Goal: Task Accomplishment & Management: Manage account settings

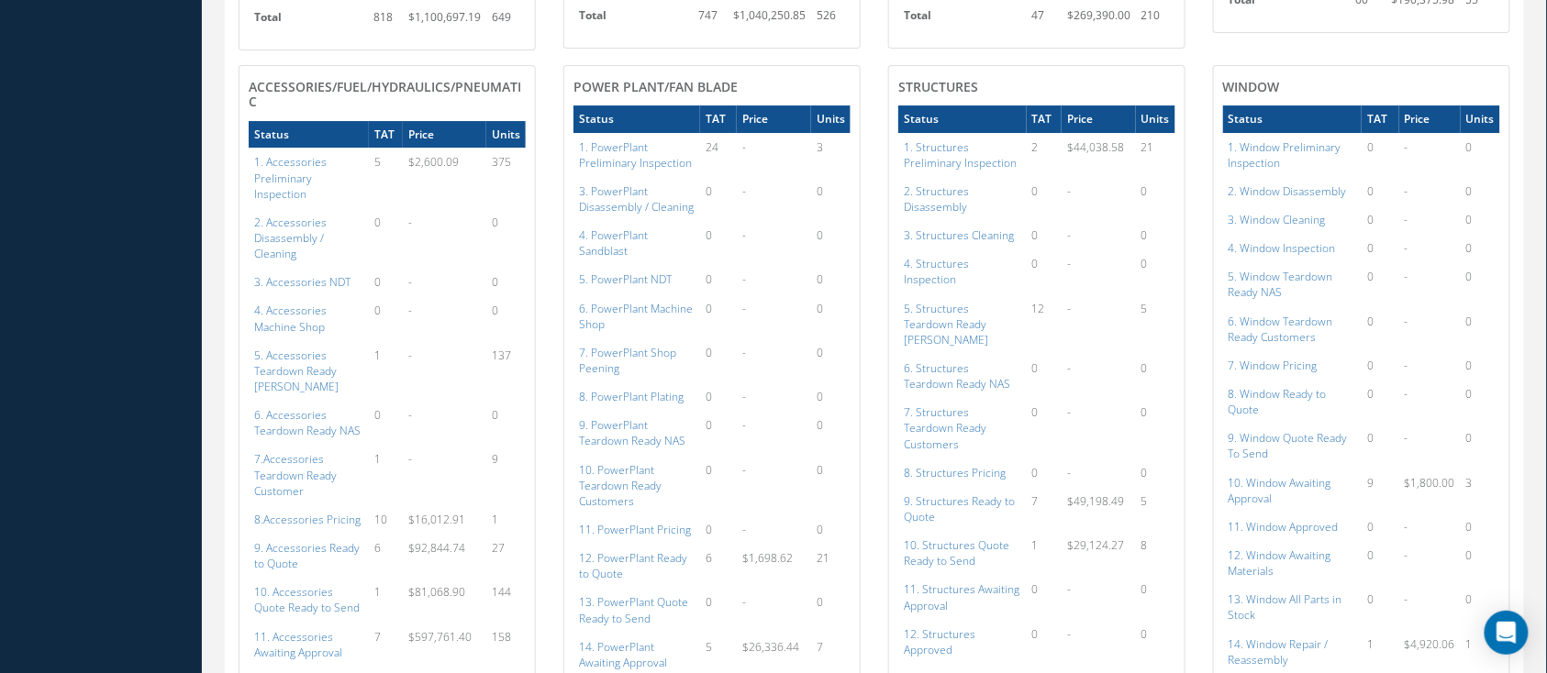
scroll to position [2079, 0]
click at [970, 493] on a=149&excludeInternalCustomer=false&excludeInvoicedOrClosed=true&shop_id=3&filtersHidded"] "9. Structures Ready to Quote" at bounding box center [959, 508] width 111 height 31
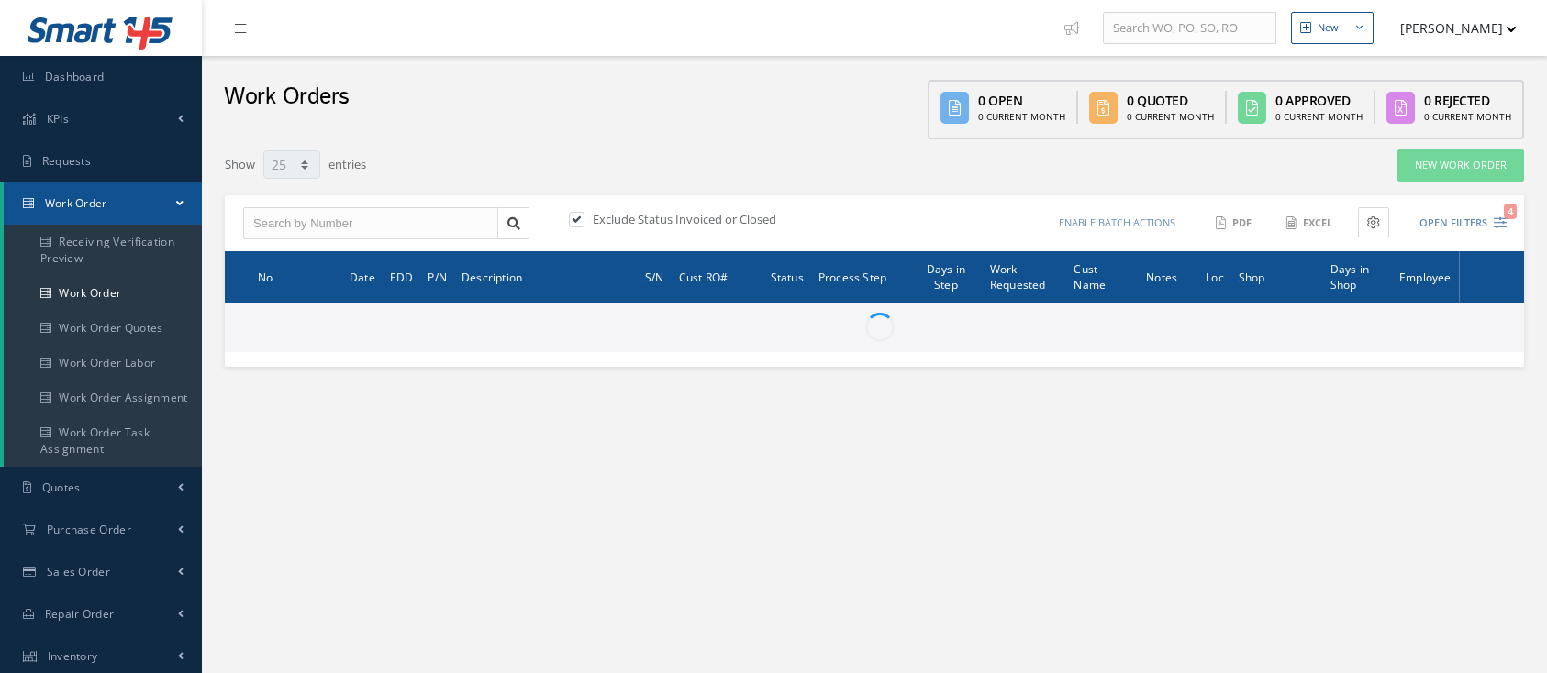
select select "25"
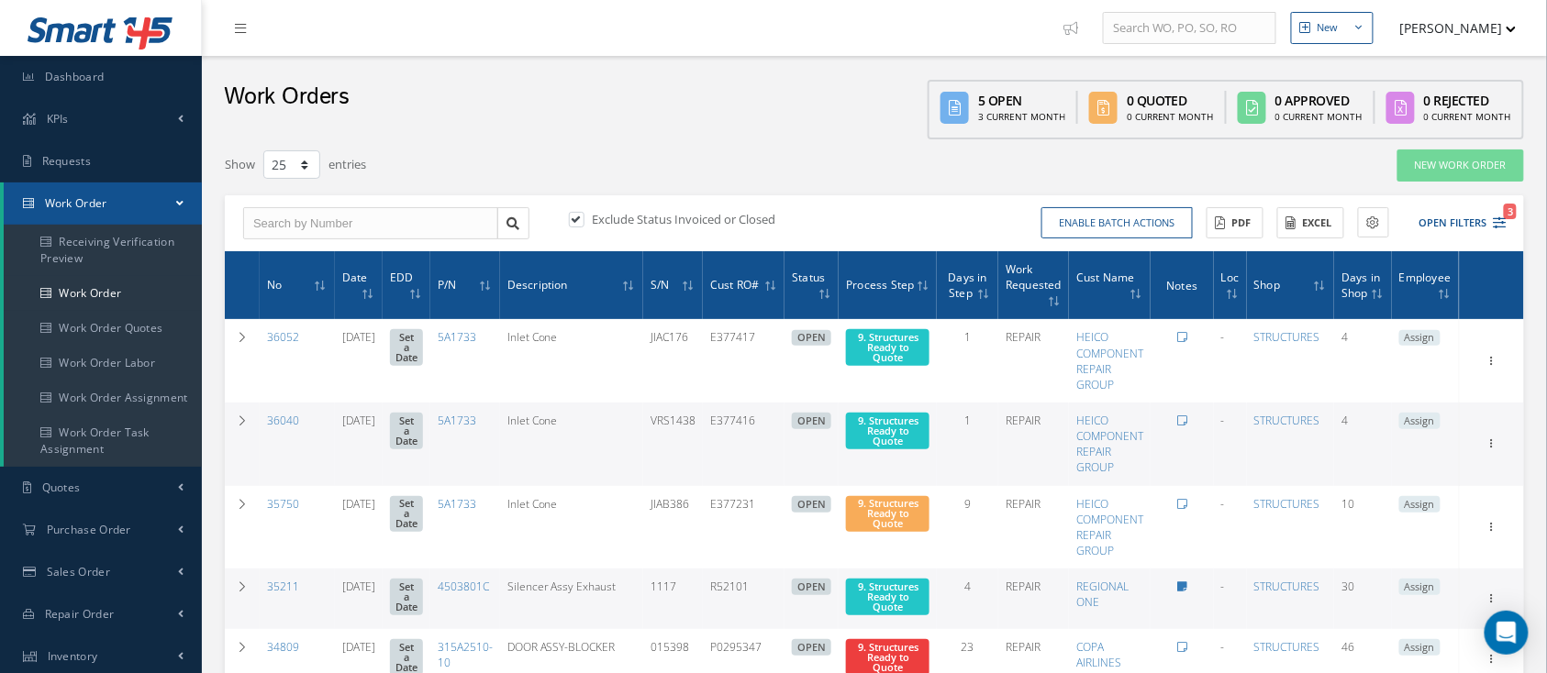
scroll to position [122, 0]
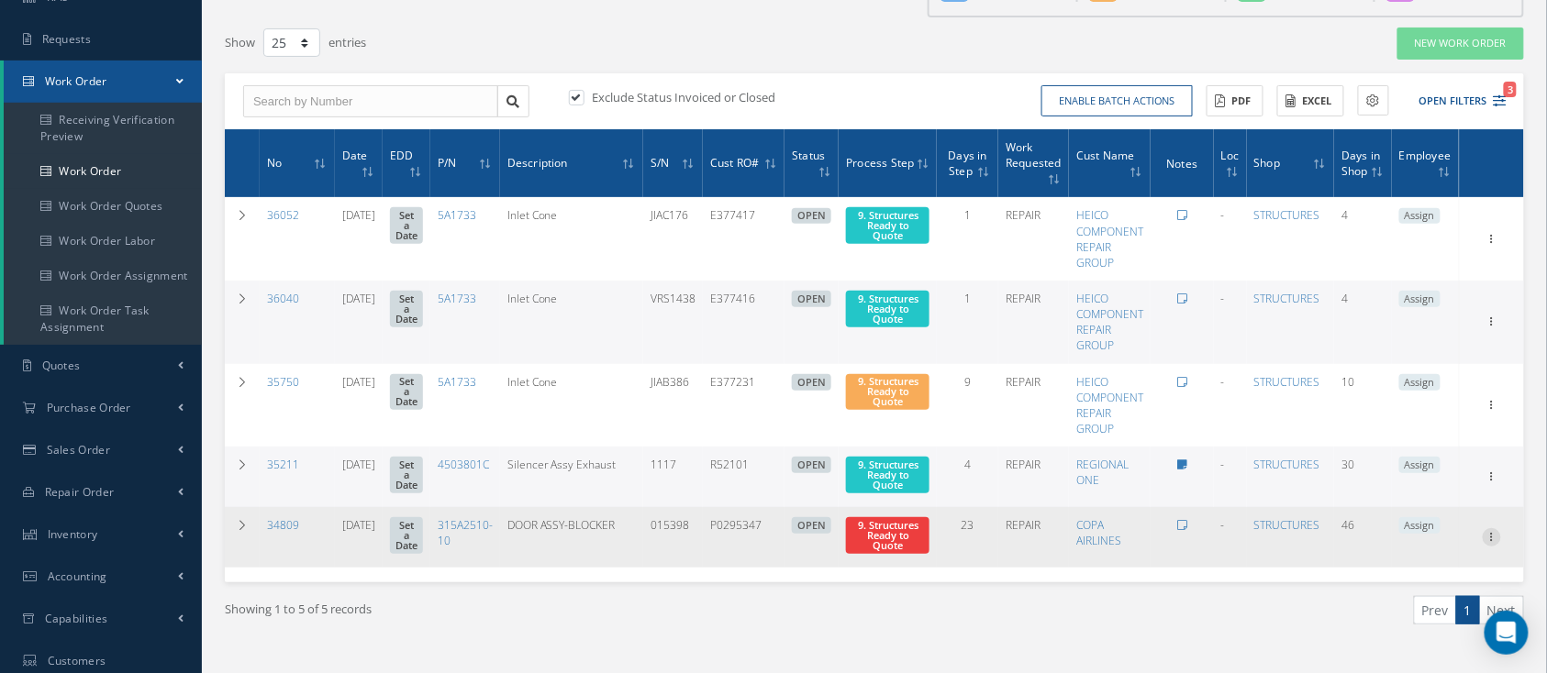
click at [1497, 245] on icon at bounding box center [1491, 237] width 18 height 15
click at [1412, 545] on link "Show" at bounding box center [1407, 550] width 145 height 24
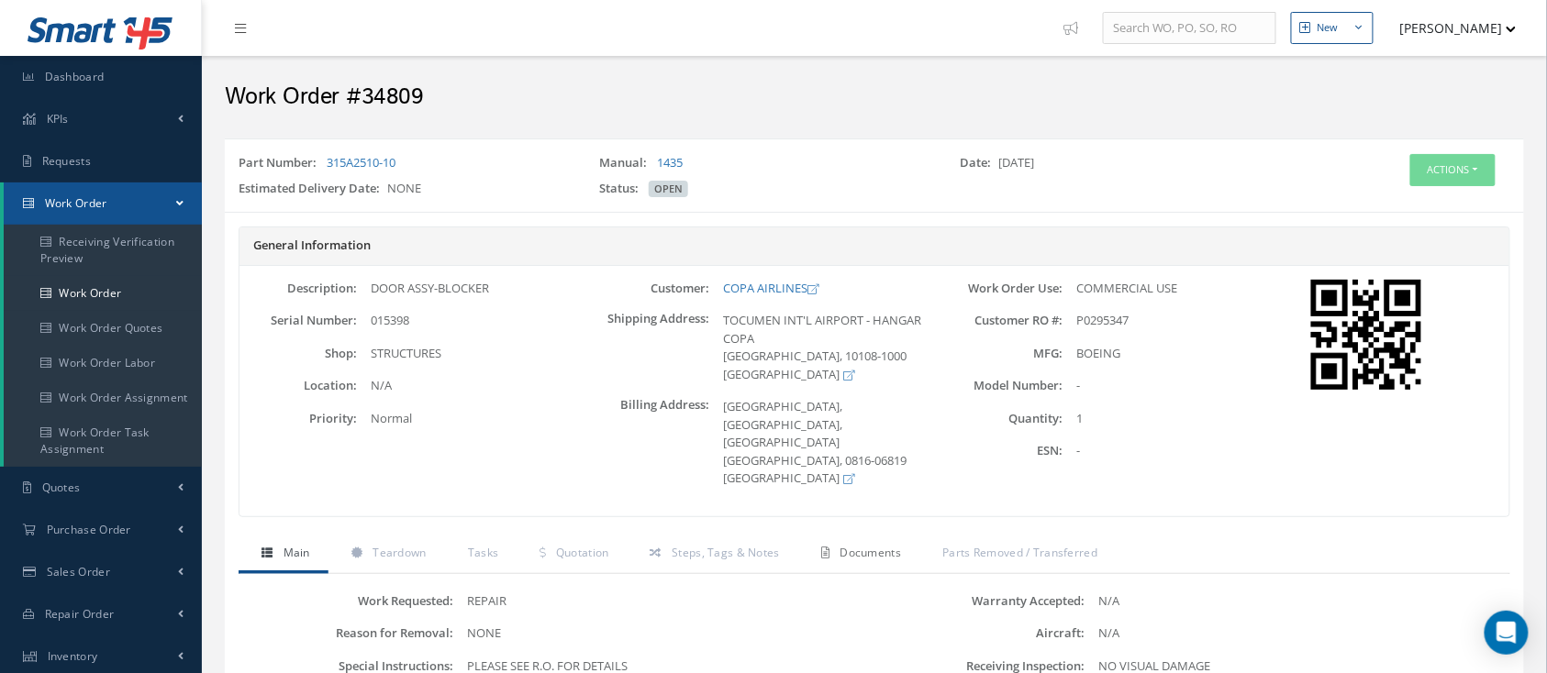
click at [857, 545] on span "Documents" at bounding box center [870, 553] width 61 height 16
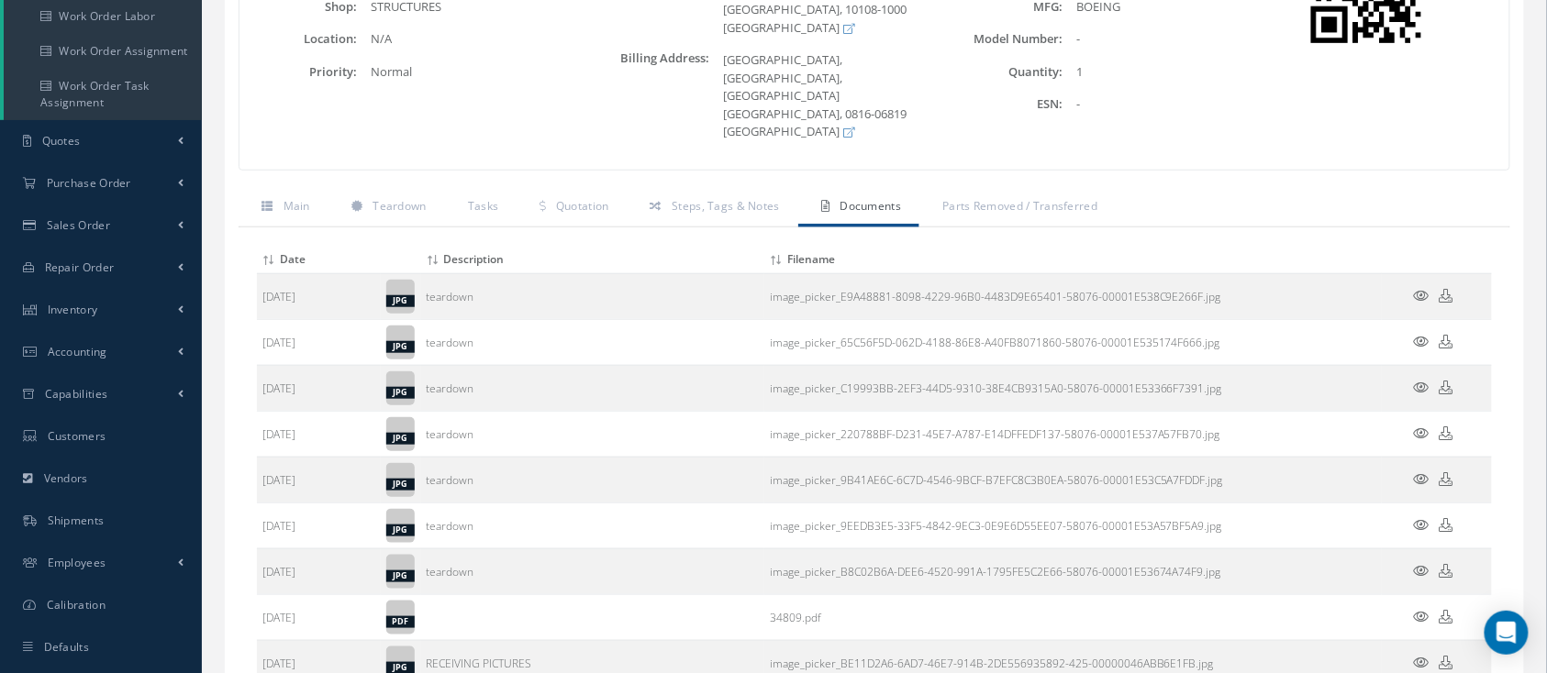
scroll to position [367, 0]
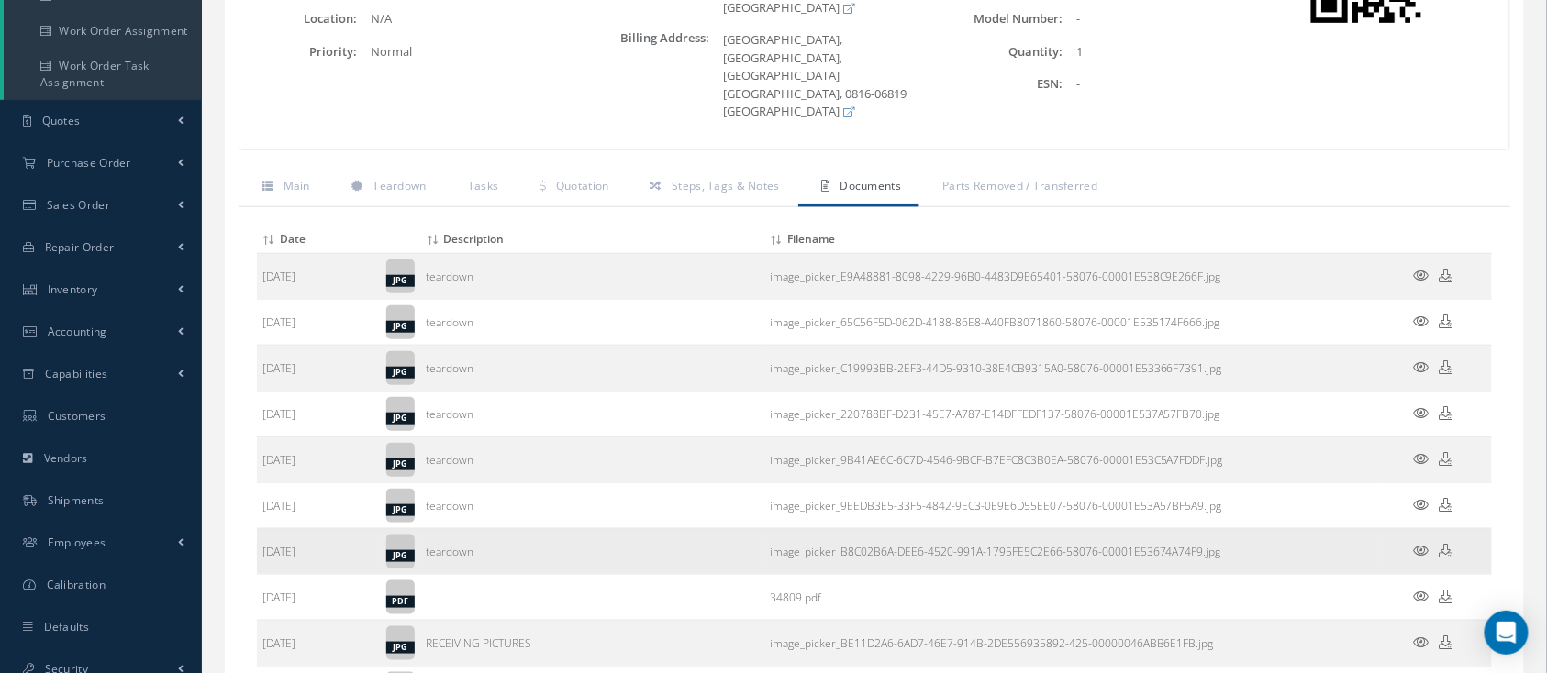
click at [907, 544] on link "image_picker_B8C02B6A-DEE6-4520-991A-1795FE5C2E66-58076-00001E53674A74F9.jpg" at bounding box center [995, 552] width 451 height 16
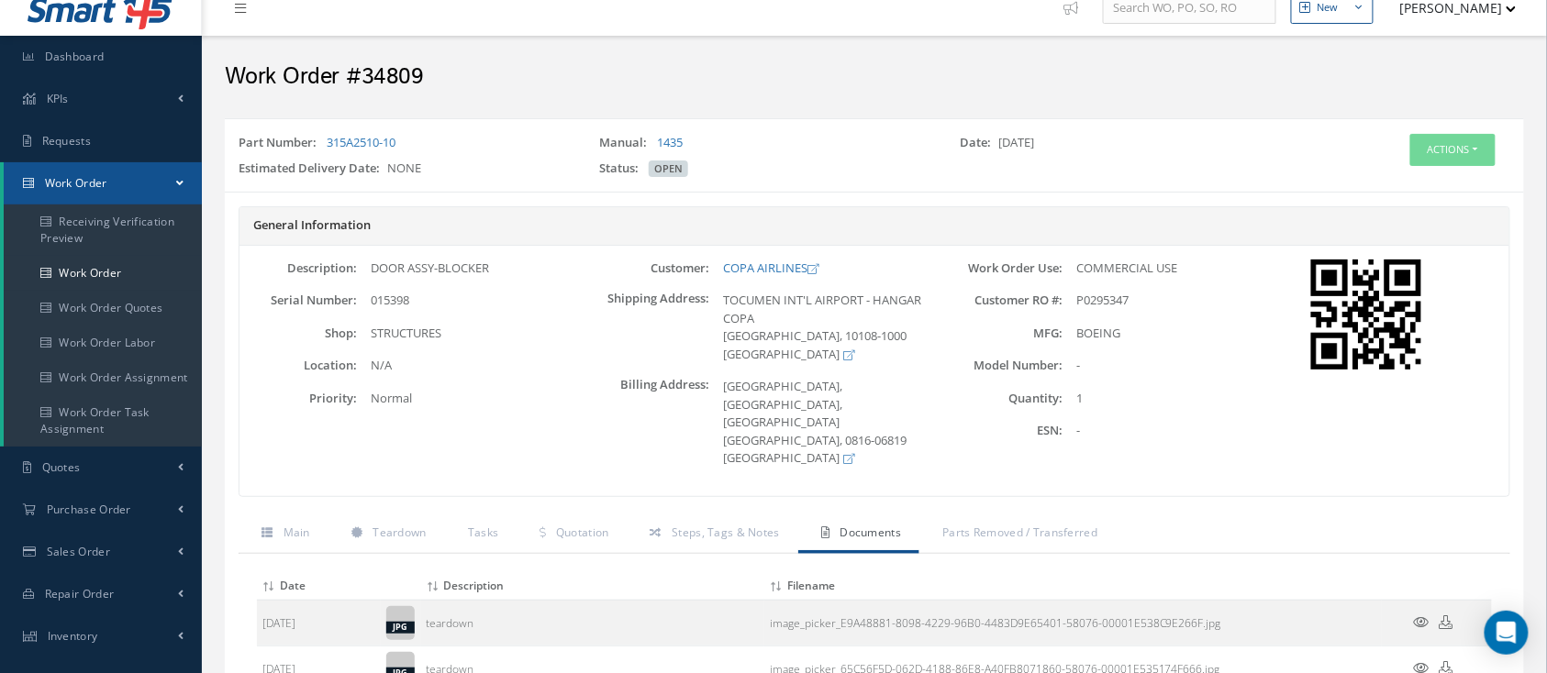
scroll to position [0, 0]
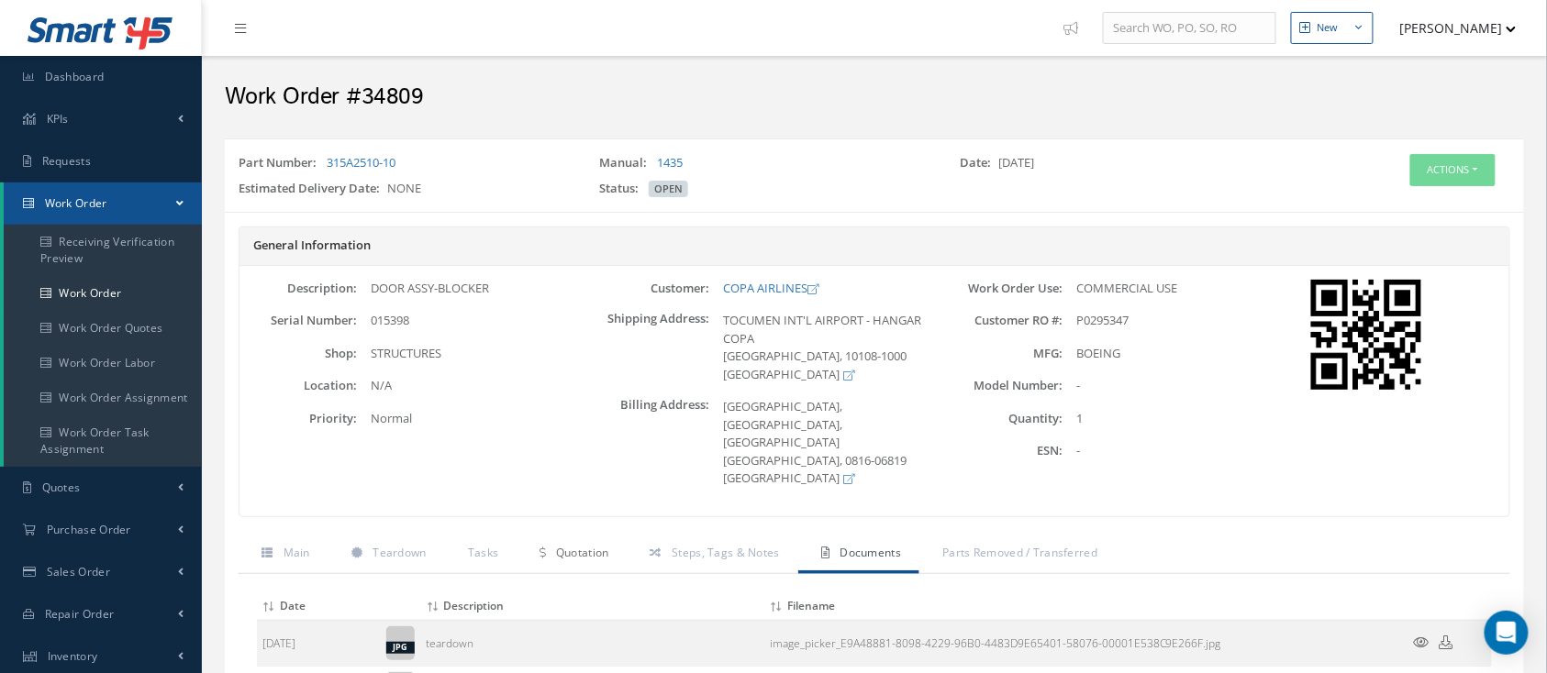
click at [605, 545] on span "Quotation" at bounding box center [582, 553] width 53 height 16
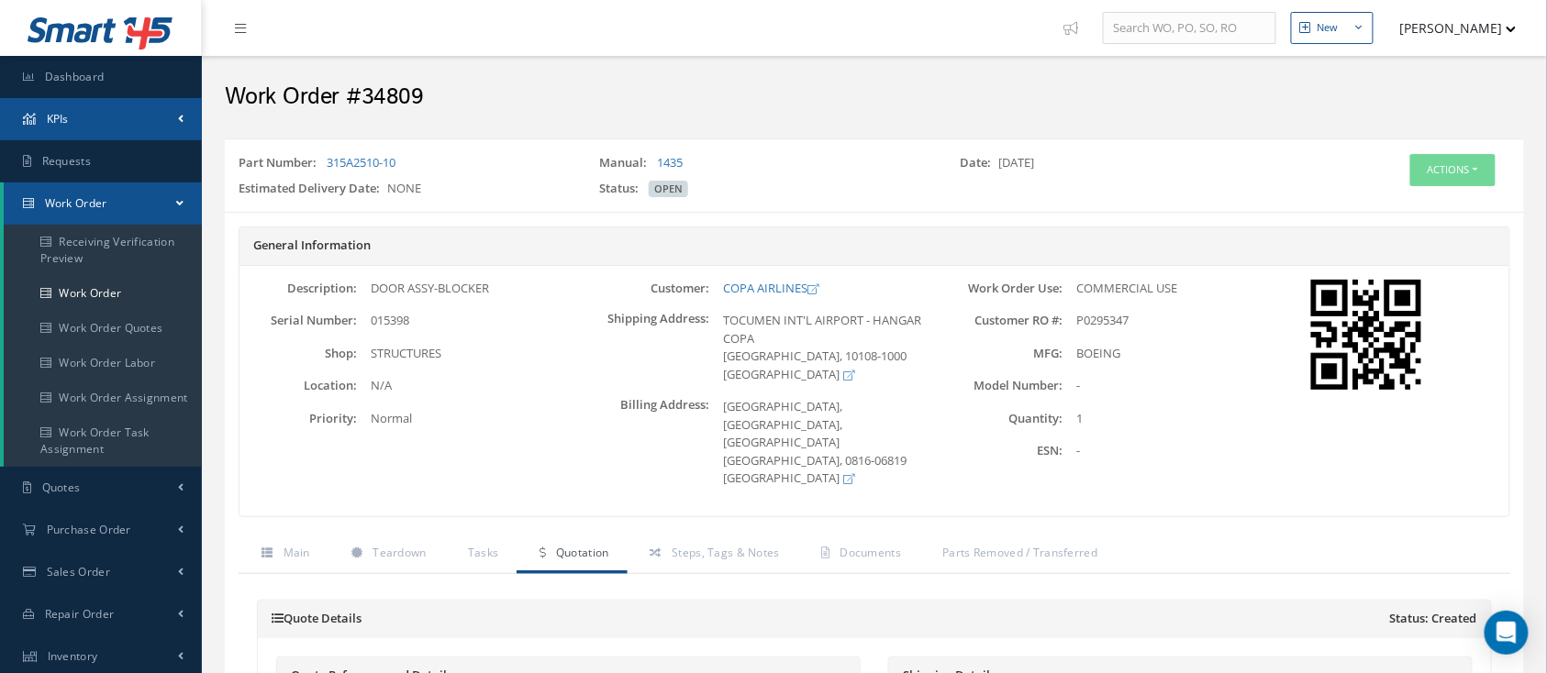
click at [68, 122] on span "KPIs" at bounding box center [58, 119] width 22 height 16
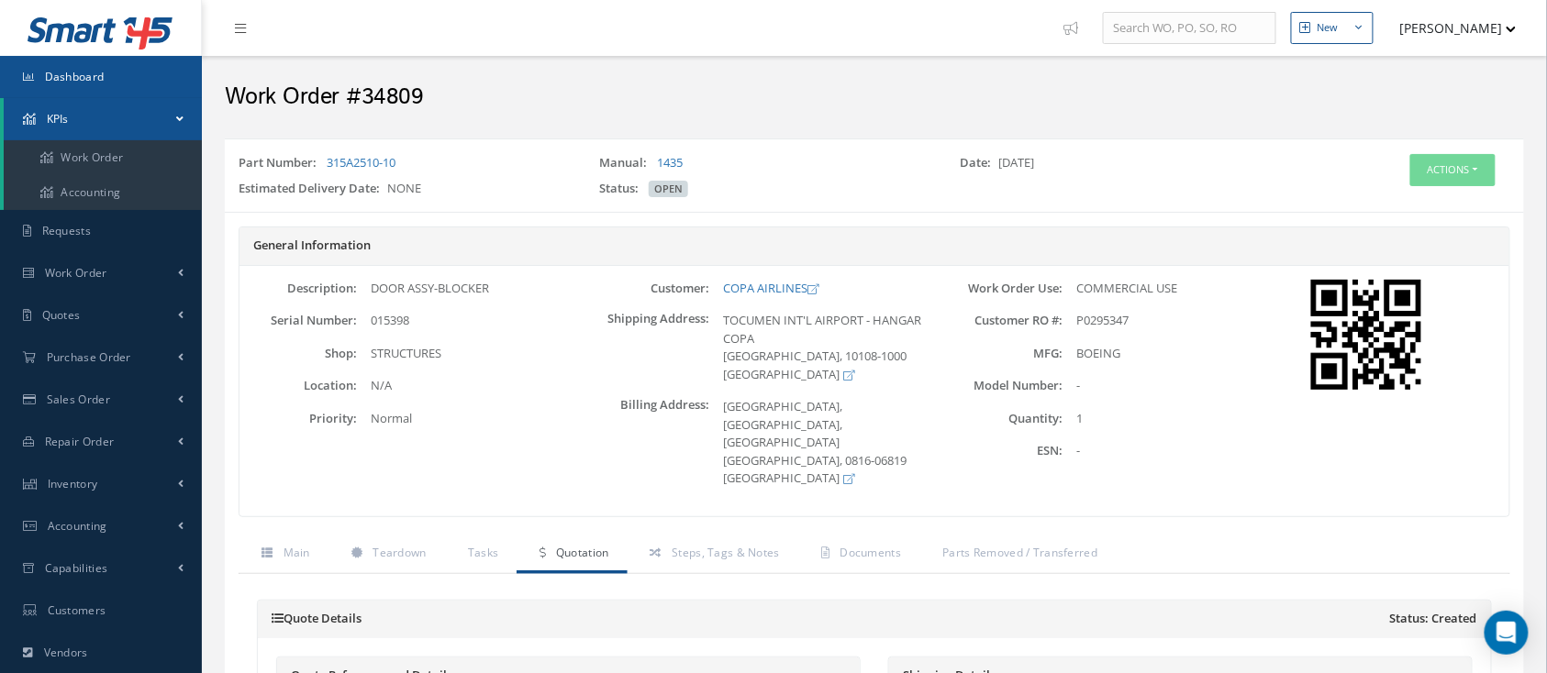
click at [65, 84] on link "Dashboard" at bounding box center [101, 77] width 202 height 42
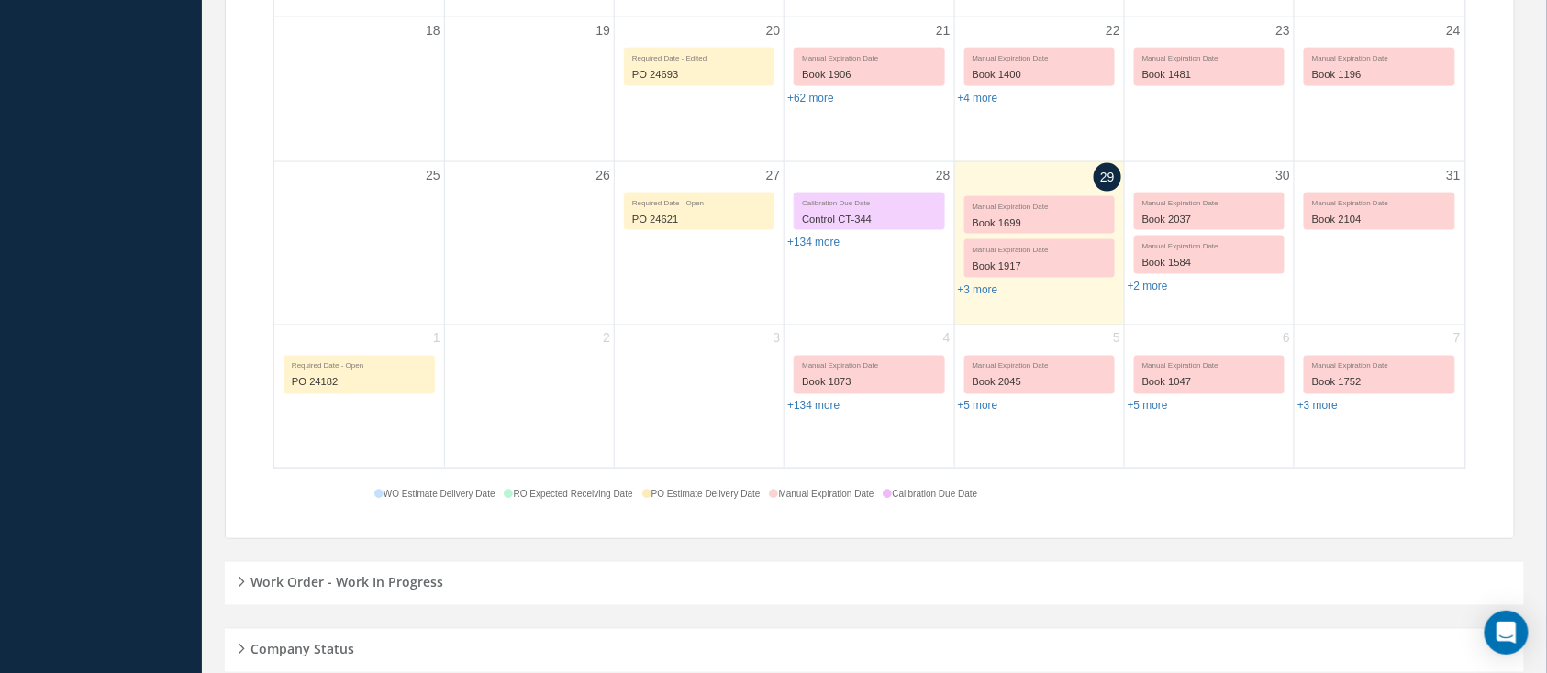
scroll to position [897, 0]
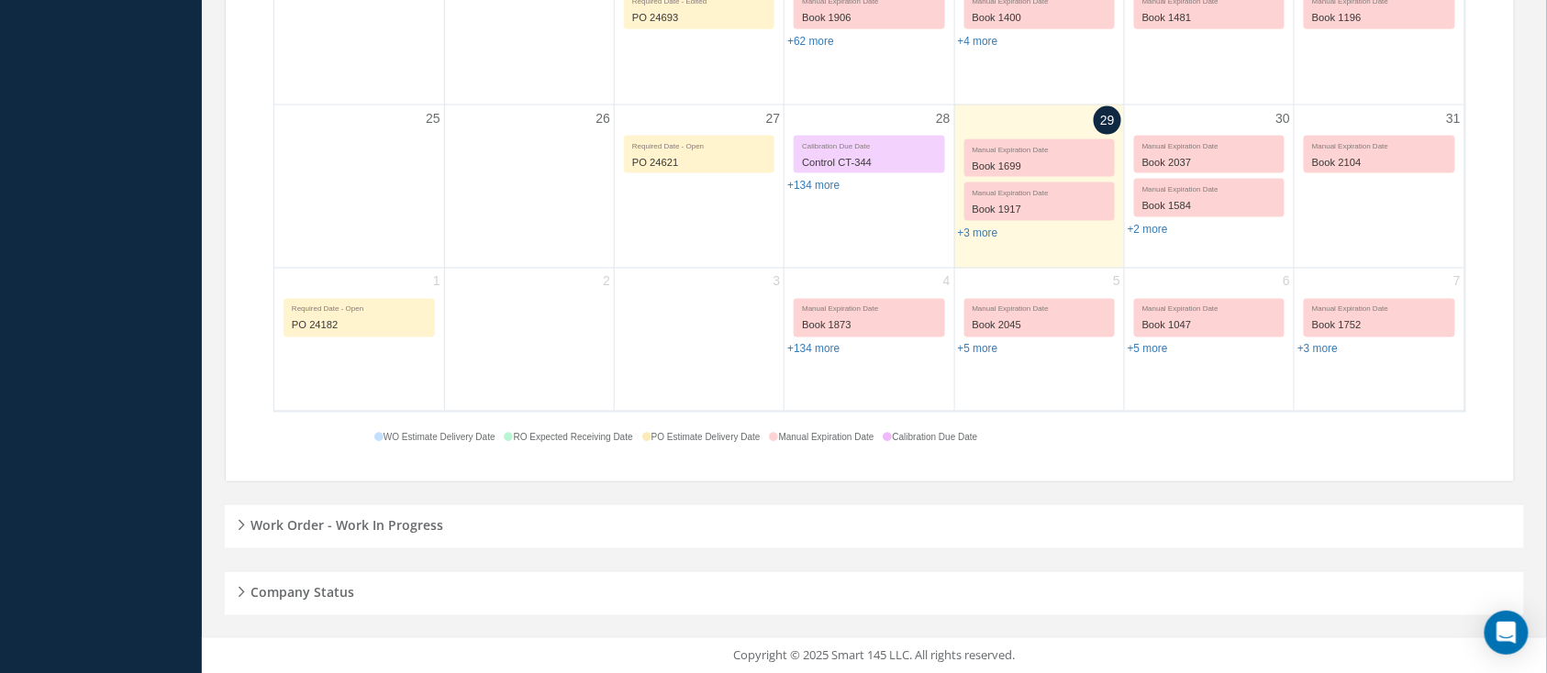
click at [278, 518] on h5 "Work Order - Work In Progress" at bounding box center [344, 524] width 198 height 22
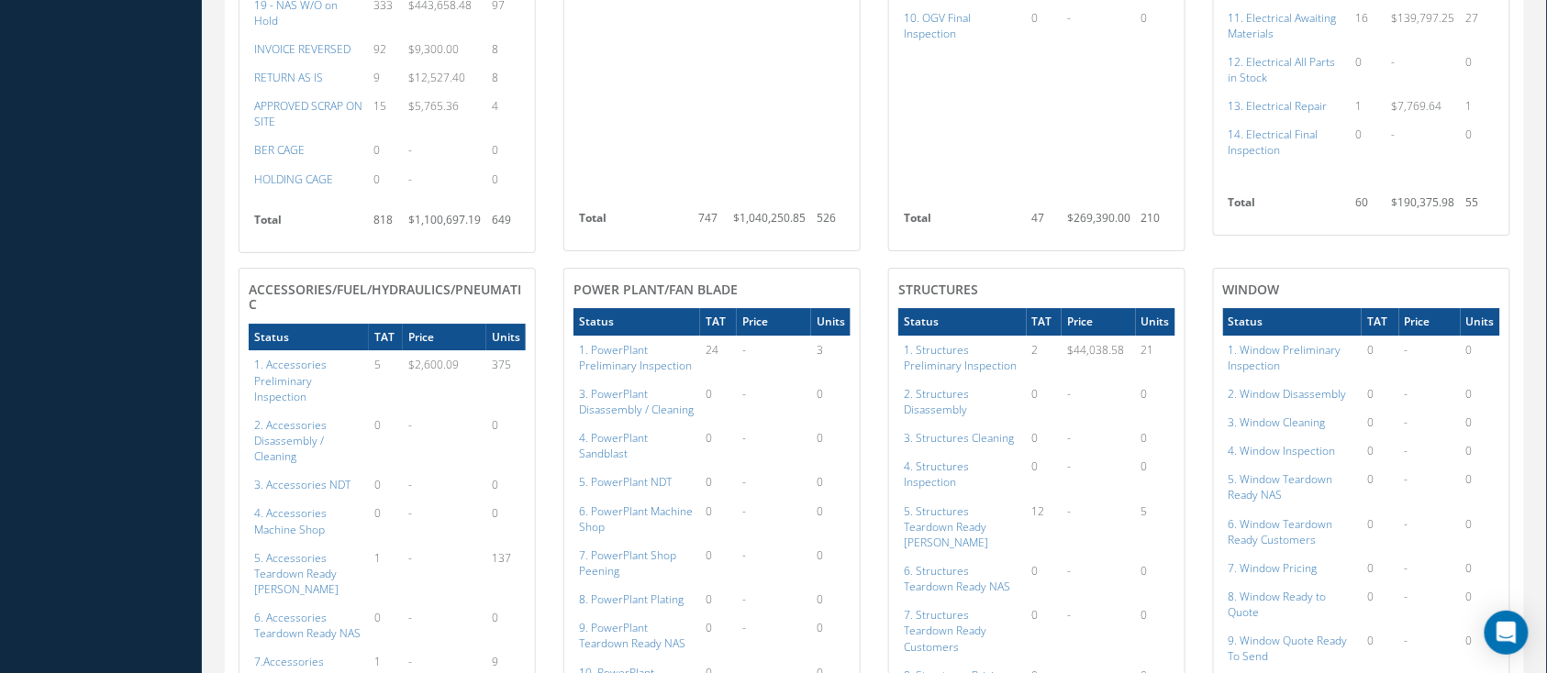
scroll to position [1998, 0]
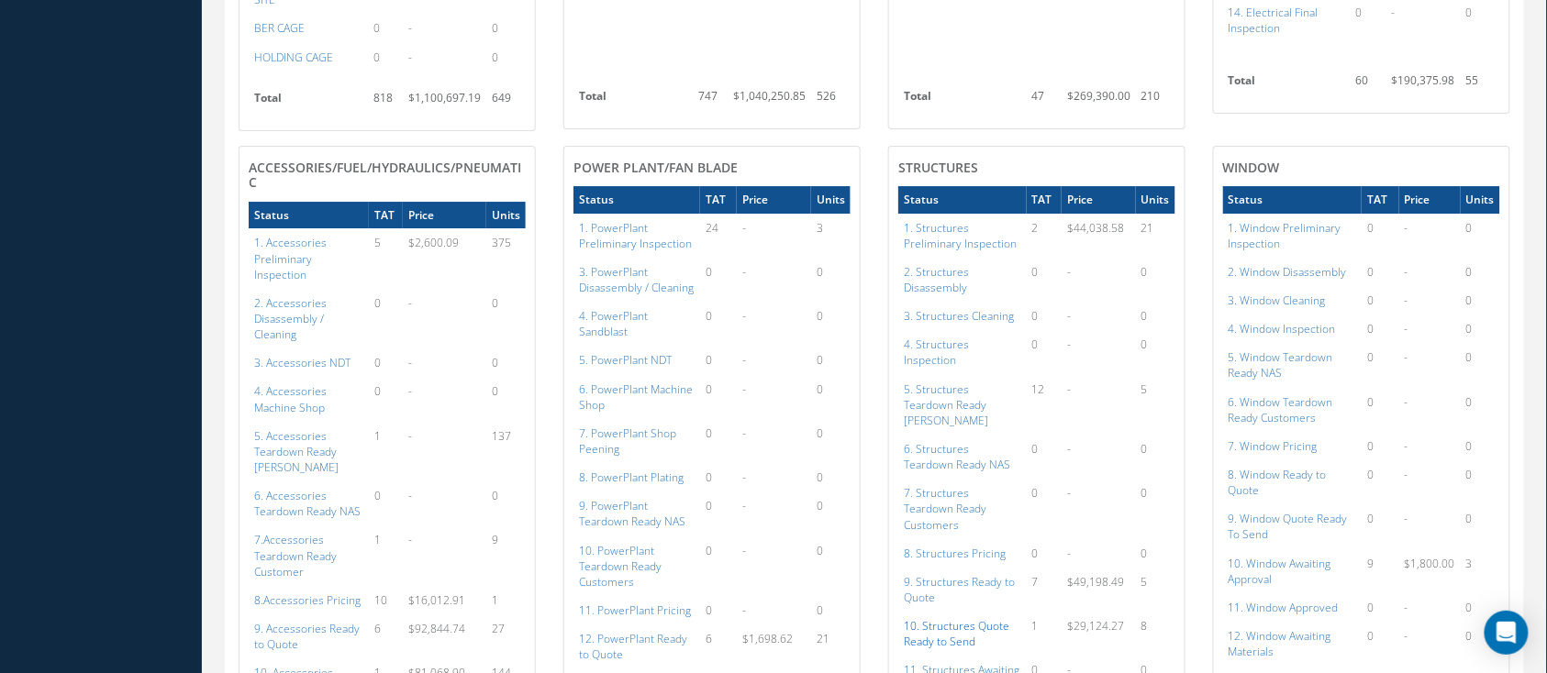
click at [991, 618] on a=150&excludeInternalCustomer=false&excludeInvoicedOrClosed=true&shop_id=3&filtersHidded"] "10. Structures Quote Ready to Send" at bounding box center [956, 633] width 105 height 31
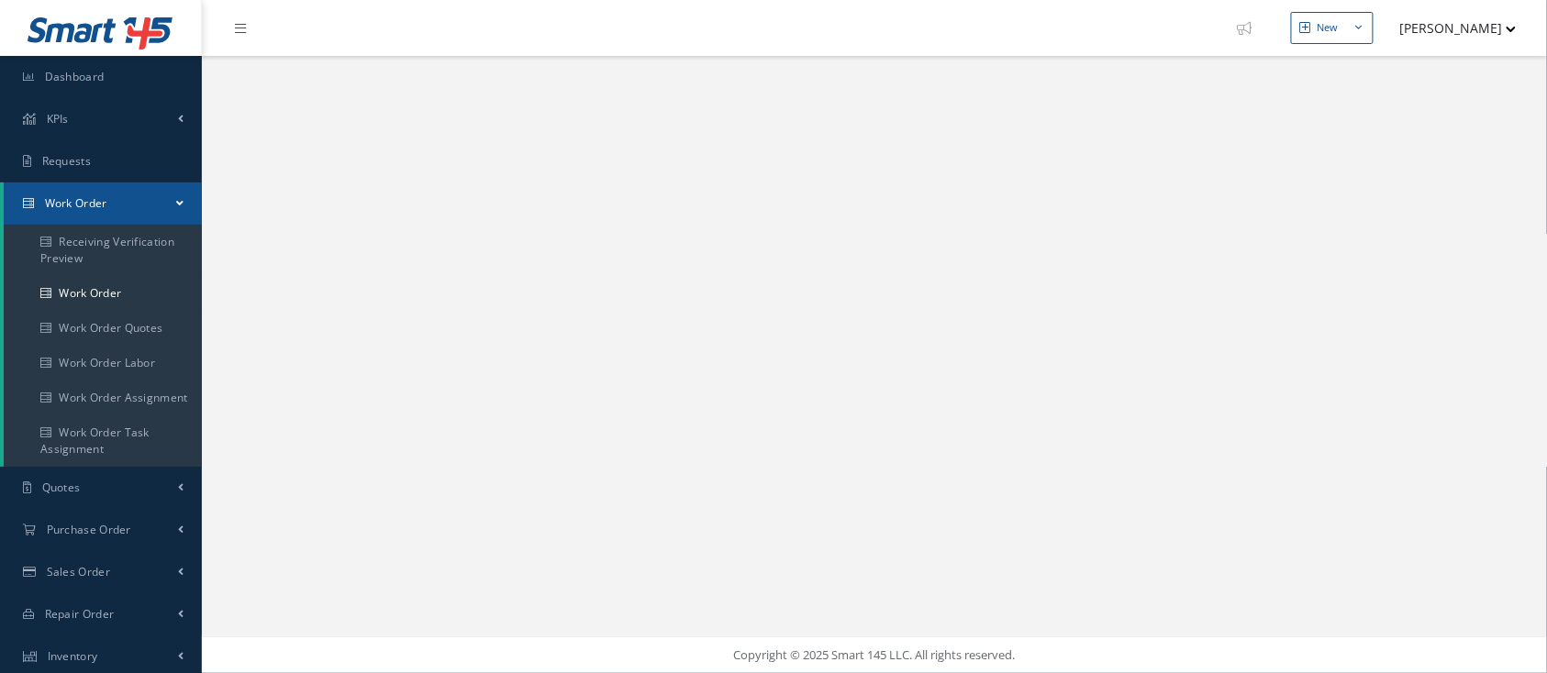
select select "25"
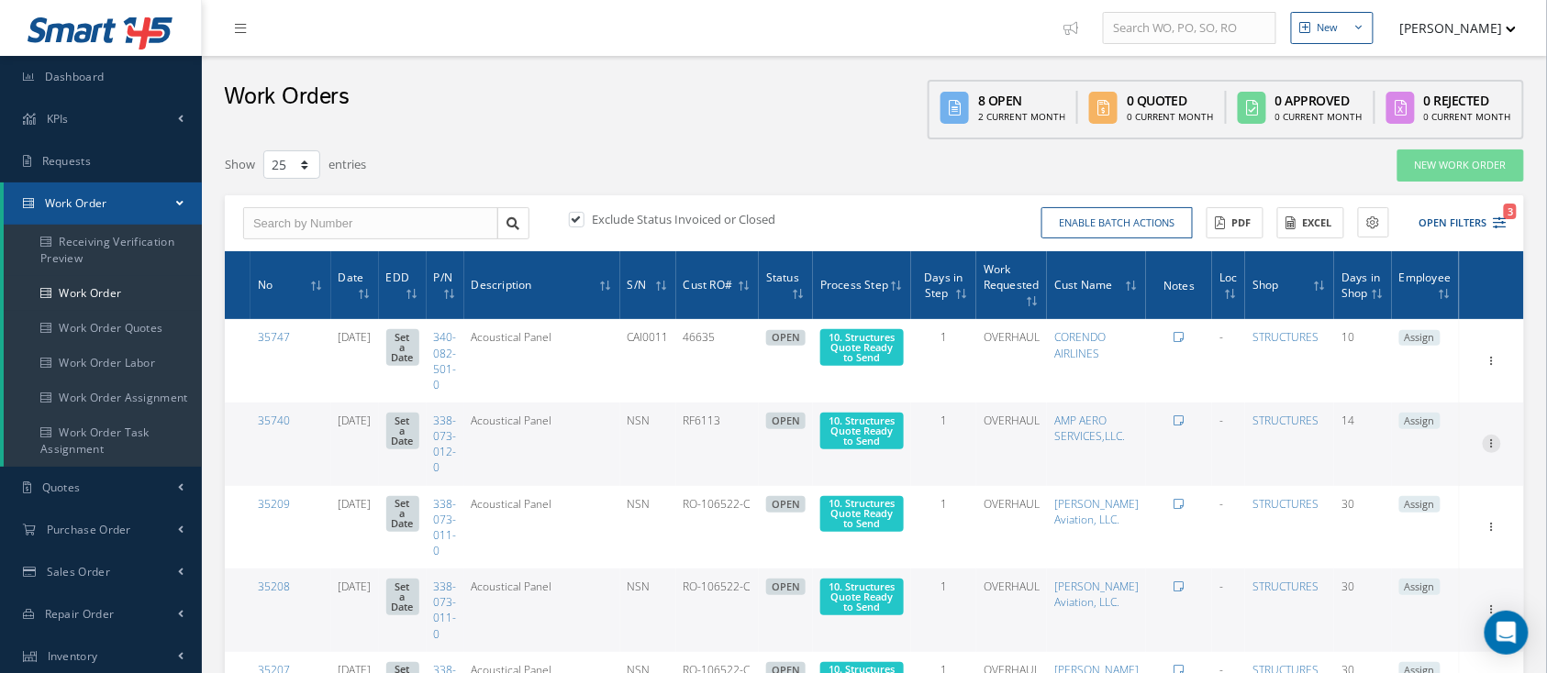
click at [1491, 367] on icon at bounding box center [1491, 359] width 18 height 15
click at [1387, 459] on link "Show" at bounding box center [1407, 456] width 145 height 24
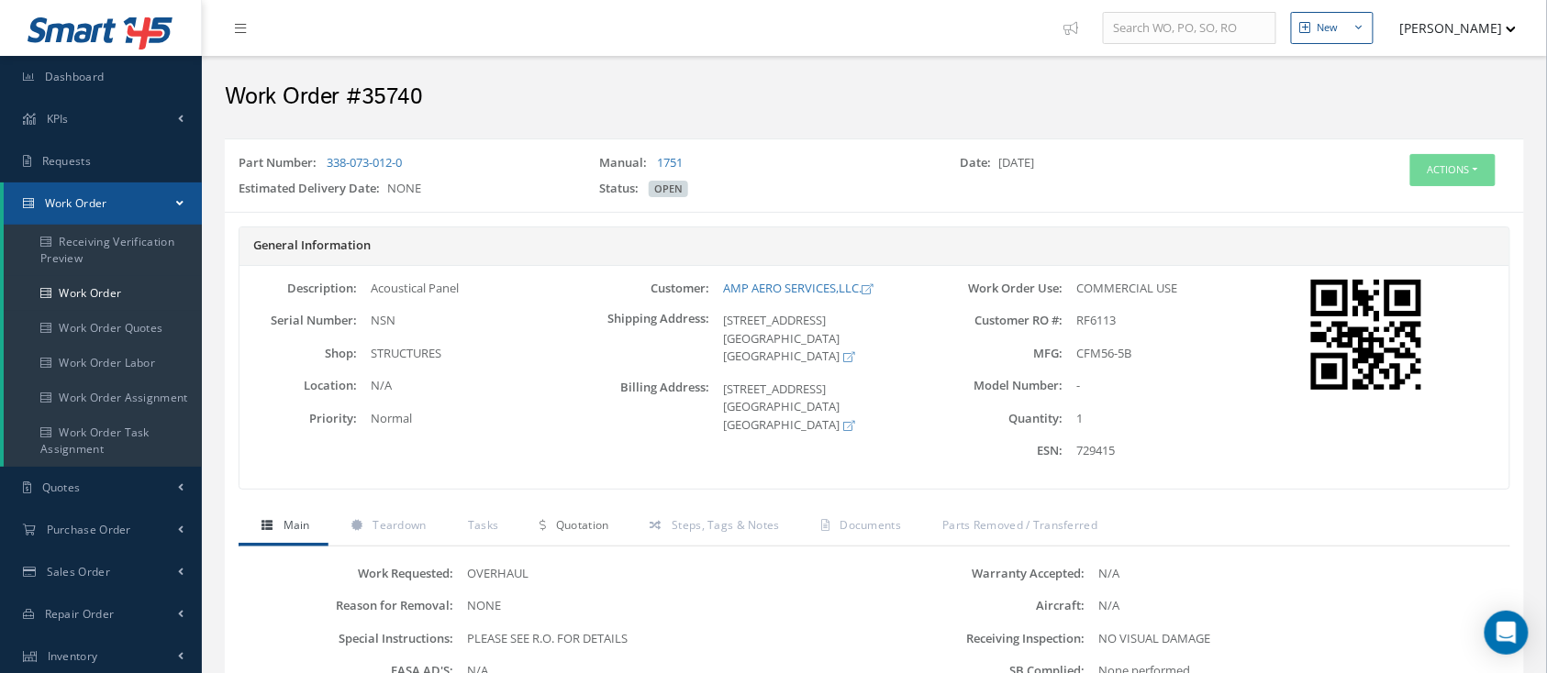
click at [577, 526] on span "Quotation" at bounding box center [582, 525] width 53 height 16
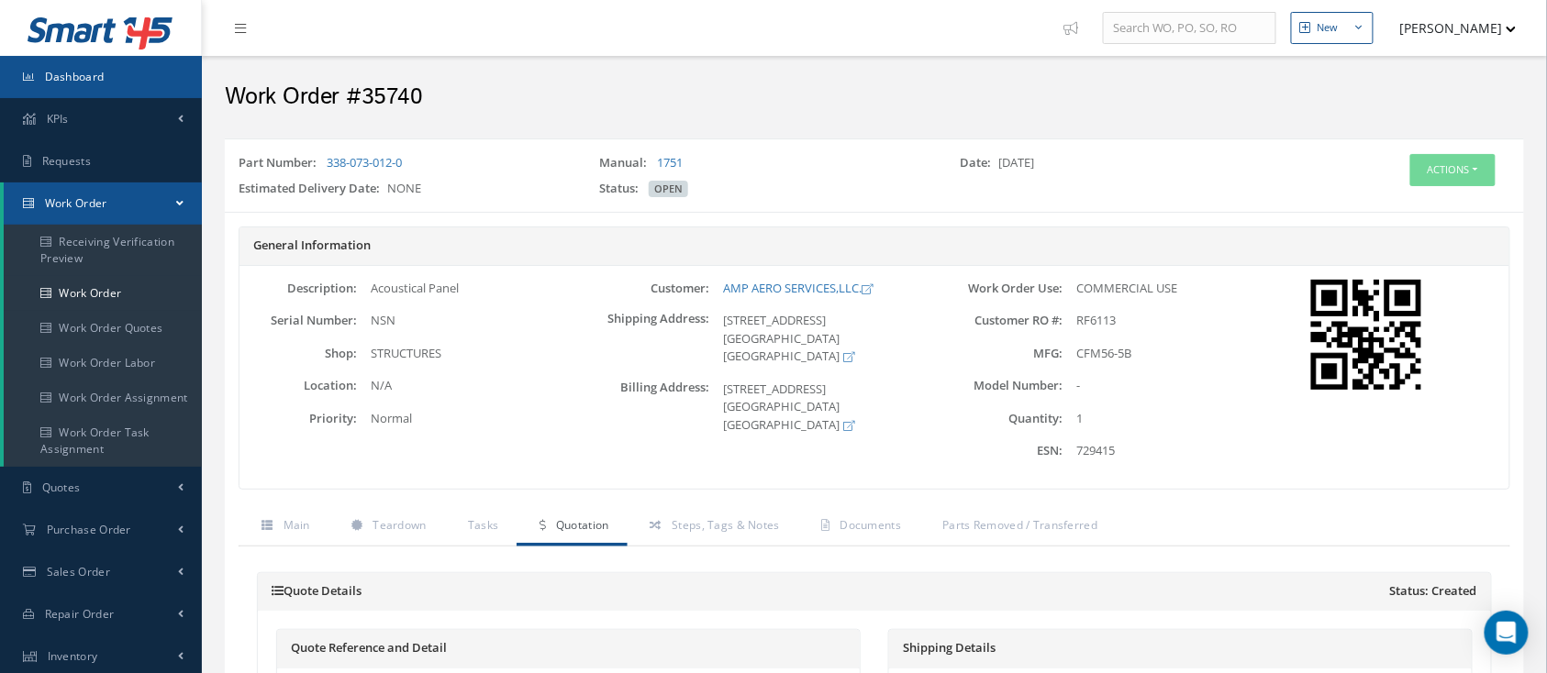
click at [77, 82] on span "Dashboard" at bounding box center [75, 77] width 60 height 16
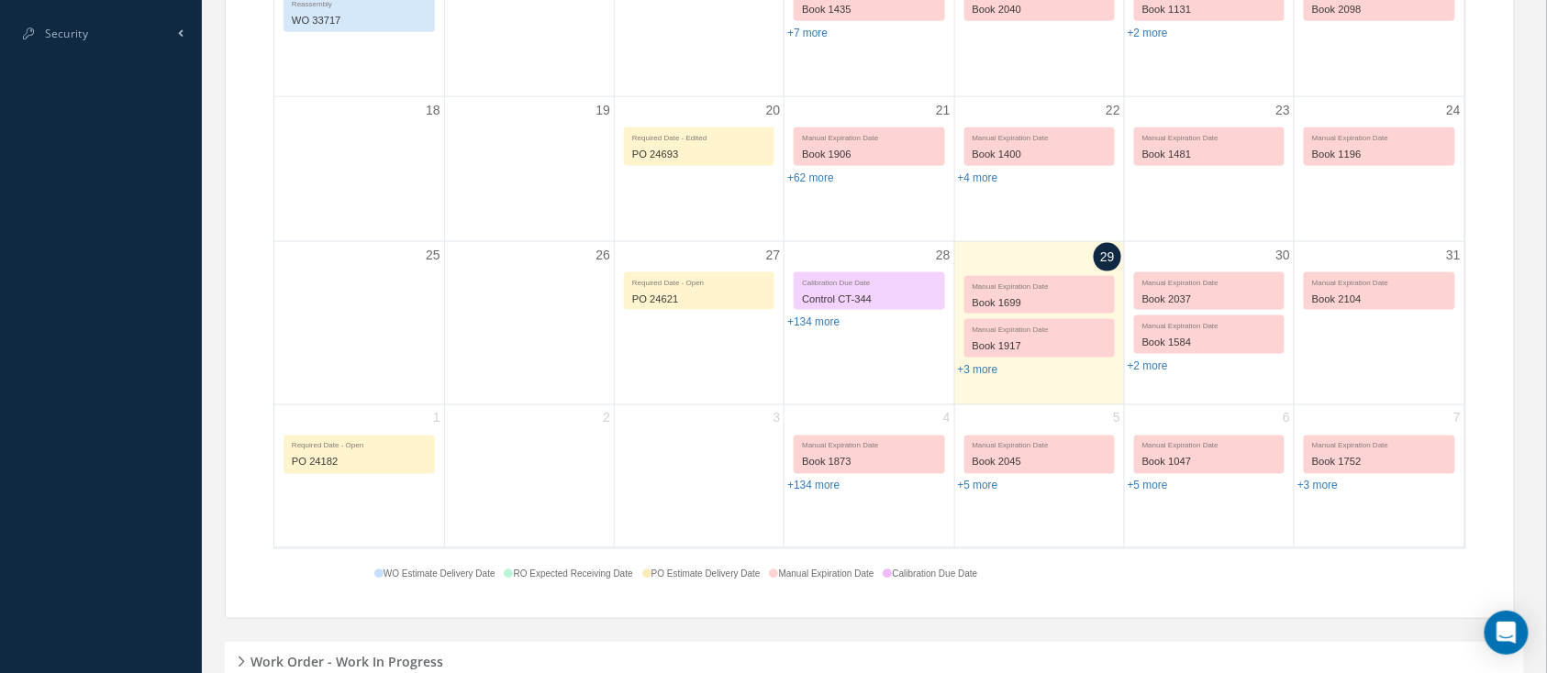
scroll to position [897, 0]
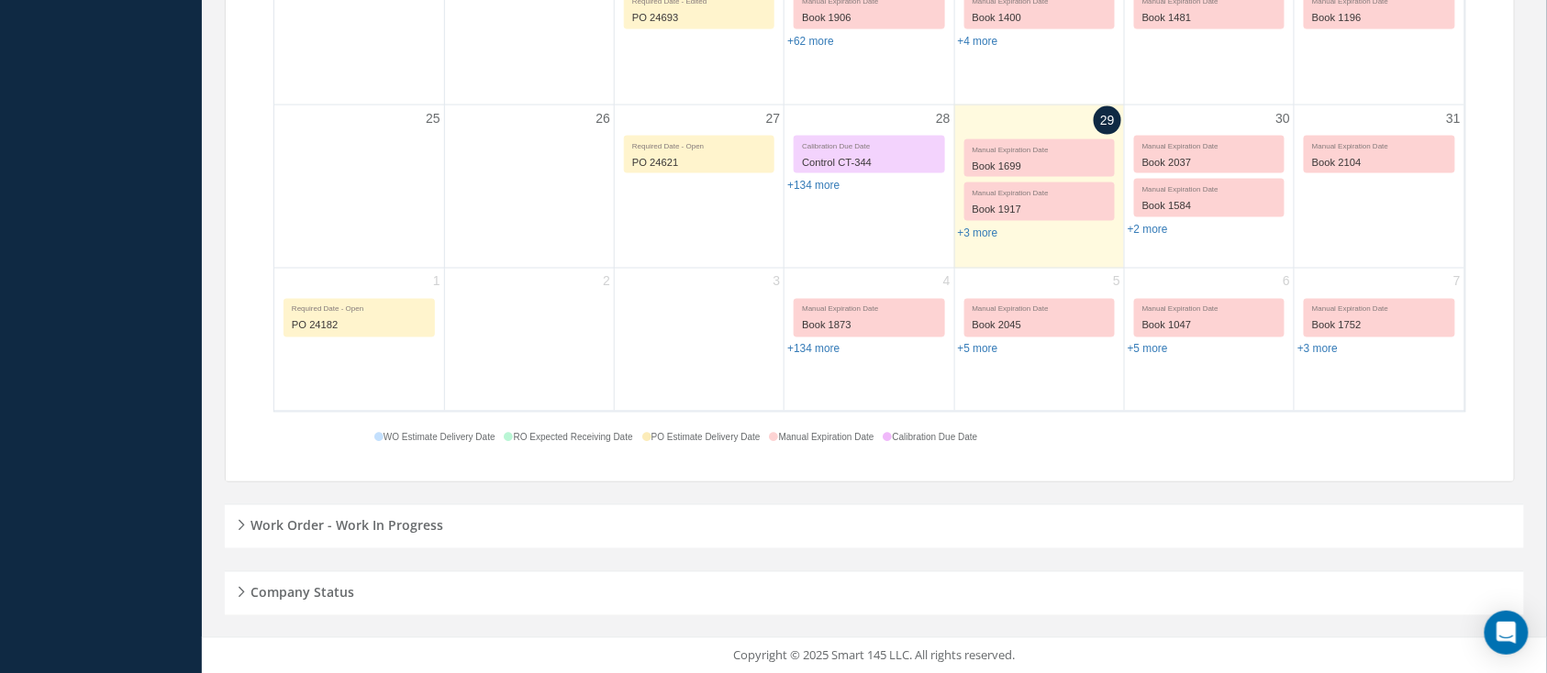
click at [405, 519] on h5 "Work Order - Work In Progress" at bounding box center [344, 524] width 198 height 22
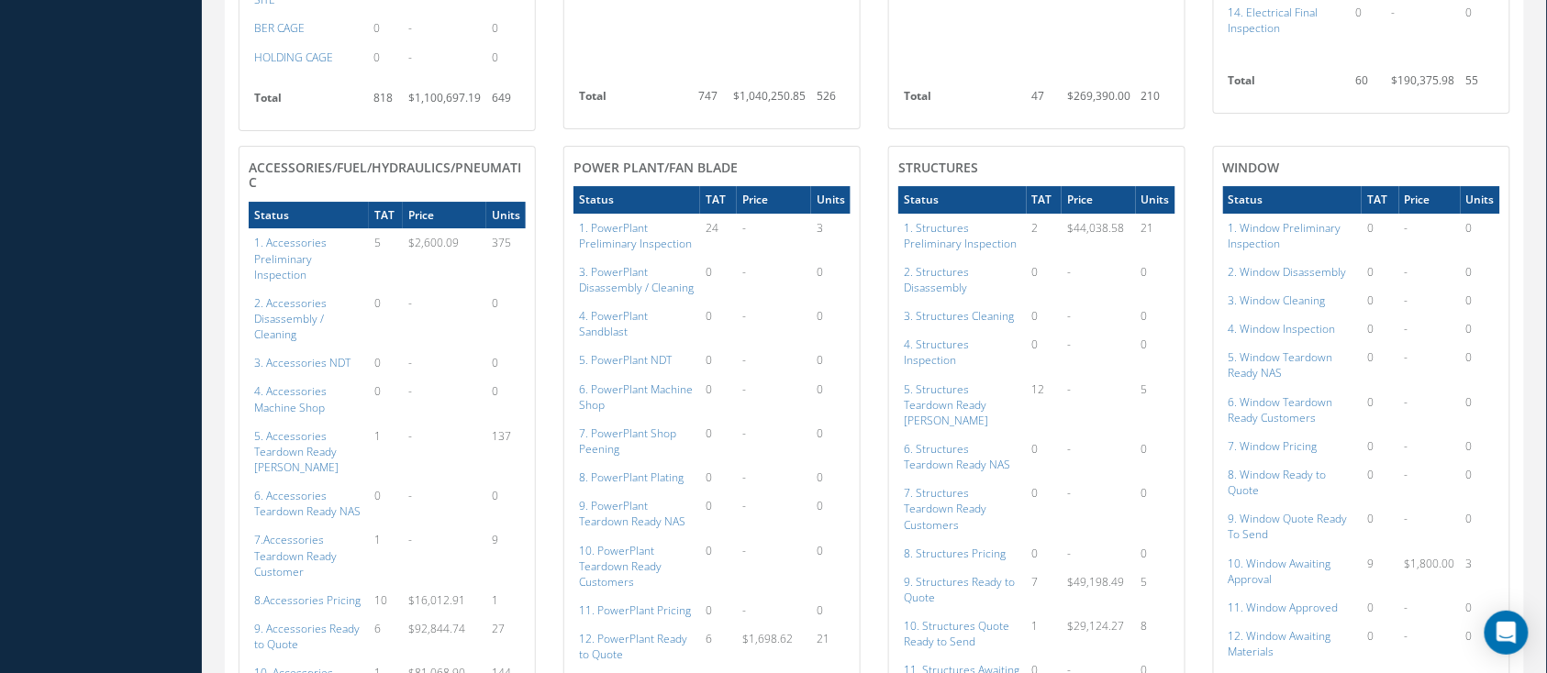
scroll to position [2121, 0]
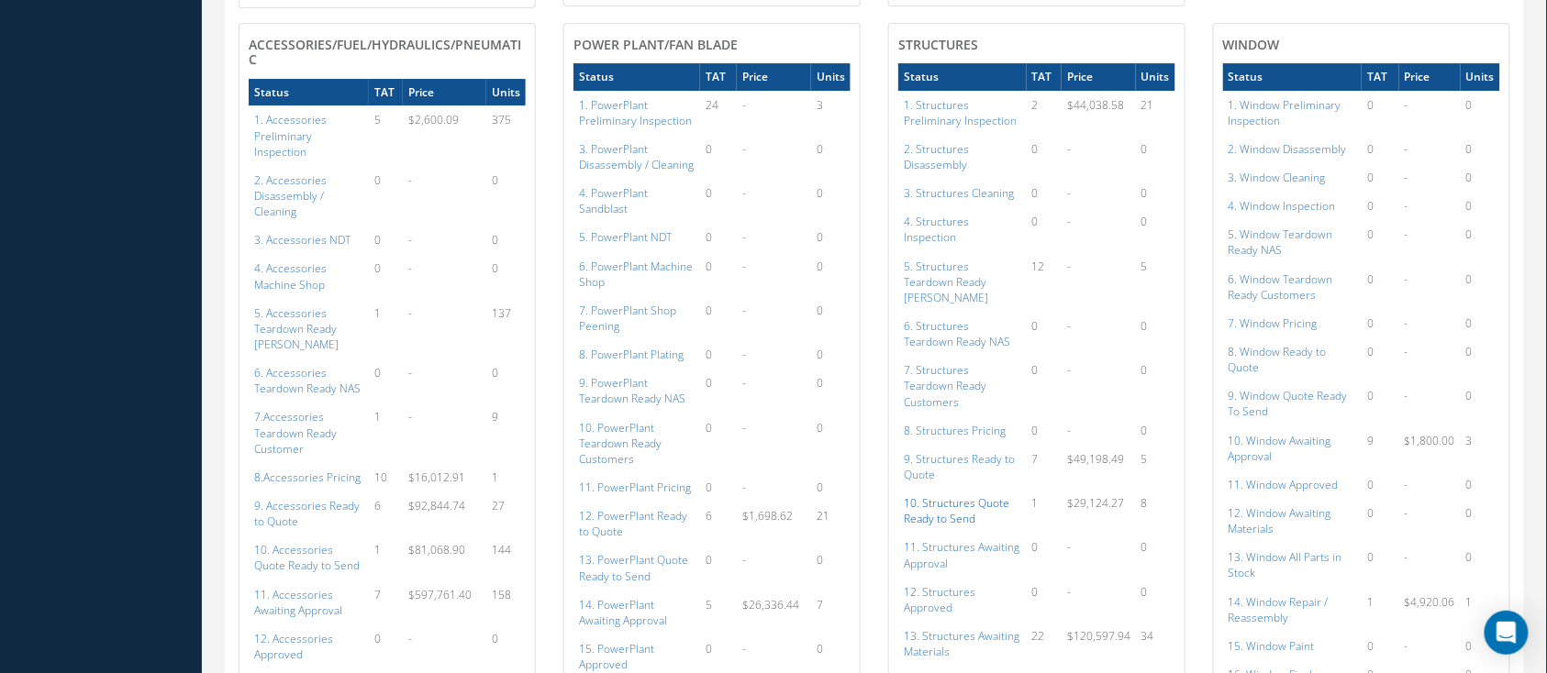
click at [980, 495] on a=150&excludeInternalCustomer=false&excludeInvoicedOrClosed=true&shop_id=3&filtersHidded"] "10. Structures Quote Ready to Send" at bounding box center [956, 510] width 105 height 31
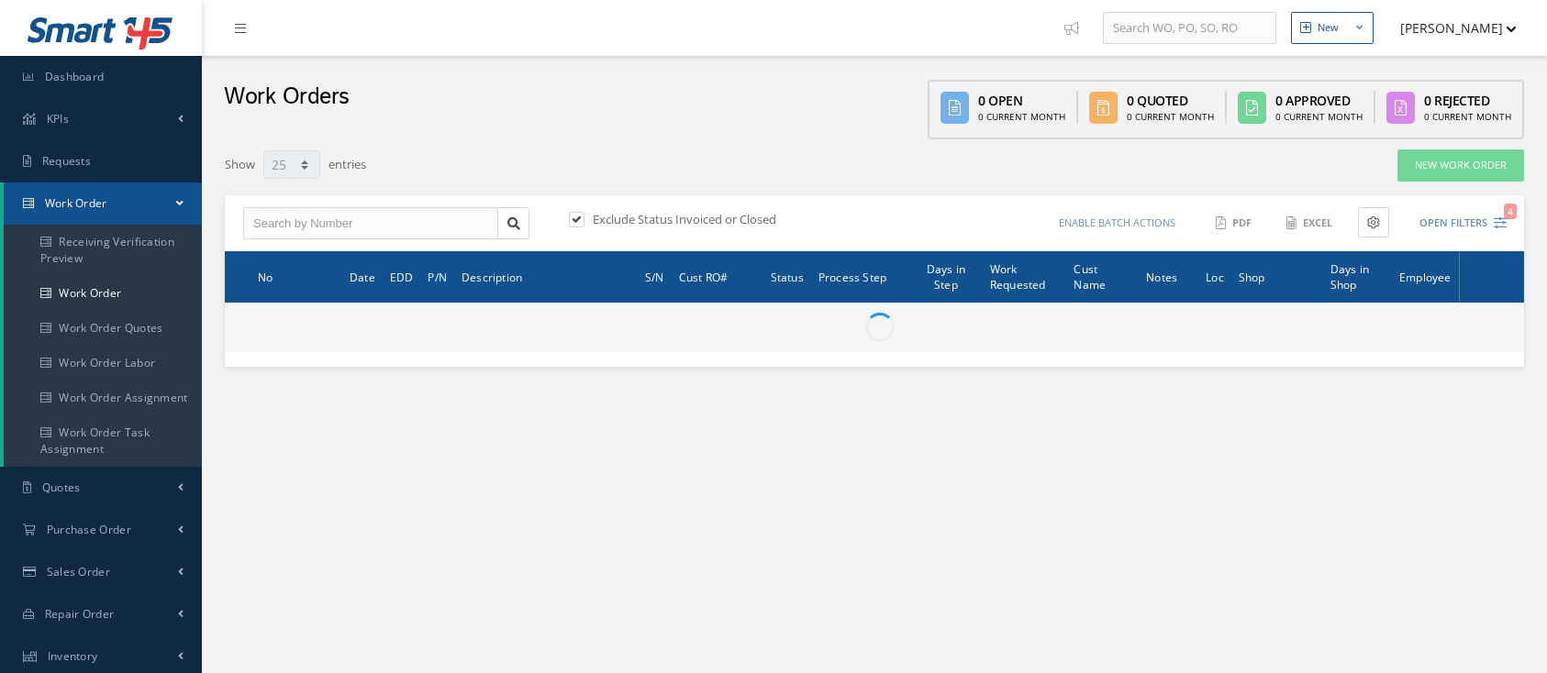
select select "25"
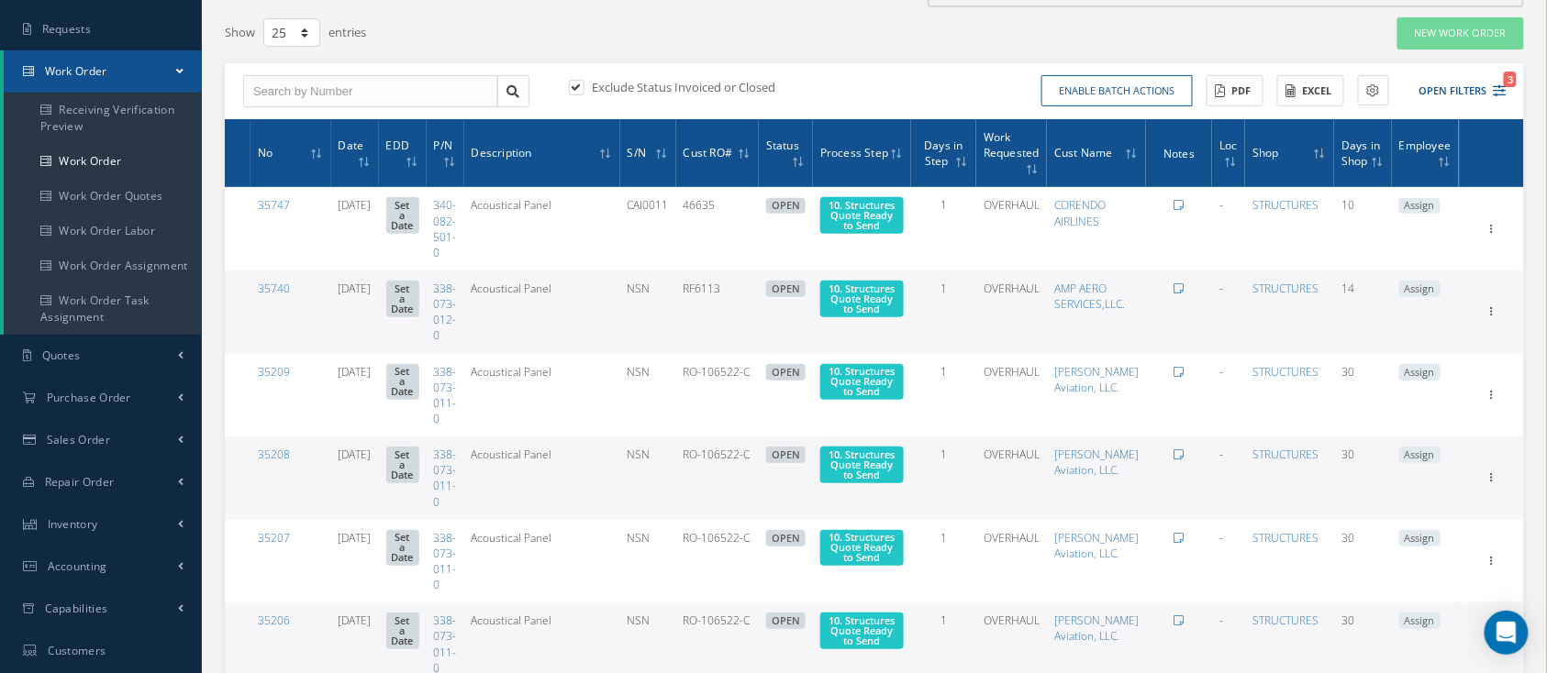
scroll to position [244, 0]
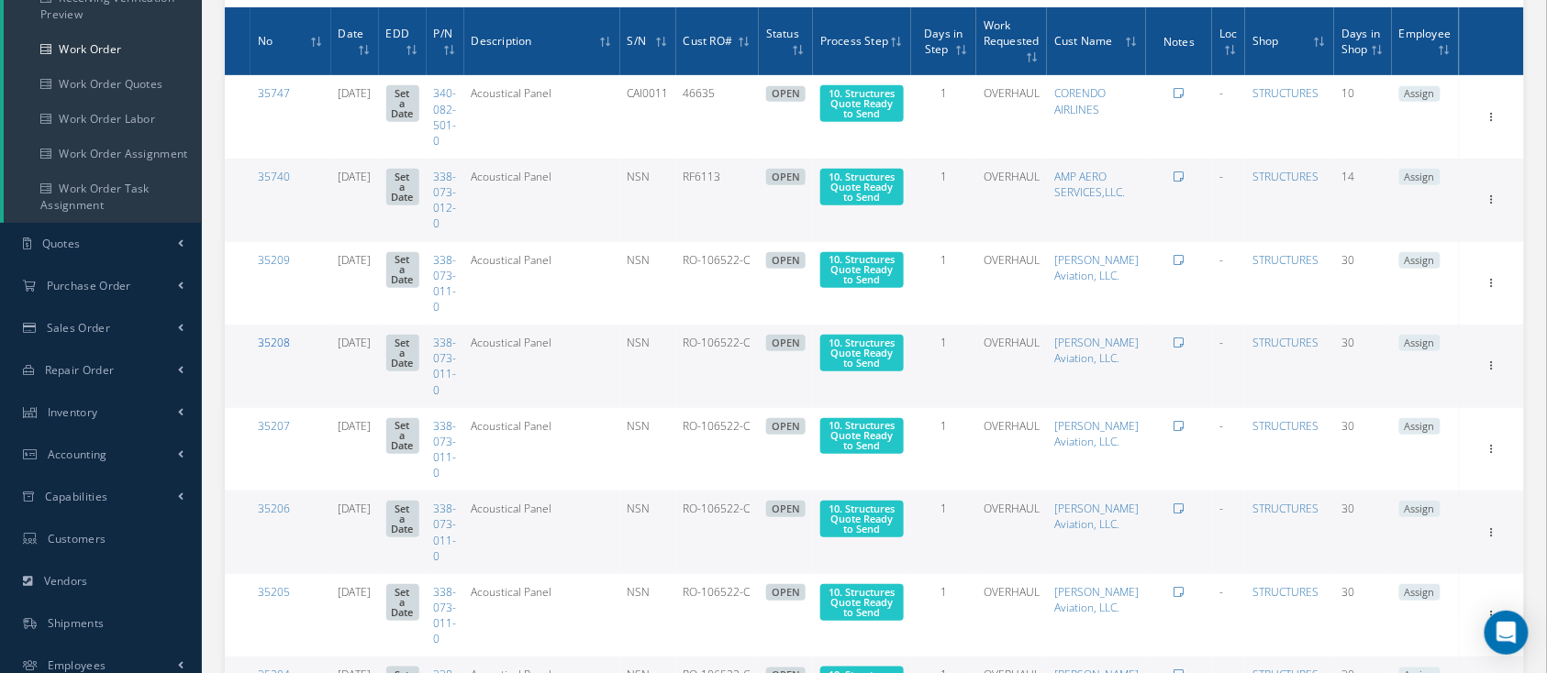
drag, startPoint x: 273, startPoint y: 345, endPoint x: 272, endPoint y: 336, distance: 9.2
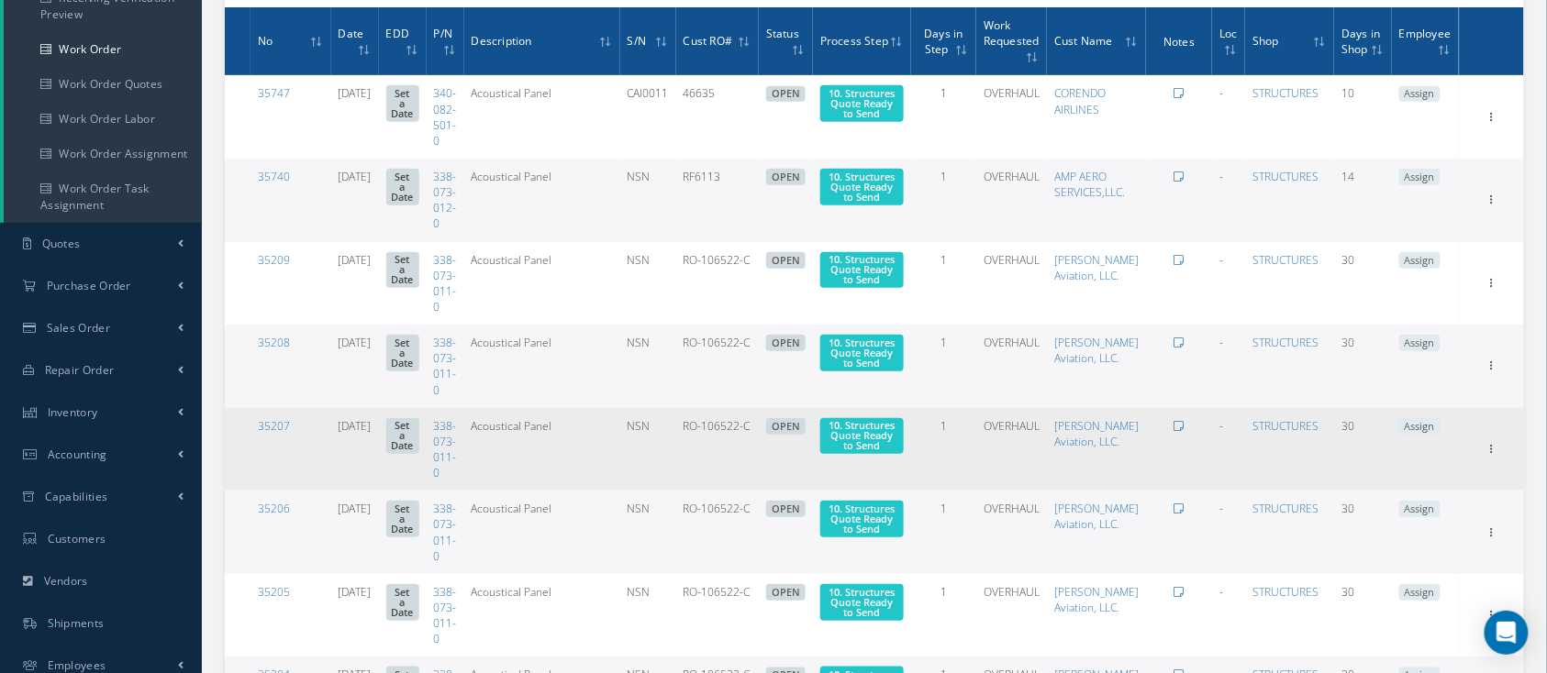
scroll to position [367, 0]
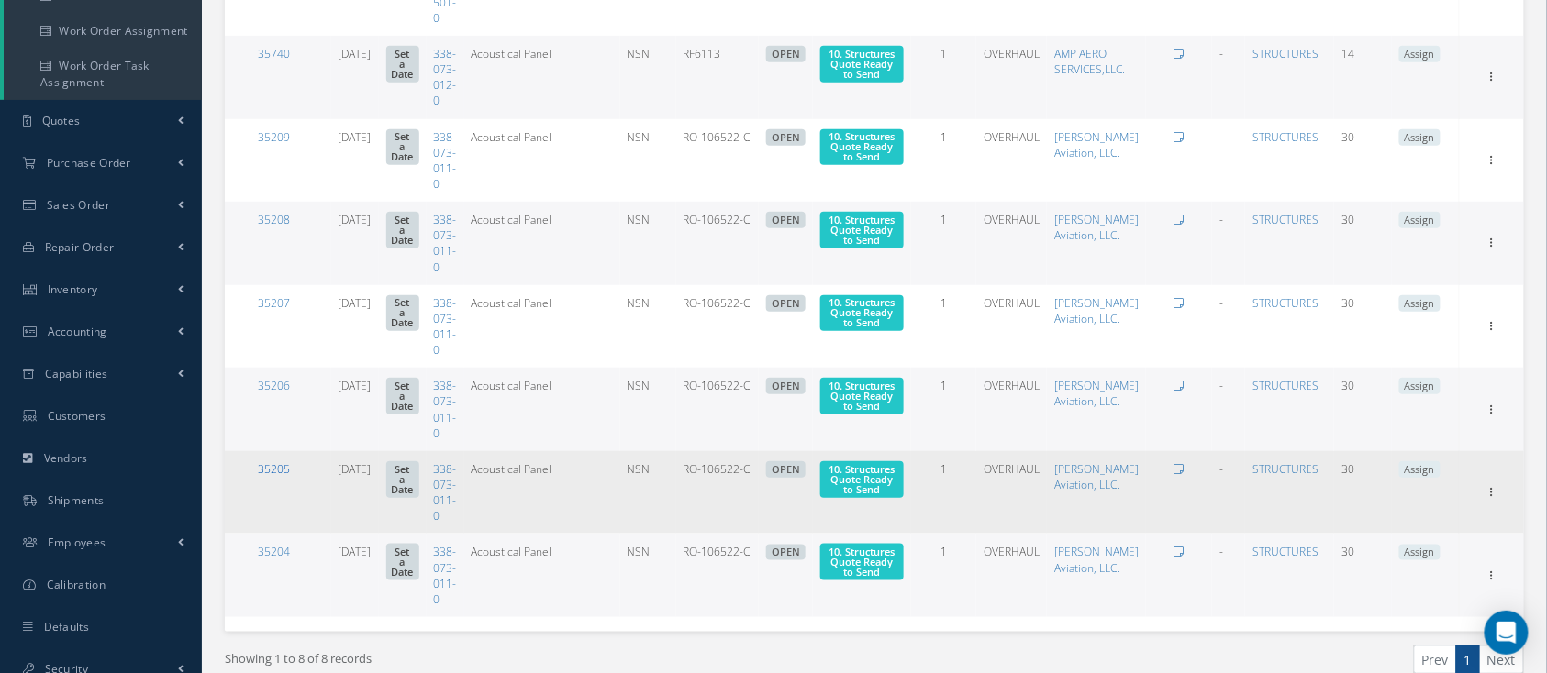
drag, startPoint x: 275, startPoint y: 463, endPoint x: 265, endPoint y: 462, distance: 10.1
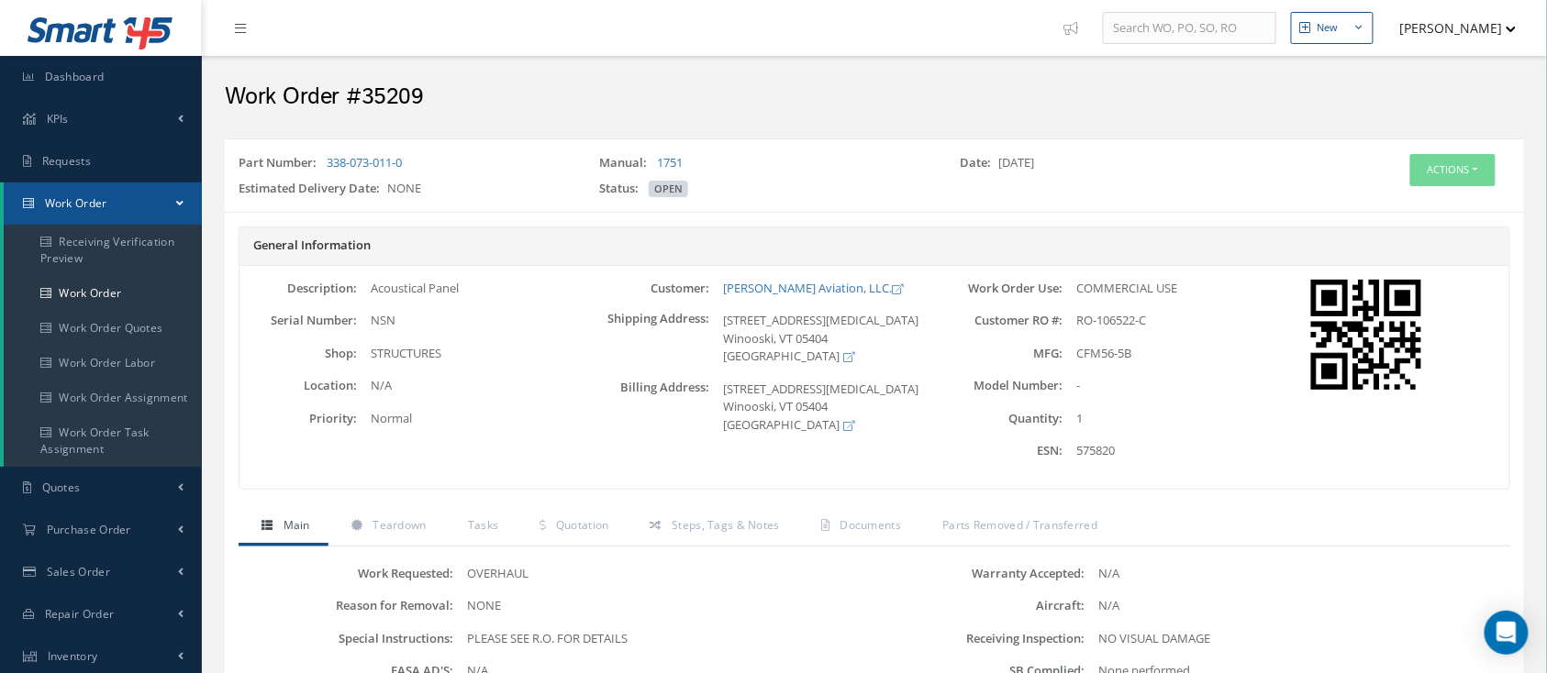
scroll to position [367, 0]
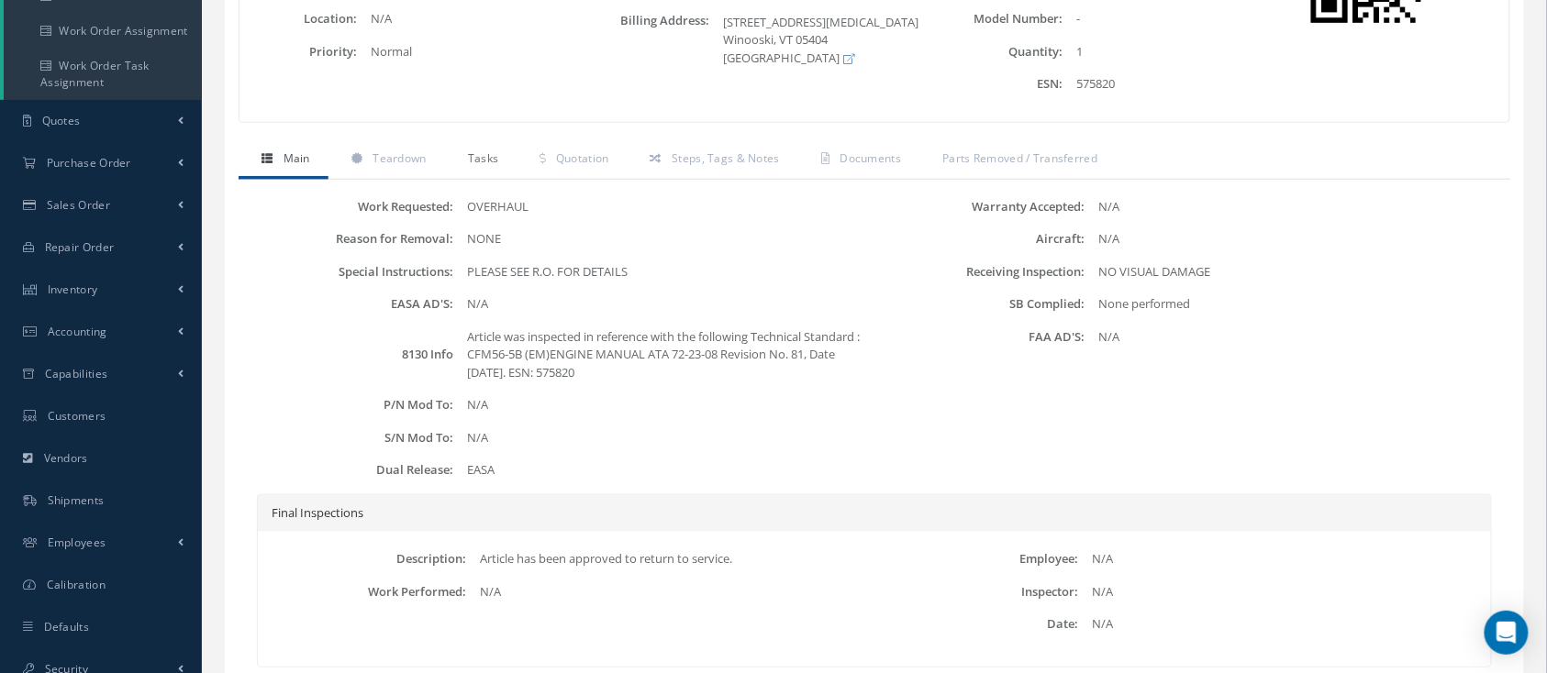
click at [459, 157] on link "Tasks" at bounding box center [481, 160] width 72 height 39
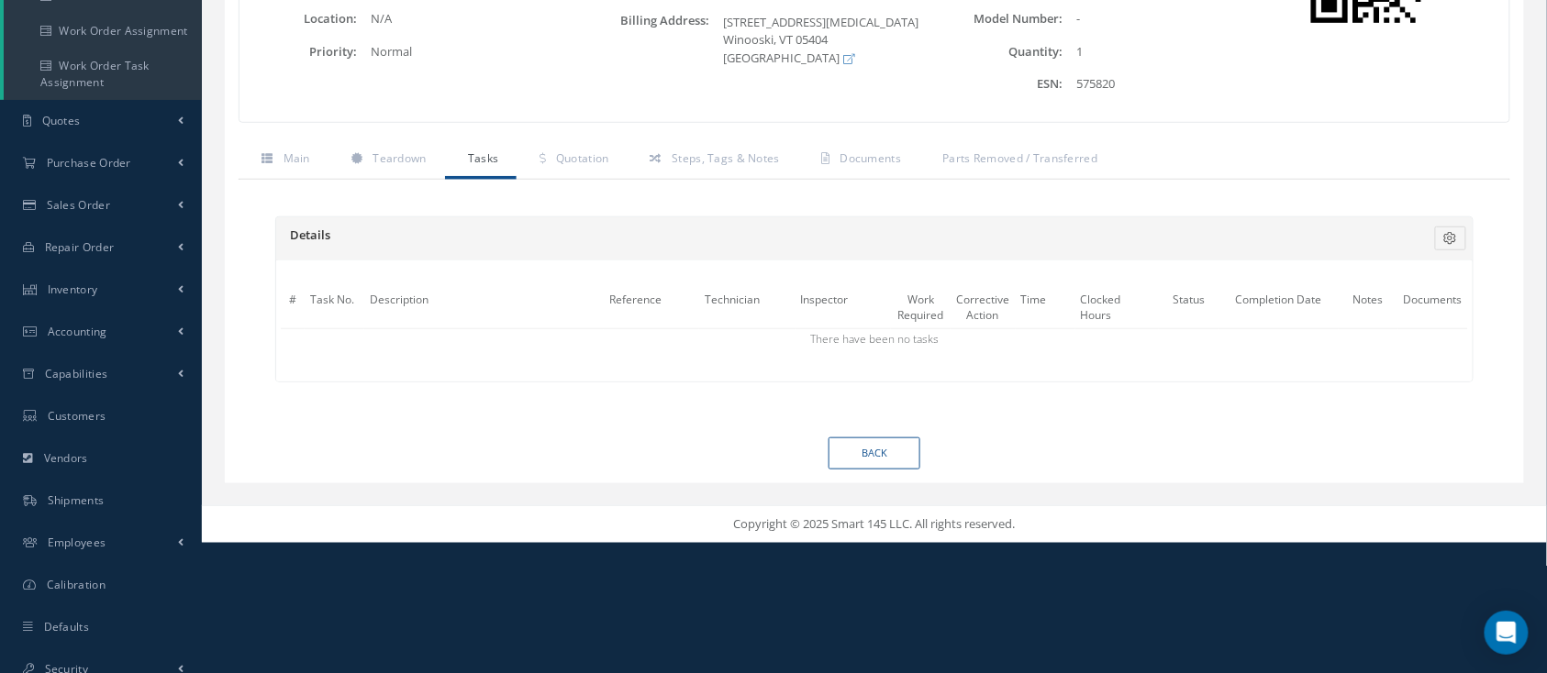
click at [557, 136] on div "General Information Description: Acoustical Panel Serial Number: NSN Shop:" at bounding box center [874, 1] width 1299 height 282
click at [565, 154] on span "Quotation" at bounding box center [582, 158] width 53 height 16
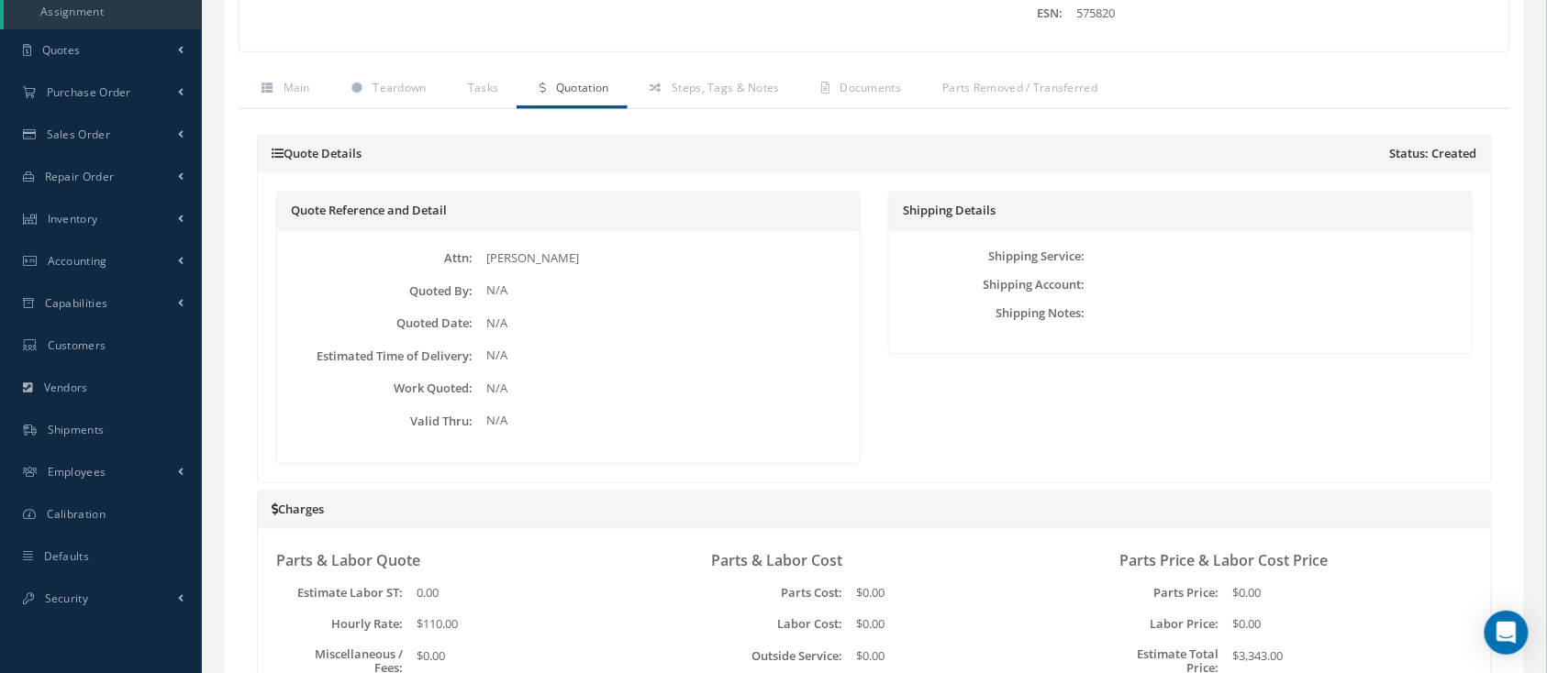
scroll to position [0, 0]
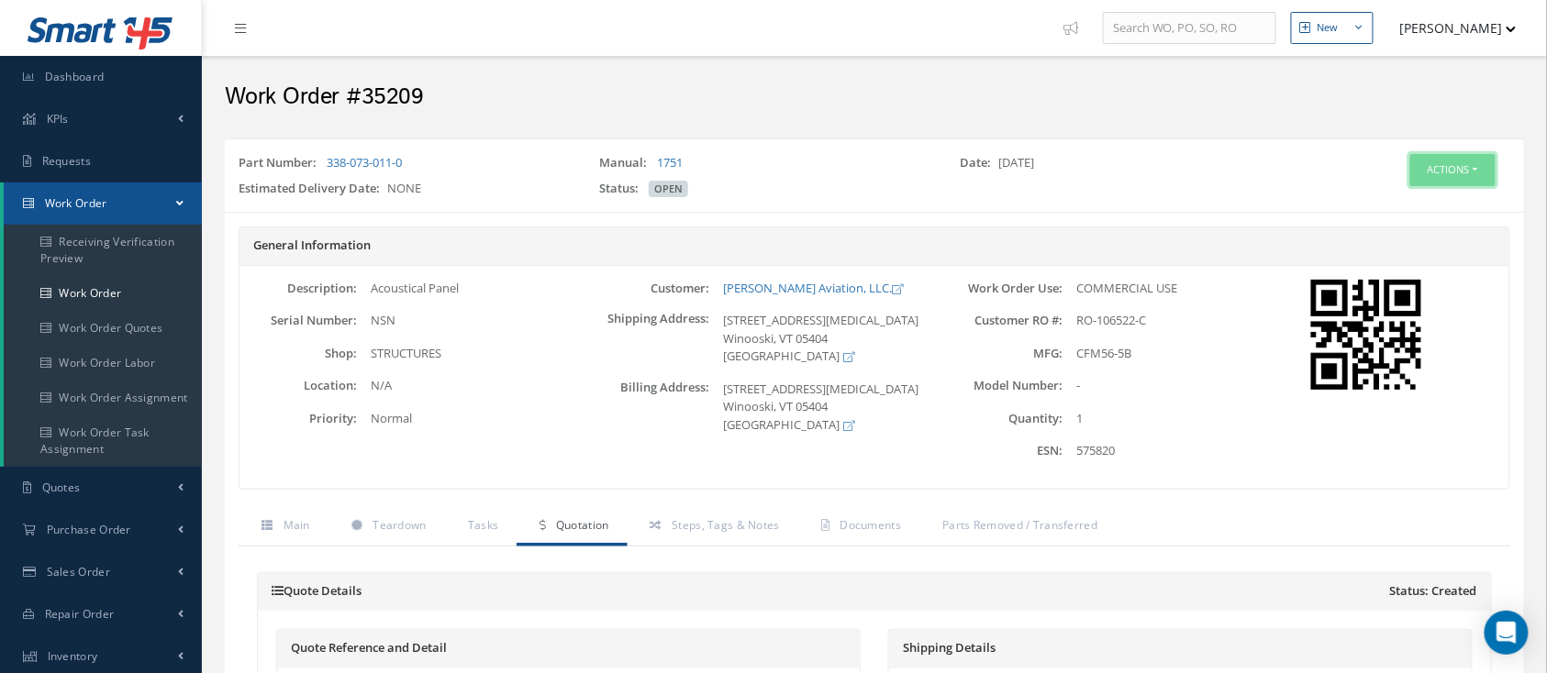
click at [1430, 170] on button "Actions" at bounding box center [1452, 170] width 85 height 32
click at [1388, 202] on link "Edit" at bounding box center [1423, 205] width 147 height 25
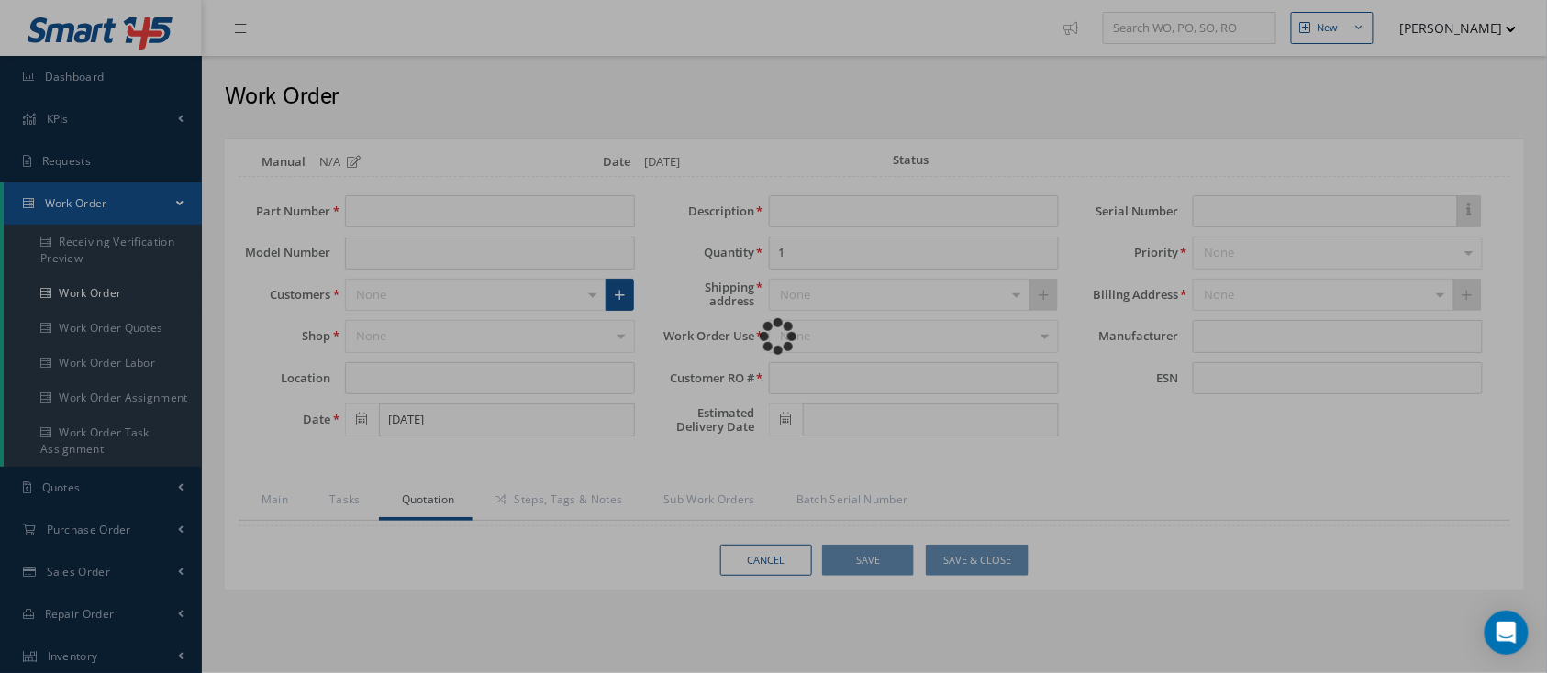
type input "338-073-011-0"
type input "[DATE]"
type input "Acoustical Panel"
type input "RO-106522-C"
type input "NSN"
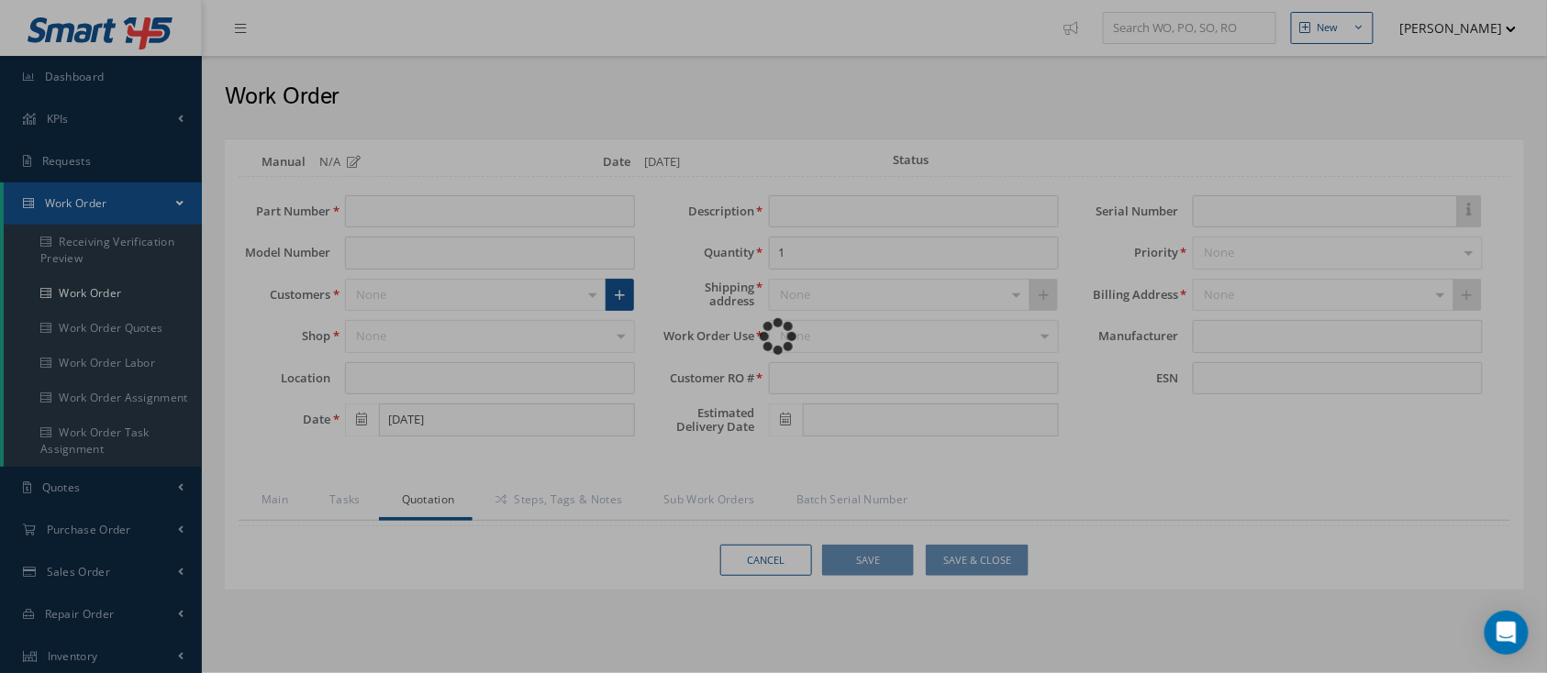
type input "575820"
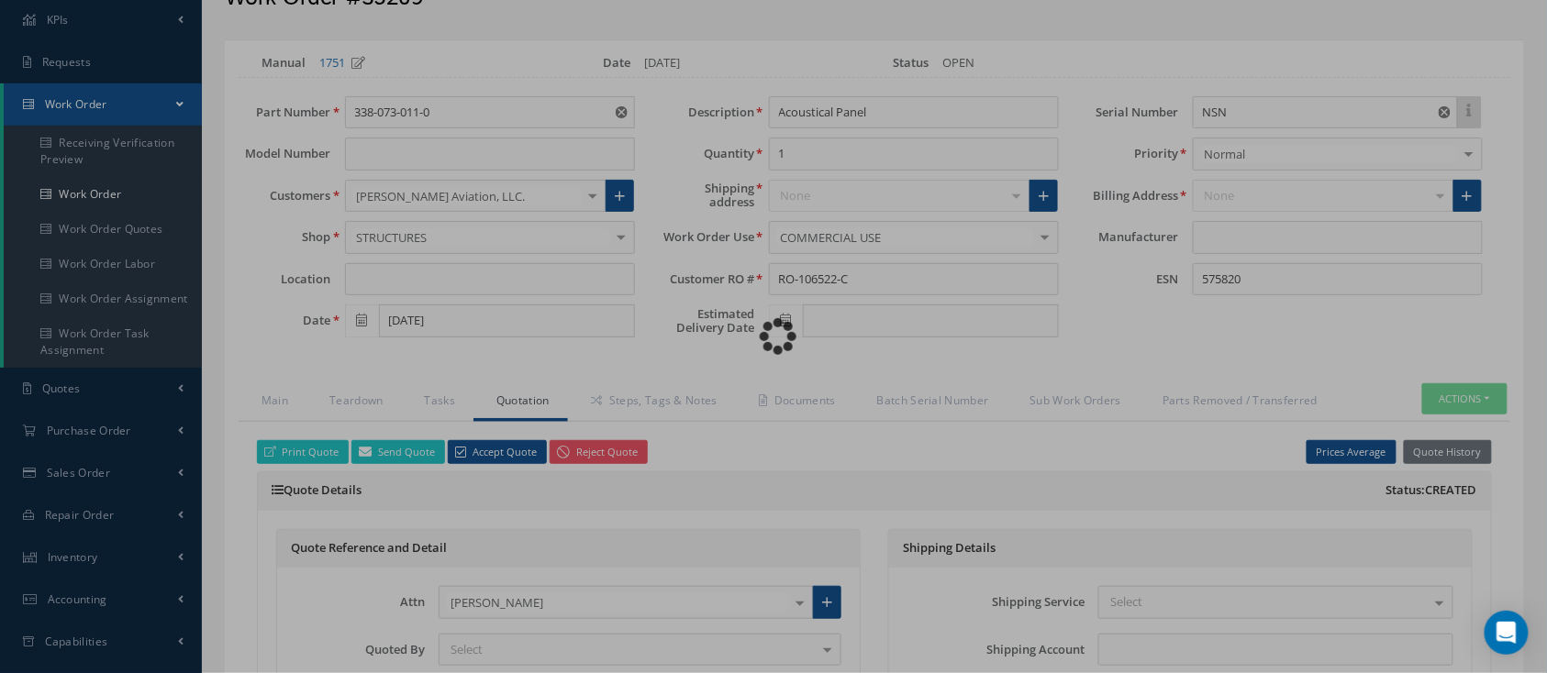
type input "CFM56-5B"
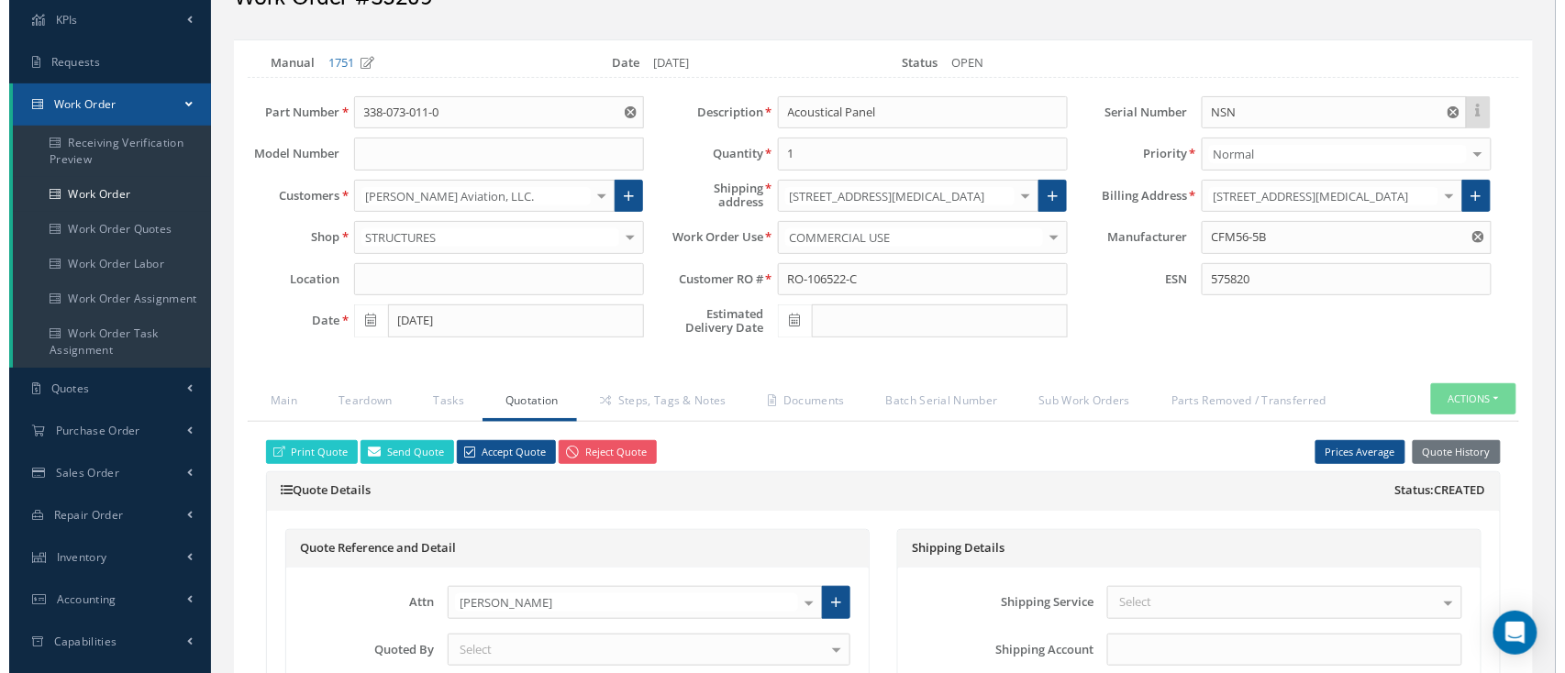
scroll to position [244, 0]
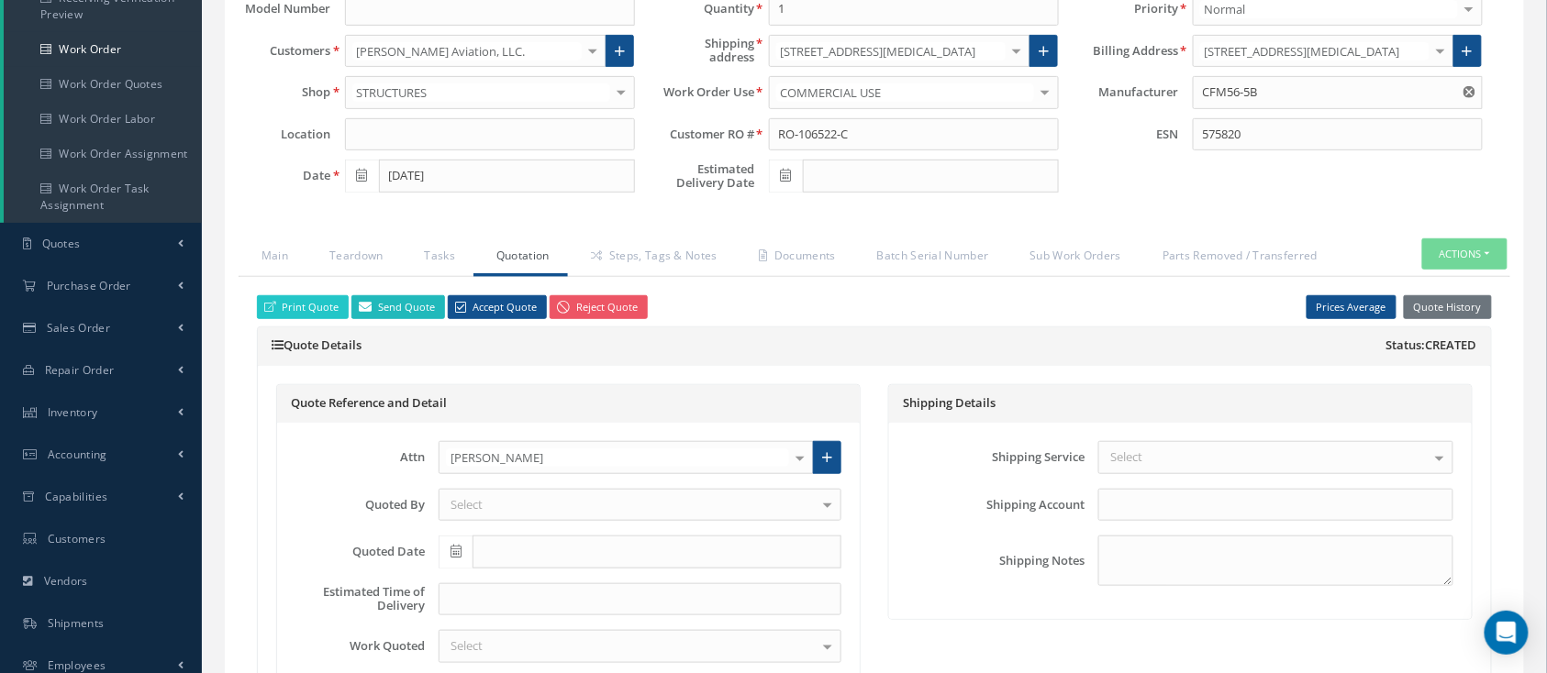
click at [395, 308] on link "Send Quote" at bounding box center [398, 307] width 94 height 25
type input "WorkOrder 35209 Quote from"
type textarea "Dear, Please find attached your WO 35209 Quote. Please feel free to contact me …"
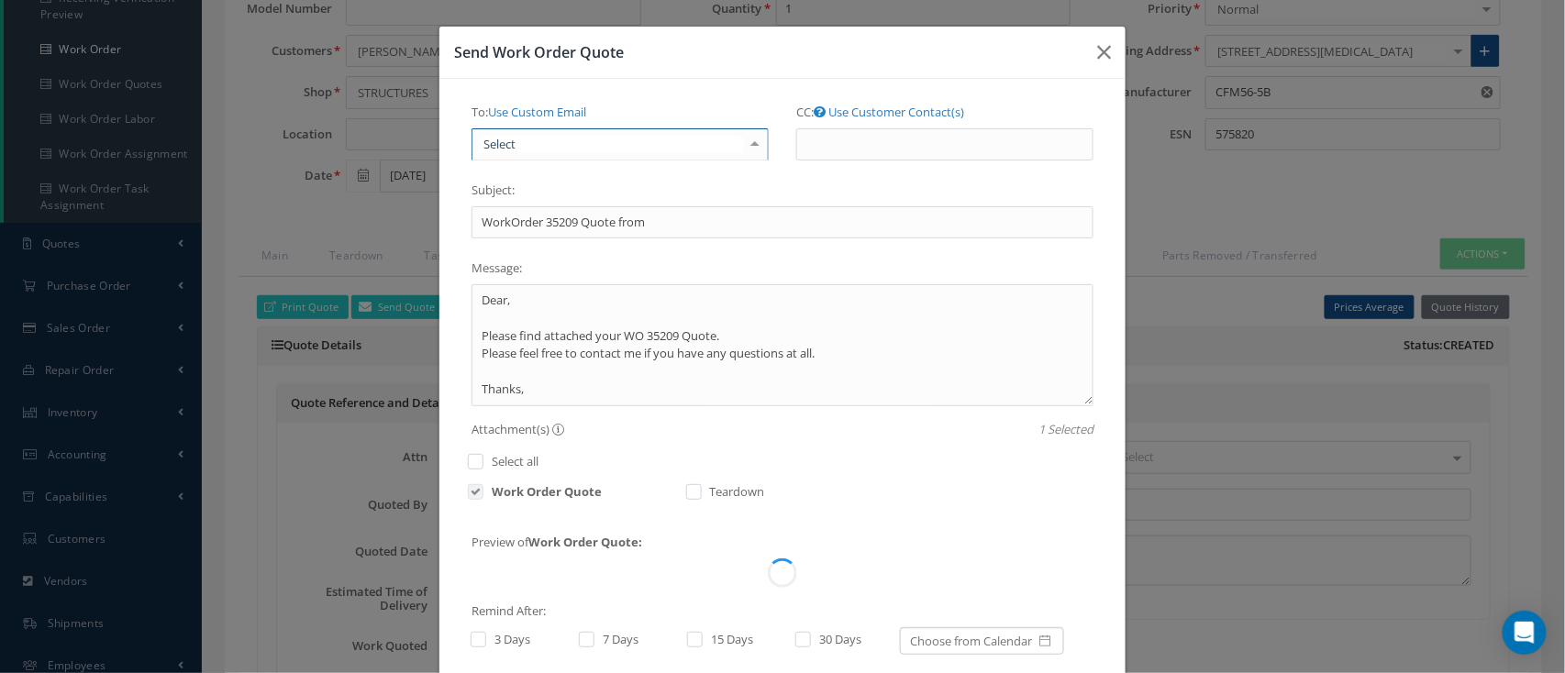
click at [569, 141] on div at bounding box center [619, 144] width 297 height 33
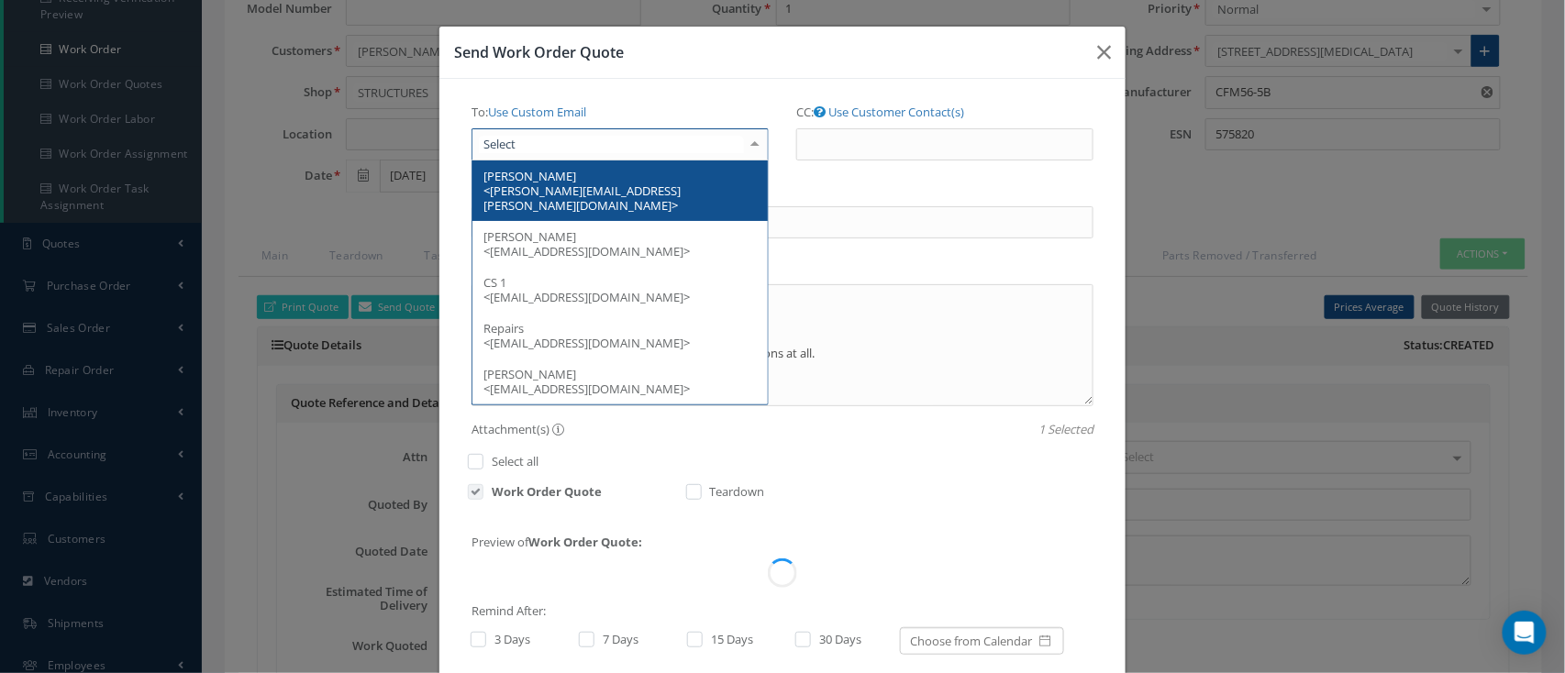
click at [639, 185] on span "Pennie DelValle <pennie.delvalle@strattonaviation.com>" at bounding box center [581, 191] width 197 height 46
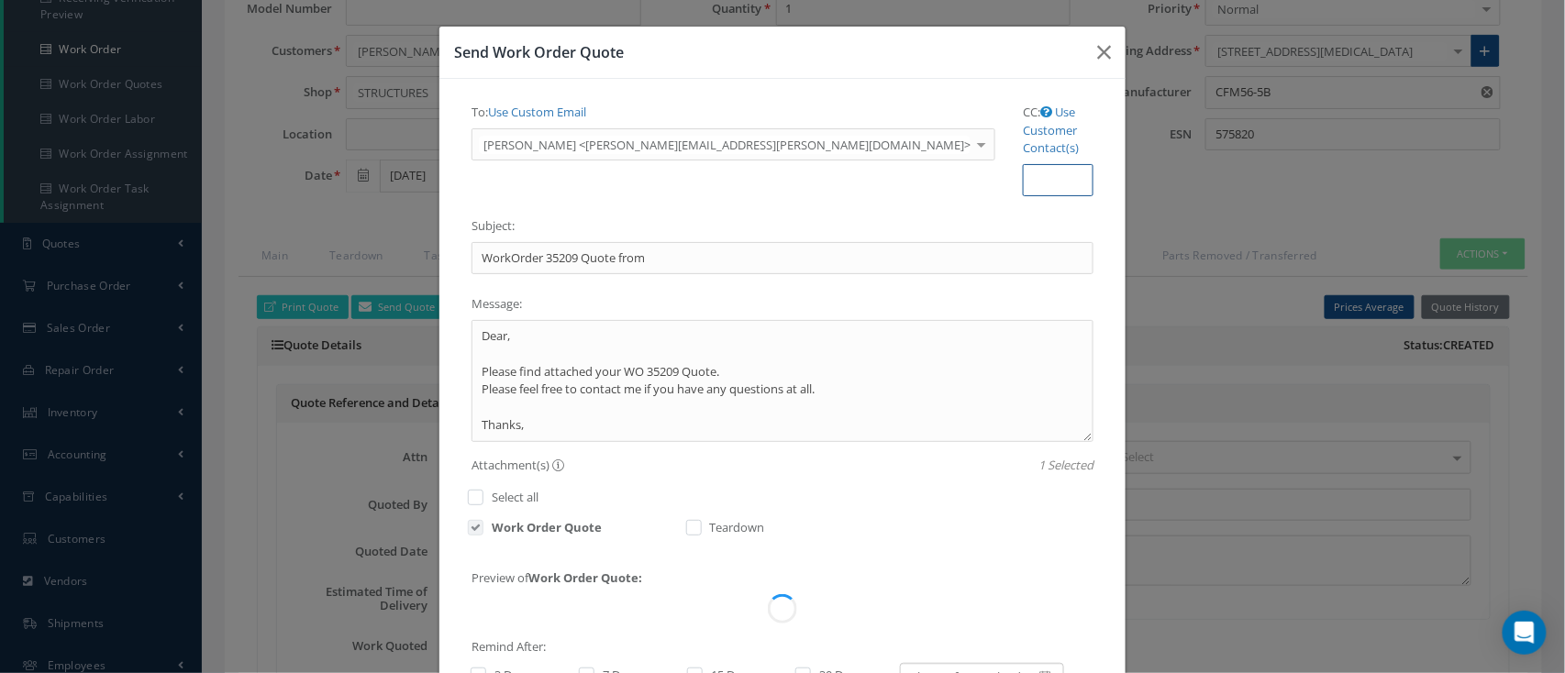
click at [1023, 164] on input "CC:" at bounding box center [1058, 180] width 71 height 33
click at [1023, 116] on link "Use Customer Contact(s)" at bounding box center [1051, 130] width 56 height 52
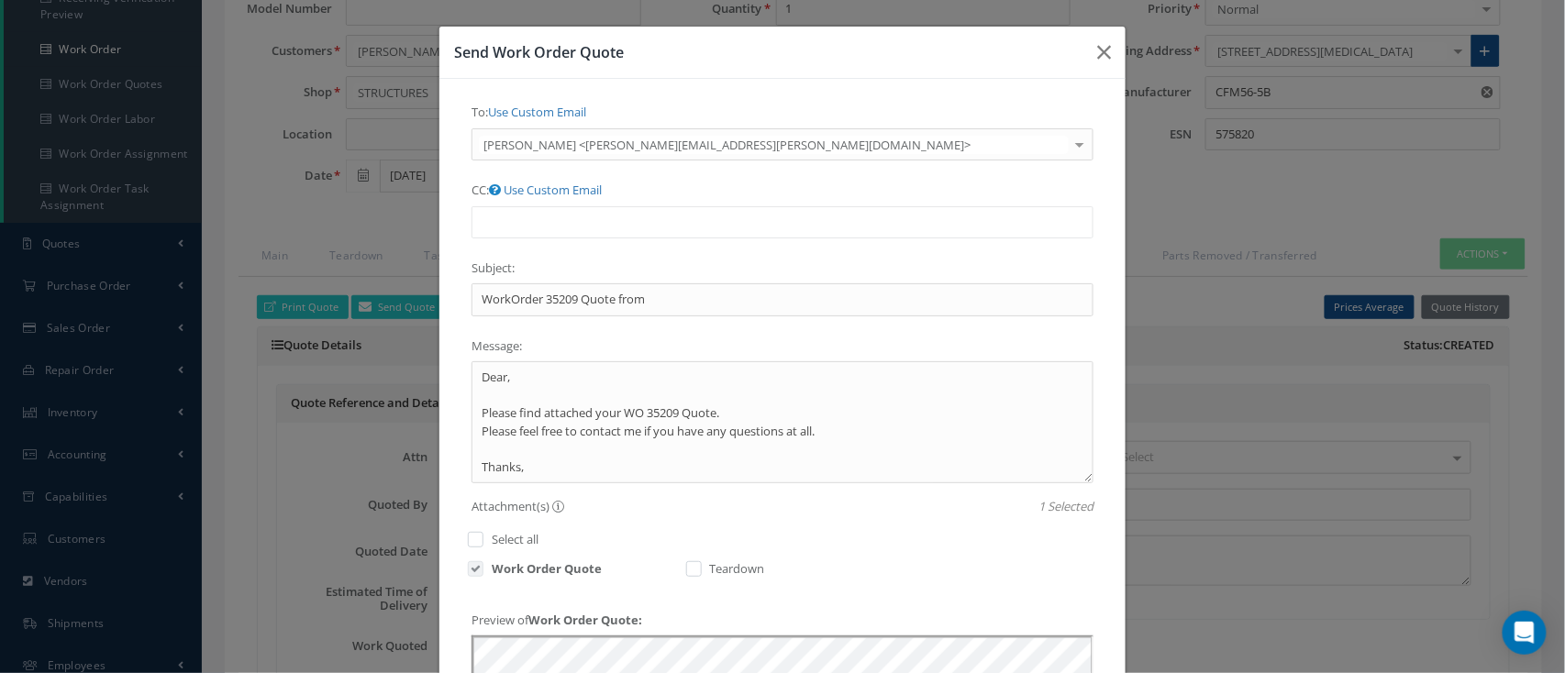
click at [538, 211] on input "text" at bounding box center [510, 222] width 56 height 23
click at [766, 211] on input "text" at bounding box center [754, 222] width 23 height 23
click at [1012, 209] on ul "CS 1 <info@nasmro.com> Repairs <repairs@strattonaviation.com>" at bounding box center [782, 222] width 622 height 32
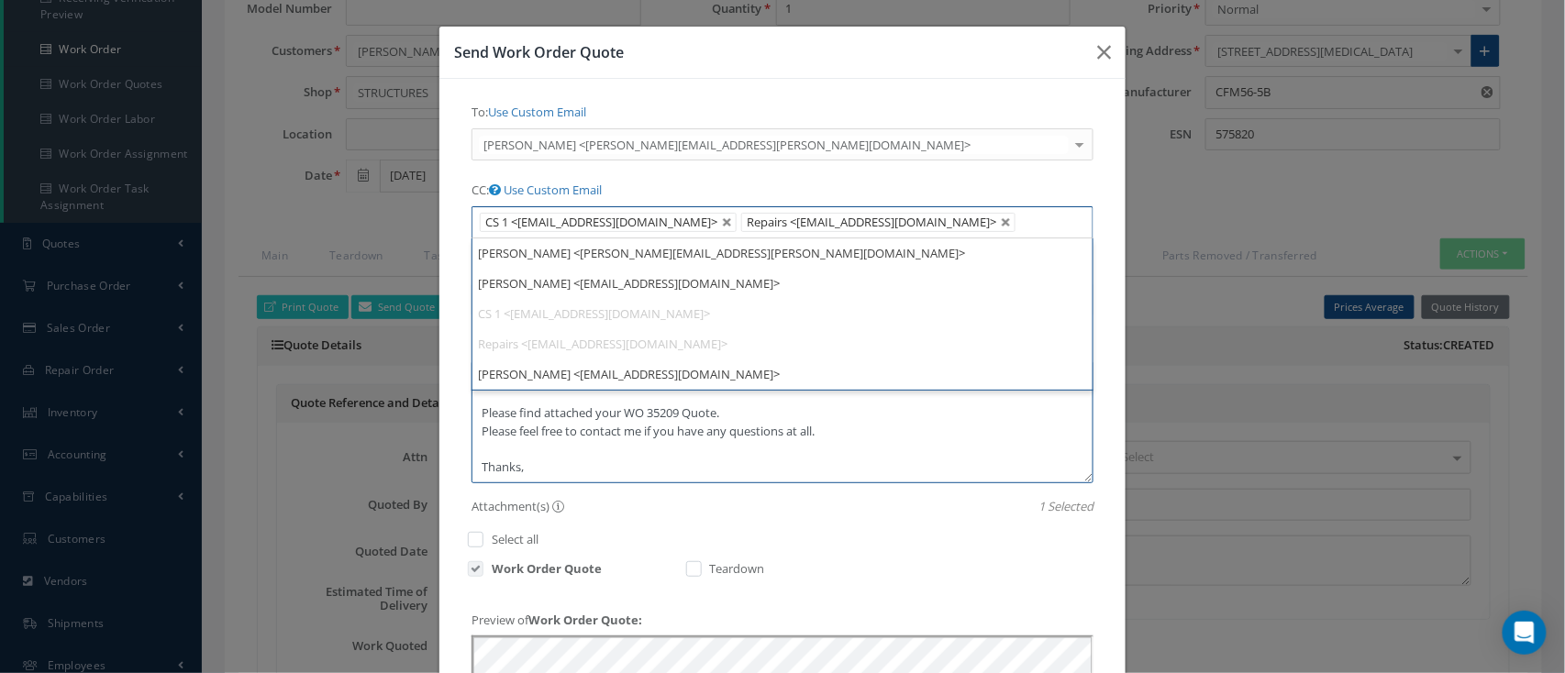
click at [601, 421] on textarea "Dear, Please find attached your WO 35209 Quote. Please feel free to contact me …" at bounding box center [782, 422] width 622 height 122
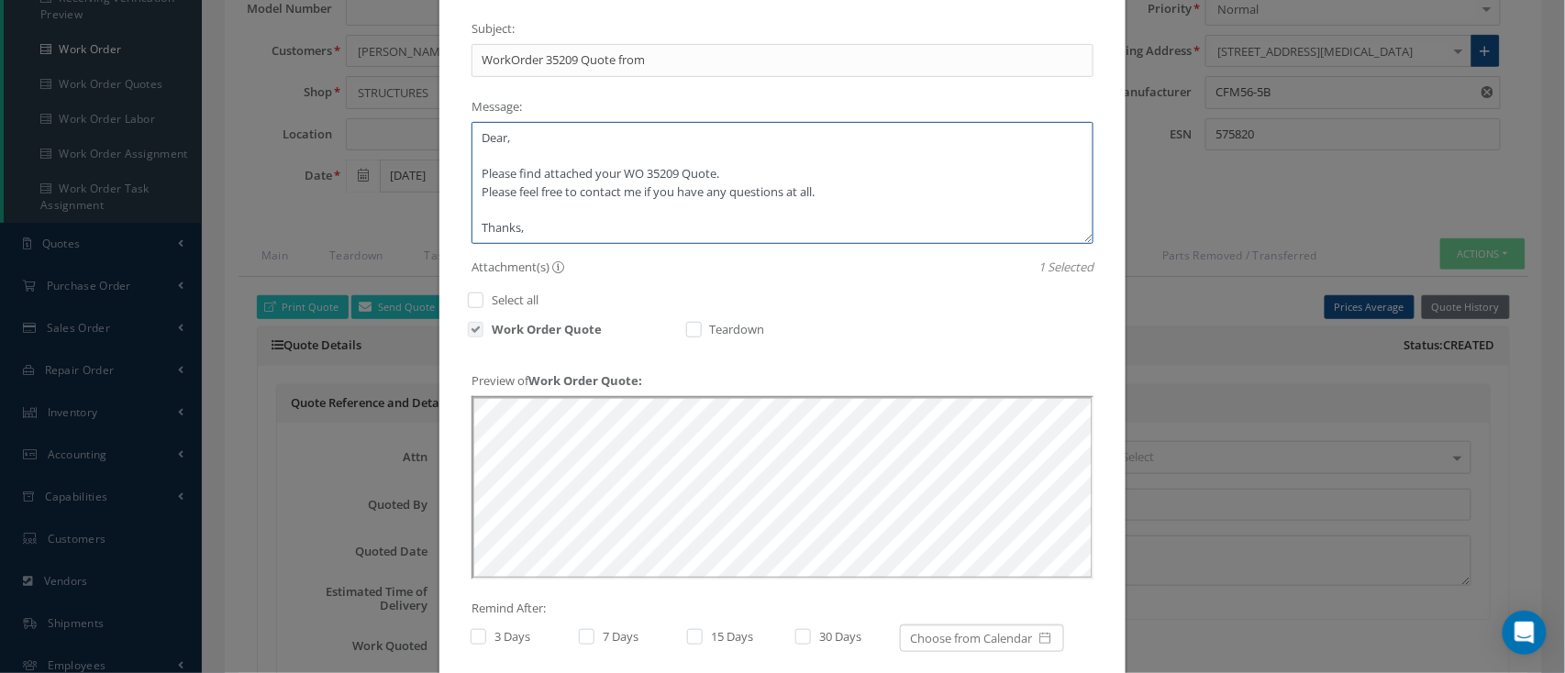
scroll to position [244, 0]
click at [582, 183] on textarea "Dear, Please find attached your WO 35209 Quote. Please feel free to contact me …" at bounding box center [782, 178] width 622 height 122
click at [581, 216] on textarea "Dear, Please find attached your WO 35209 Quote. Please feel free to contact me …" at bounding box center [782, 178] width 622 height 122
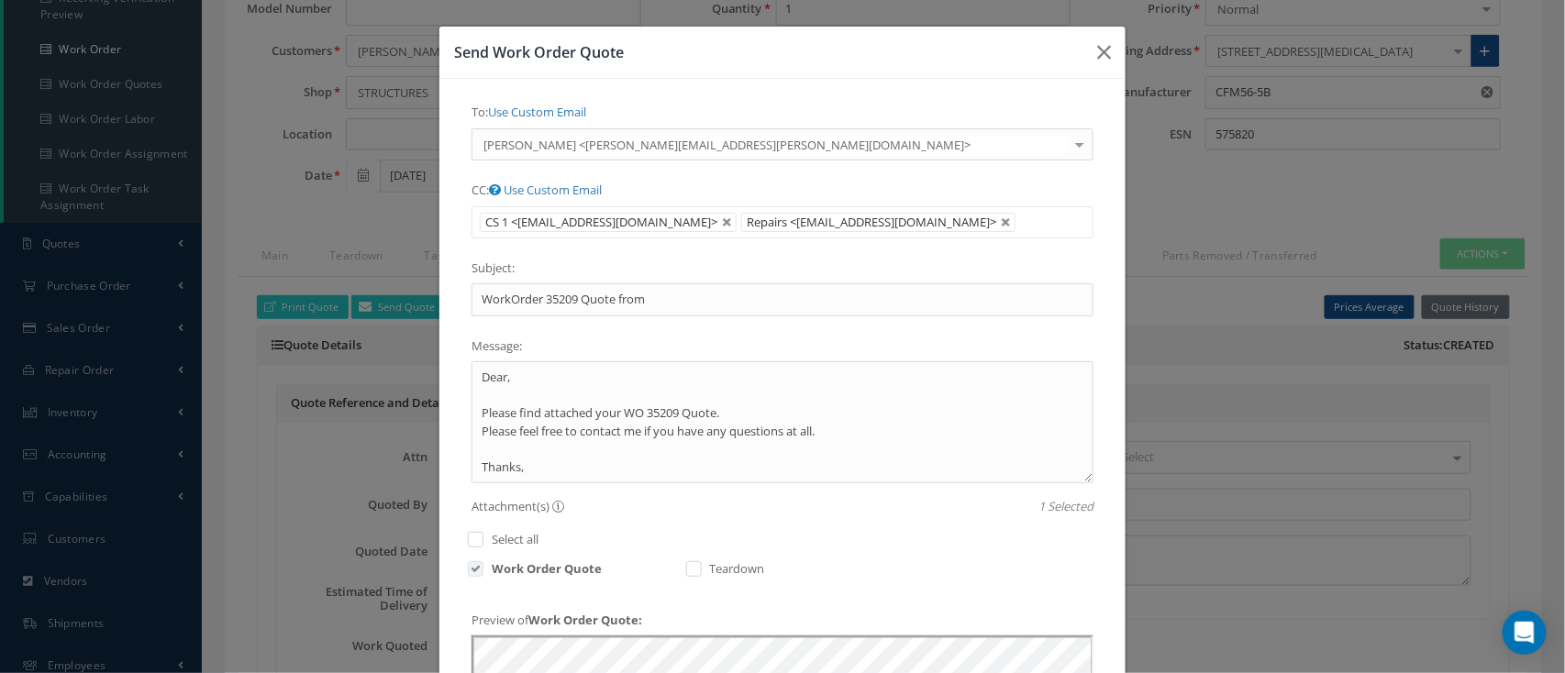
click at [974, 209] on ul "CS 1 <info@nasmro.com> Repairs <repairs@strattonaviation.com>" at bounding box center [782, 222] width 622 height 32
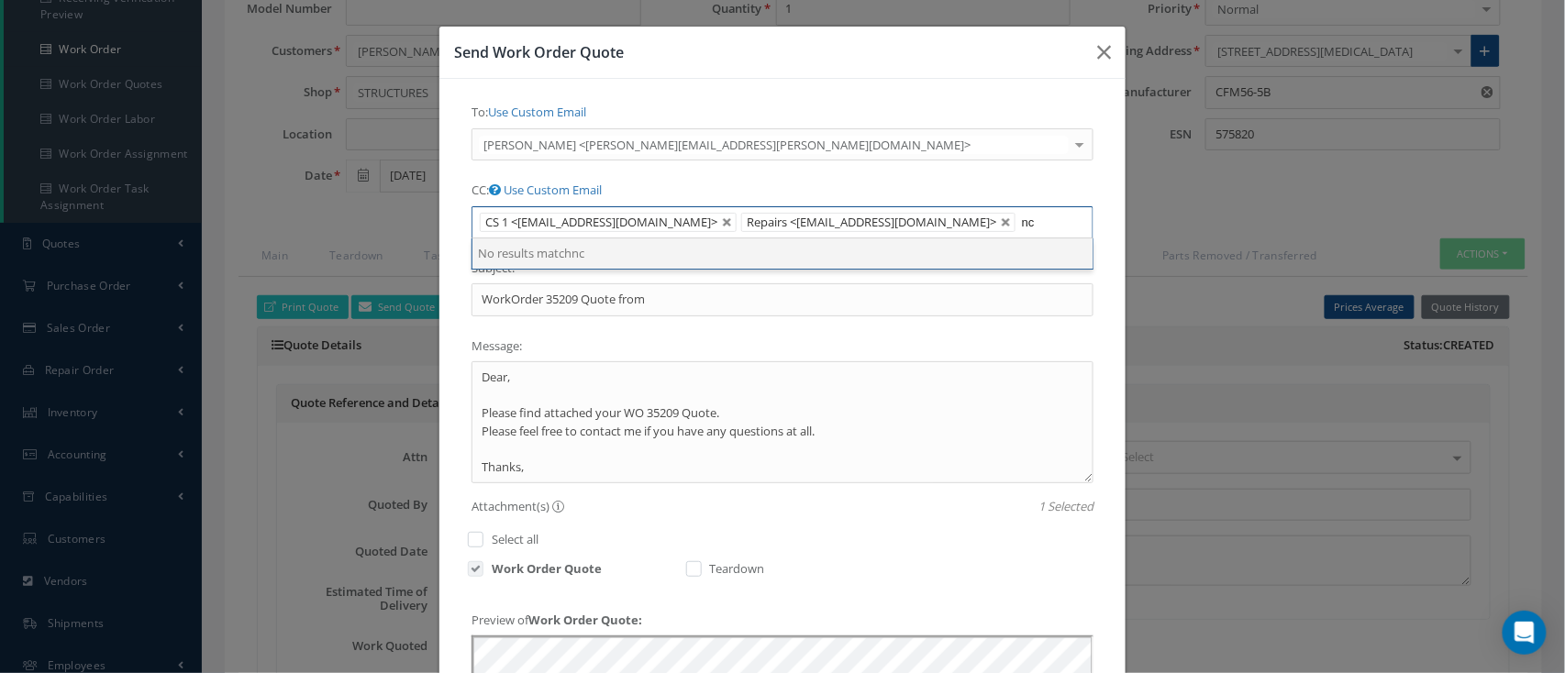
type input "n"
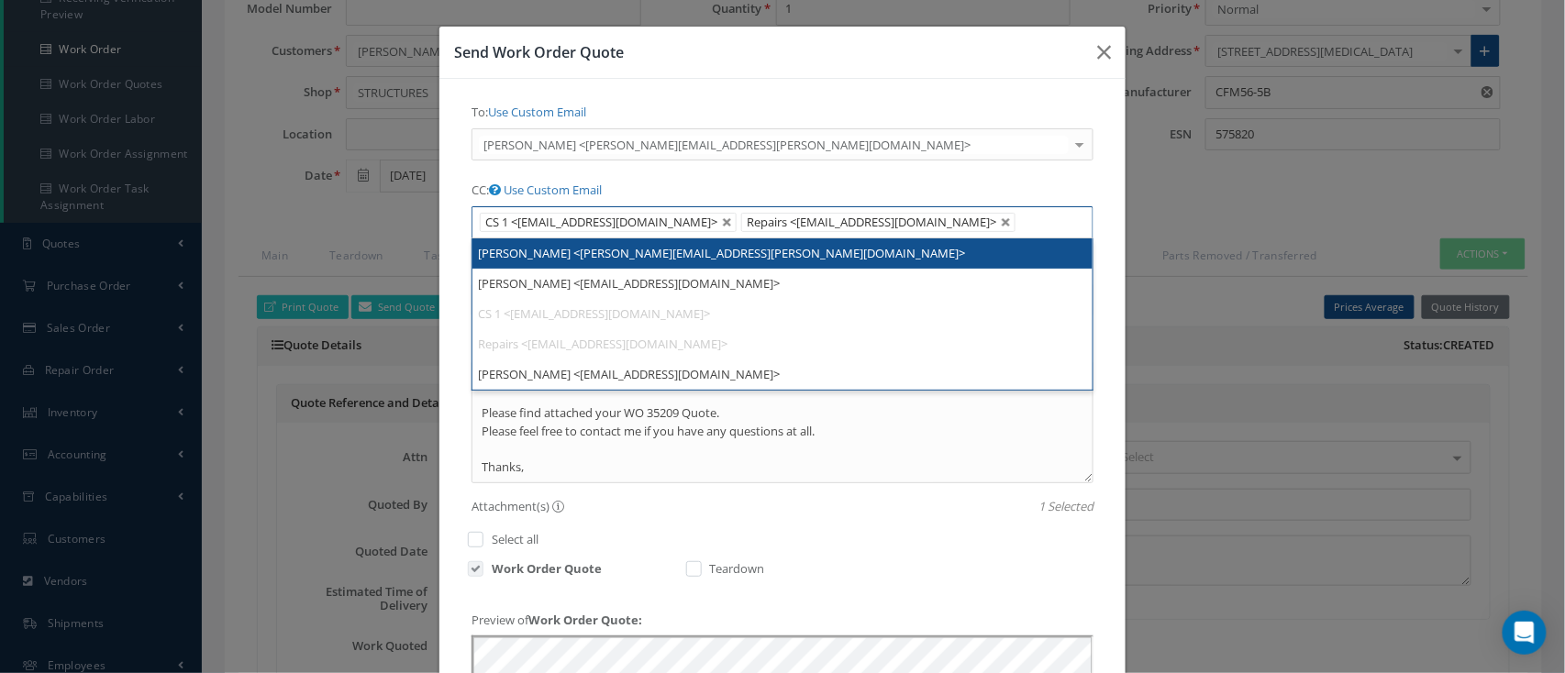
click at [664, 175] on div "To: Use Custom Email Pennie DelValle <pennie.delvalle@strattonaviation.com> Pen…" at bounding box center [782, 136] width 649 height 78
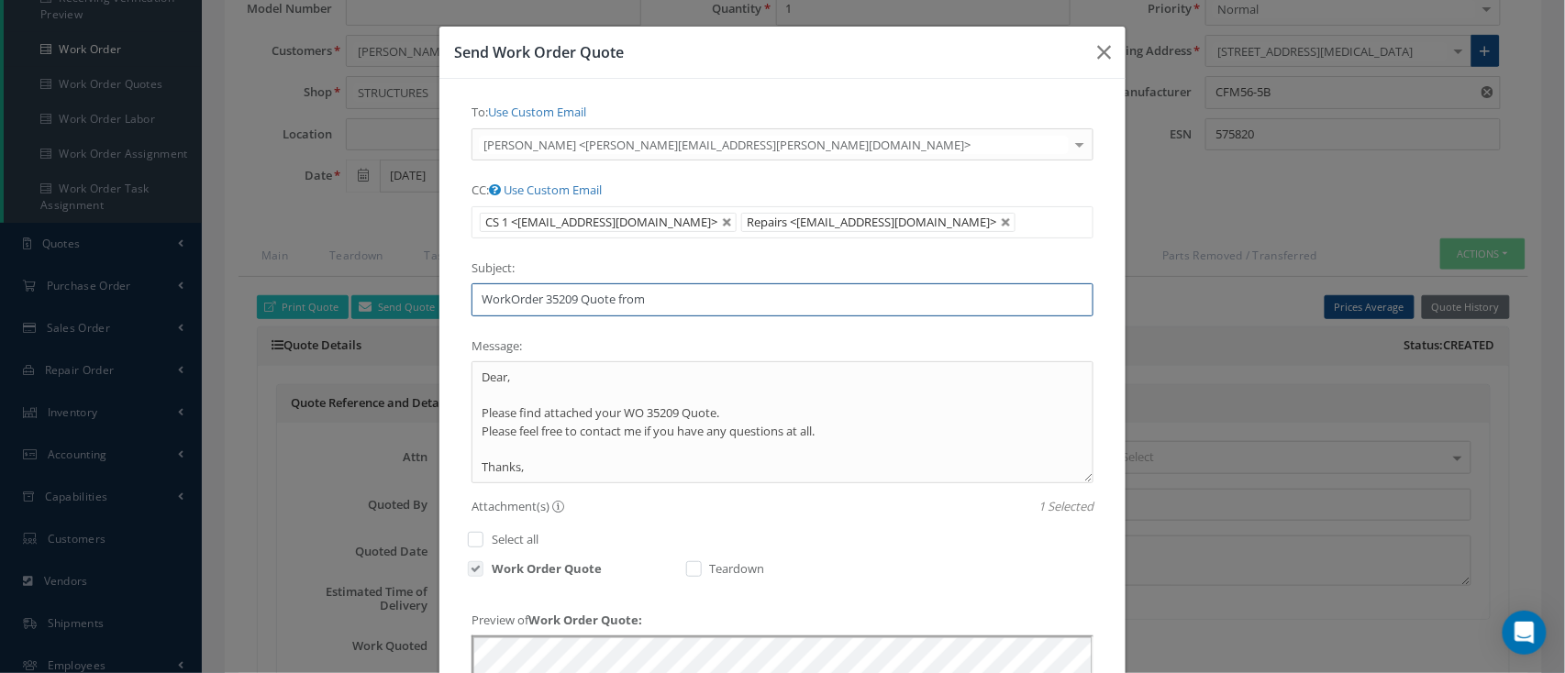
click at [726, 288] on input "WorkOrder 35209 Quote from" at bounding box center [782, 299] width 622 height 33
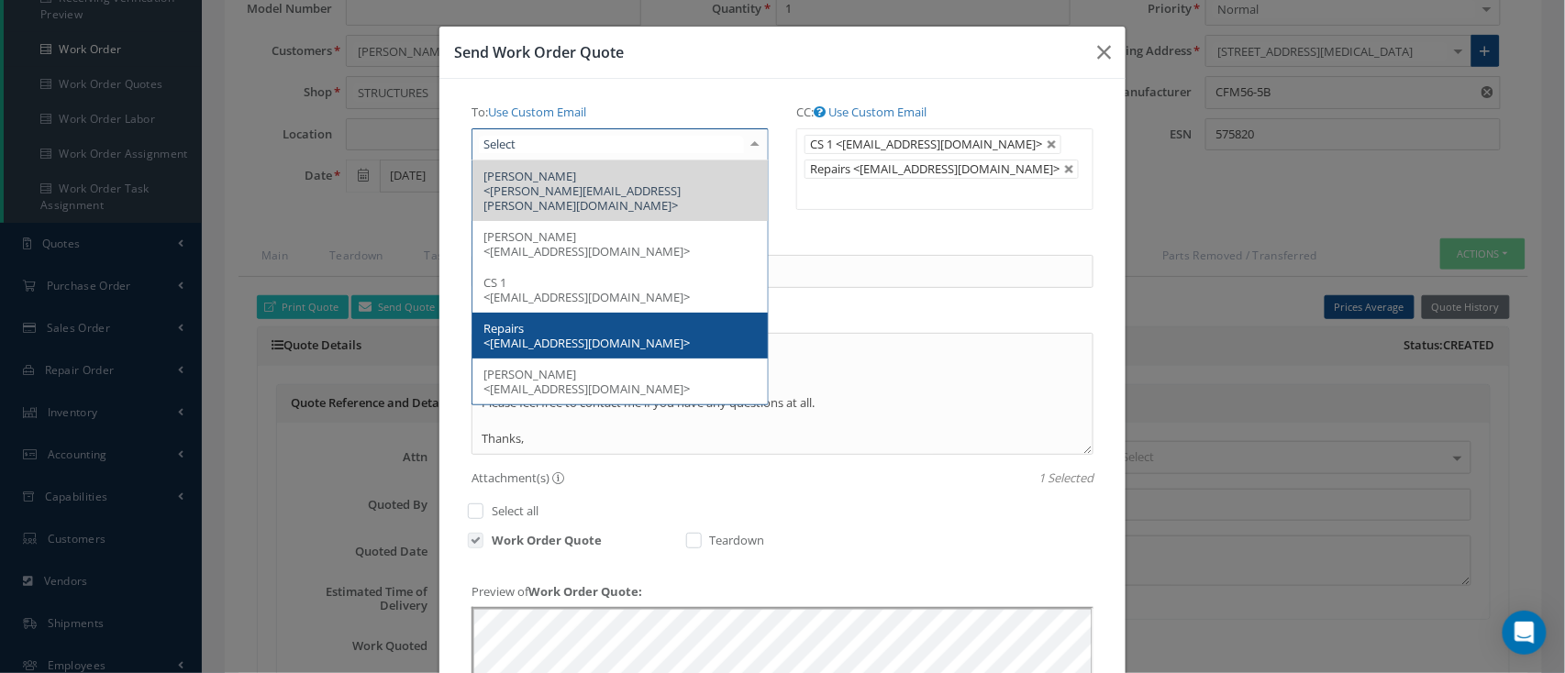
scroll to position [324, 0]
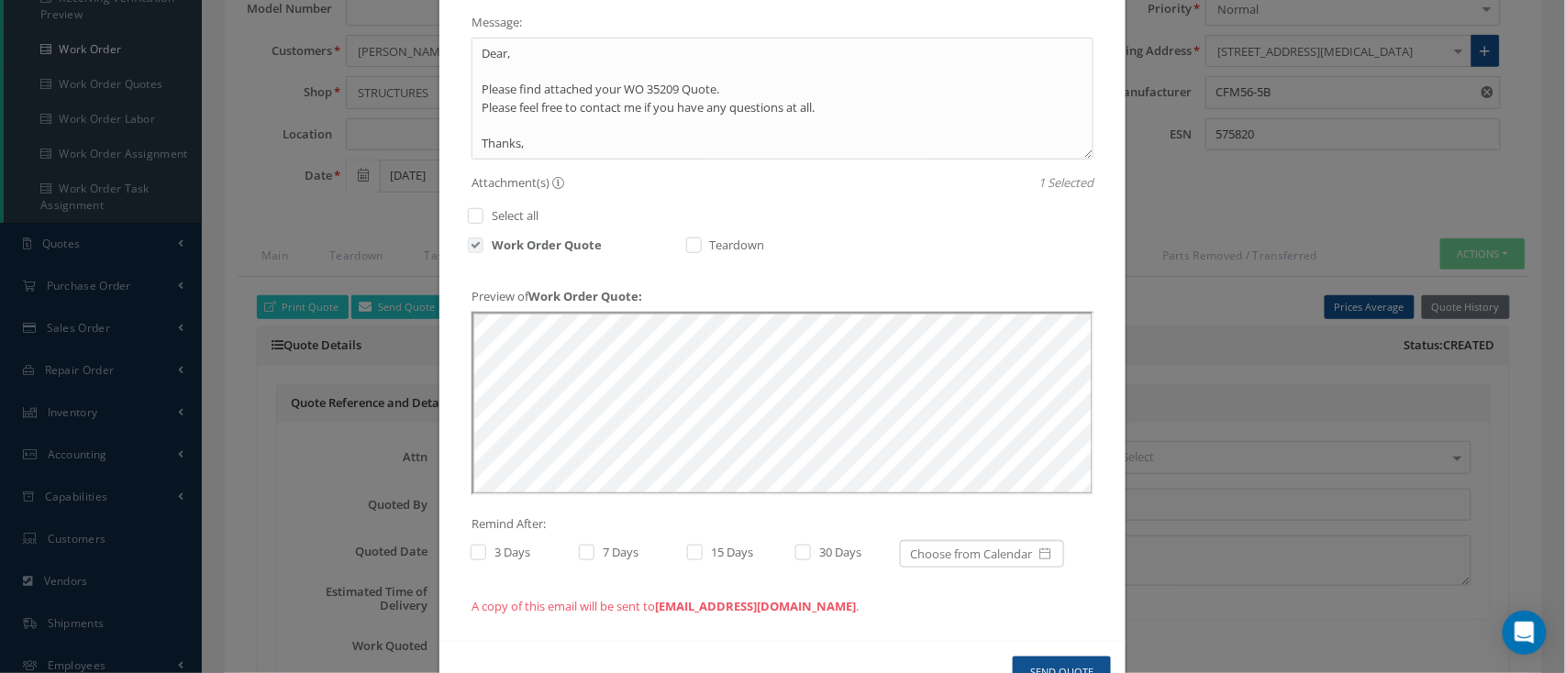
click at [969, 122] on div "To: Use Custom Email Pennie DelValle <pennie.delvalle@strattonaviation.com> Pen…" at bounding box center [782, 197] width 649 height 849
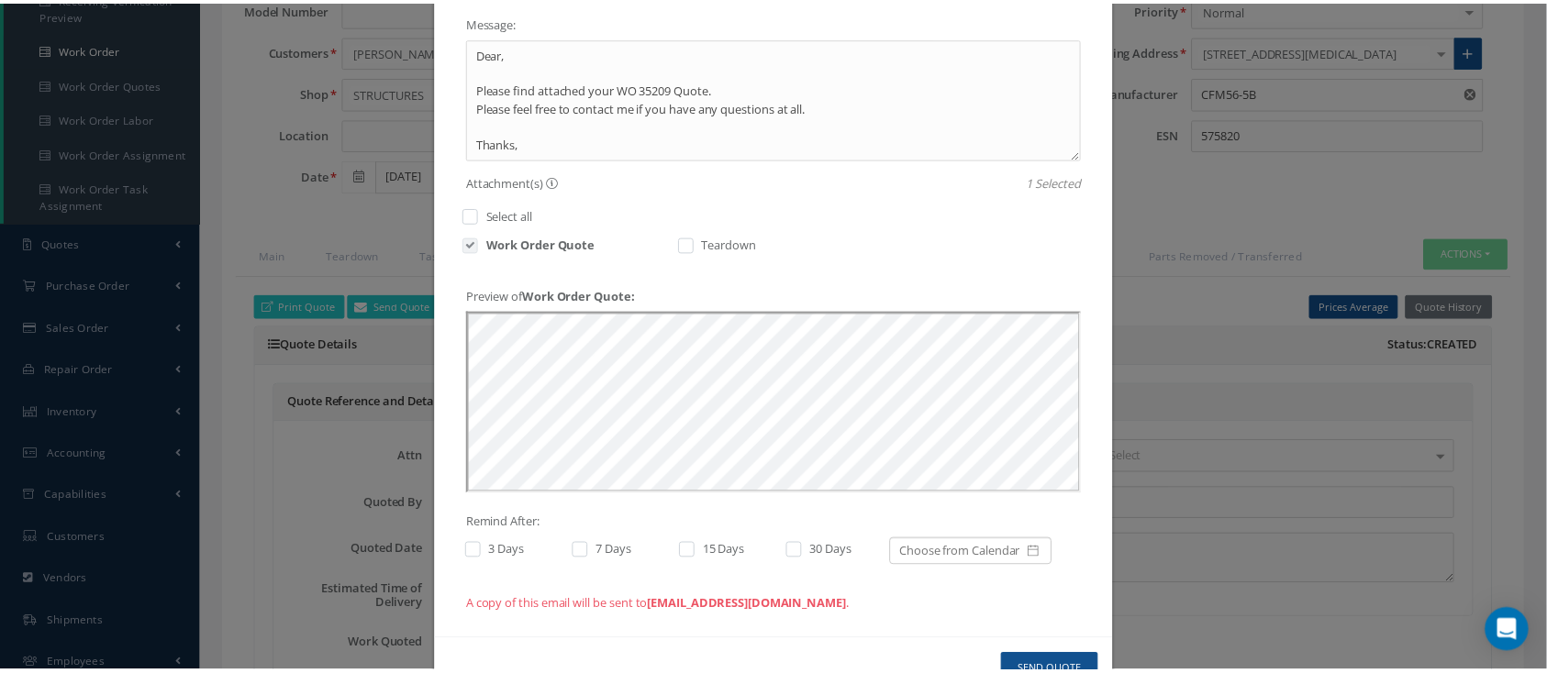
scroll to position [0, 0]
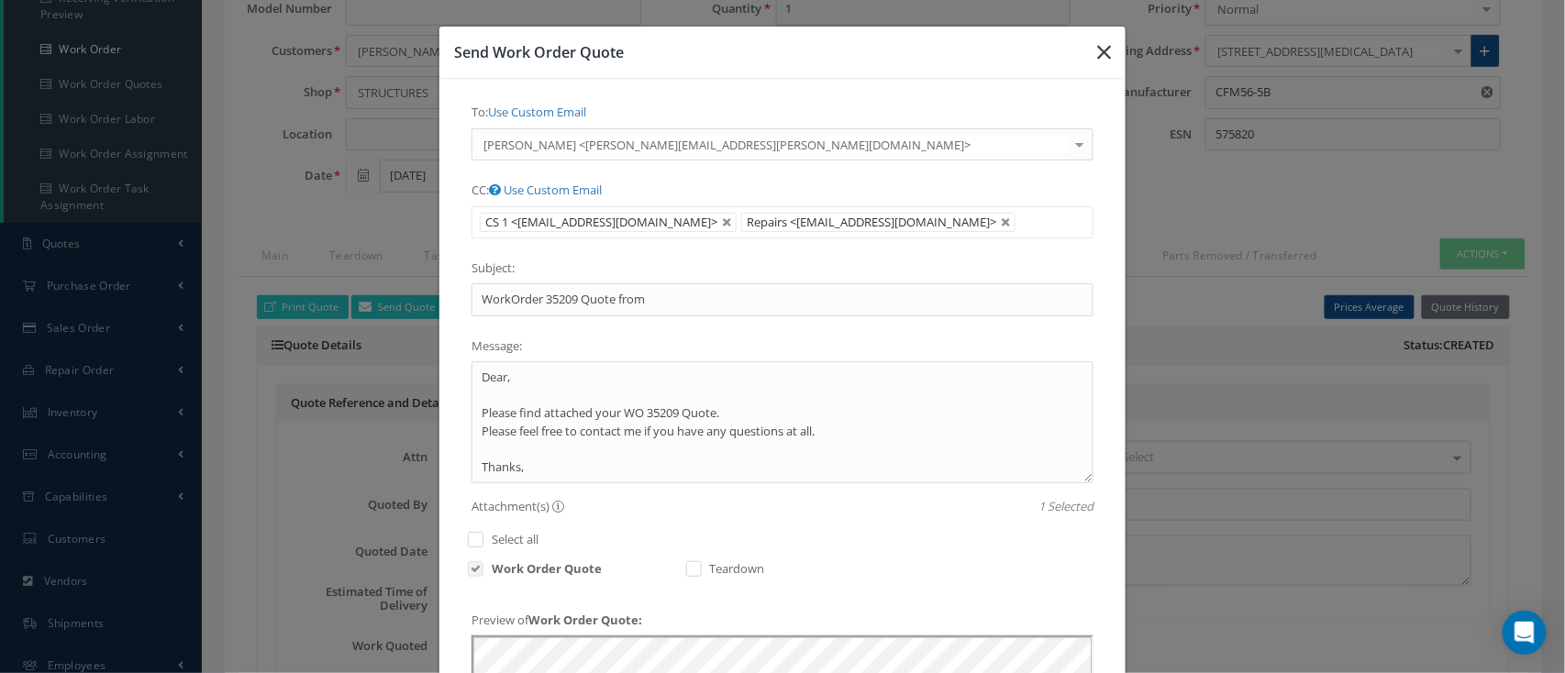
click at [1112, 50] on button "button" at bounding box center [1103, 52] width 43 height 51
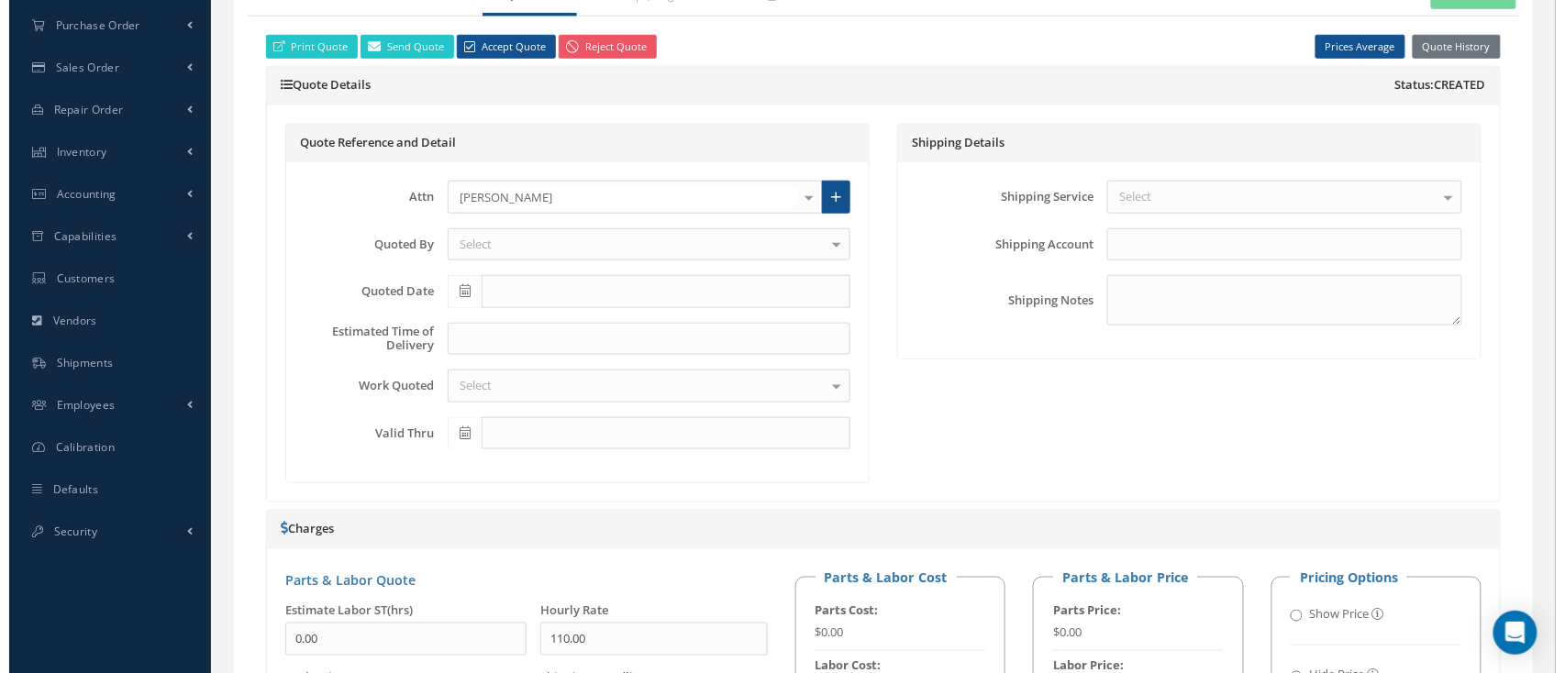
scroll to position [489, 0]
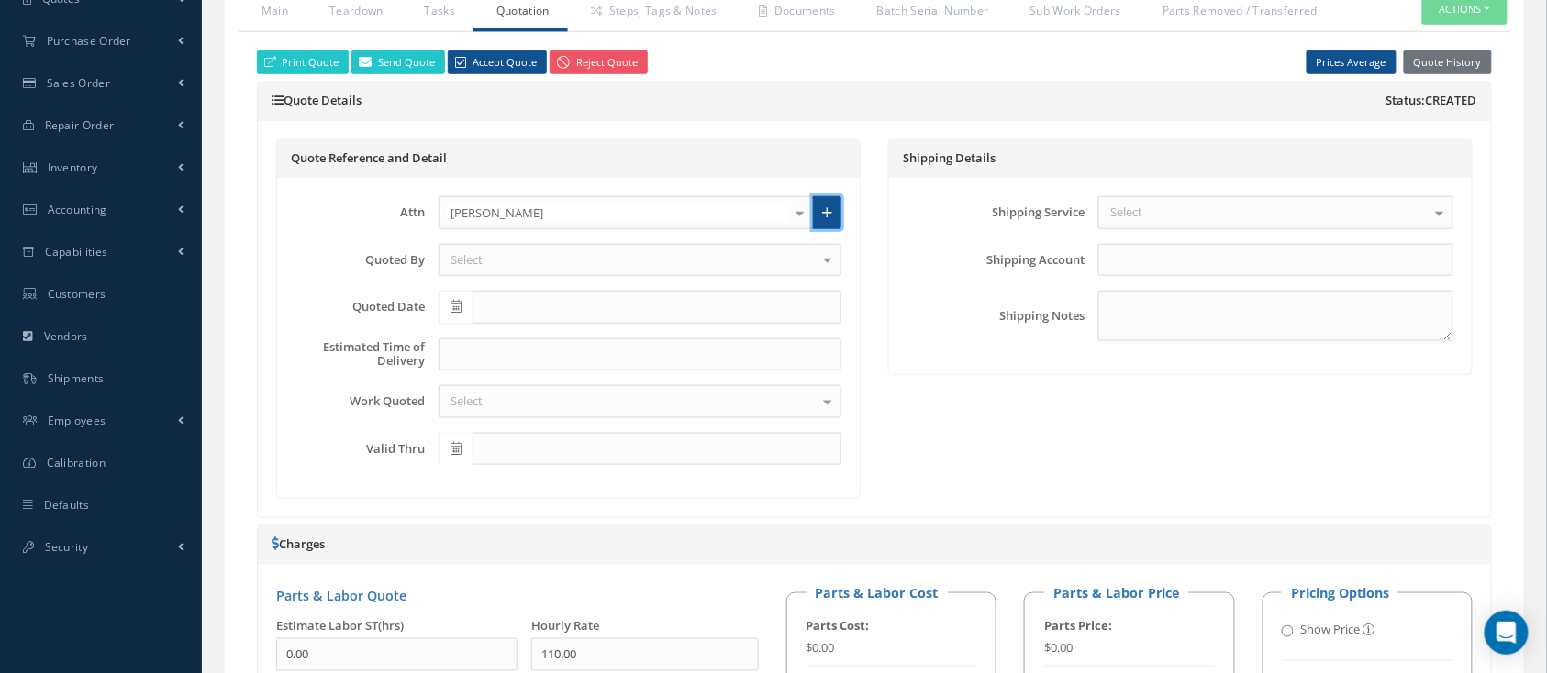
click at [823, 196] on link at bounding box center [827, 212] width 28 height 33
radio input "true"
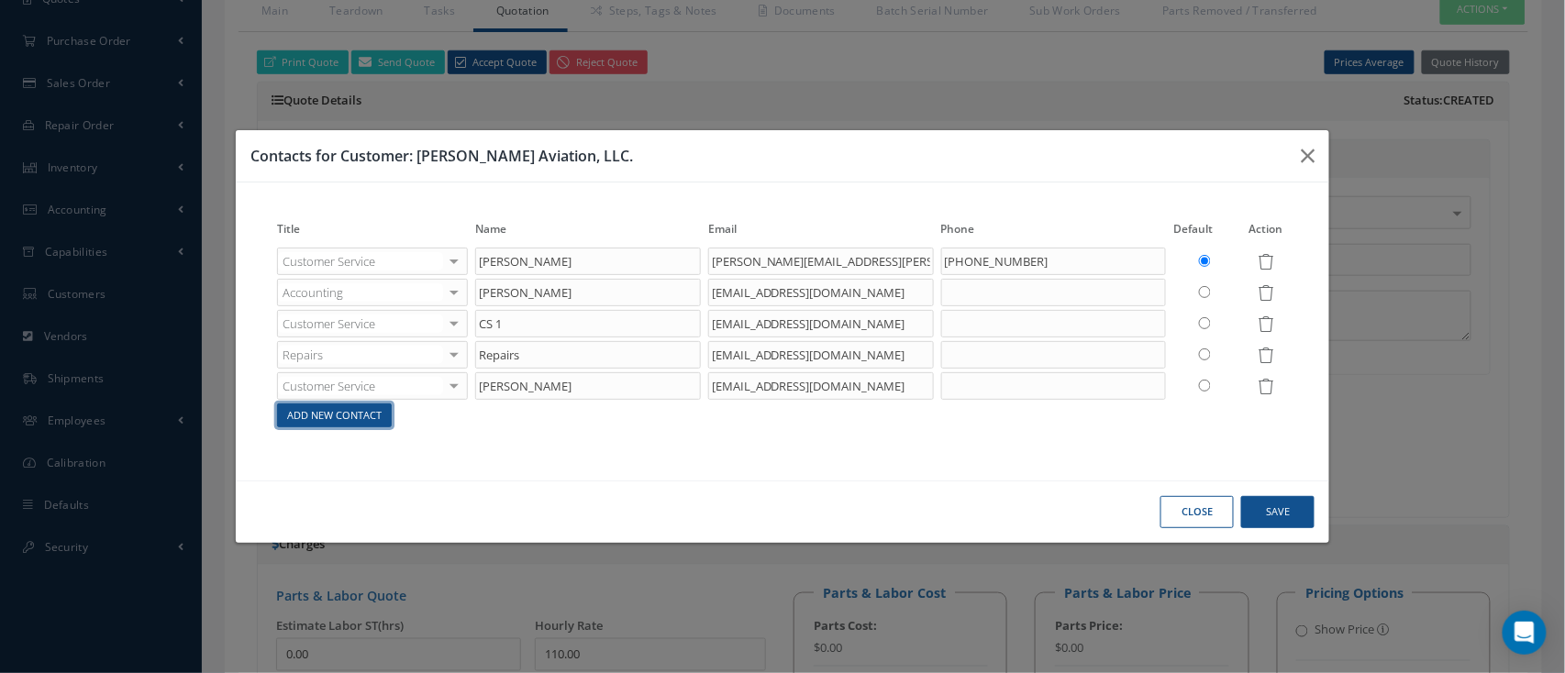
click at [375, 408] on link "Add New Contact" at bounding box center [334, 416] width 115 height 25
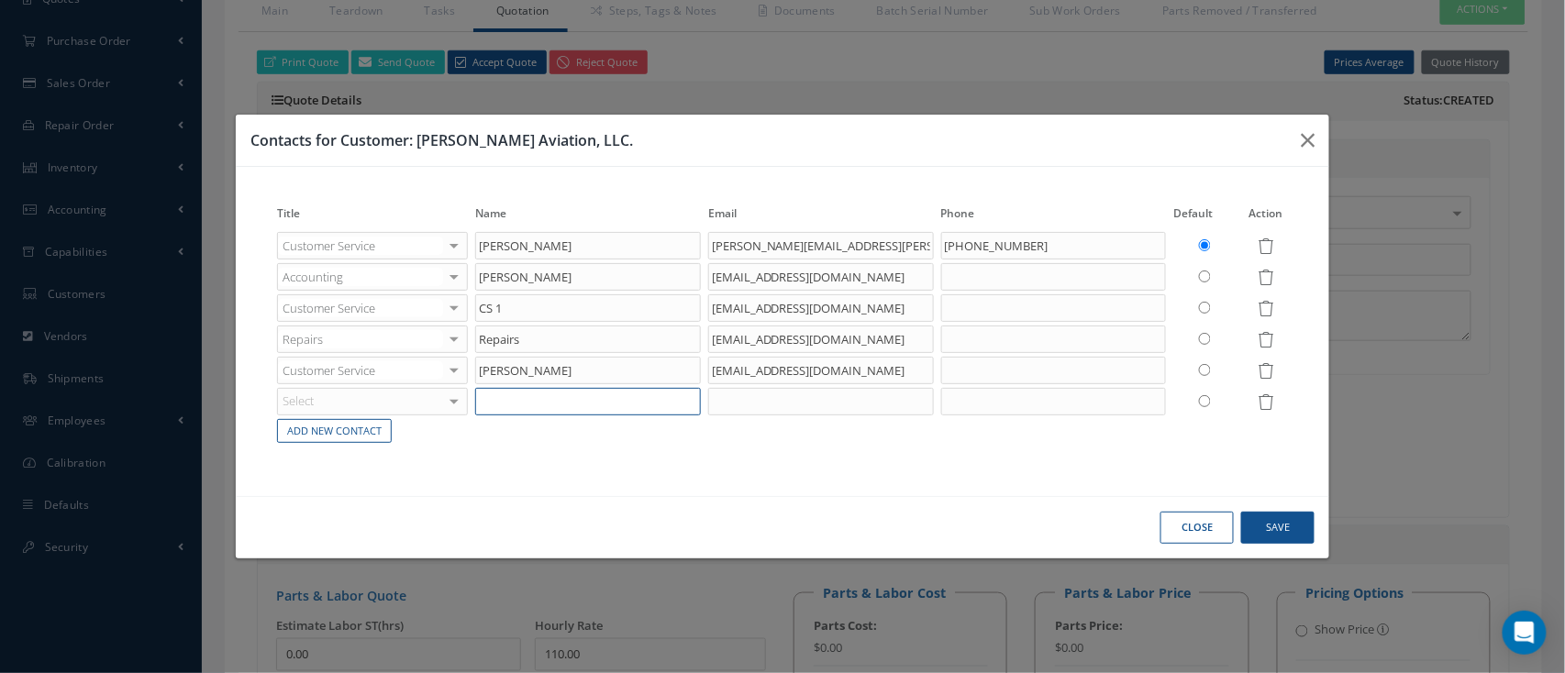
click at [545, 393] on input "text" at bounding box center [588, 402] width 226 height 28
type input "[EMAIL_ADDRESS][DOMAIN_NAME]"
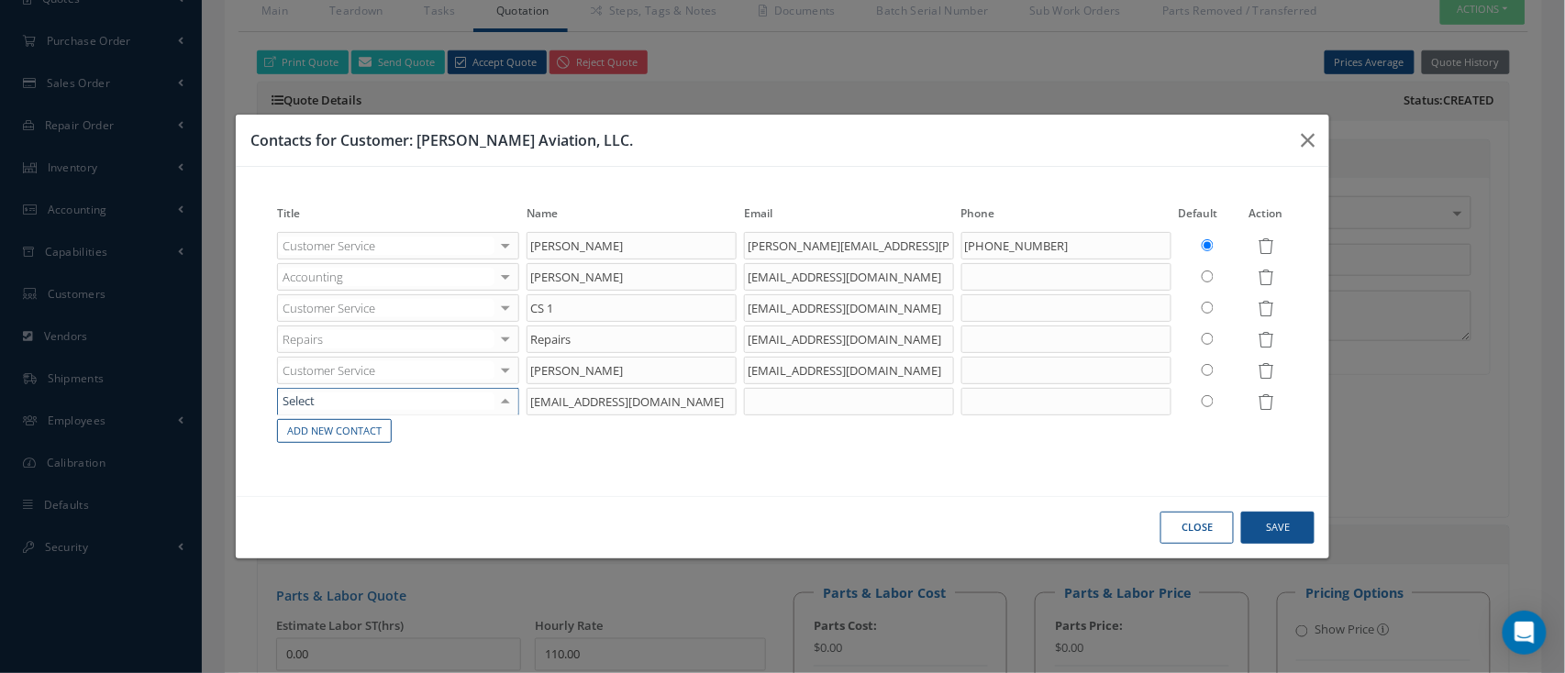
drag, startPoint x: 438, startPoint y: 394, endPoint x: 434, endPoint y: 406, distance: 12.8
click at [434, 406] on div at bounding box center [398, 402] width 242 height 28
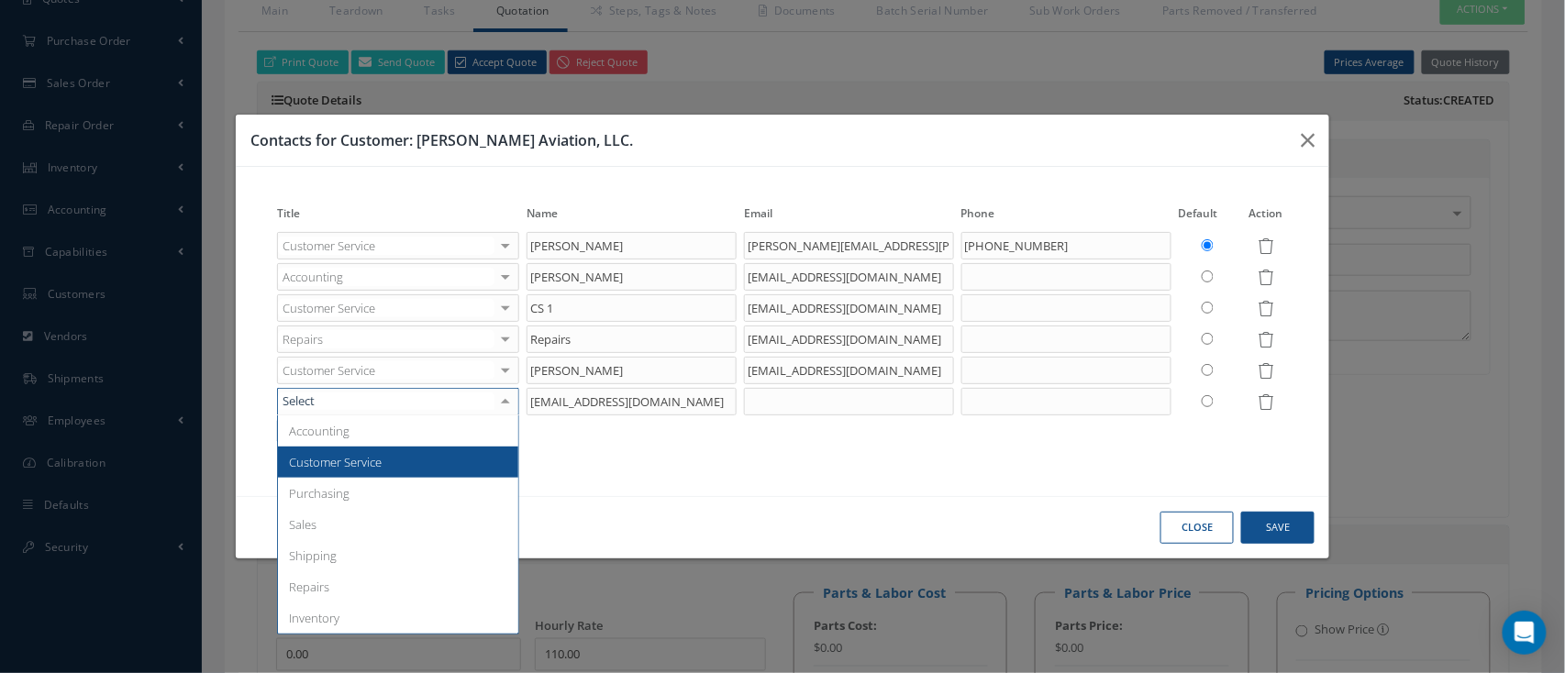
click at [422, 465] on span "Customer Service" at bounding box center [398, 462] width 240 height 31
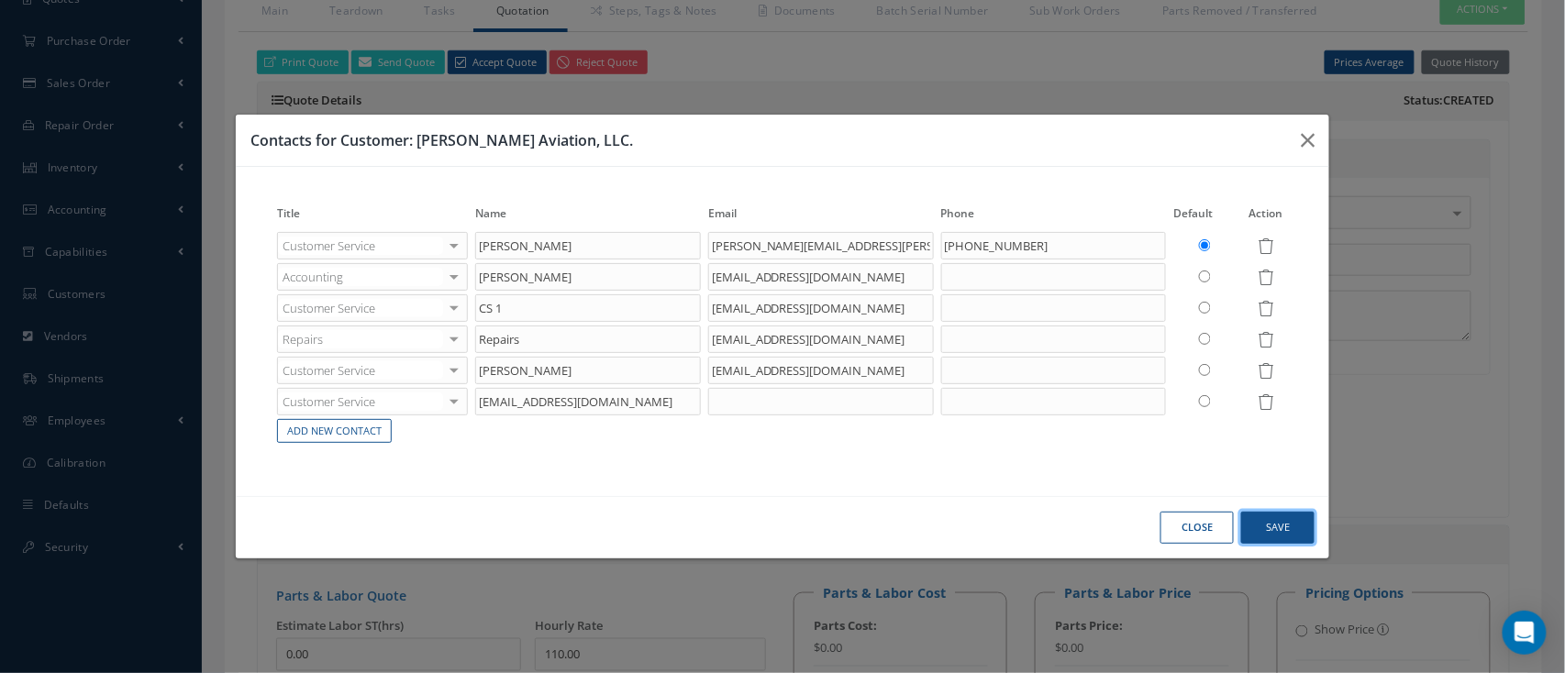
click at [1263, 517] on button "Save" at bounding box center [1277, 528] width 73 height 32
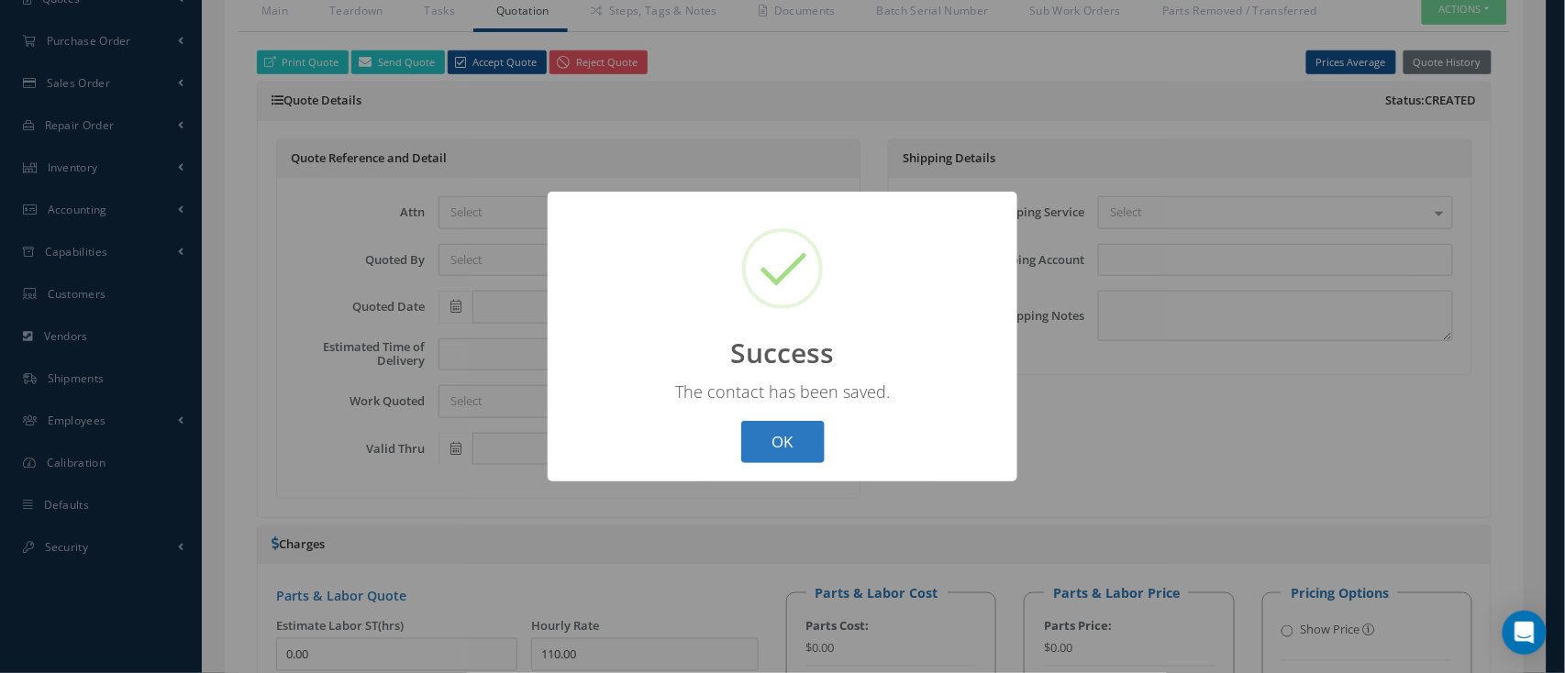
click at [812, 427] on button "OK" at bounding box center [782, 442] width 83 height 43
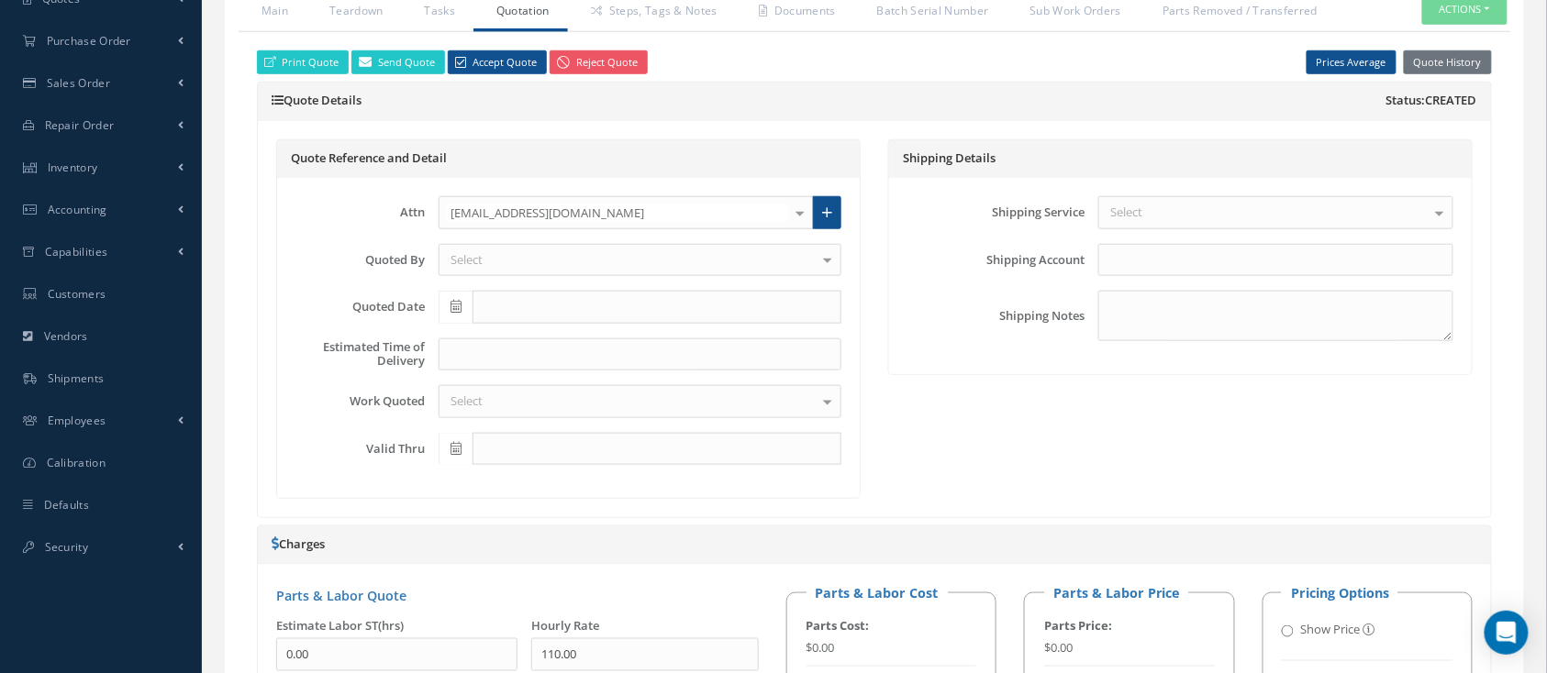
click at [697, 200] on div "[EMAIL_ADDRESS][DOMAIN_NAME]" at bounding box center [625, 212] width 375 height 33
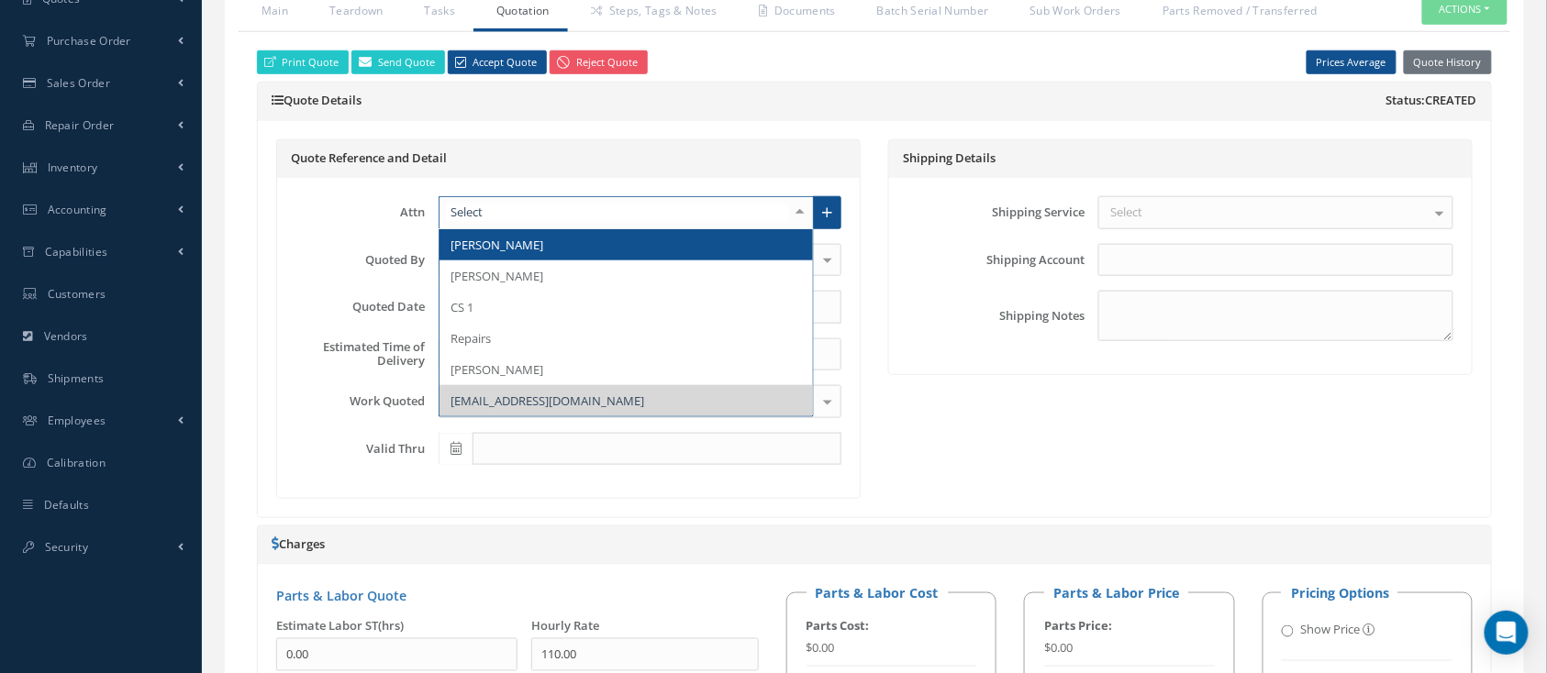
click at [576, 246] on span "[PERSON_NAME]" at bounding box center [625, 244] width 373 height 31
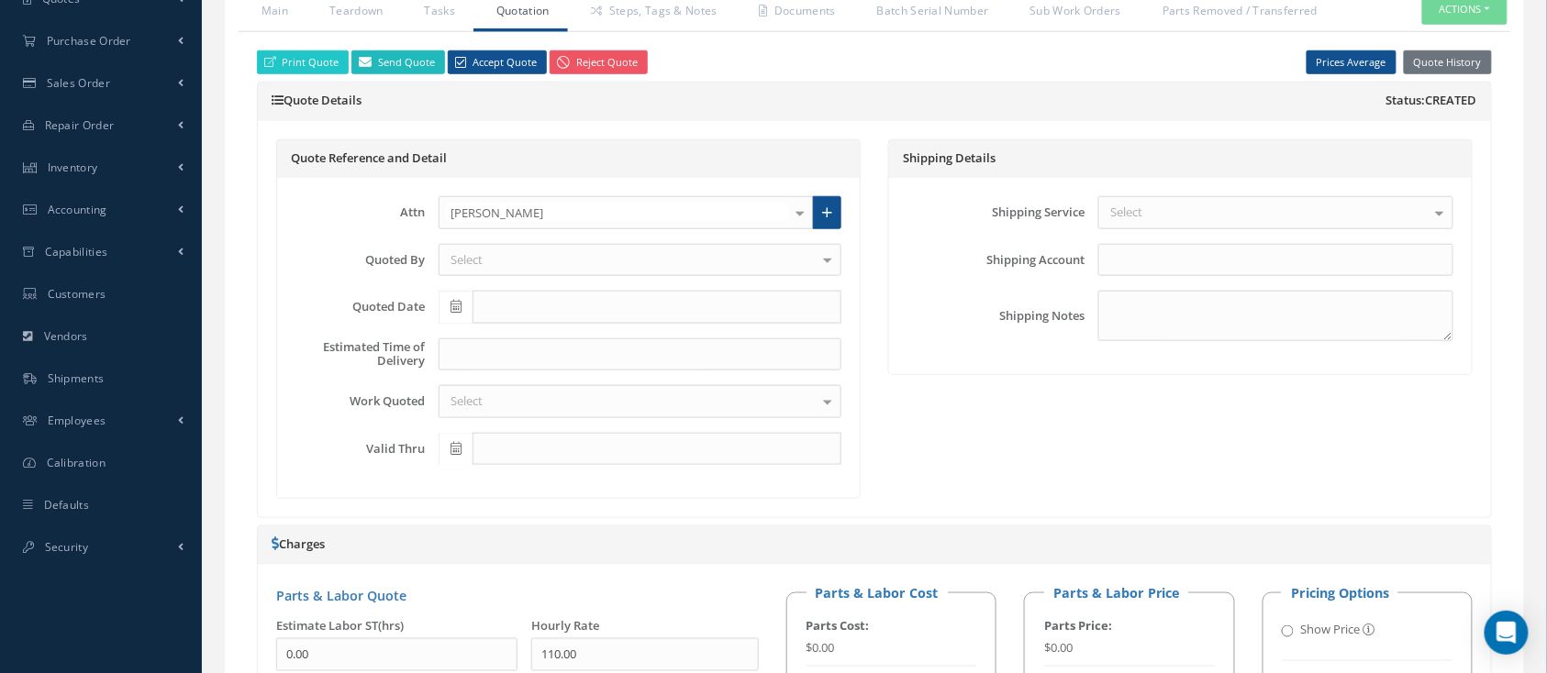
click at [393, 66] on link "Send Quote" at bounding box center [398, 62] width 94 height 25
type input "WorkOrder 35209 Quote from"
type textarea "Dear, Please find attached your WO 35209 Quote. Please feel free to contact me …"
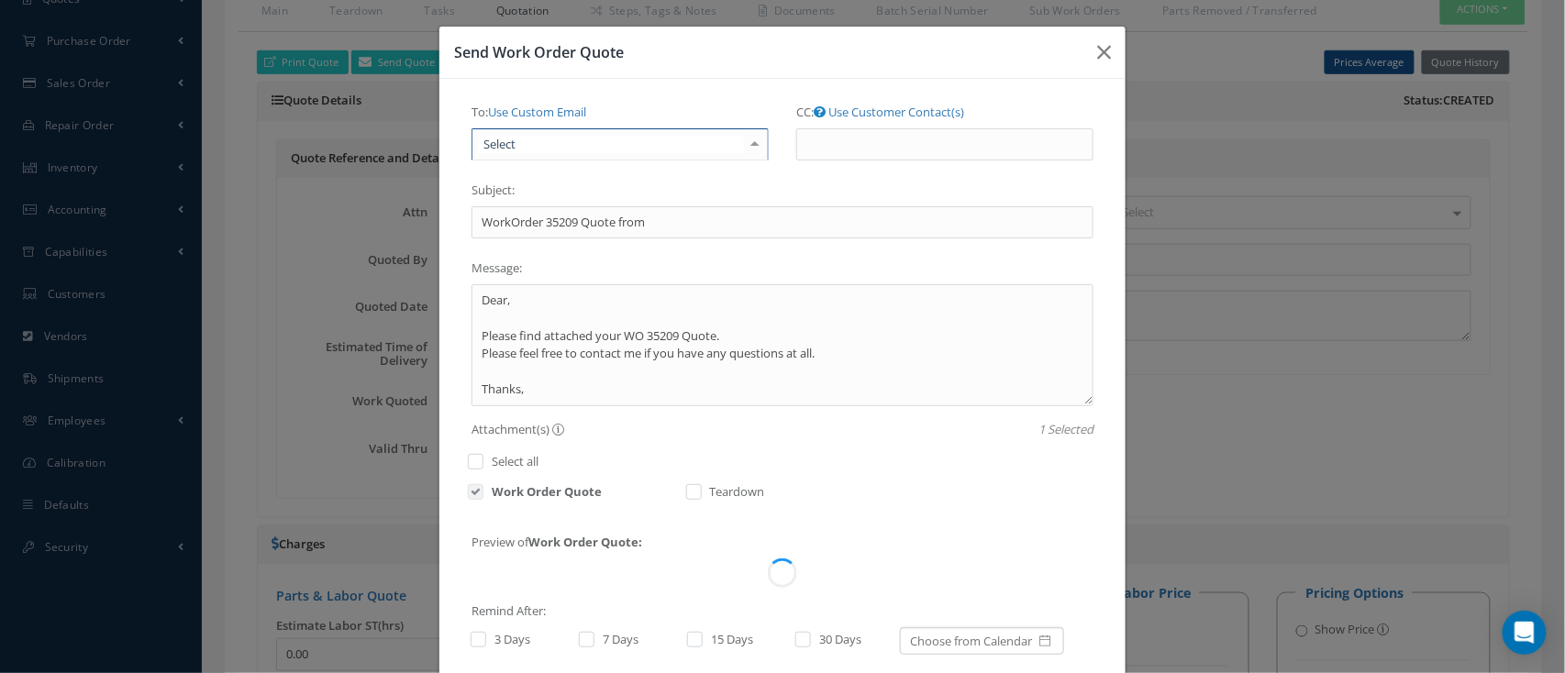
click at [657, 152] on div at bounding box center [619, 144] width 297 height 33
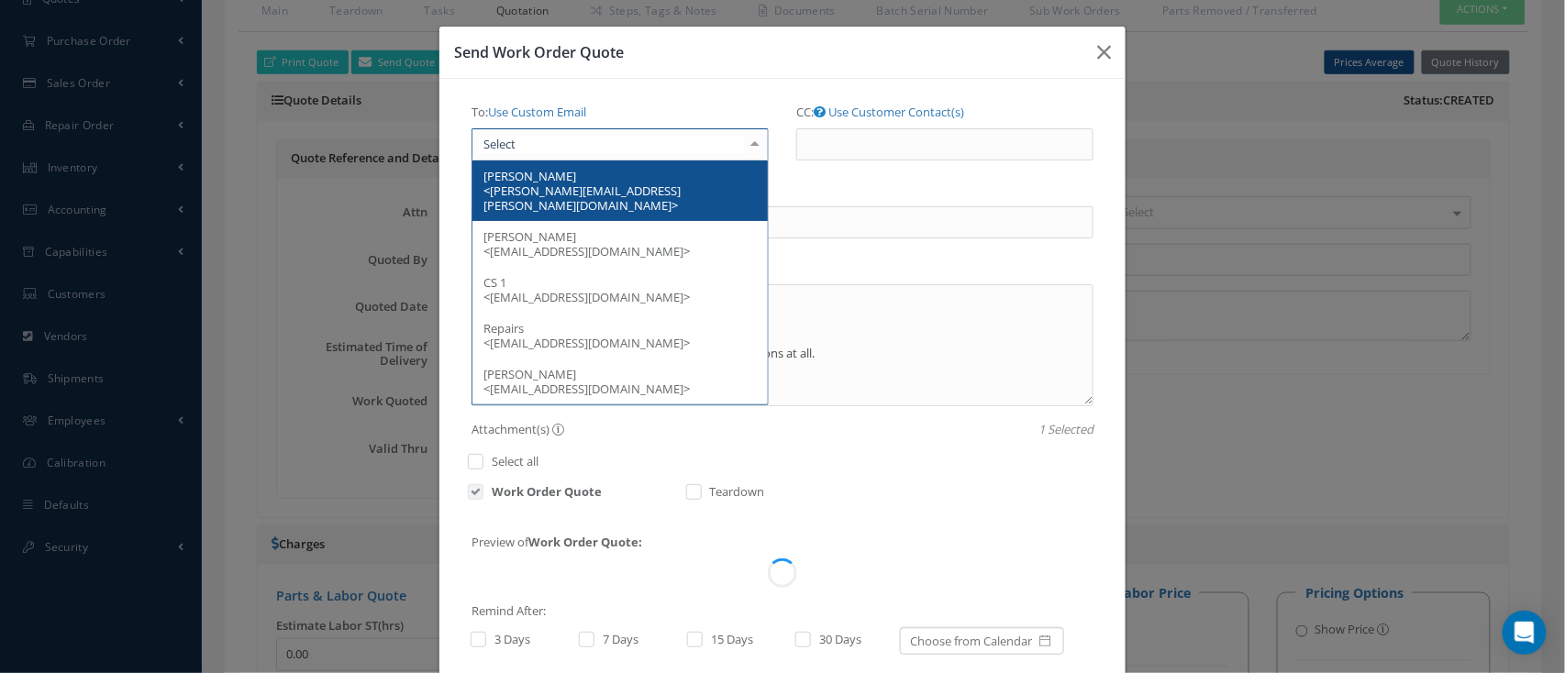
drag, startPoint x: 653, startPoint y: 219, endPoint x: 653, endPoint y: 196, distance: 22.9
click at [653, 196] on ul "Pennie DelValle <pennie.delvalle@strattonaviation.com> ROBBIN LECLERC <AP@STRAT…" at bounding box center [619, 283] width 295 height 244
click at [655, 174] on span "Pennie DelValle <pennie.delvalle@strattonaviation.com>" at bounding box center [619, 191] width 295 height 61
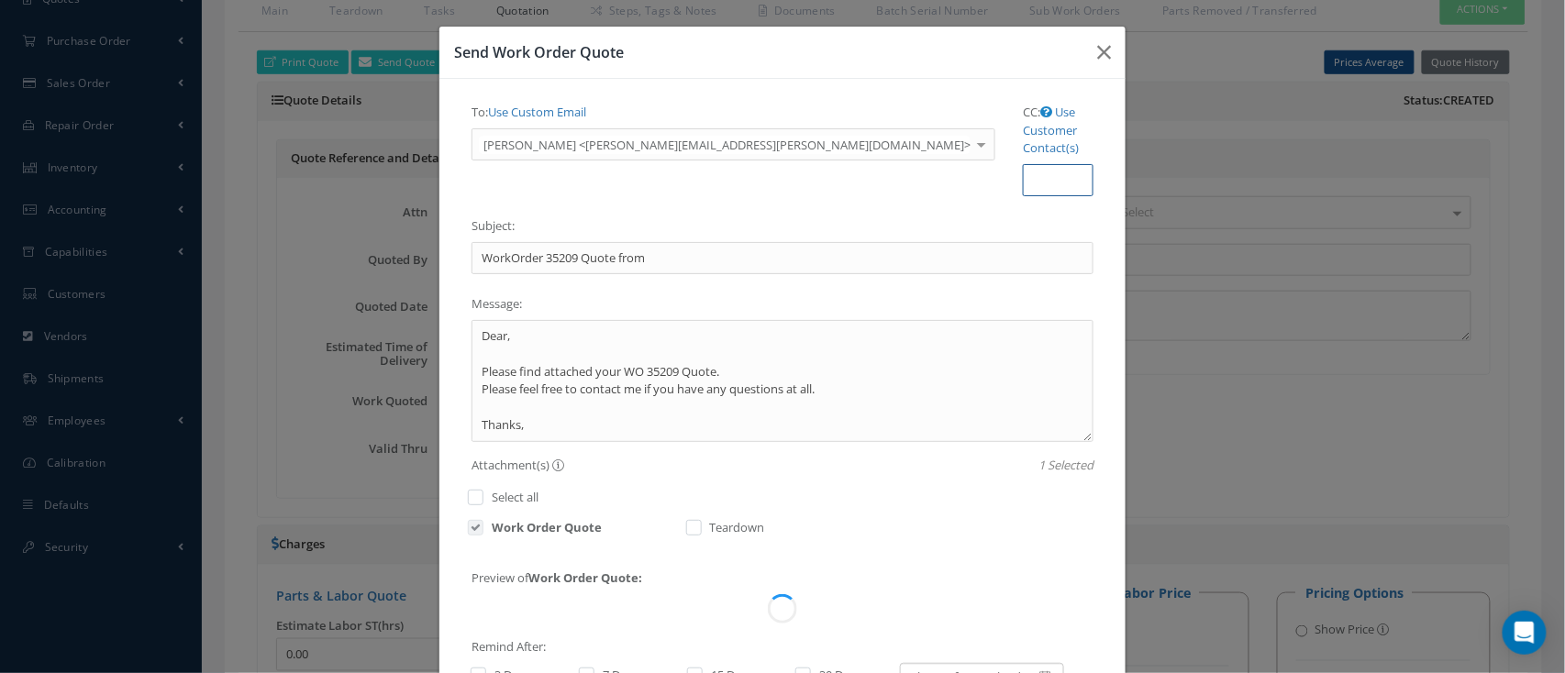
click at [1023, 164] on input "CC:" at bounding box center [1058, 180] width 71 height 33
click at [1023, 112] on link "Use Customer Contact(s)" at bounding box center [1051, 130] width 56 height 52
type input "Select"
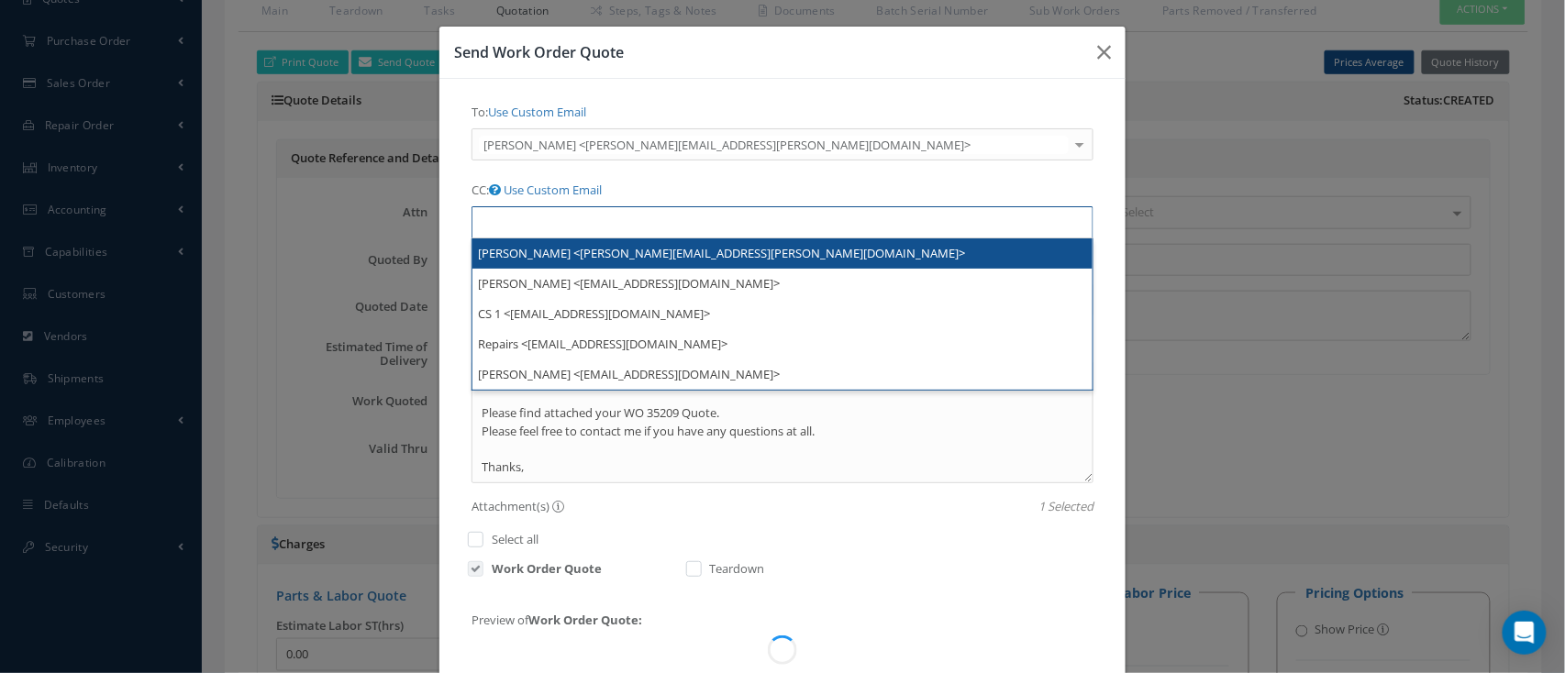
click at [544, 210] on li at bounding box center [509, 222] width 69 height 25
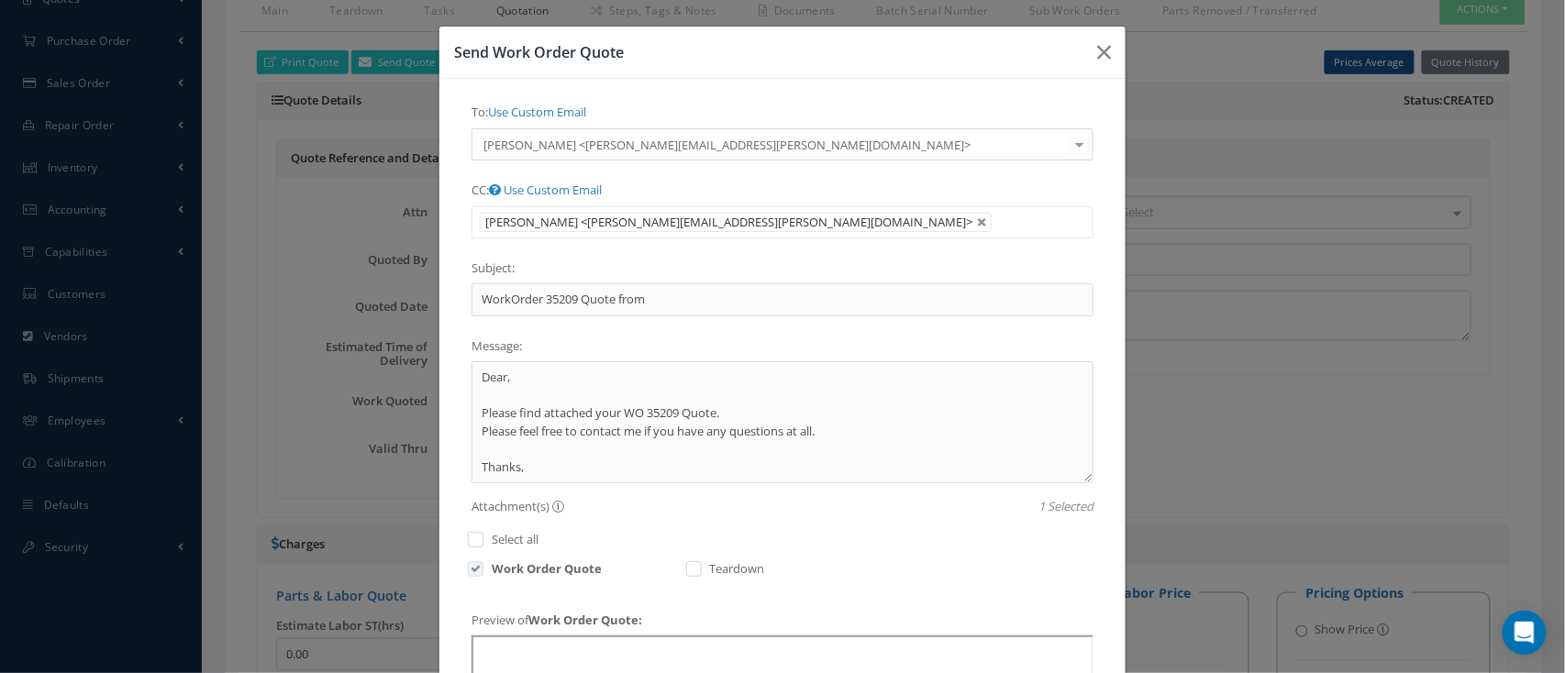
click at [859, 233] on ul "[PERSON_NAME] <[PERSON_NAME][EMAIL_ADDRESS][PERSON_NAME][DOMAIN_NAME]>" at bounding box center [782, 222] width 622 height 32
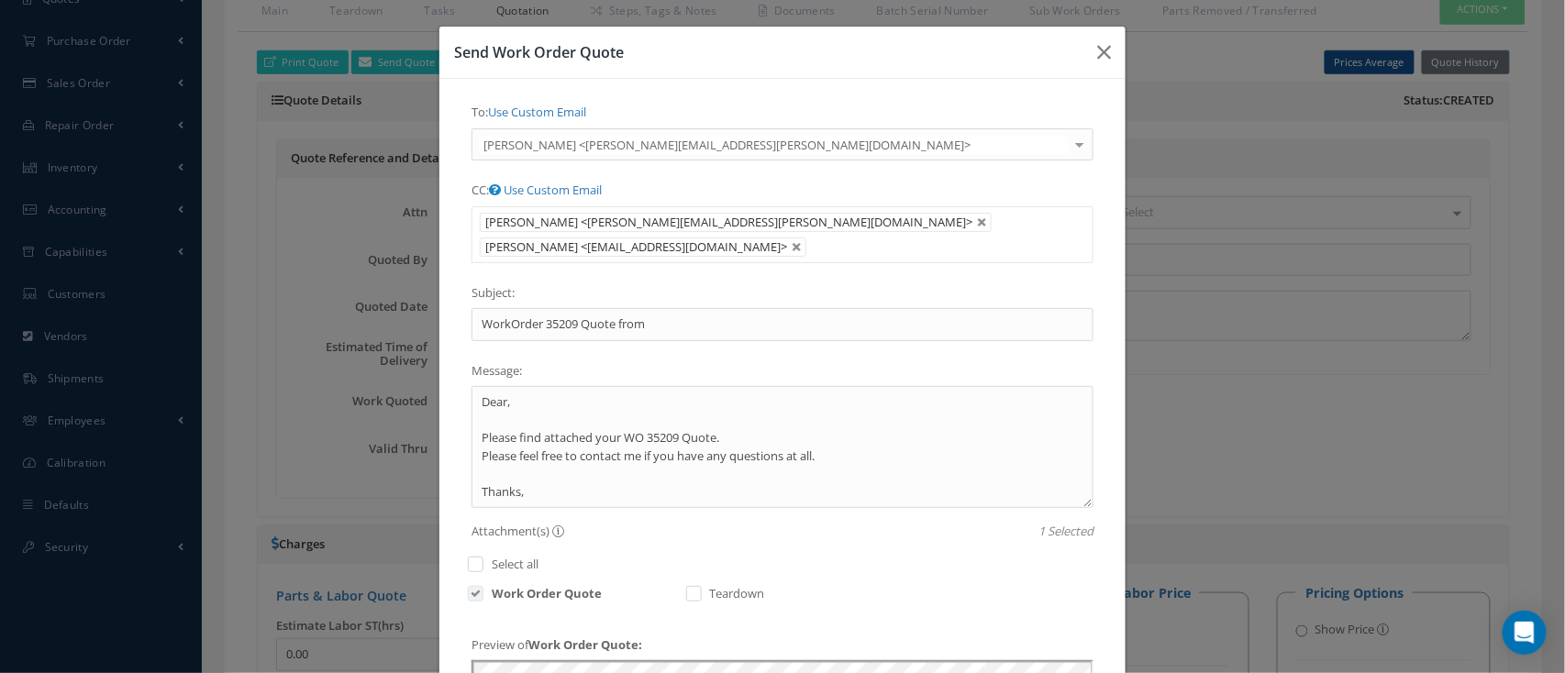
click at [806, 223] on li "Pennie DelValle <pennie.delvalle@strattonaviation.com>" at bounding box center [736, 222] width 512 height 19
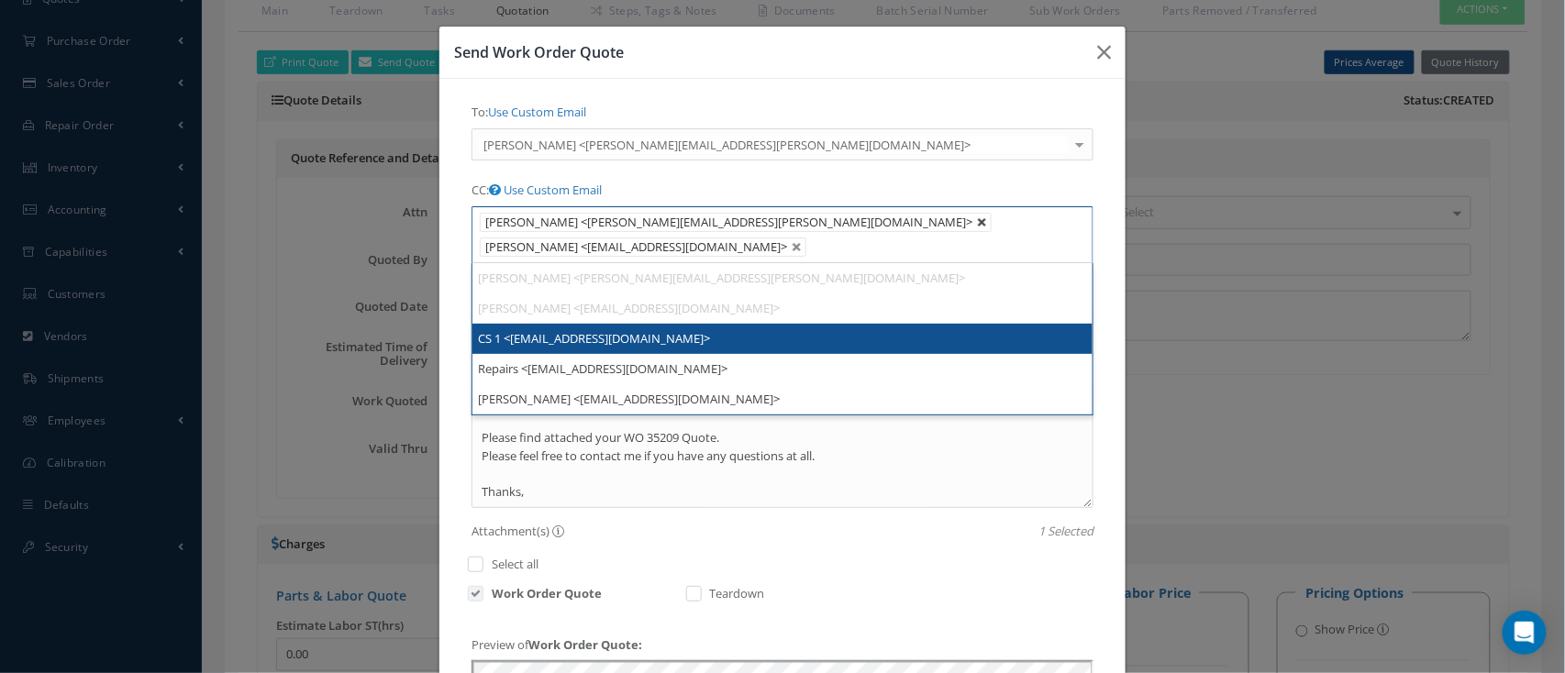
click at [977, 218] on link at bounding box center [982, 222] width 11 height 11
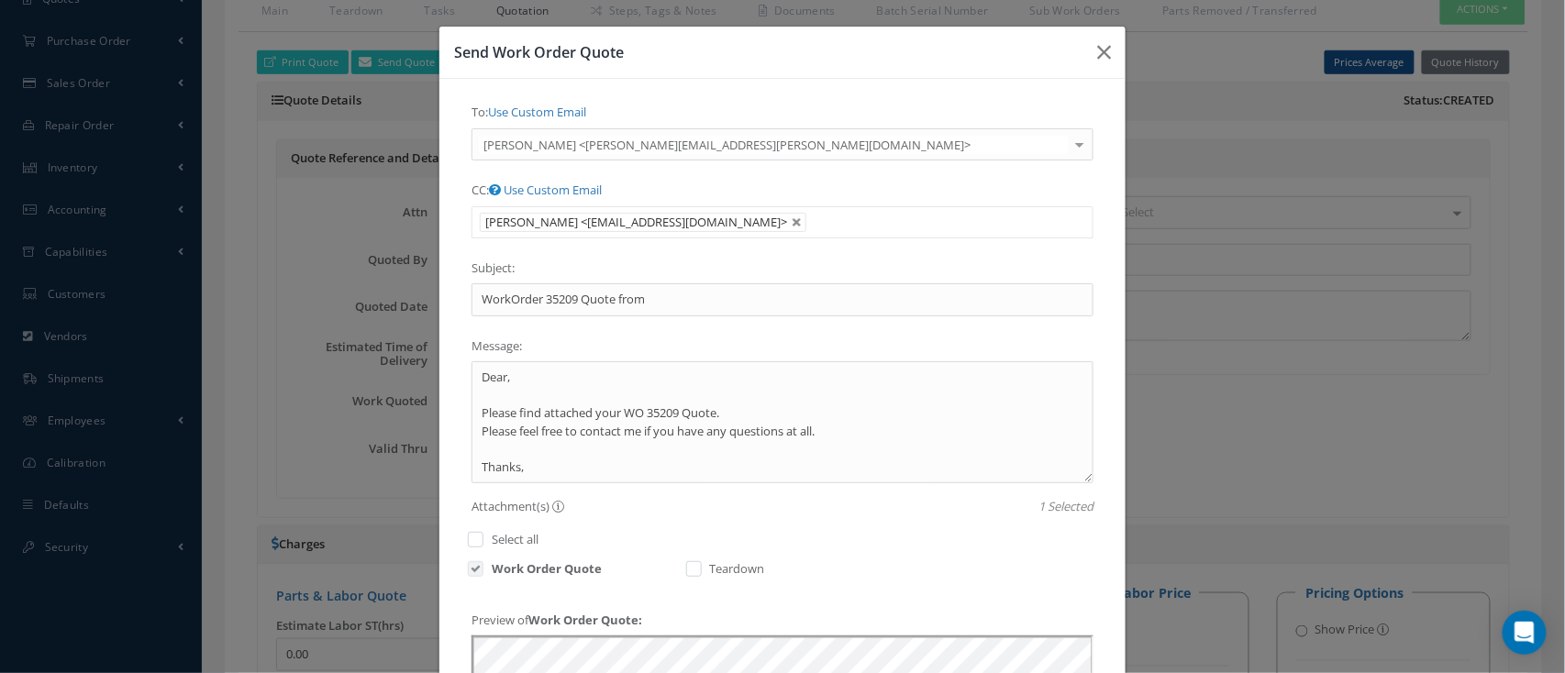
click at [903, 206] on ul "ROBBIN LECLERC <AP@STRATTONAVIATION.COM>" at bounding box center [782, 222] width 622 height 32
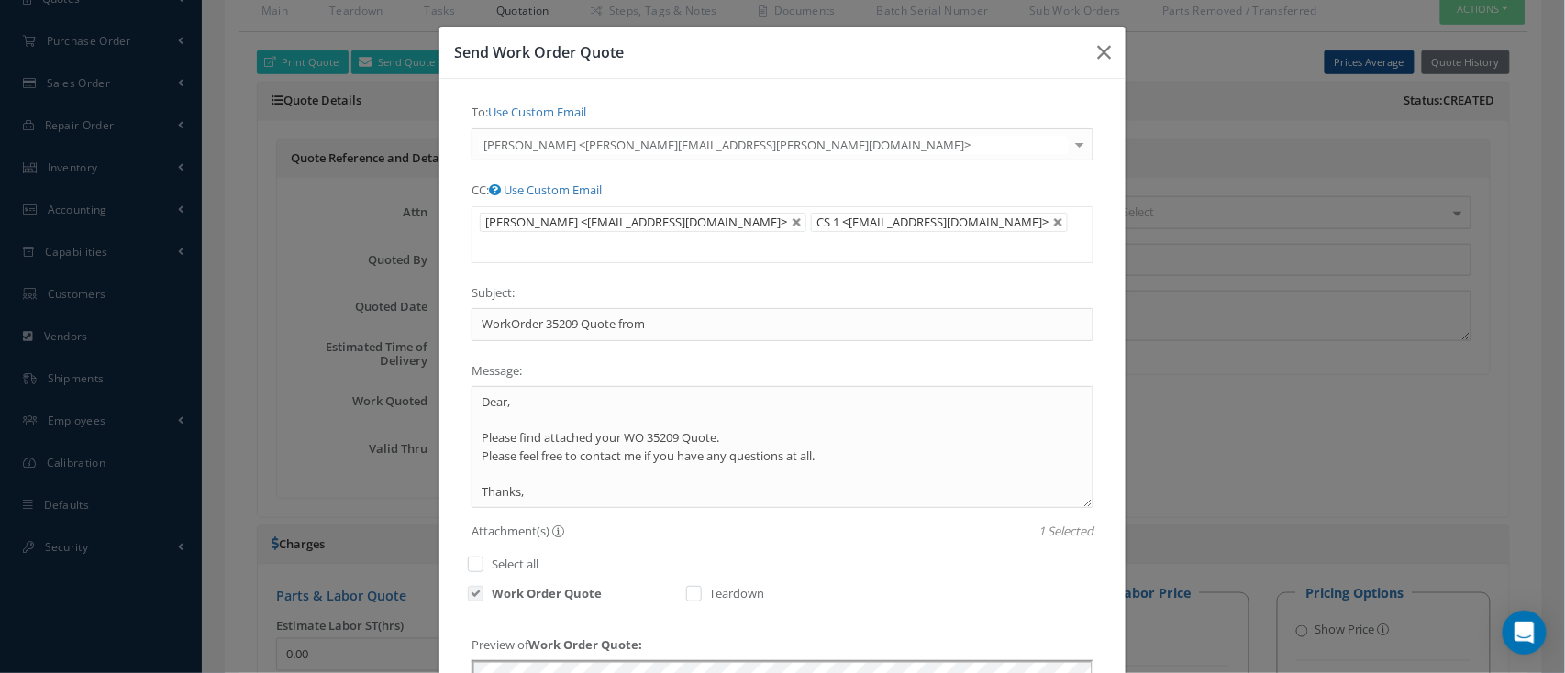
click at [505, 236] on input "text" at bounding box center [493, 247] width 23 height 23
click at [1027, 251] on ul "ROBBIN LECLERC <AP@STRATTONAVIATION.COM> CS 1 <info@nasmro.com> Repairs <repair…" at bounding box center [782, 234] width 622 height 57
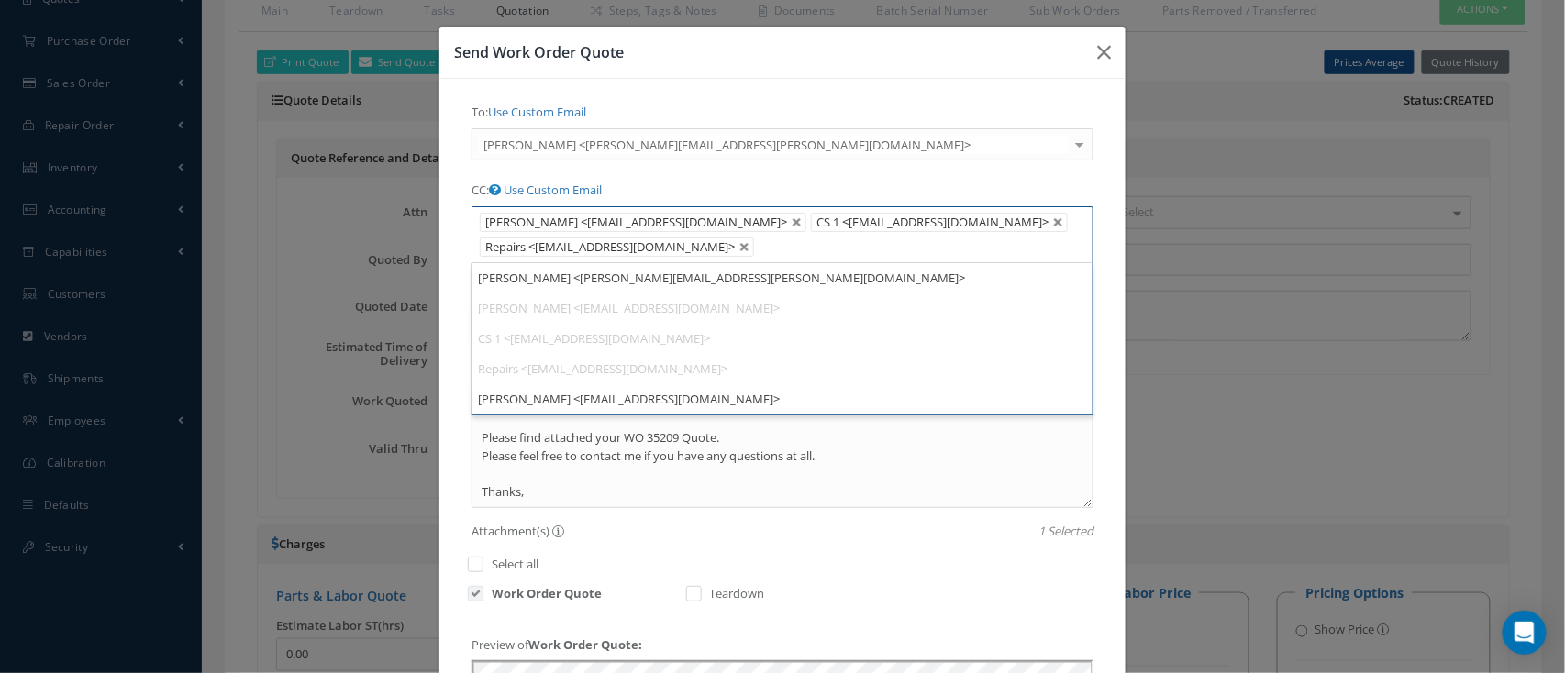
click at [597, 342] on div "To: Use Custom Email Pennie DelValle <pennie.delvalle@strattonaviation.com> Pen…" at bounding box center [782, 534] width 649 height 874
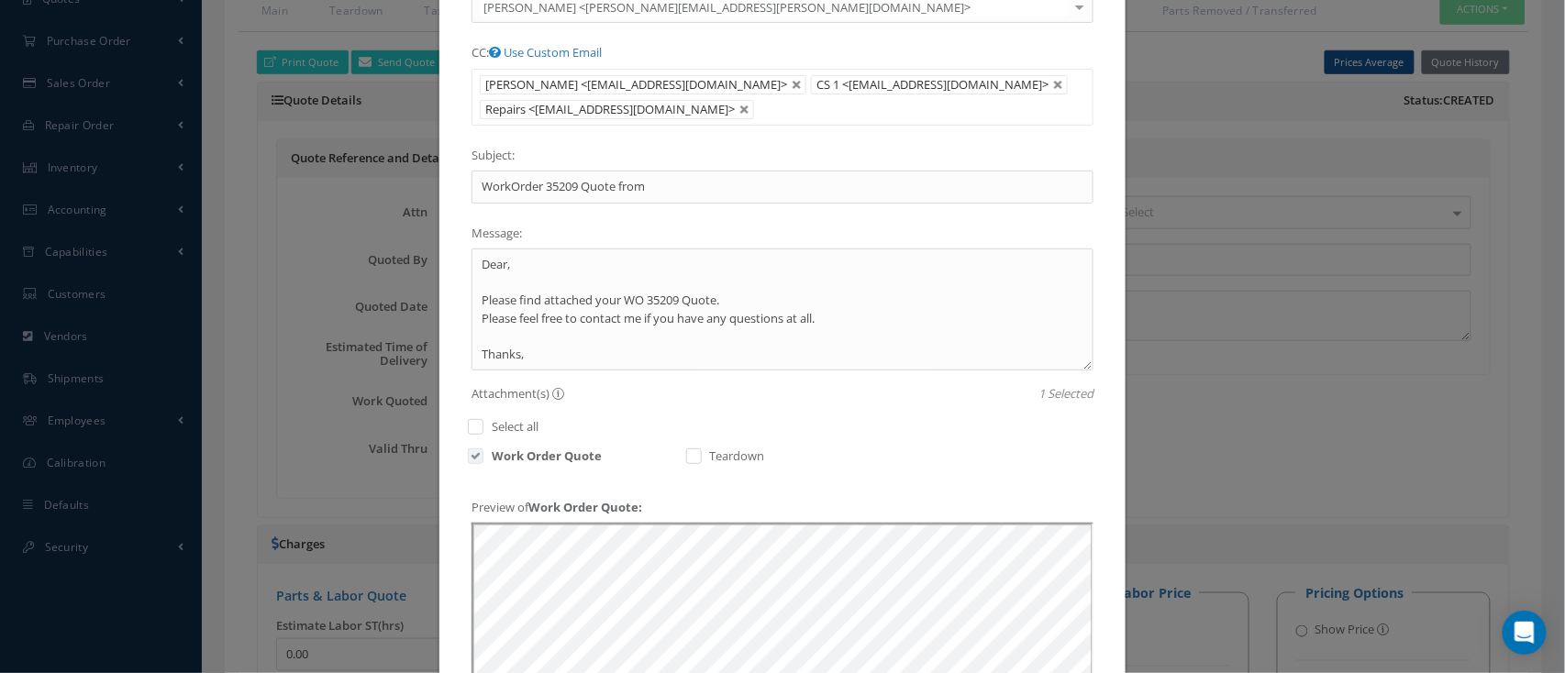
scroll to position [244, 0]
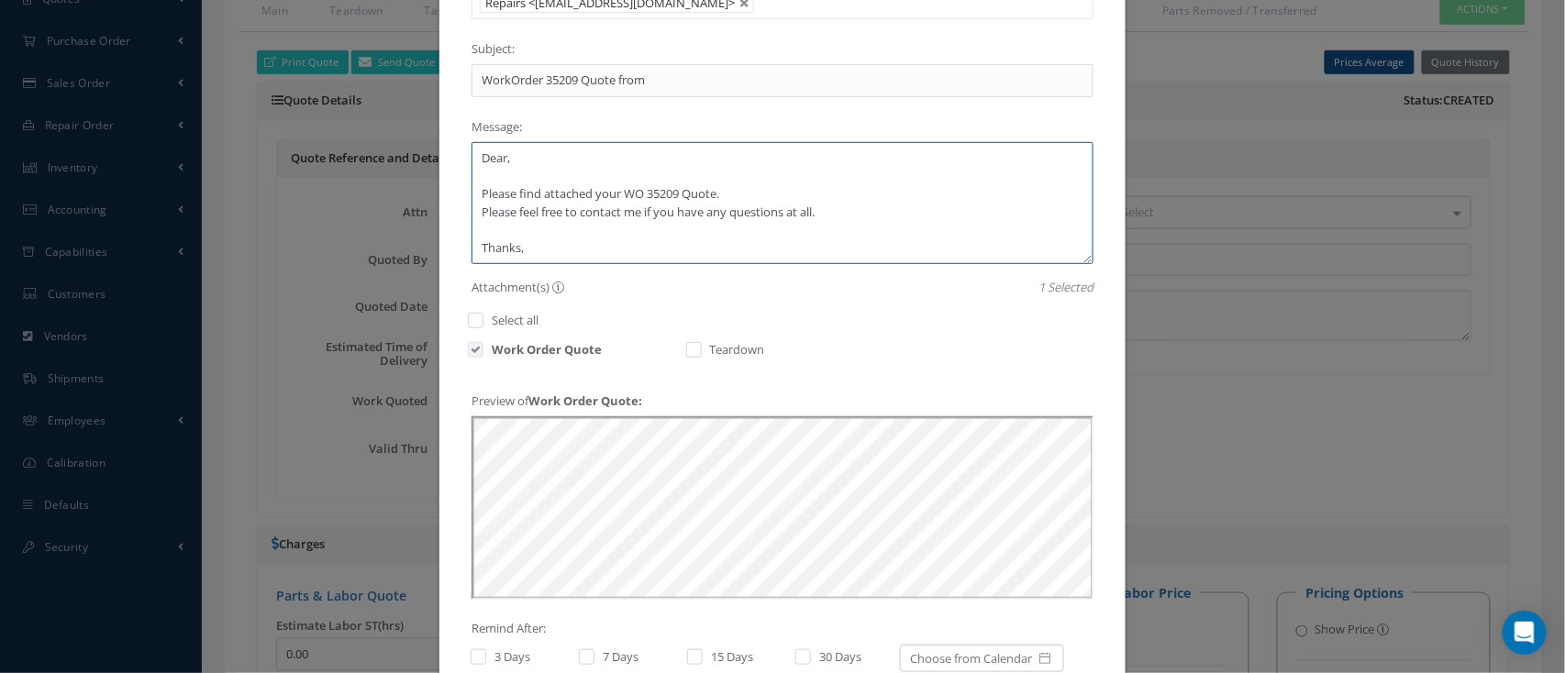
click at [718, 237] on textarea "Dear, Please find attached your WO 35209 Quote. Please feel free to contact me …" at bounding box center [782, 203] width 622 height 122
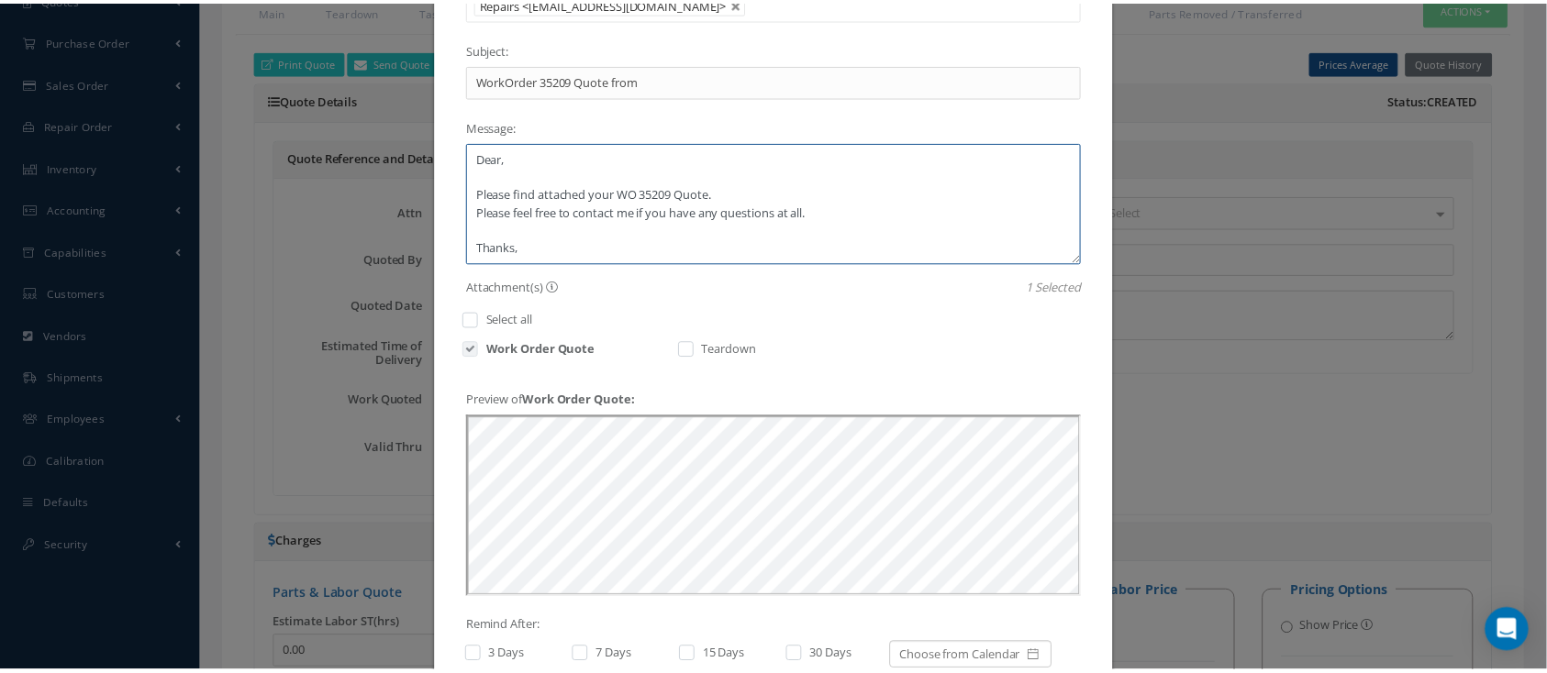
scroll to position [397, 0]
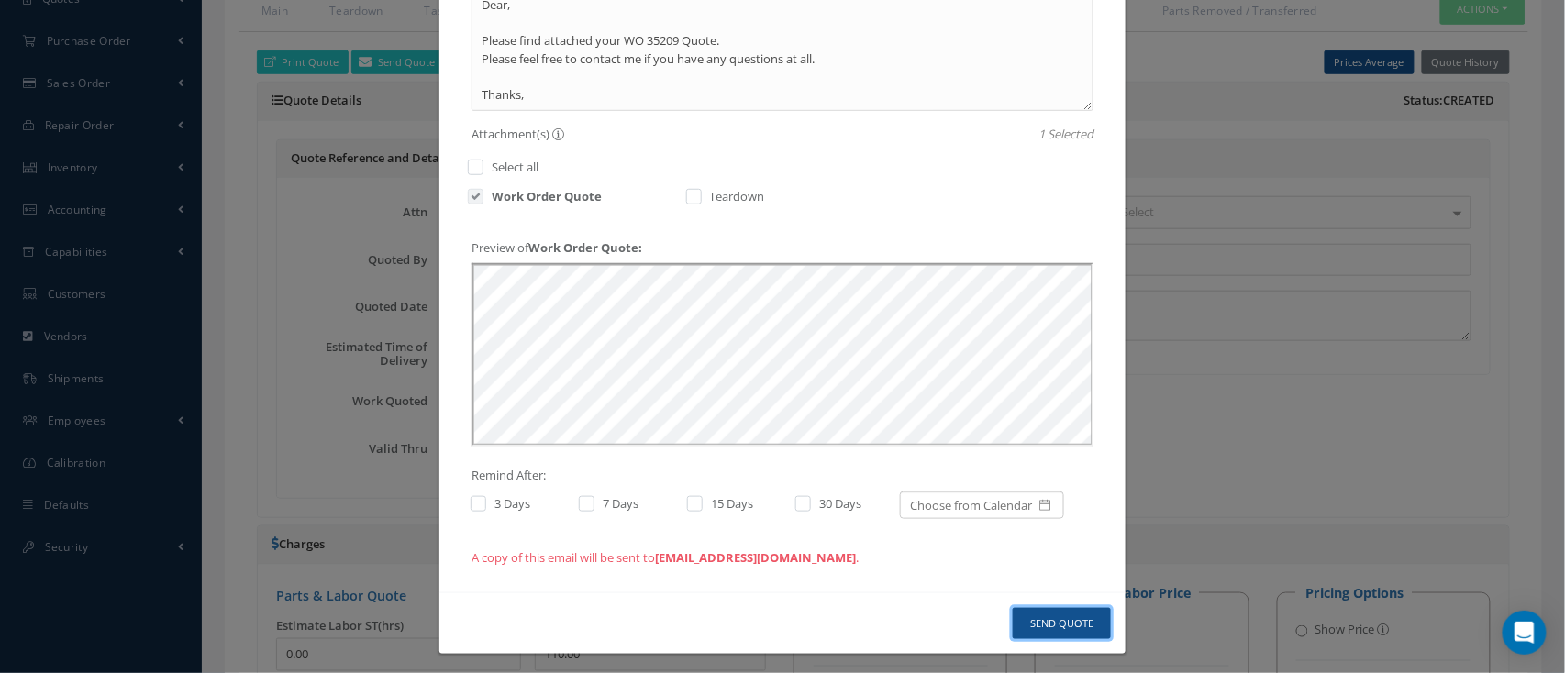
click at [1048, 625] on button "Send Quote" at bounding box center [1062, 624] width 98 height 32
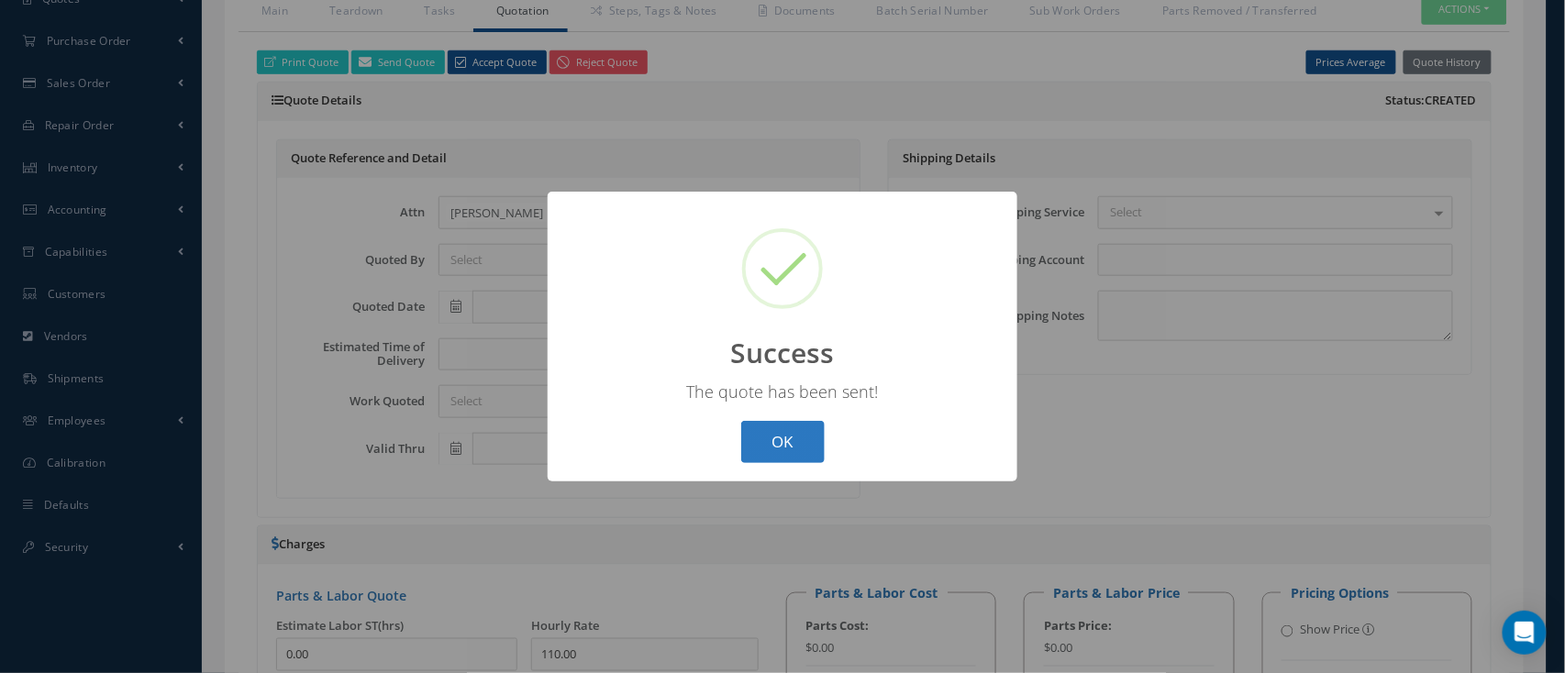
click at [795, 427] on button "OK" at bounding box center [782, 442] width 83 height 43
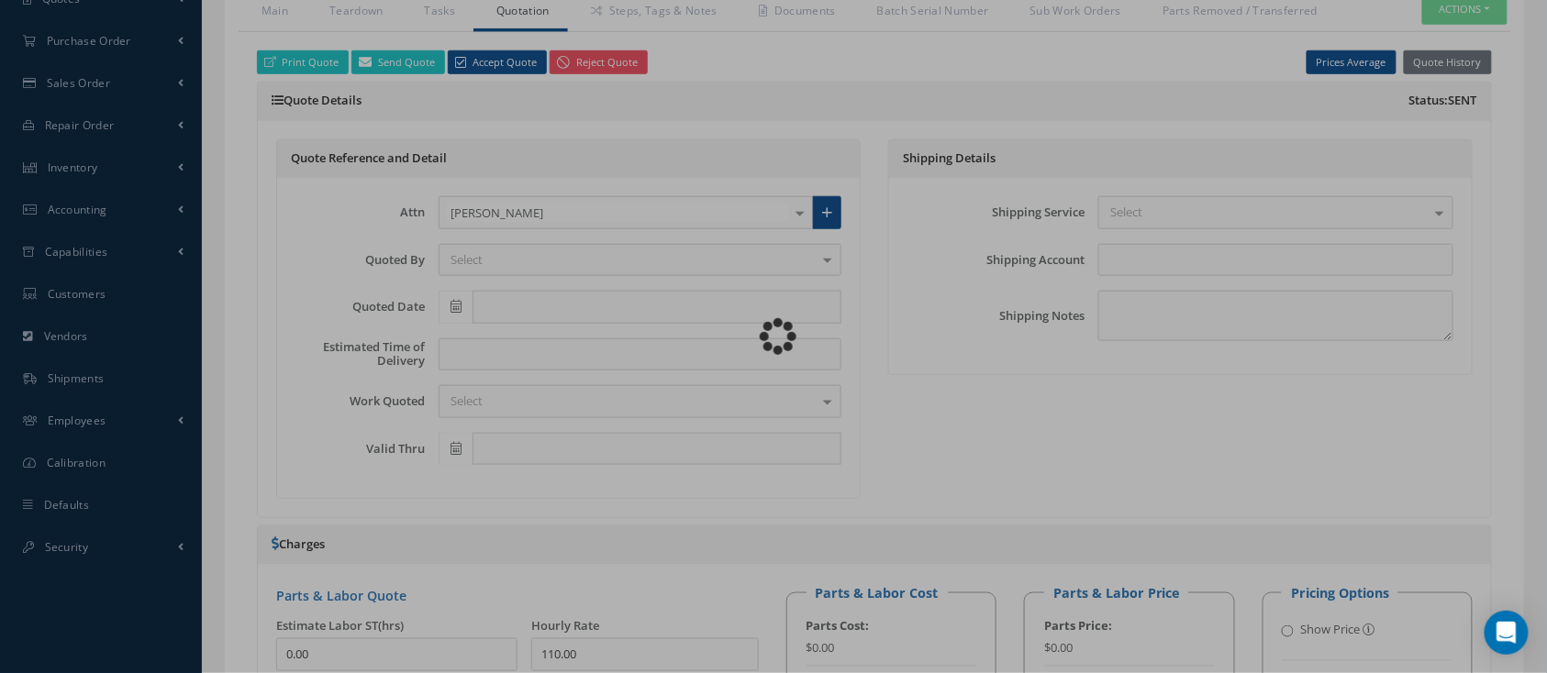
type input "CFM56-5B"
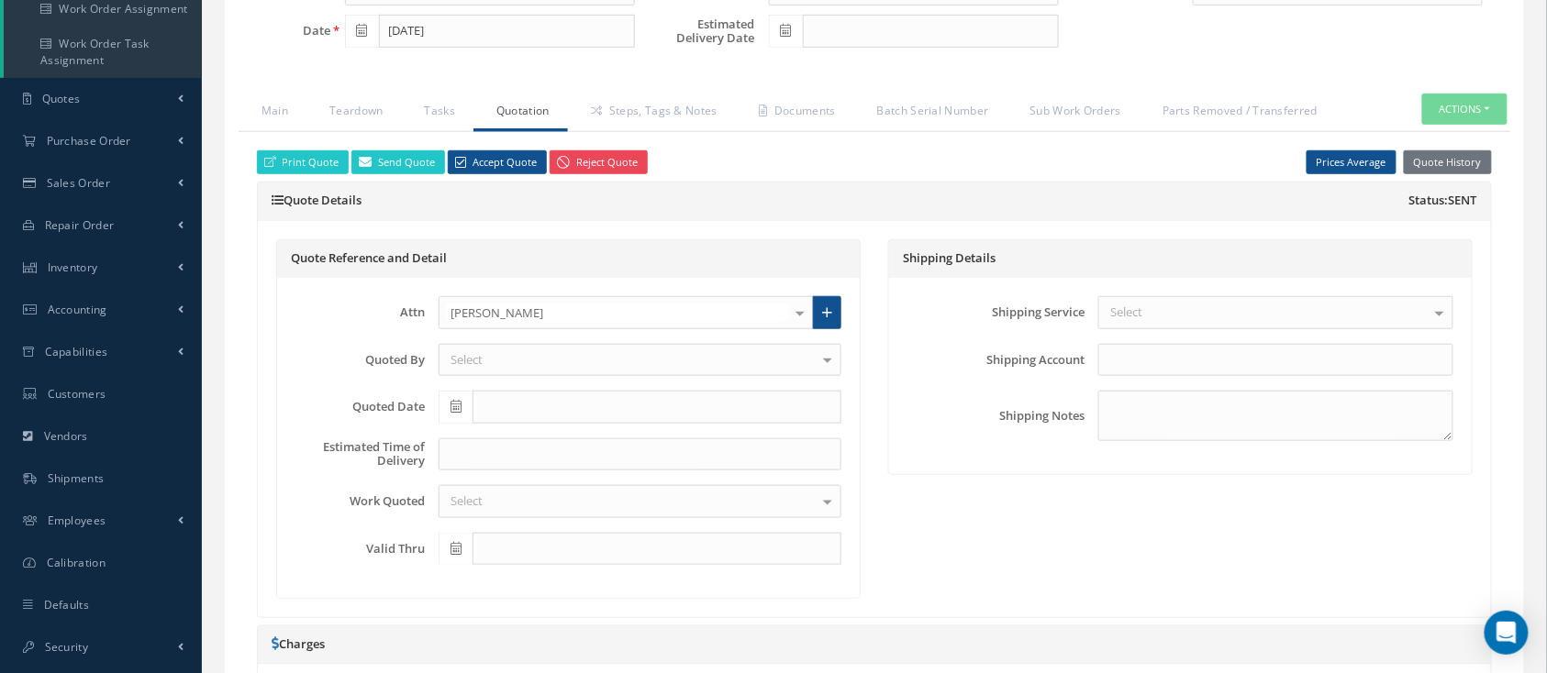
scroll to position [369, 0]
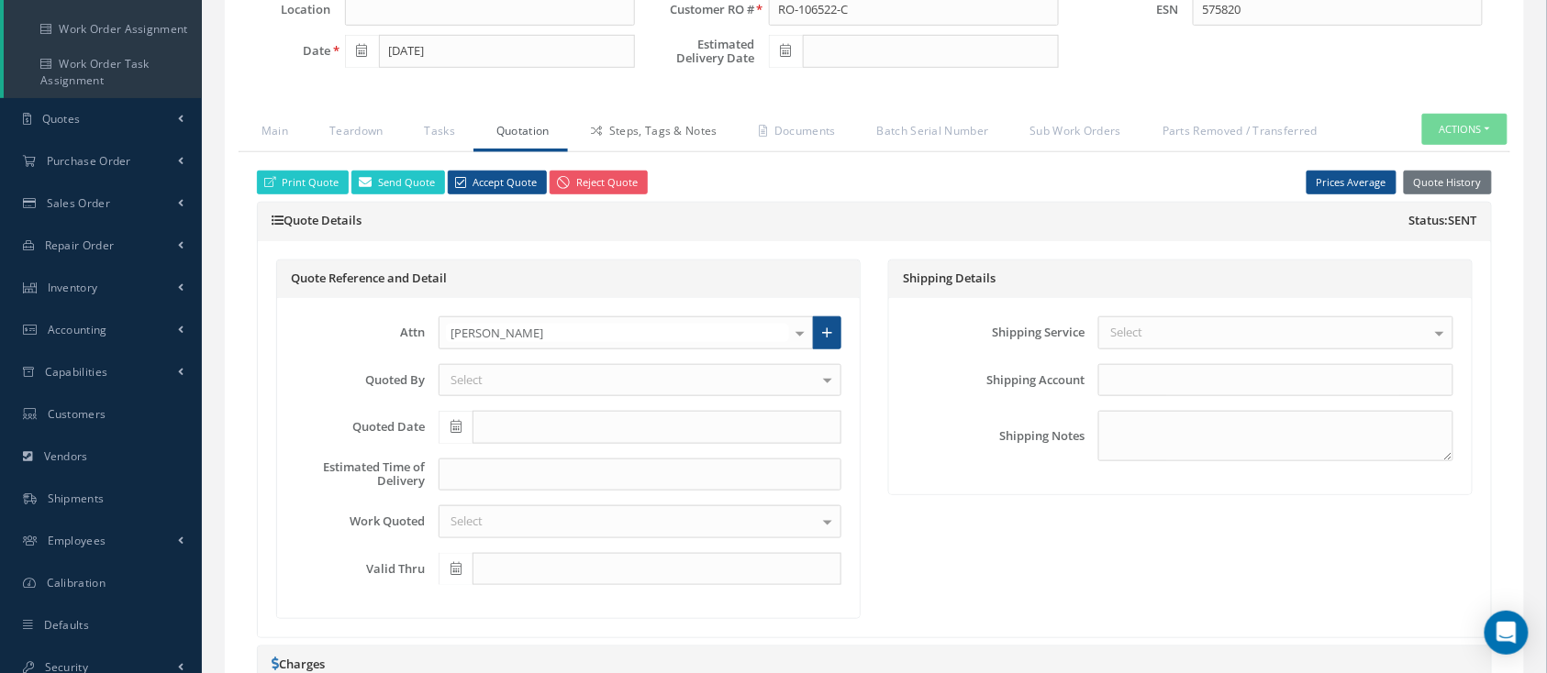
click at [641, 118] on link "Steps, Tags & Notes" at bounding box center [652, 133] width 168 height 39
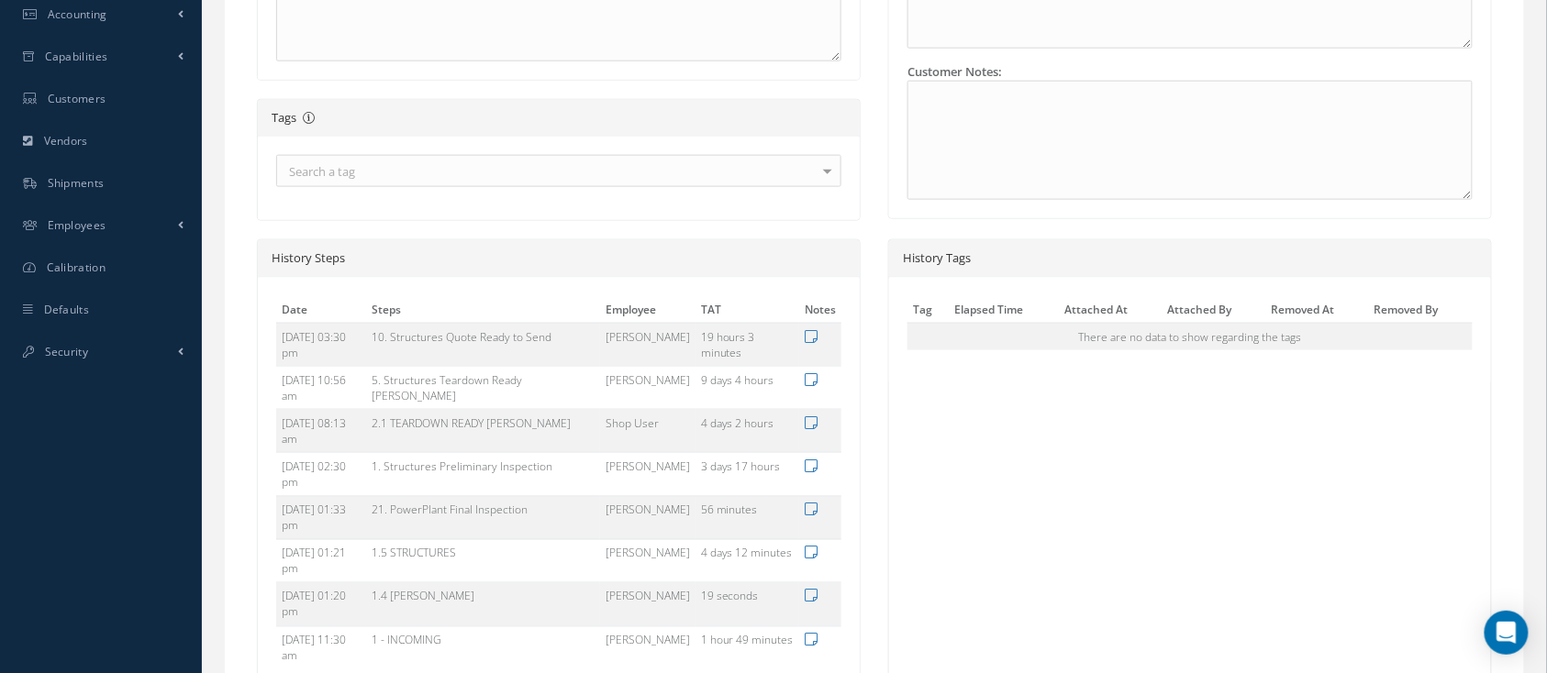
scroll to position [491, 0]
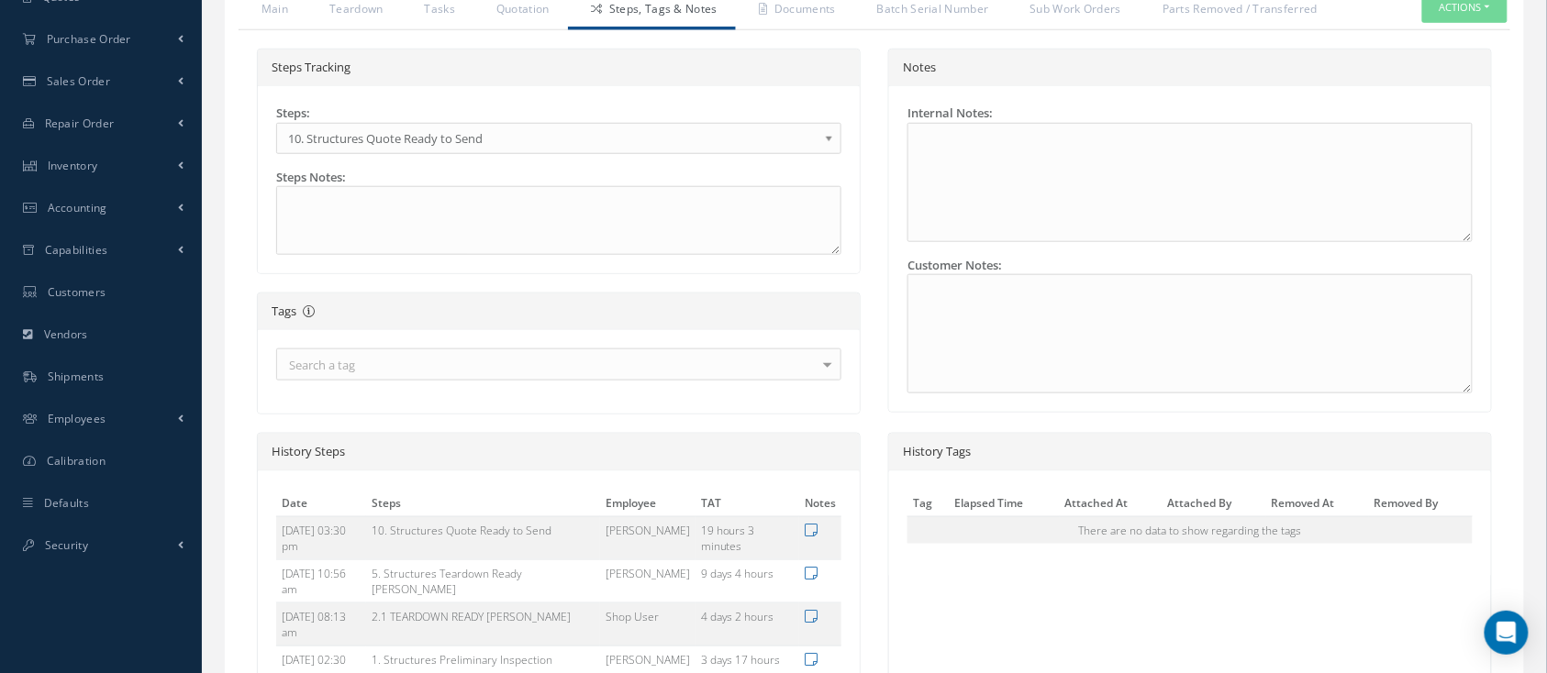
click at [543, 136] on span "10. Structures Quote Ready to Send" at bounding box center [552, 139] width 529 height 22
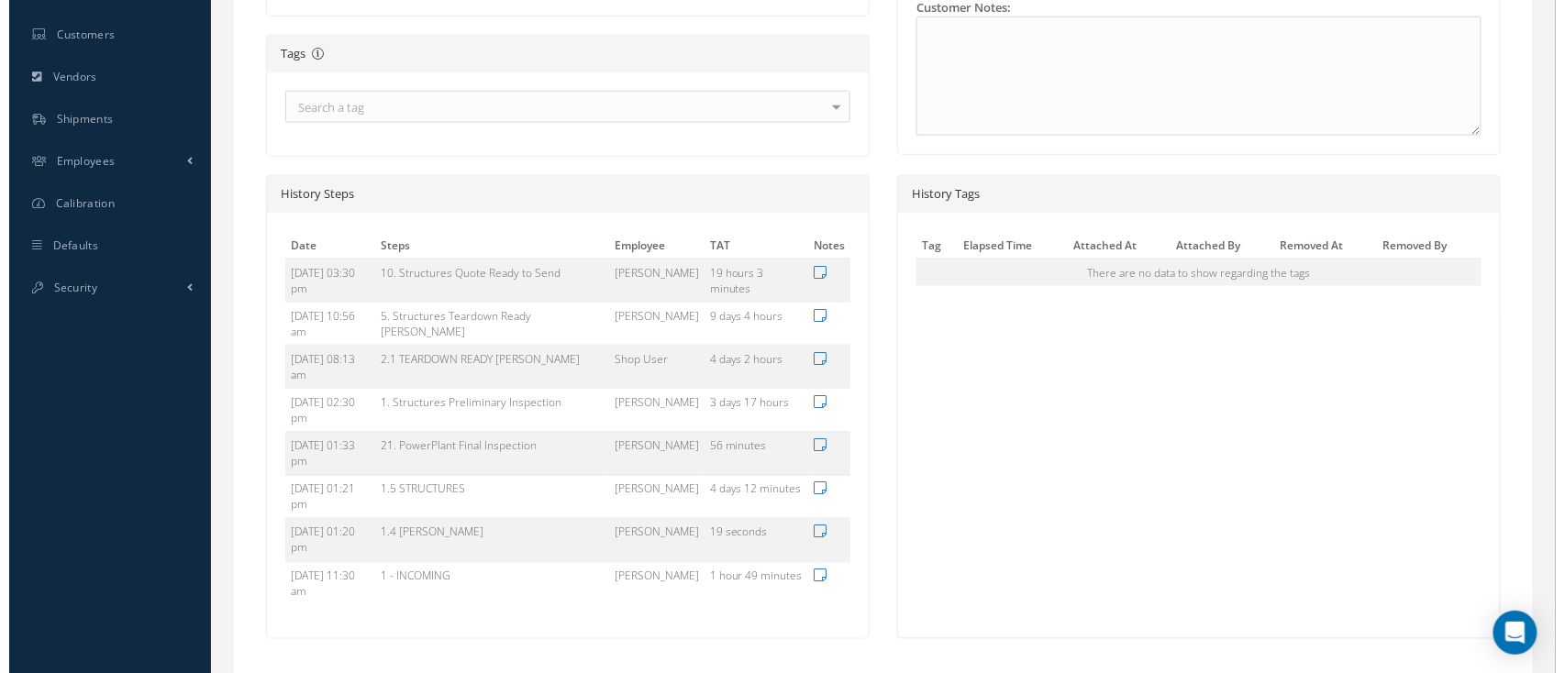
scroll to position [756, 0]
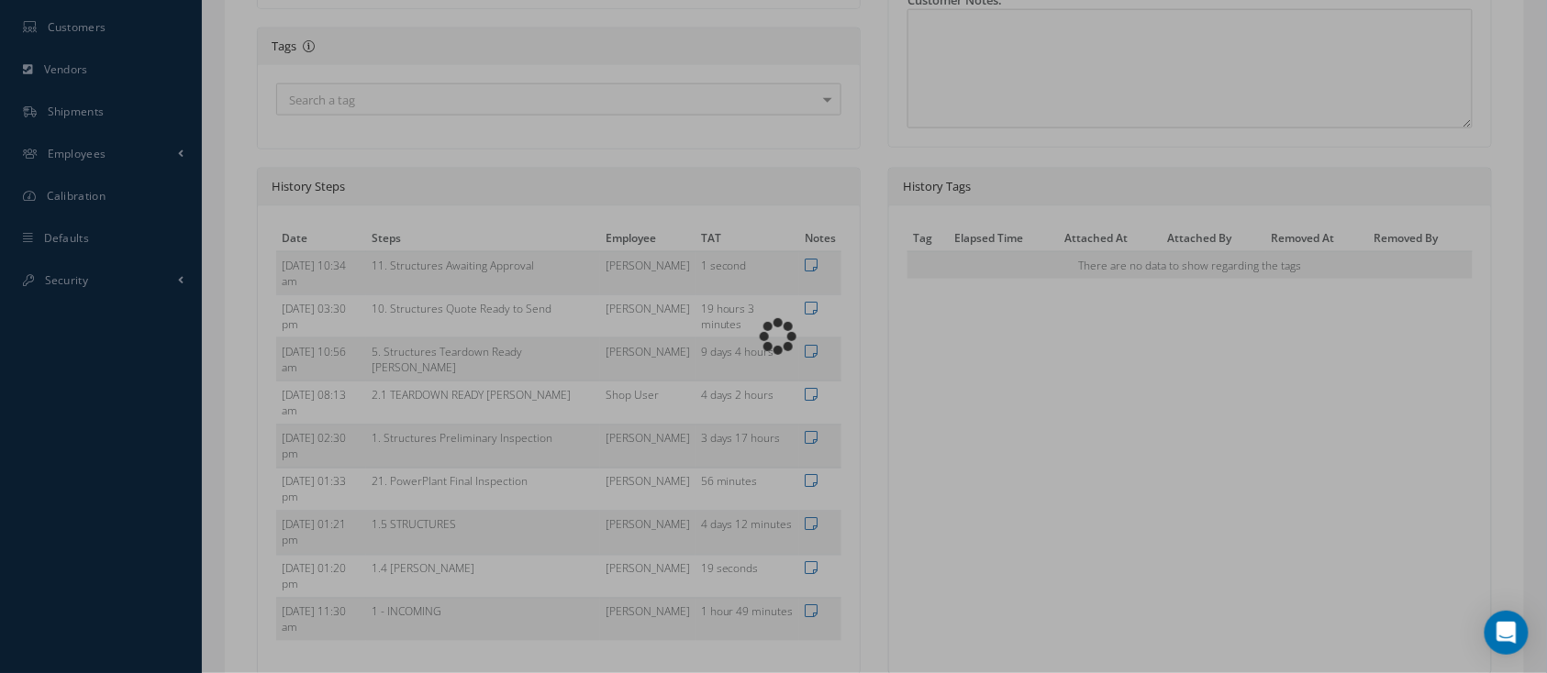
type input "CFM56-5B"
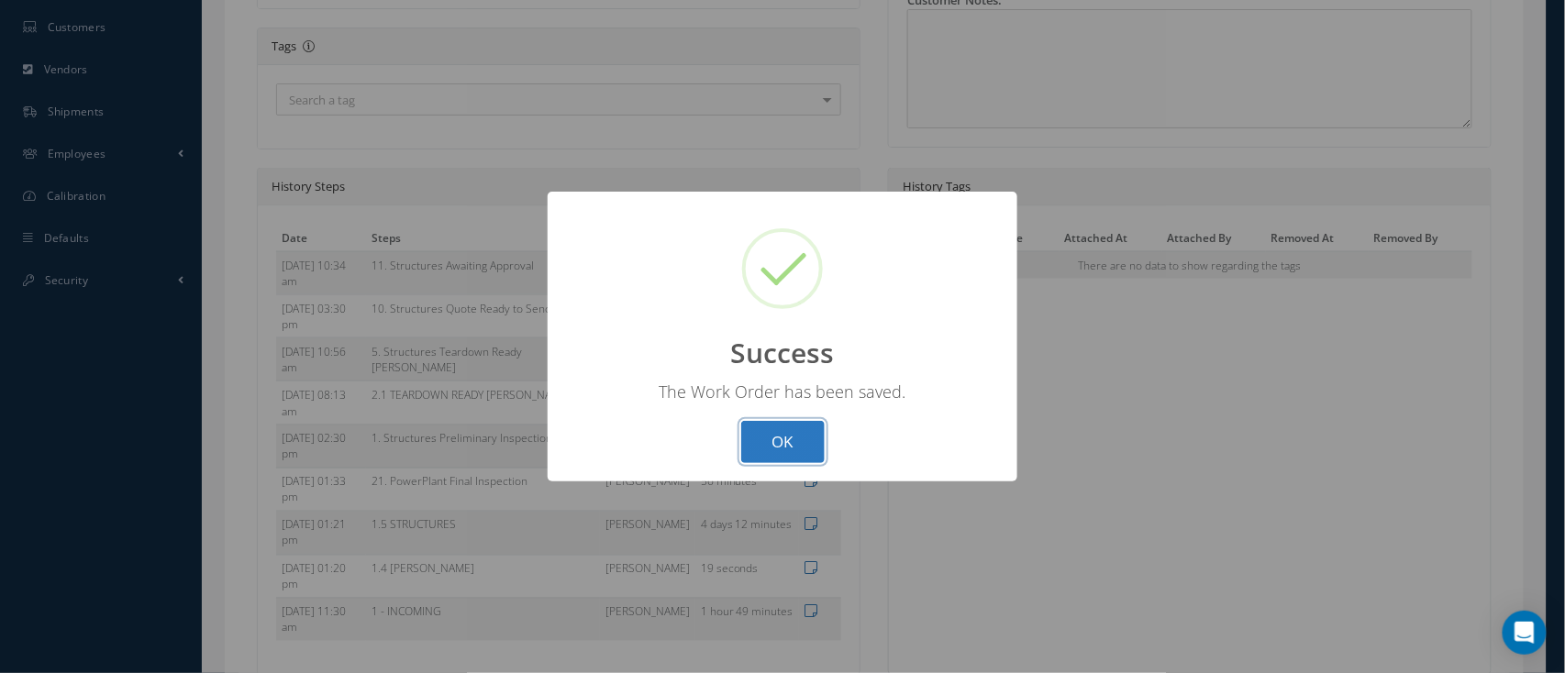
click at [785, 442] on button "OK" at bounding box center [782, 442] width 83 height 43
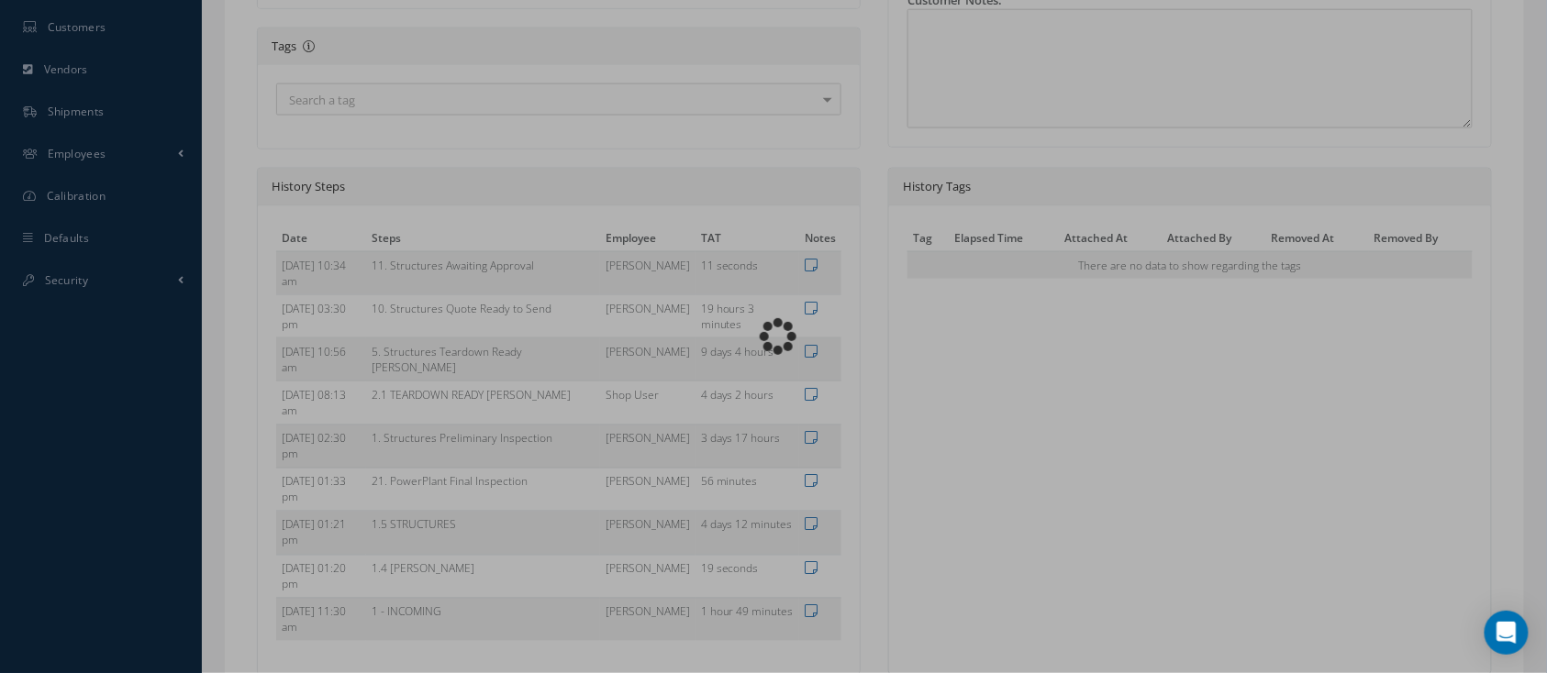
type input "CFM56-5B"
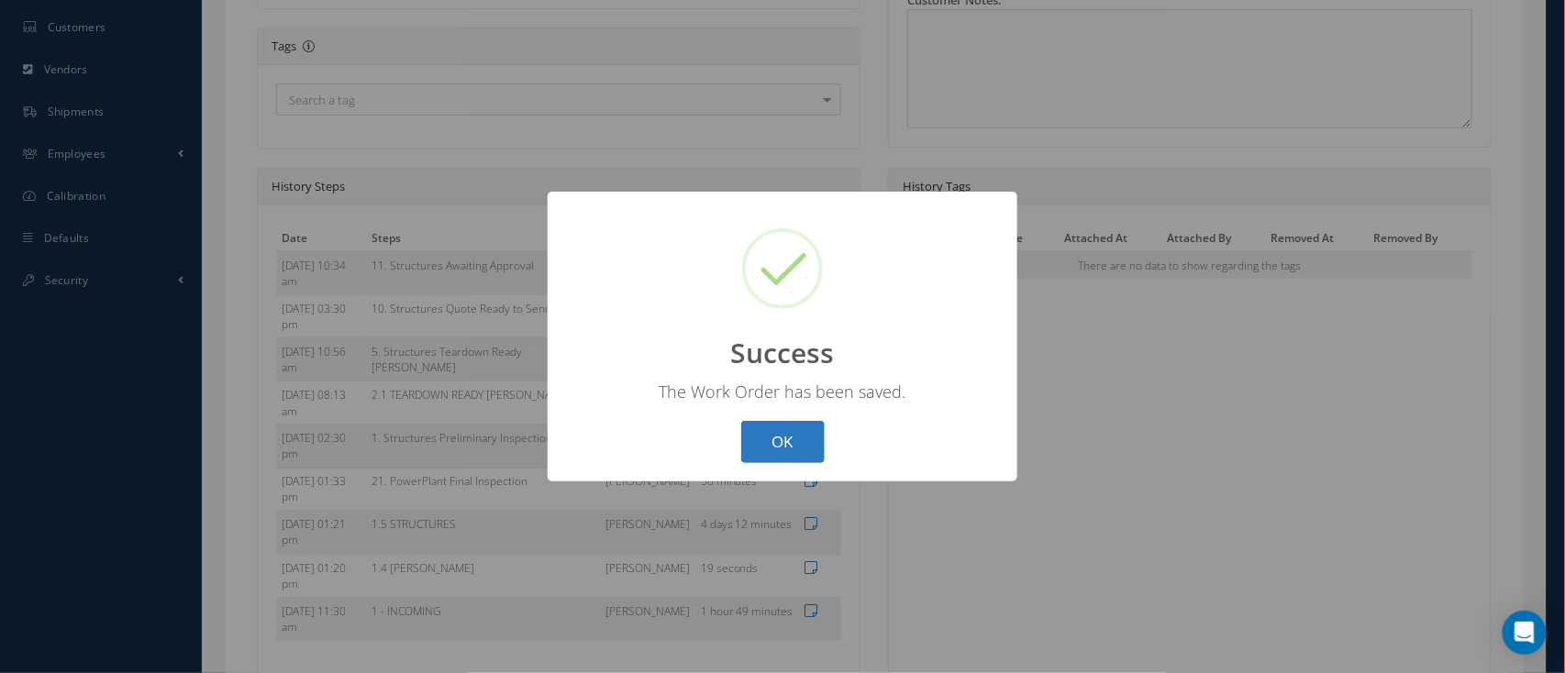
click at [782, 432] on button "OK" at bounding box center [782, 442] width 83 height 43
select select "25"
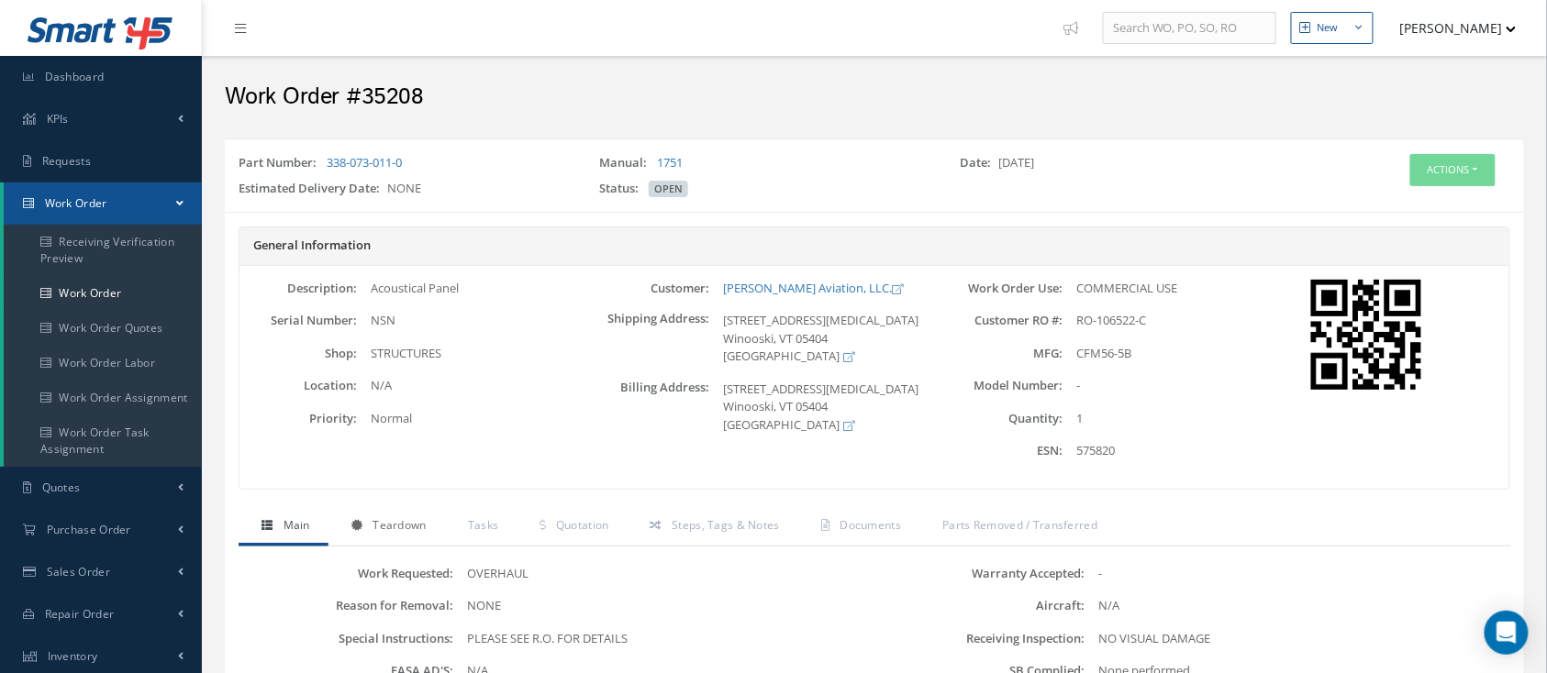
click at [365, 527] on link "Teardown" at bounding box center [386, 527] width 116 height 39
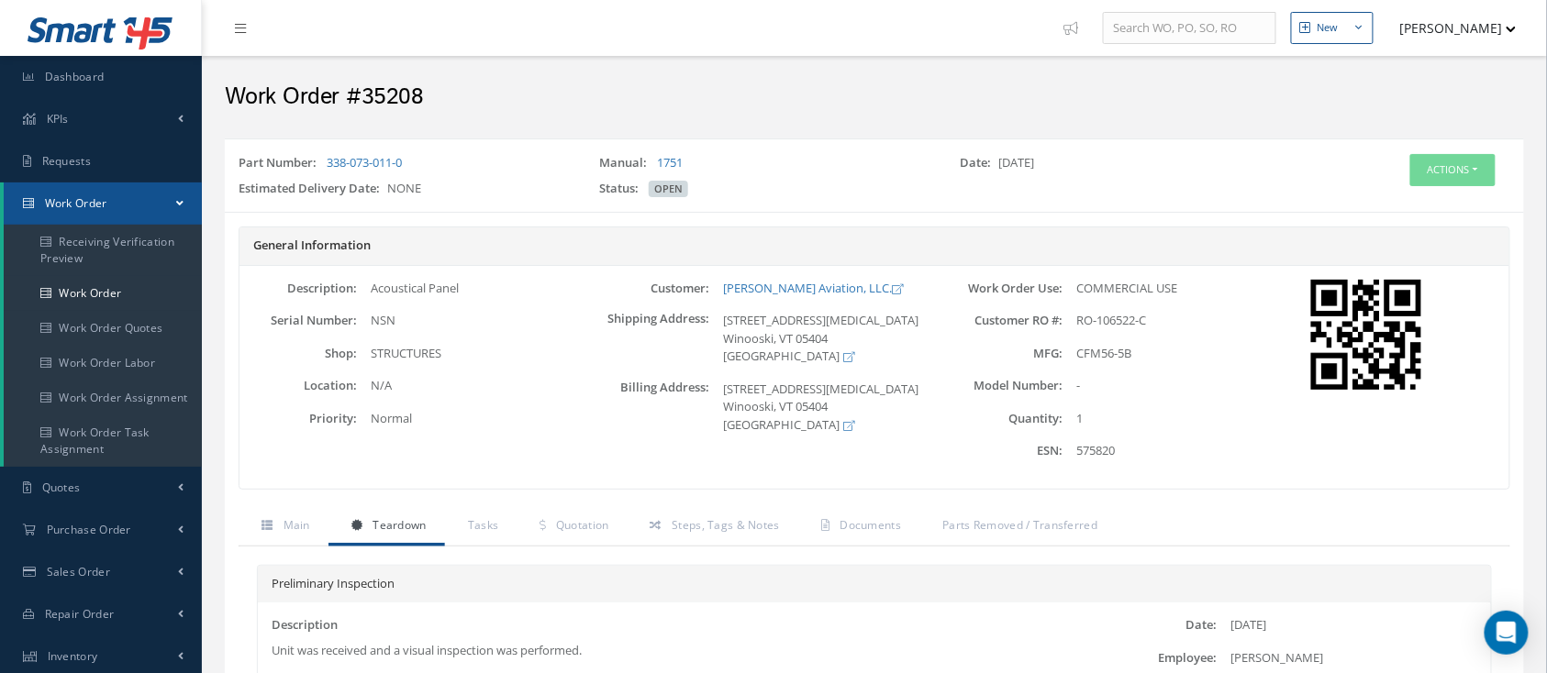
click at [1413, 206] on div "Part Number: 338-073-011-0 Manual: 1751 Date: [DATE] Estimated Delivery Date: N…" at bounding box center [874, 175] width 1299 height 73
click at [1442, 165] on button "Actions" at bounding box center [1452, 170] width 85 height 32
click at [1388, 197] on link "Edit" at bounding box center [1423, 205] width 147 height 25
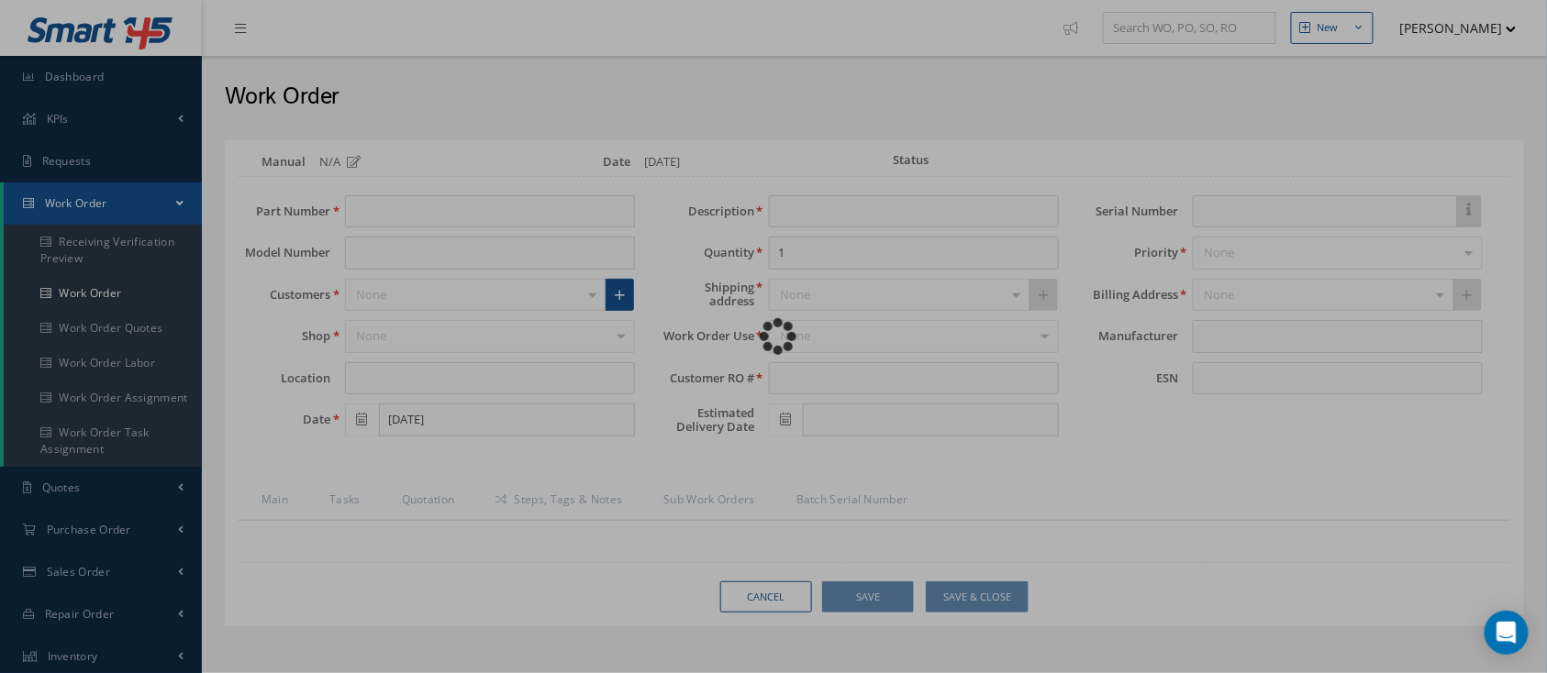
type input "338-073-011-0"
type input "[DATE]"
type input "Acoustical Panel"
type input "RO-106522-C"
type input "NSN"
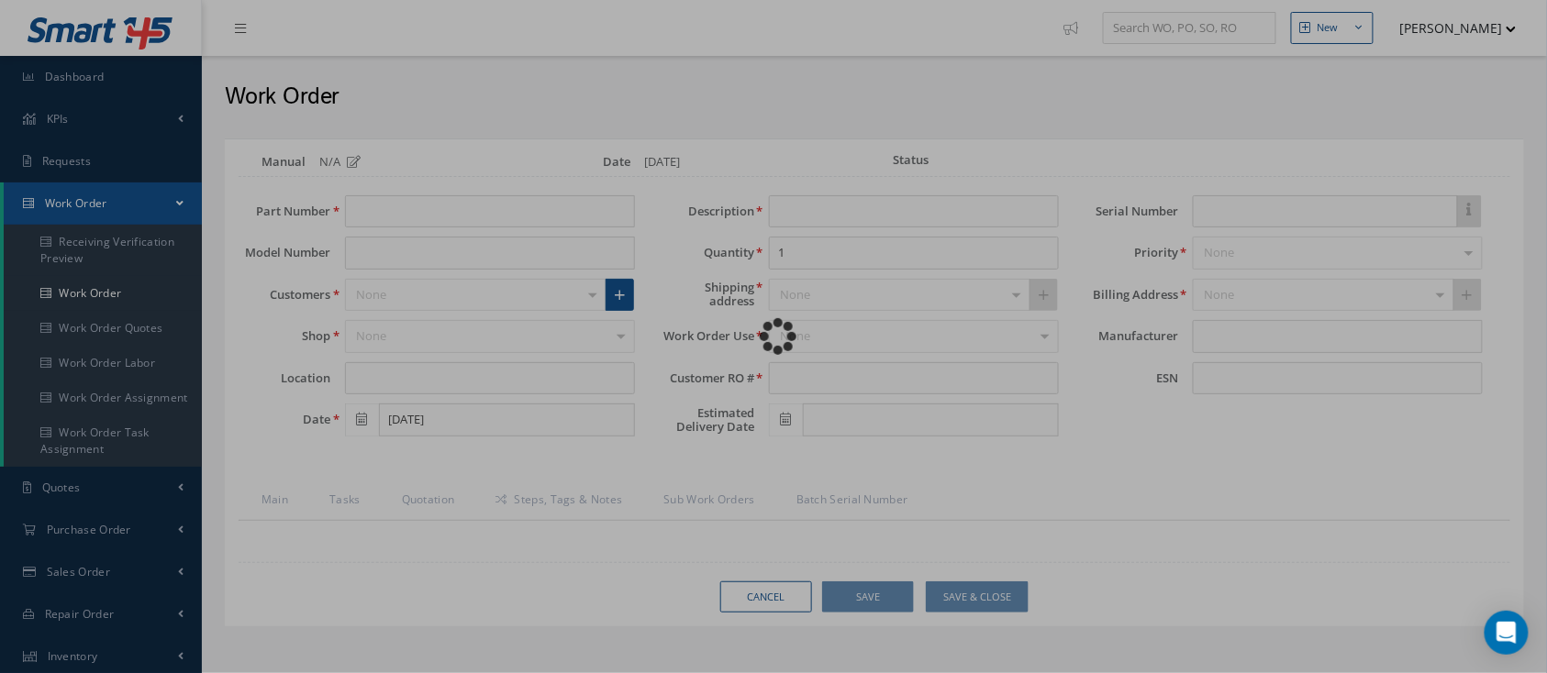
type input "575820"
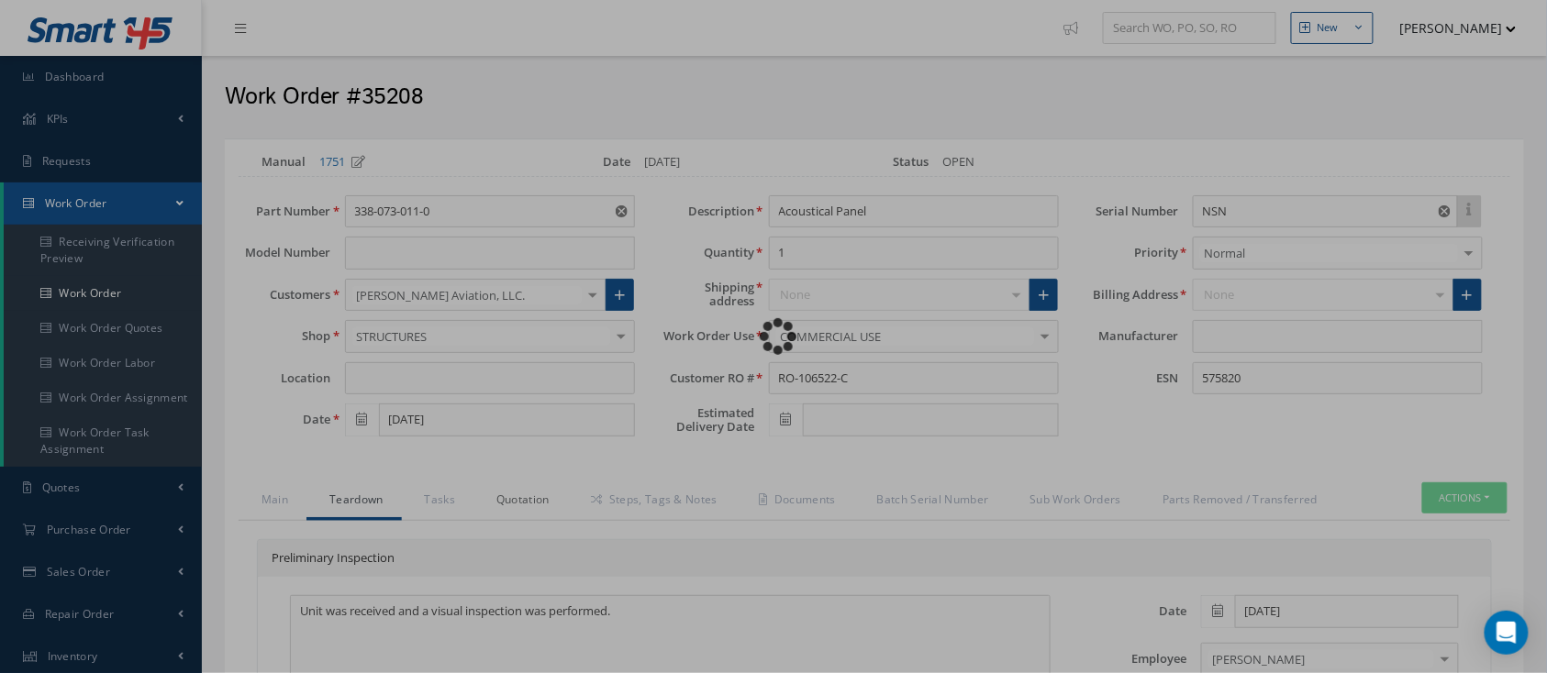
type input "CFM56-5B"
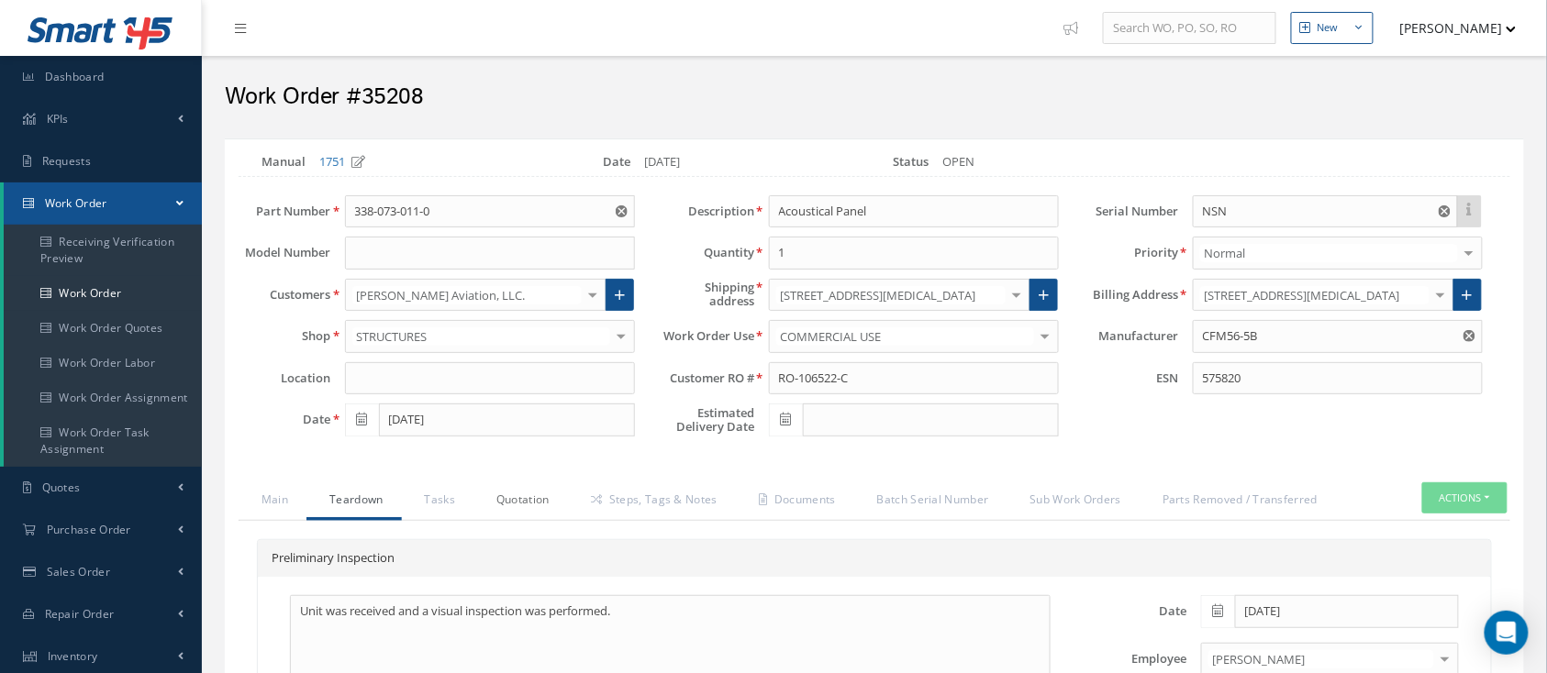
click at [537, 503] on link "Quotation" at bounding box center [520, 501] width 94 height 39
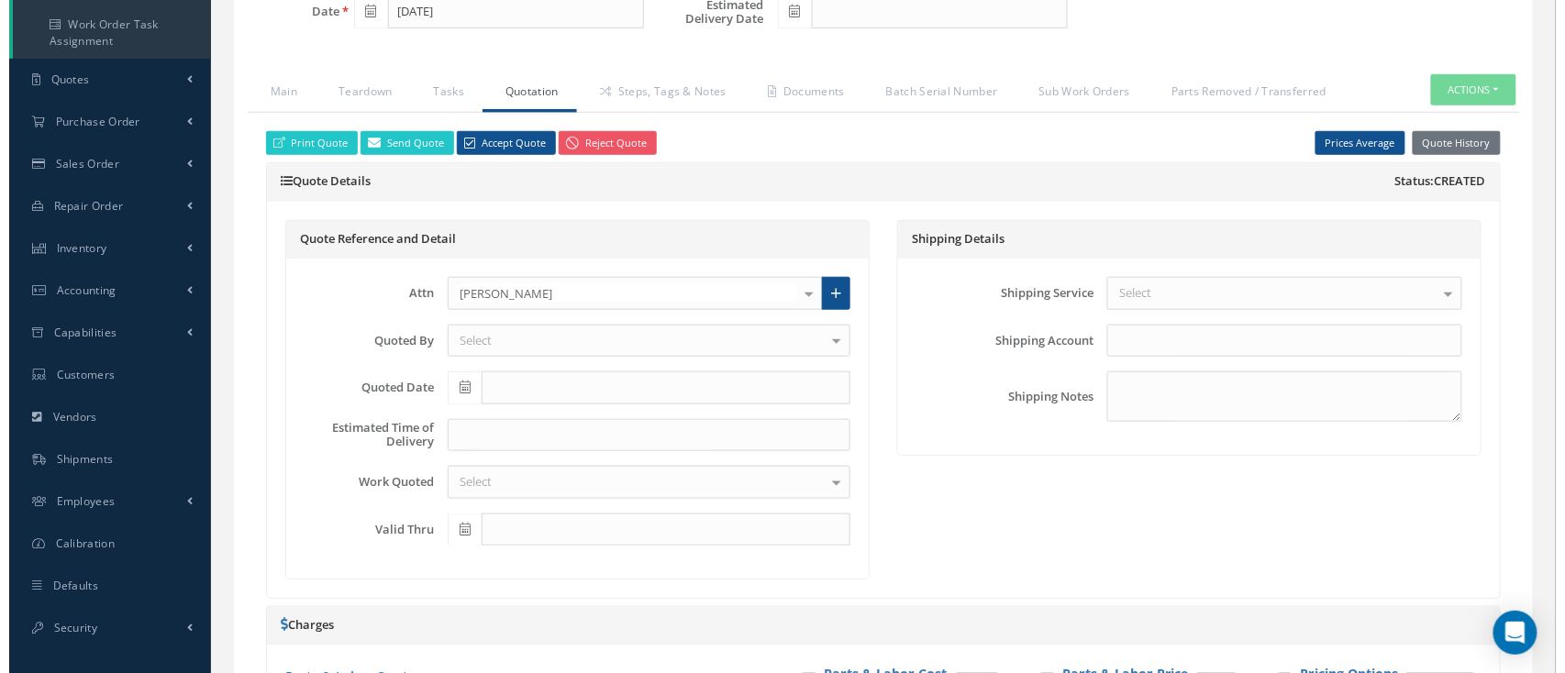
scroll to position [244, 0]
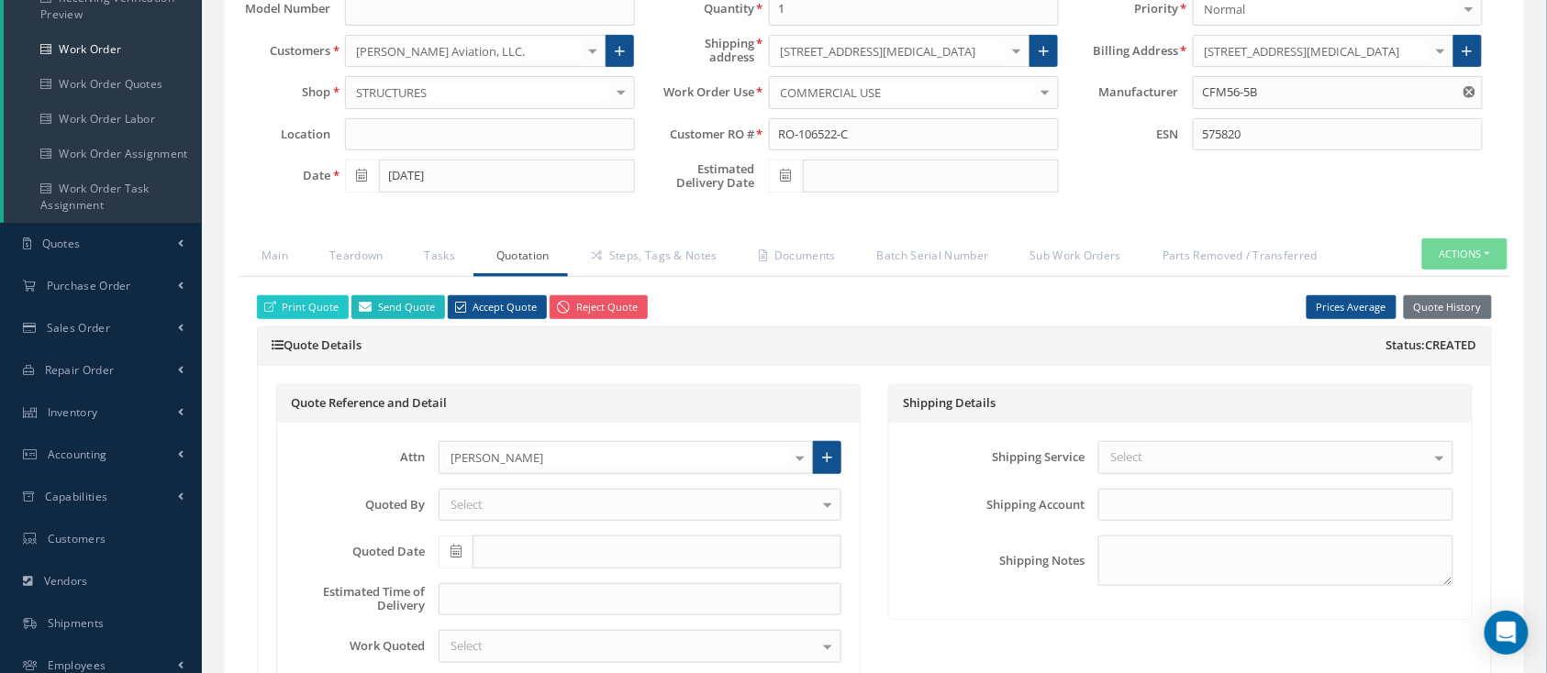
click at [401, 308] on link "Send Quote" at bounding box center [398, 307] width 94 height 25
type input "WorkOrder 35208 Quote from"
type textarea "Dear, Please find attached your WO 35208 Quote. Please feel free to contact me …"
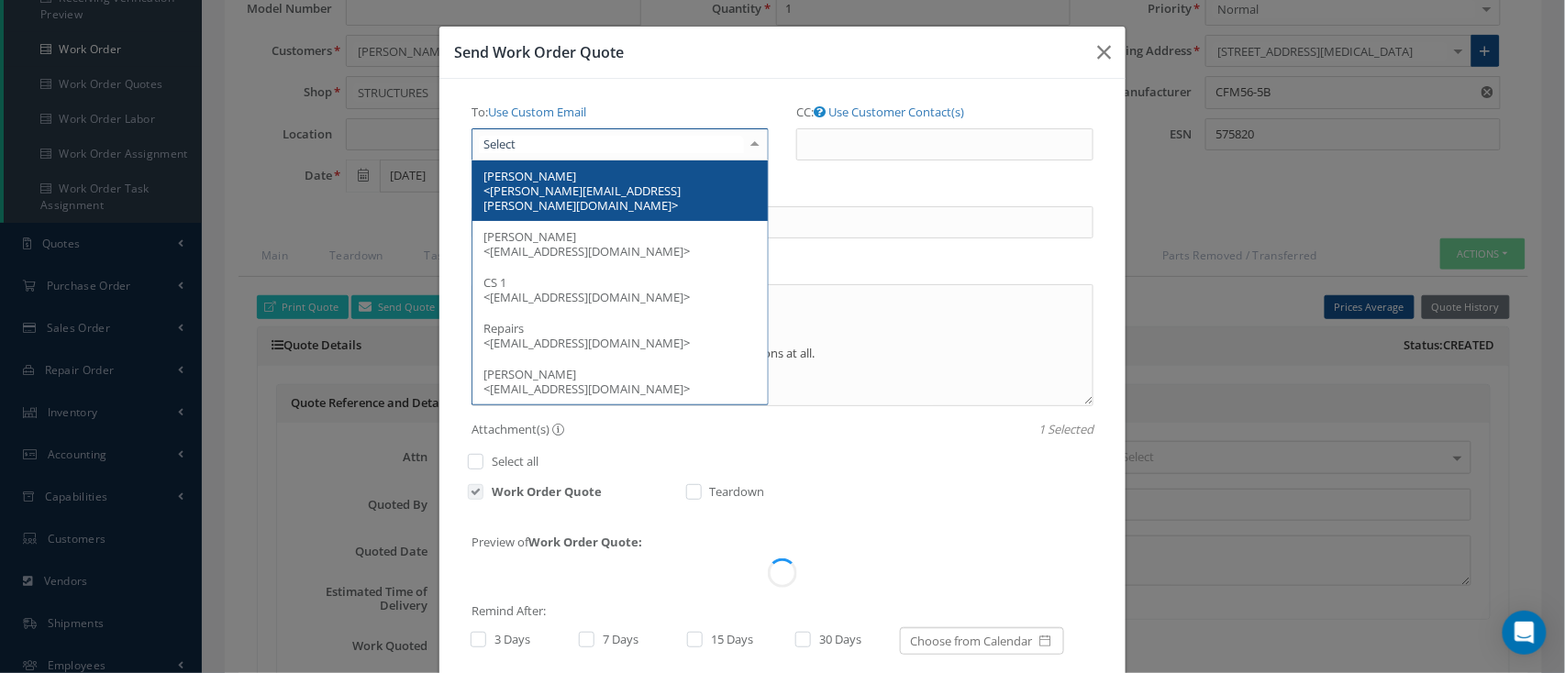
click at [631, 159] on div at bounding box center [619, 144] width 297 height 33
click at [623, 192] on span "[PERSON_NAME] <[PERSON_NAME][EMAIL_ADDRESS][PERSON_NAME][DOMAIN_NAME]>" at bounding box center [581, 191] width 197 height 46
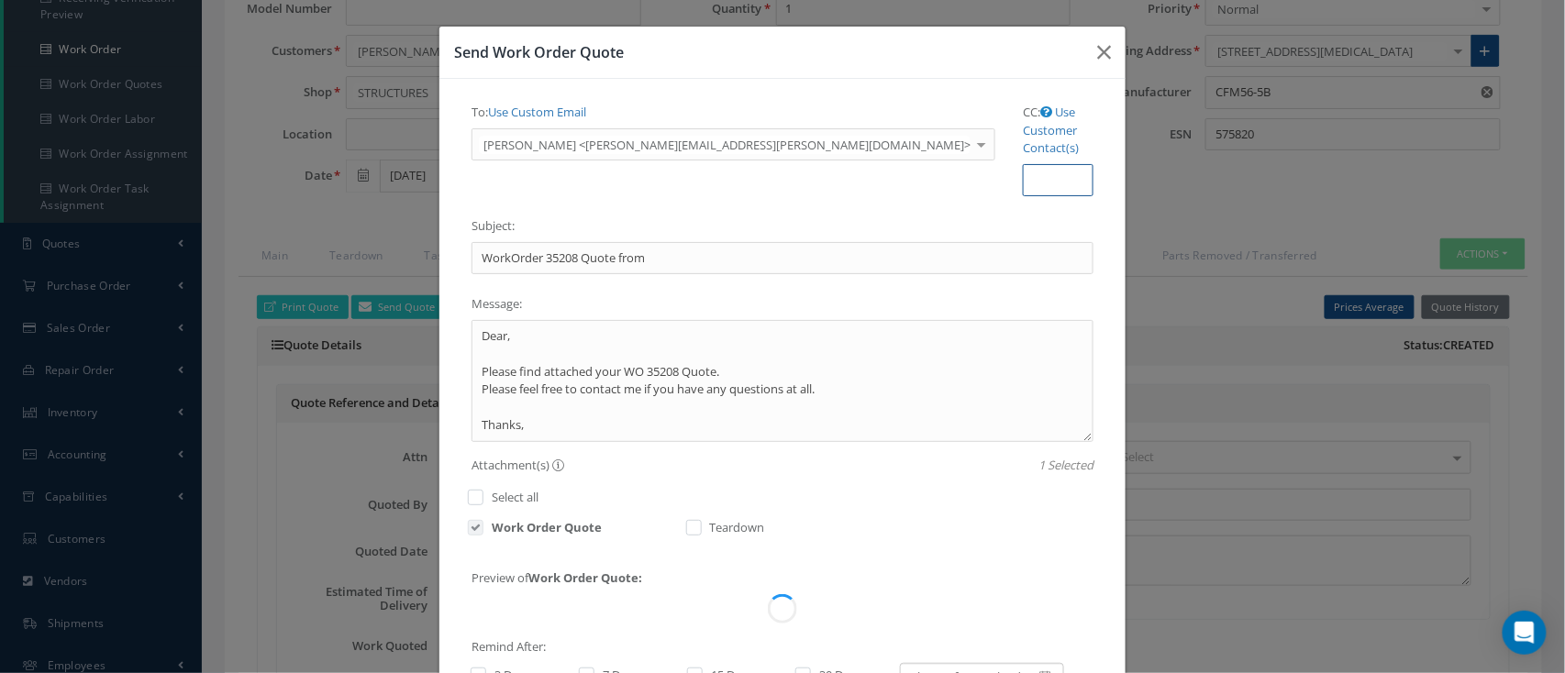
click at [1023, 164] on input "CC:" at bounding box center [1058, 180] width 71 height 33
click at [1023, 105] on link "Use Customer Contact(s)" at bounding box center [1051, 130] width 56 height 52
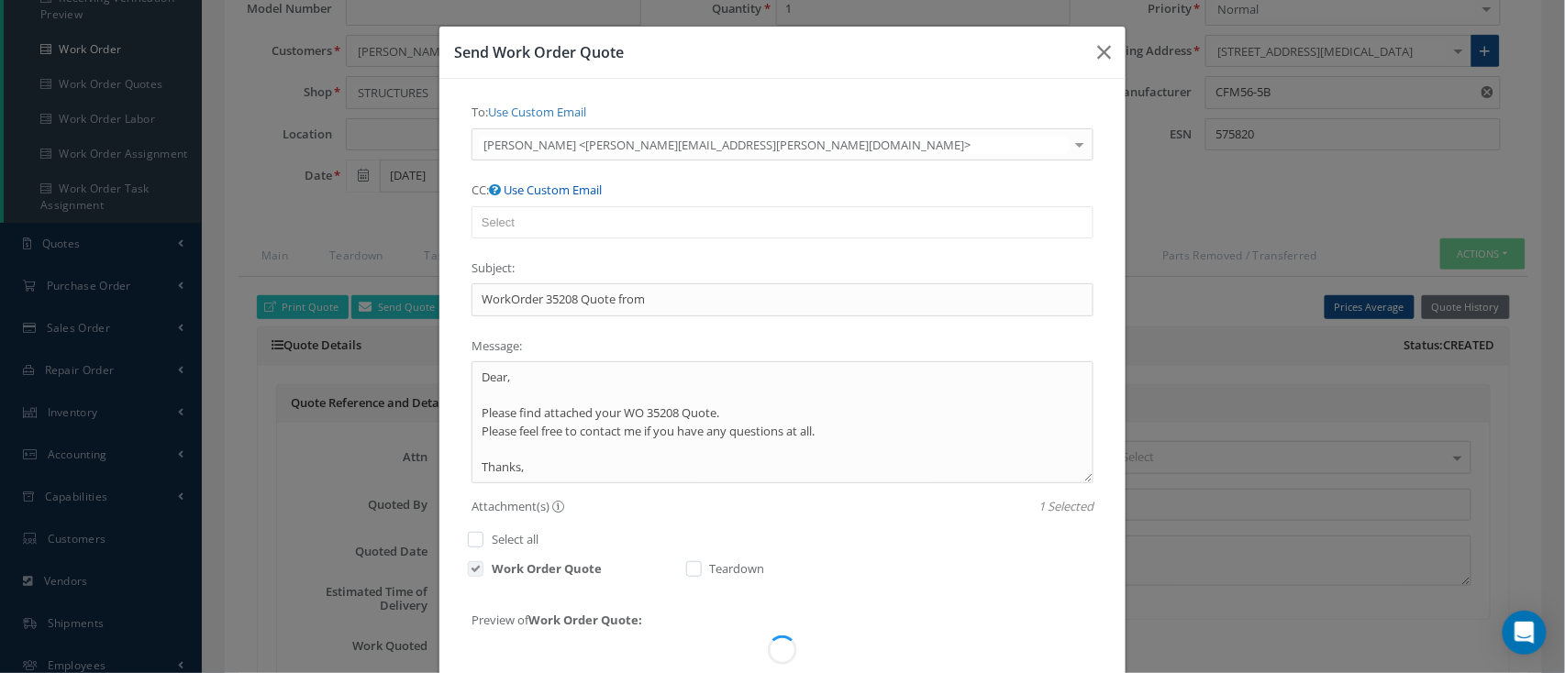
click at [602, 182] on link "Use Custom Email" at bounding box center [553, 190] width 98 height 17
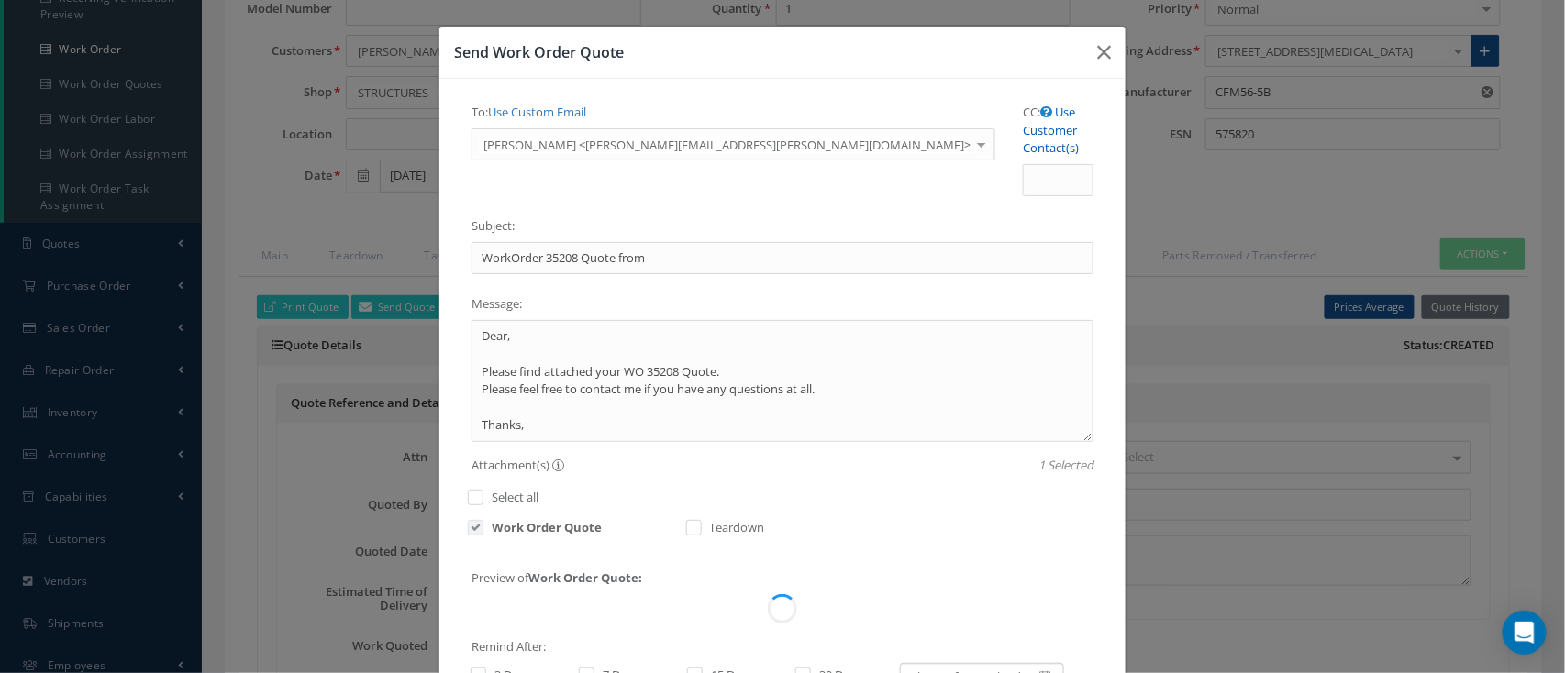
scroll to position [0, 0]
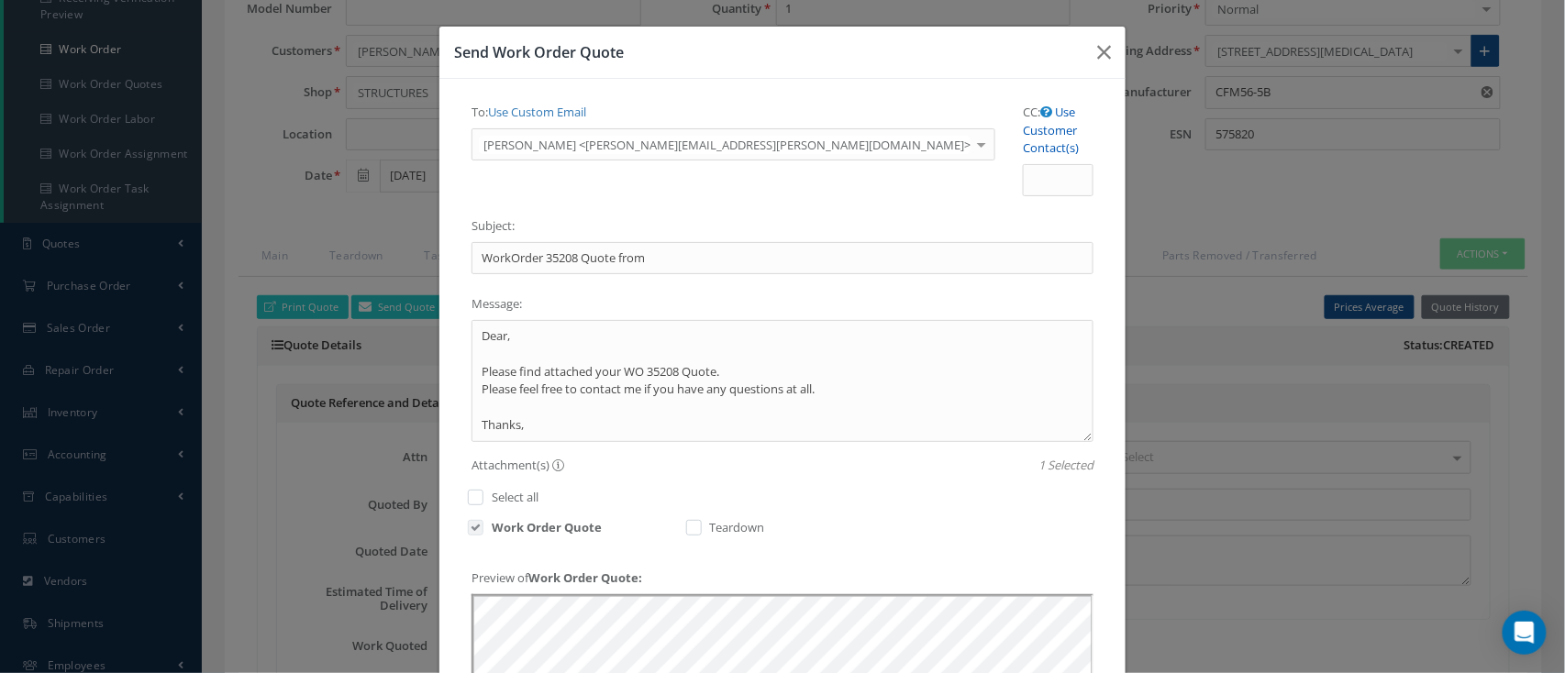
click at [1023, 110] on link "Use Customer Contact(s)" at bounding box center [1051, 130] width 56 height 52
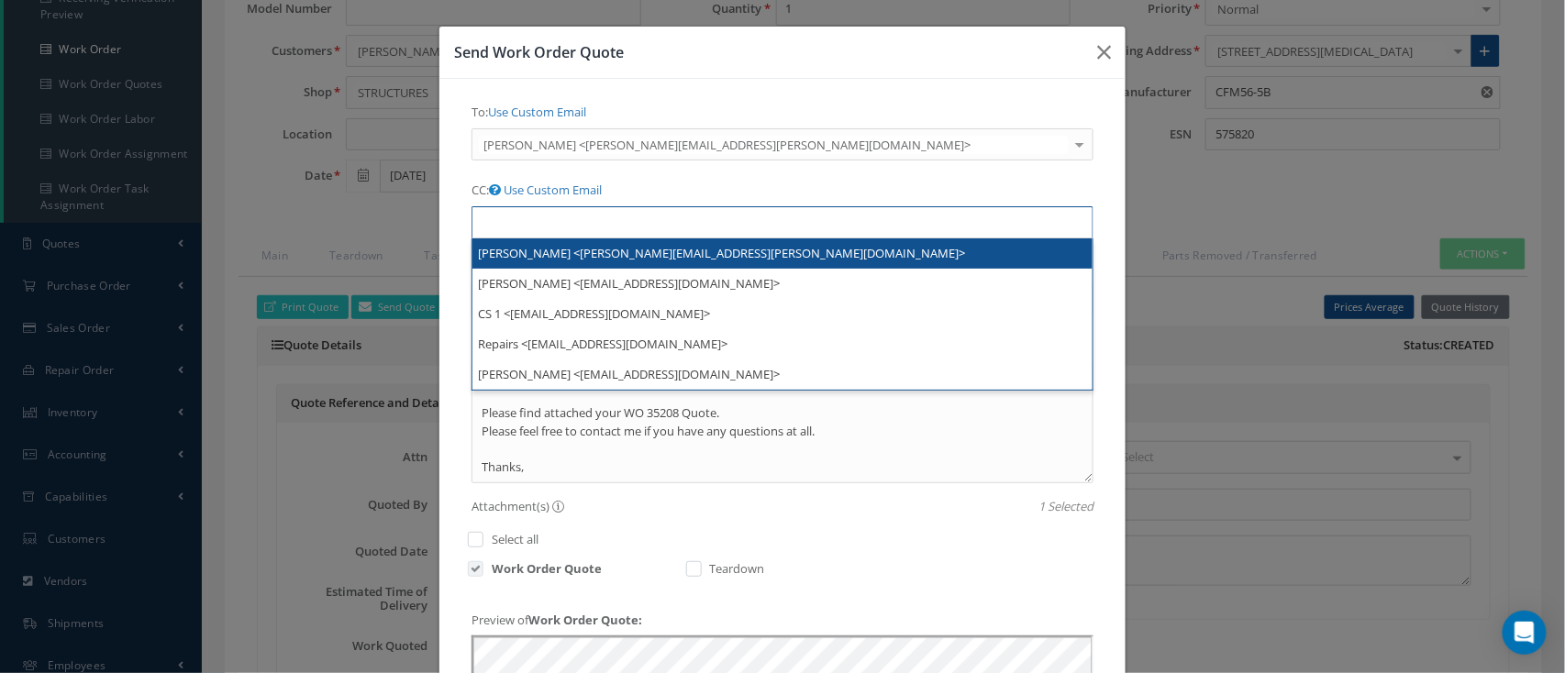
click at [950, 206] on ul at bounding box center [782, 222] width 622 height 32
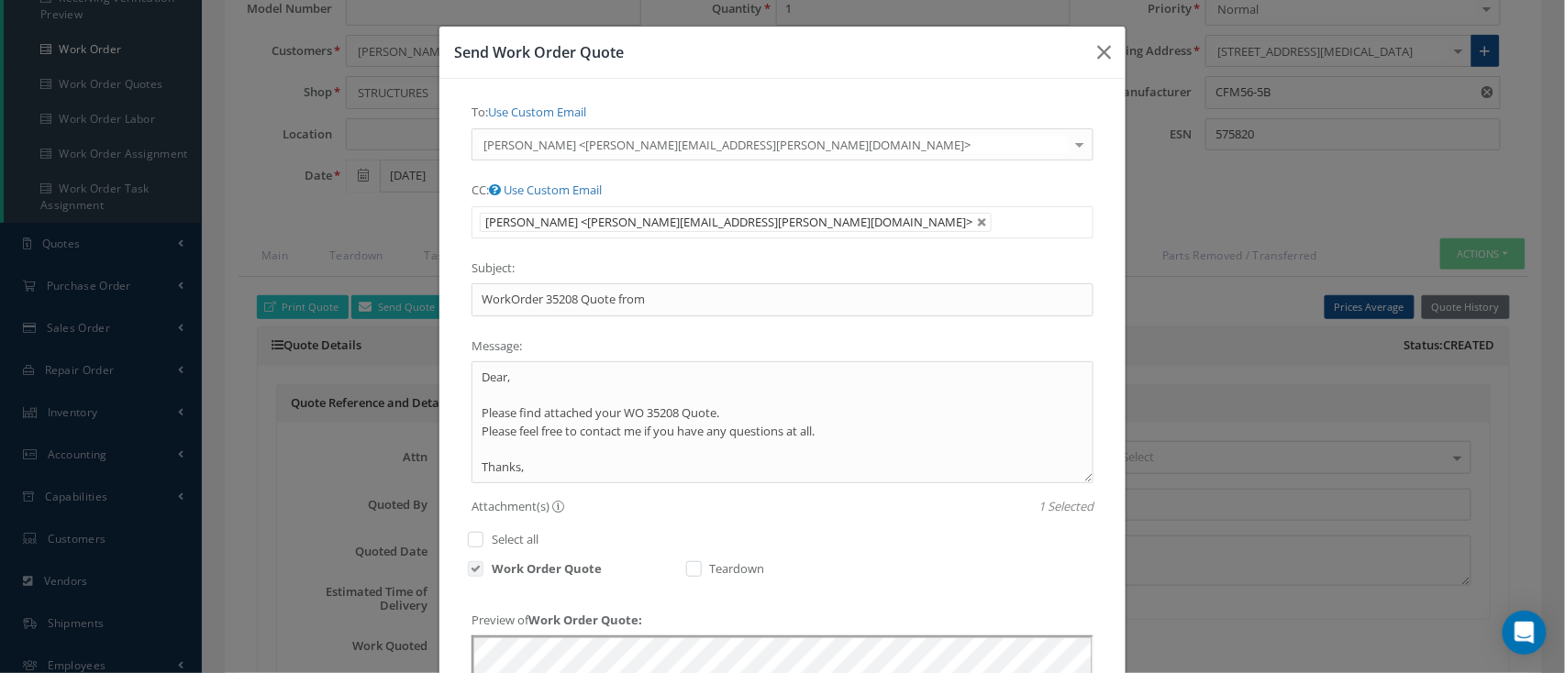
click at [903, 239] on div "CC: Use Custom Email Pennie DelValle <pennie.delvalle@strattonaviation.com> ROB…" at bounding box center [782, 214] width 649 height 78
click at [906, 220] on ul "[PERSON_NAME] <[PERSON_NAME][EMAIL_ADDRESS][PERSON_NAME][DOMAIN_NAME]>" at bounding box center [782, 222] width 622 height 32
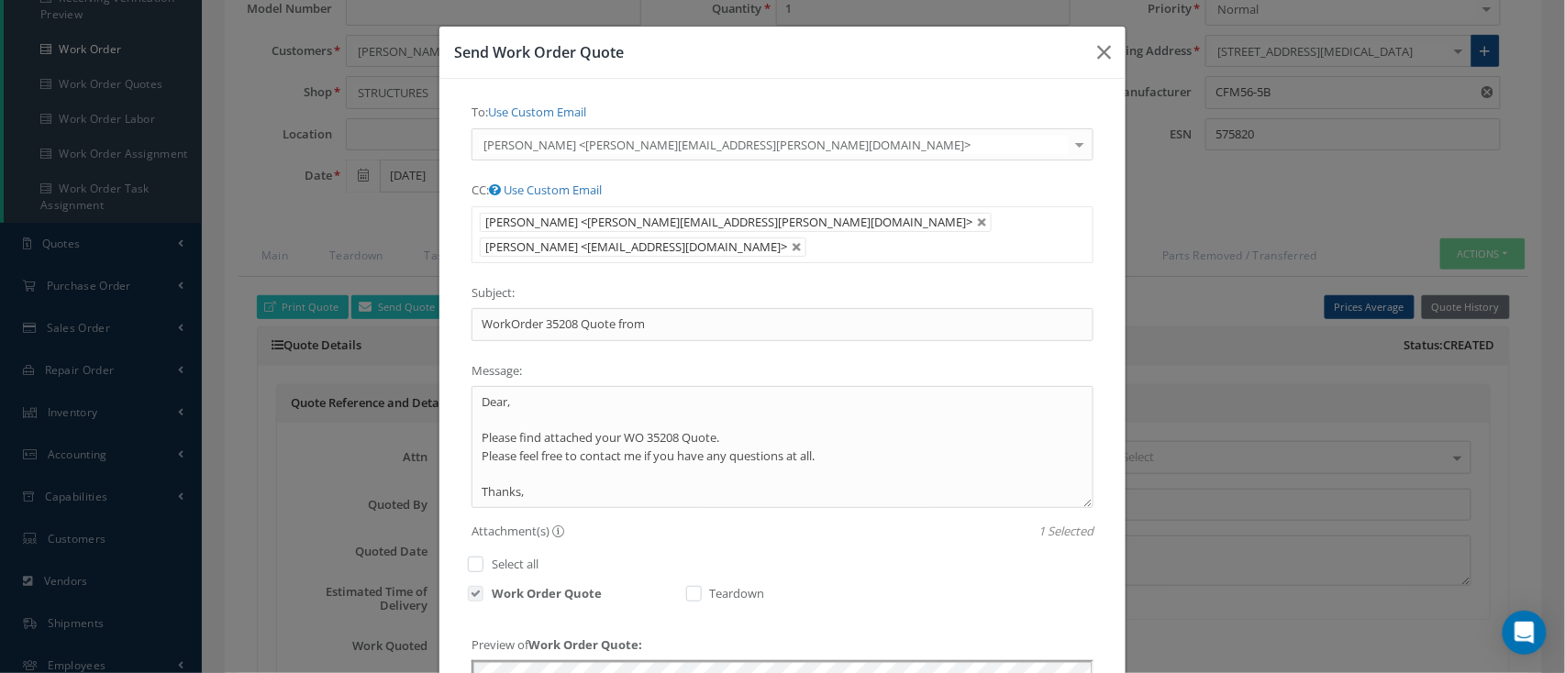
click at [894, 233] on ul "Pennie DelValle <pennie.delvalle@strattonaviation.com> ROBBIN LECLERC <AP@STRAT…" at bounding box center [782, 234] width 622 height 57
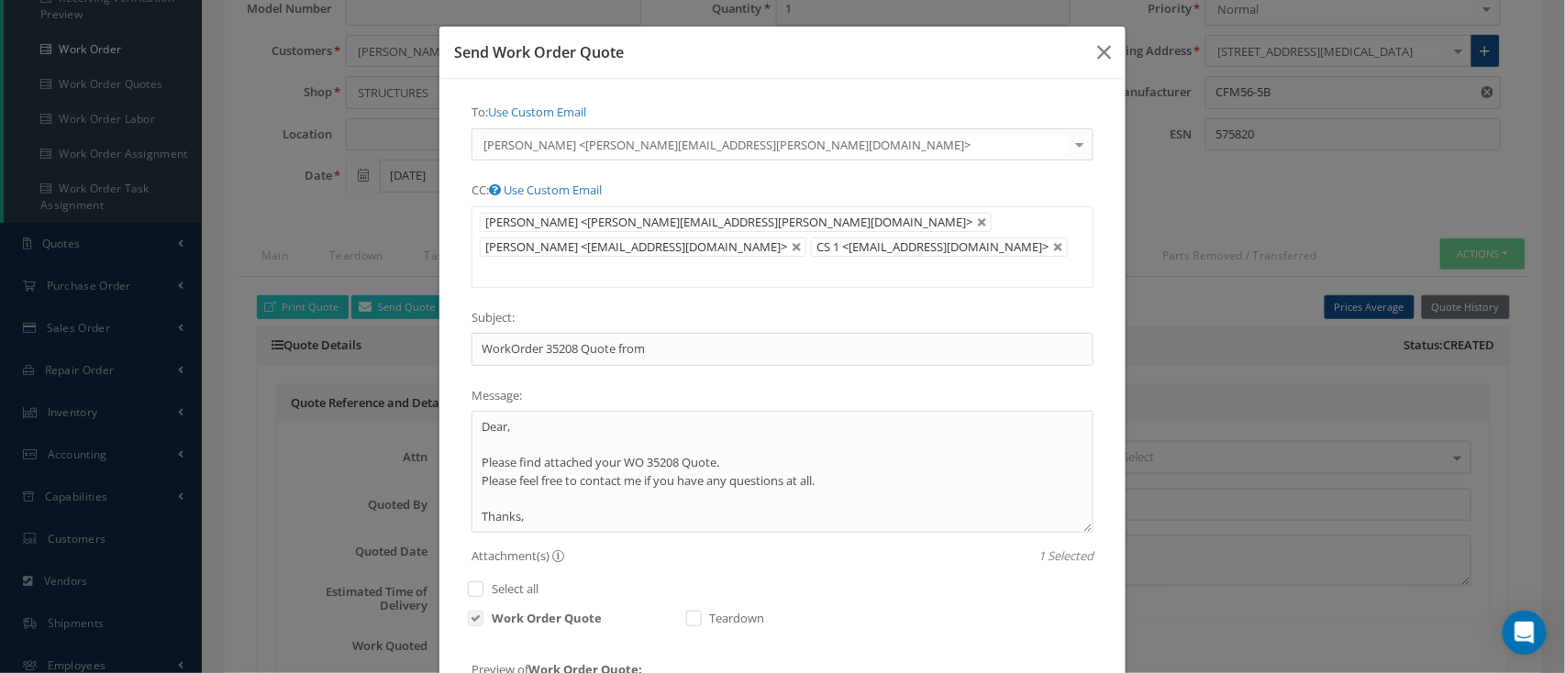
click at [1008, 247] on ul "Pennie DelValle <pennie.delvalle@strattonaviation.com> ROBBIN LECLERC <AP@STRAT…" at bounding box center [782, 247] width 622 height 82
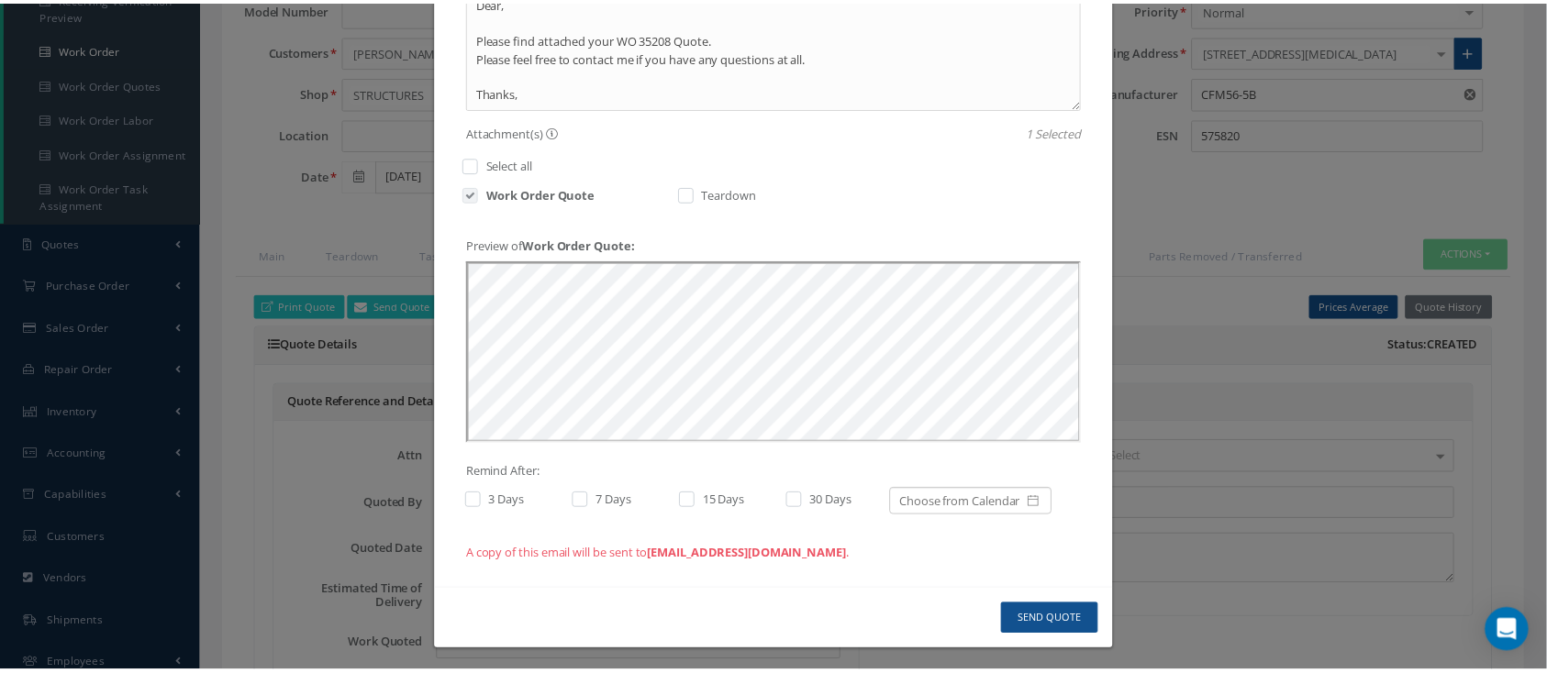
scroll to position [427, 0]
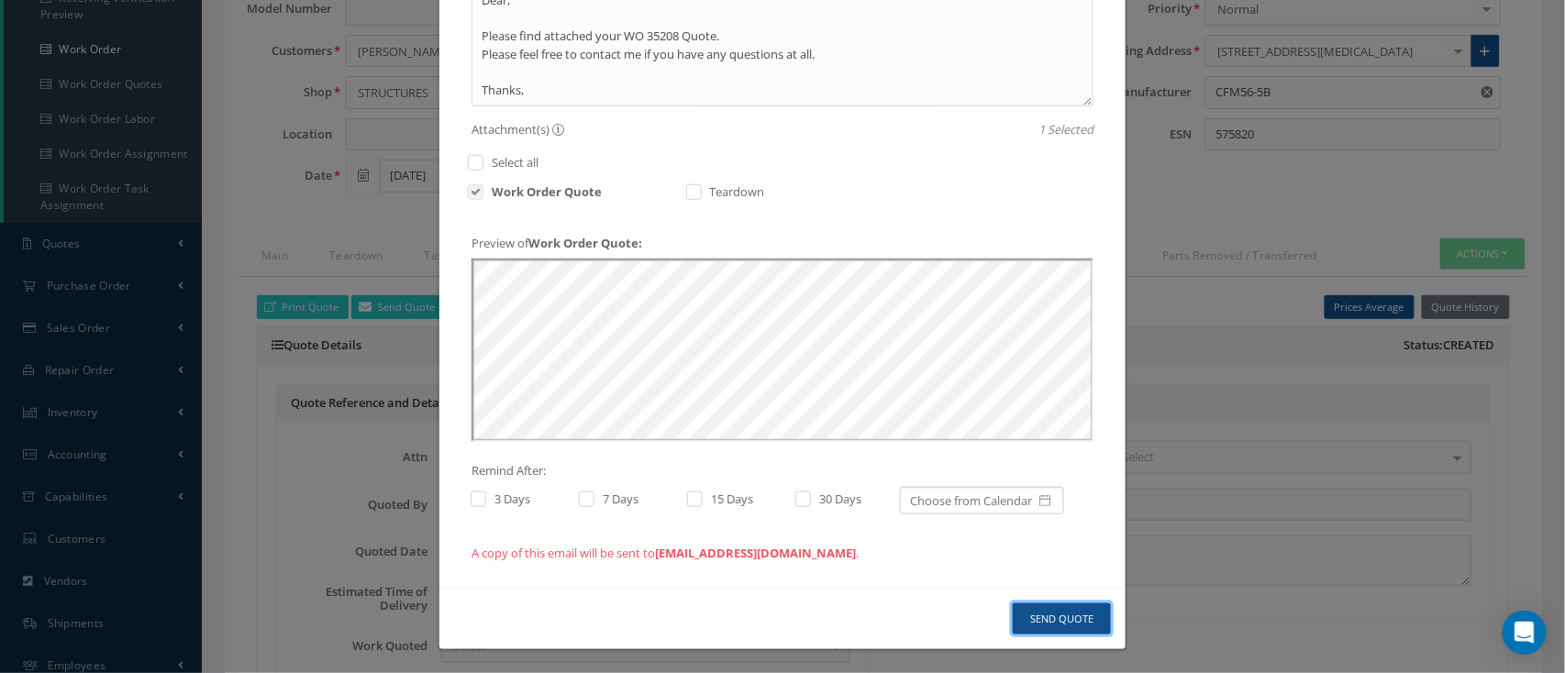
click at [1090, 631] on button "Send Quote" at bounding box center [1062, 620] width 98 height 32
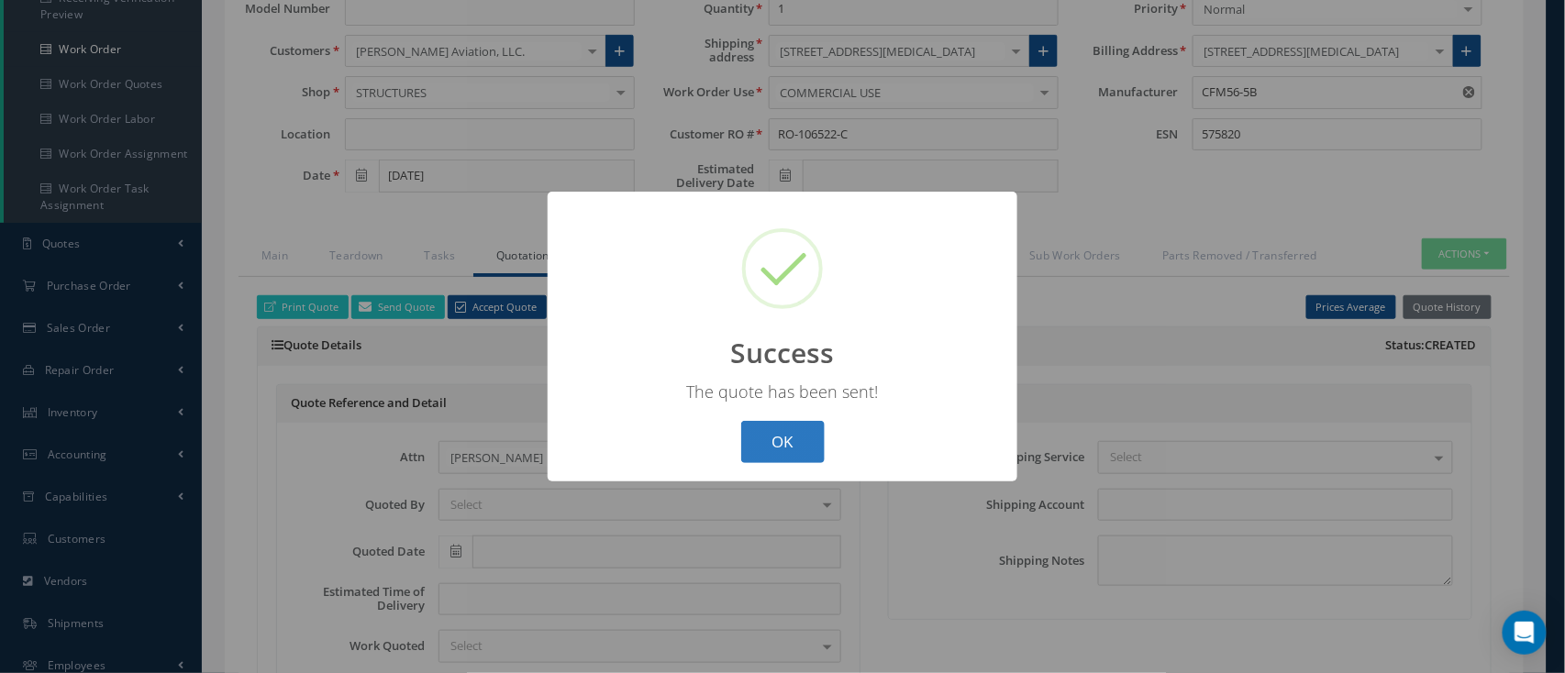
click at [770, 450] on button "OK" at bounding box center [782, 442] width 83 height 43
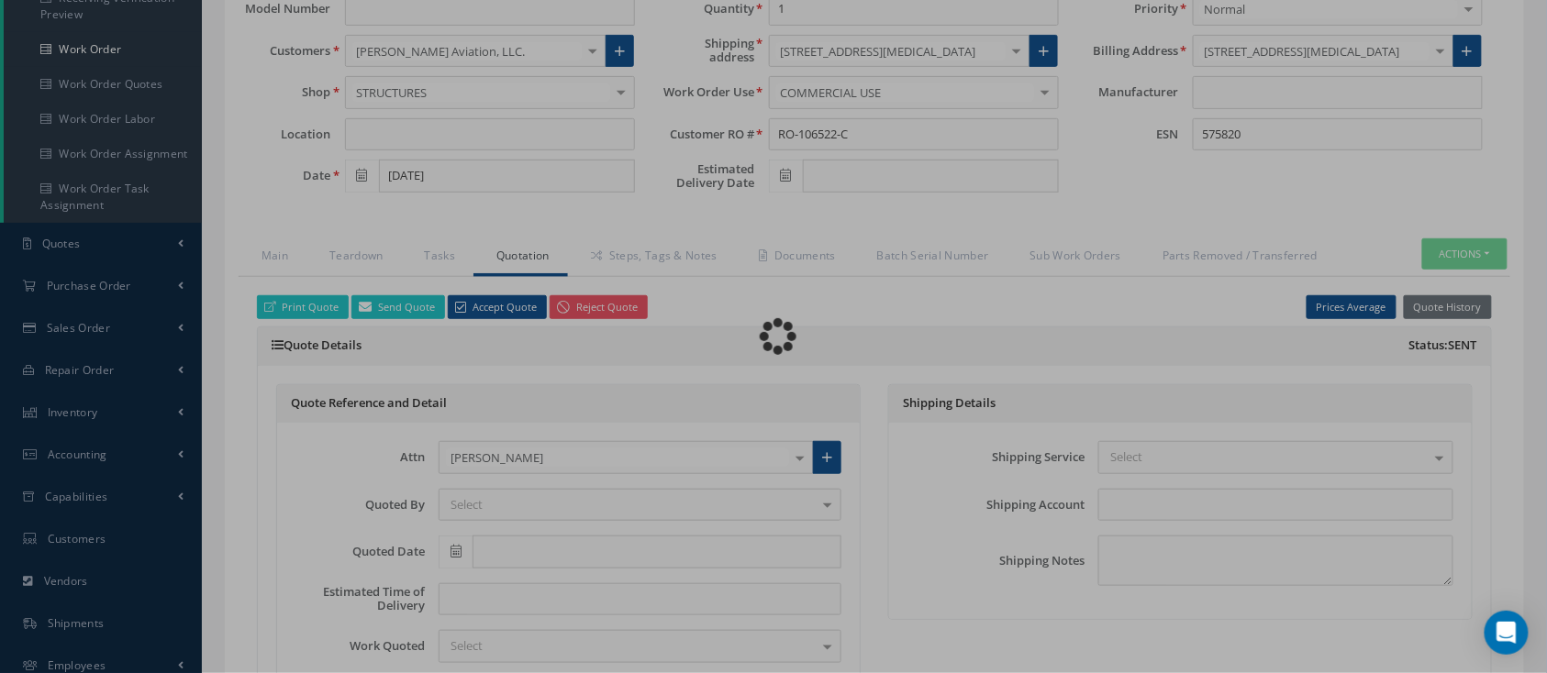
type input "CFM56-5B"
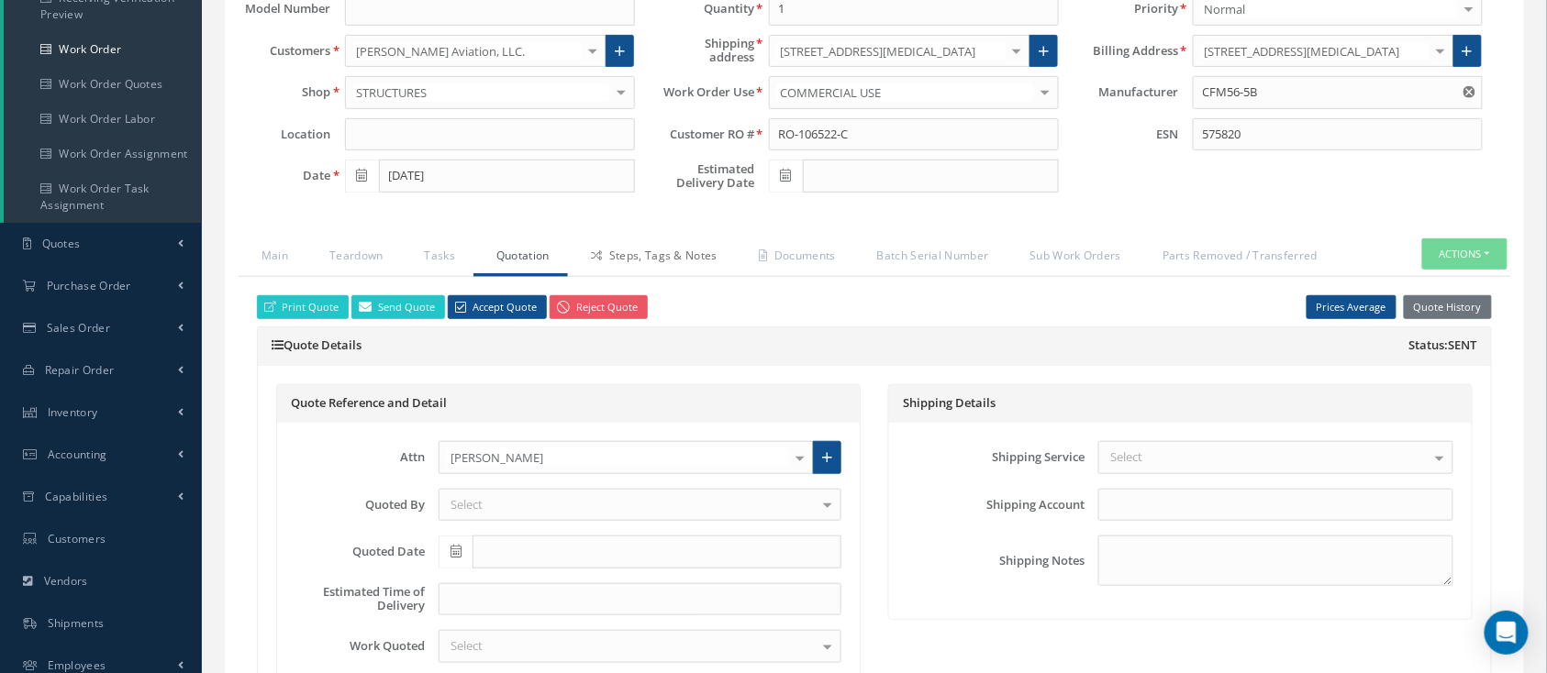
click at [619, 246] on link "Steps, Tags & Notes" at bounding box center [652, 257] width 168 height 39
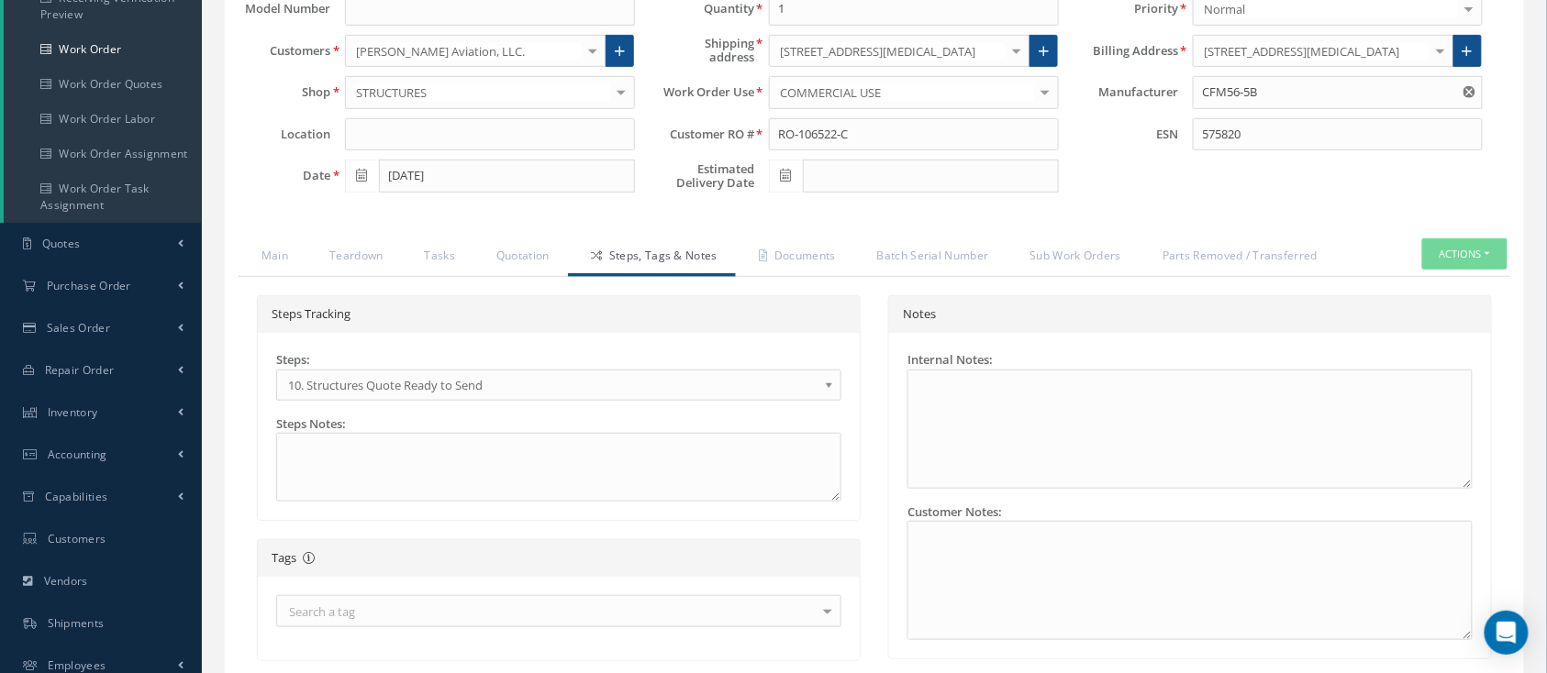
click at [469, 384] on span "10. Structures Quote Ready to Send" at bounding box center [552, 385] width 529 height 22
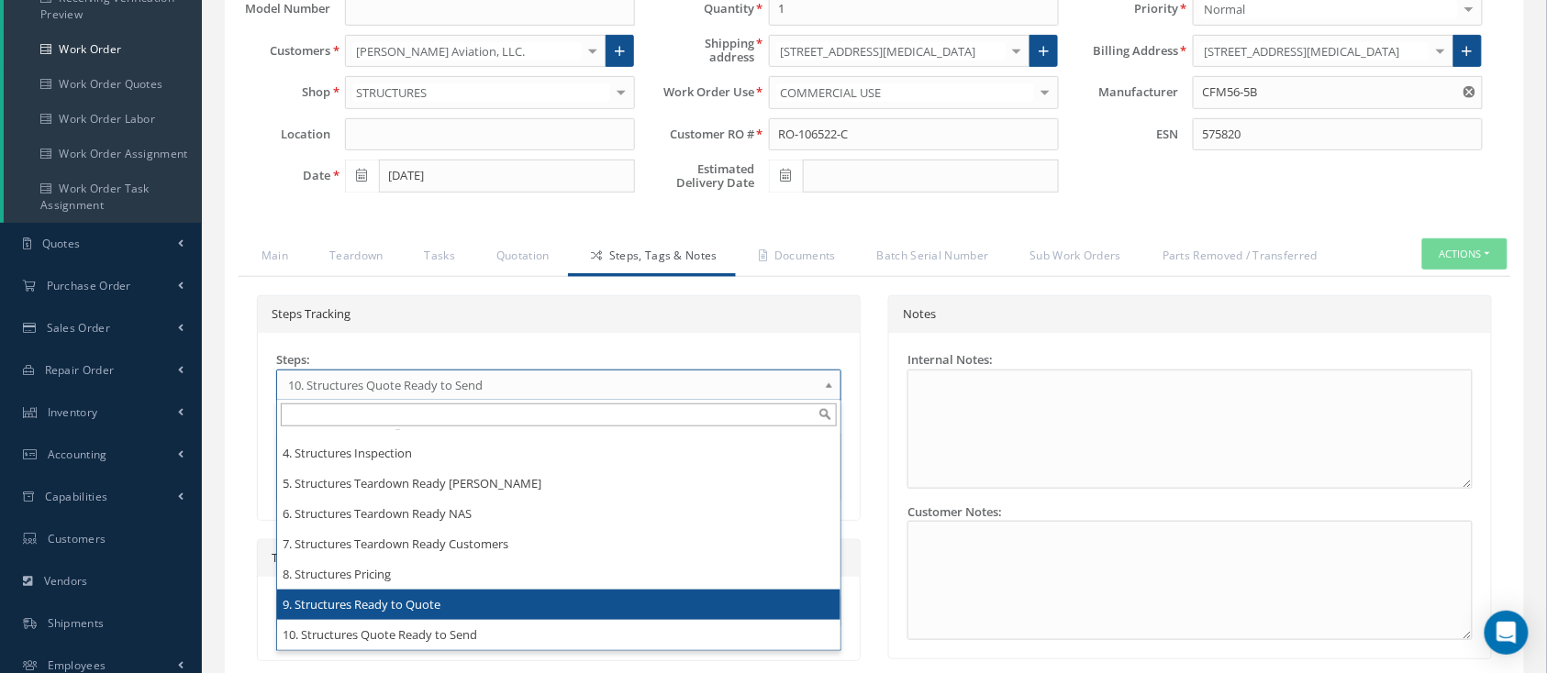
scroll to position [3534, 0]
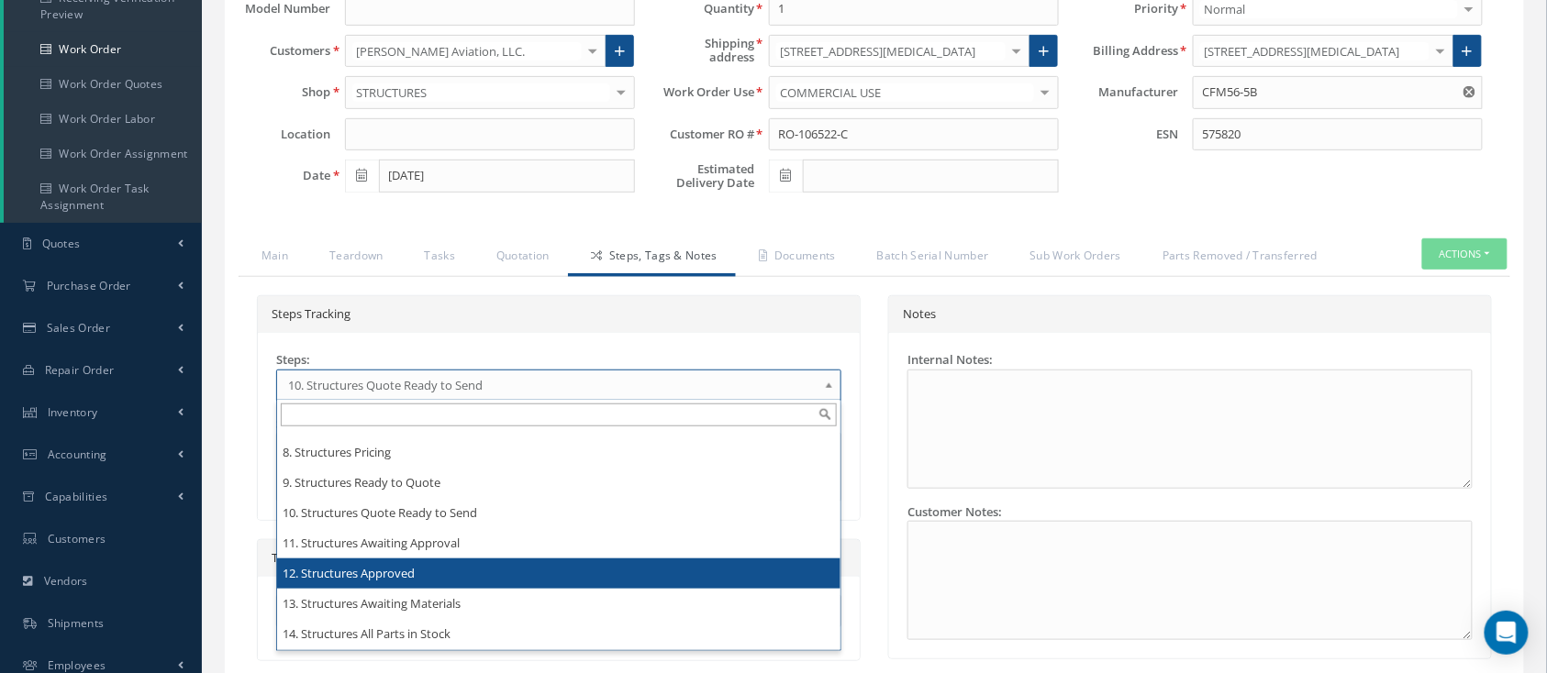
drag, startPoint x: 433, startPoint y: 522, endPoint x: 436, endPoint y: 554, distance: 32.2
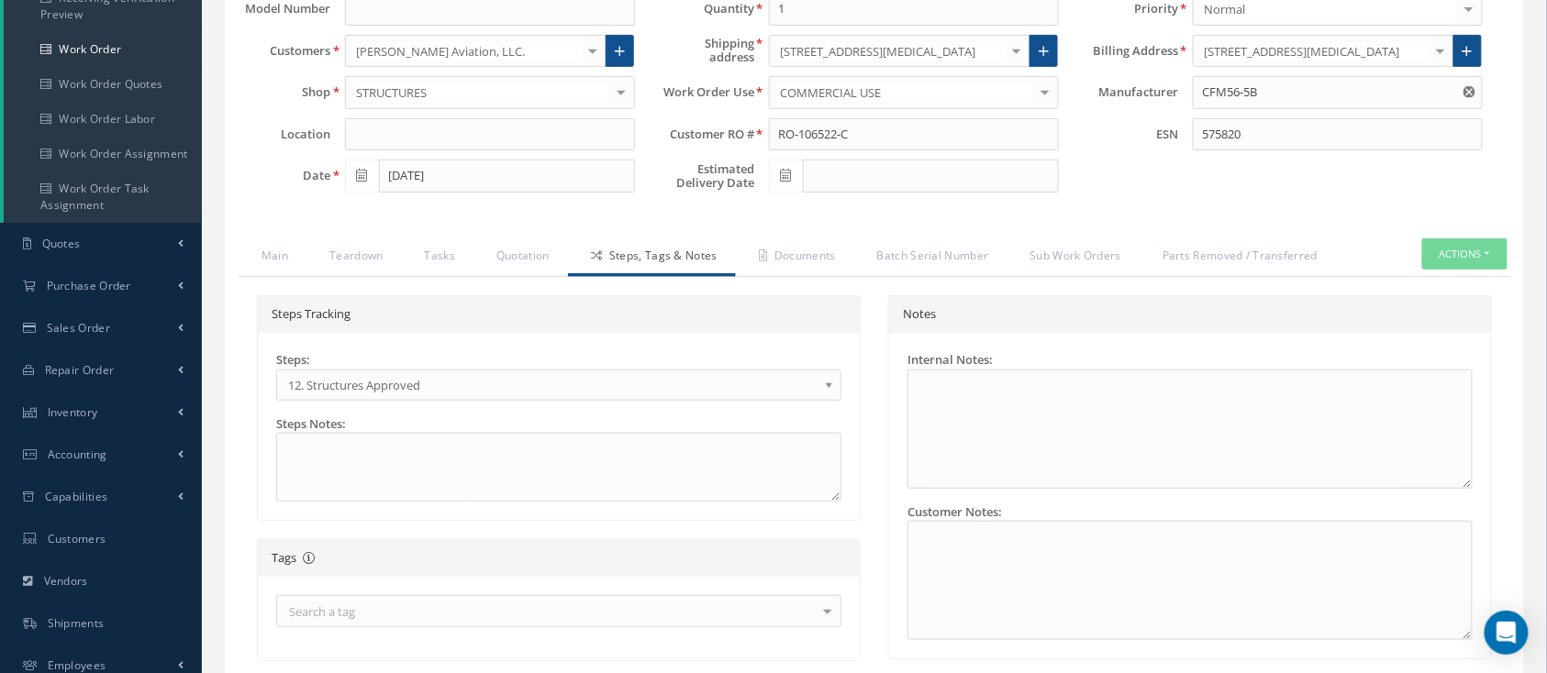
click at [456, 339] on div "Steps: 1 - INCOMING 1.1 Yusniel Montano 1.2 Electrical 1.4 Evelin Sanchez 1.5 S…" at bounding box center [559, 426] width 602 height 187
drag, startPoint x: 452, startPoint y: 364, endPoint x: 452, endPoint y: 385, distance: 21.1
click at [452, 366] on div "Steps: 1 - INCOMING 1.1 Yusniel Montano 1.2 Electrical 1.4 Evelin Sanchez 1.5 S…" at bounding box center [558, 376] width 565 height 50
click at [452, 385] on span "12. Structures Approved" at bounding box center [552, 385] width 529 height 22
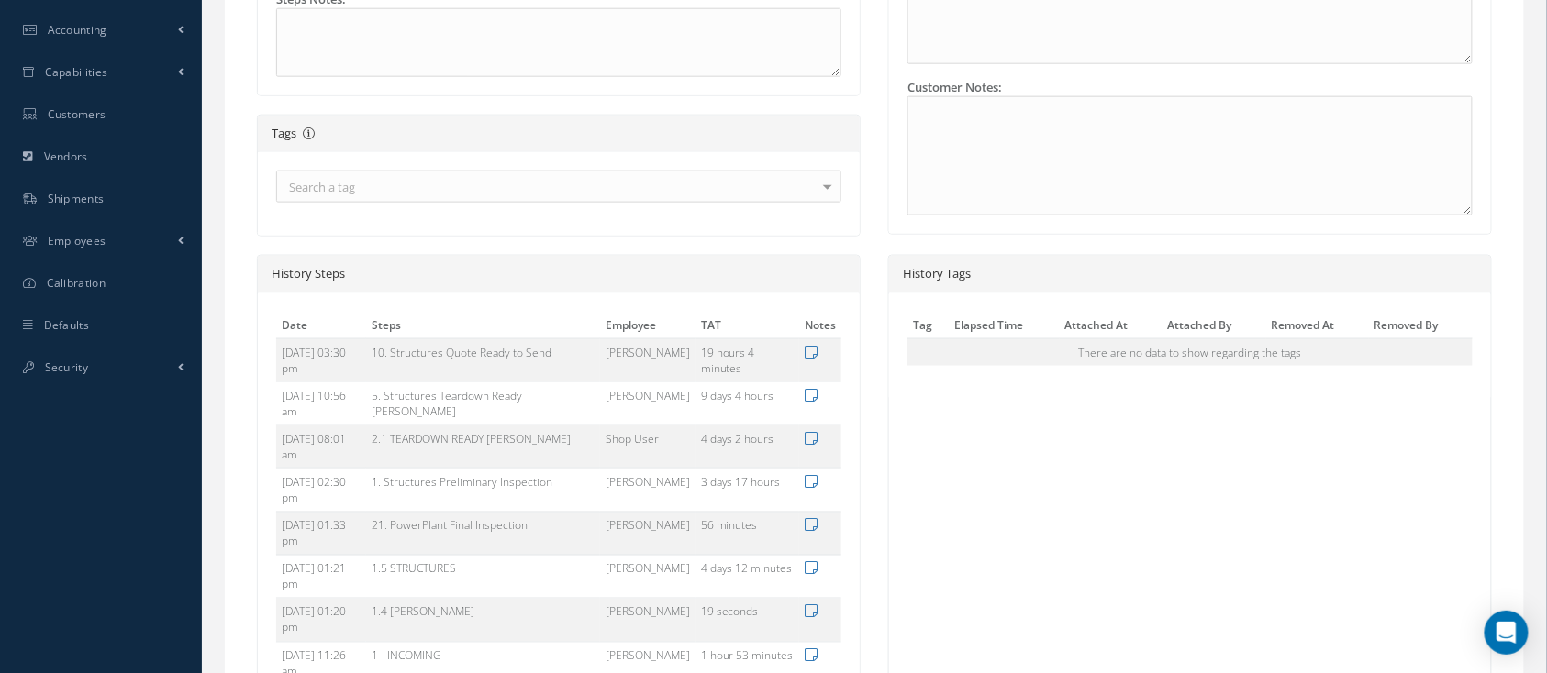
scroll to position [756, 0]
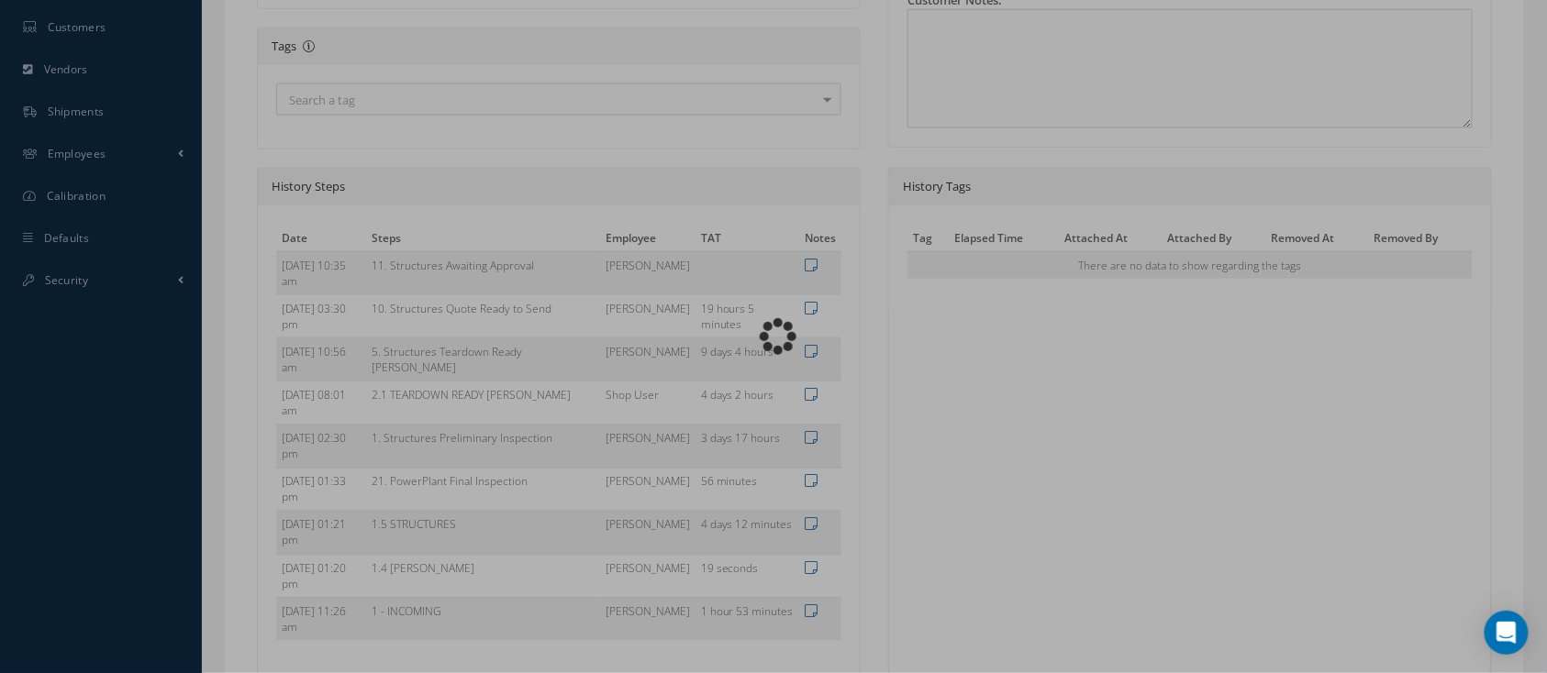
type input "CFM56-5B"
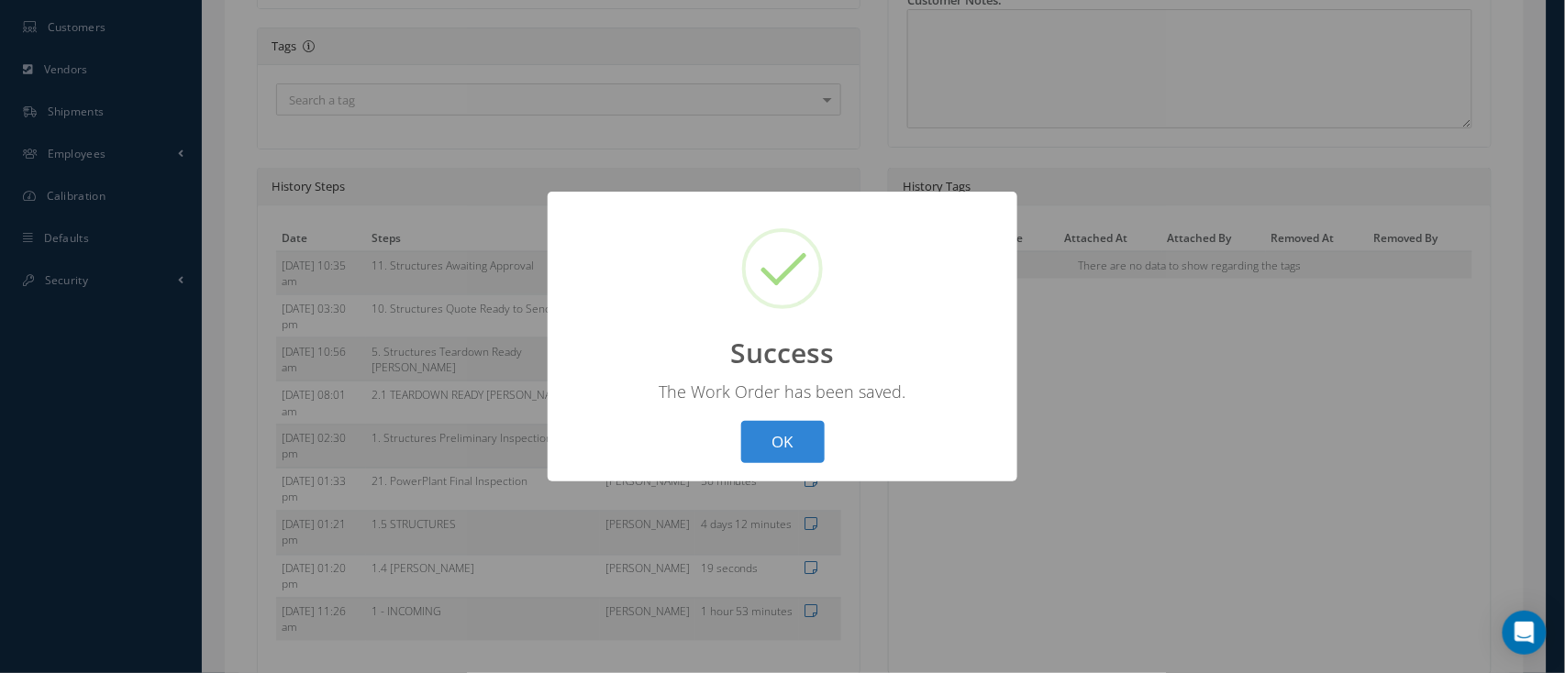
click at [786, 417] on div "? ! i Success × The Work Order has been saved. OK Cancel" at bounding box center [783, 337] width 470 height 291
click at [777, 437] on button "OK" at bounding box center [782, 442] width 83 height 43
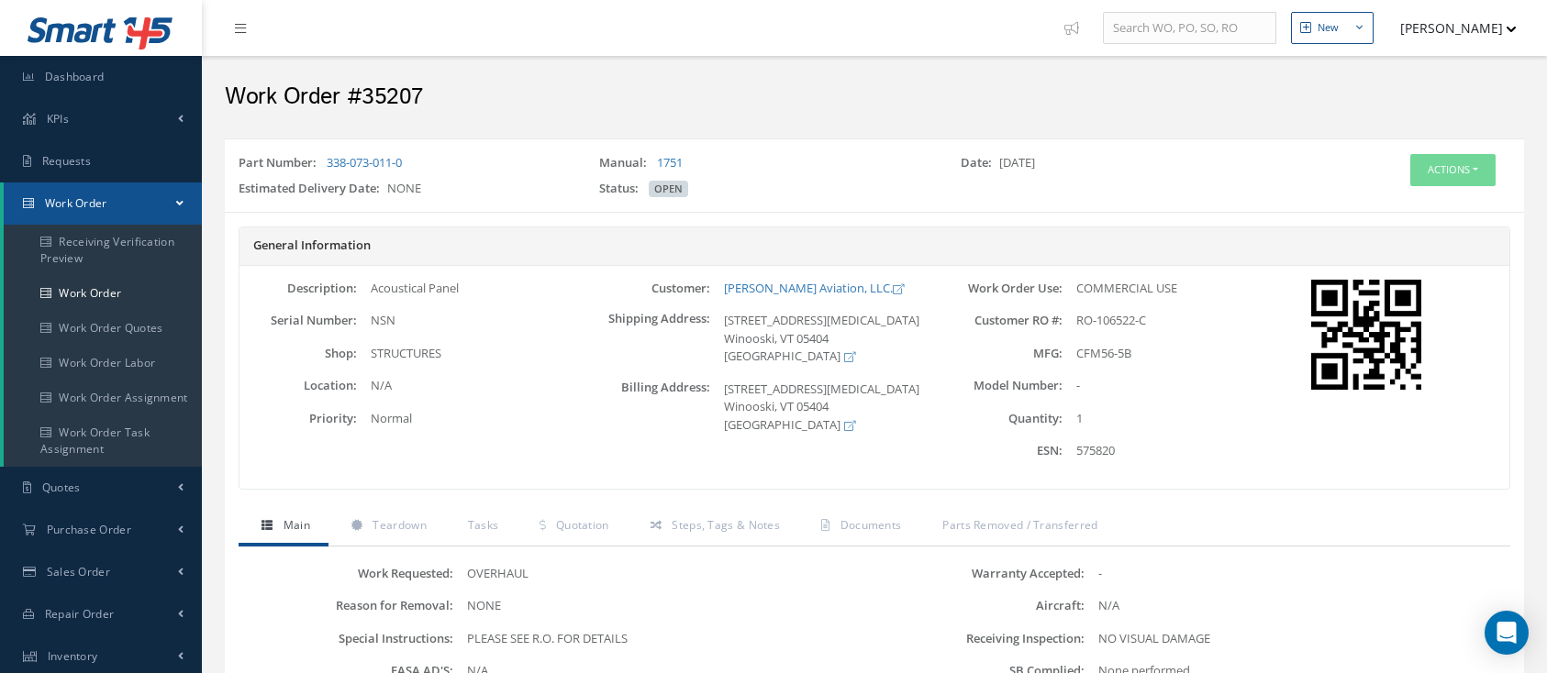
click at [1446, 170] on button "Actions" at bounding box center [1452, 170] width 85 height 32
click at [1426, 190] on div "Edit Invoicing Close Send By Email Print-Outs Material Requisition Teardown Pri…" at bounding box center [1423, 261] width 147 height 147
click at [1414, 207] on div "Part Number: 338-073-011-0 Manual: 1751 Date: [DATE] Estimated Delivery Date: N…" at bounding box center [874, 175] width 1299 height 73
click at [1432, 173] on button "Actions" at bounding box center [1452, 170] width 85 height 32
click at [1413, 206] on link "Edit" at bounding box center [1423, 205] width 147 height 25
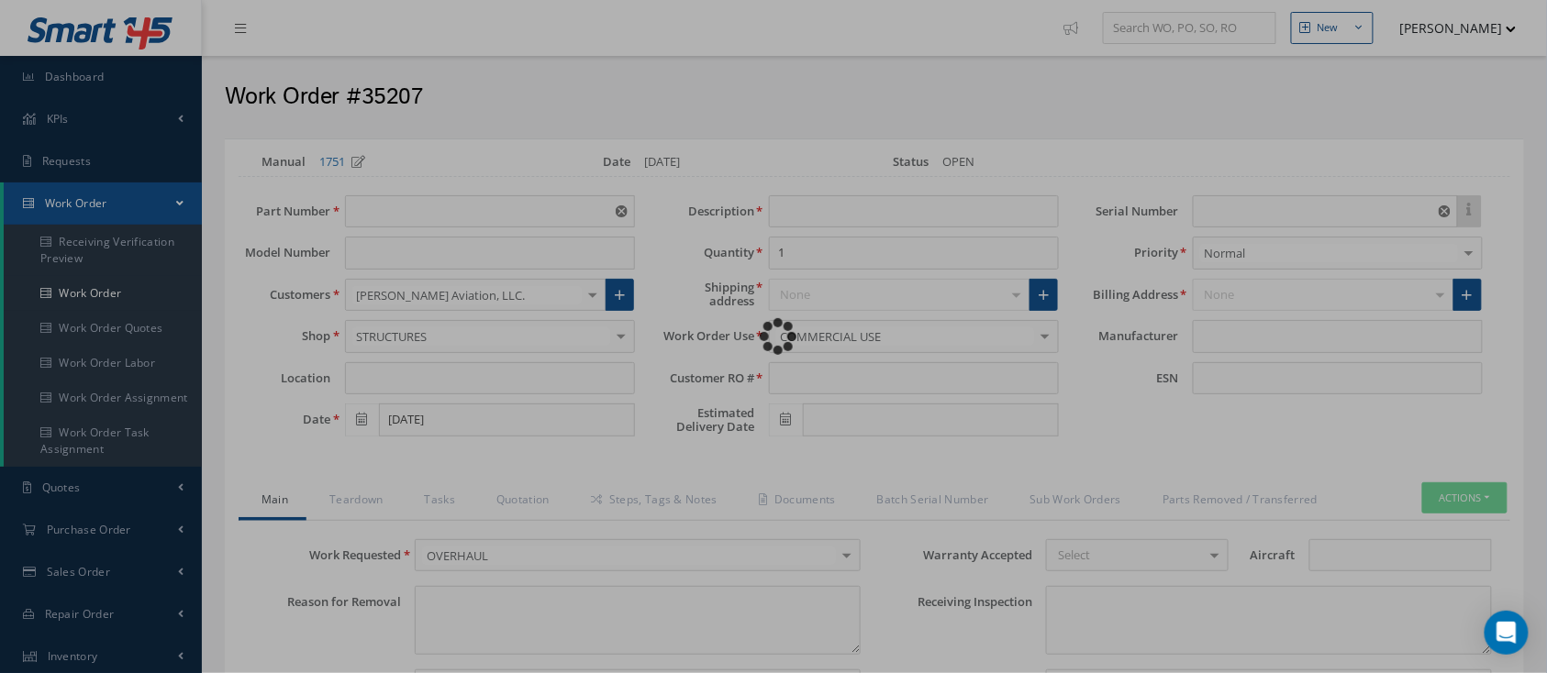
type input "338-073-011-0"
type input "[DATE]"
type input "Acoustical Panel"
type input "RO-106522-C"
type input "NSN"
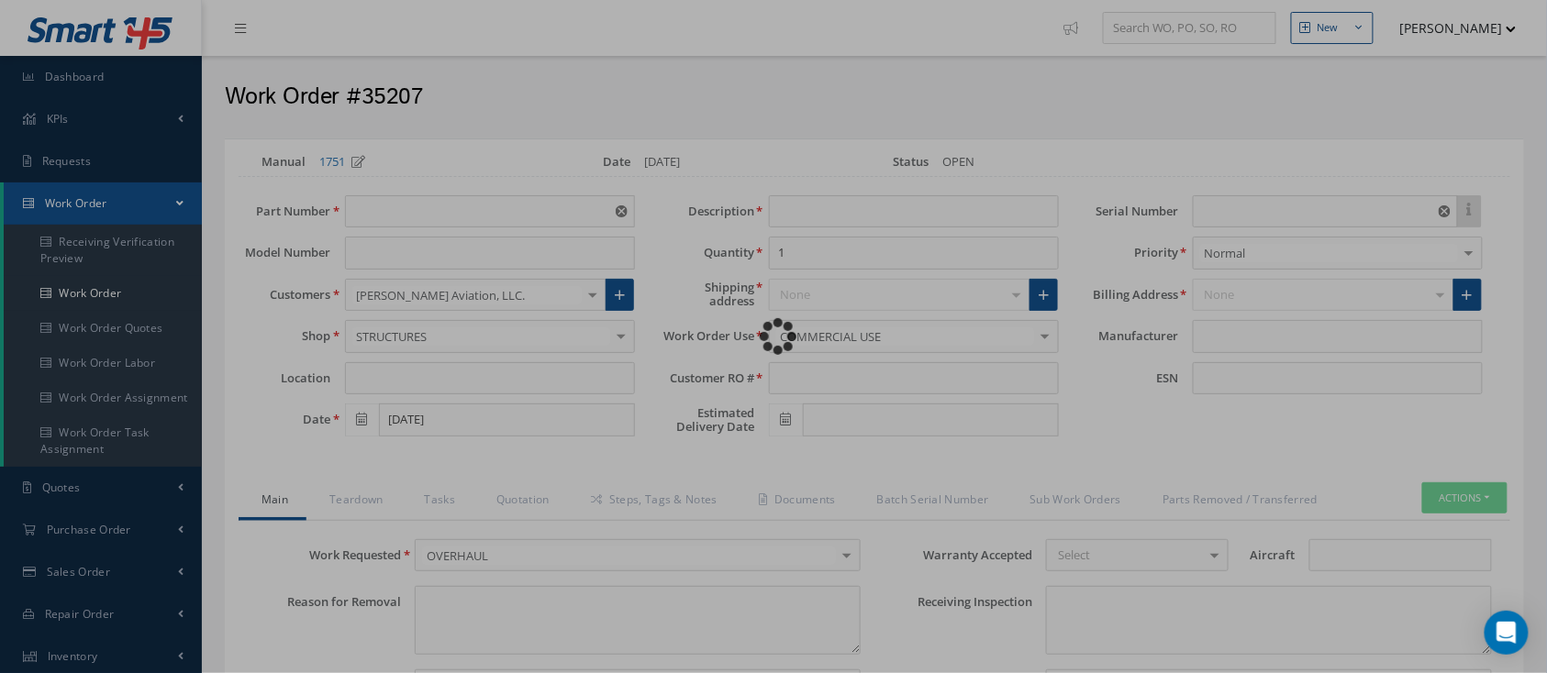
type input "575820"
type textarea "NONE"
type textarea "PLEASE SEE R.O. FOR DETAILS"
type textarea "NO VISUAL DAMAGE"
type textarea "None performed"
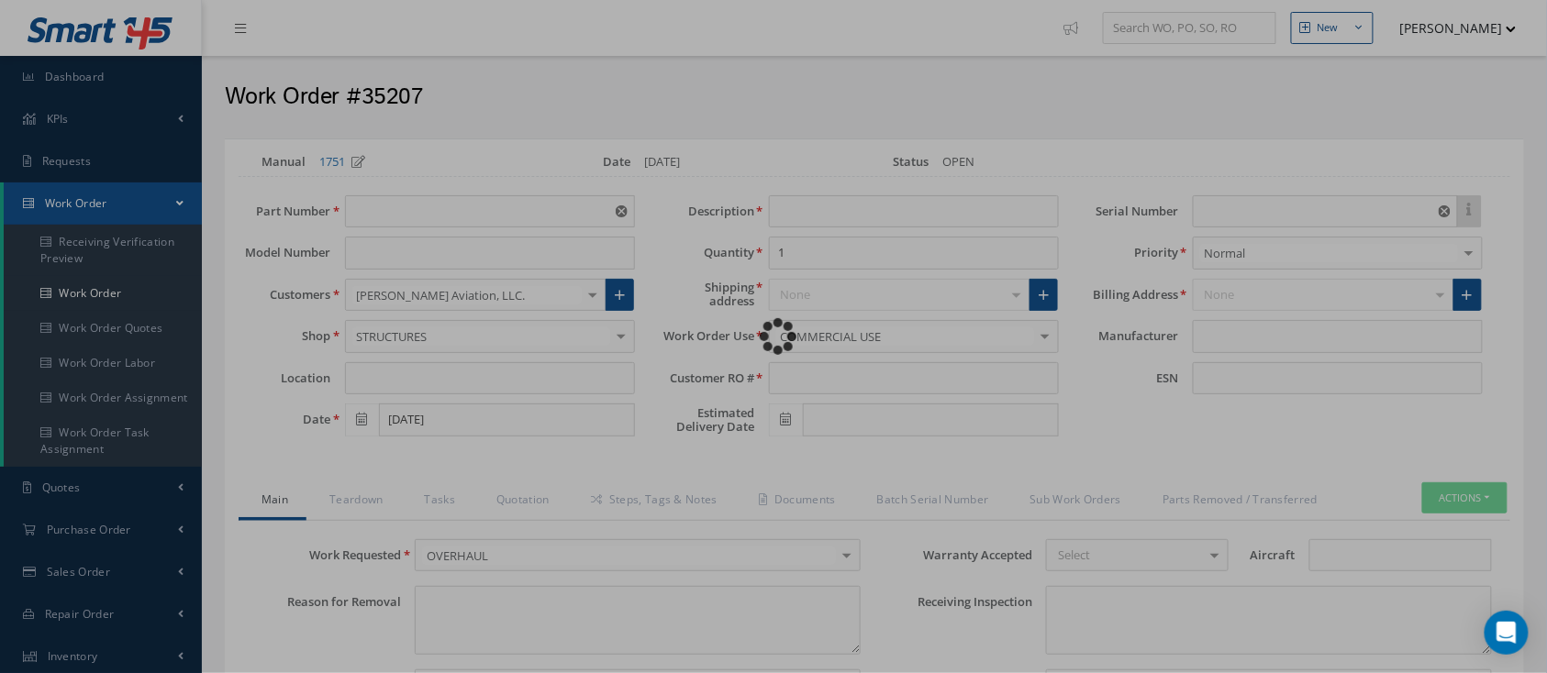
type textarea "Article was inspected in reference with the following Technical Standard : CFM5…"
type textarea "Article has been approved to return to service."
type input "CFM56-5B"
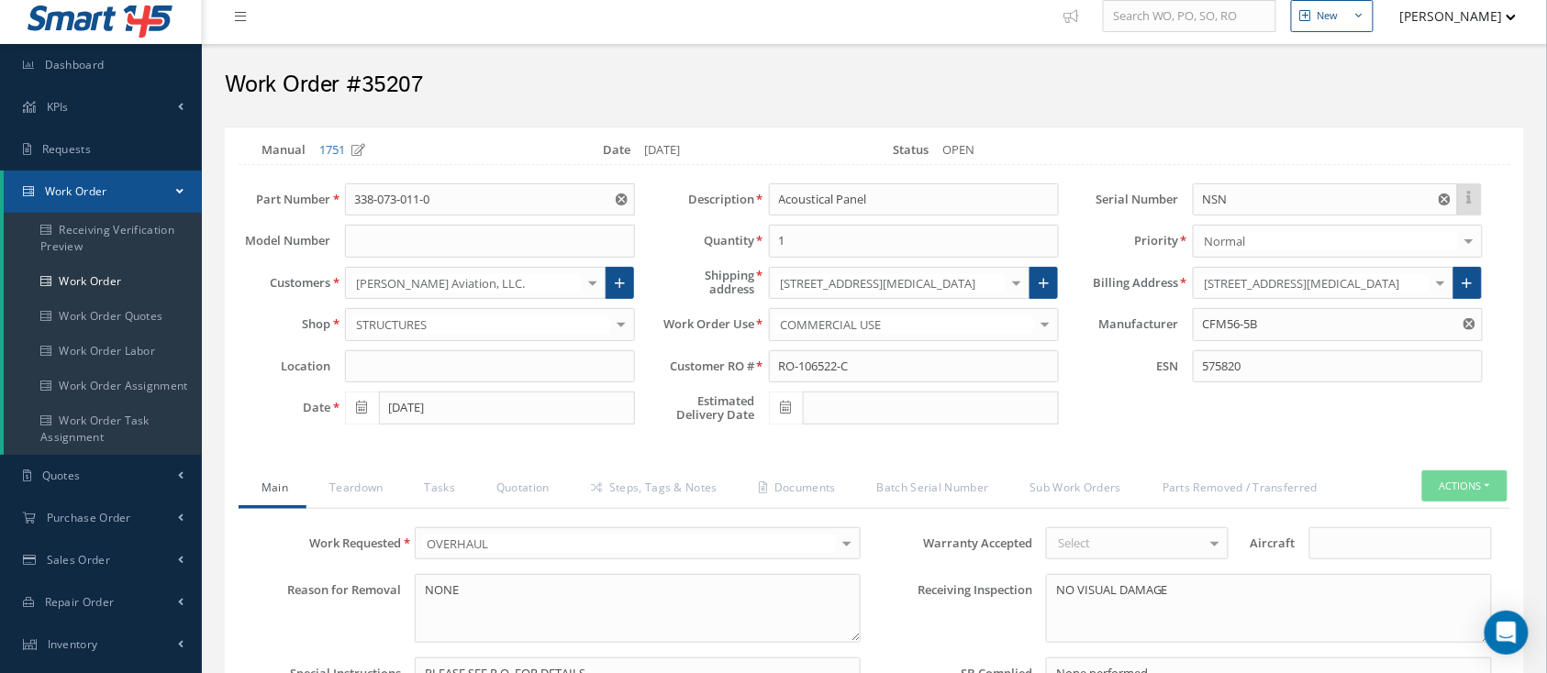
scroll to position [244, 0]
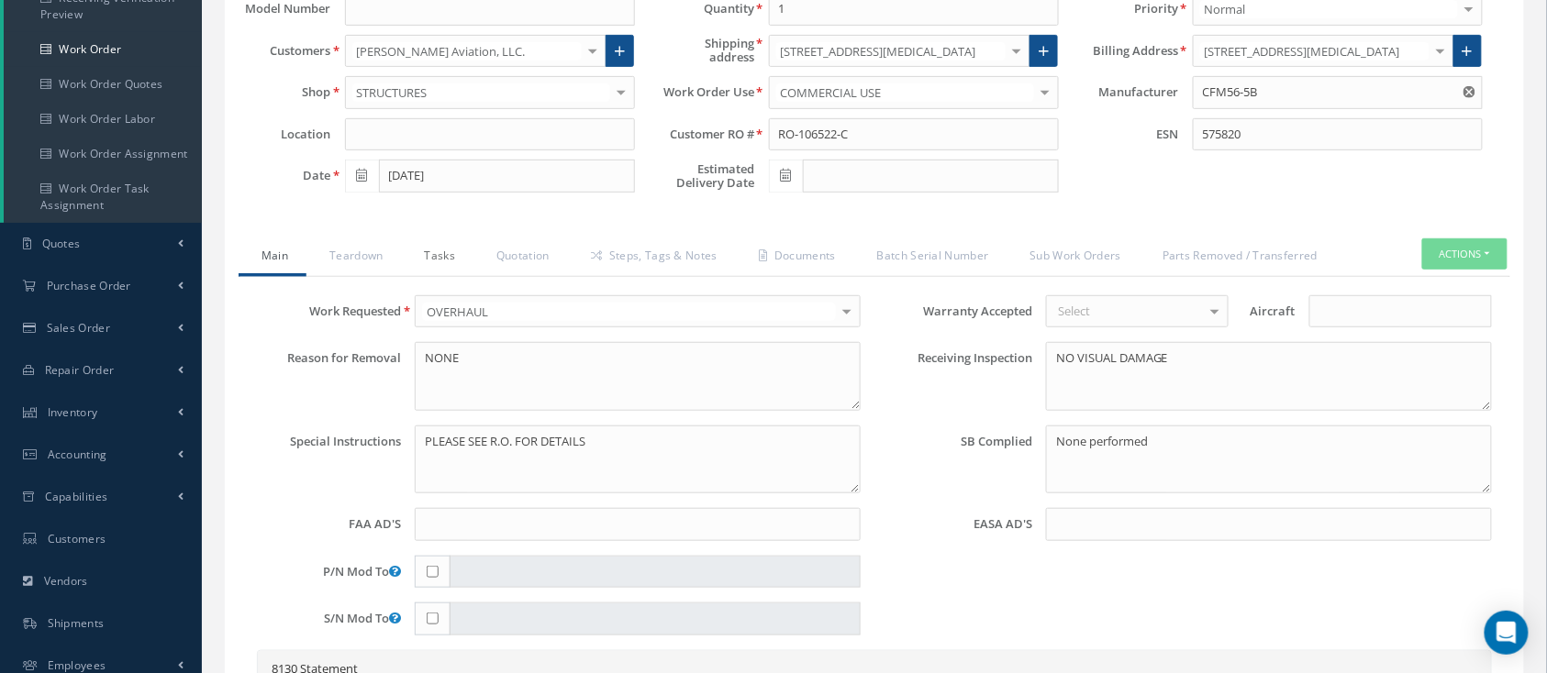
click at [430, 262] on link "Tasks" at bounding box center [438, 257] width 72 height 39
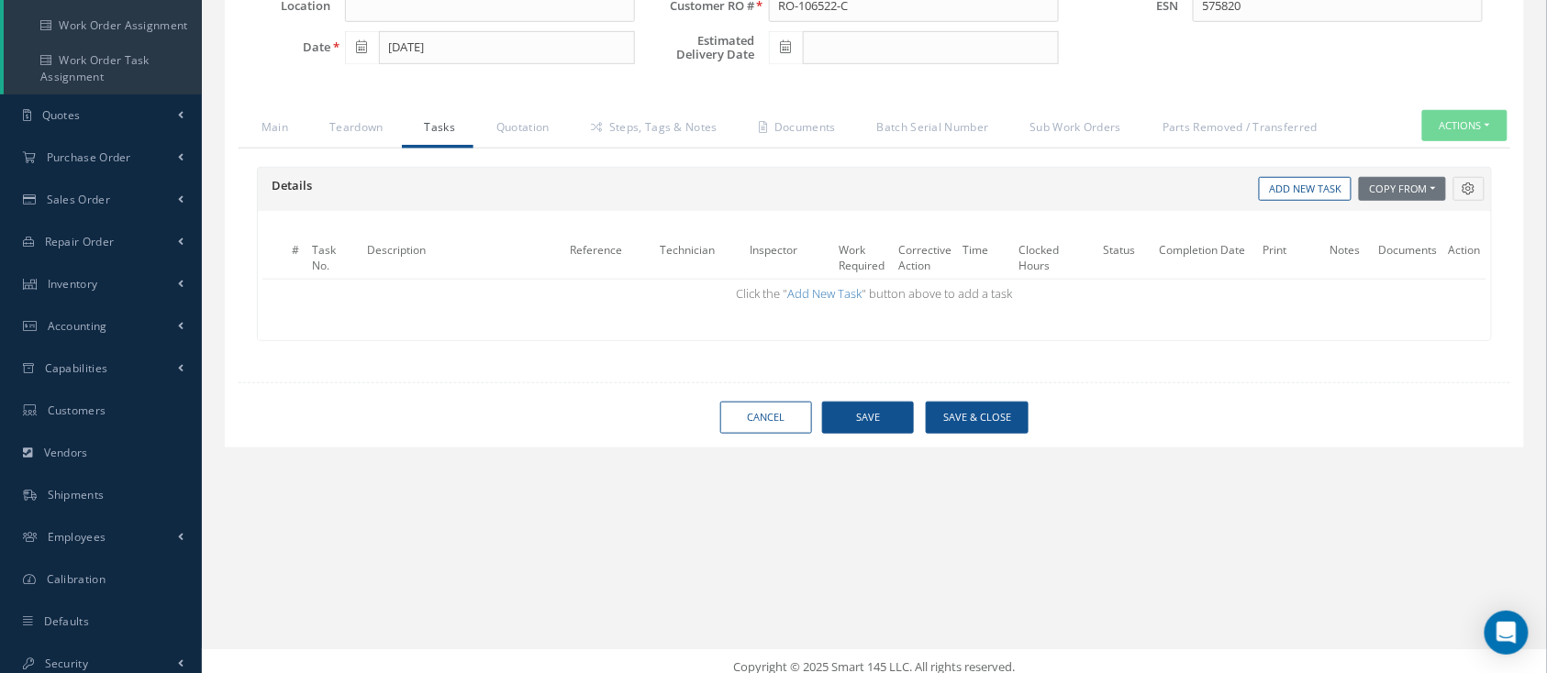
scroll to position [383, 0]
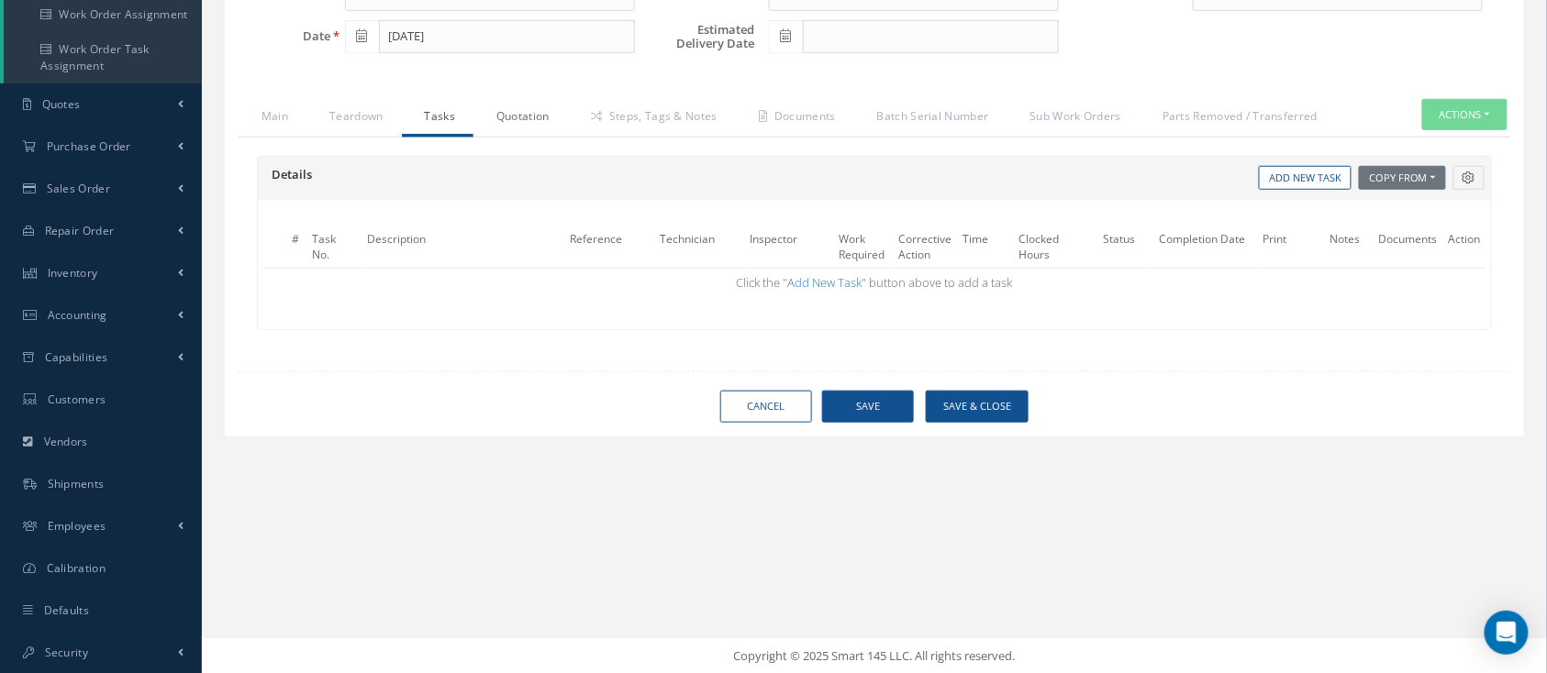
click at [554, 106] on link "Quotation" at bounding box center [520, 118] width 94 height 39
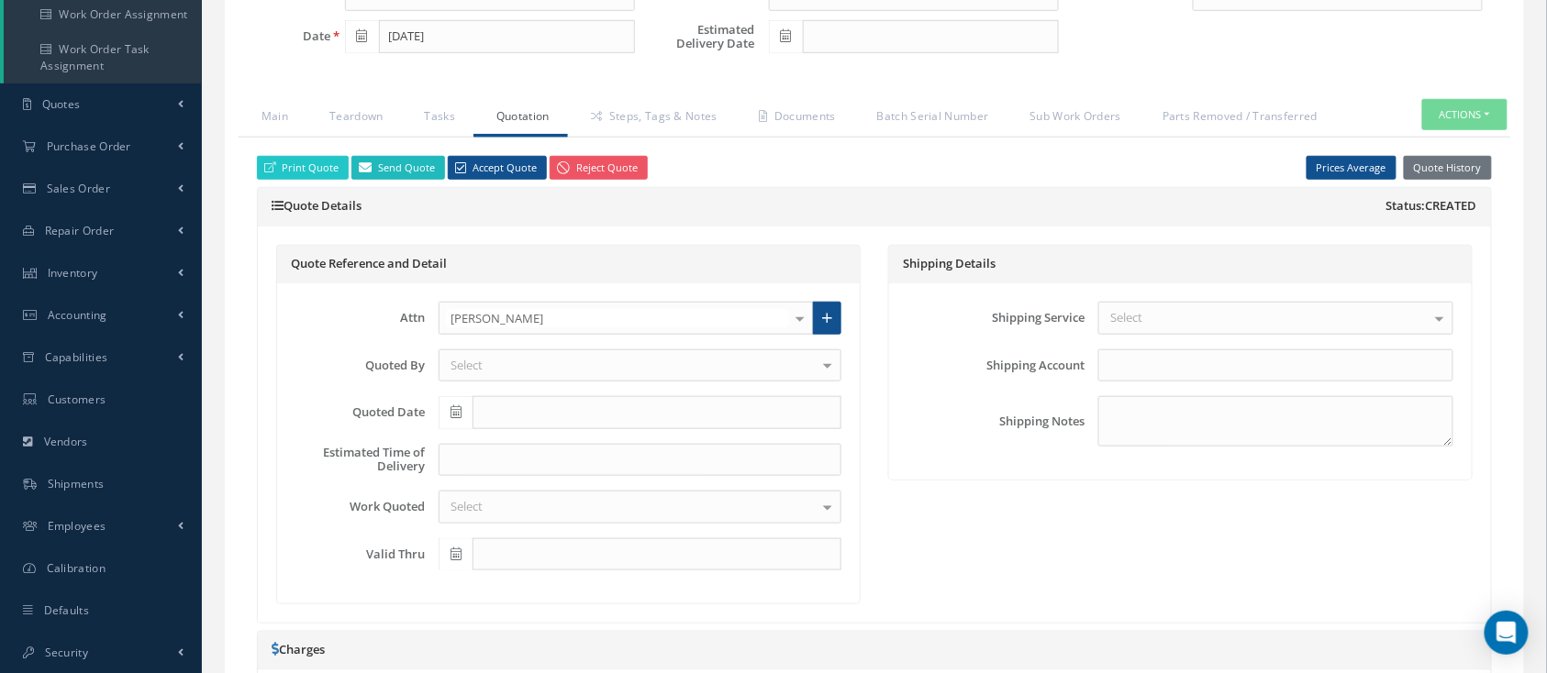
click at [400, 172] on link "Send Quote" at bounding box center [398, 168] width 94 height 25
type input "WorkOrder 35207 Quote from"
type textarea "Dear, Please find attached your WO 35207 Quote. Please feel free to contact me …"
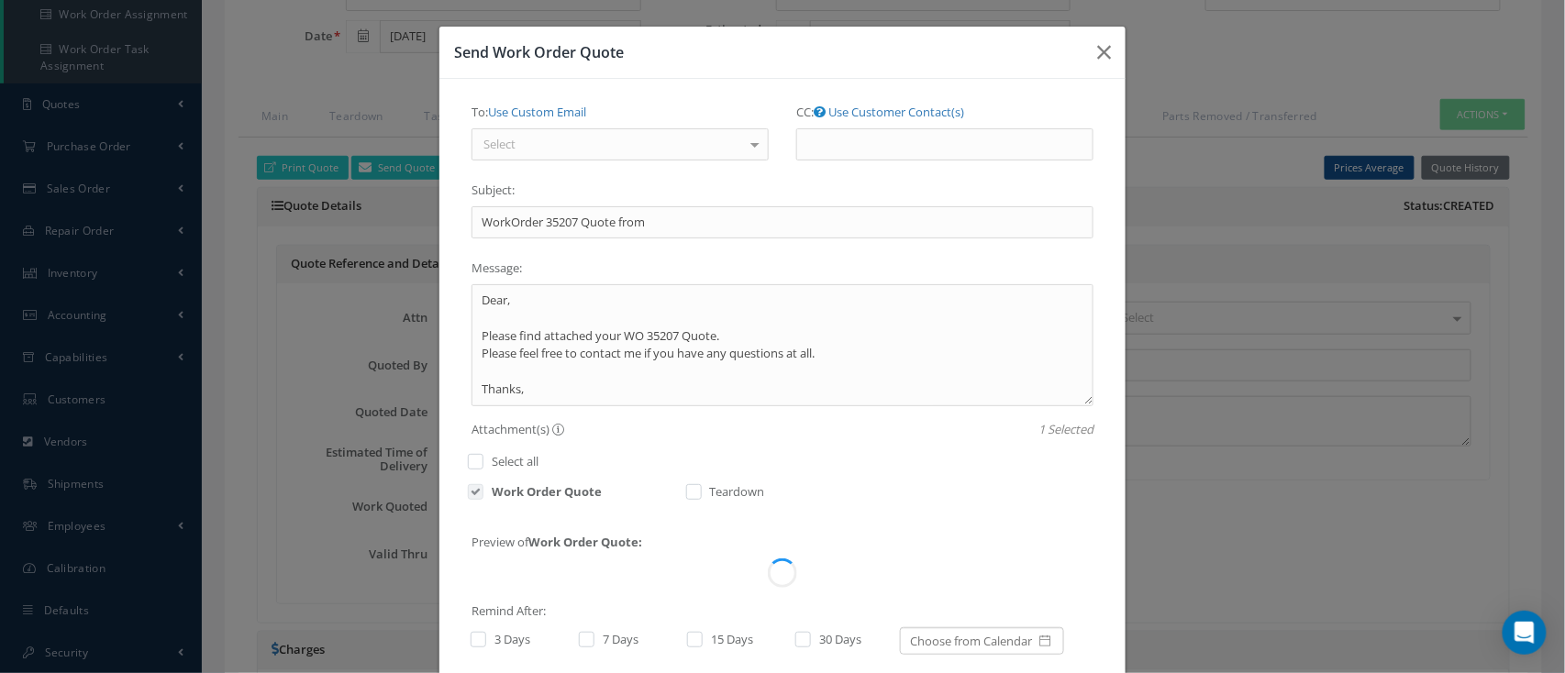
click at [592, 155] on div "Select" at bounding box center [619, 144] width 297 height 33
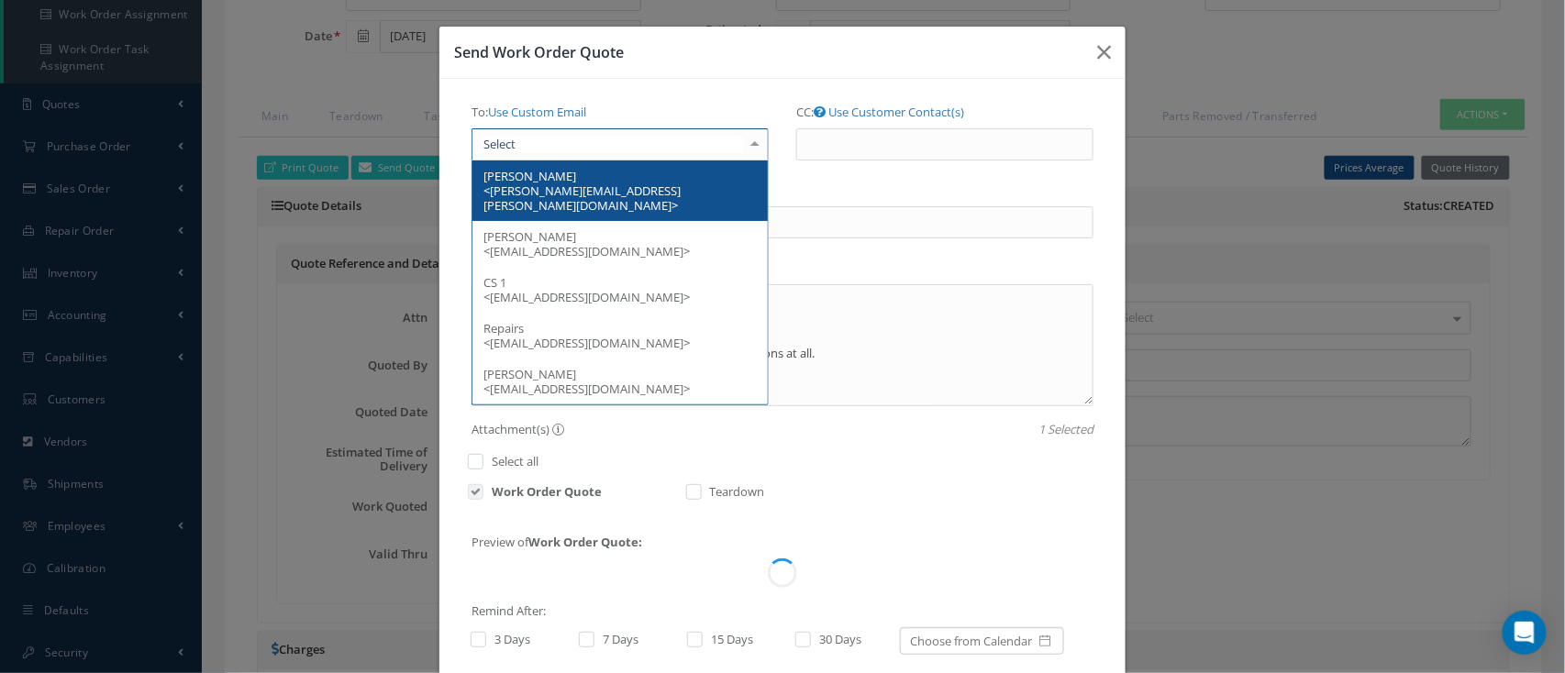
click at [617, 202] on span "[PERSON_NAME] <[PERSON_NAME][EMAIL_ADDRESS][PERSON_NAME][DOMAIN_NAME]>" at bounding box center [619, 191] width 295 height 61
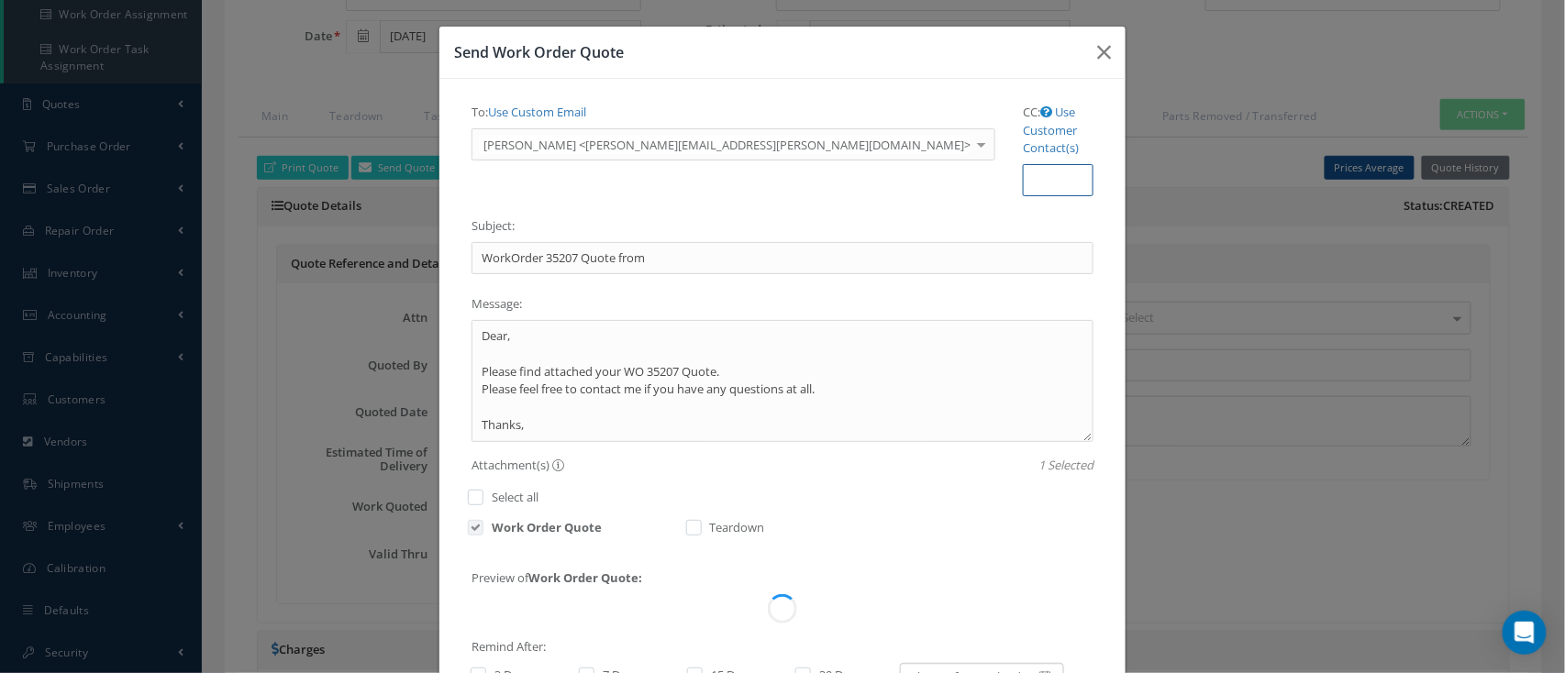
click at [1023, 164] on input "CC:" at bounding box center [1058, 180] width 71 height 33
click at [1023, 111] on link "Use Customer Contact(s)" at bounding box center [1051, 130] width 56 height 52
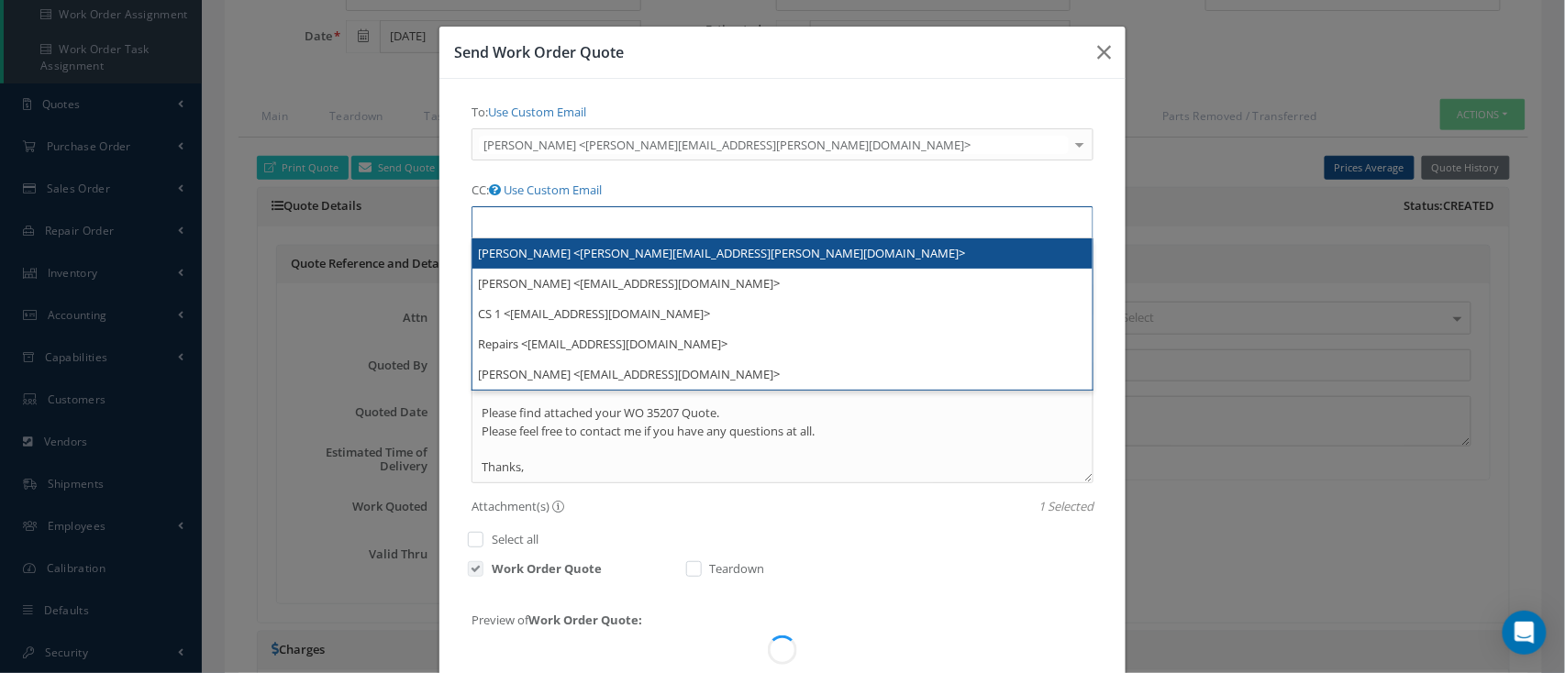
click at [948, 206] on ul at bounding box center [782, 222] width 622 height 32
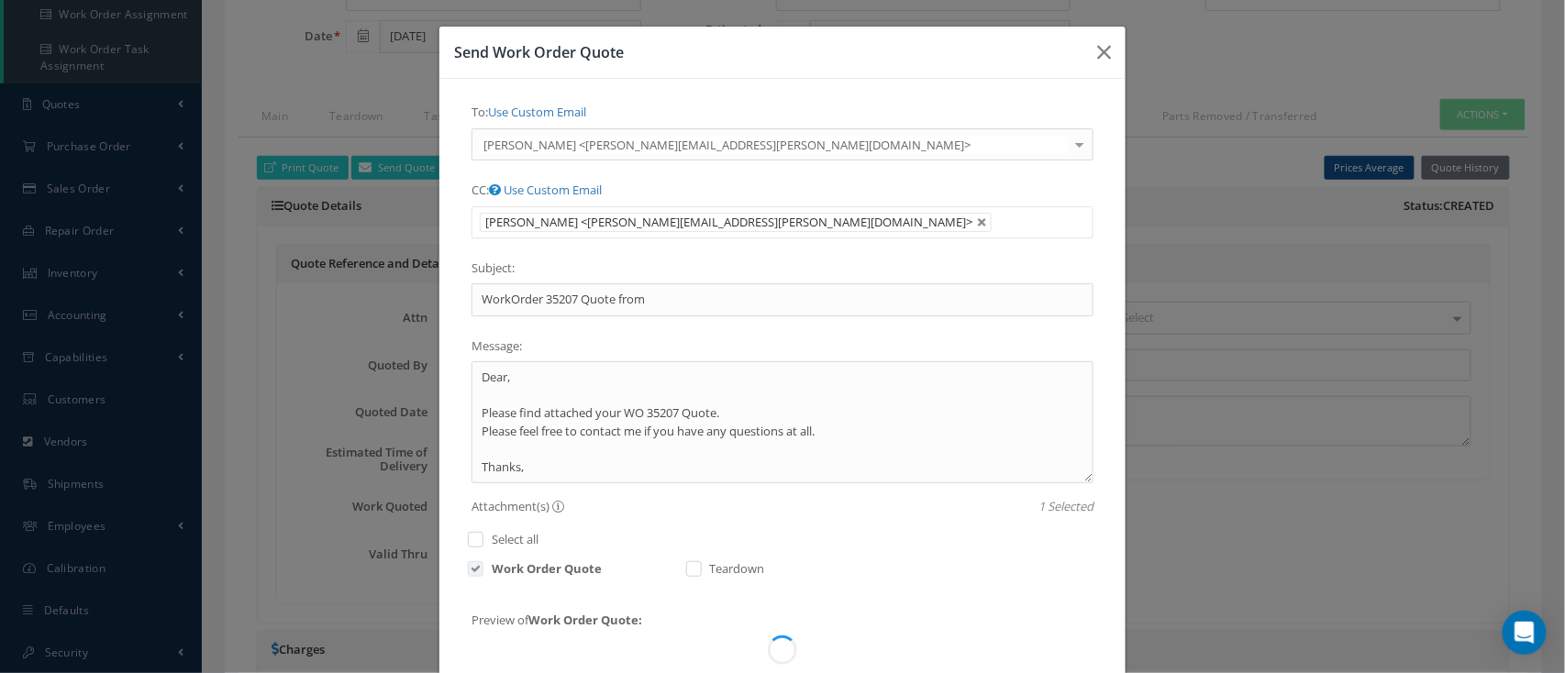
click at [992, 226] on li at bounding box center [1010, 222] width 36 height 25
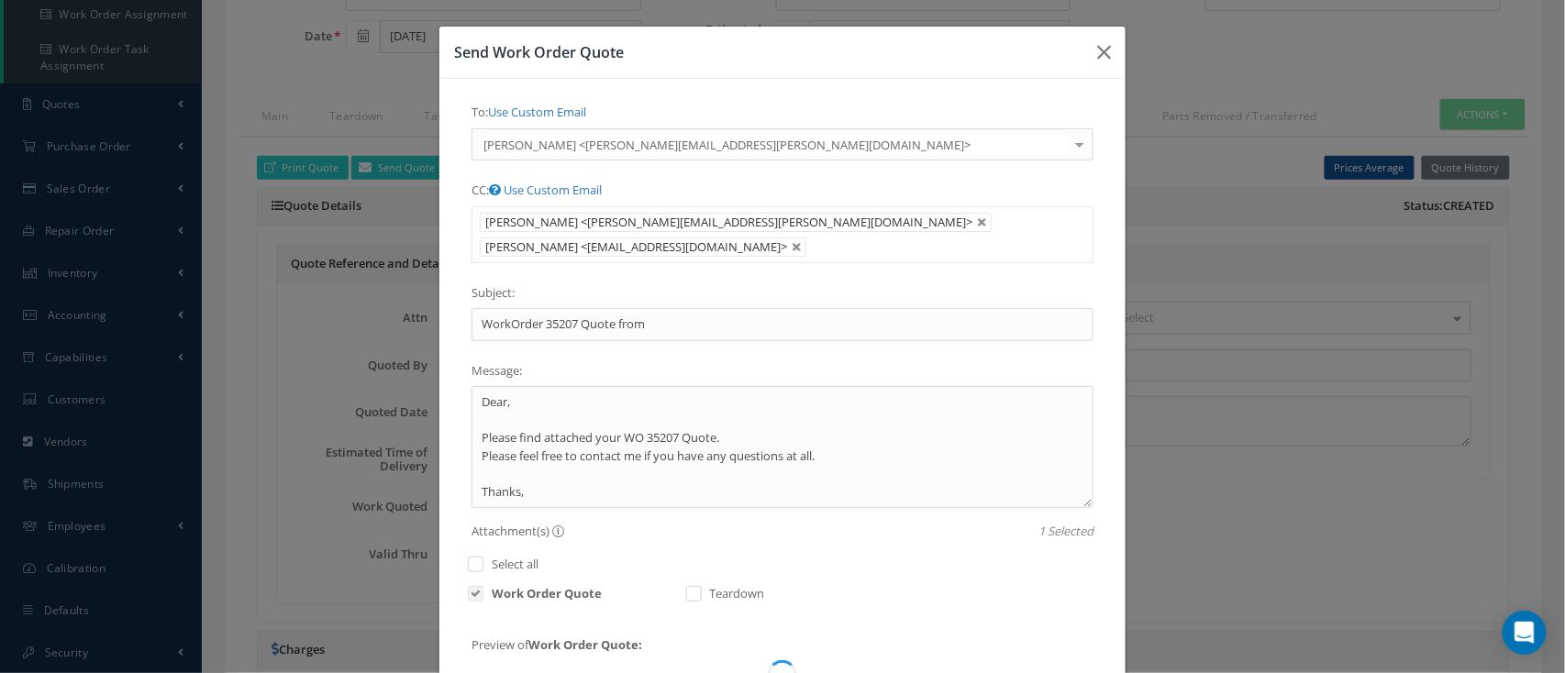
click at [915, 236] on ul "Pennie DelValle <pennie.delvalle@strattonaviation.com> ROBBIN LECLERC <AP@STRAT…" at bounding box center [782, 234] width 622 height 57
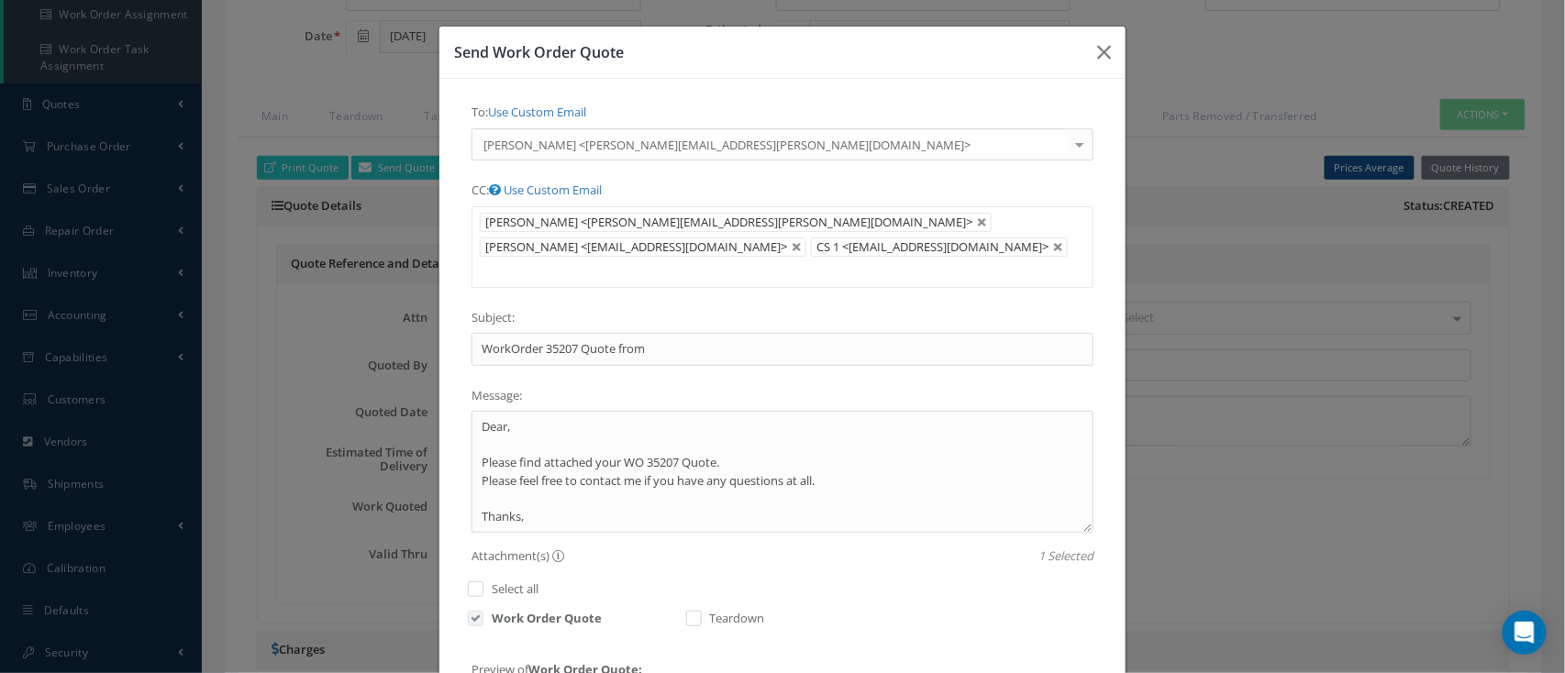
click at [1039, 215] on ul "Pennie DelValle <pennie.delvalle@strattonaviation.com> ROBBIN LECLERC <AP@STRAT…" at bounding box center [782, 247] width 622 height 82
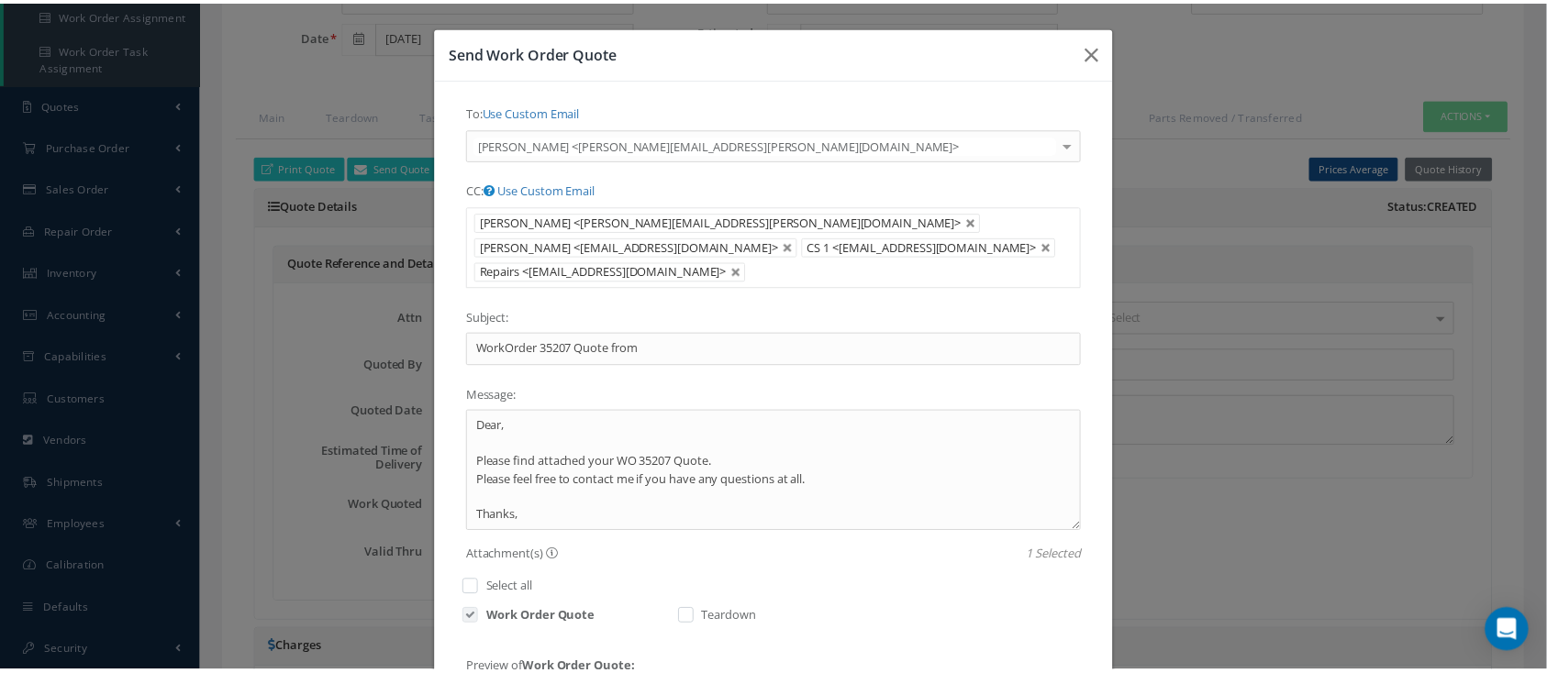
scroll to position [427, 0]
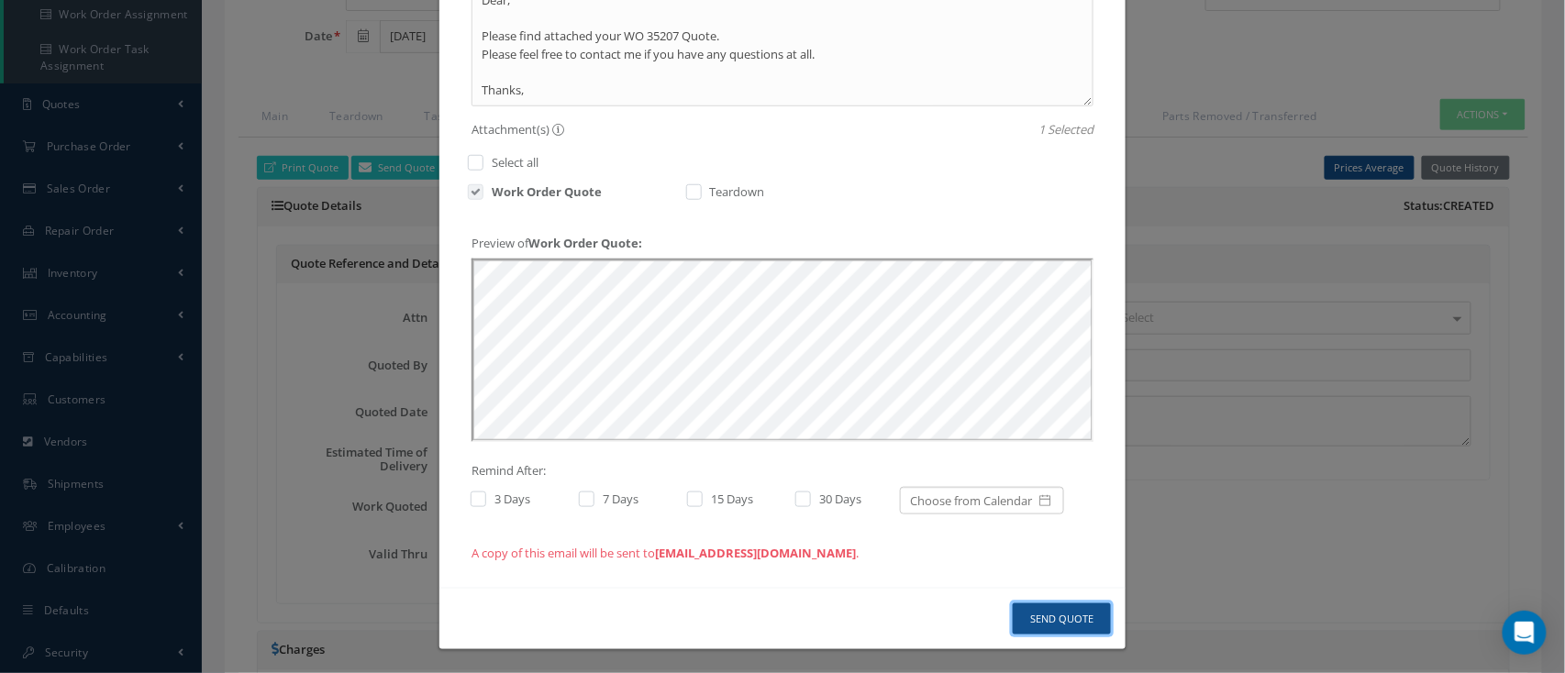
click at [1078, 625] on button "Send Quote" at bounding box center [1062, 620] width 98 height 32
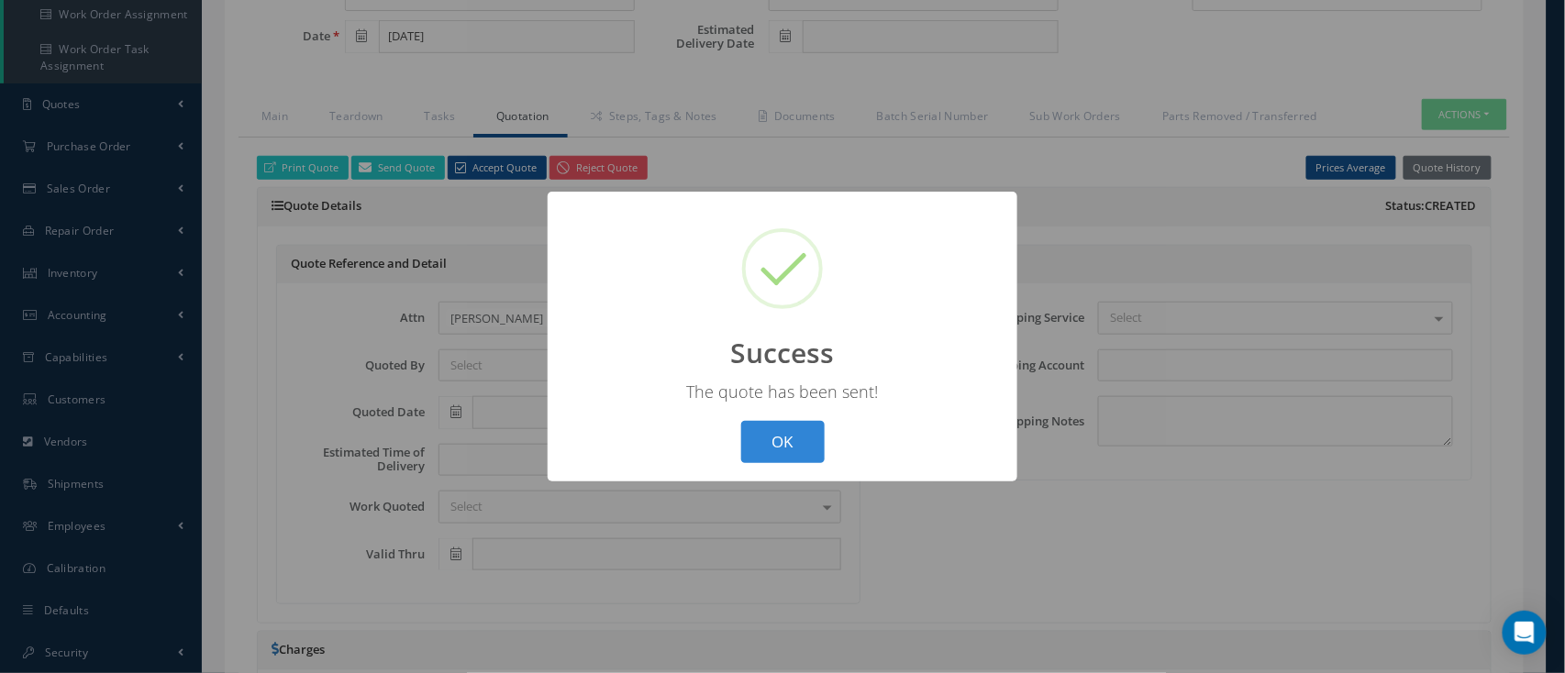
click at [782, 402] on div "The quote has been sent!" at bounding box center [782, 392] width 433 height 22
click at [759, 451] on button "OK" at bounding box center [782, 442] width 83 height 43
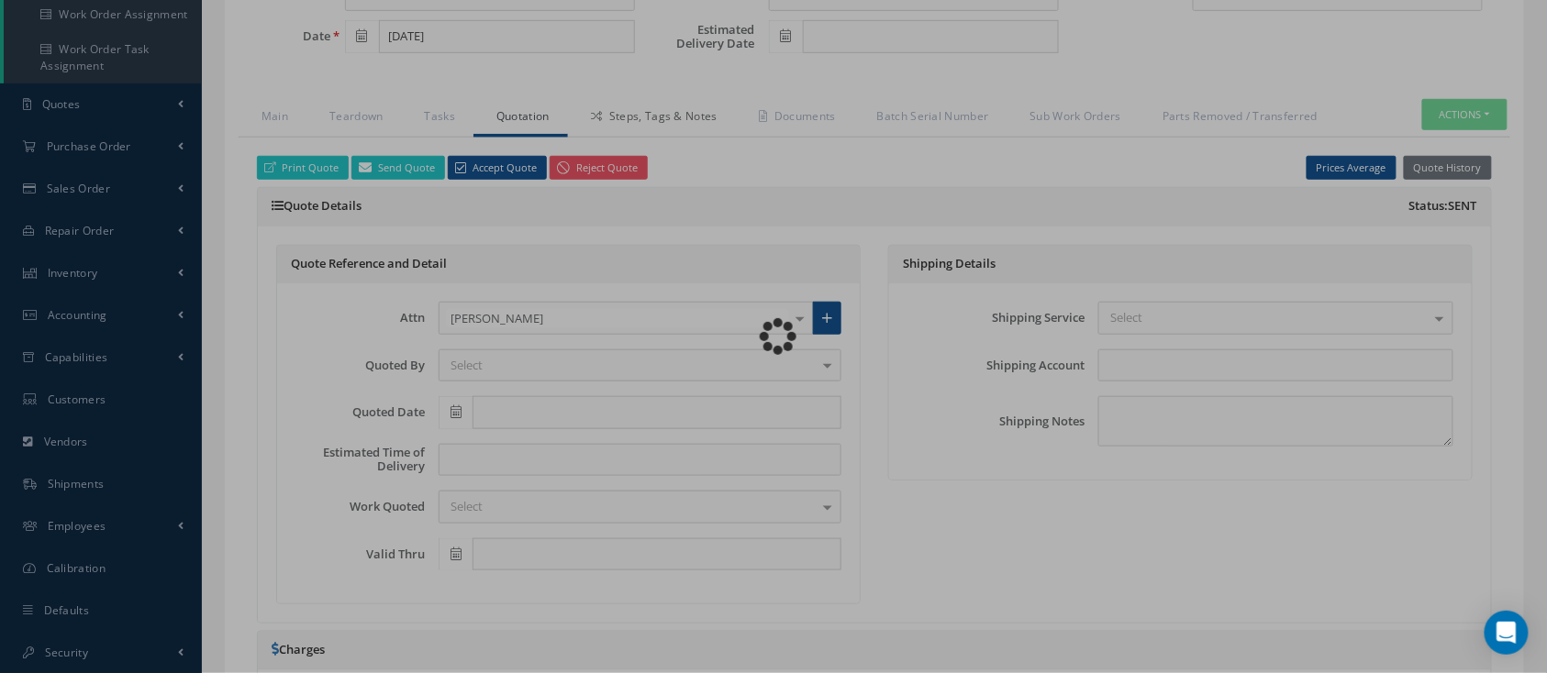
type input "CFM56-5B"
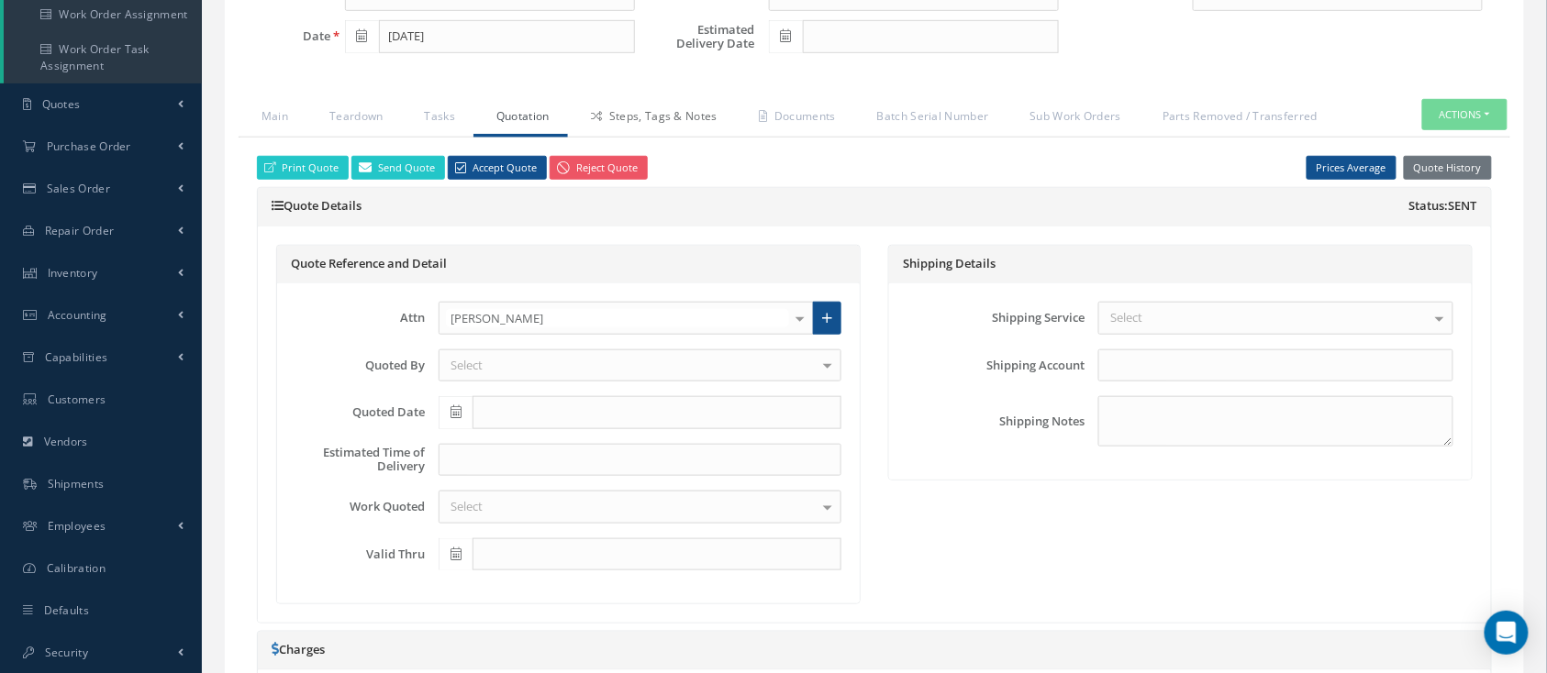
click at [677, 111] on link "Steps, Tags & Notes" at bounding box center [652, 118] width 168 height 39
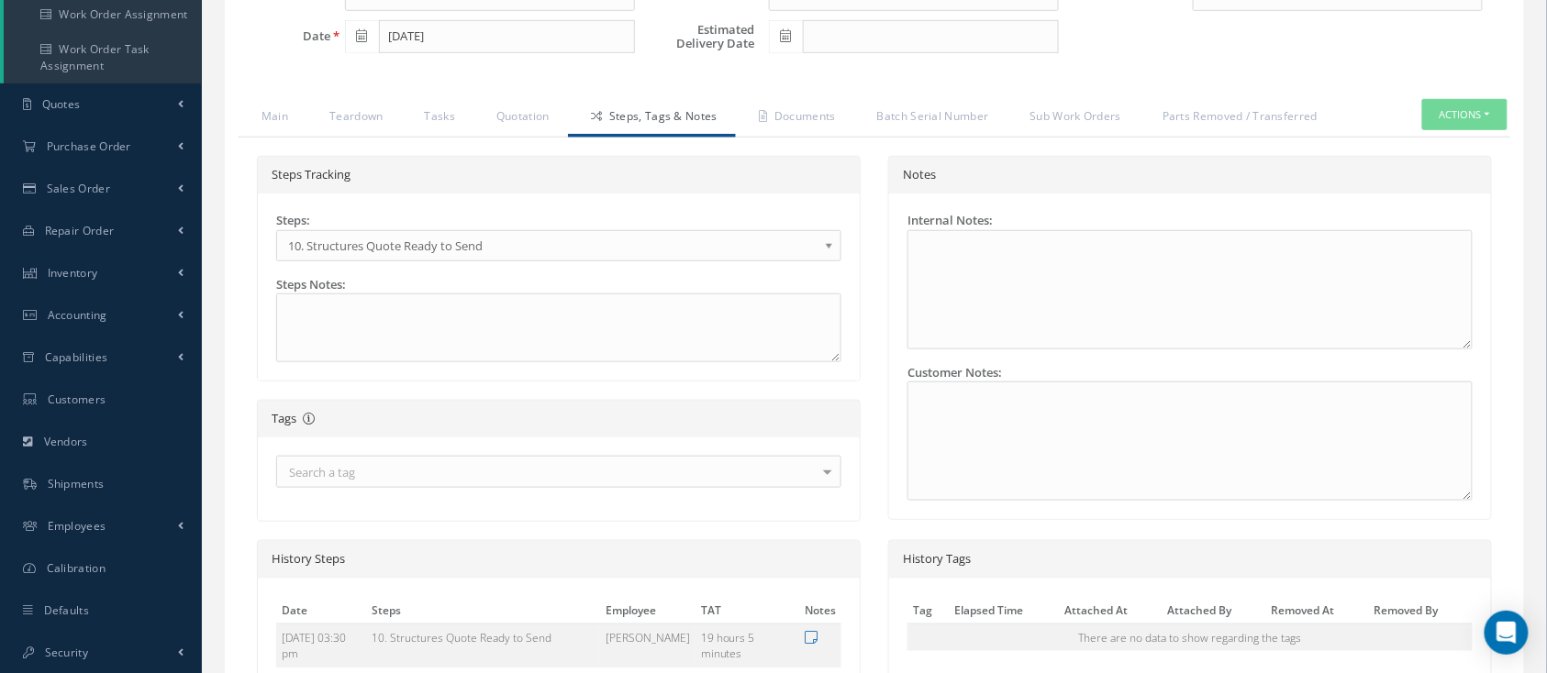
click at [554, 245] on span "10. Structures Quote Ready to Send" at bounding box center [552, 246] width 529 height 22
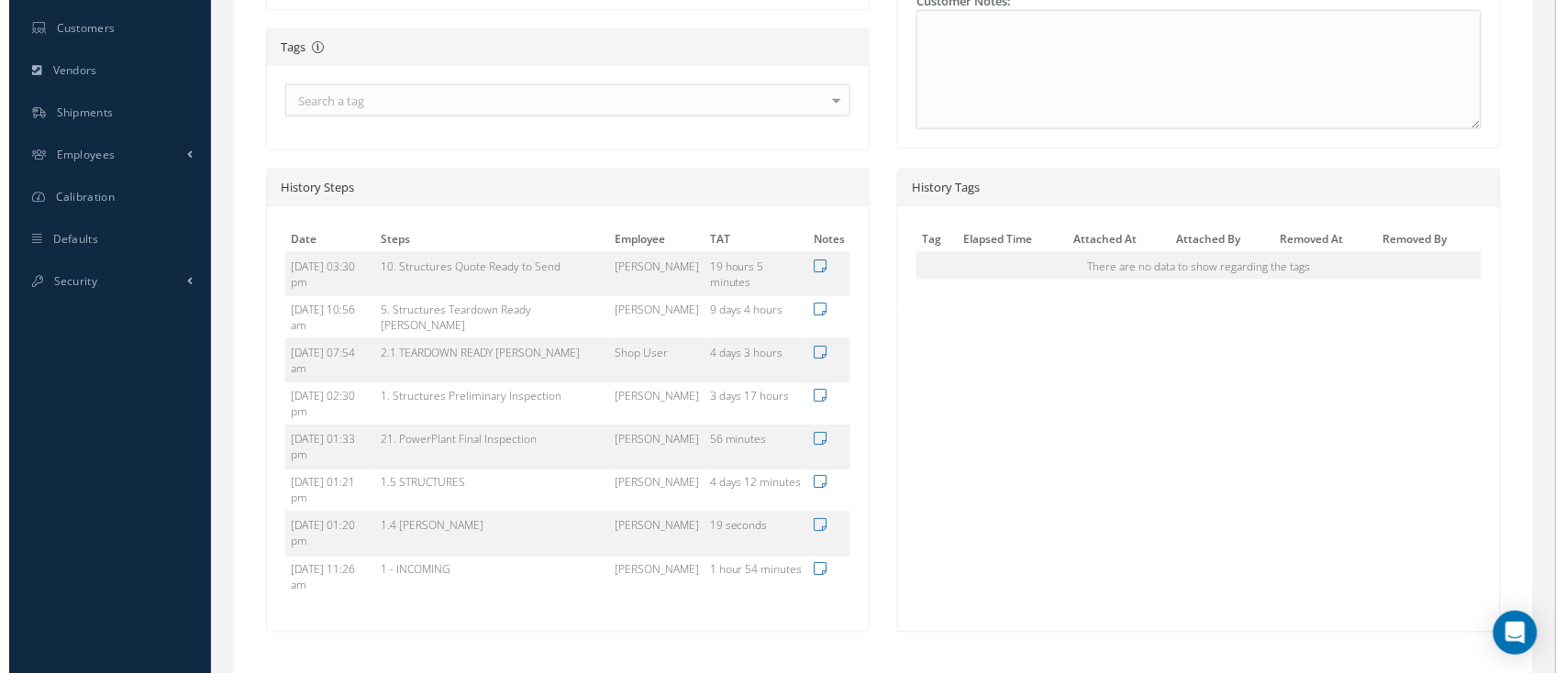
scroll to position [756, 0]
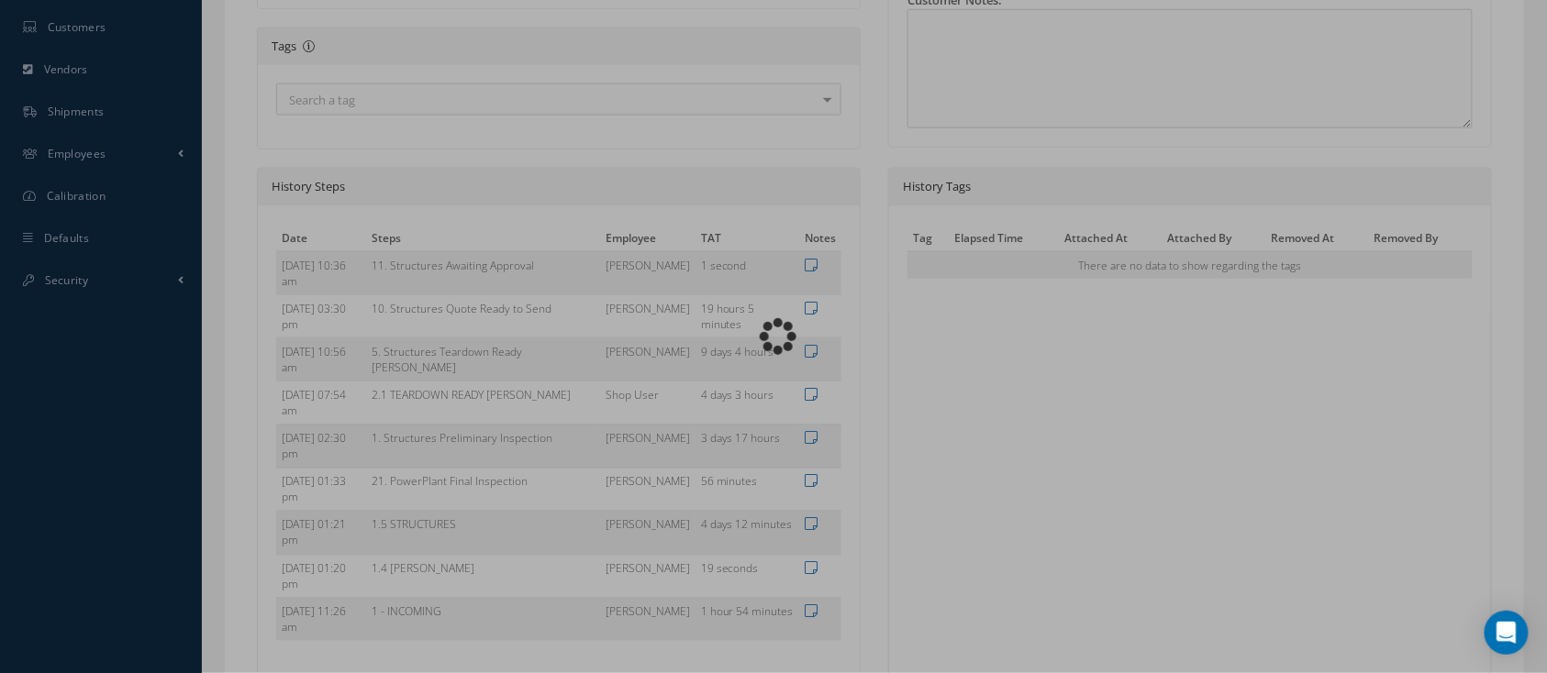
type input "CFM56-5B"
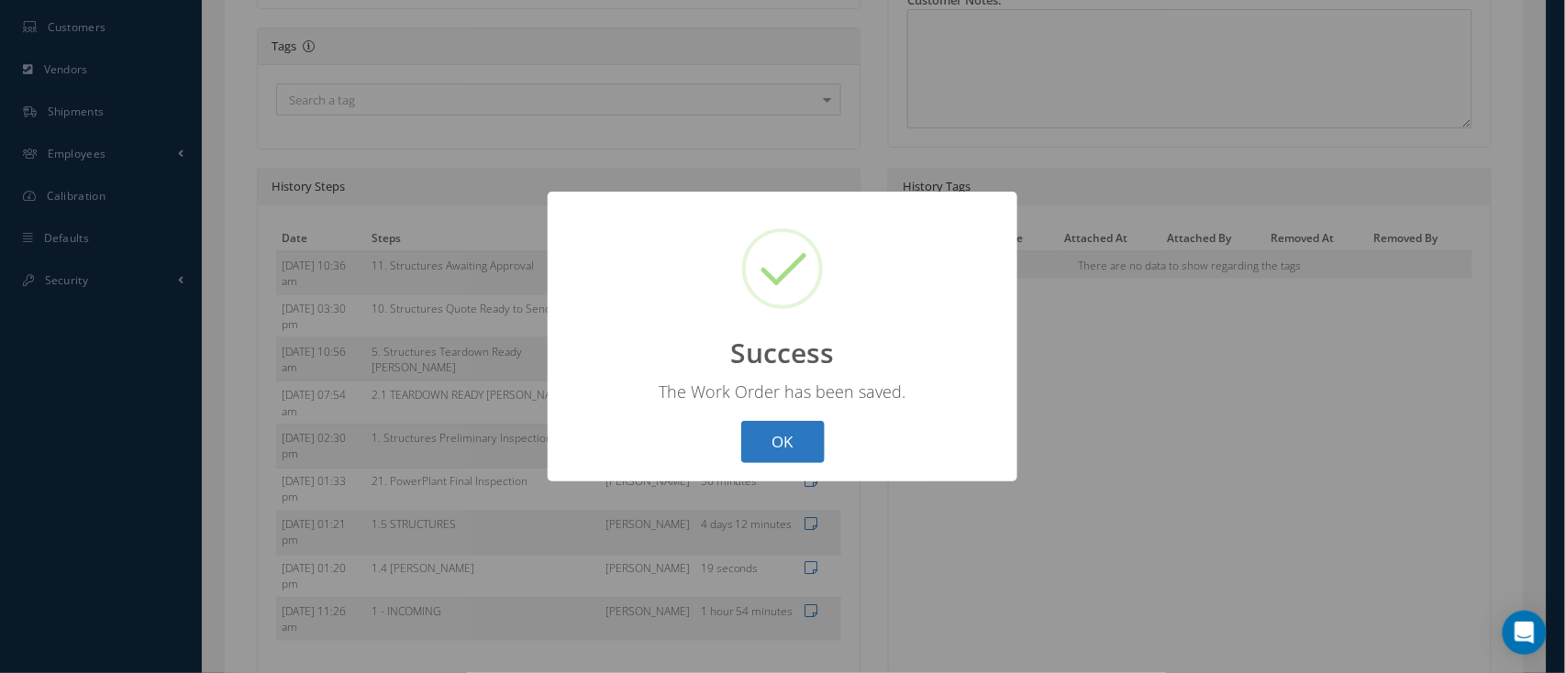
click at [786, 449] on button "OK" at bounding box center [782, 442] width 83 height 43
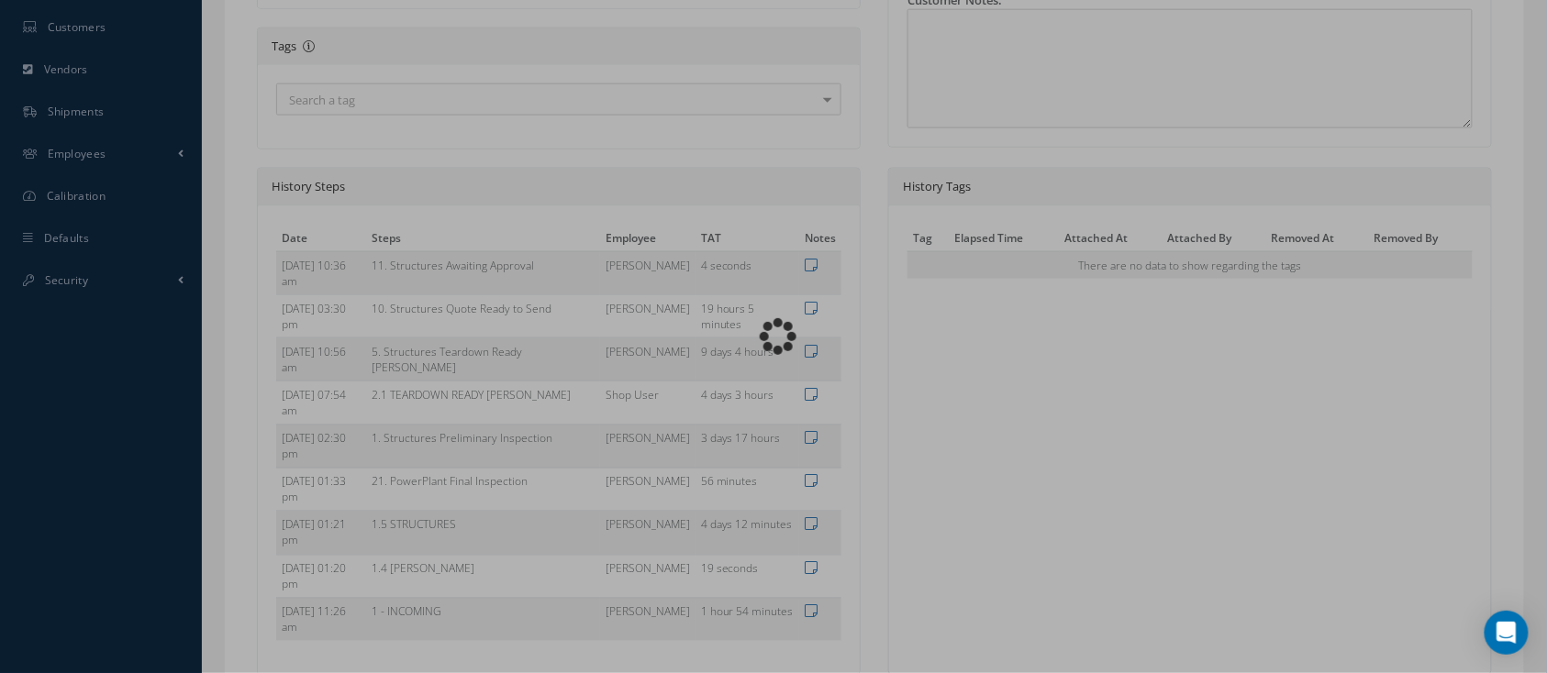
type input "CFM56-5B"
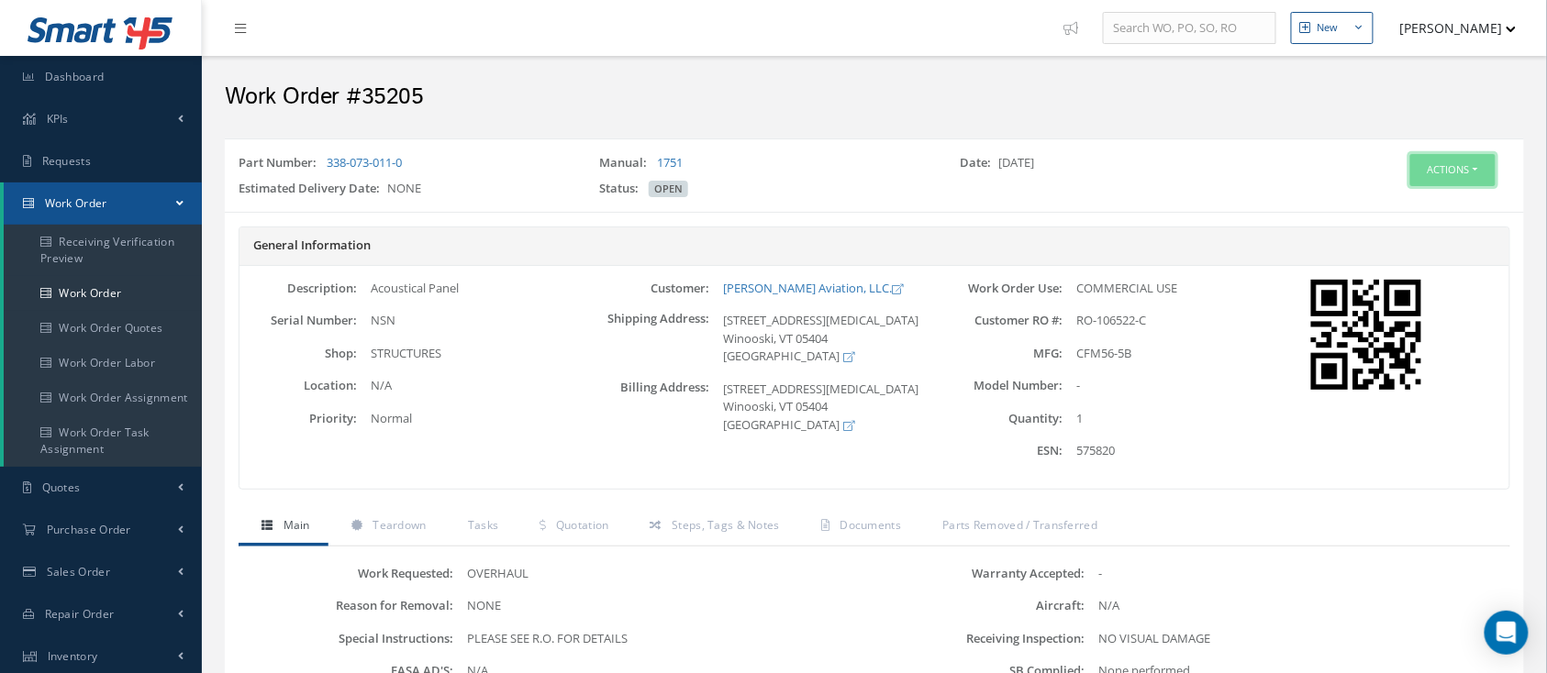
click at [1447, 161] on button "Actions" at bounding box center [1452, 170] width 85 height 32
click at [1426, 200] on link "Edit" at bounding box center [1423, 205] width 147 height 25
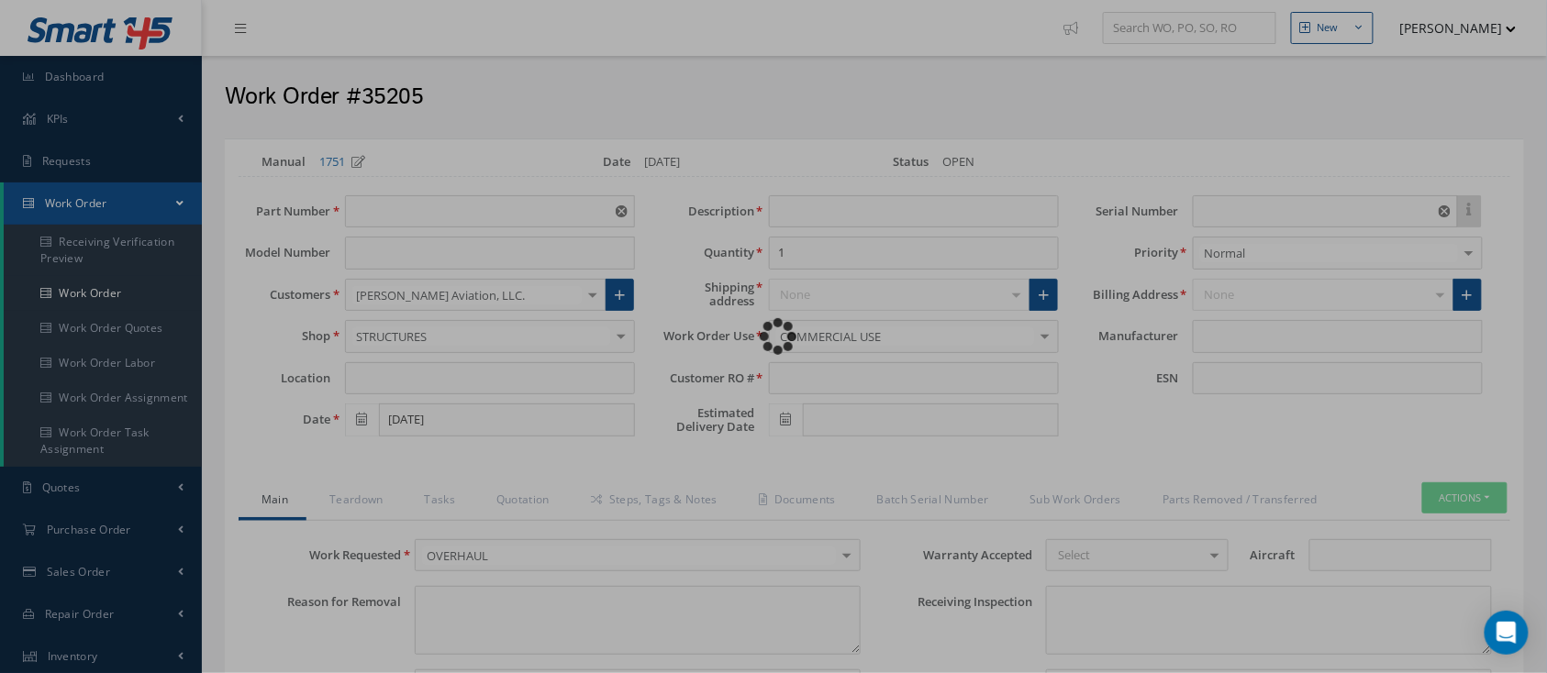
type input "338-073-011-0"
type input "[DATE]"
type input "Acoustical Panel"
type input "RO-106522-C"
type input "NSN"
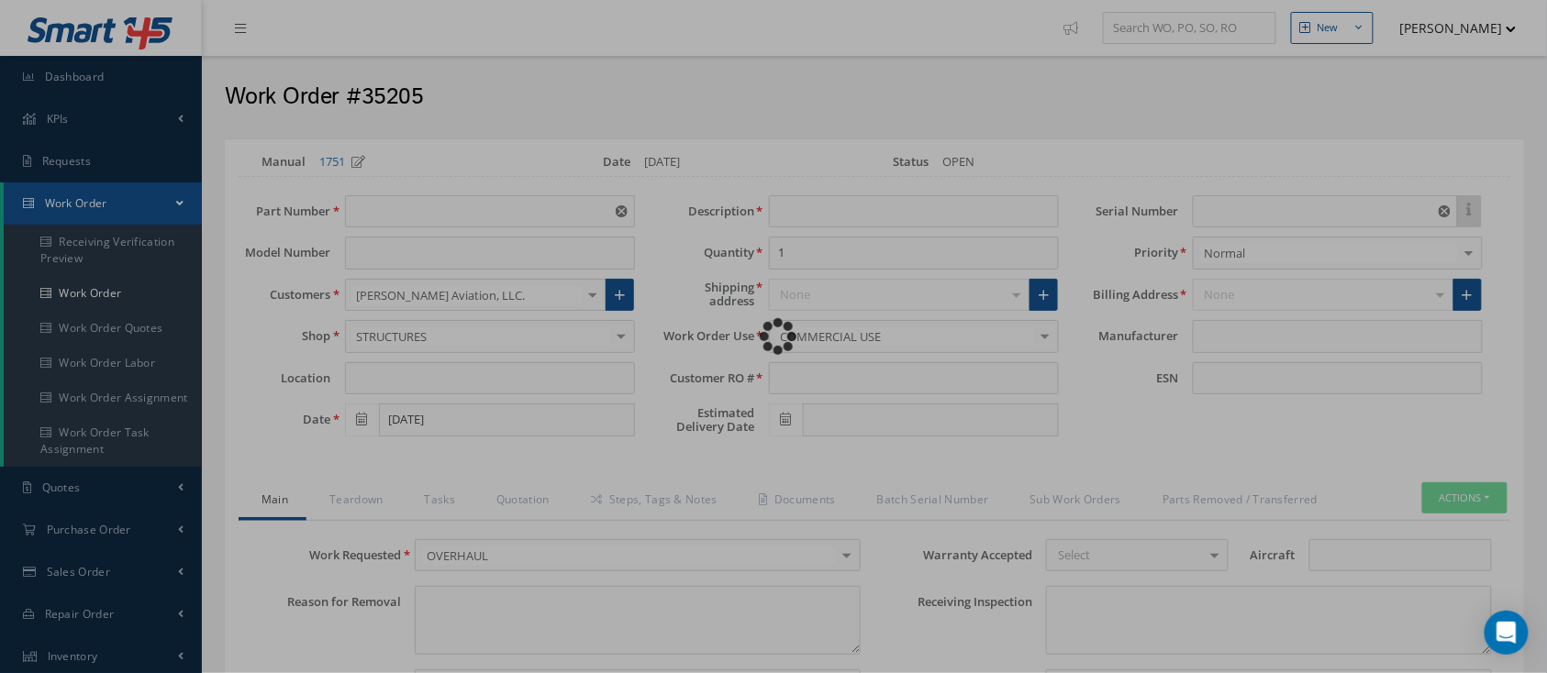
type input "575820"
type textarea "NONE"
type textarea "PLEASE SEE R.O. FOR DETAILS"
type textarea "NO VISUAL DAMAGE"
type textarea "None performed"
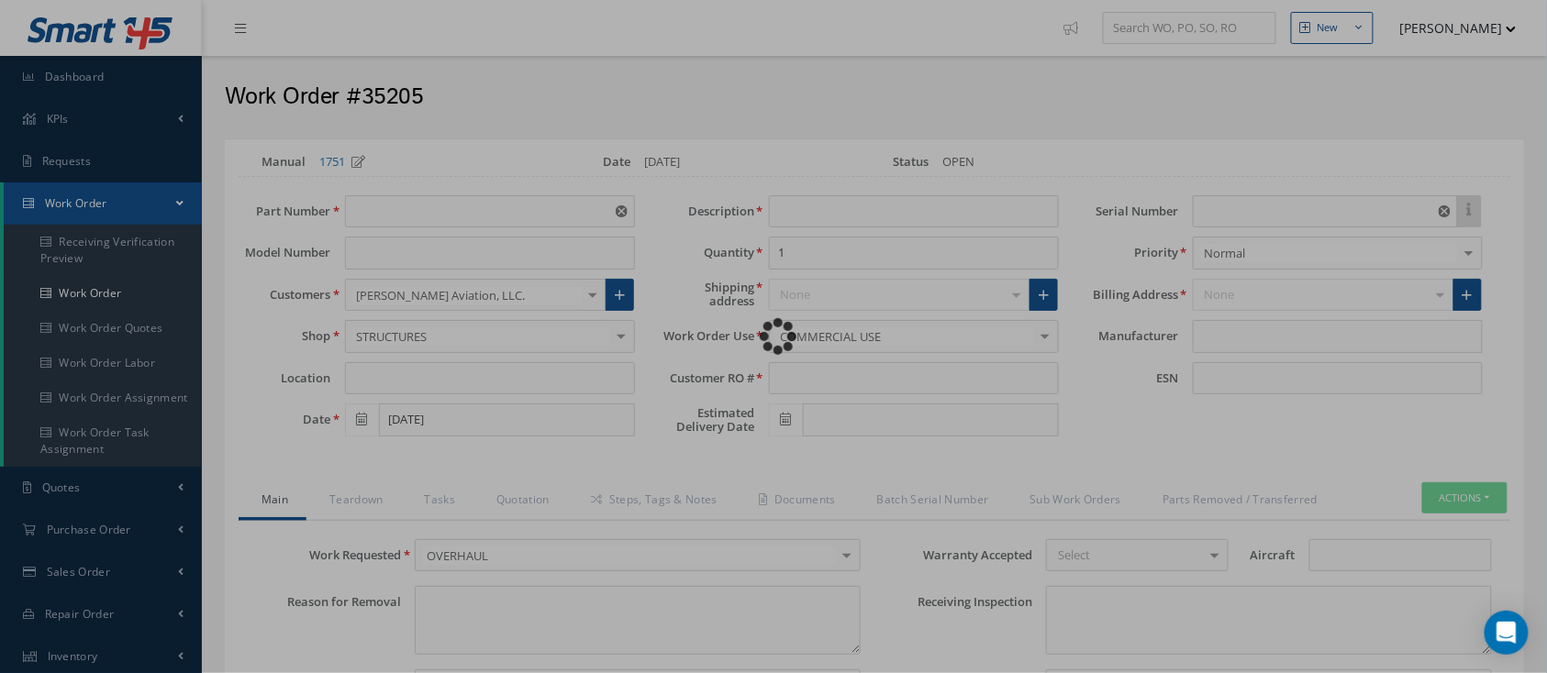
type textarea "Article was inspected in reference with the following Technical Standard : CFM5…"
type textarea "Article has been approved to return to service."
type input "CFM56-5B"
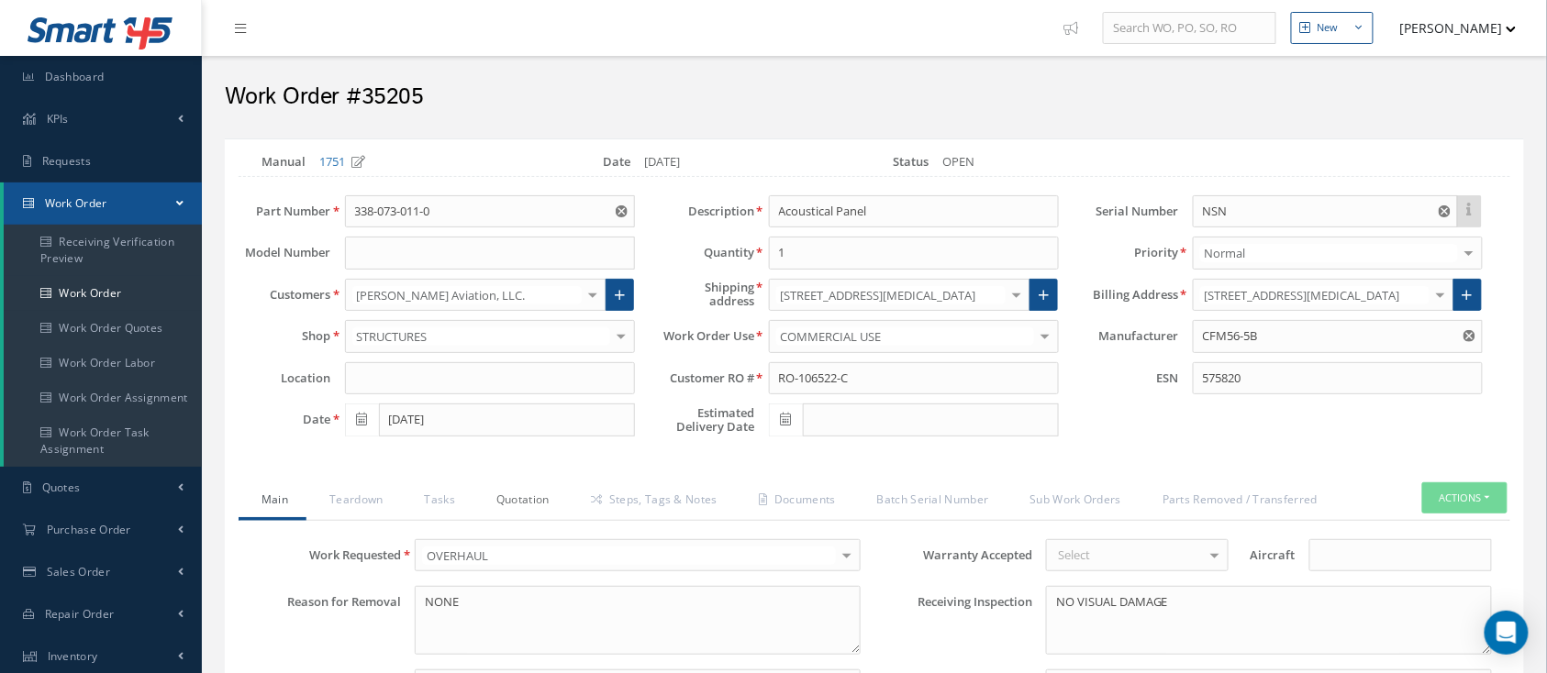
click at [547, 491] on link "Quotation" at bounding box center [520, 501] width 94 height 39
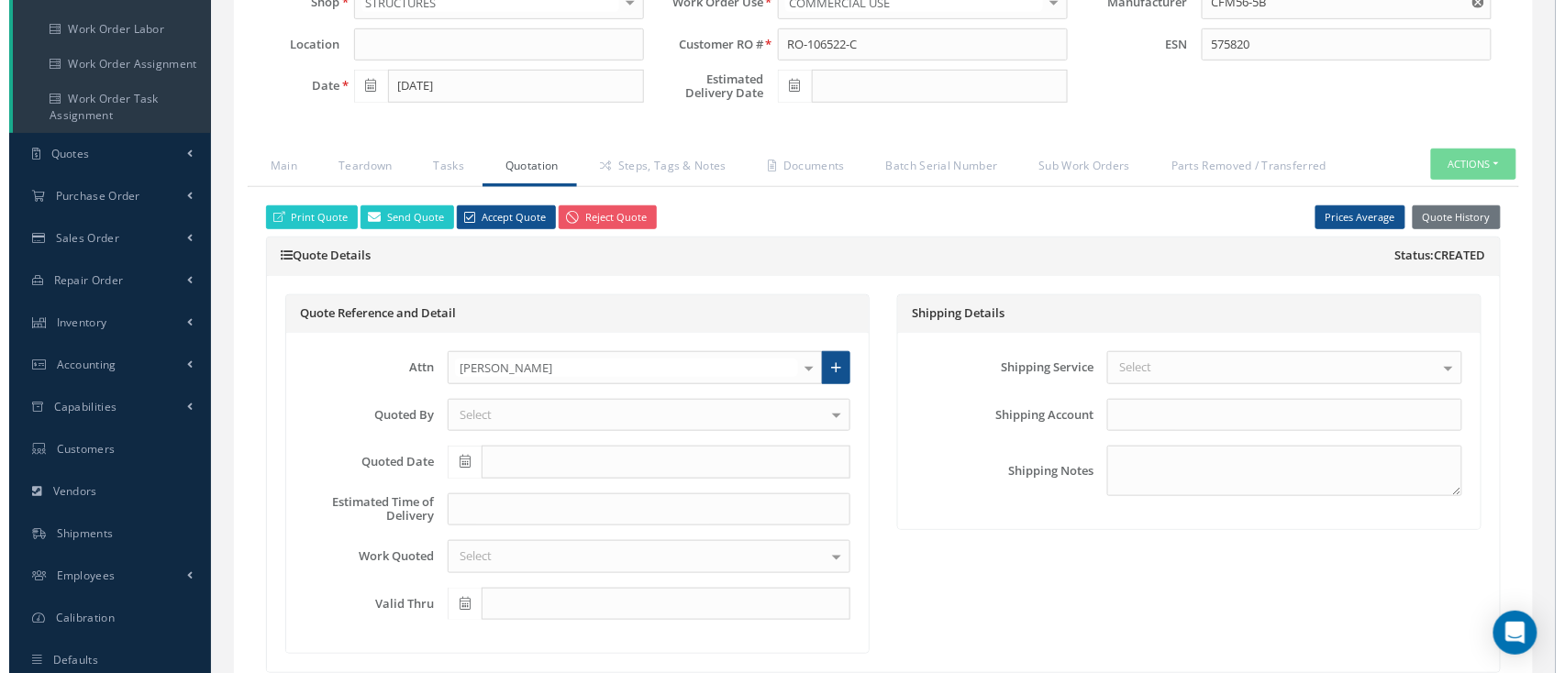
scroll to position [367, 0]
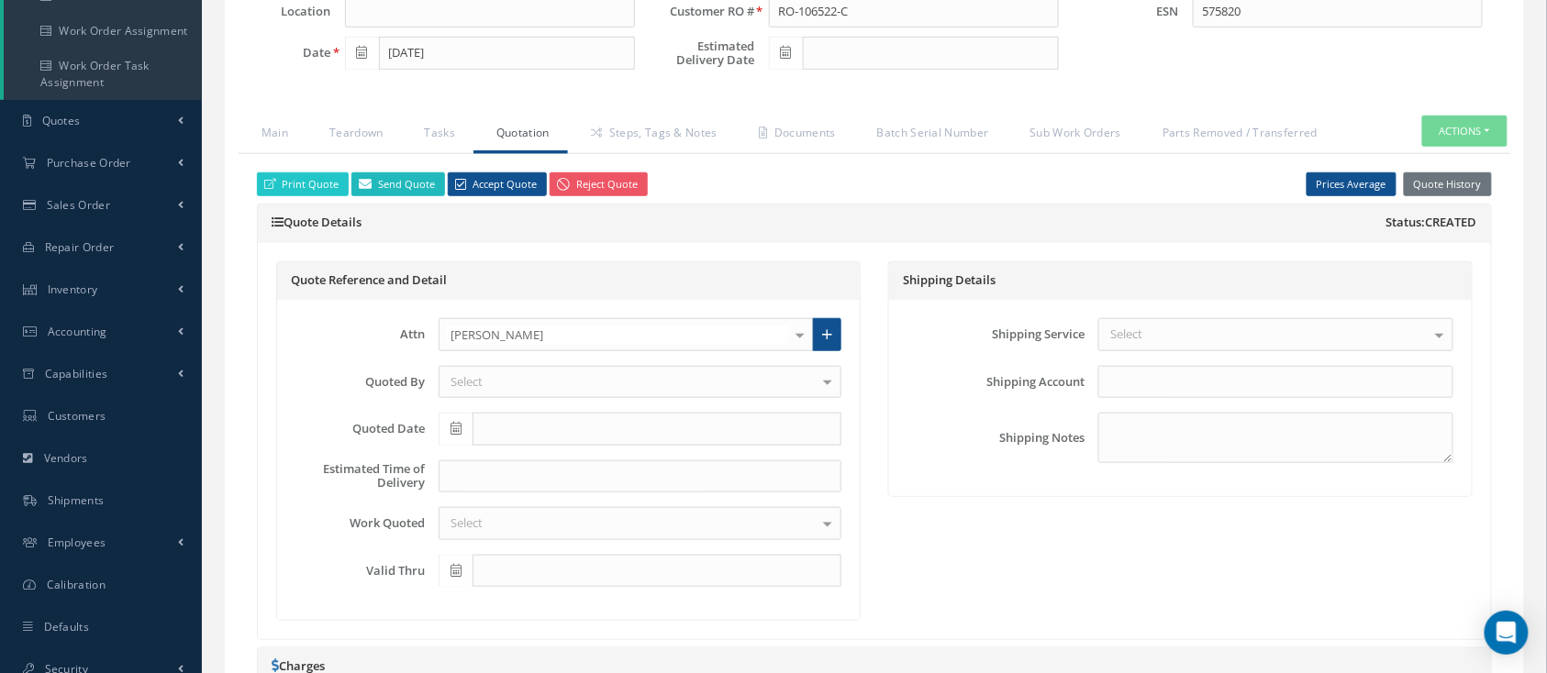
click at [403, 183] on link "Send Quote" at bounding box center [398, 184] width 94 height 25
type input "WorkOrder 35205 Quote from"
type textarea "Dear, Please find attached your WO 35205 Quote. Please feel free to contact me …"
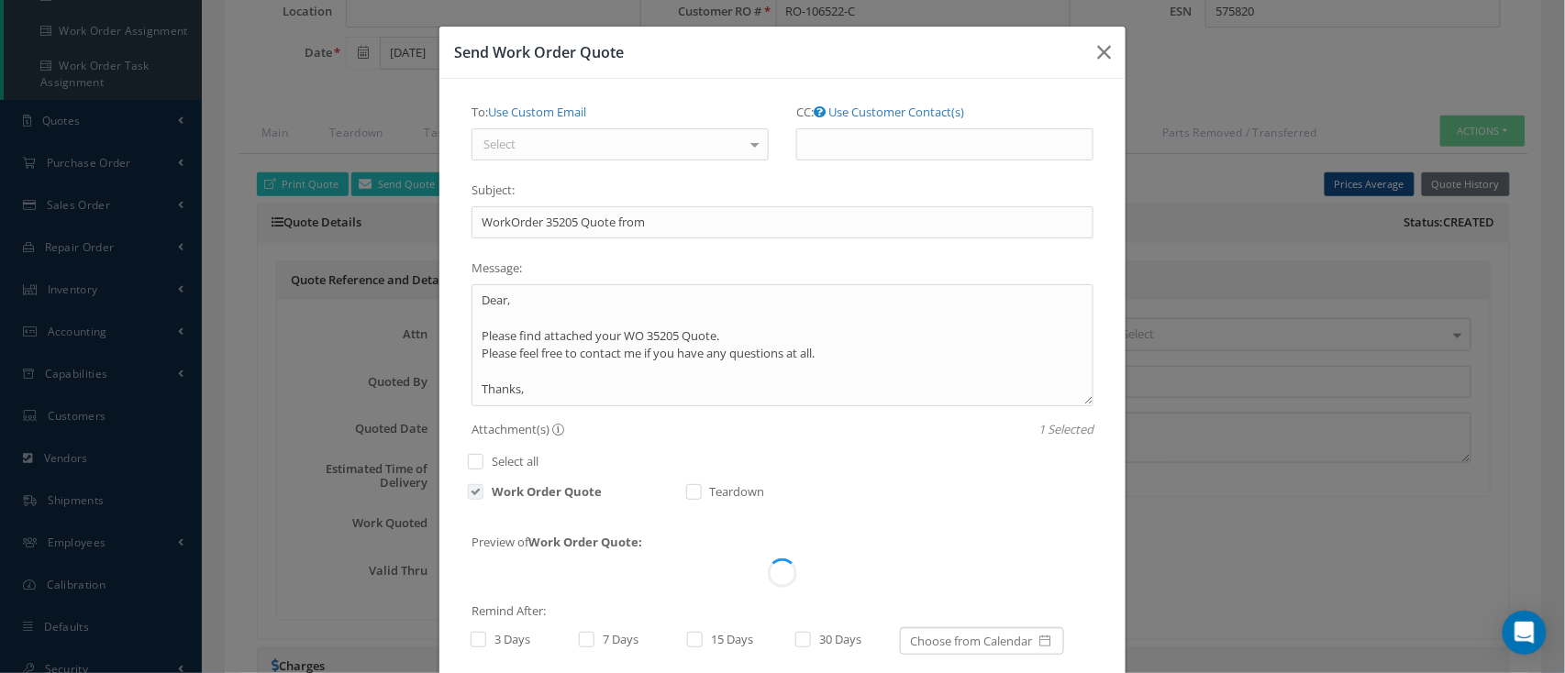
click at [626, 131] on div "Select" at bounding box center [619, 144] width 297 height 33
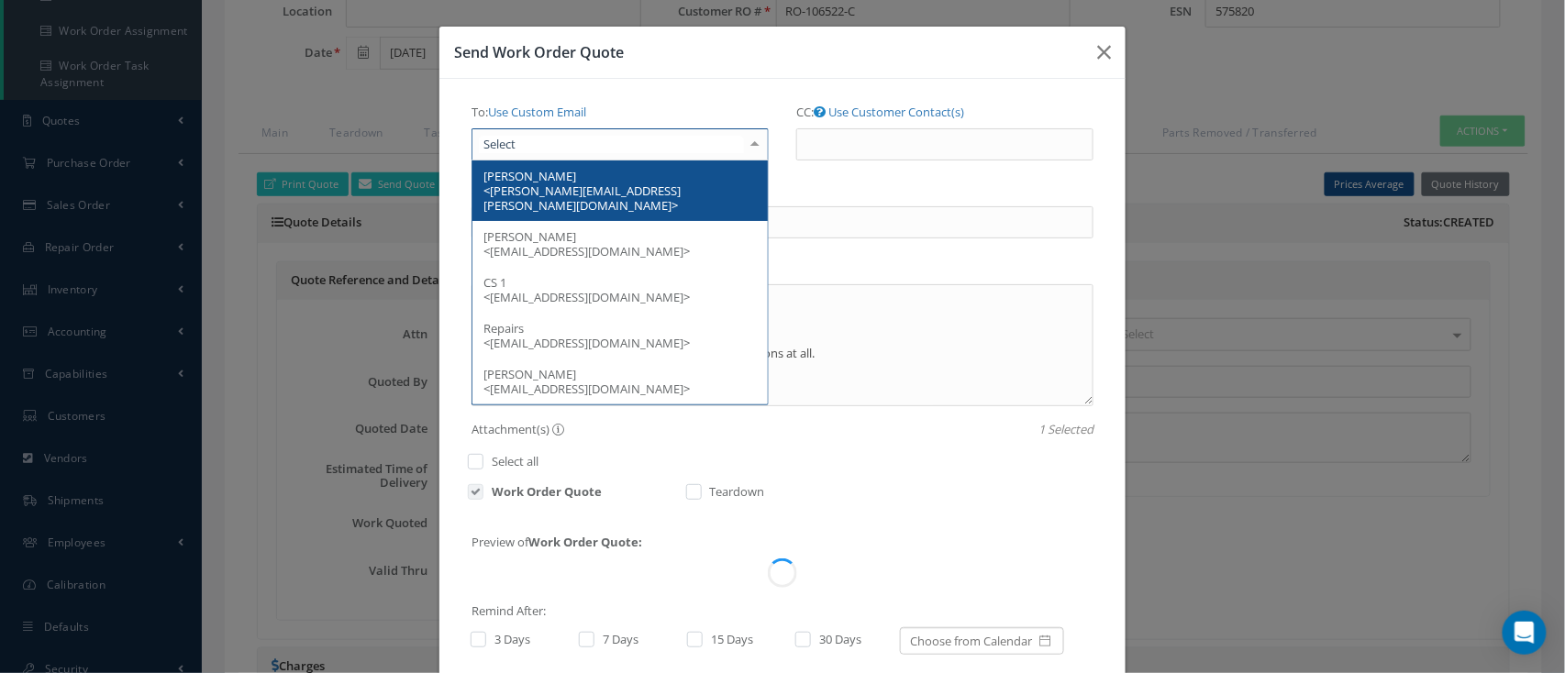
click at [628, 198] on span "[PERSON_NAME] <[PERSON_NAME][EMAIL_ADDRESS][PERSON_NAME][DOMAIN_NAME]>" at bounding box center [619, 191] width 295 height 61
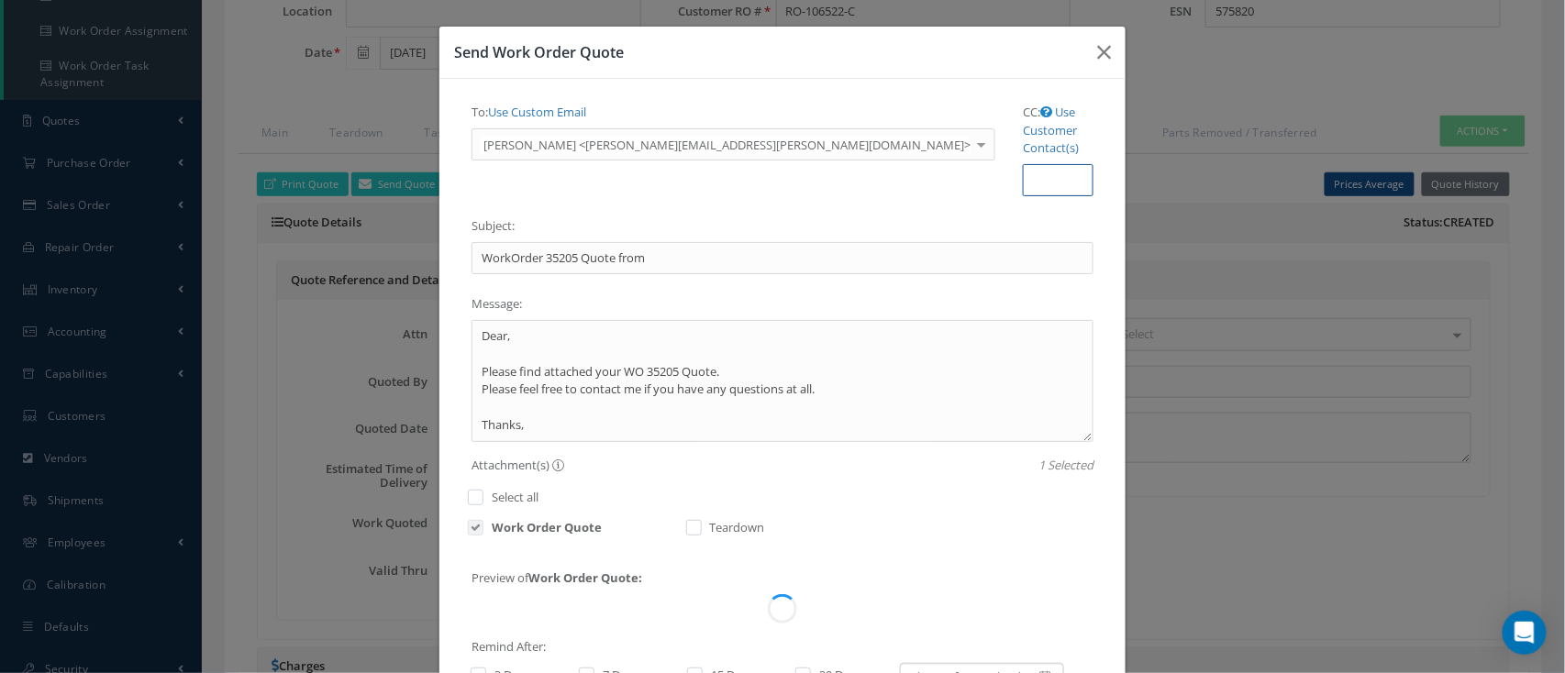
click at [1023, 164] on input "CC:" at bounding box center [1058, 180] width 71 height 33
click at [1023, 104] on link "Use Customer Contact(s)" at bounding box center [1051, 130] width 56 height 52
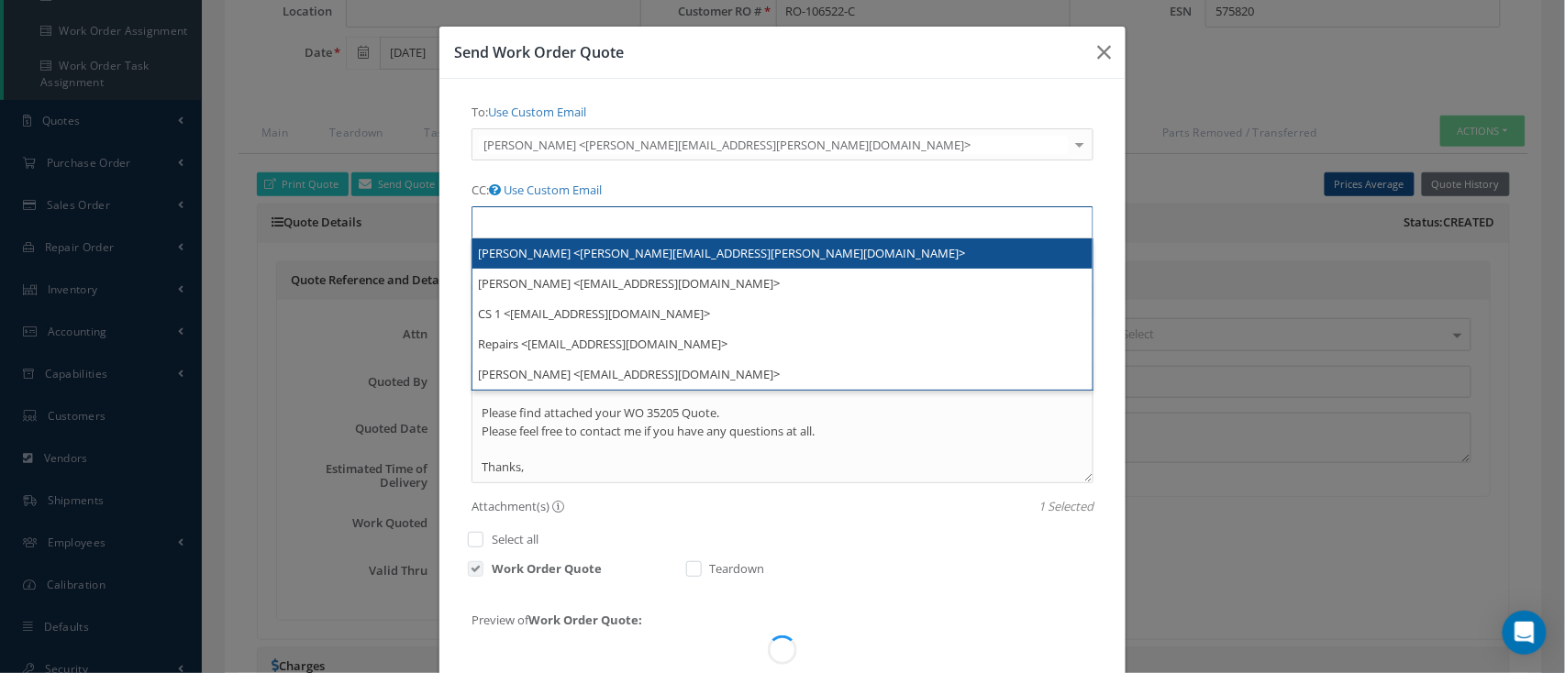
click at [973, 206] on ul at bounding box center [782, 222] width 622 height 32
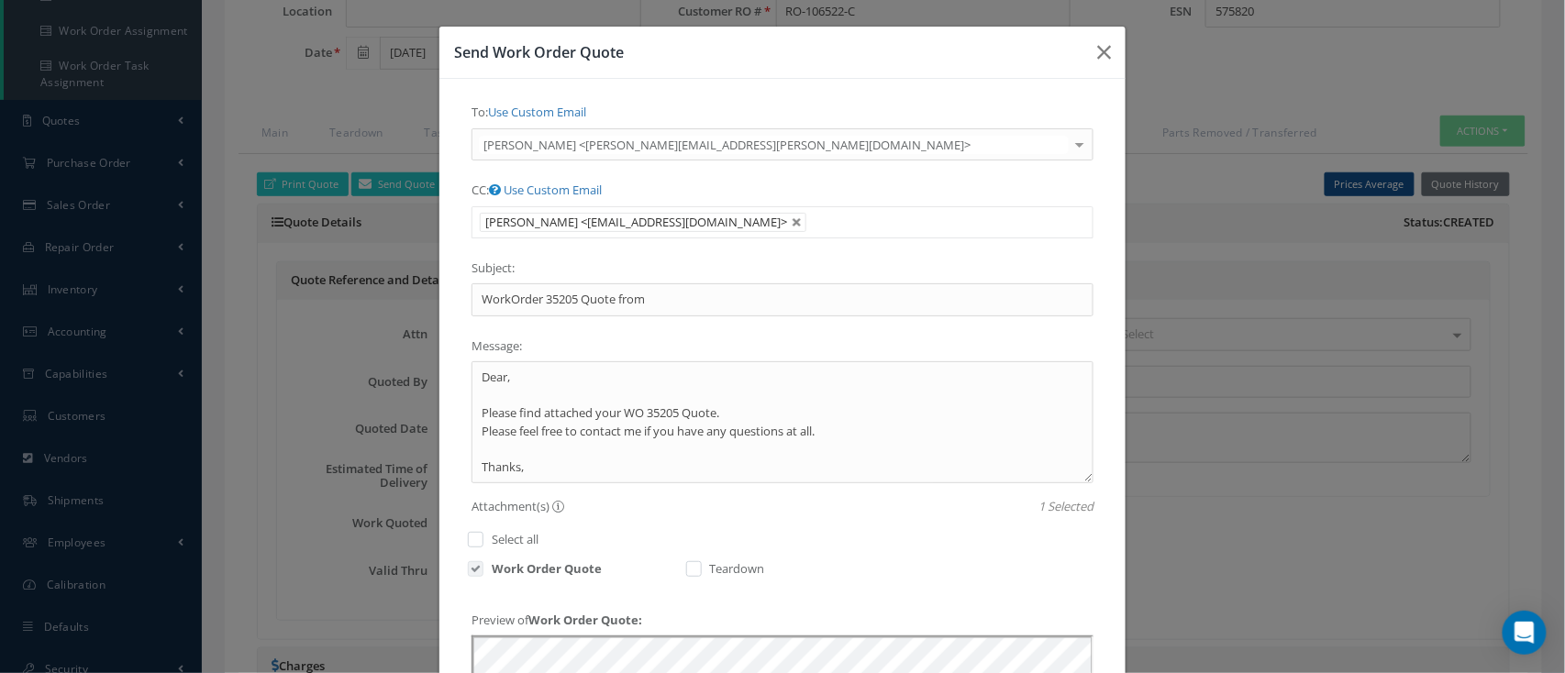
click at [787, 214] on span "[PERSON_NAME] <[EMAIL_ADDRESS][DOMAIN_NAME]>" at bounding box center [636, 222] width 302 height 17
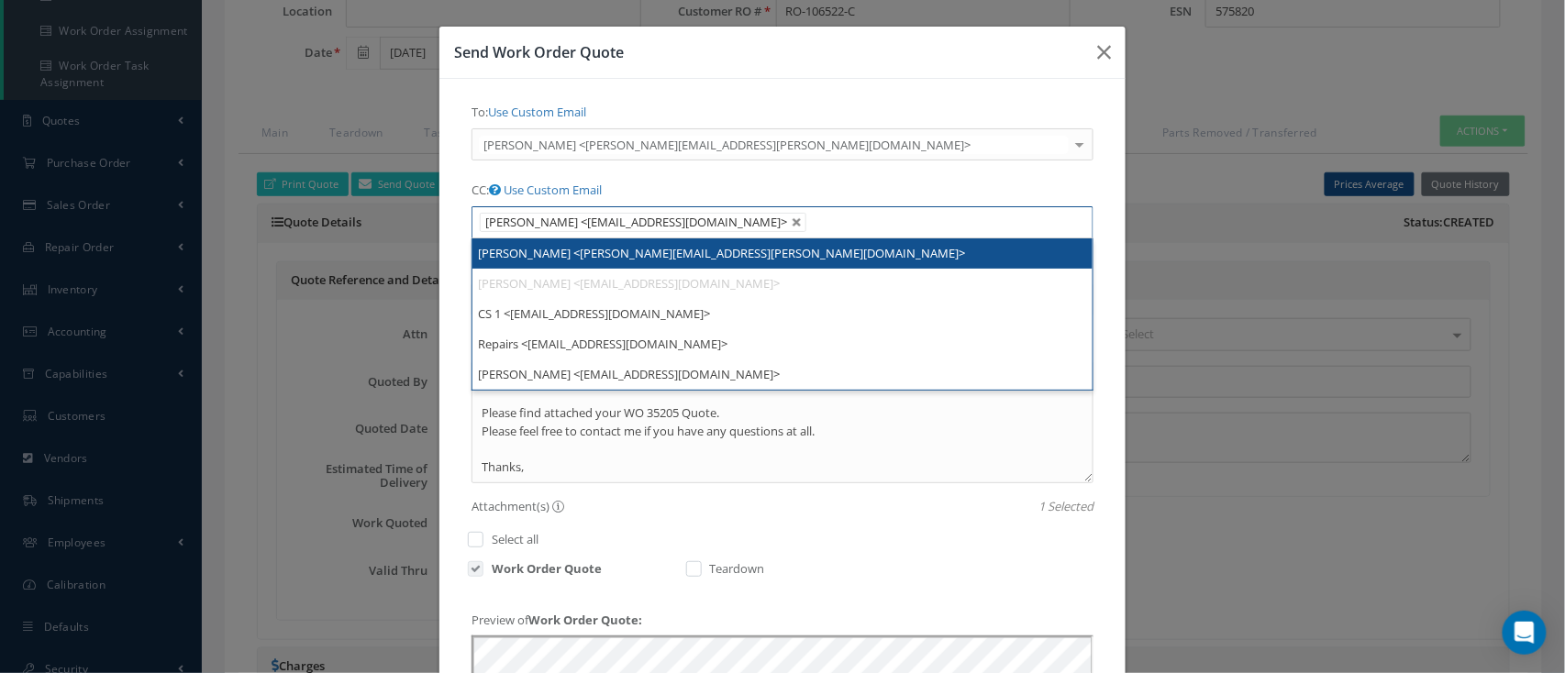
click at [946, 206] on ul "[PERSON_NAME] <[EMAIL_ADDRESS][DOMAIN_NAME]>" at bounding box center [782, 222] width 622 height 32
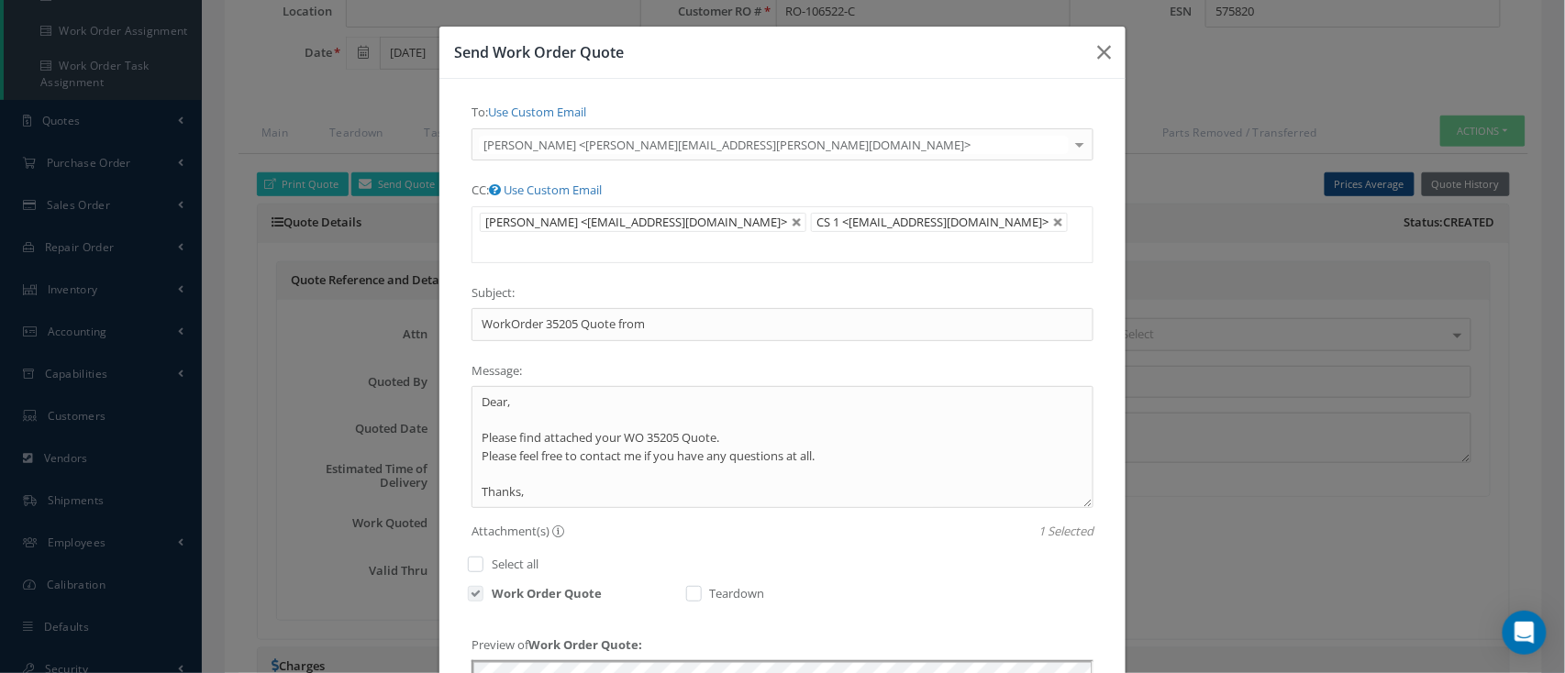
click at [505, 236] on input "text" at bounding box center [493, 247] width 23 height 23
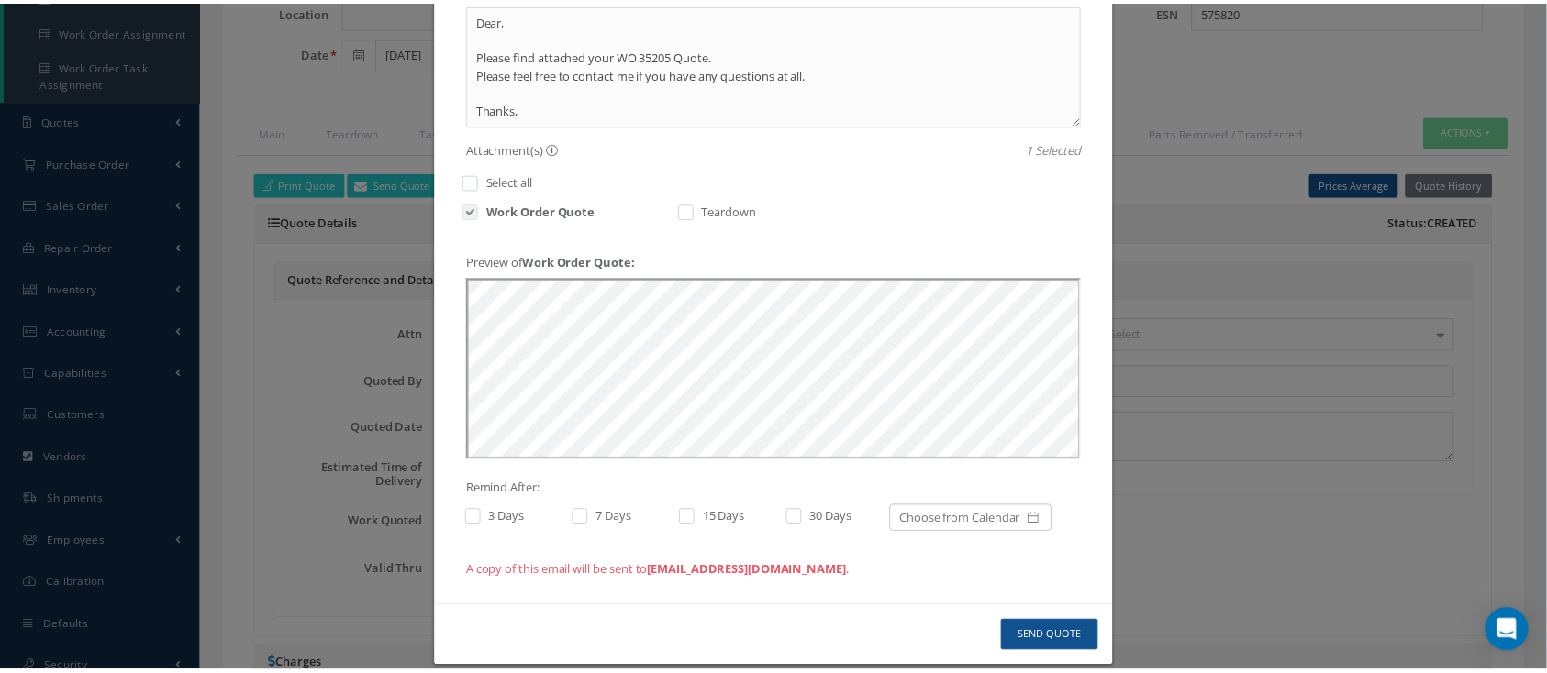
scroll to position [397, 0]
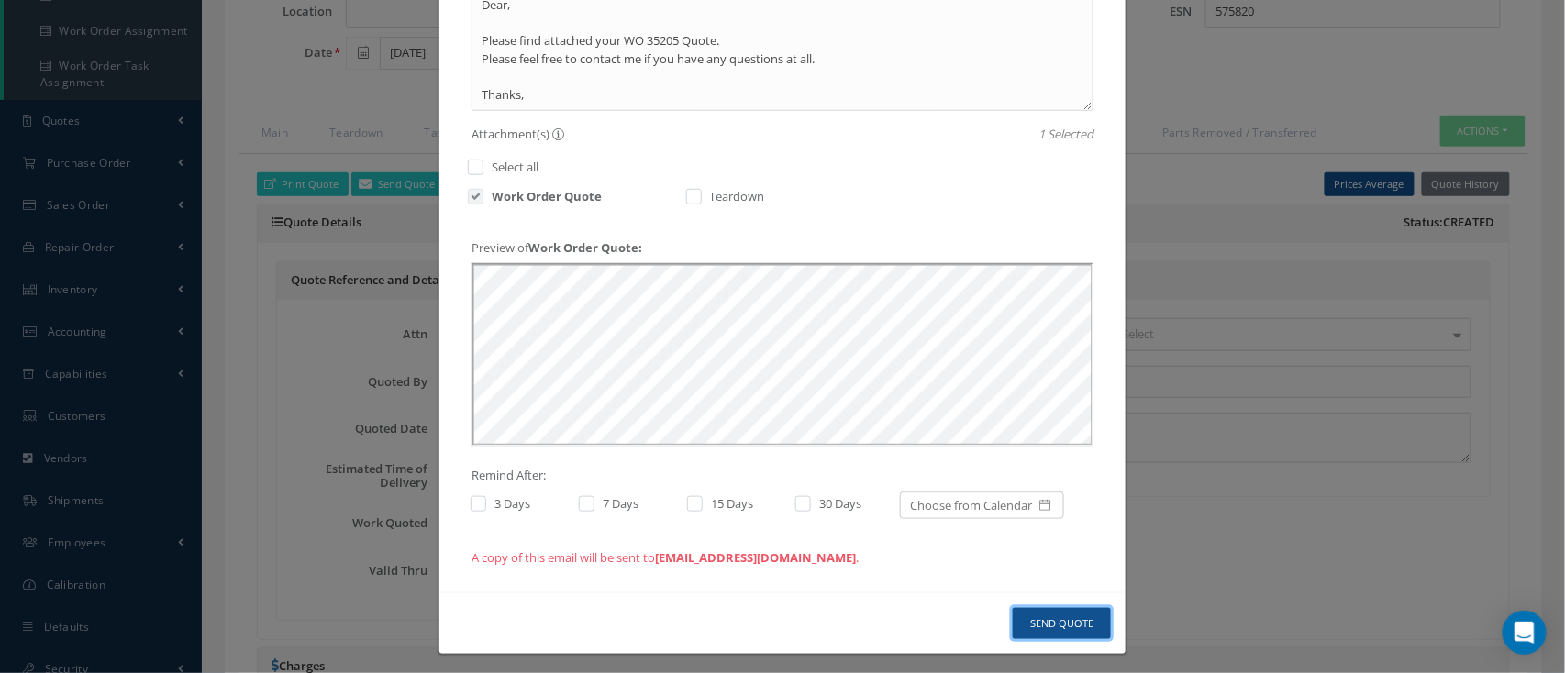
click at [1074, 626] on button "Send Quote" at bounding box center [1062, 624] width 98 height 32
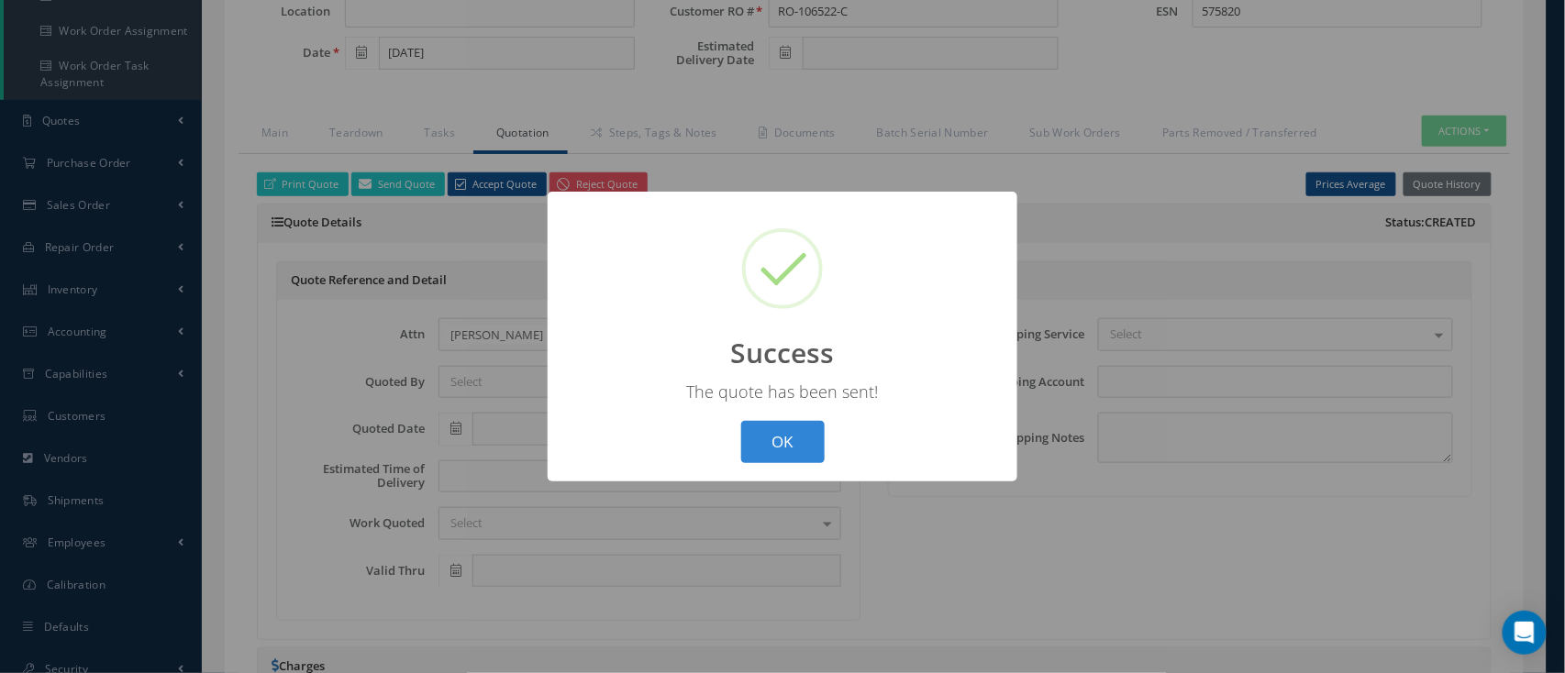
drag, startPoint x: 785, startPoint y: 447, endPoint x: 763, endPoint y: 448, distance: 22.0
click at [785, 446] on button "OK" at bounding box center [782, 442] width 83 height 43
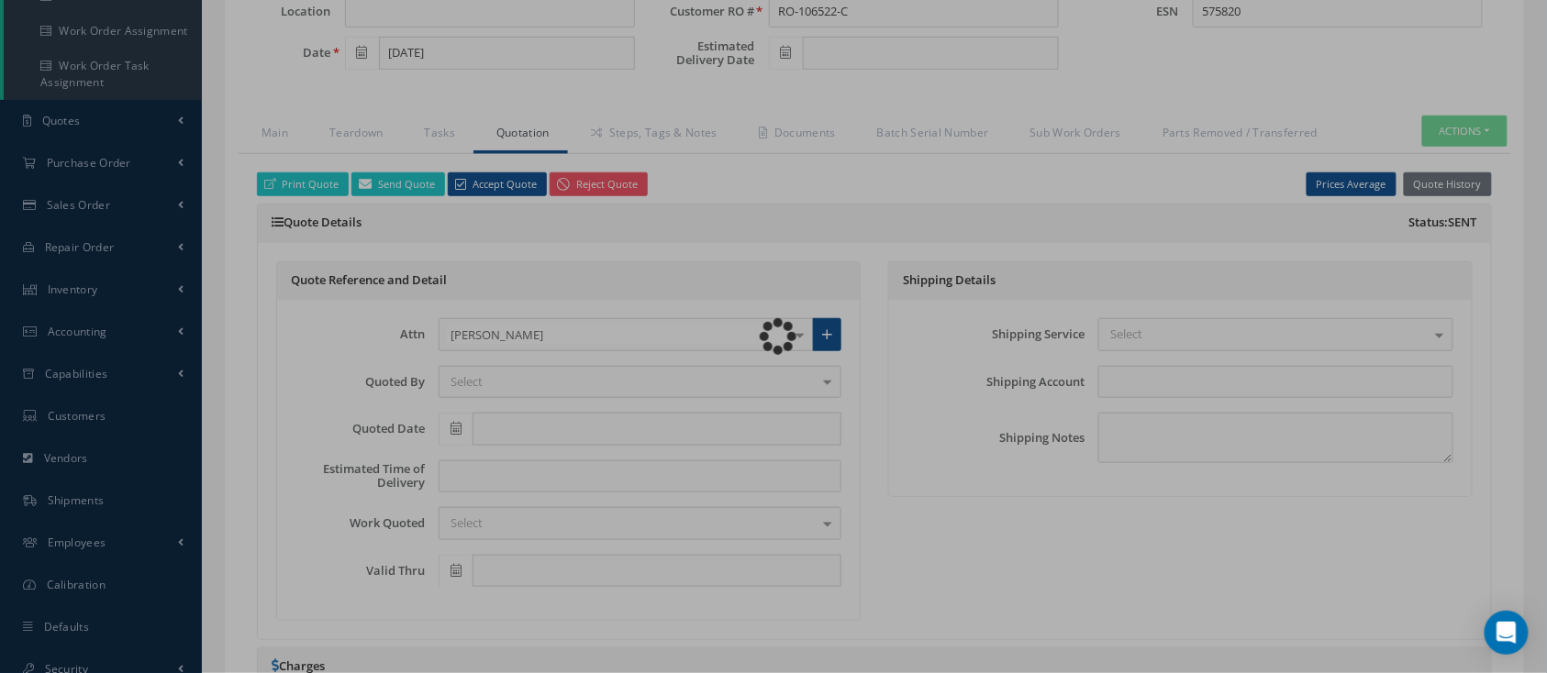
type input "CFM56-5B"
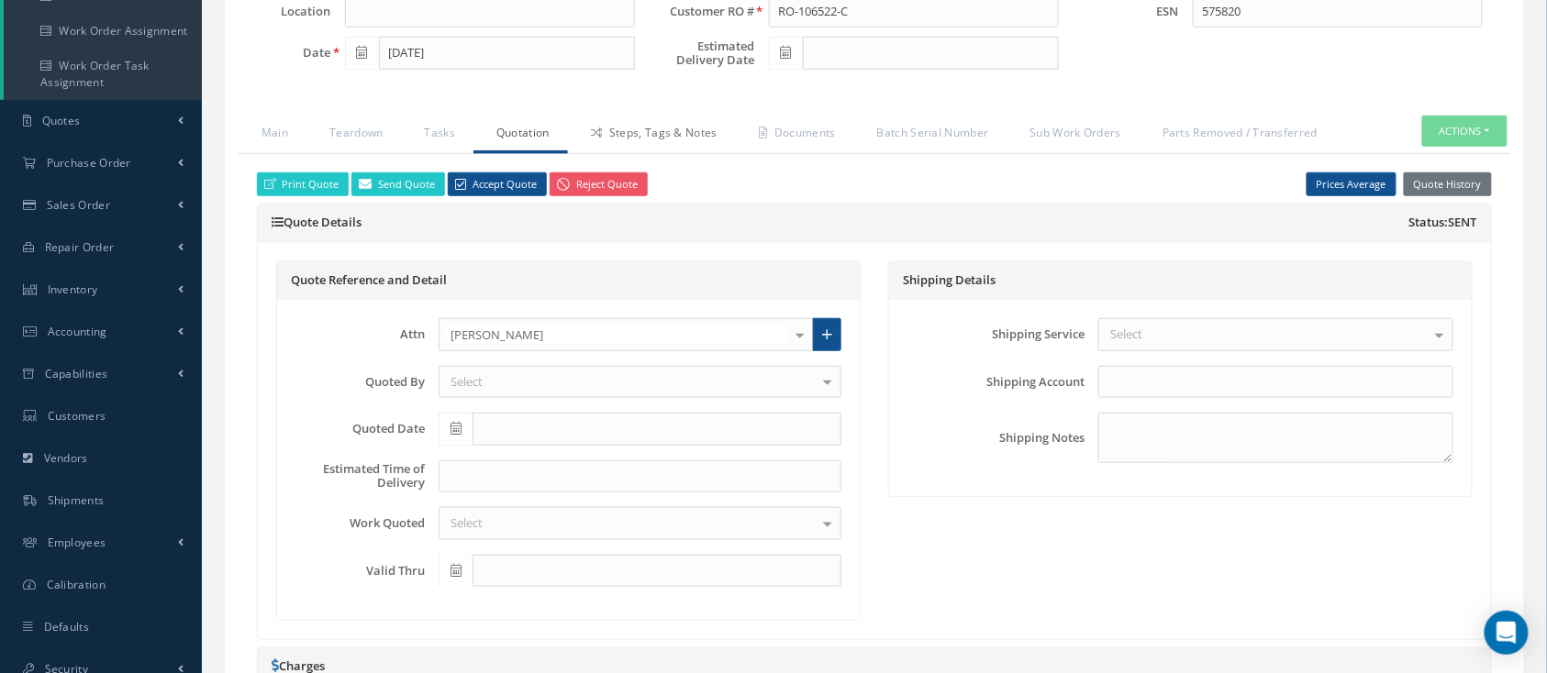
click at [673, 128] on link "Steps, Tags & Notes" at bounding box center [652, 135] width 168 height 39
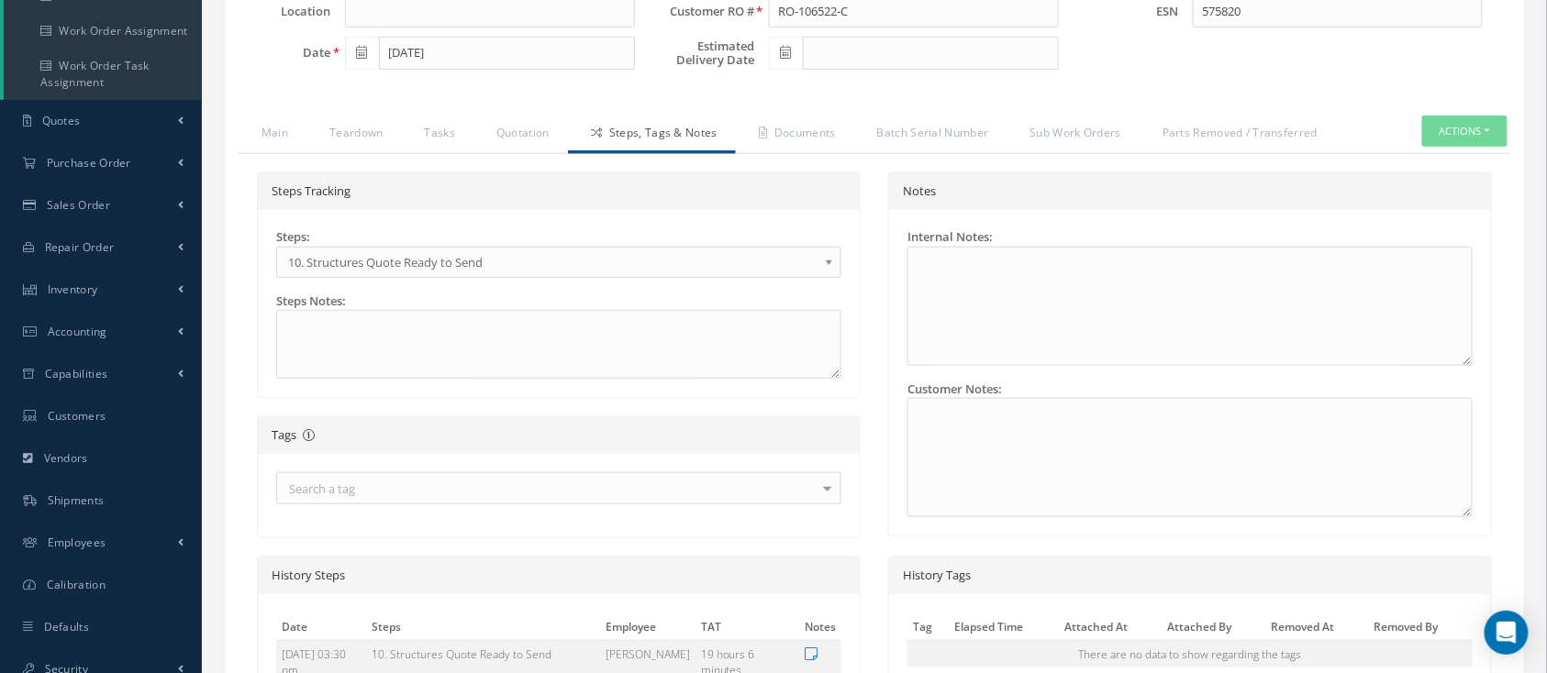
click at [546, 268] on span "10. Structures Quote Ready to Send" at bounding box center [552, 262] width 529 height 22
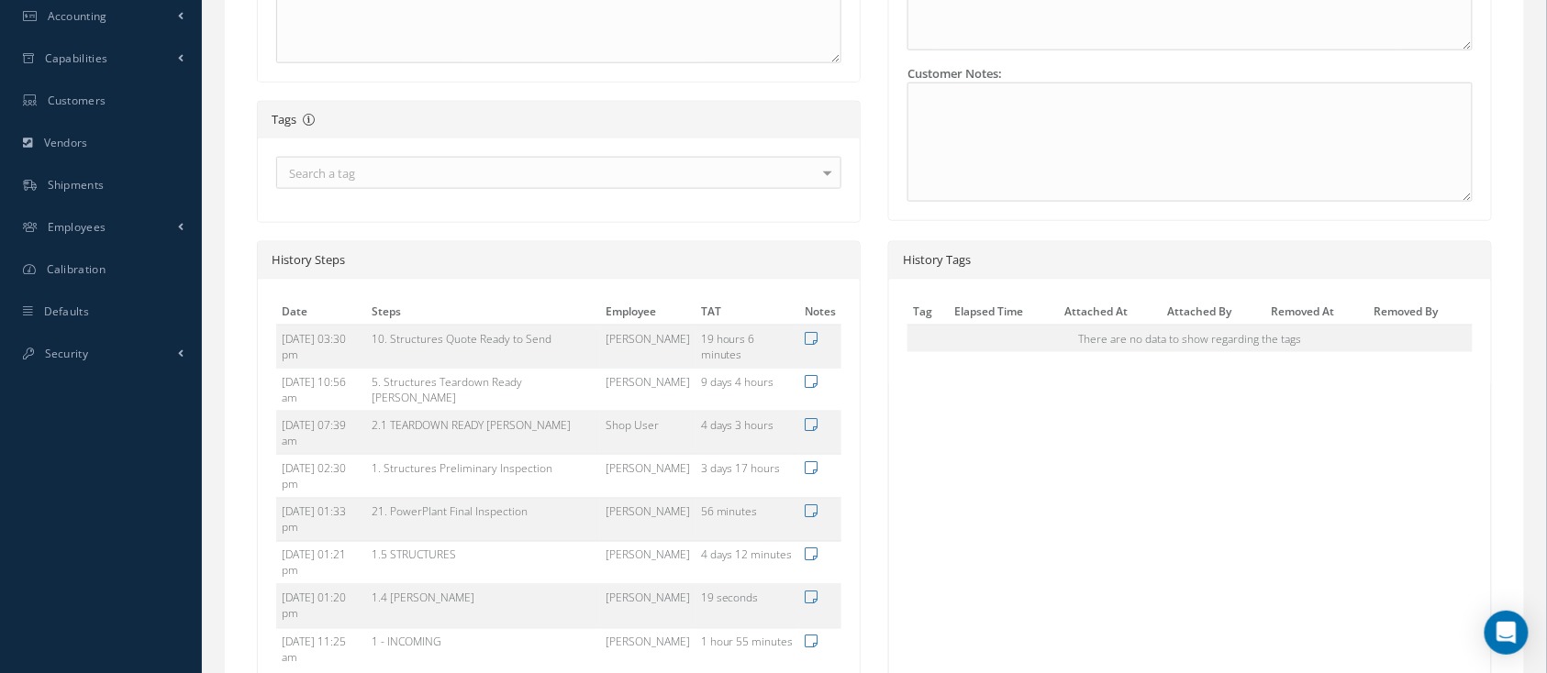
scroll to position [756, 0]
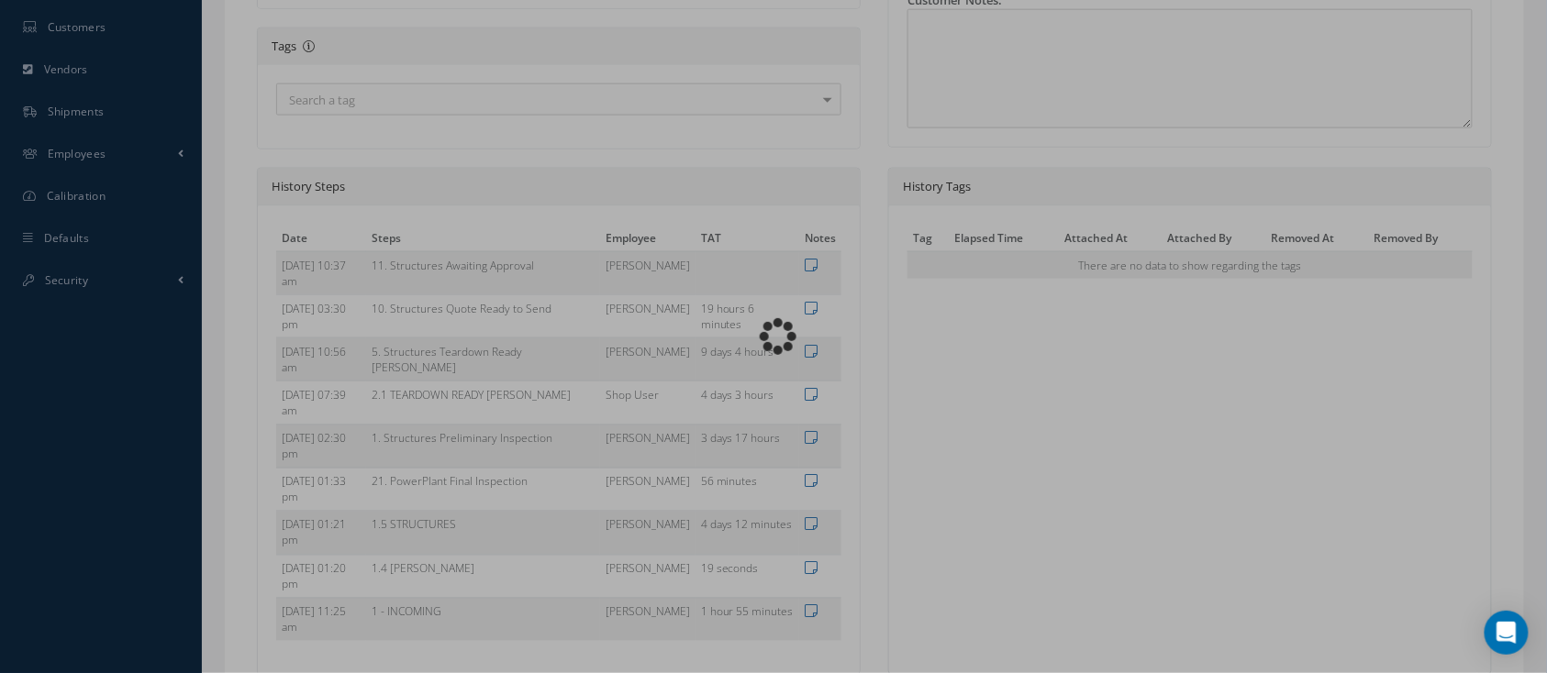
type input "CFM56-5B"
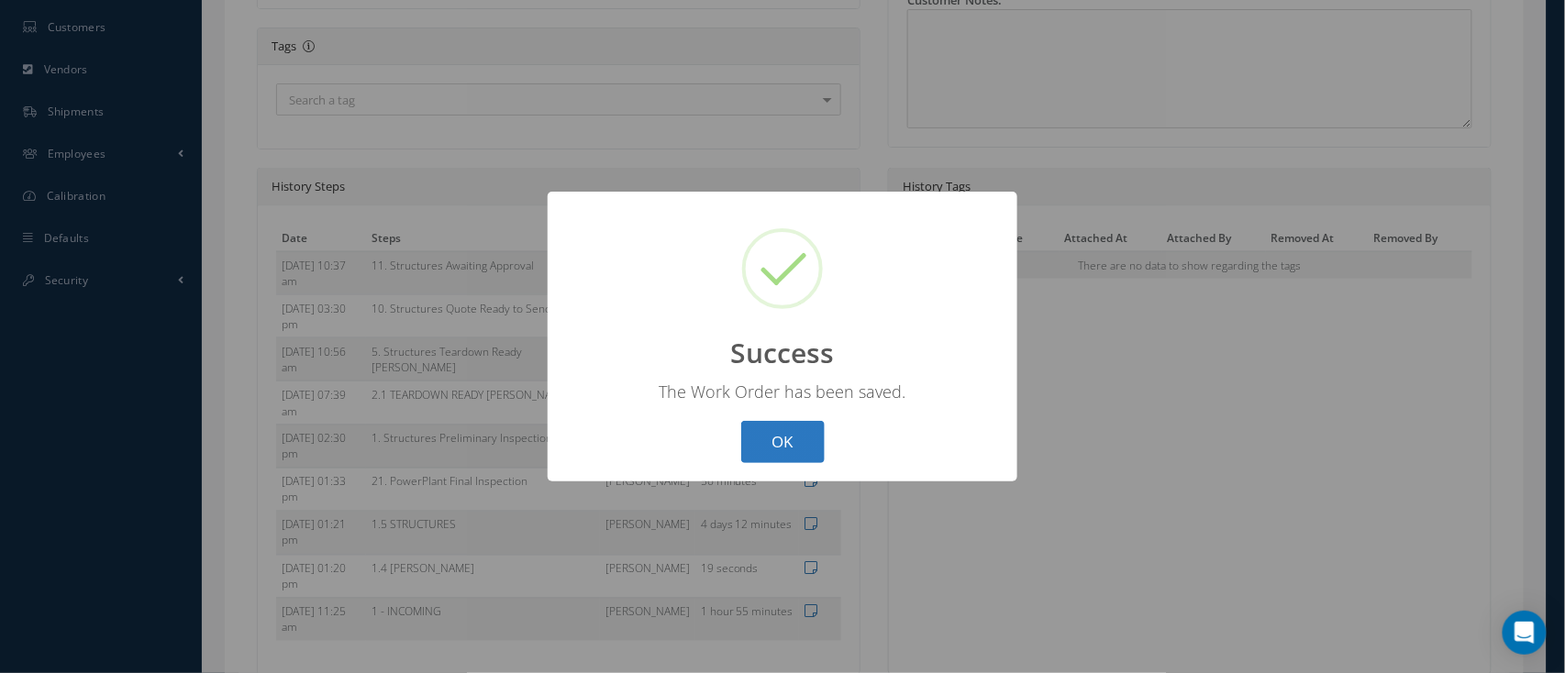
click at [809, 438] on button "OK" at bounding box center [782, 442] width 83 height 43
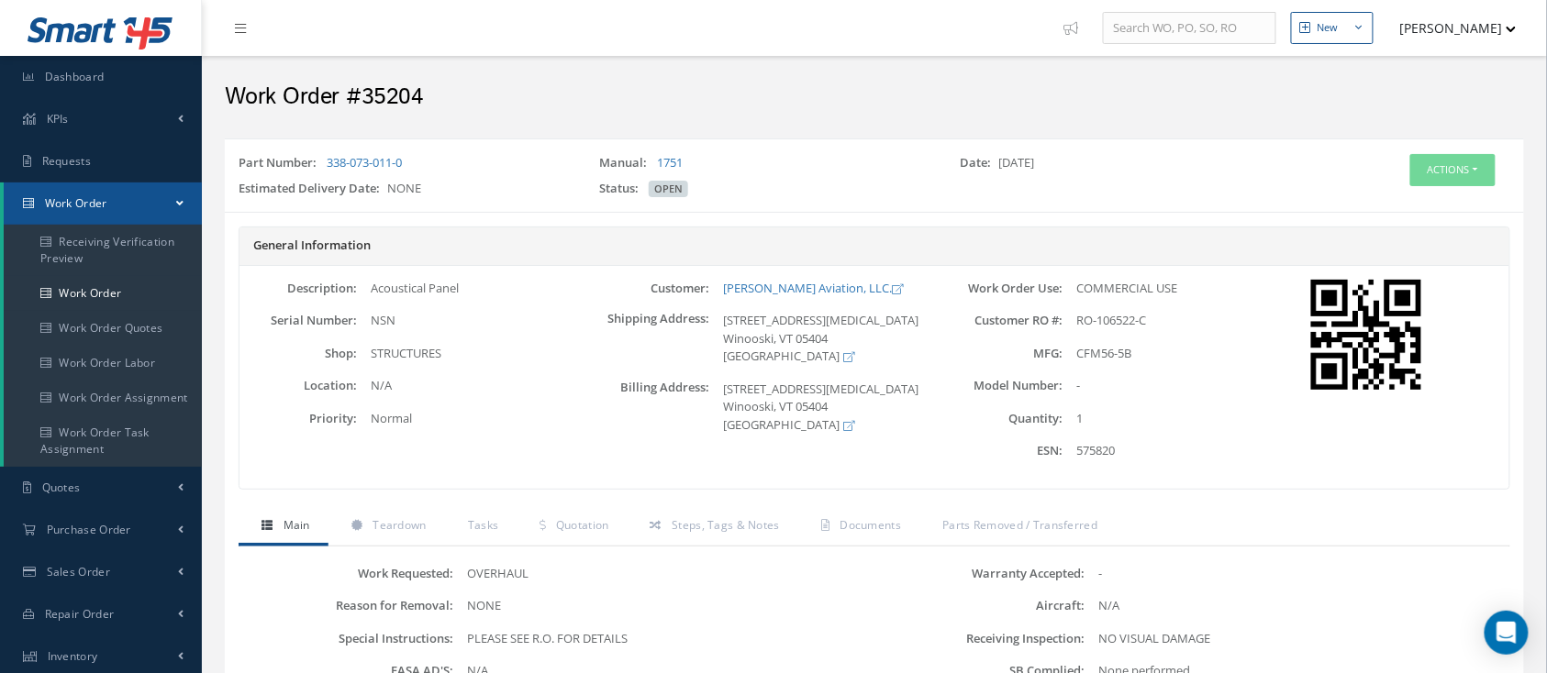
click at [1402, 172] on div "Actions Edit Invoicing Close Send By Email Print-Outs Material Requisition Tear…" at bounding box center [1415, 179] width 216 height 50
click at [1410, 172] on button "Actions" at bounding box center [1452, 170] width 85 height 32
click at [1414, 199] on link "Edit" at bounding box center [1423, 205] width 147 height 25
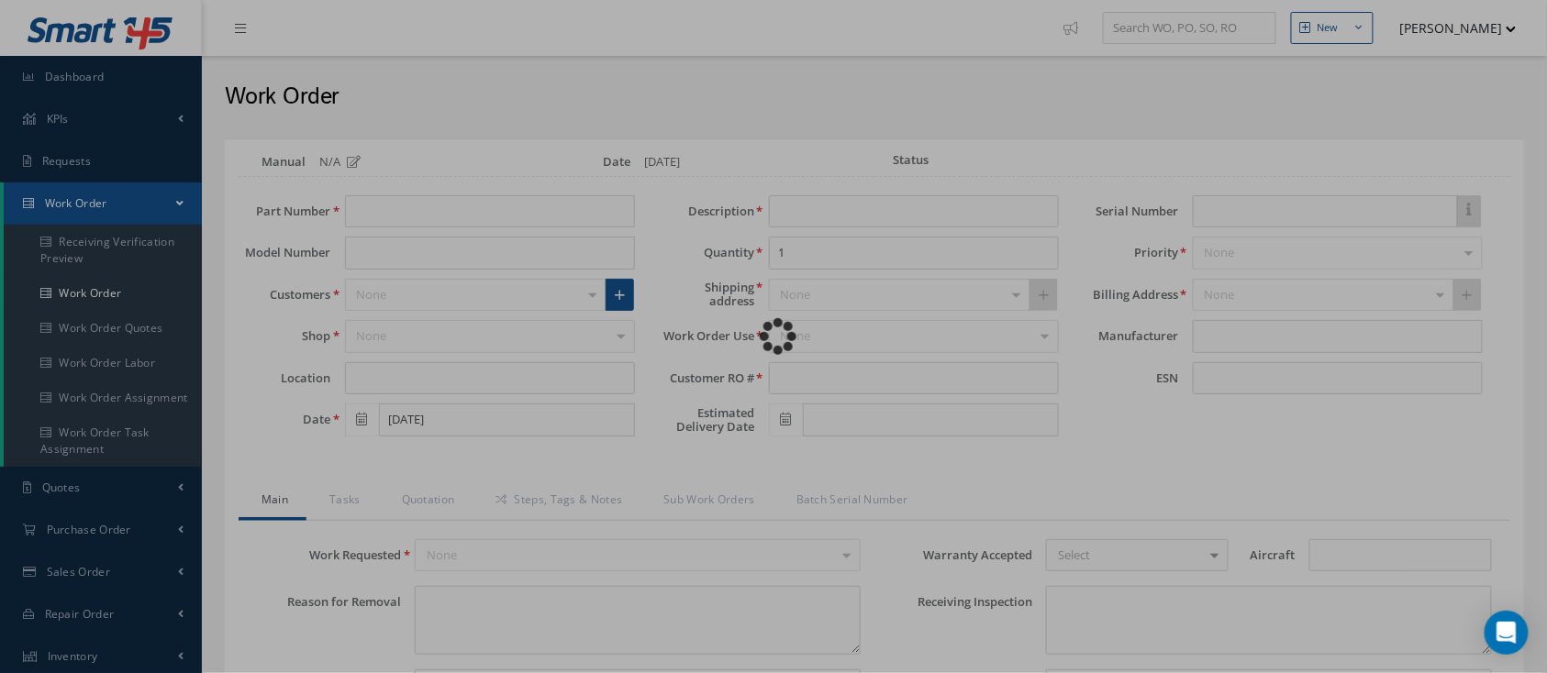
type input "338-073-011-0"
type input "[DATE]"
type input "Acoustical Panel"
type input "RO-106522-C"
type input "NSN"
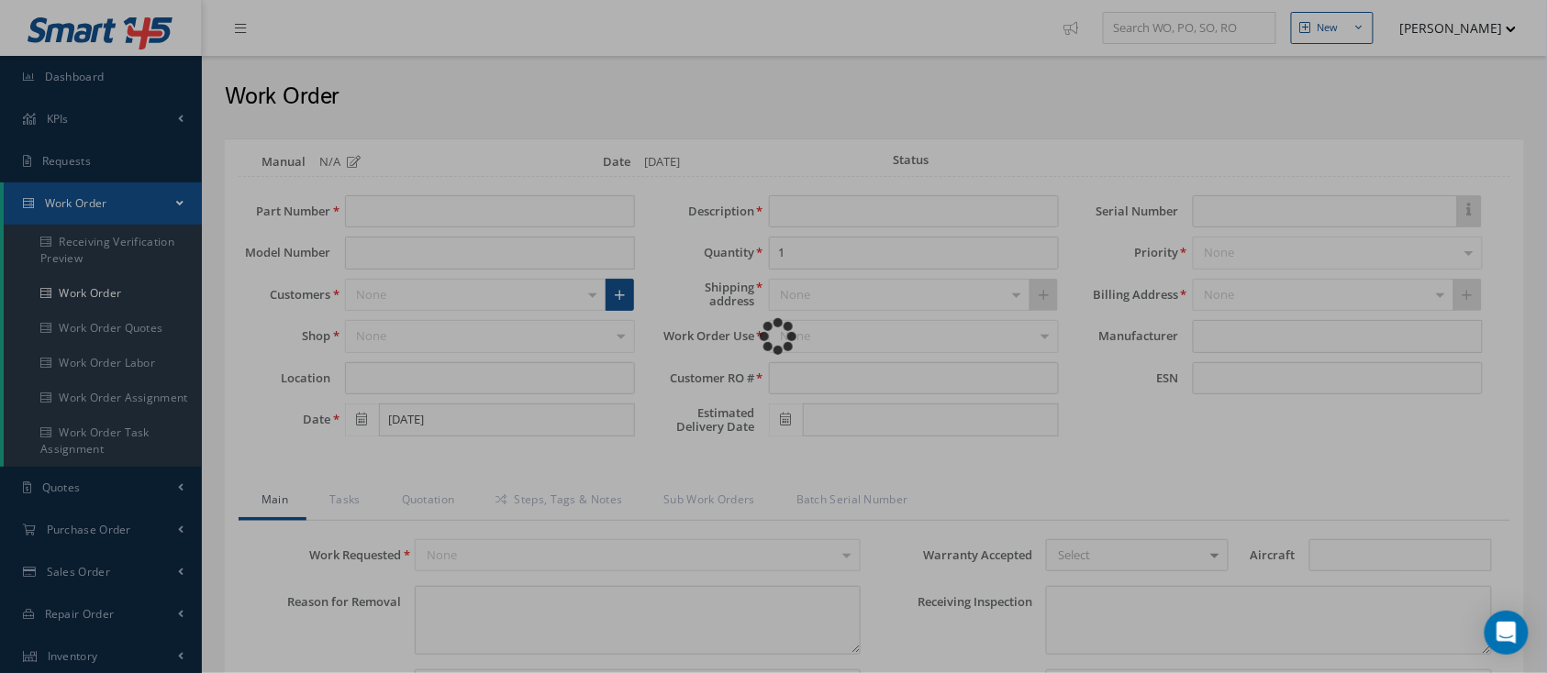
type input "575820"
type textarea "NONE"
type textarea "PLEASE SEE R.O. FOR DETAILS"
type textarea "NO VISUAL DAMAGE"
type textarea "None performed"
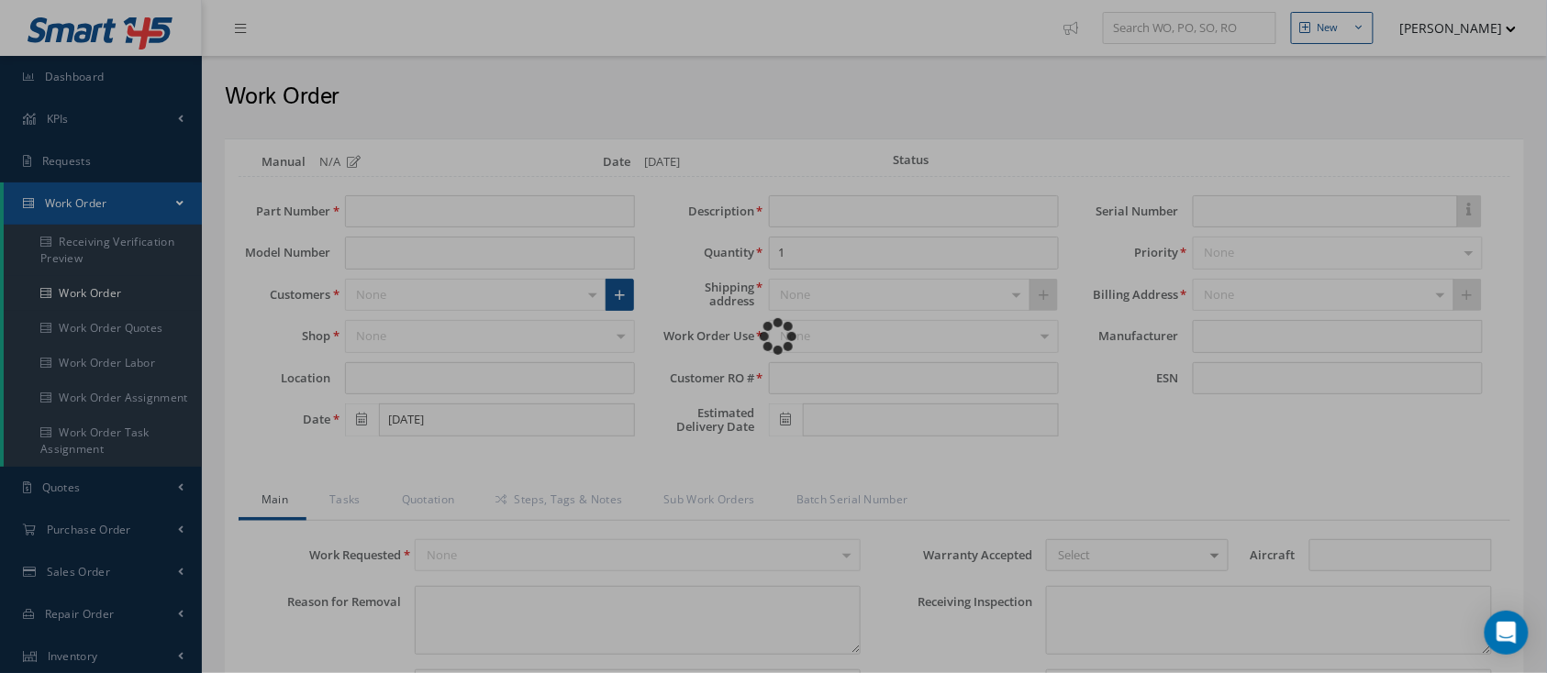
type textarea "Article was inspected in reference with the following Technical Standard : CFM5…"
type textarea "Article has been approved to return to service."
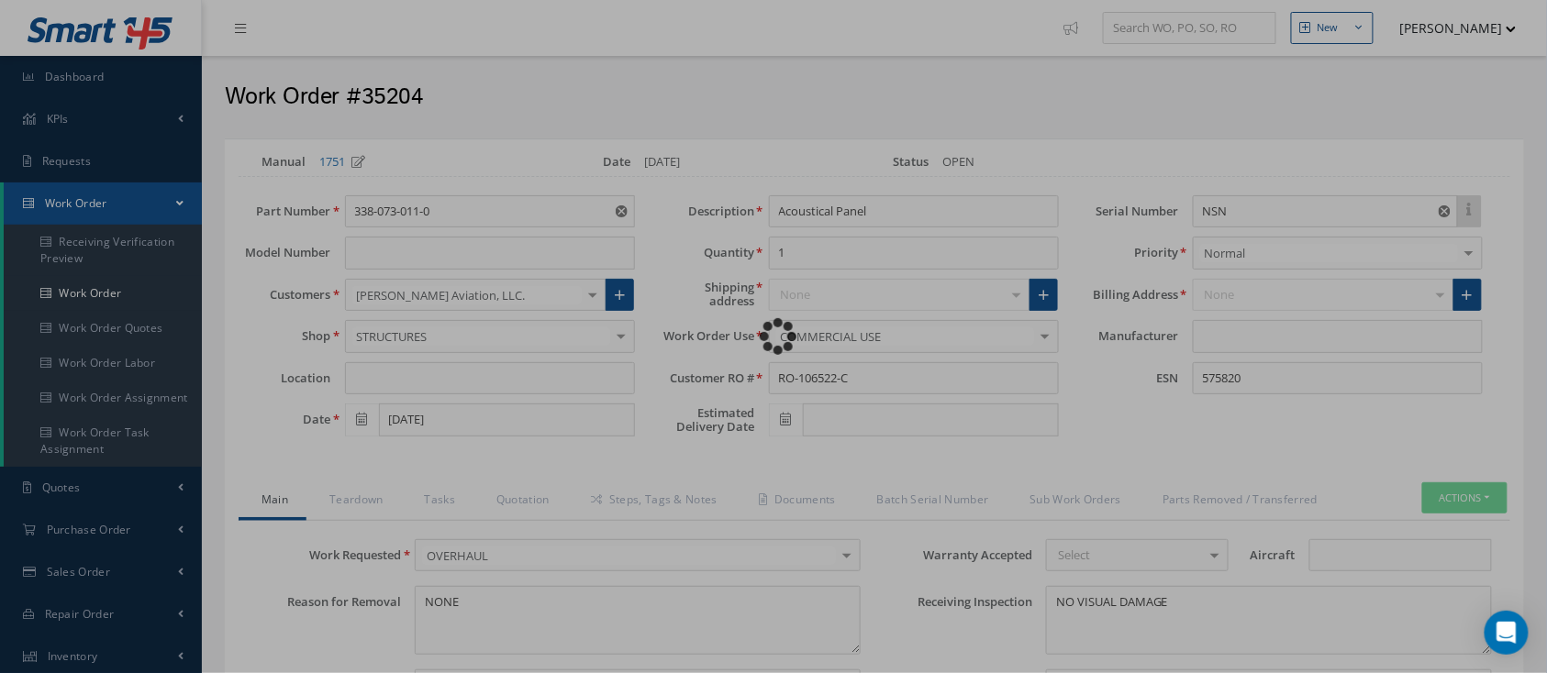
type input "CFM56-5B"
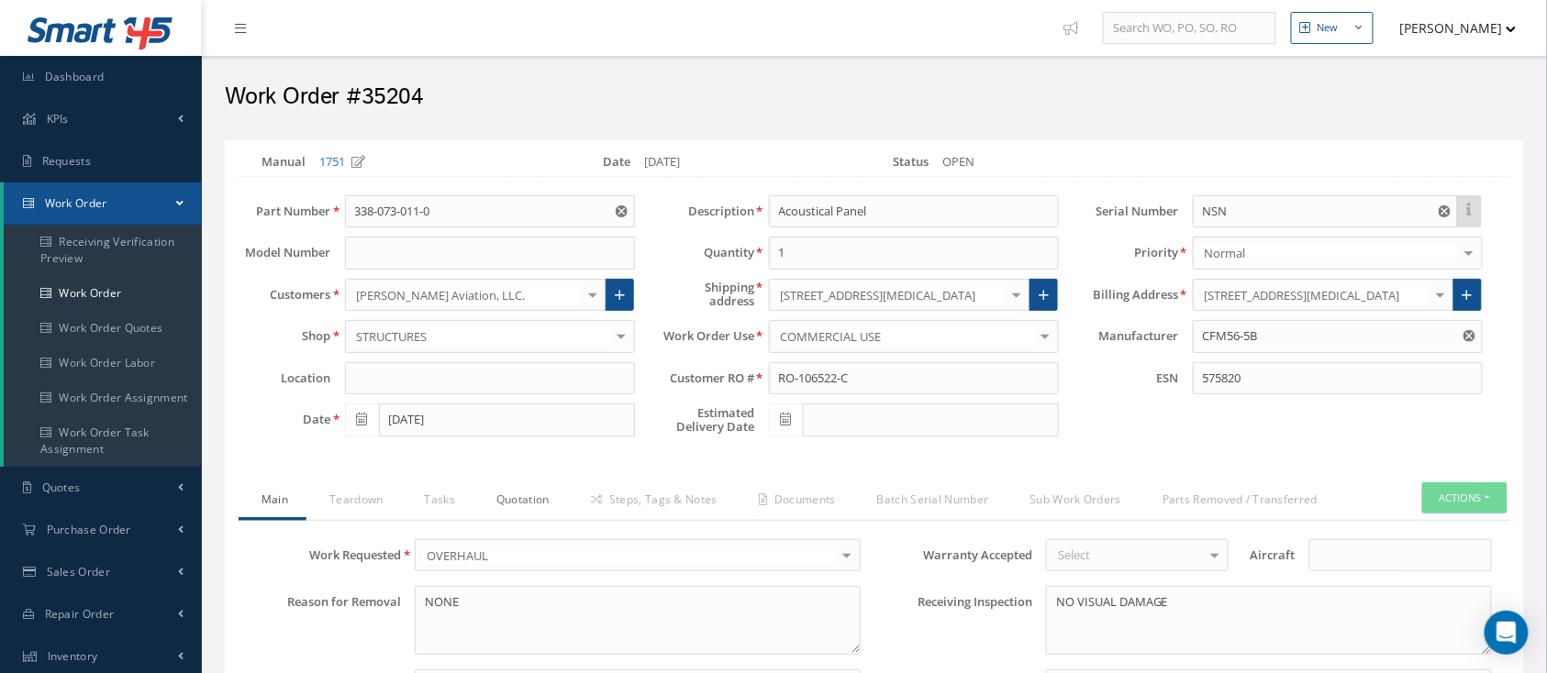
click at [523, 492] on link "Quotation" at bounding box center [520, 501] width 94 height 39
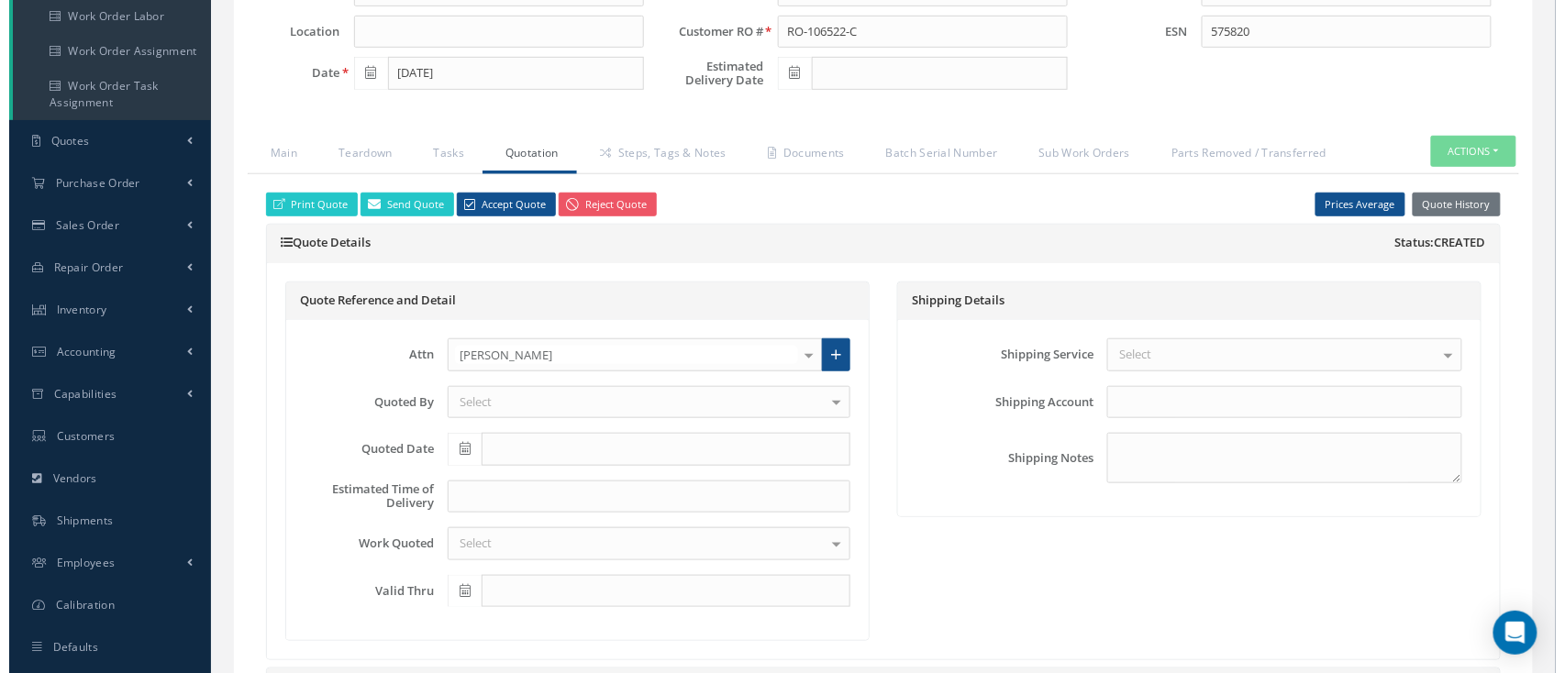
scroll to position [367, 0]
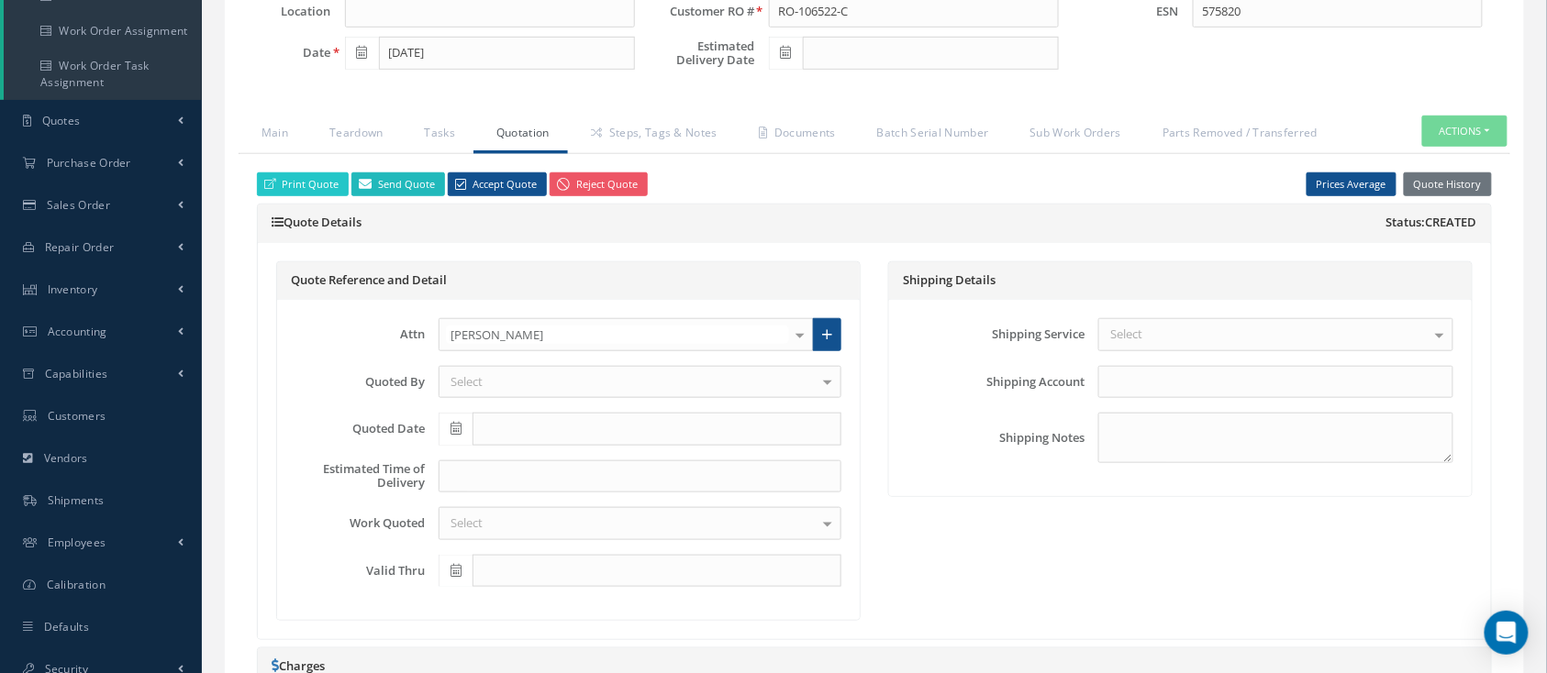
click at [401, 183] on link "Send Quote" at bounding box center [398, 184] width 94 height 25
type input "WorkOrder 35204 Quote from"
type textarea "Dear, Please find attached your WO 35204 Quote. Please feel free to contact me …"
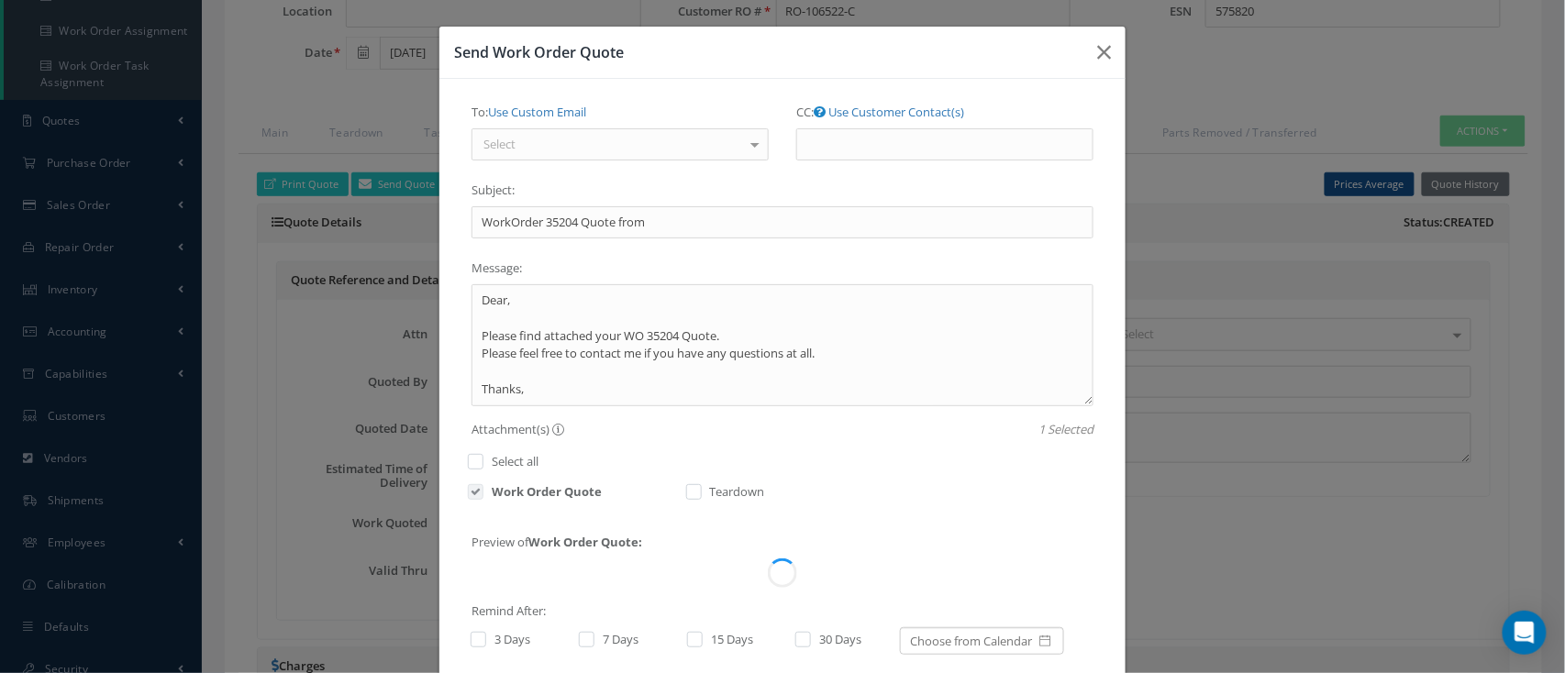
drag, startPoint x: 679, startPoint y: 150, endPoint x: 671, endPoint y: 170, distance: 20.6
click at [680, 152] on div "Select" at bounding box center [619, 144] width 297 height 33
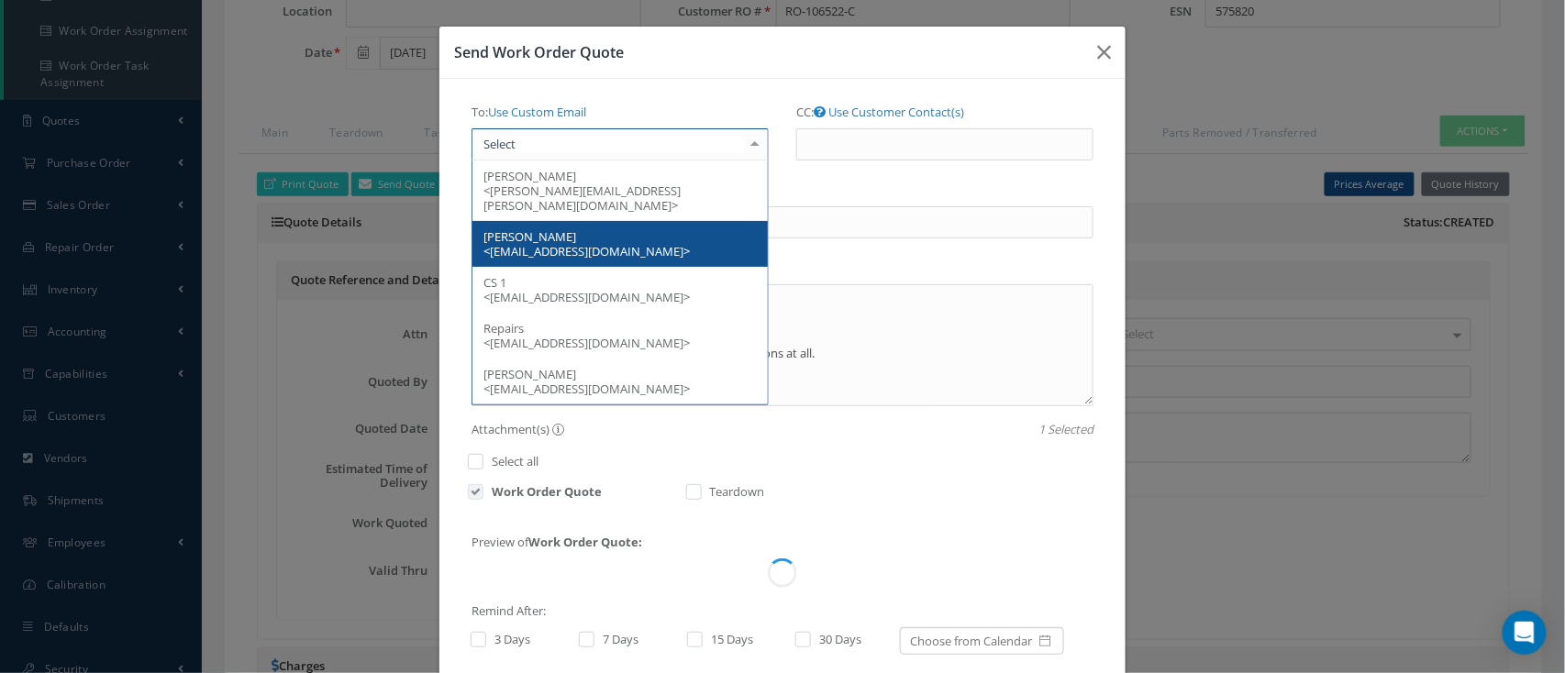
click at [642, 221] on span "ROBBIN LECLERC <AP@STRATTONAVIATION.COM>" at bounding box center [619, 244] width 295 height 46
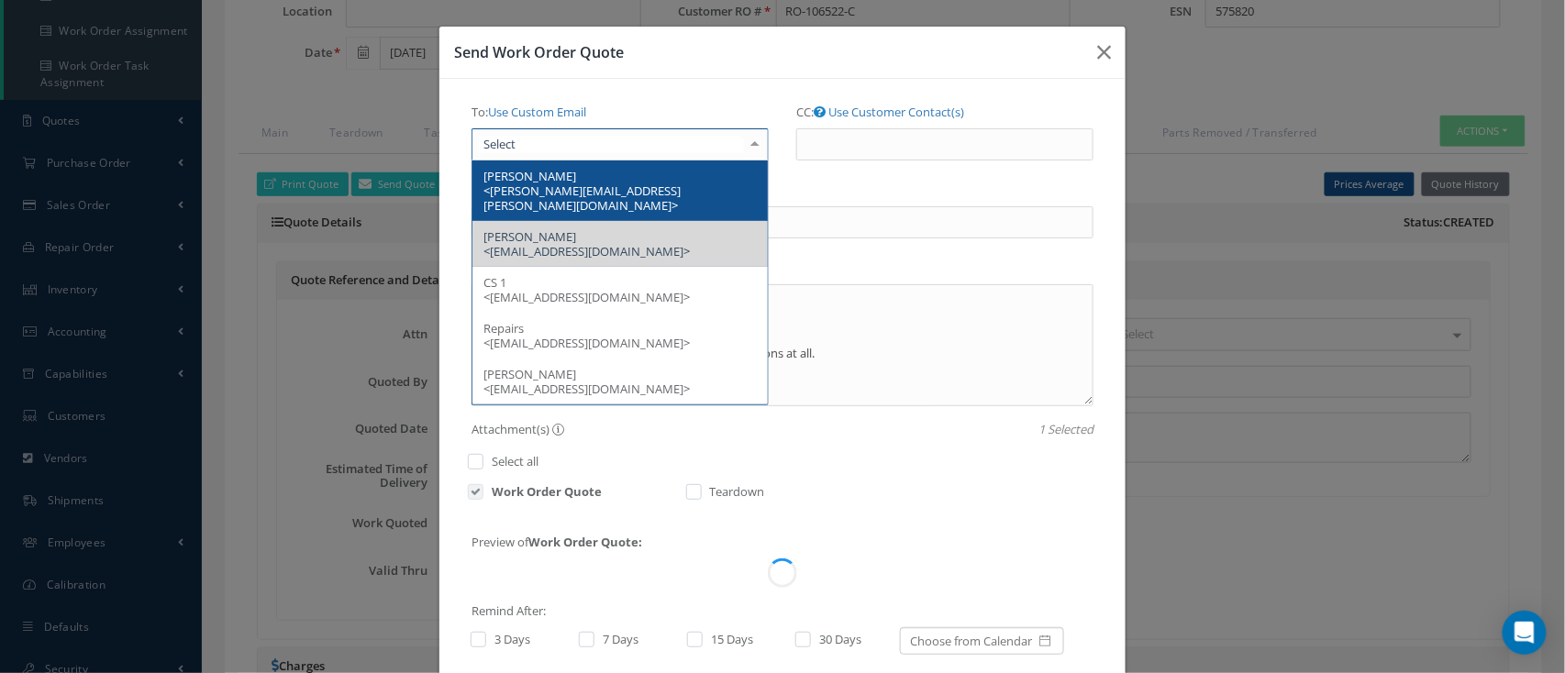
click at [678, 180] on span "Pennie DelValle <pennie.delvalle@strattonaviation.com>" at bounding box center [619, 191] width 295 height 61
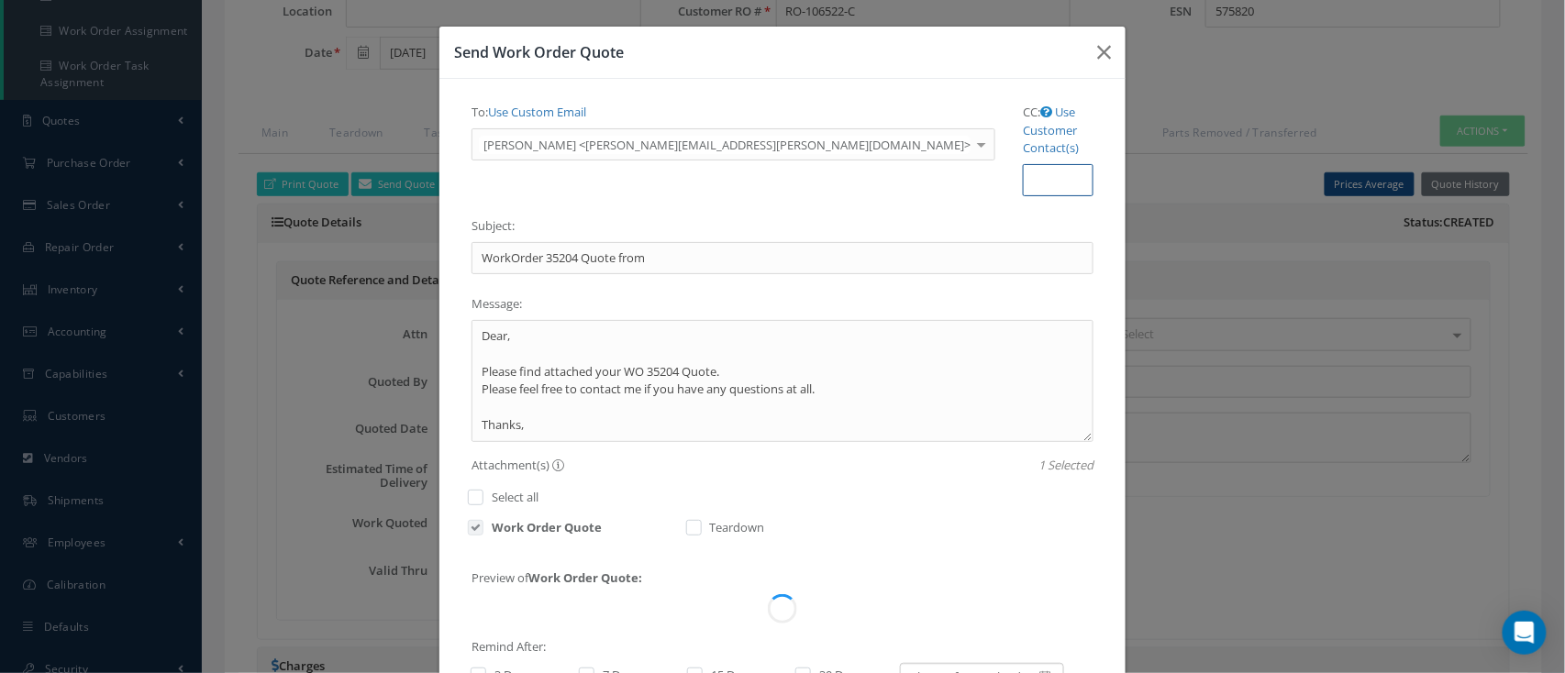
click at [1023, 164] on input "CC:" at bounding box center [1058, 180] width 71 height 33
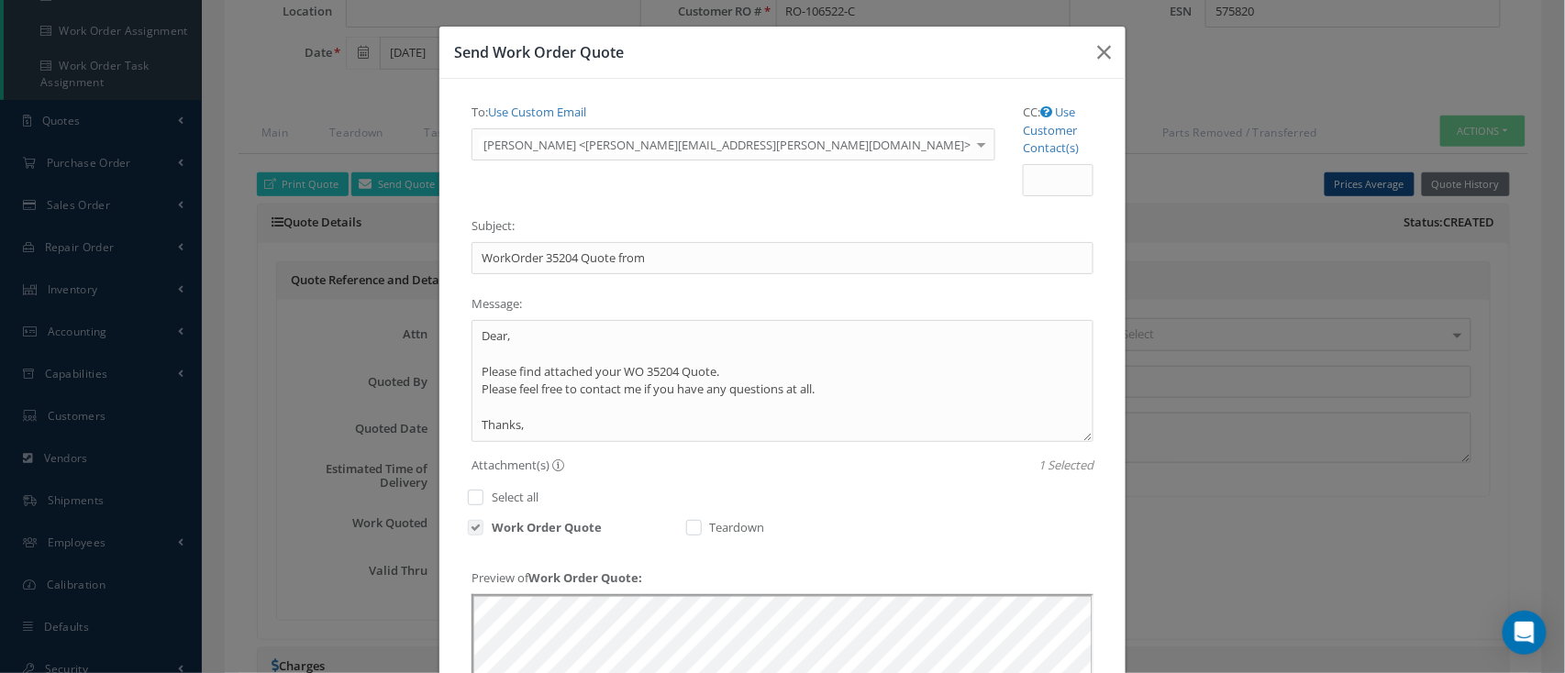
click at [1023, 103] on label "CC: Use Customer Contact(s)" at bounding box center [1058, 130] width 71 height 67
click at [0, 0] on input "CC:" at bounding box center [0, 0] width 0 height 0
click at [1023, 113] on link "Use Customer Contact(s)" at bounding box center [1051, 130] width 56 height 52
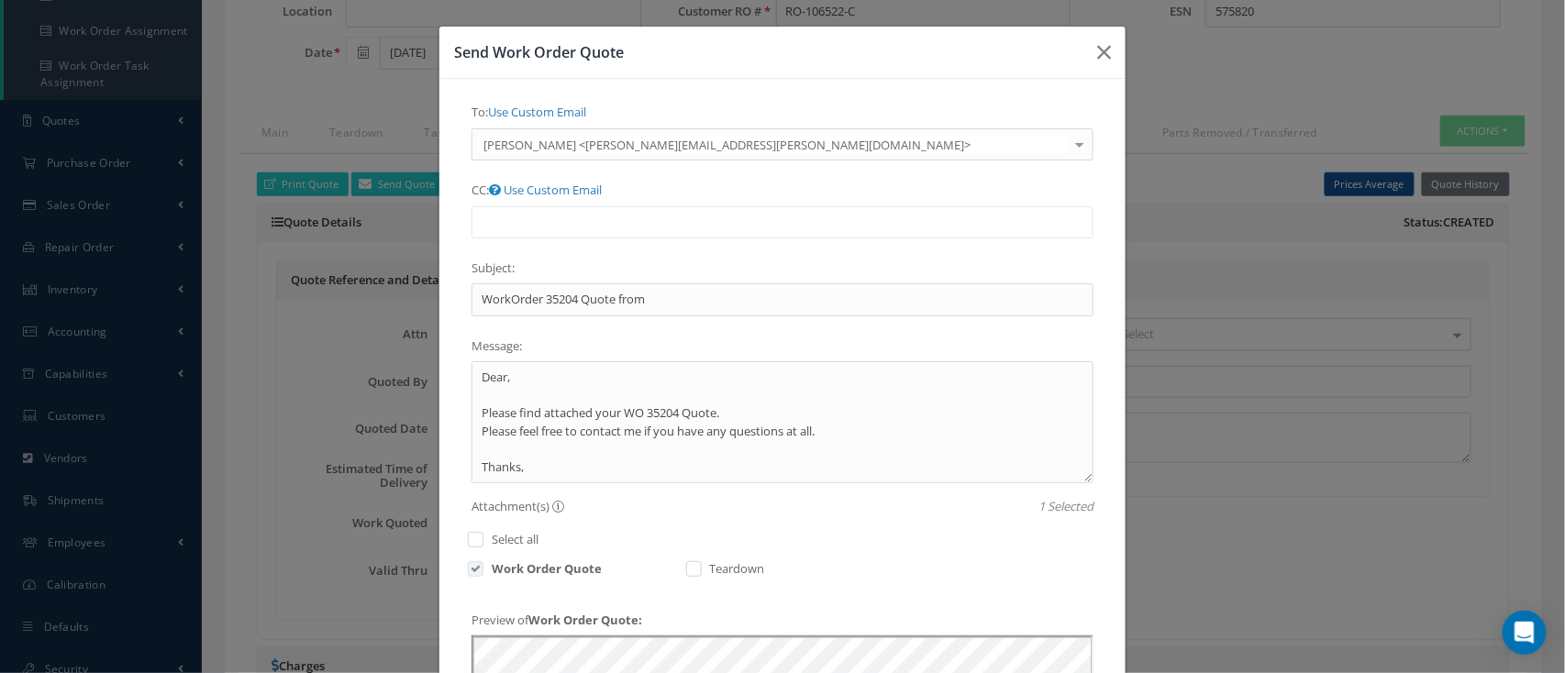
click at [974, 206] on ul at bounding box center [782, 222] width 622 height 32
click at [1011, 206] on ul "ROBBIN LECLERC <AP@STRATTONAVIATION.COM>" at bounding box center [782, 222] width 622 height 32
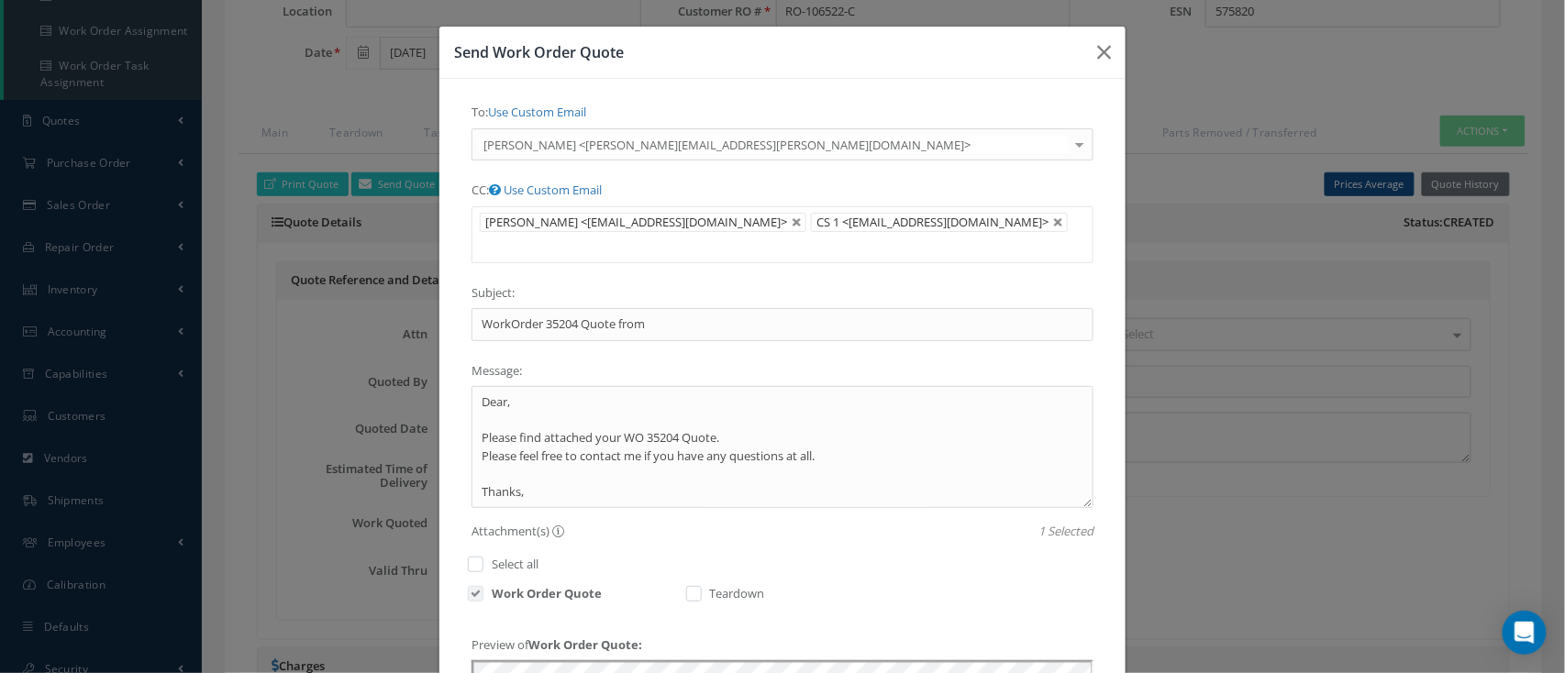
click at [511, 235] on li at bounding box center [493, 247] width 36 height 25
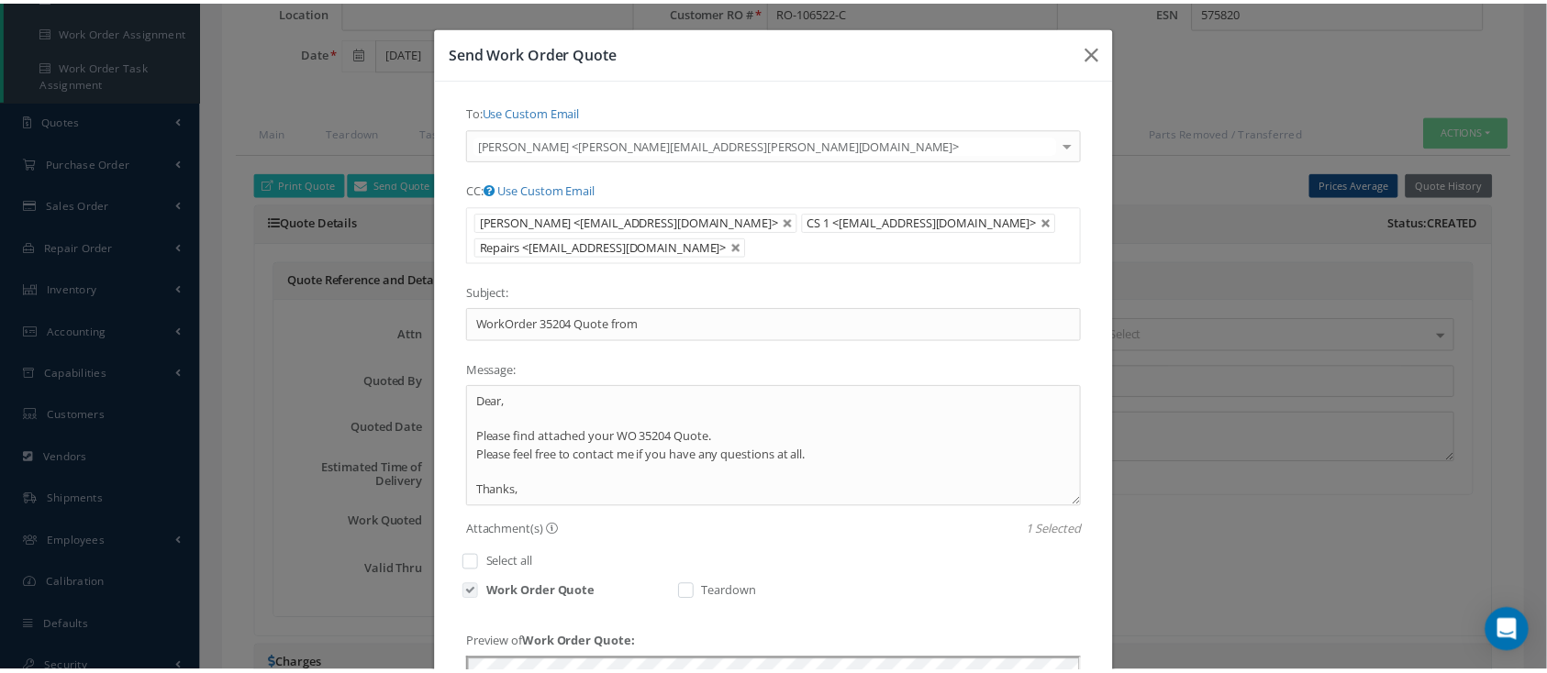
scroll to position [397, 0]
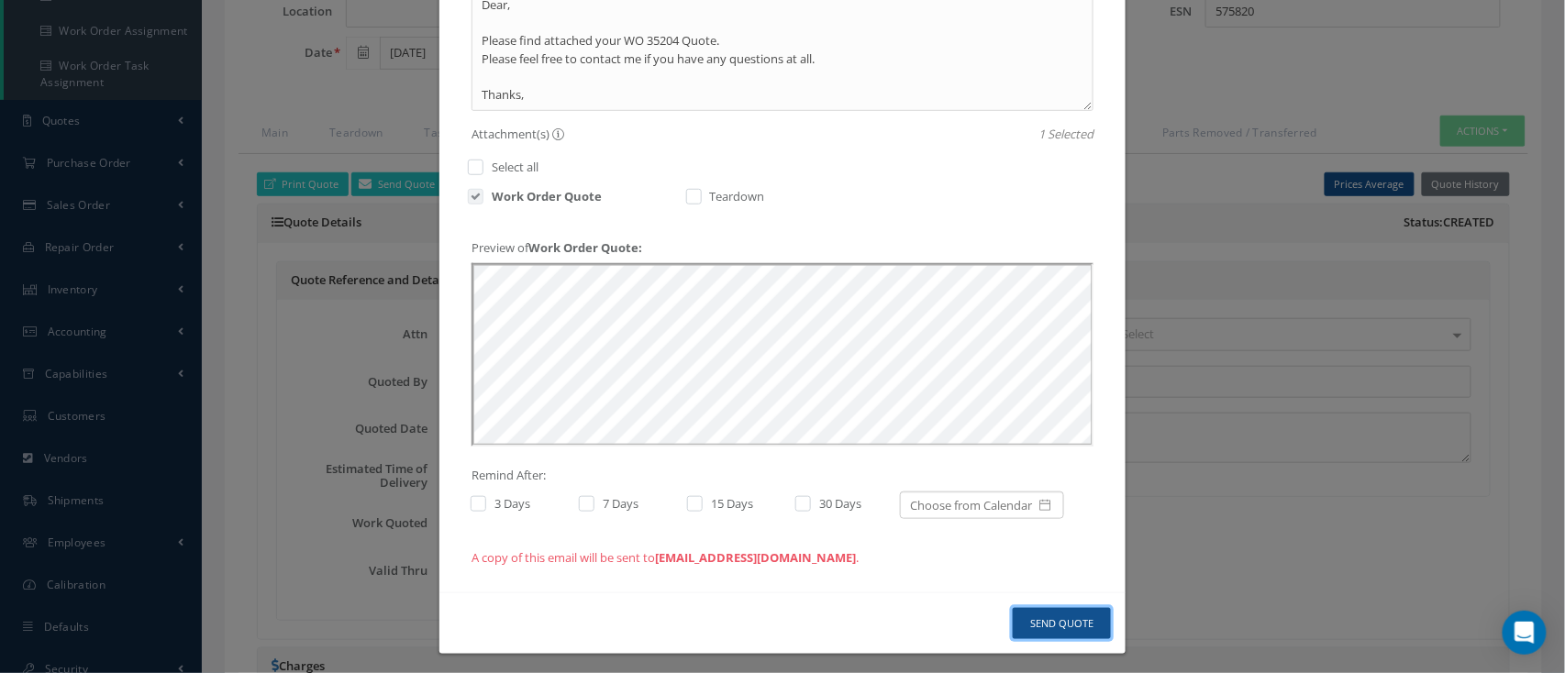
click at [1034, 608] on button "Send Quote" at bounding box center [1062, 624] width 98 height 32
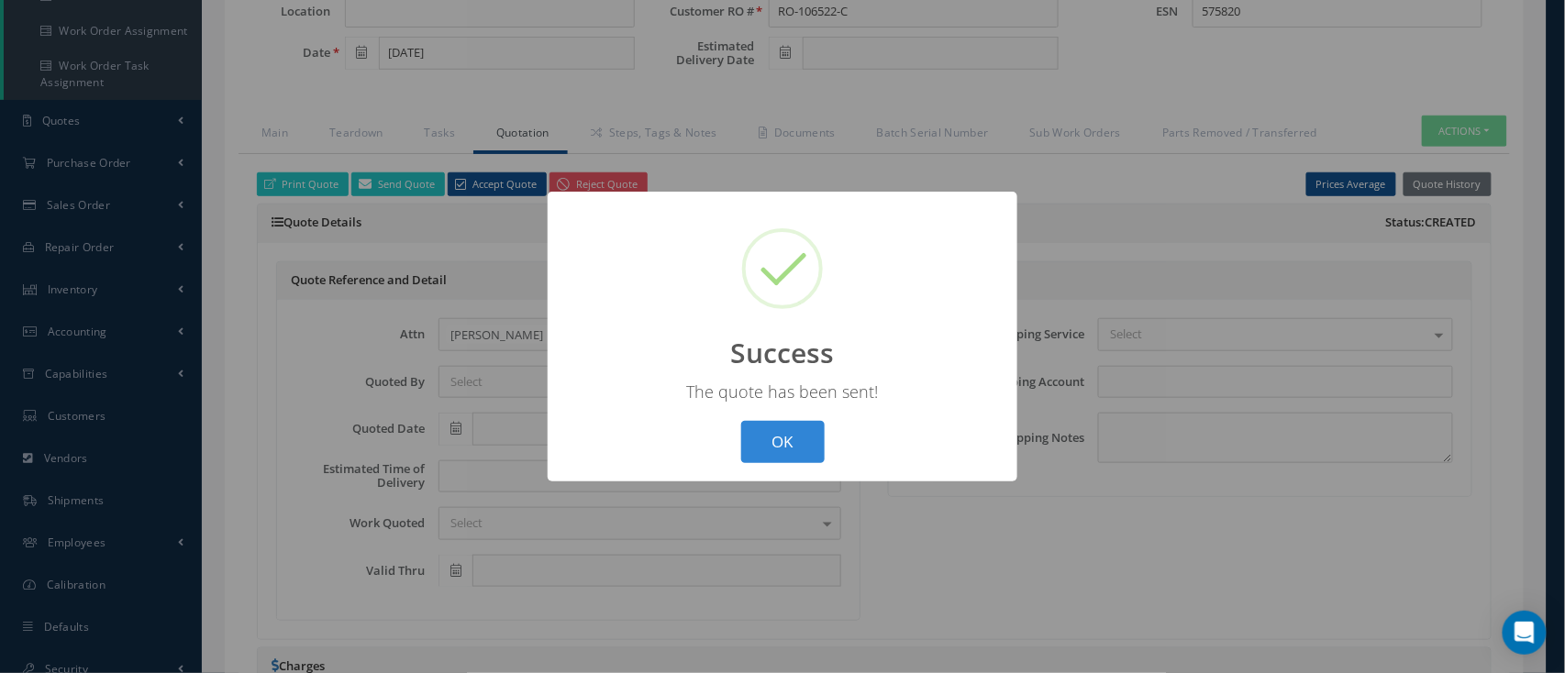
click at [768, 464] on div "? ! i Success × The quote has been sent! OK Cancel" at bounding box center [783, 337] width 470 height 291
click at [771, 446] on button "OK" at bounding box center [782, 442] width 83 height 43
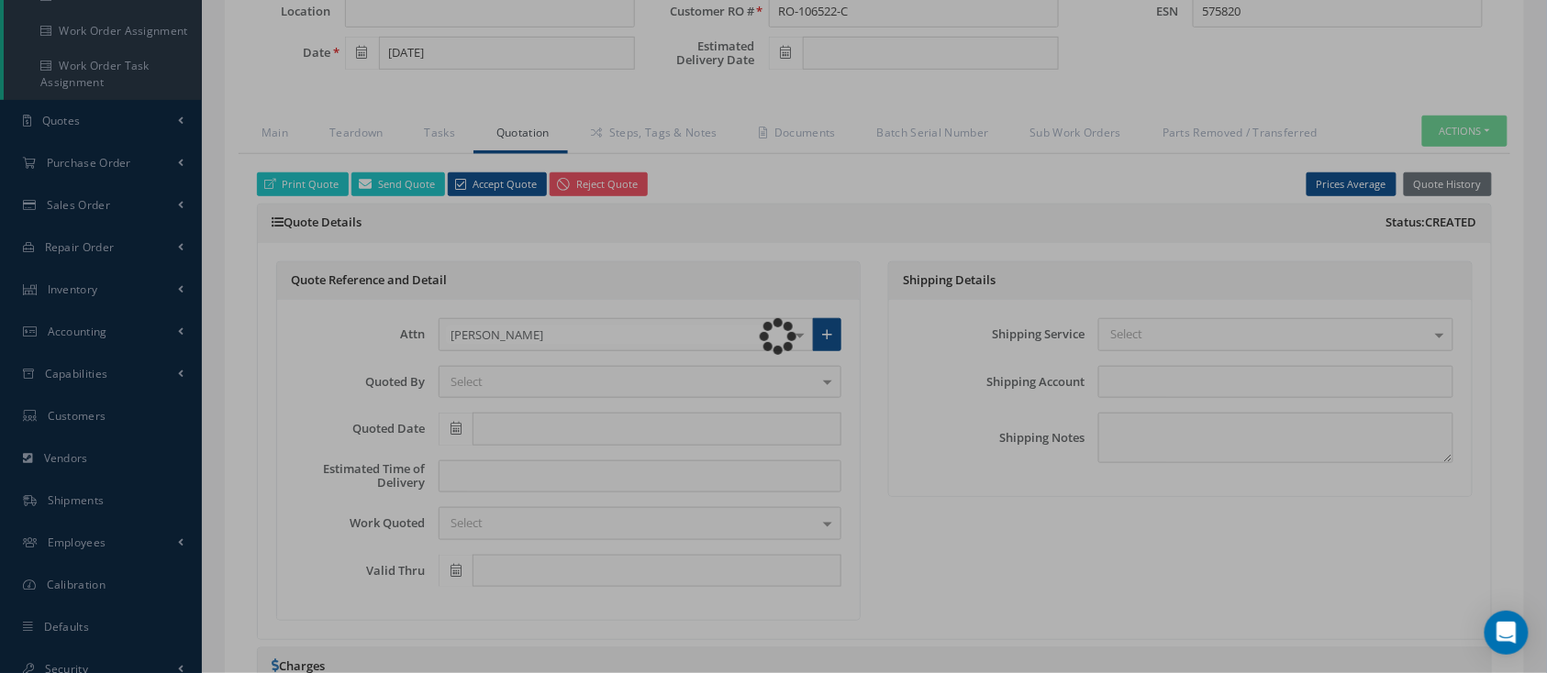
click at [773, 337] on div "Loading…" at bounding box center [773, 337] width 0 height 0
type input "CFM56-5B"
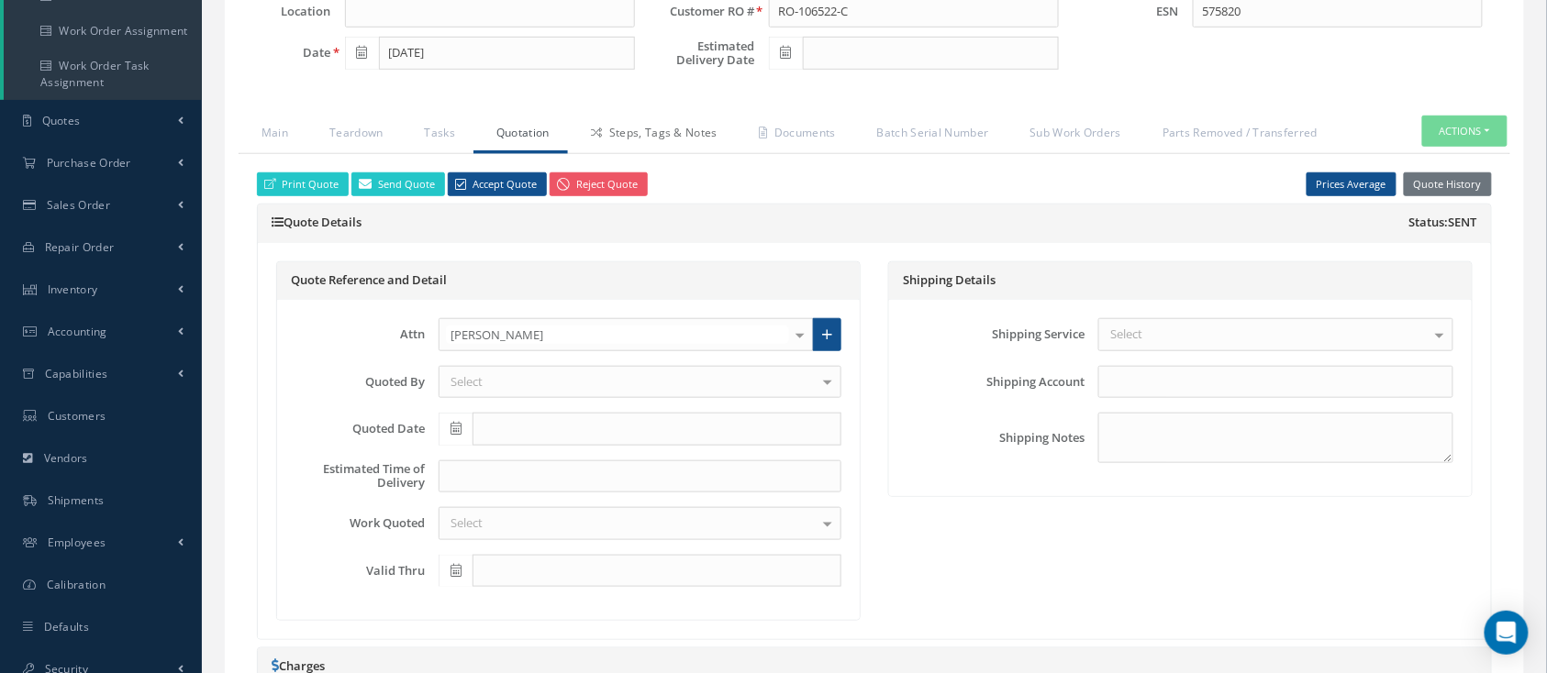
click at [687, 130] on link "Steps, Tags & Notes" at bounding box center [652, 135] width 168 height 39
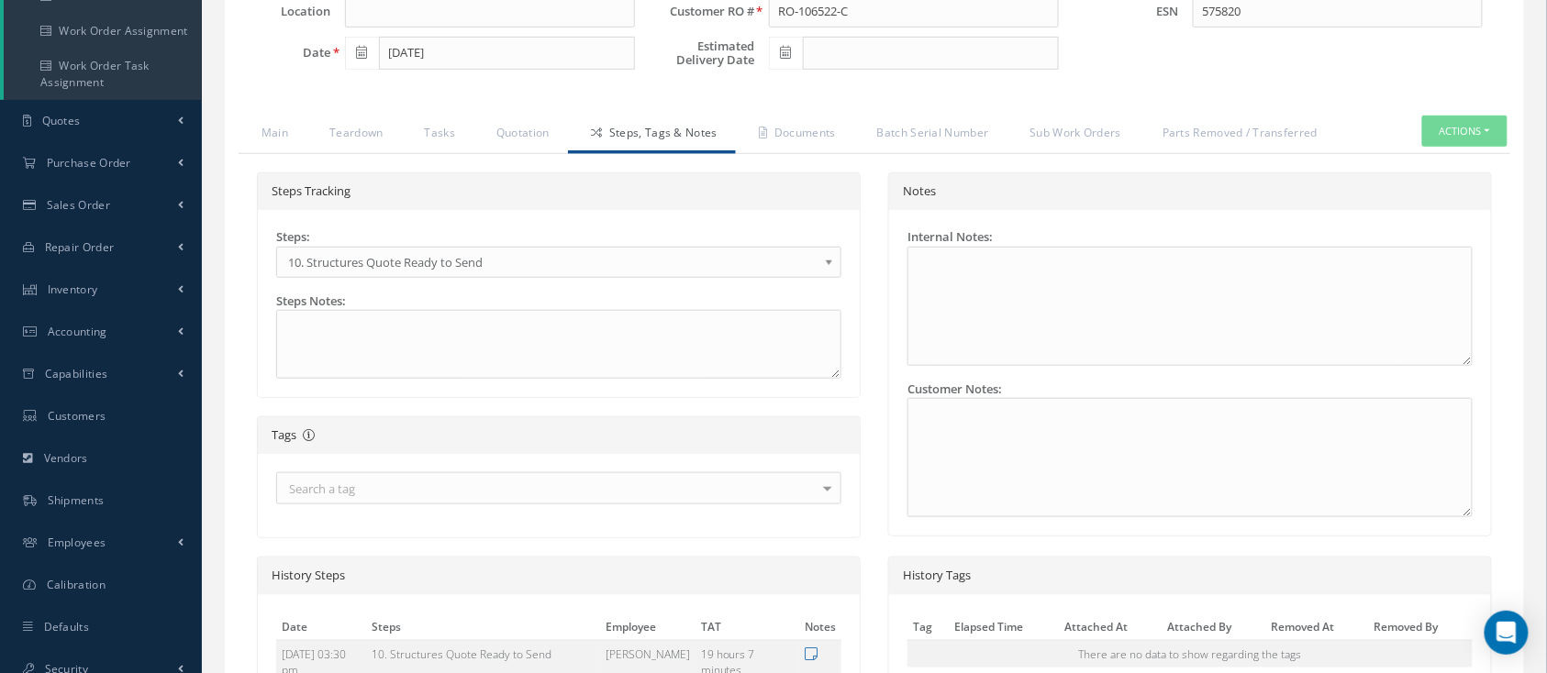
click at [462, 262] on span "10. Structures Quote Ready to Send" at bounding box center [552, 262] width 529 height 22
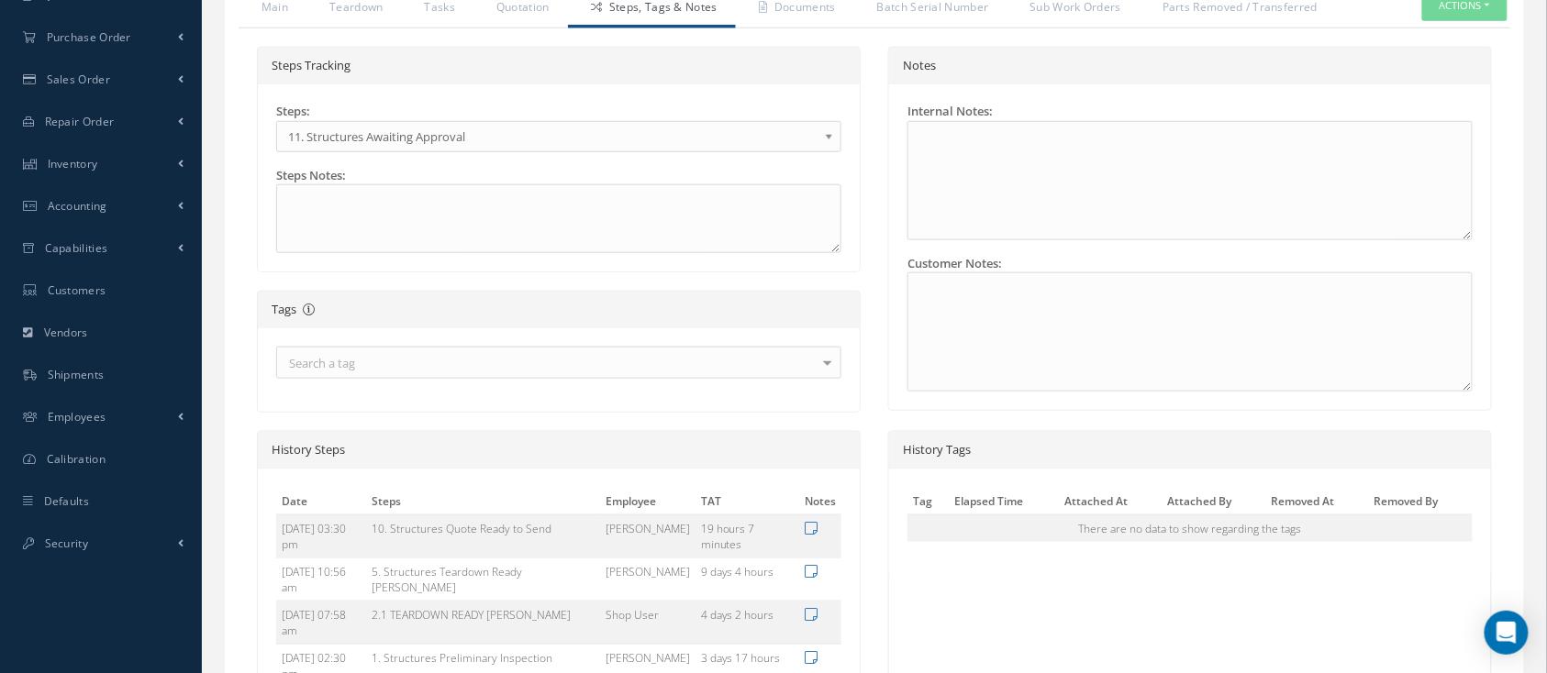
scroll to position [756, 0]
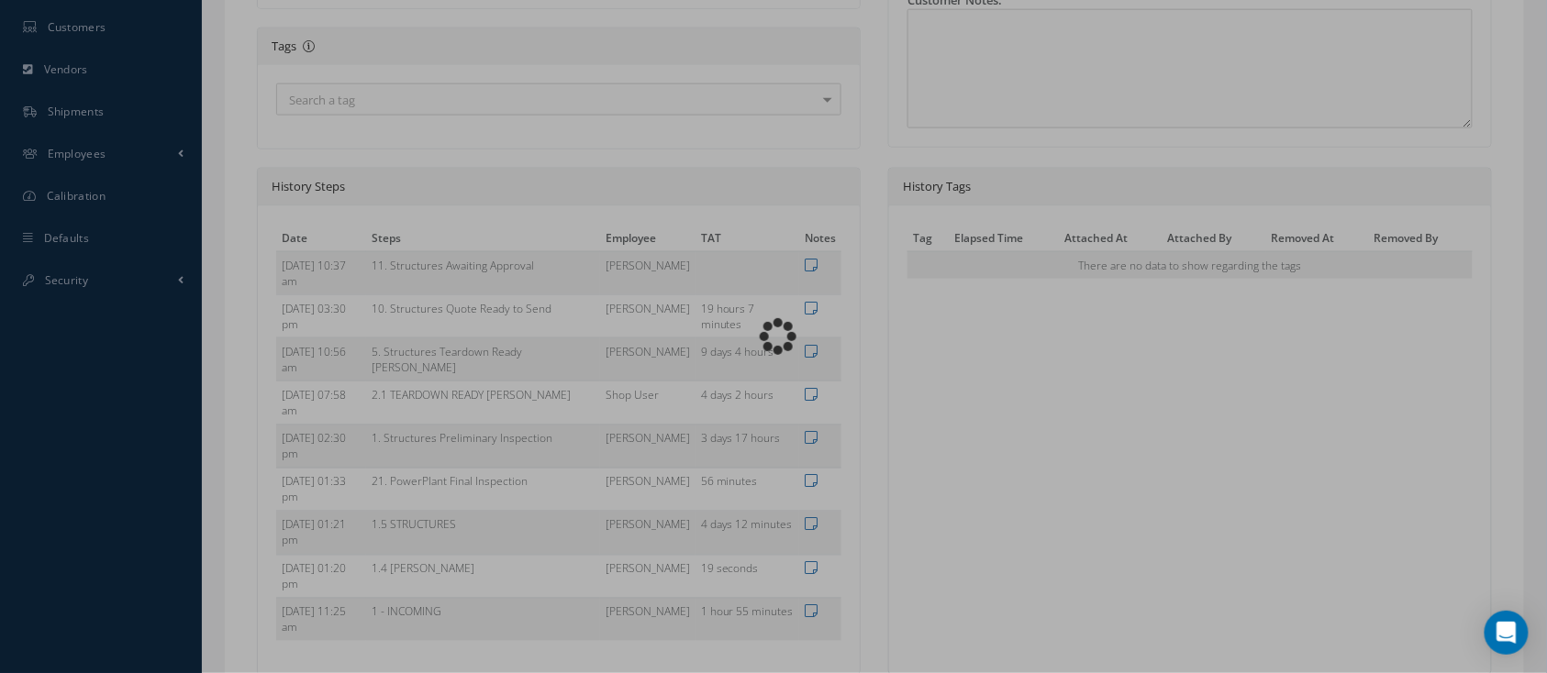
type input "CFM56-5B"
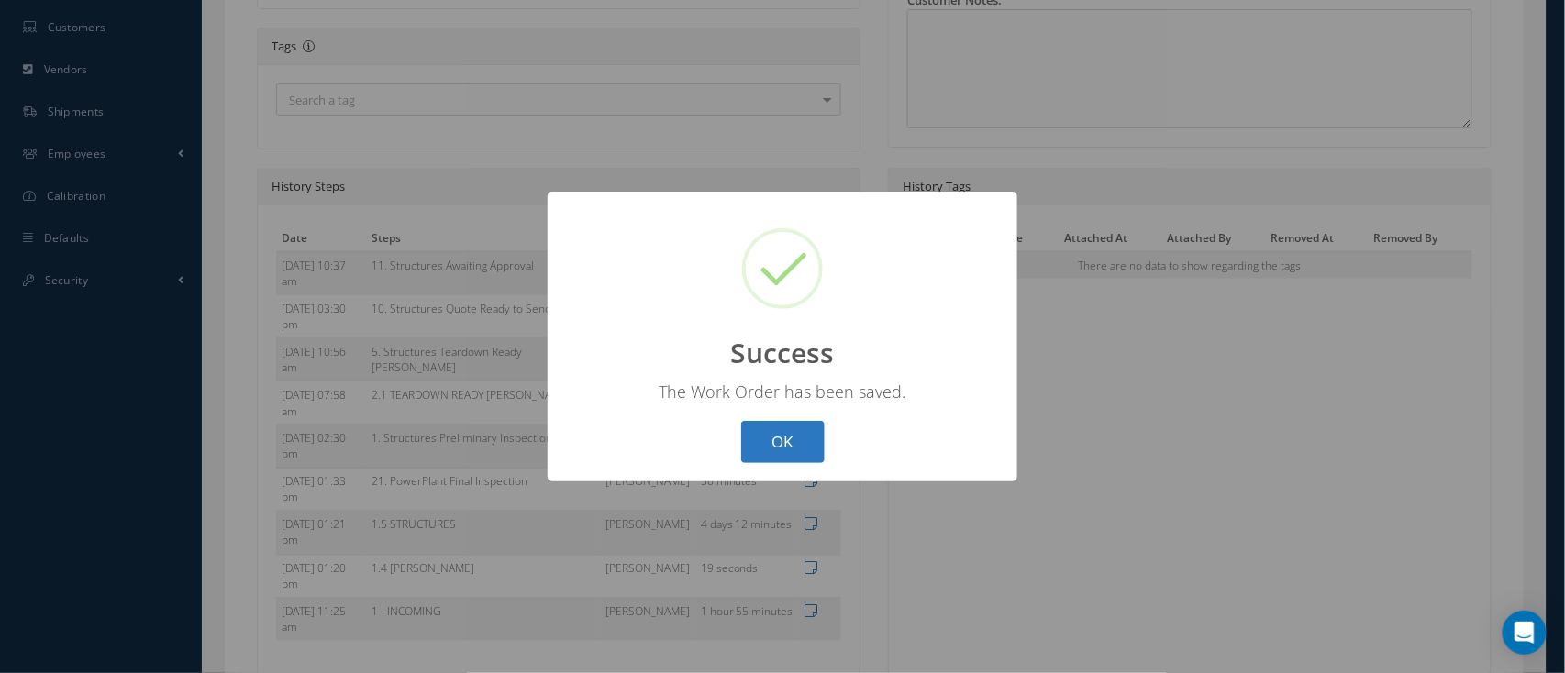
click at [745, 444] on button "OK" at bounding box center [782, 442] width 83 height 43
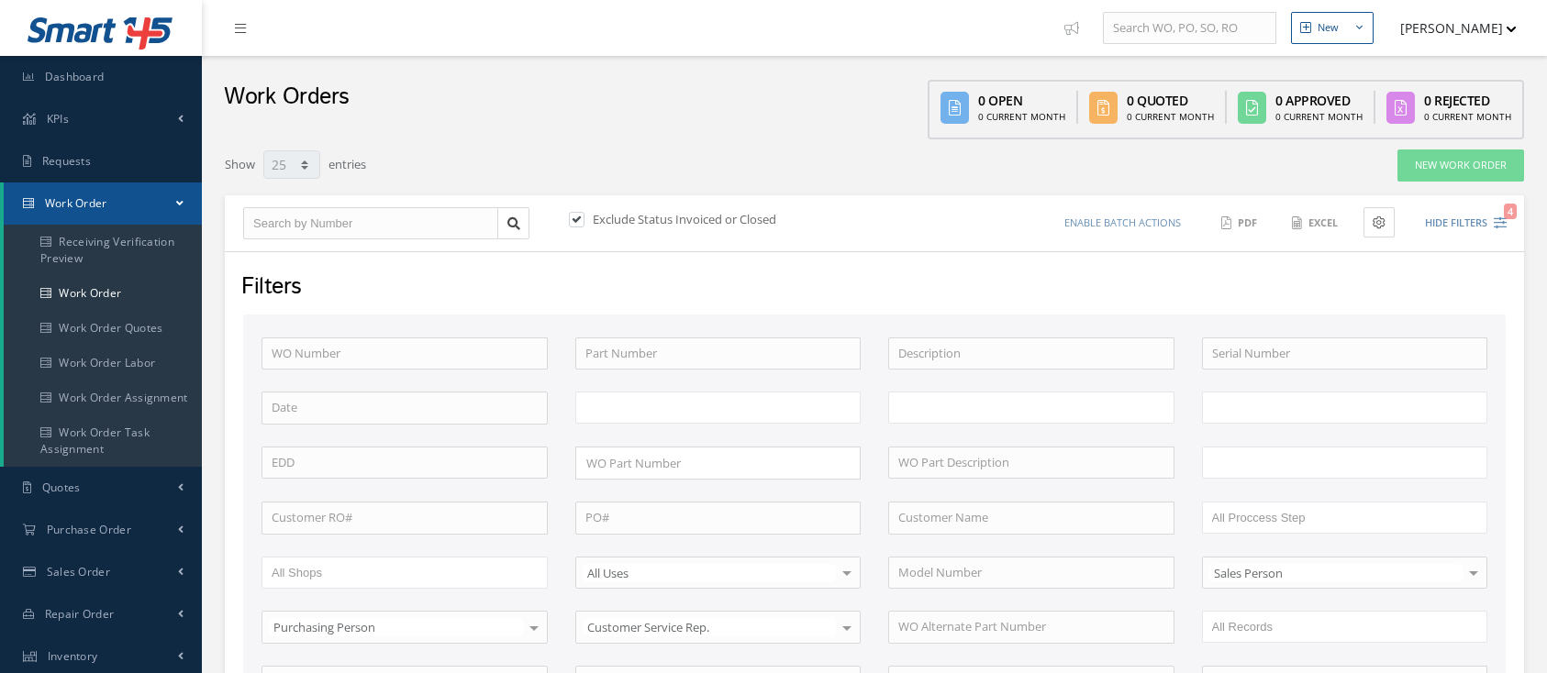
select select "25"
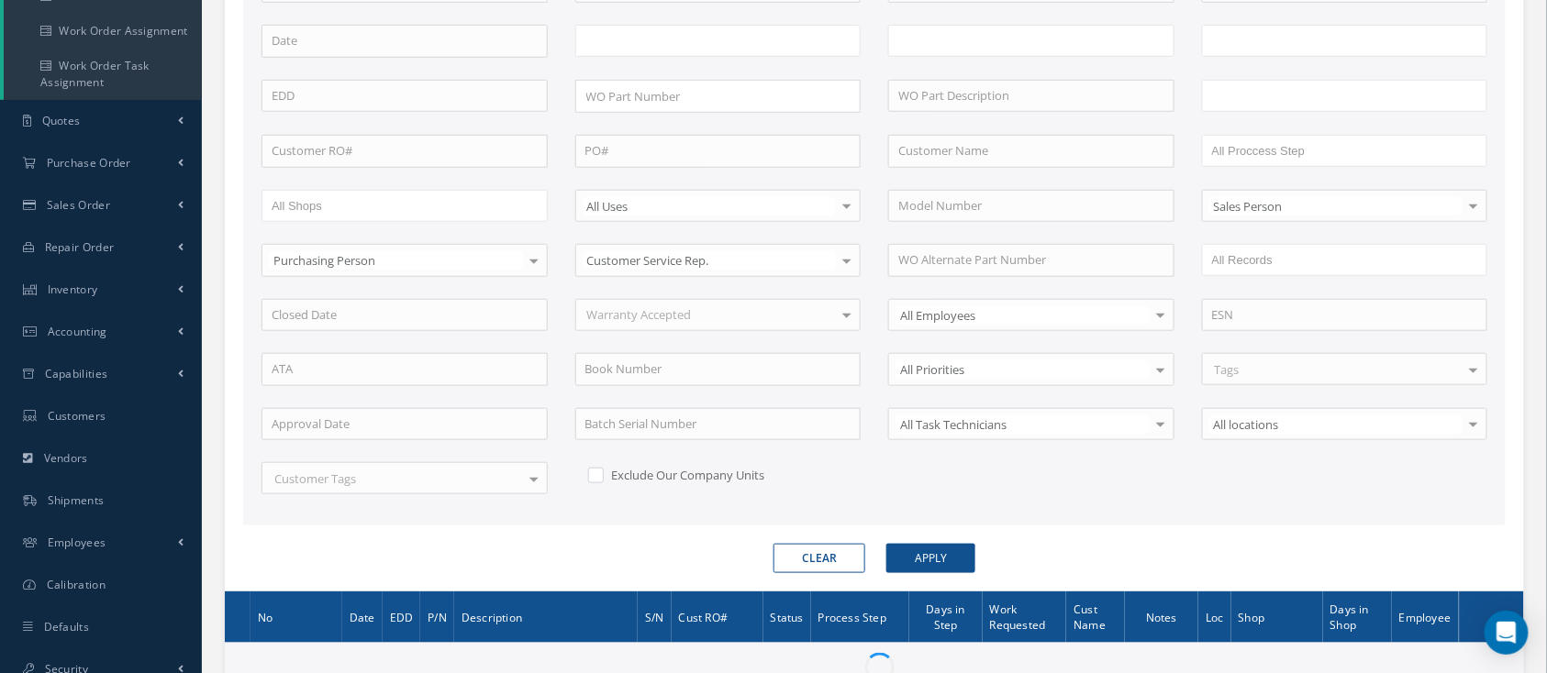
type input "All Work Request"
type input "All Work Performed"
type input "All Status"
type input "WO Part Status"
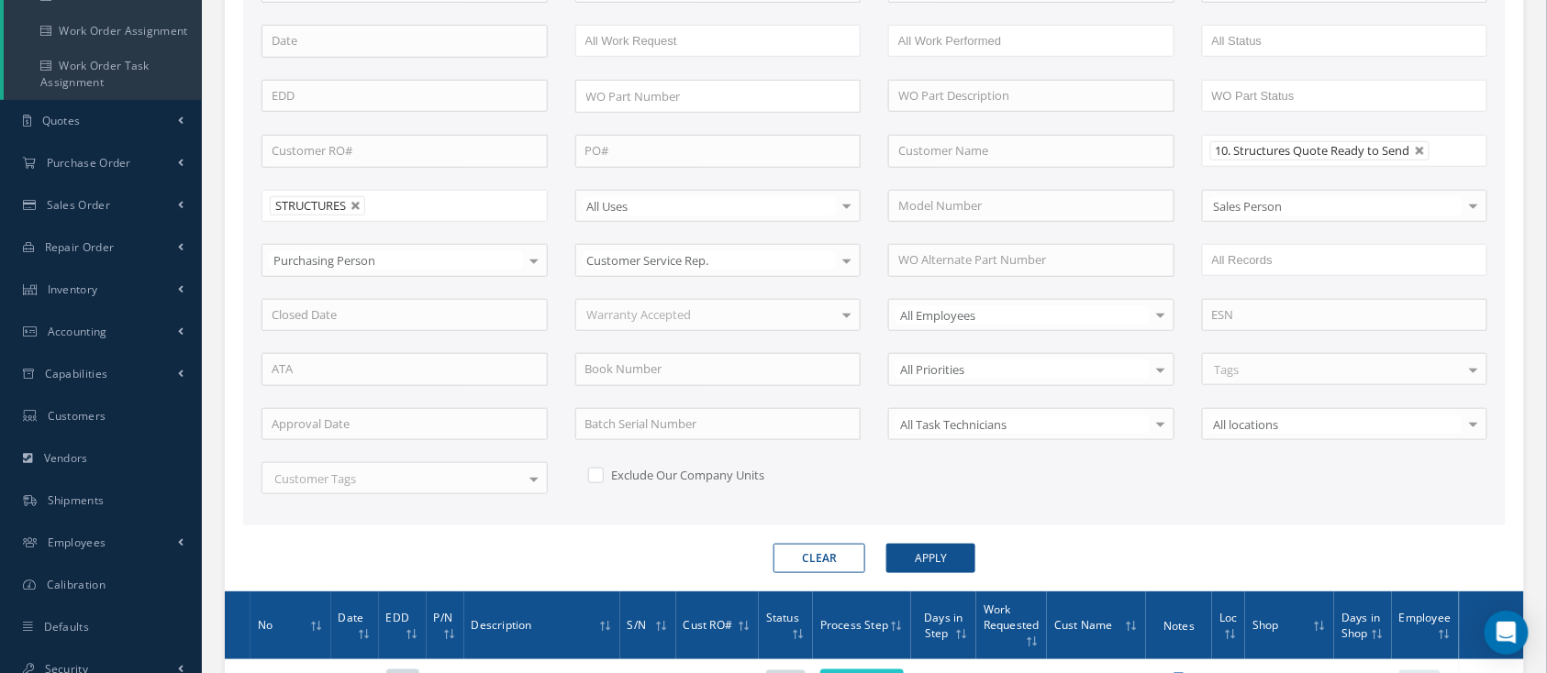
scroll to position [739, 0]
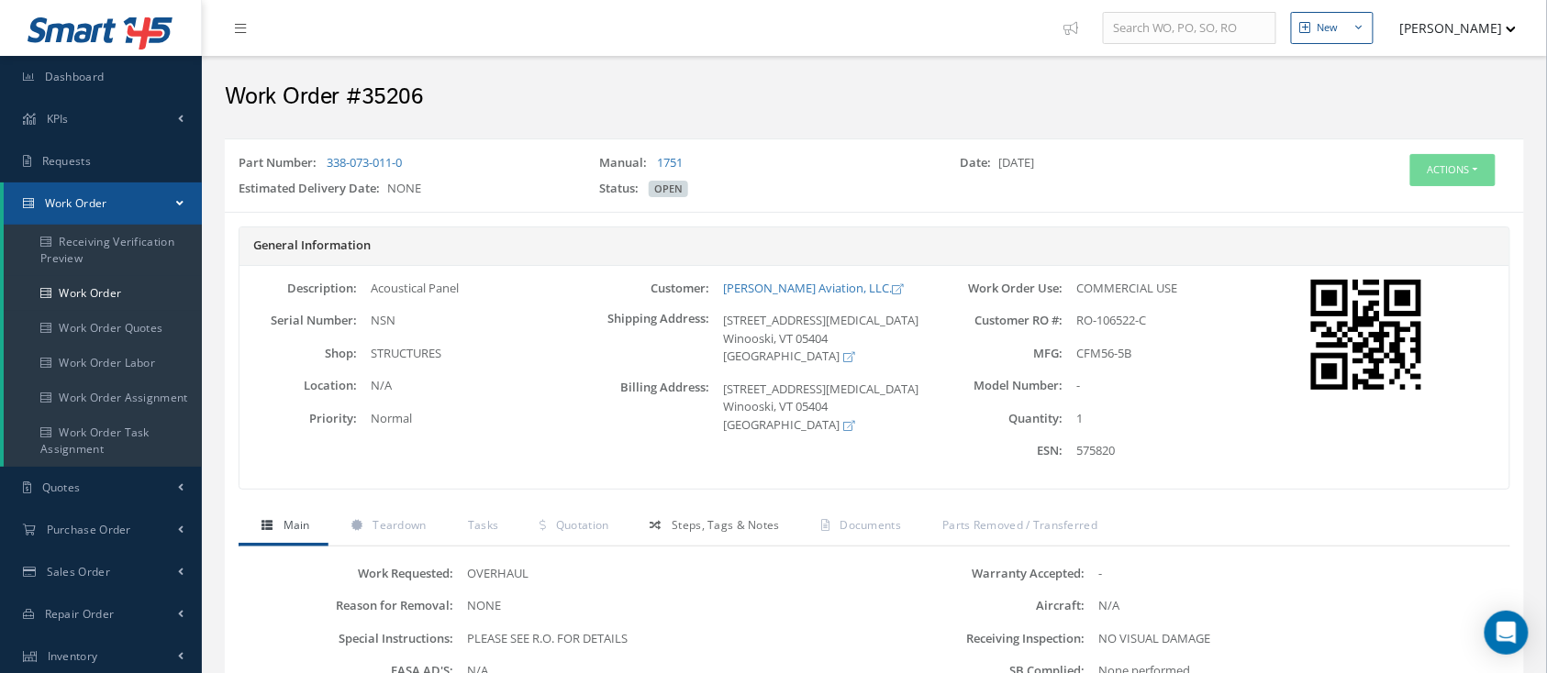
click at [697, 522] on span "Steps, Tags & Notes" at bounding box center [725, 525] width 108 height 16
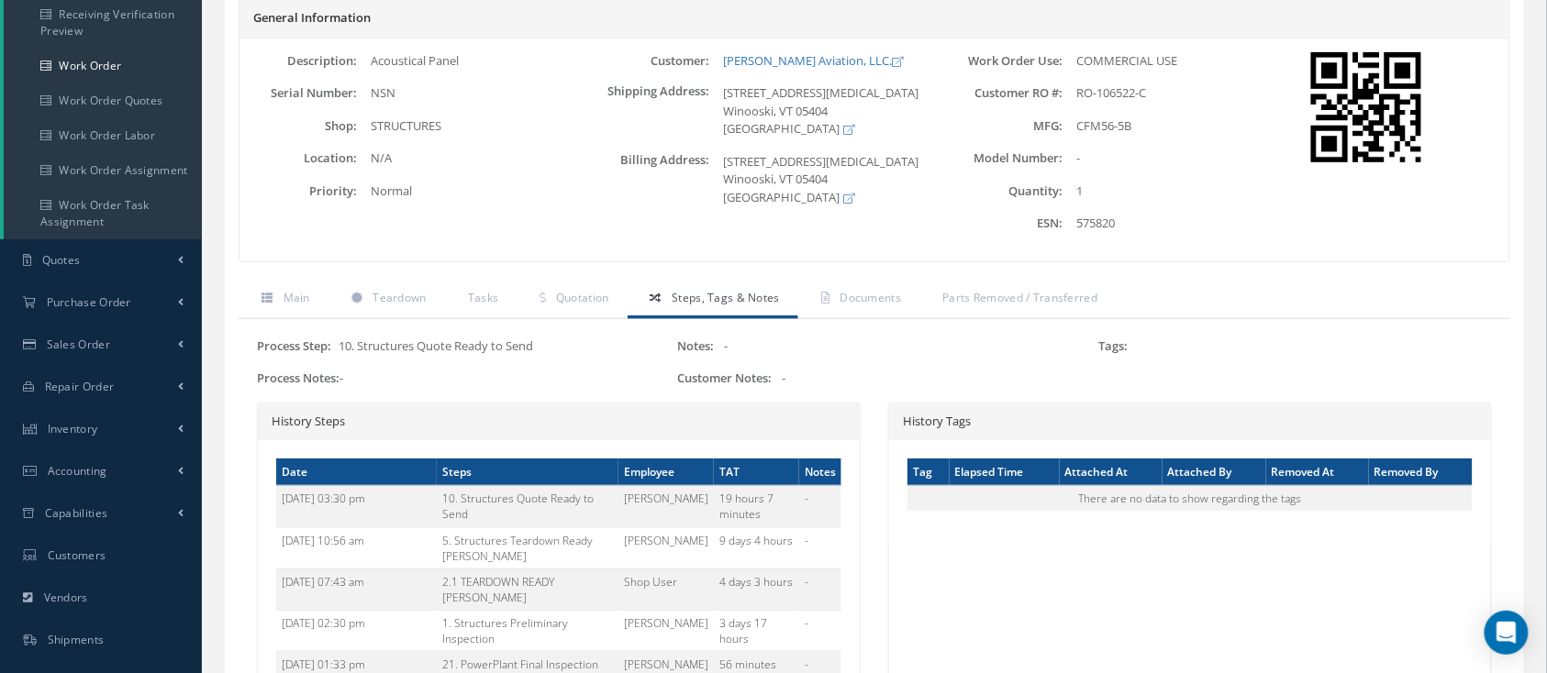
scroll to position [244, 0]
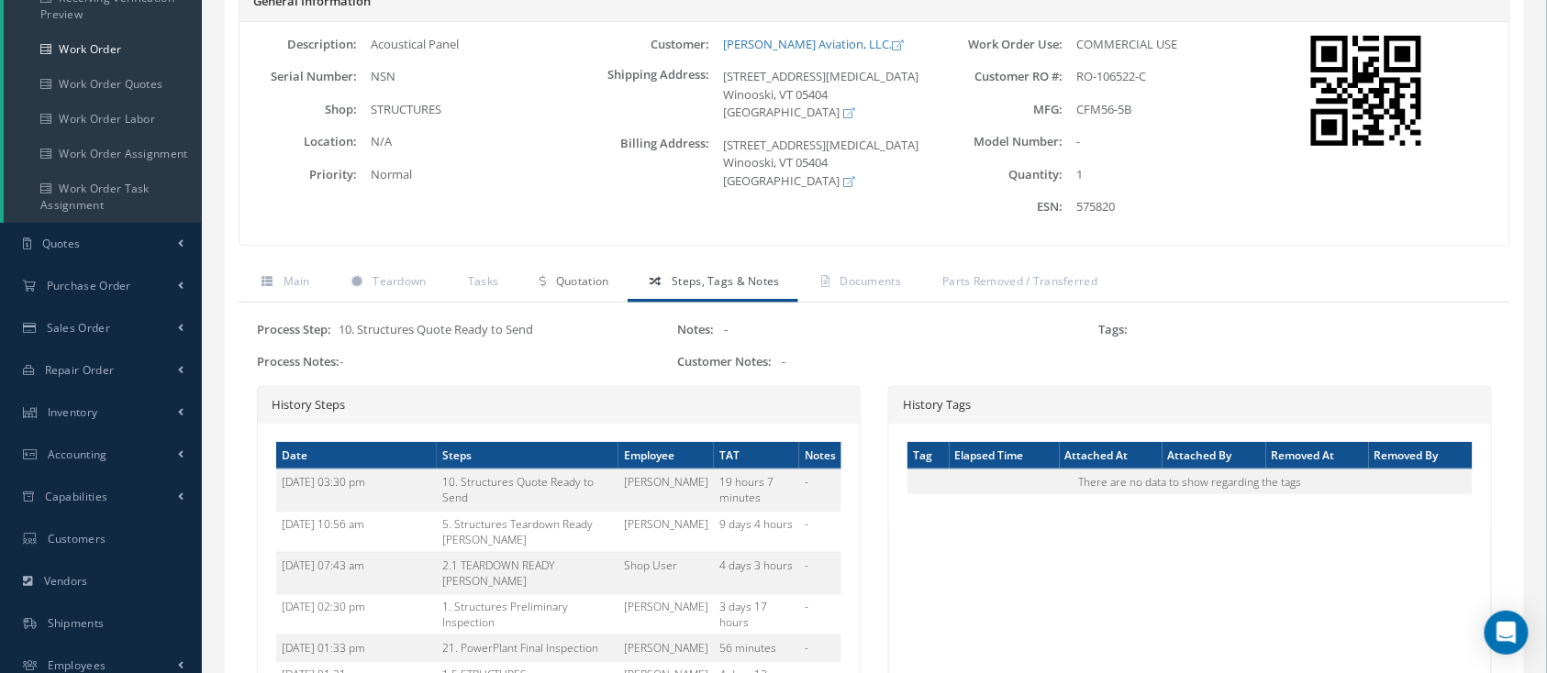
drag, startPoint x: 558, startPoint y: 275, endPoint x: 544, endPoint y: 274, distance: 13.8
click at [558, 274] on span "Quotation" at bounding box center [582, 281] width 53 height 16
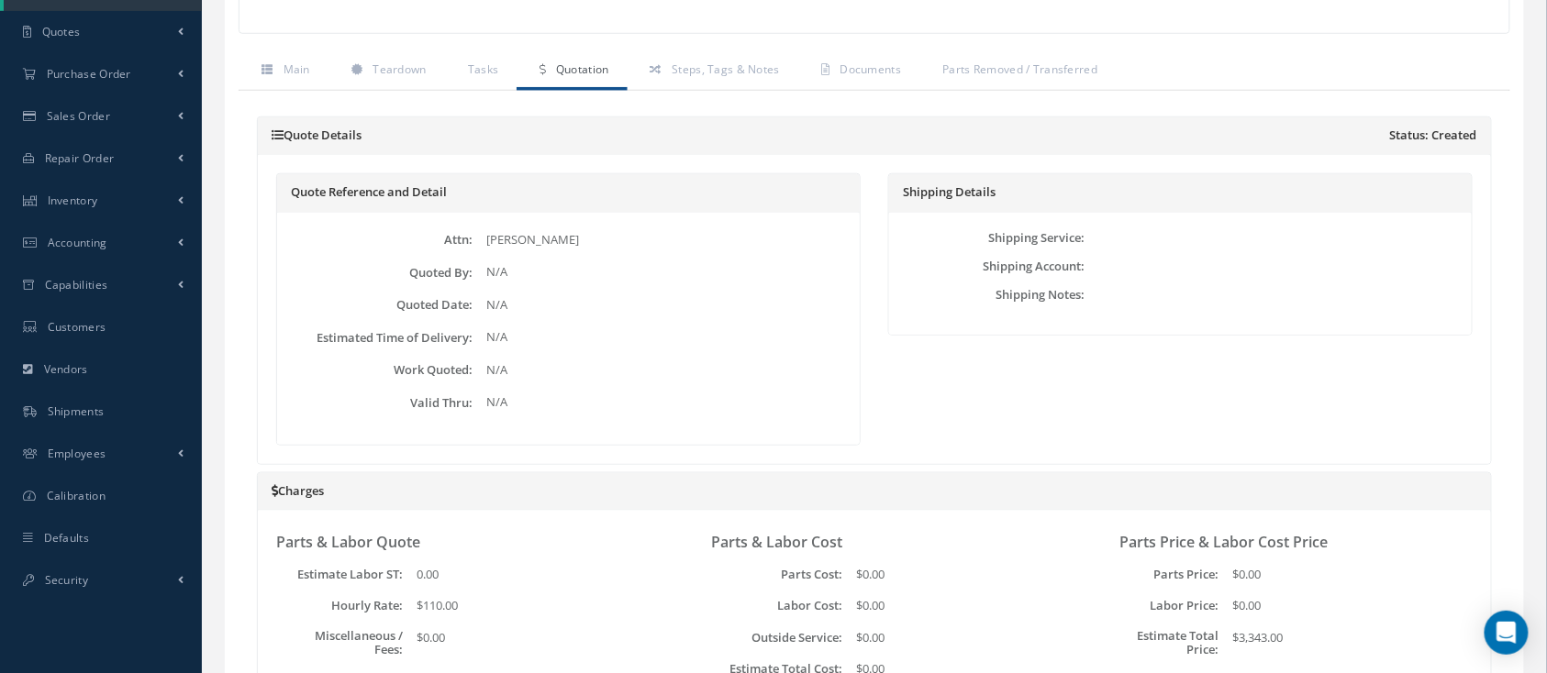
scroll to position [89, 0]
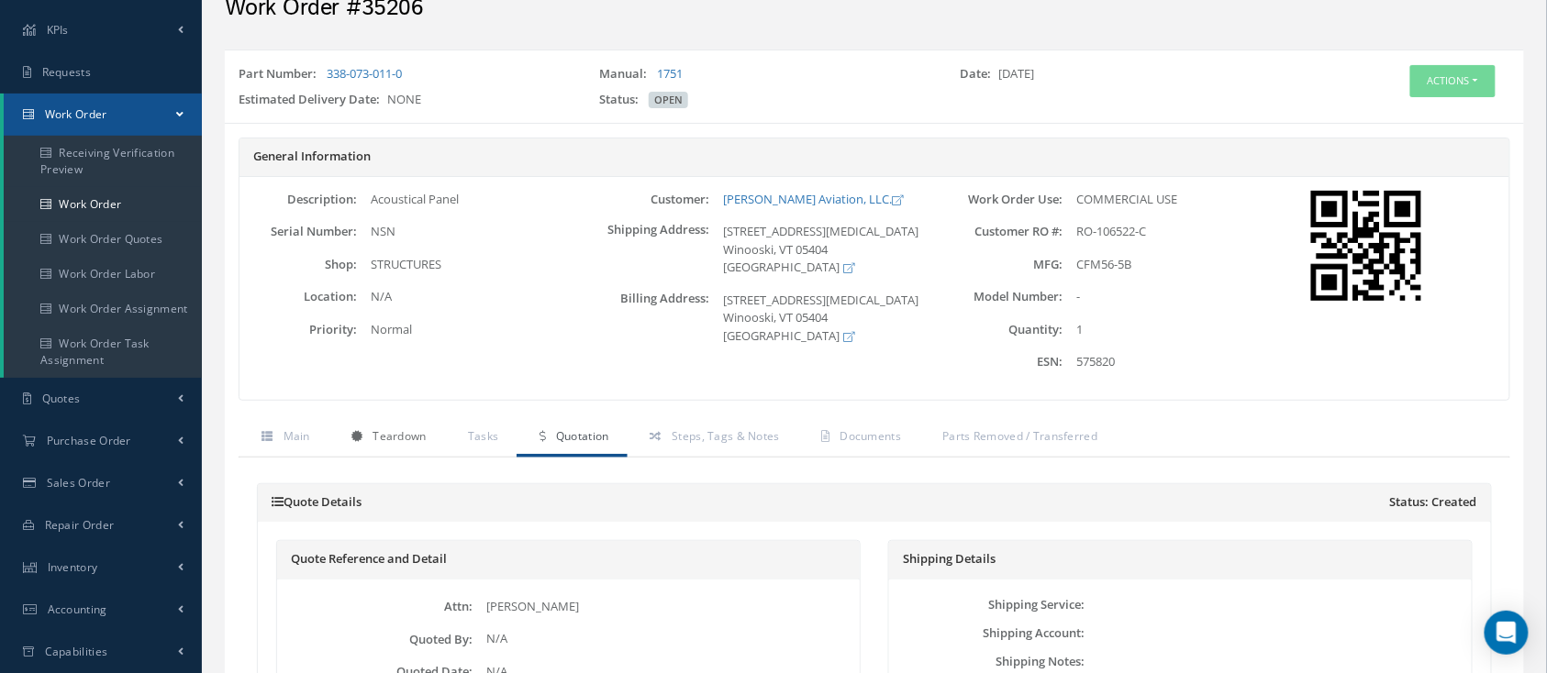
click at [427, 422] on link "Teardown" at bounding box center [386, 438] width 116 height 39
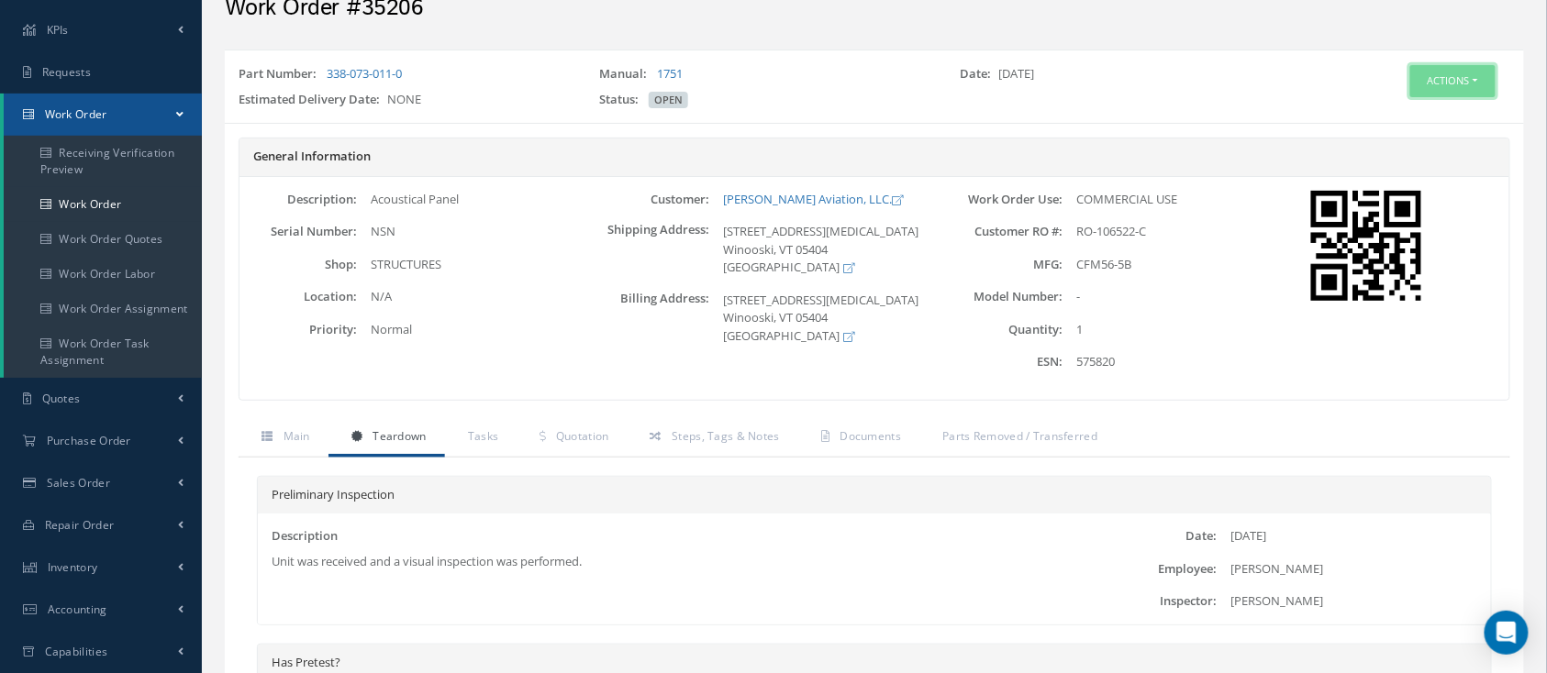
click at [1441, 72] on button "Actions" at bounding box center [1452, 81] width 85 height 32
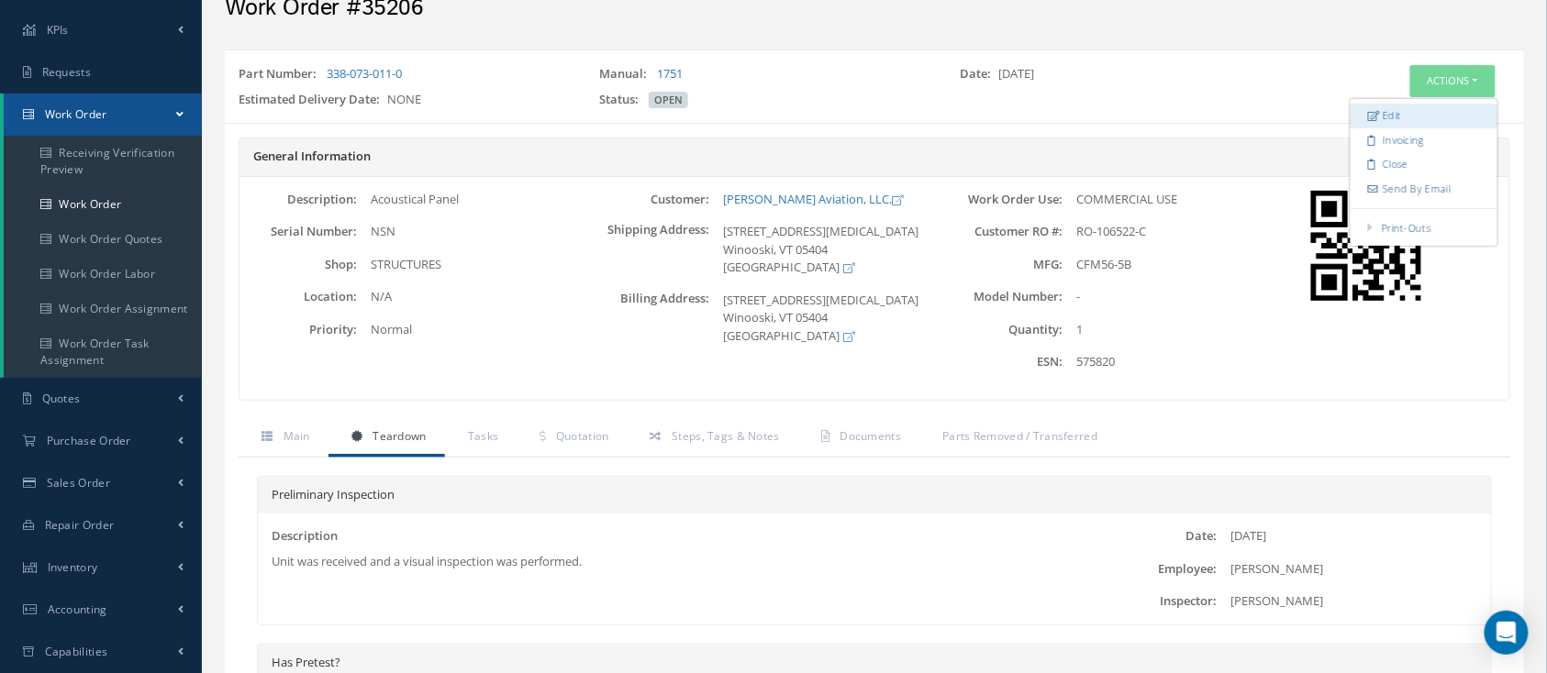
click at [1431, 110] on link "Edit" at bounding box center [1423, 116] width 147 height 25
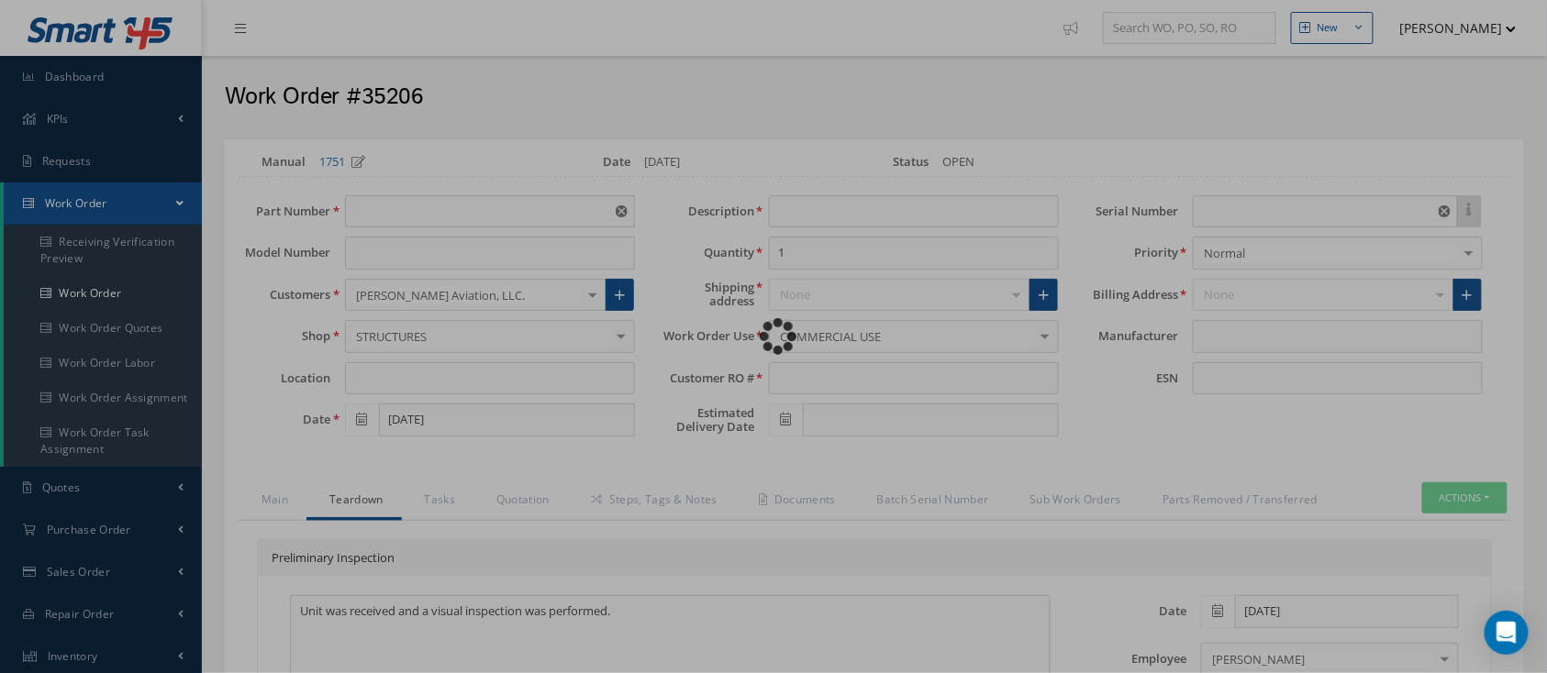
type input "338-073-011-0"
type input "[DATE]"
type input "Acoustical Panel"
type input "RO-106522-C"
type input "NSN"
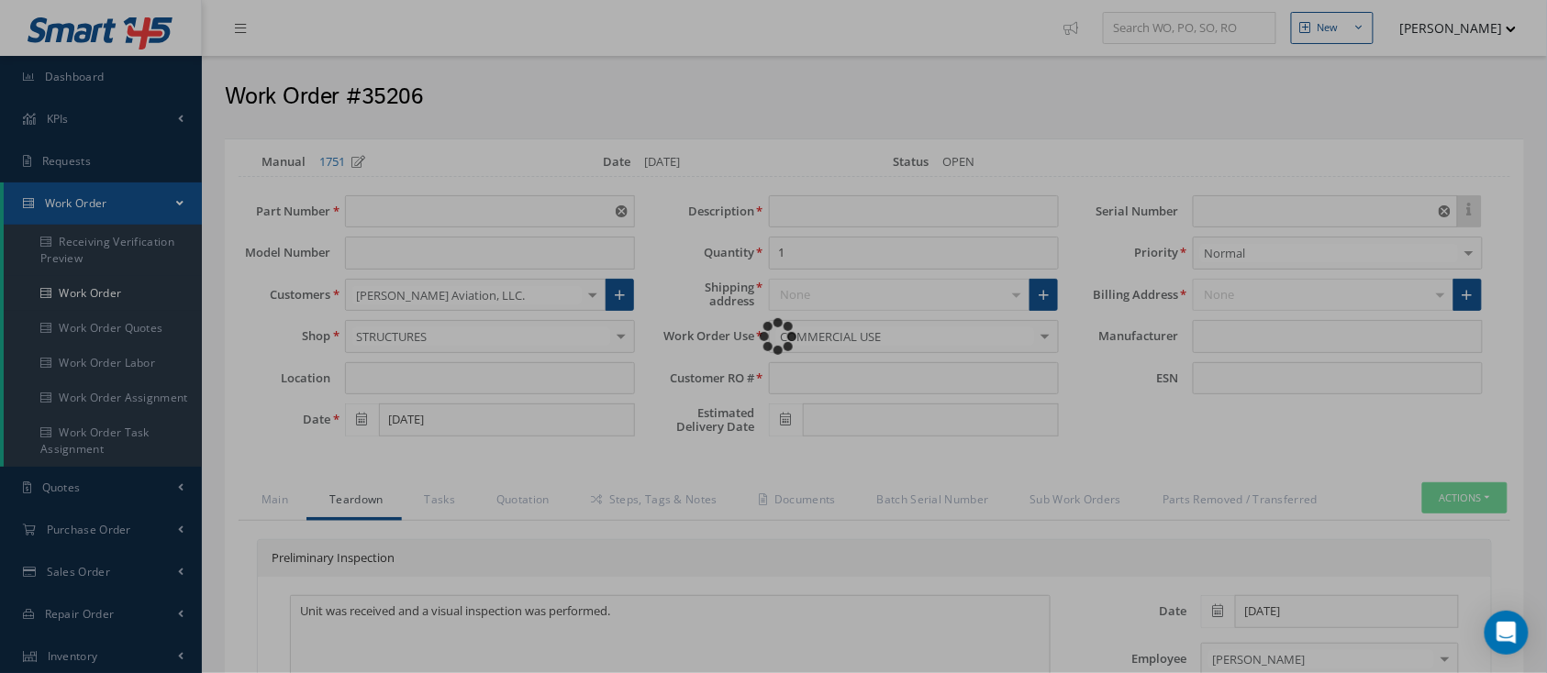
type input "575820"
click at [773, 337] on div "Loading…" at bounding box center [773, 337] width 0 height 0
type input "CFM56-5B"
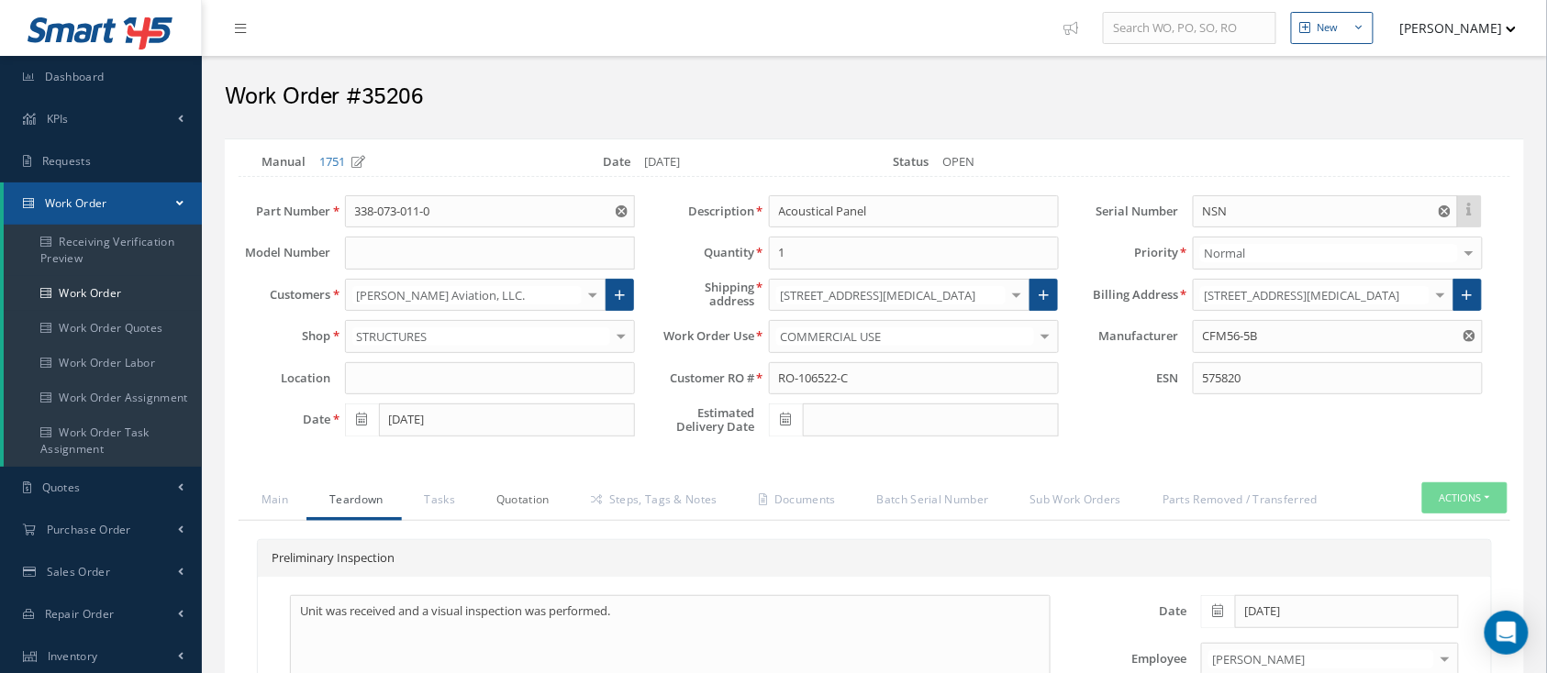
click at [532, 503] on link "Quotation" at bounding box center [520, 501] width 94 height 39
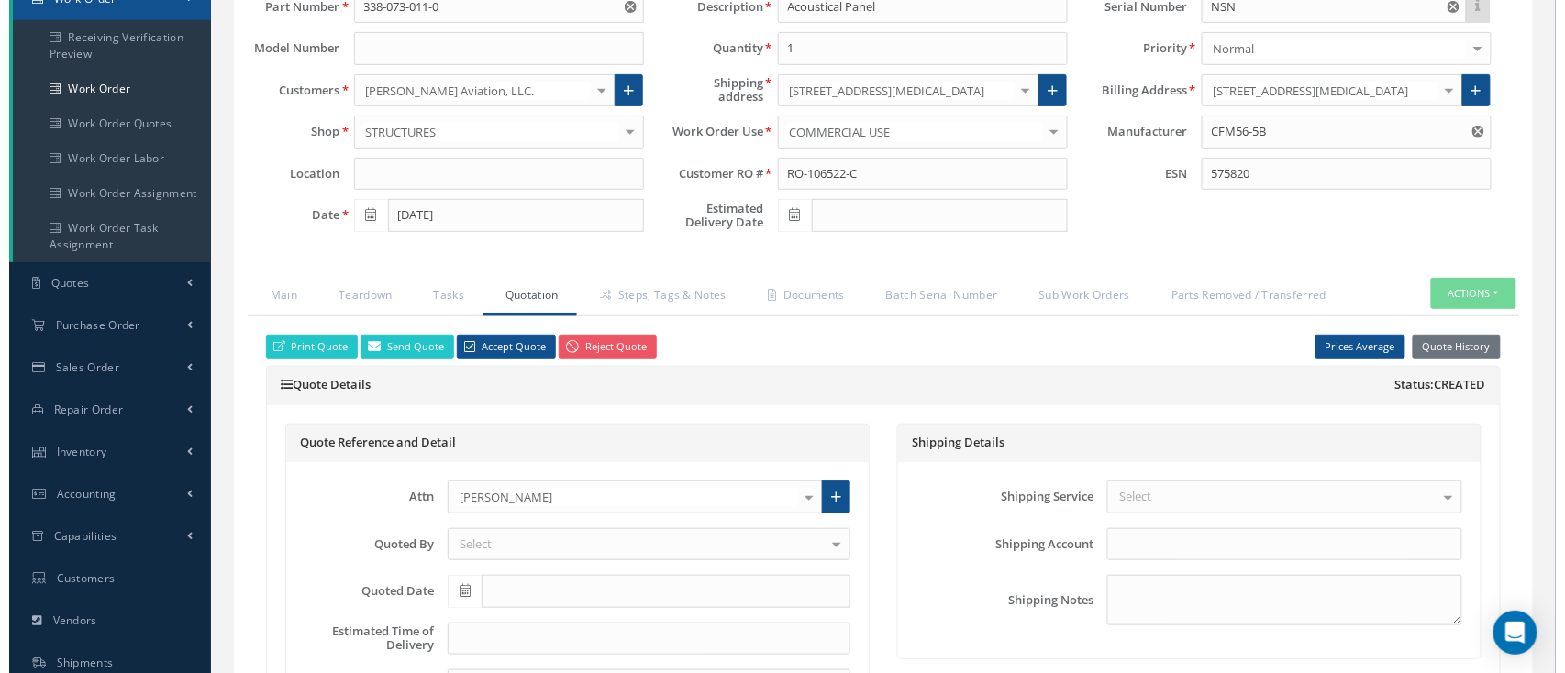
scroll to position [367, 0]
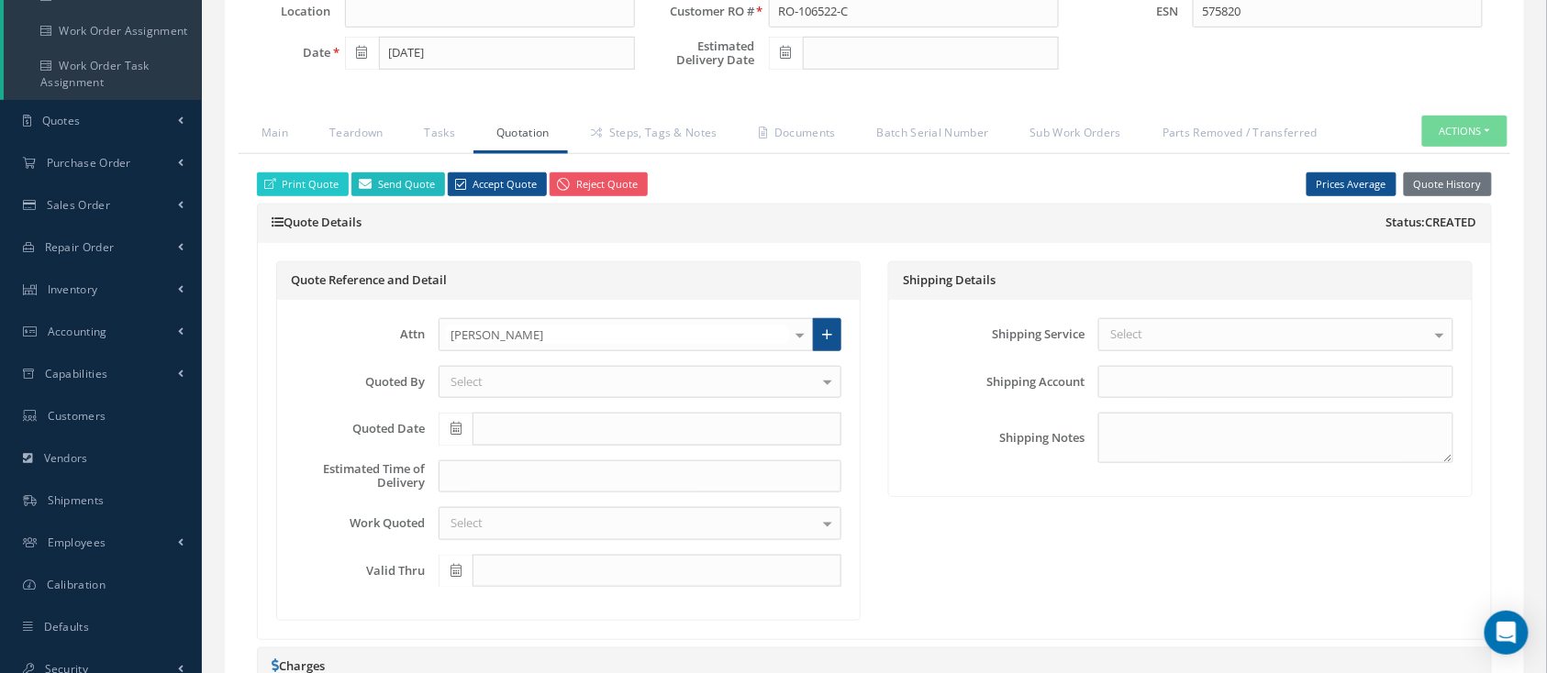
click at [384, 181] on link "Send Quote" at bounding box center [398, 184] width 94 height 25
type input "WorkOrder 35206 Quote from"
type textarea "Dear, Please find attached your WO 35206 Quote. Please feel free to contact me …"
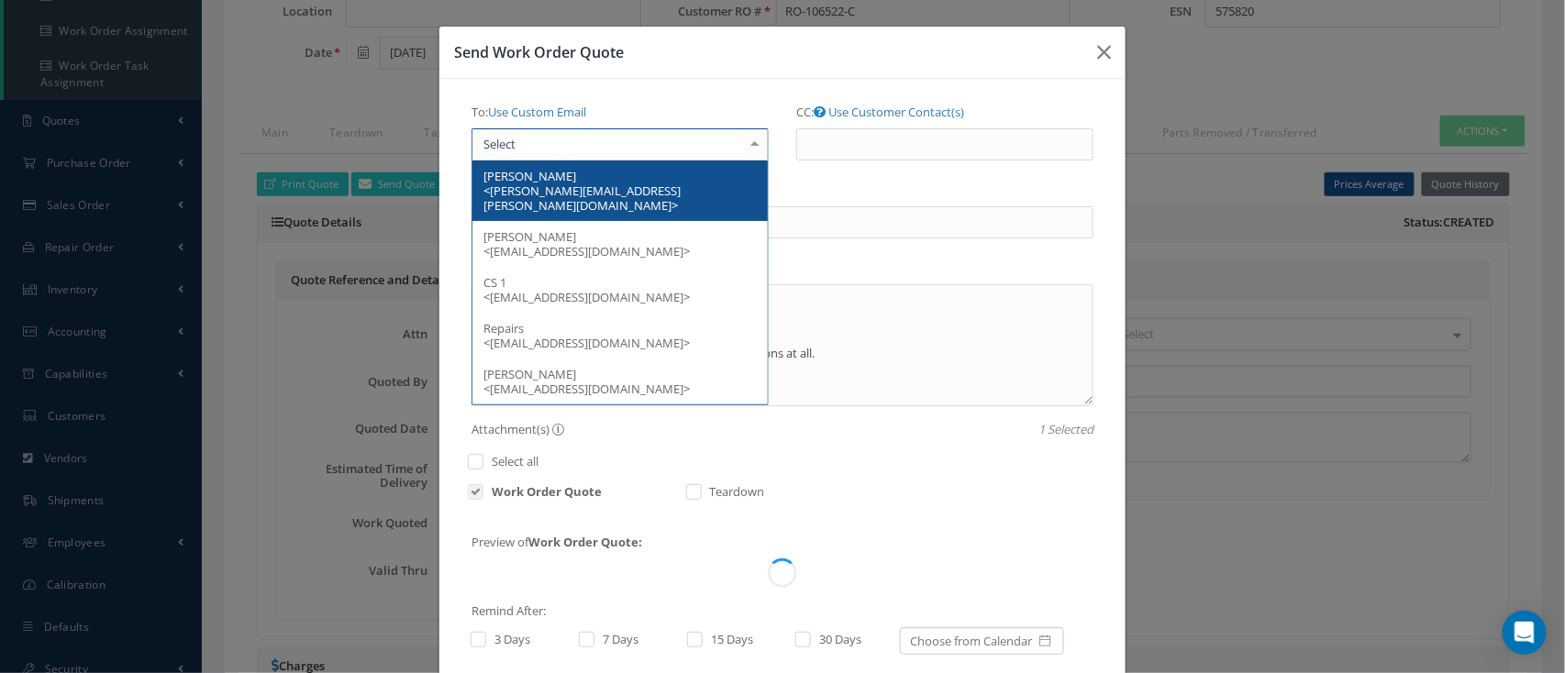
click at [702, 153] on div at bounding box center [619, 144] width 297 height 33
click at [677, 194] on span "Pennie DelValle <pennie.delvalle@strattonaviation.com>" at bounding box center [581, 191] width 197 height 46
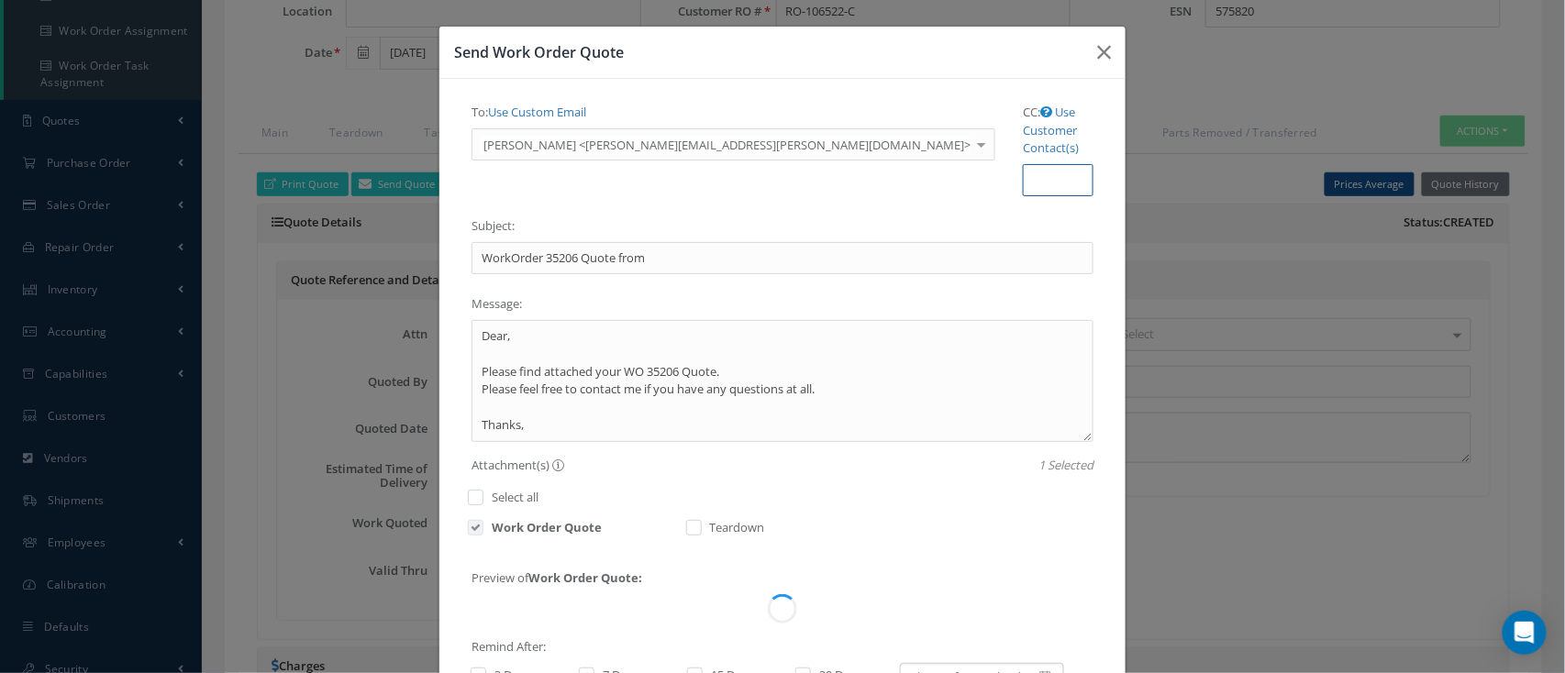
click at [1023, 164] on input "CC:" at bounding box center [1058, 180] width 71 height 33
click at [1023, 103] on label "CC: Use Customer Contact(s)" at bounding box center [1058, 130] width 71 height 67
click at [0, 0] on input "CC:" at bounding box center [0, 0] width 0 height 0
click at [1023, 111] on link "Use Customer Contact(s)" at bounding box center [1051, 130] width 56 height 52
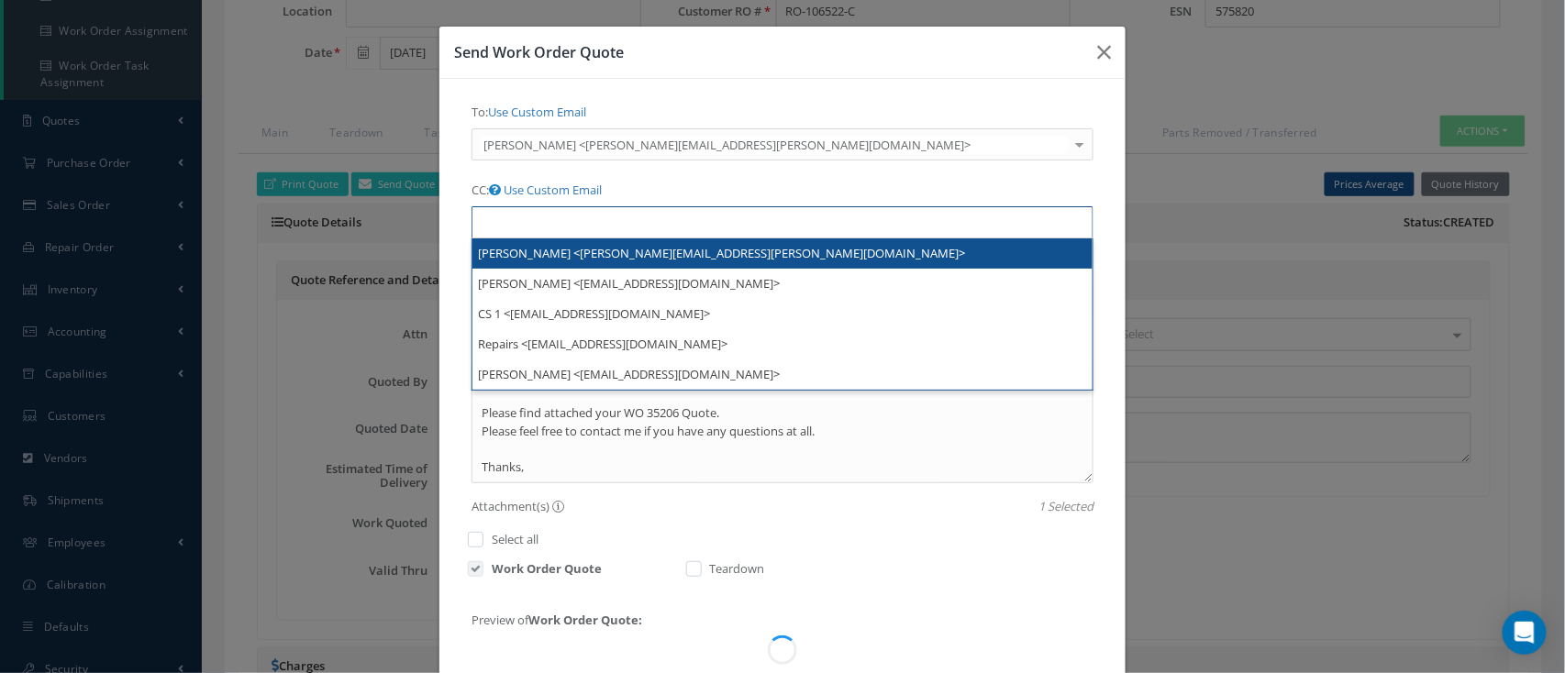
click at [962, 206] on ul at bounding box center [782, 222] width 622 height 32
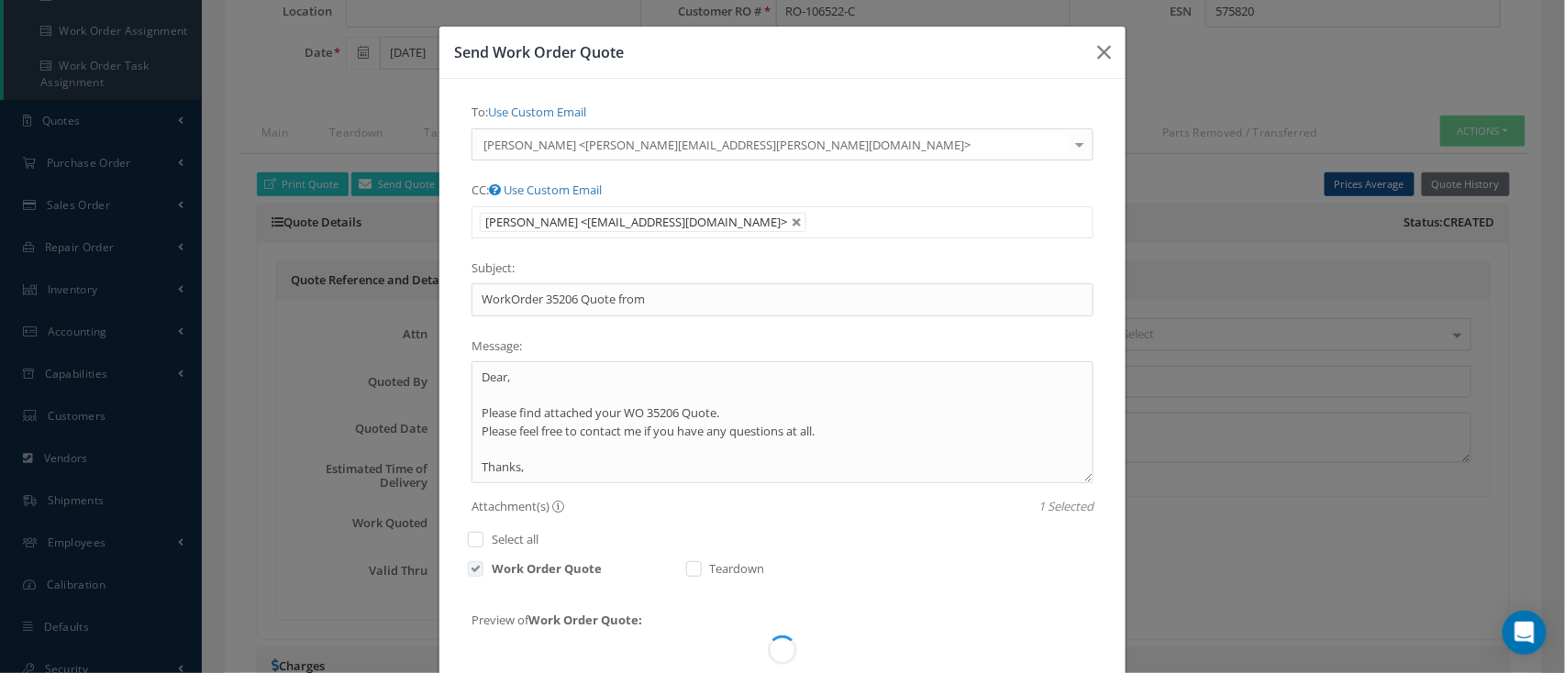
click at [985, 206] on ul "ROBBIN LECLERC <AP@STRATTONAVIATION.COM>" at bounding box center [782, 222] width 622 height 32
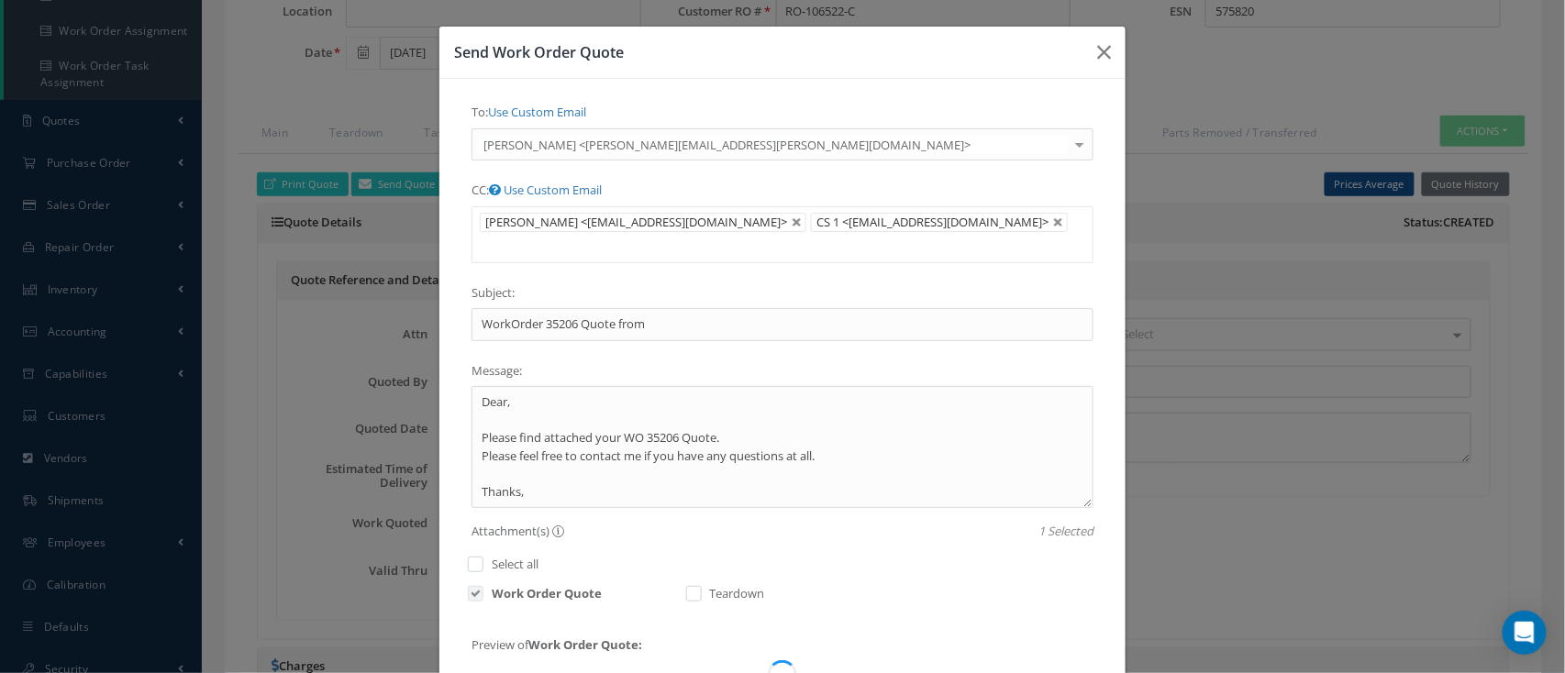
click at [803, 217] on link at bounding box center [797, 222] width 11 height 11
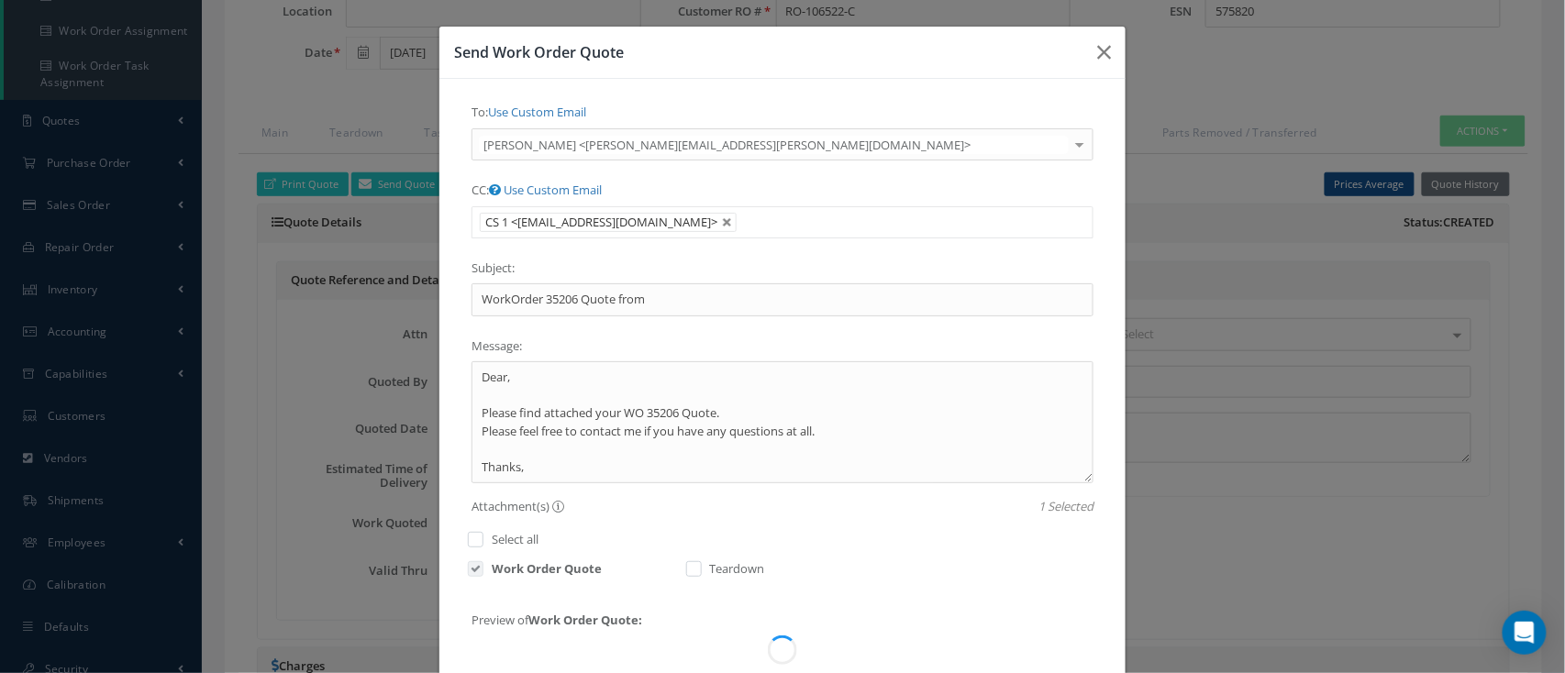
click at [1054, 206] on ul "CS 1 <info@nasmro.com>" at bounding box center [782, 222] width 622 height 32
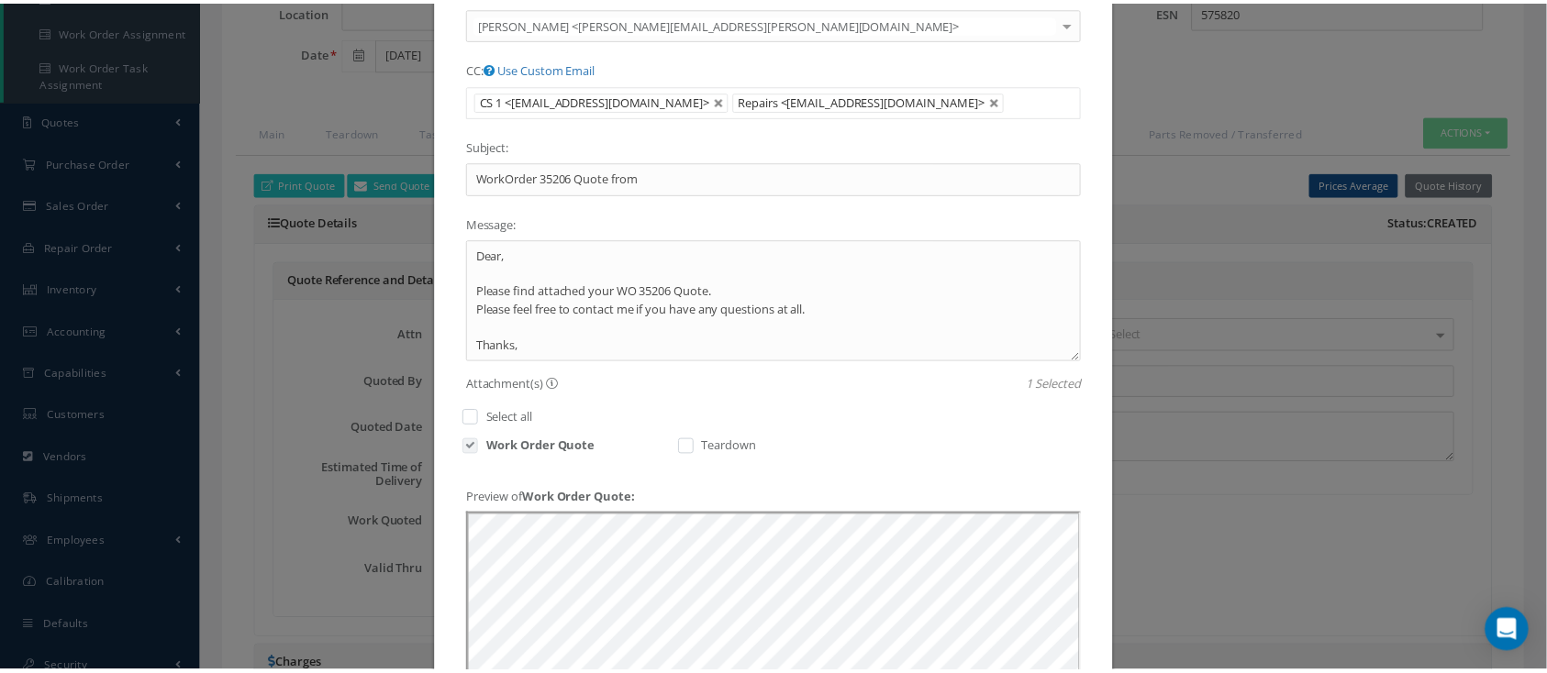
scroll to position [360, 0]
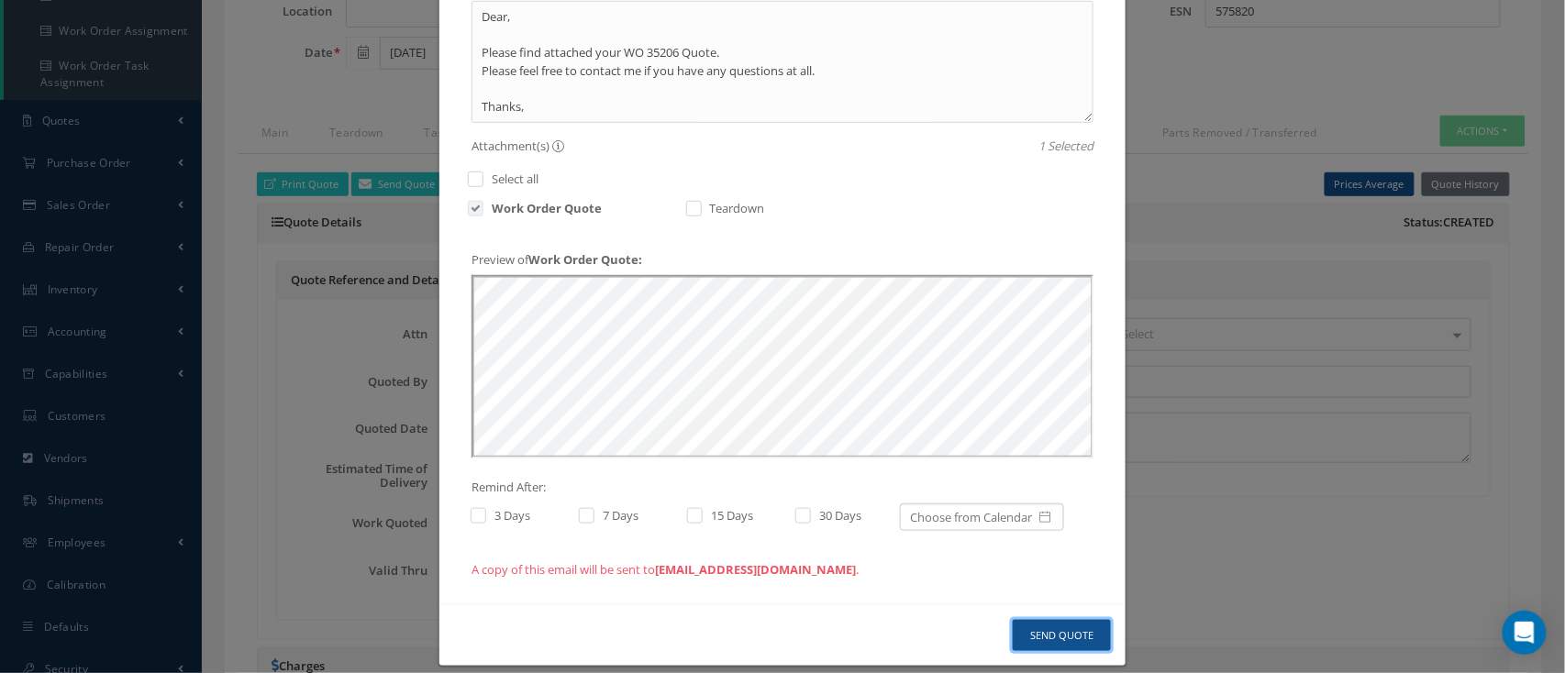
click at [1061, 624] on button "Send Quote" at bounding box center [1062, 636] width 98 height 32
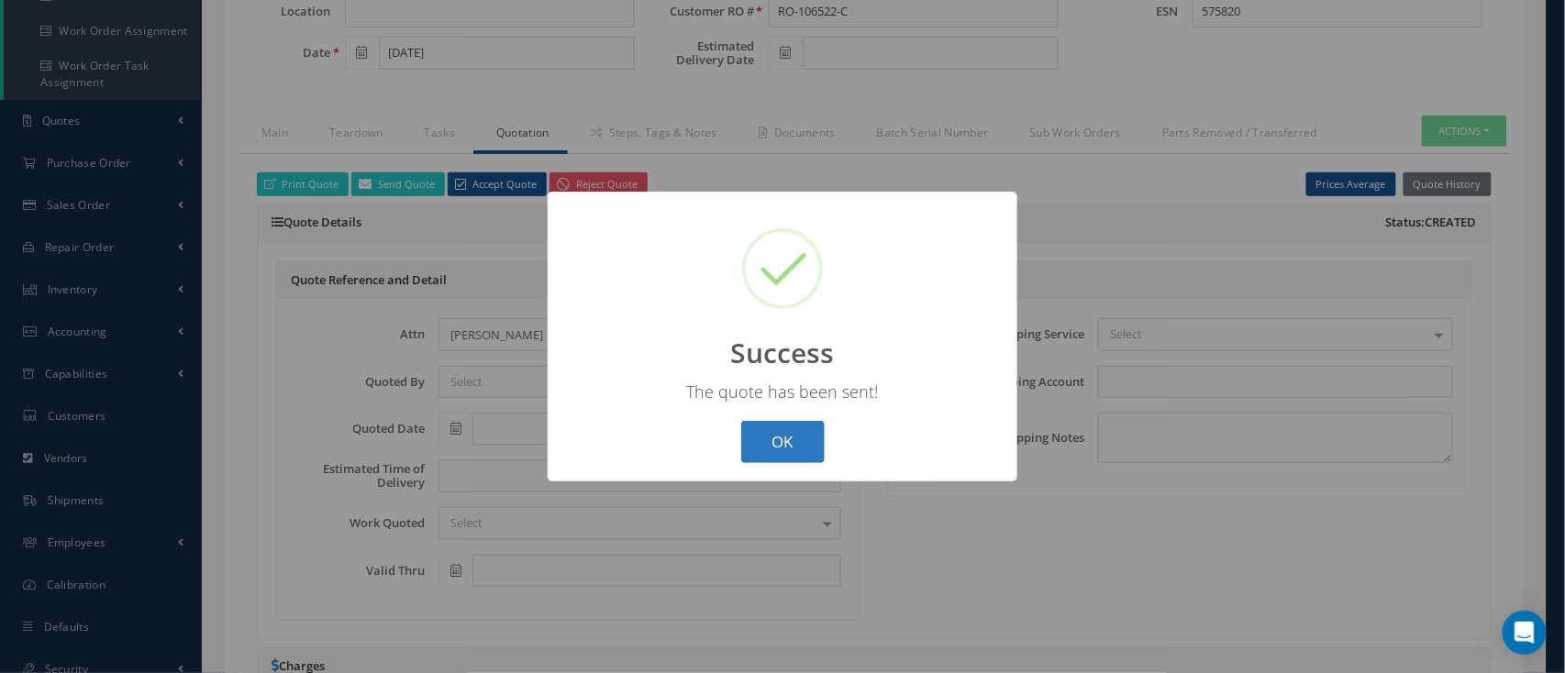
click at [793, 436] on button "OK" at bounding box center [782, 442] width 83 height 43
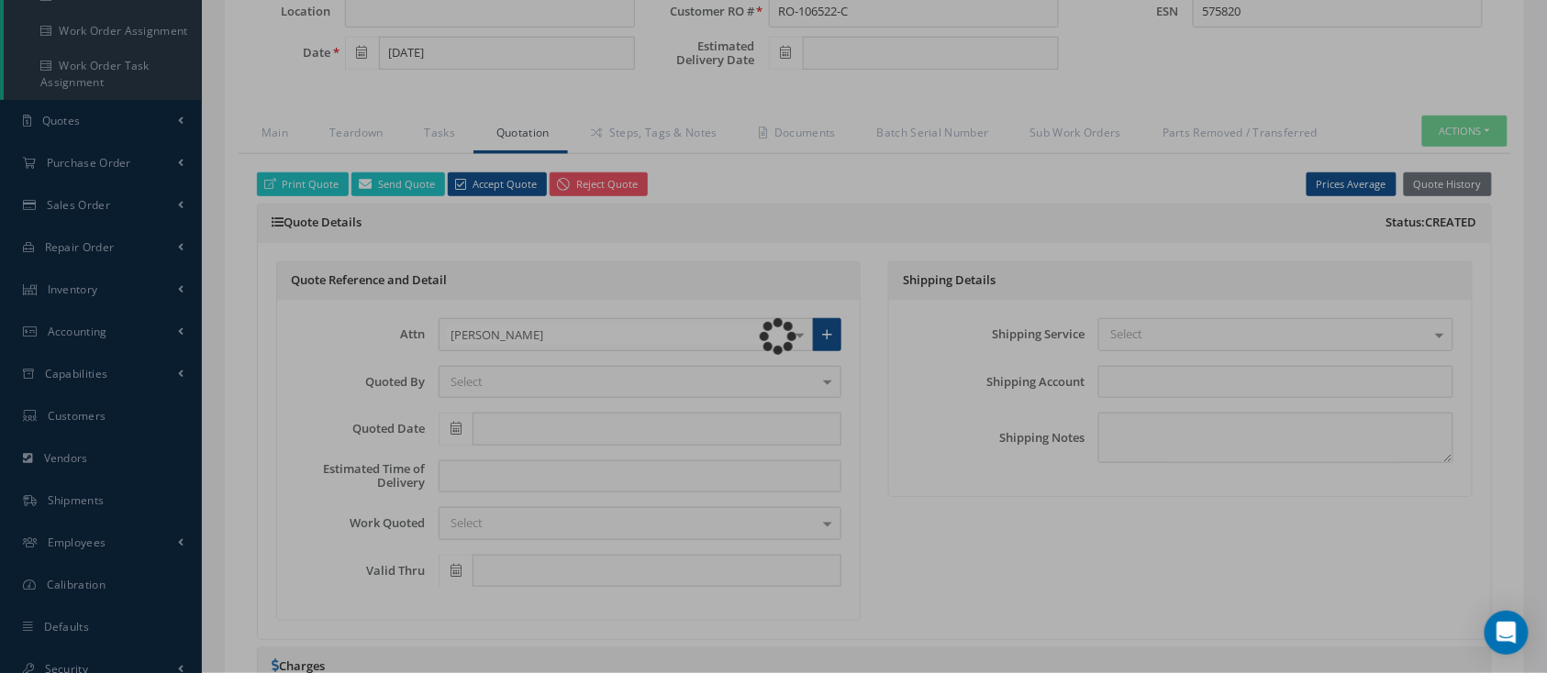
click at [773, 337] on div "Loading…" at bounding box center [773, 337] width 0 height 0
type input "CFM56-5B"
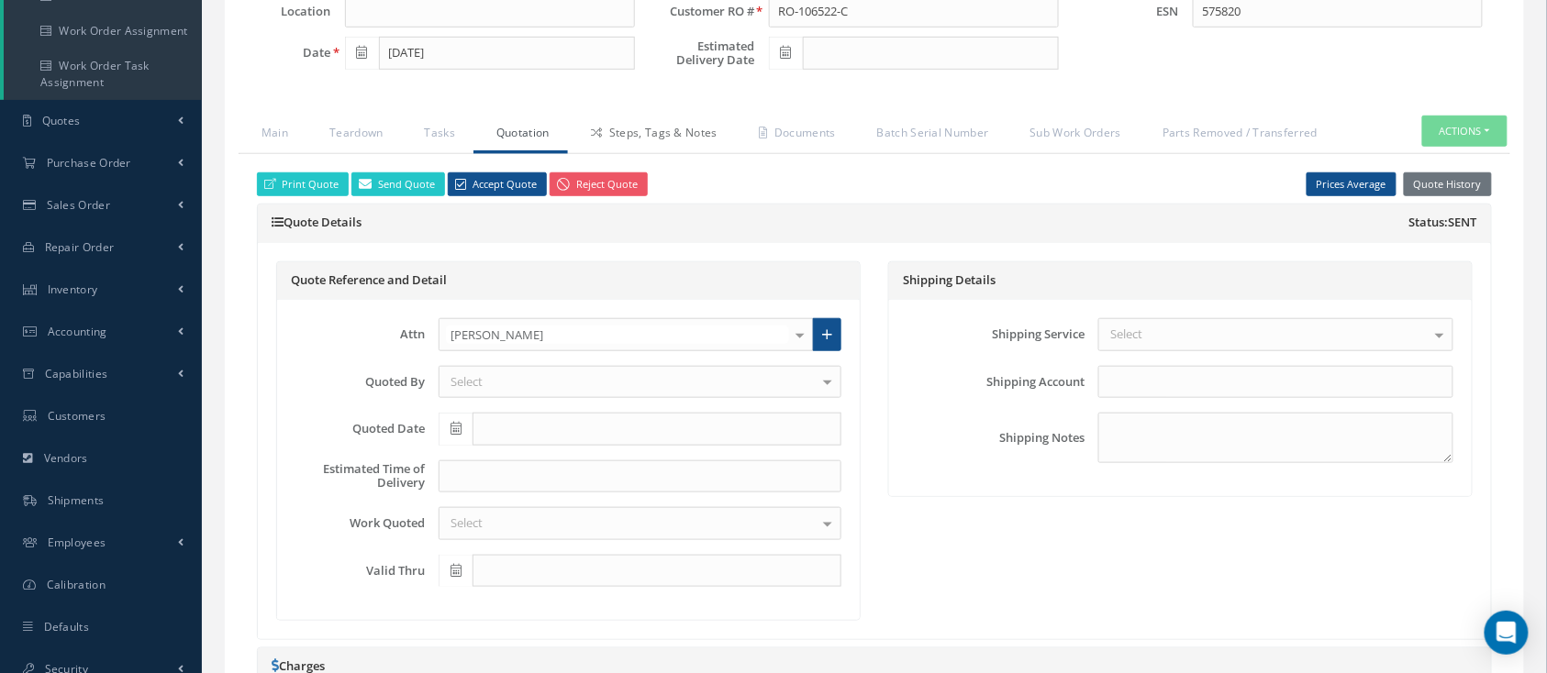
click at [691, 135] on link "Steps, Tags & Notes" at bounding box center [652, 135] width 168 height 39
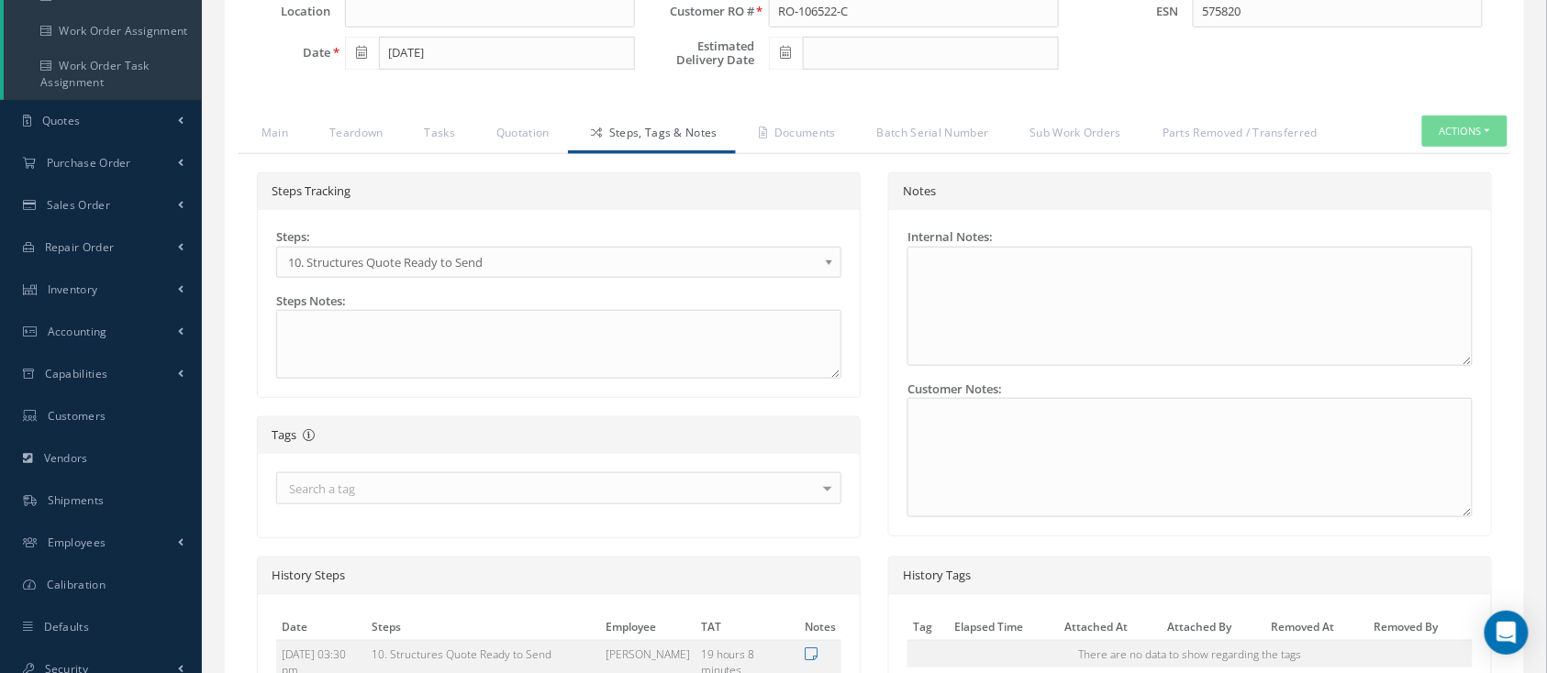
click at [558, 265] on span "10. Structures Quote Ready to Send" at bounding box center [552, 262] width 529 height 22
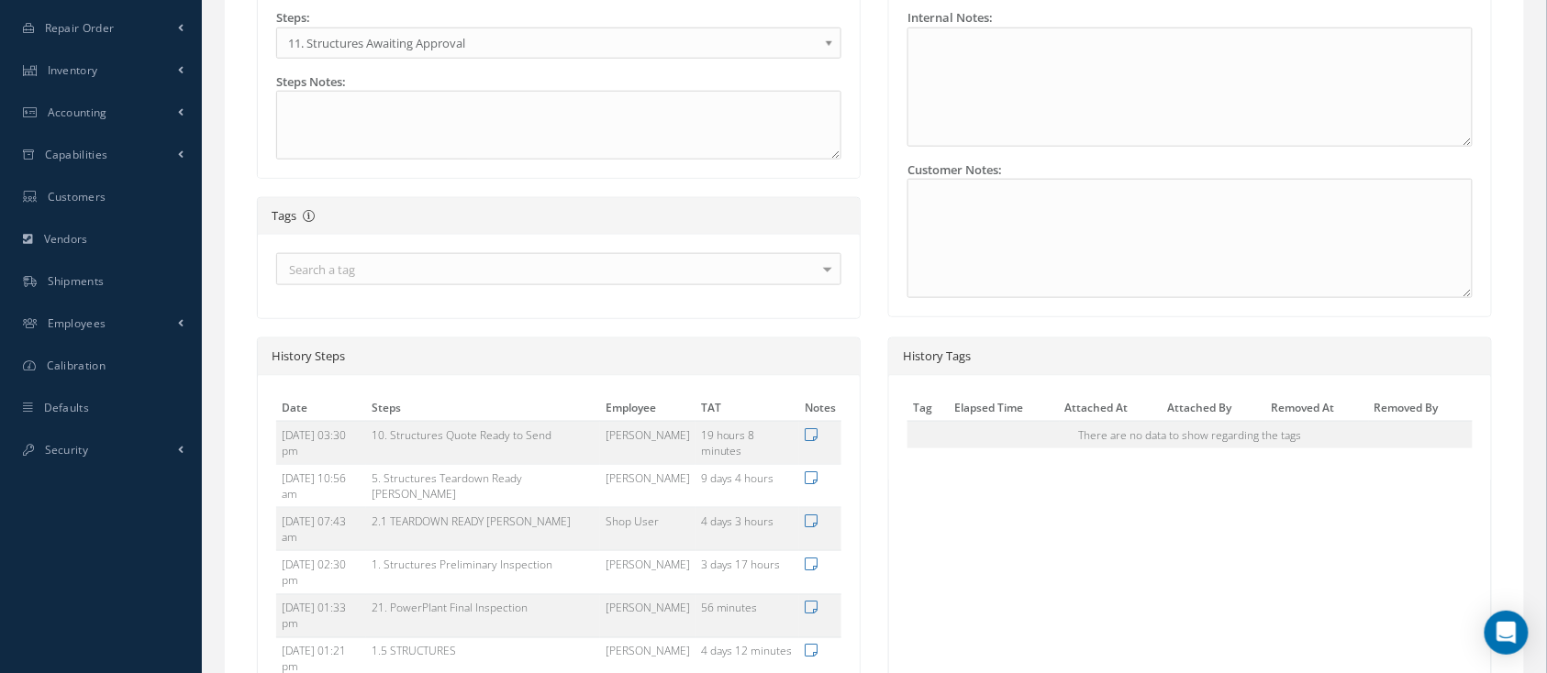
scroll to position [756, 0]
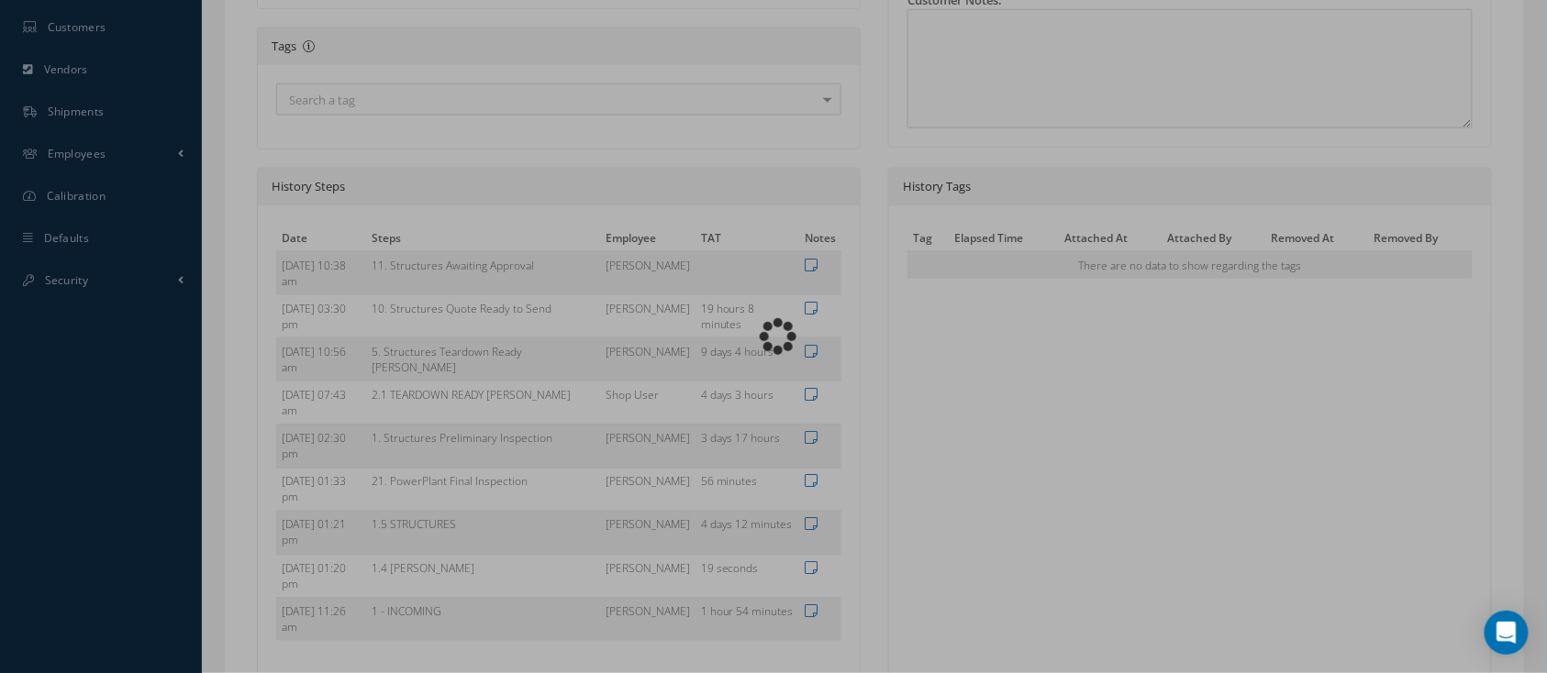
scroll to position [634, 0]
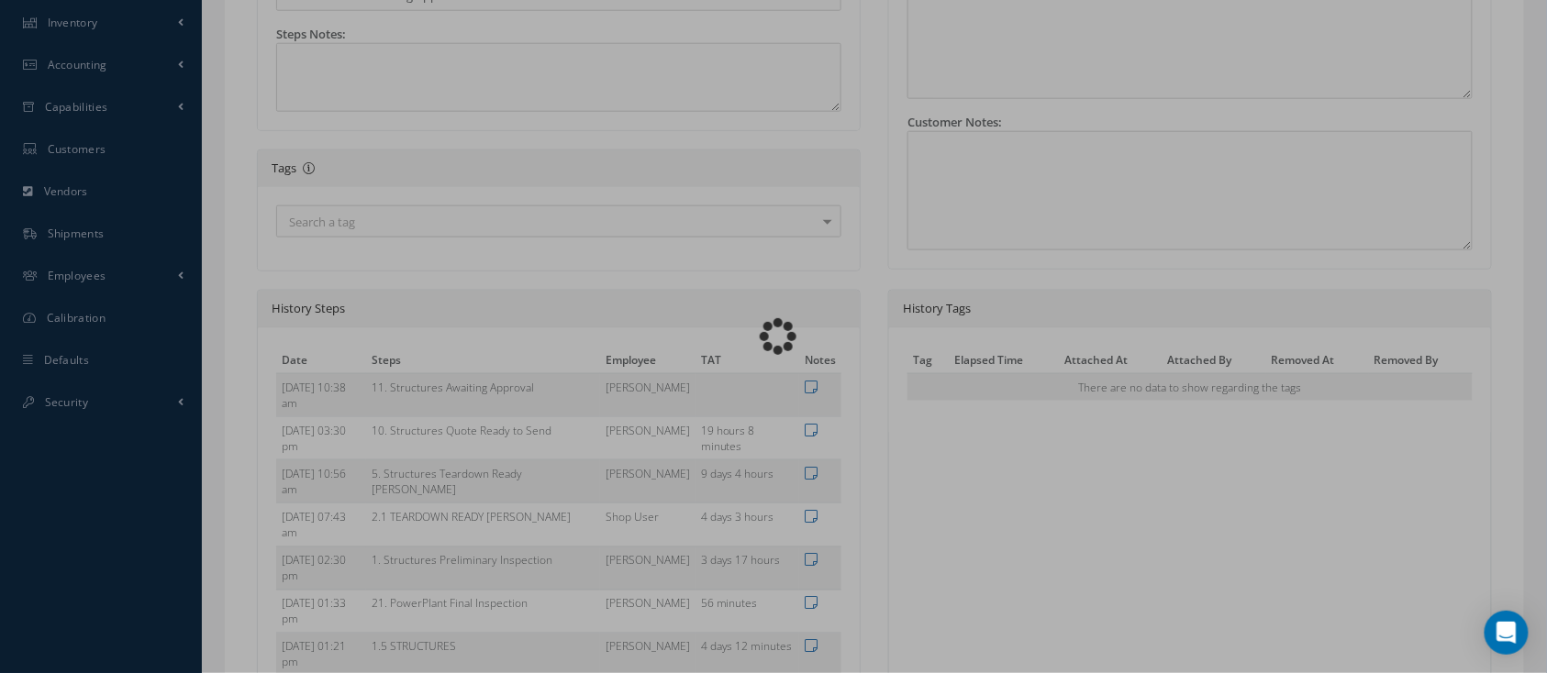
type input "CFM56-5B"
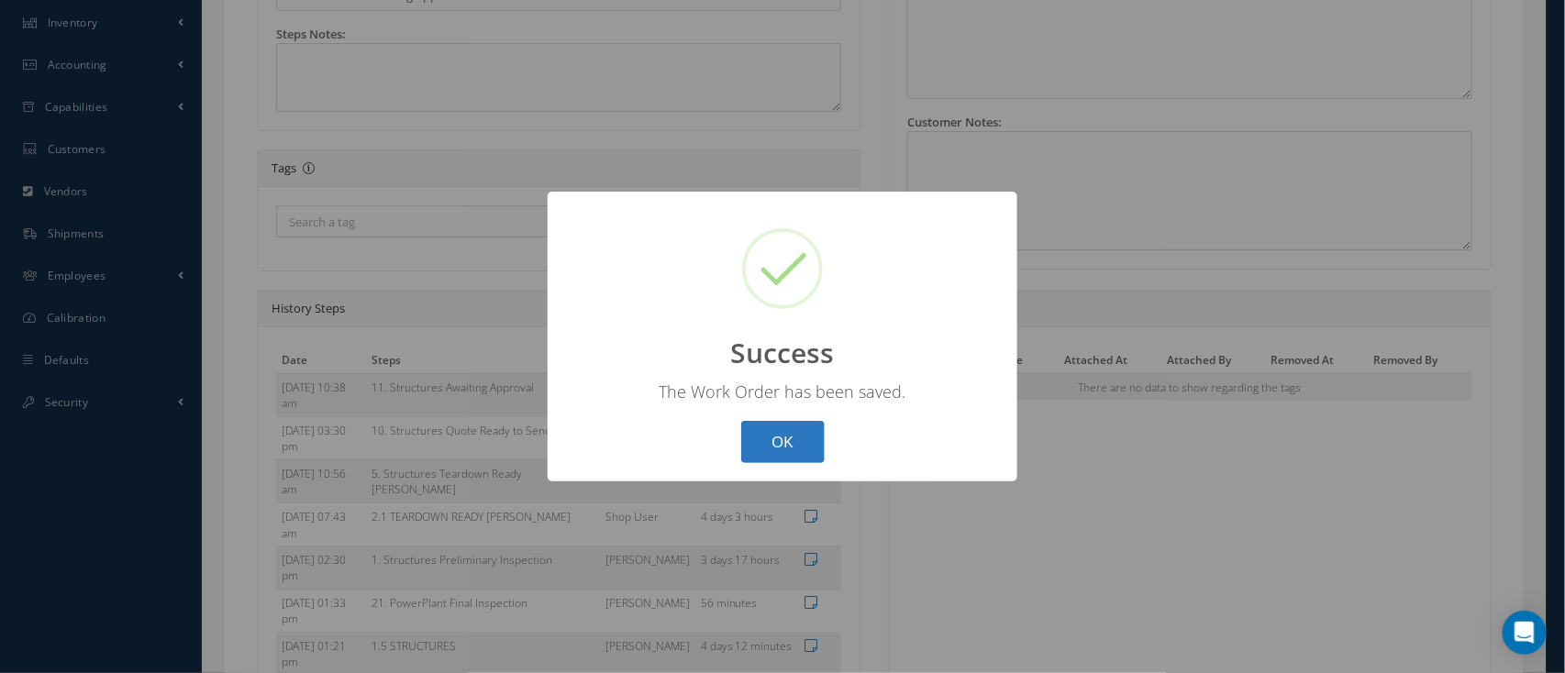
click at [756, 454] on button "OK" at bounding box center [782, 442] width 83 height 43
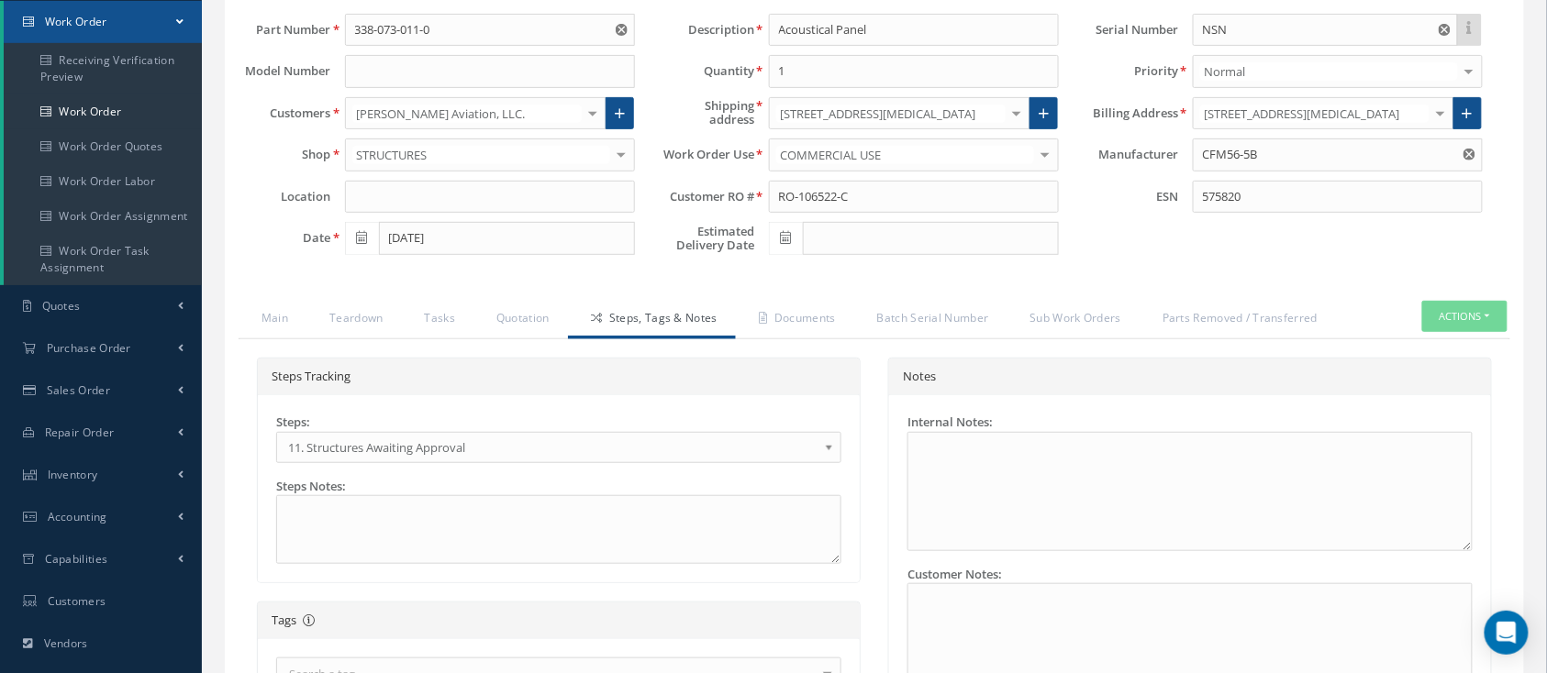
scroll to position [144, 0]
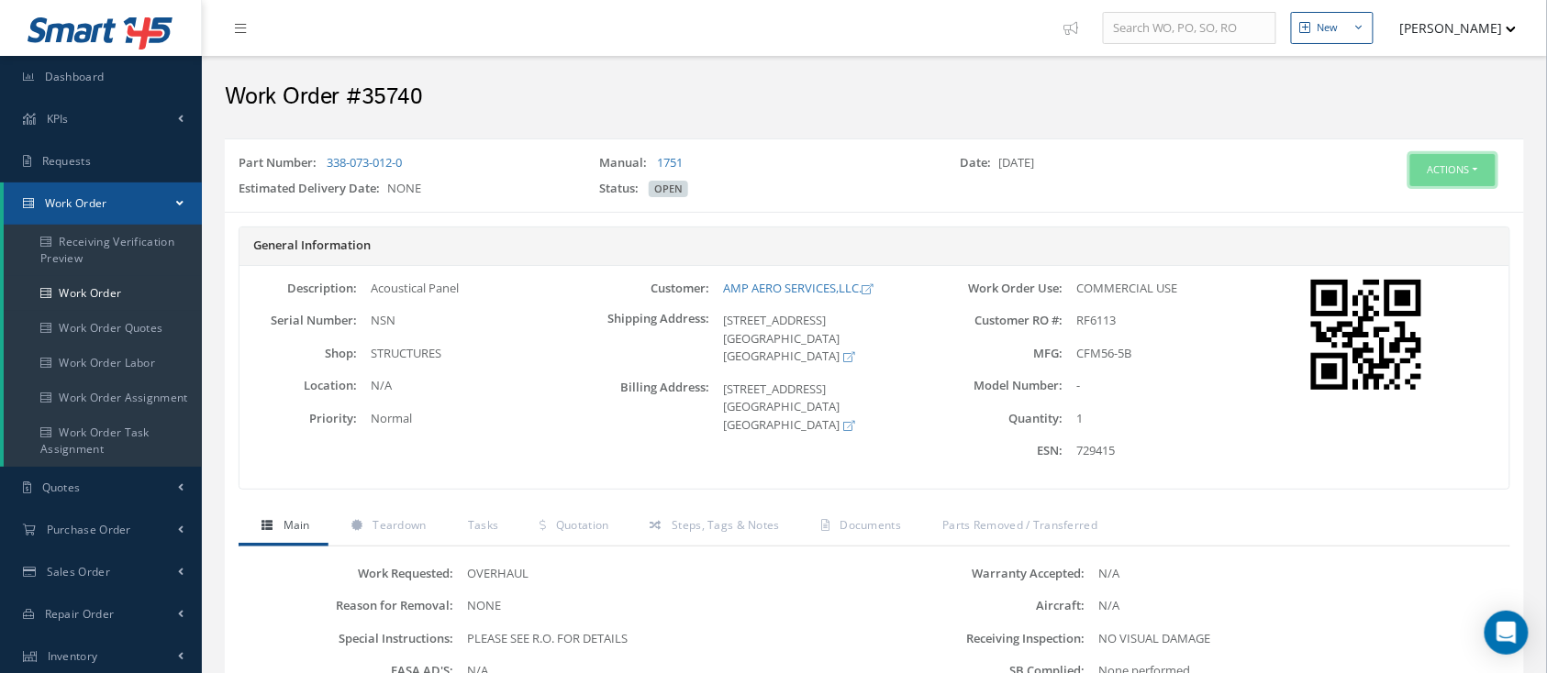
click at [1469, 173] on button "Actions" at bounding box center [1452, 170] width 85 height 32
click at [1410, 195] on link "Edit" at bounding box center [1423, 205] width 147 height 25
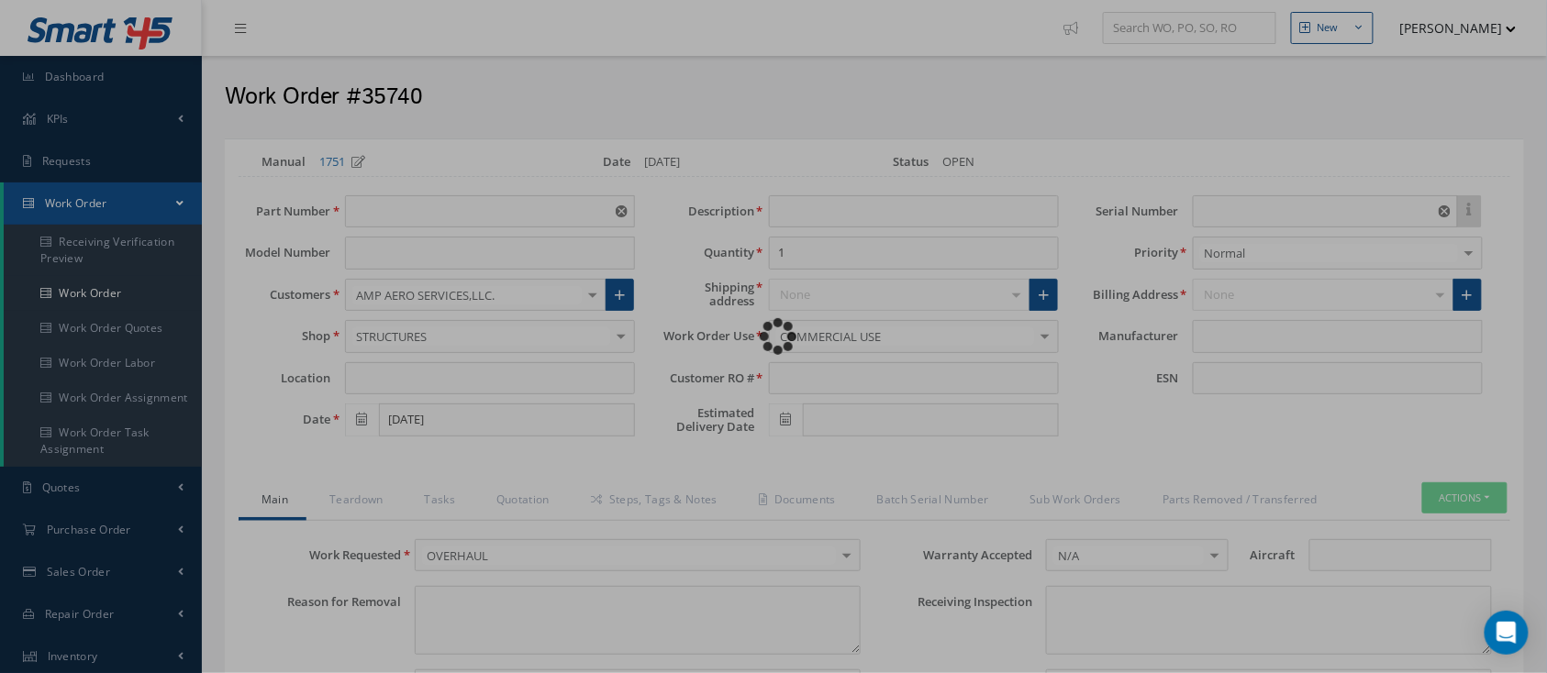
type input "338-073-012-0"
type input "[DATE]"
type input "Acoustical Panel"
type input "RF6113"
type input "NSN"
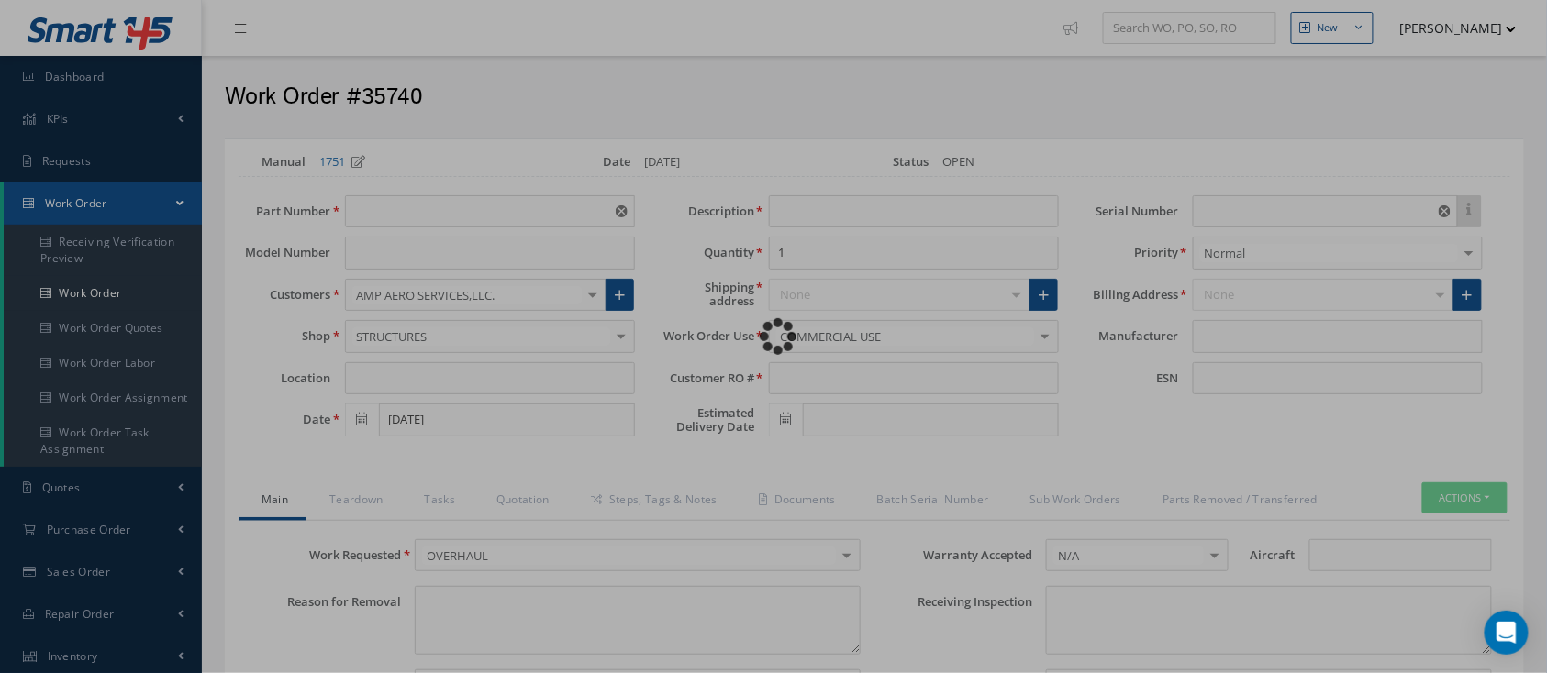
type input "729415"
type textarea "NONE"
type textarea "PLEASE SEE R.O. FOR DETAILS"
type textarea "NO VISUAL DAMAGE"
type textarea "None performed"
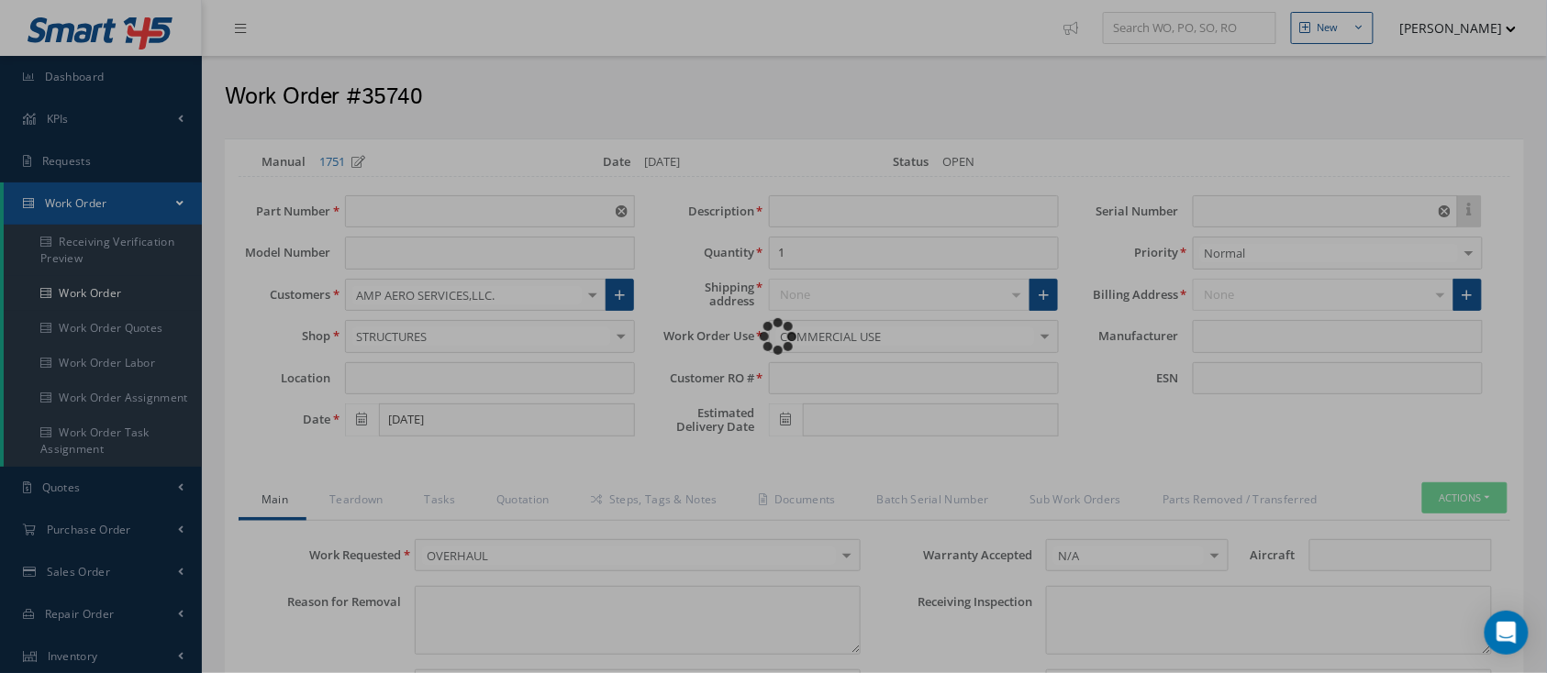
type textarea "Article was inspected in reference with the following Technical Standard : CFM5…"
type textarea "Article has been approved to return to service."
type input "CFM56-5B"
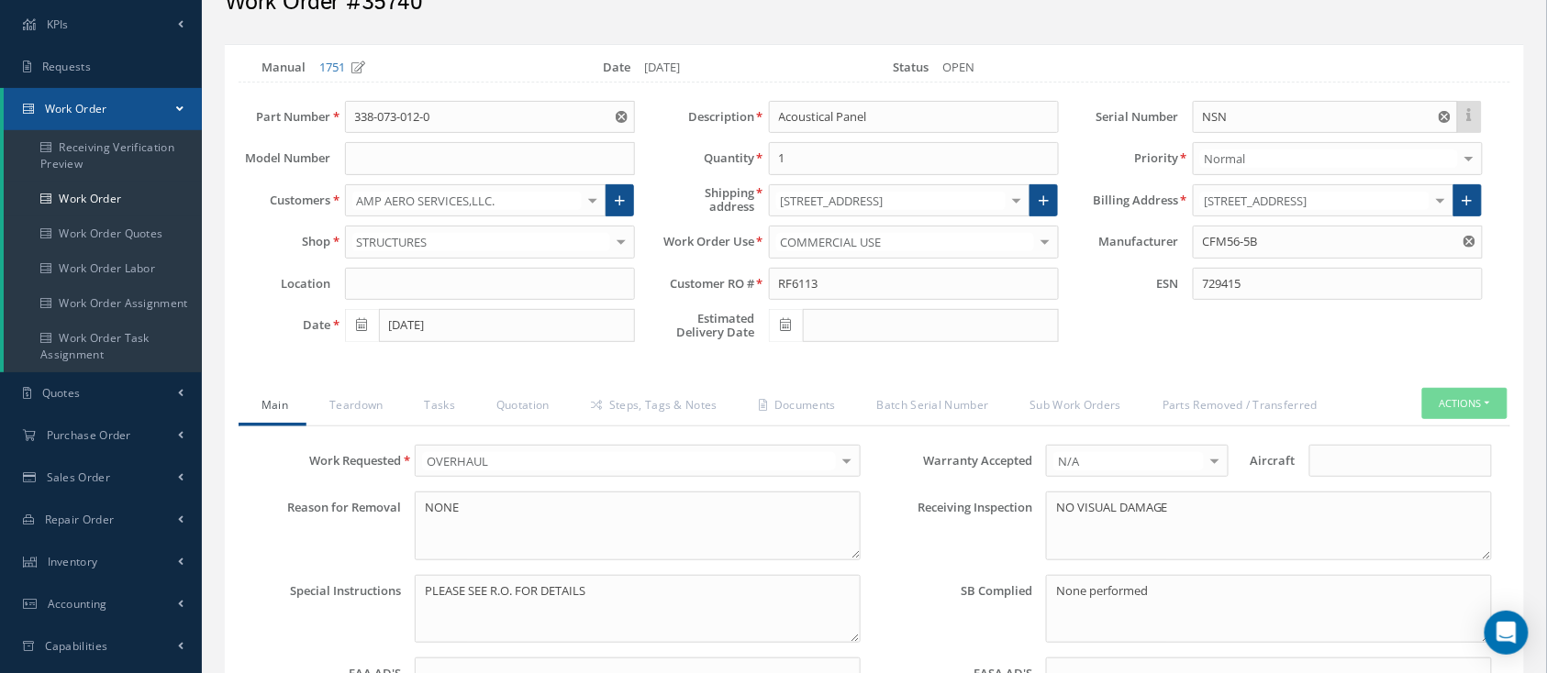
scroll to position [122, 0]
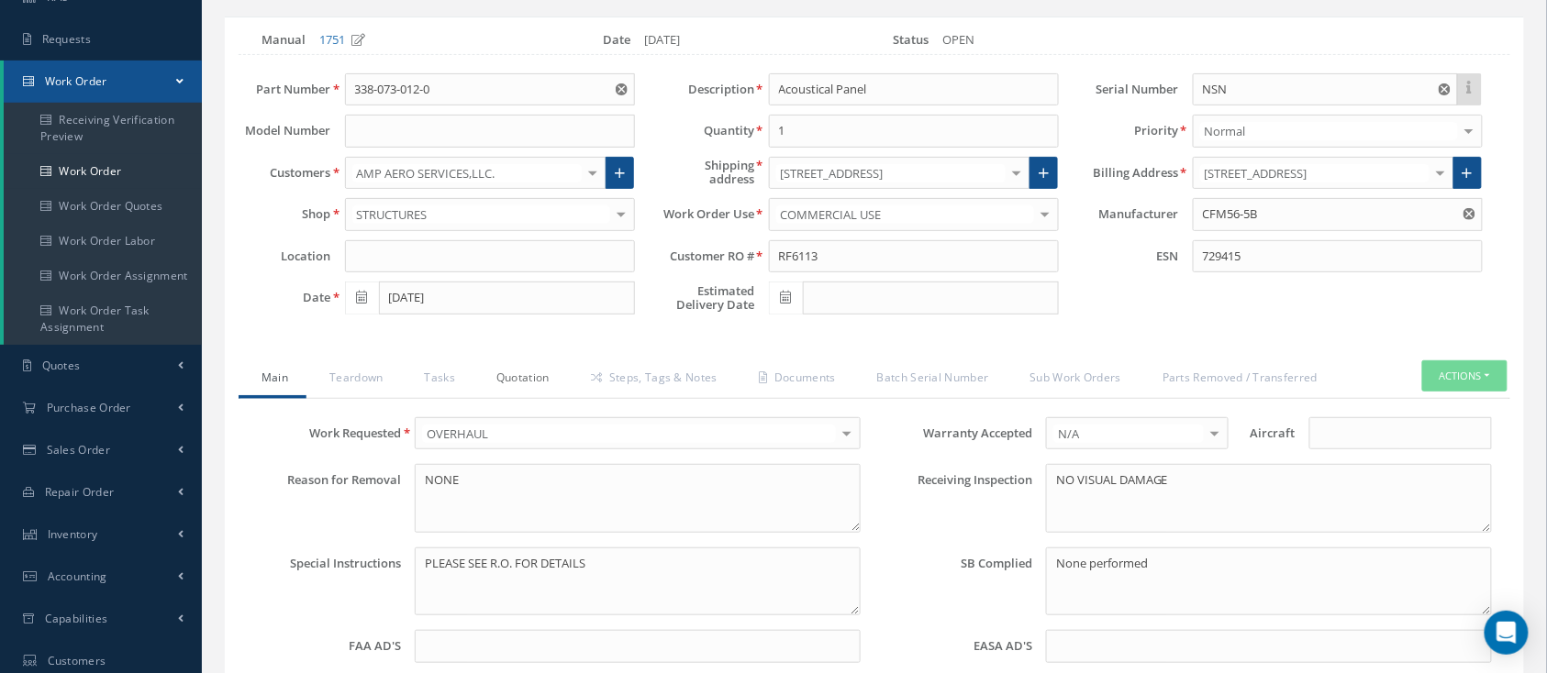
click at [495, 383] on link "Quotation" at bounding box center [520, 379] width 94 height 39
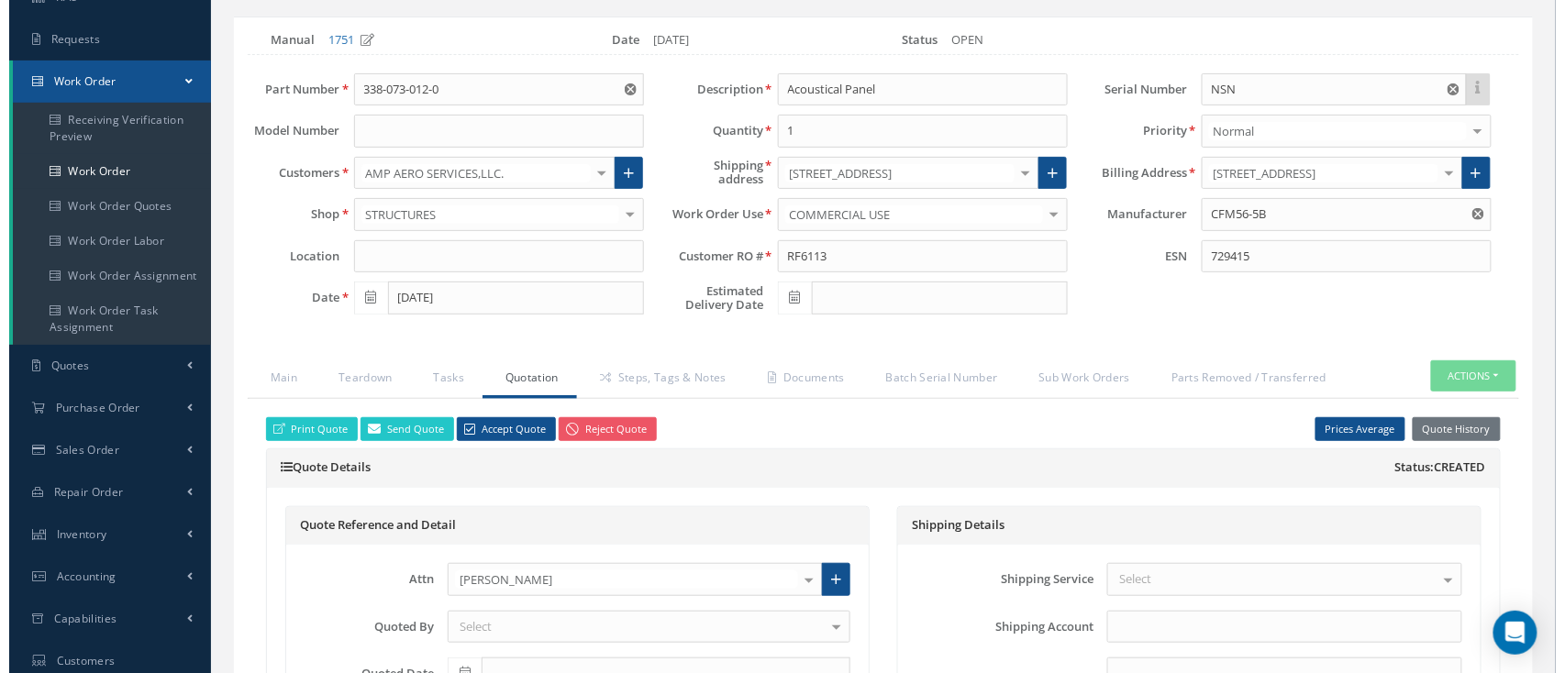
scroll to position [367, 0]
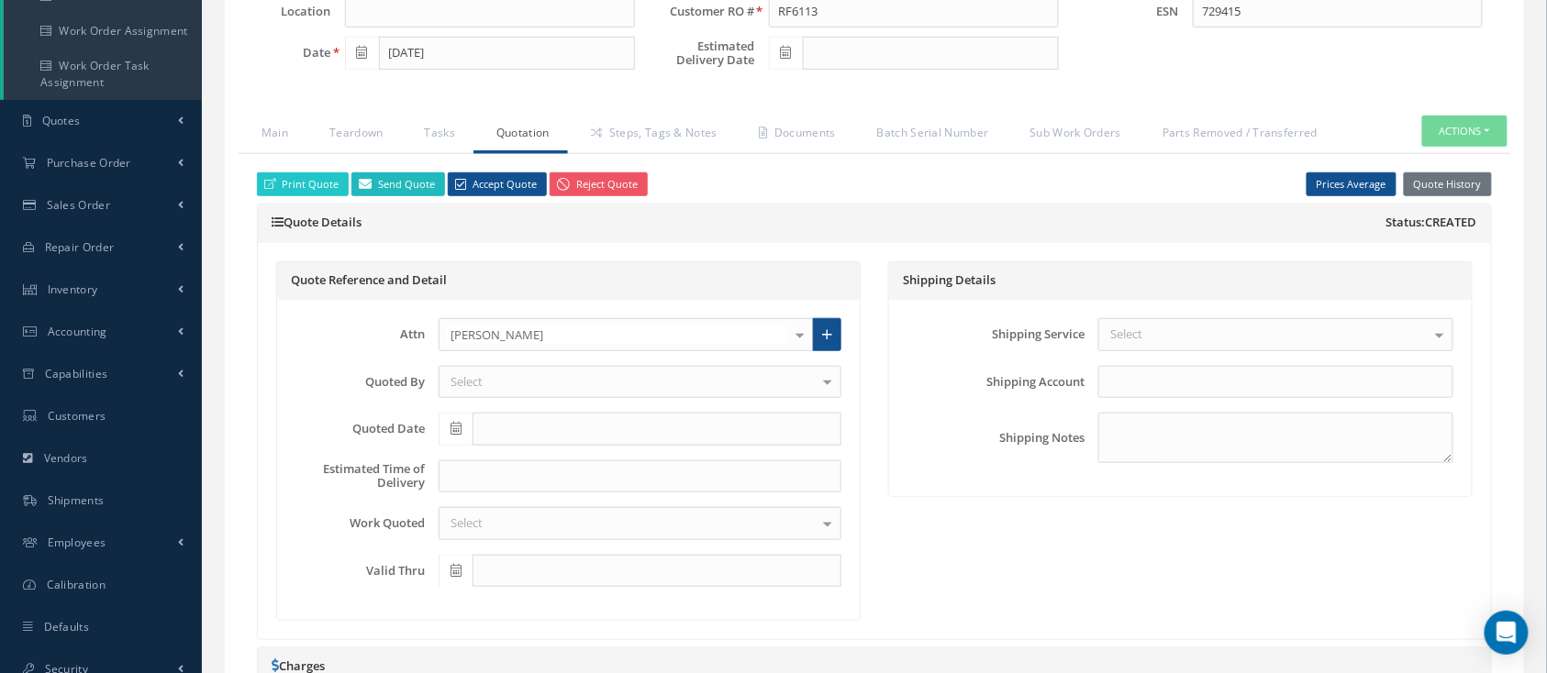
click at [395, 178] on link "Send Quote" at bounding box center [398, 184] width 94 height 25
type input "WorkOrder 35740 Quote from"
type textarea "Dear, Please find attached your WO 35740 Quote. Please feel free to contact me …"
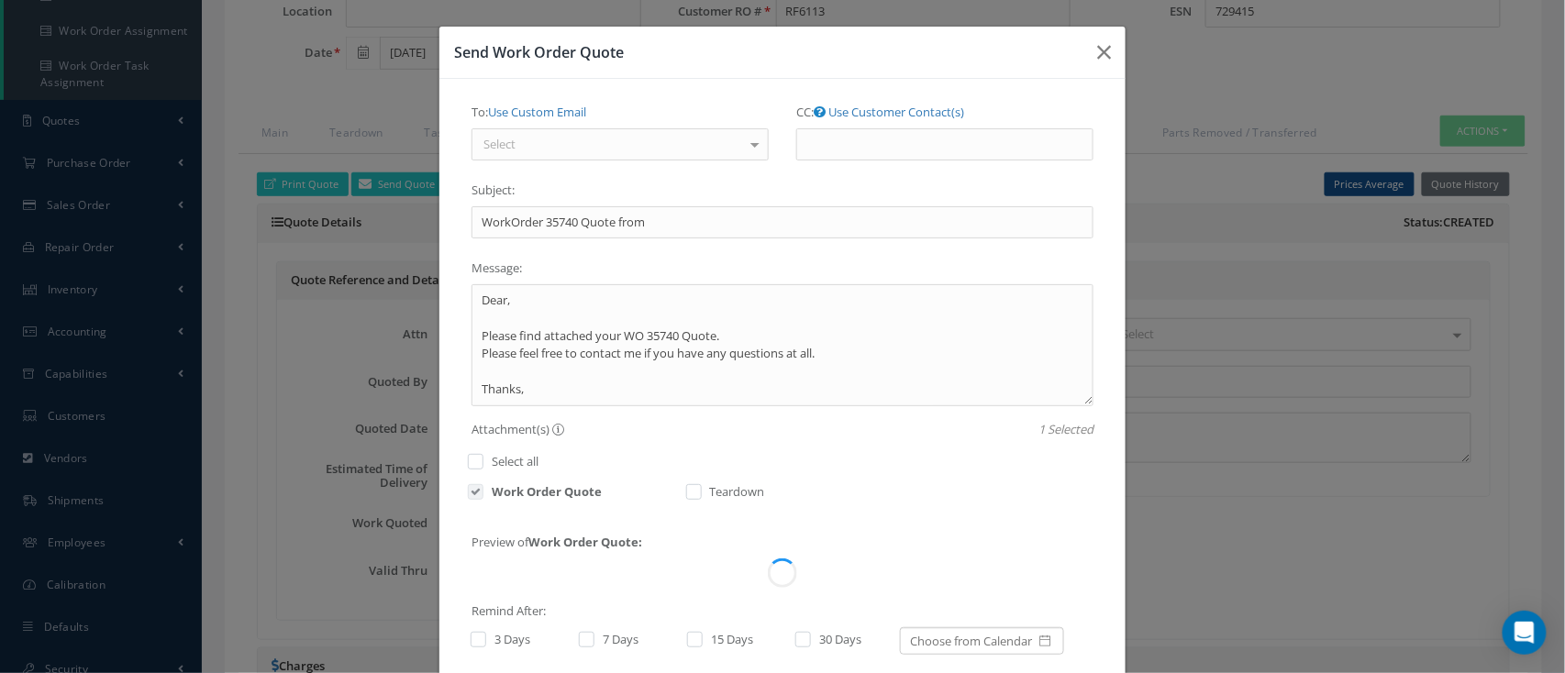
click at [758, 157] on div at bounding box center [755, 144] width 26 height 30
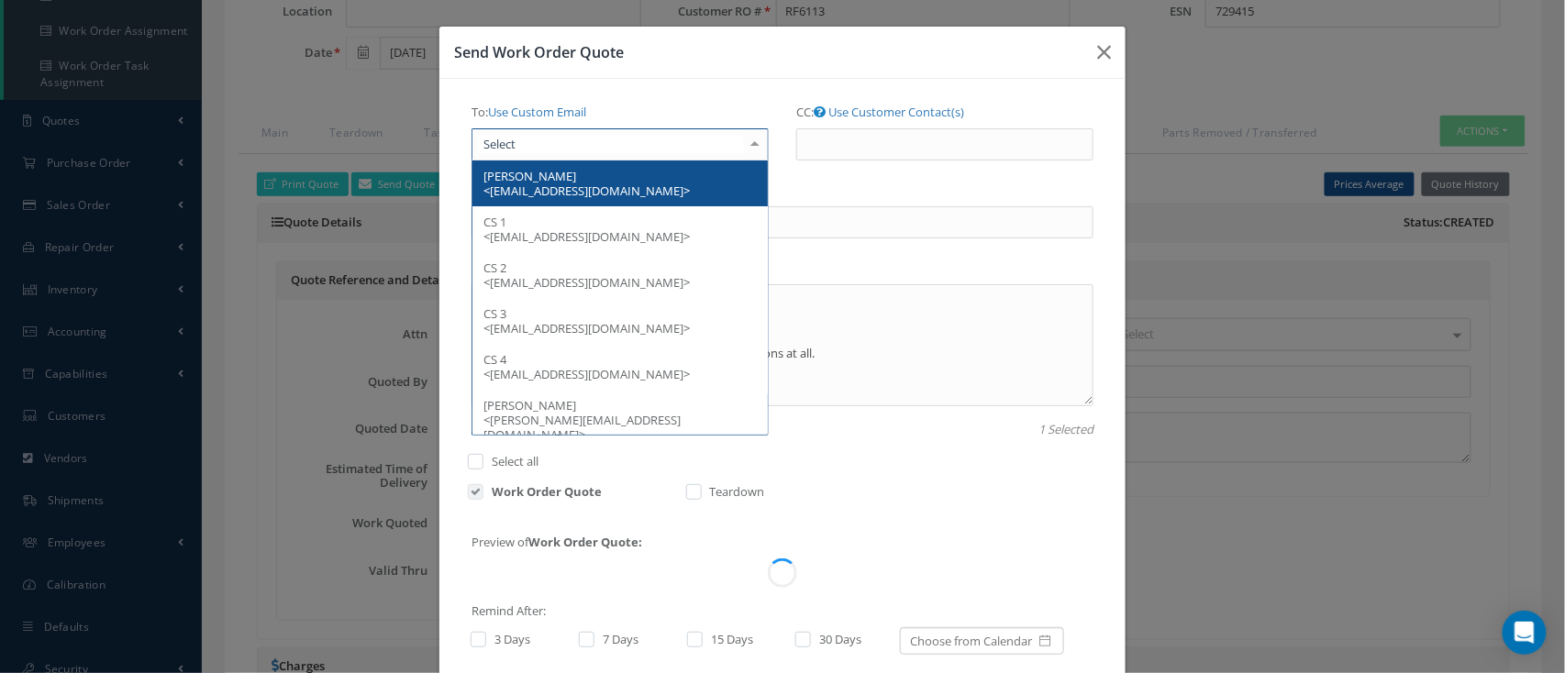
click at [668, 197] on span "[PERSON_NAME] <[EMAIL_ADDRESS][DOMAIN_NAME]>" at bounding box center [619, 184] width 295 height 46
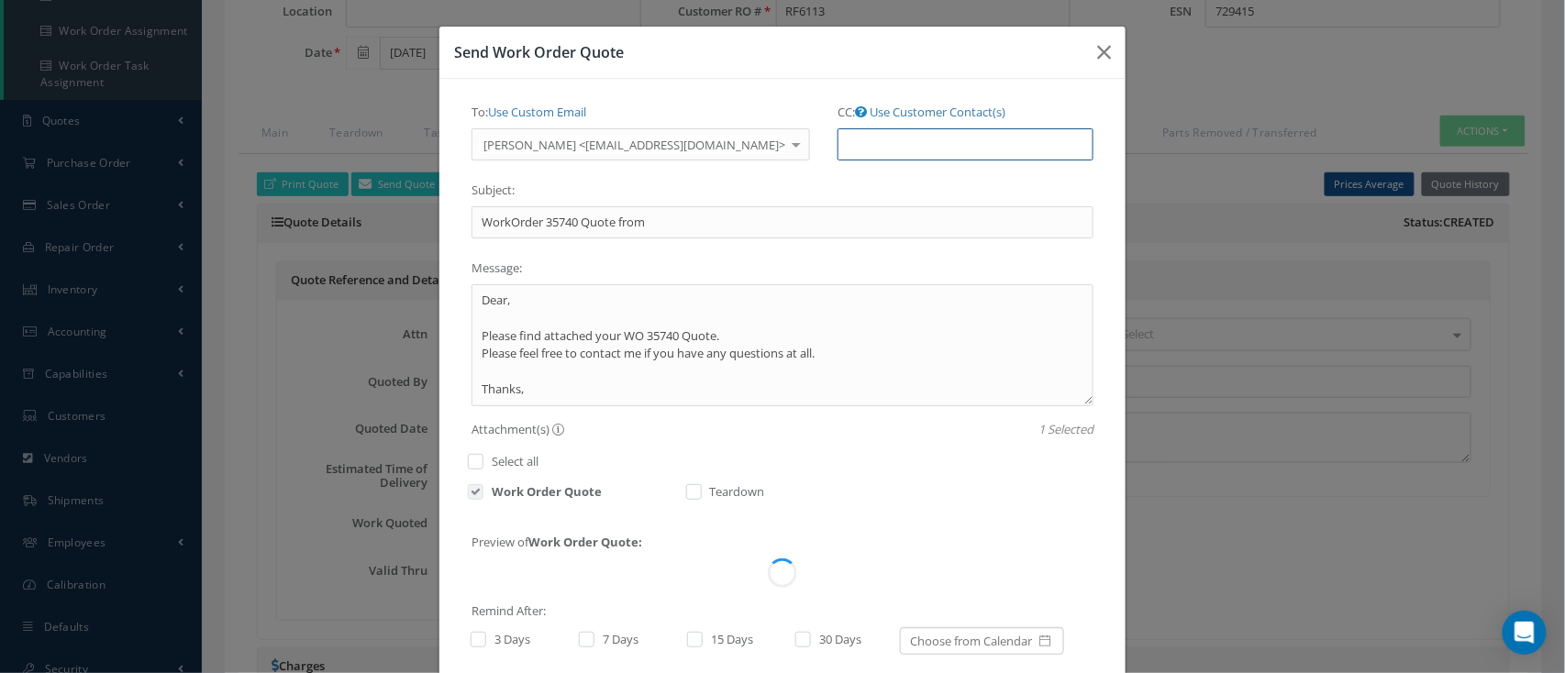
click at [871, 147] on input "CC:" at bounding box center [965, 144] width 256 height 33
click at [897, 117] on link "Use Customer Contact(s)" at bounding box center [938, 112] width 136 height 17
click at [887, 143] on ul at bounding box center [965, 144] width 256 height 32
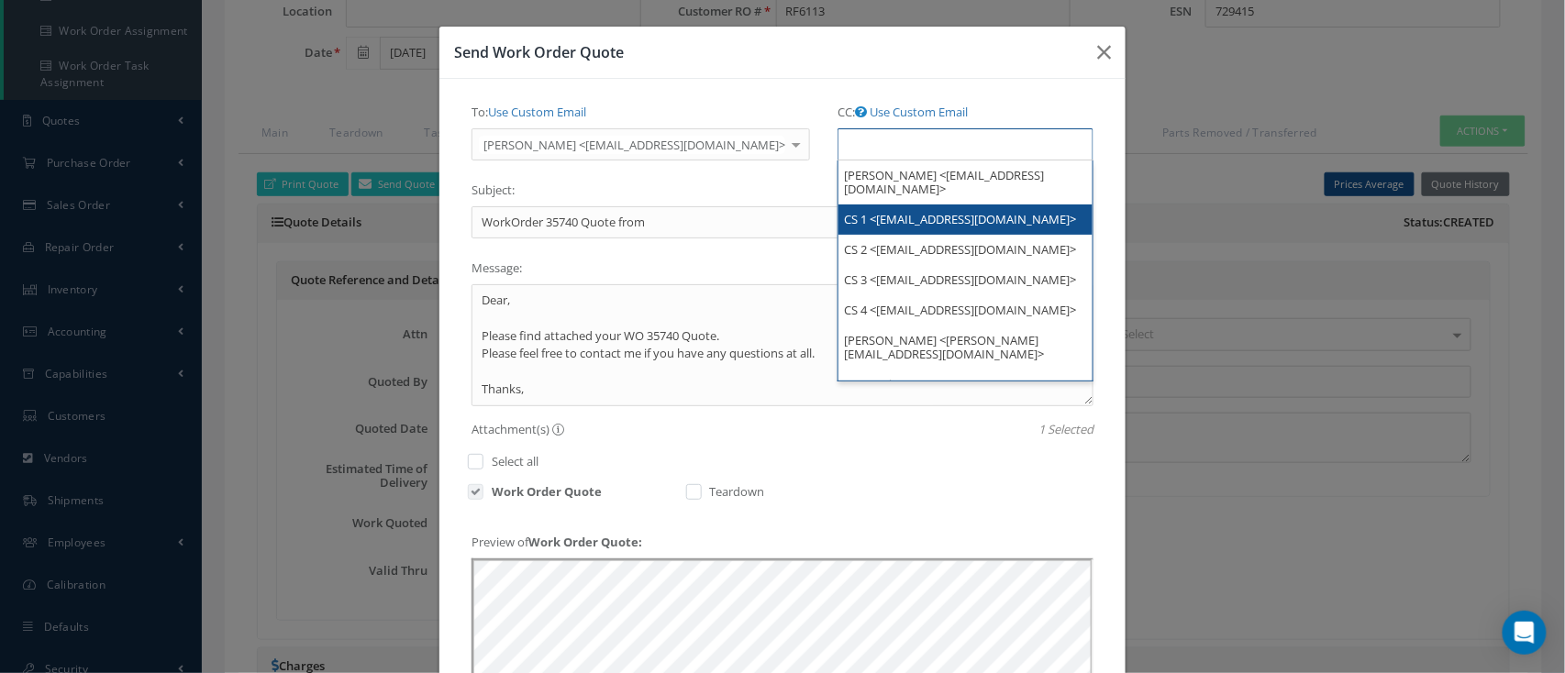
scroll to position [0, 0]
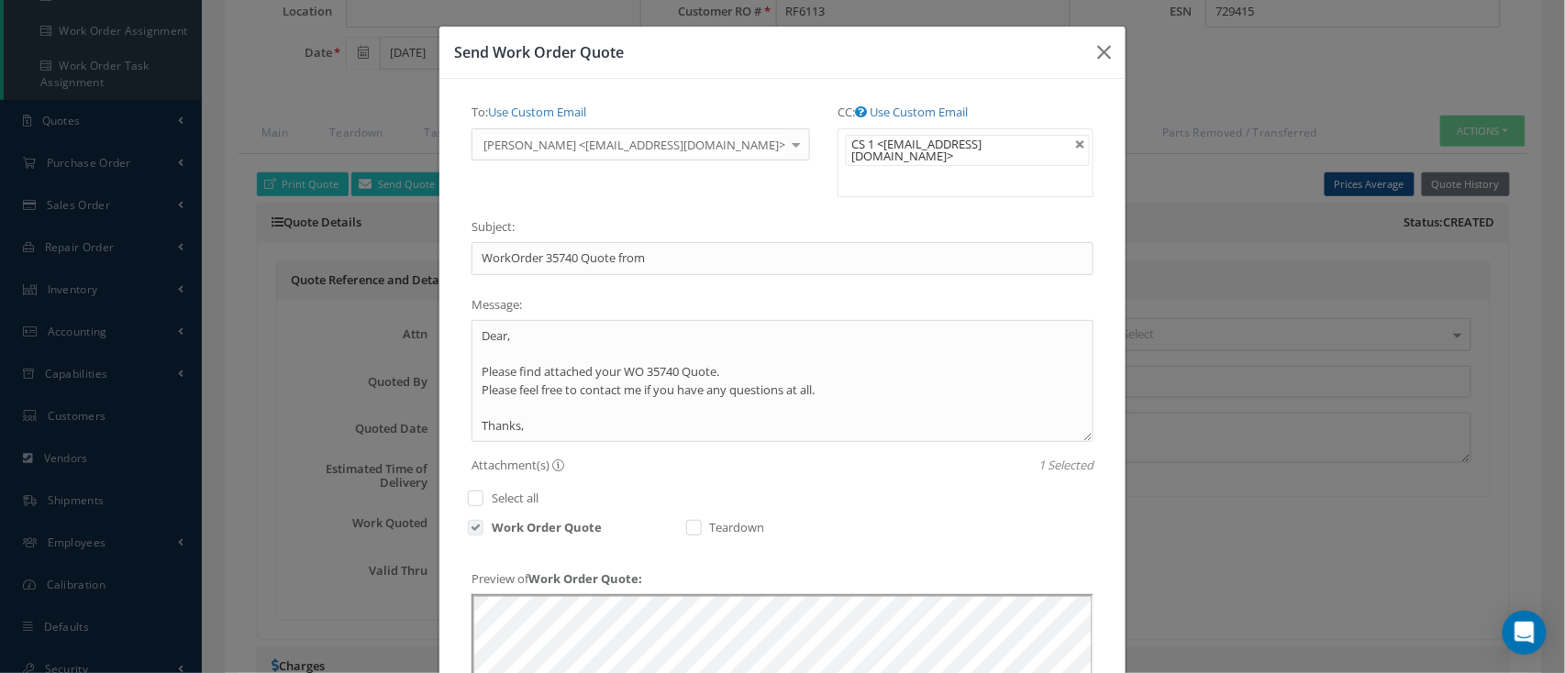
click at [870, 170] on input "text" at bounding box center [859, 181] width 23 height 23
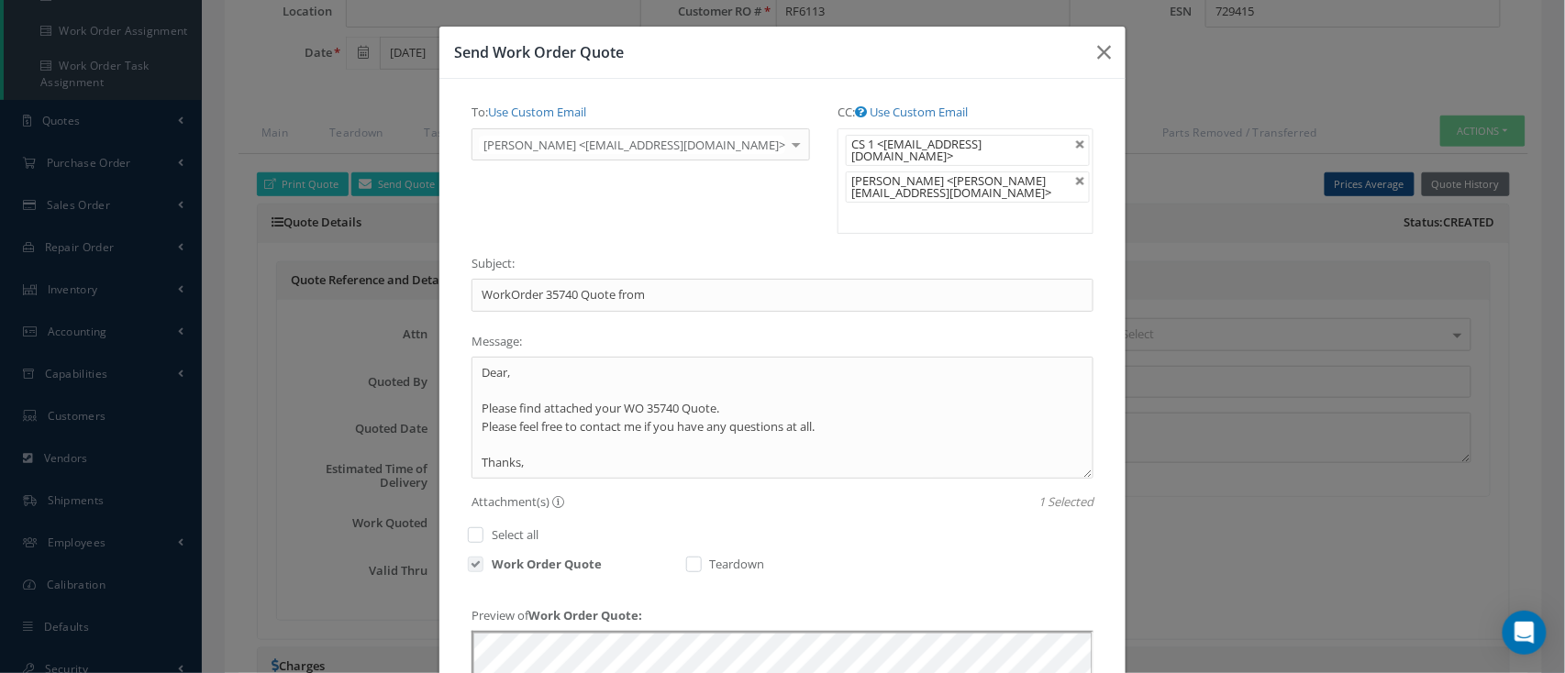
click at [1047, 199] on ul "CS 1 <info@nasmro.com> Maria Garcia <garcia.m@amp-aero.com>" at bounding box center [965, 180] width 256 height 105
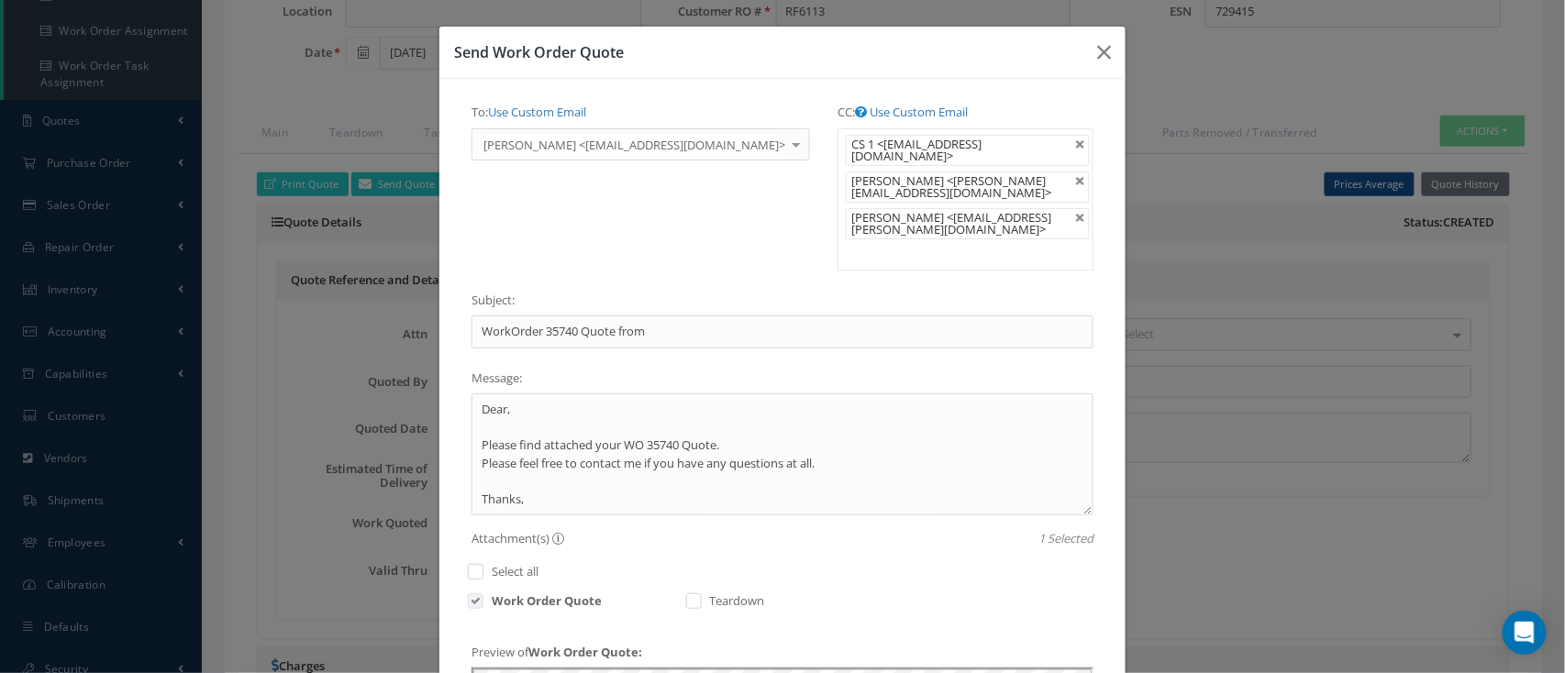
click at [950, 205] on ul "CS 1 <info@nasmro.com> Maria Garcia <garcia.m@amp-aero.com> STEVEN POLO <polo.s…" at bounding box center [965, 199] width 256 height 142
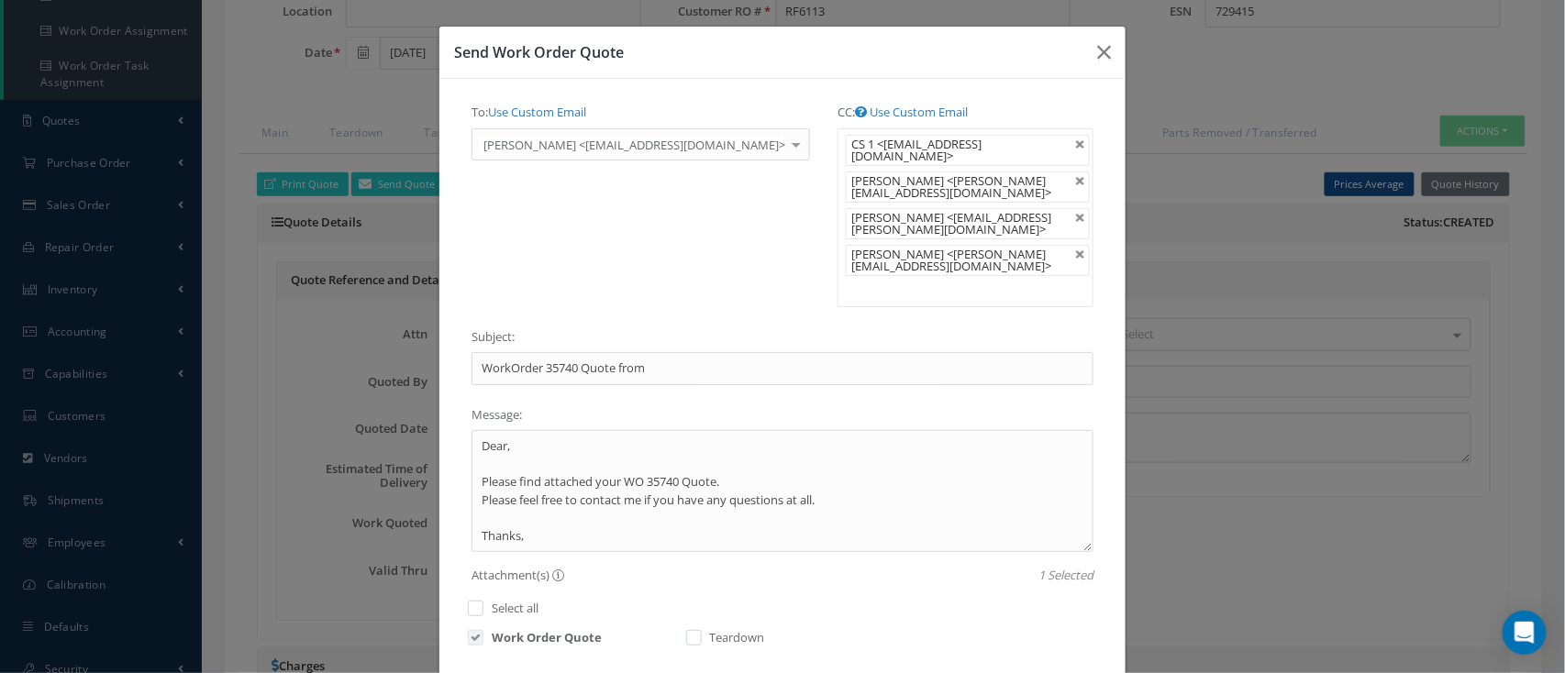
click at [1040, 221] on ul "CS 1 <info@nasmro.com> Maria Garcia <garcia.m@amp-aero.com> STEVEN POLO <polo.s…" at bounding box center [965, 217] width 256 height 179
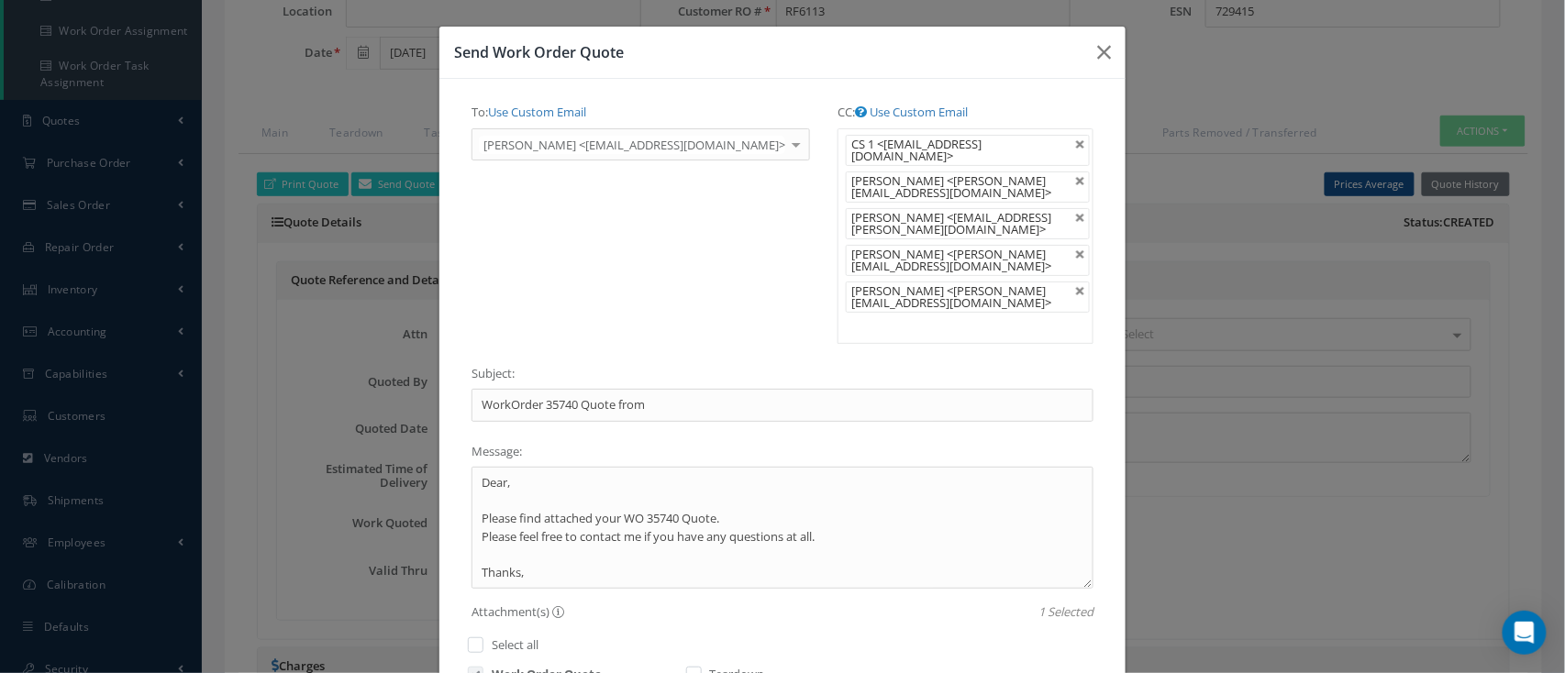
click at [1054, 268] on ul "CS 1 <info@nasmro.com> Maria Garcia <garcia.m@amp-aero.com> STEVEN POLO <polo.s…" at bounding box center [965, 236] width 256 height 216
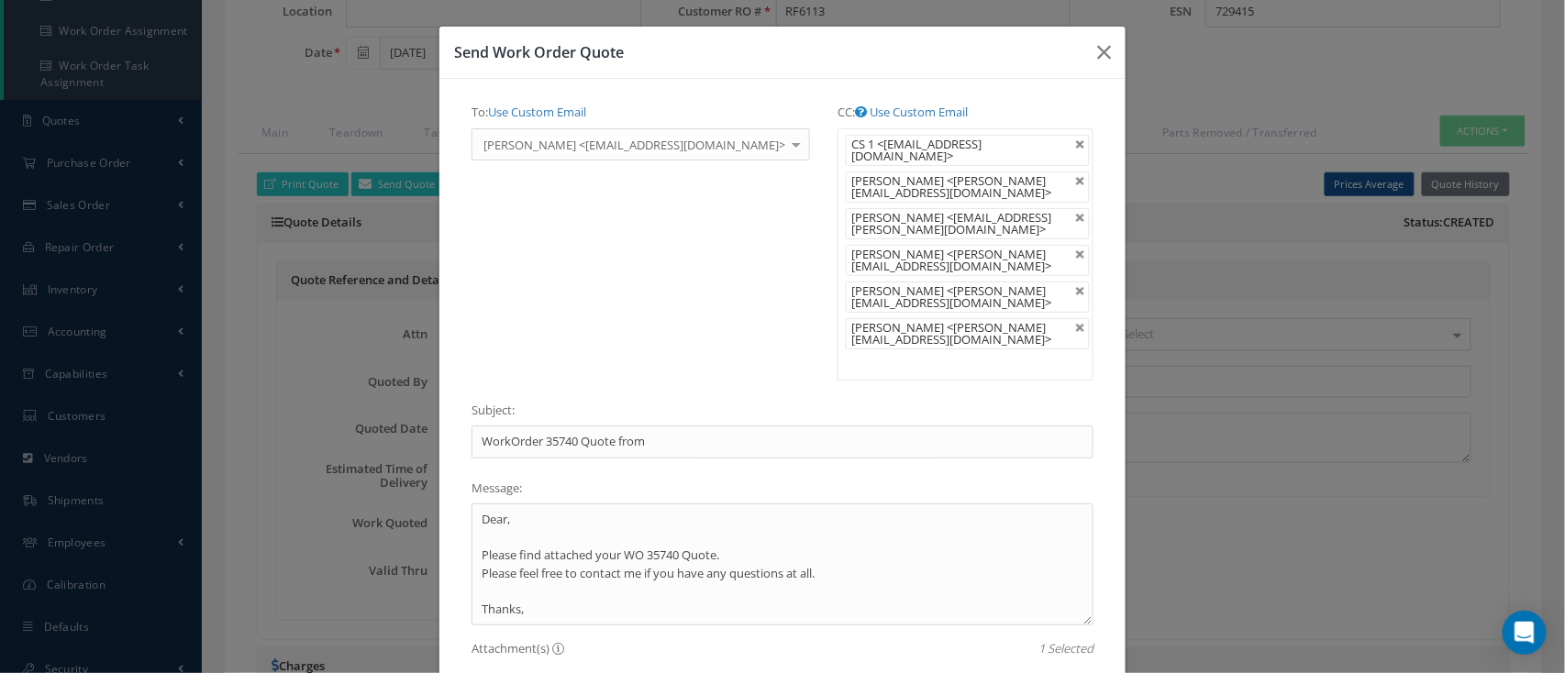
click at [1066, 297] on div "CC: Use Custom Email Jared Anderson <Repairs@amp-aero.com> CS 1 <info@nasmro.co…" at bounding box center [965, 246] width 283 height 298
click at [870, 353] on input "text" at bounding box center [859, 364] width 23 height 23
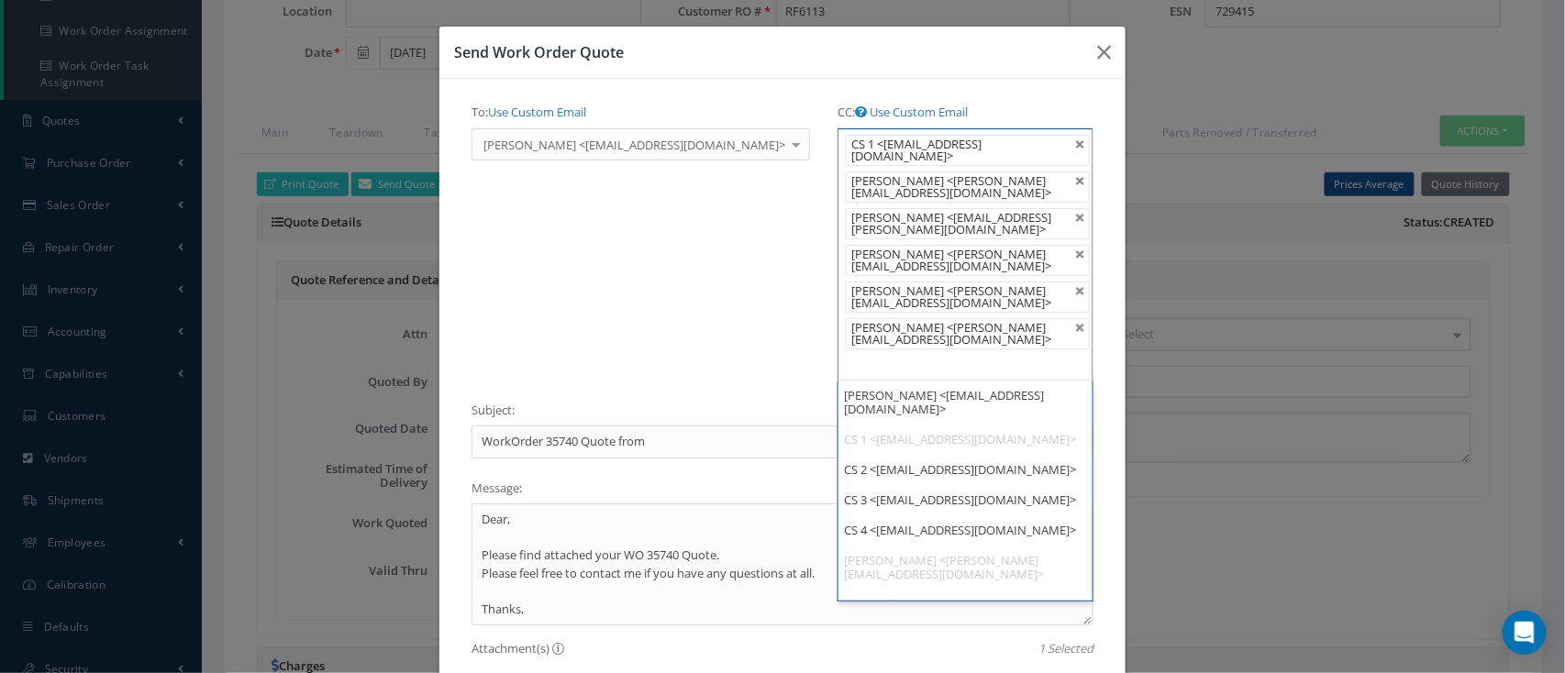
click at [603, 285] on div "To: Use Custom Email Jared Anderson <Repairs@amp-aero.com> Jared Anderson <Repa…" at bounding box center [641, 246] width 366 height 298
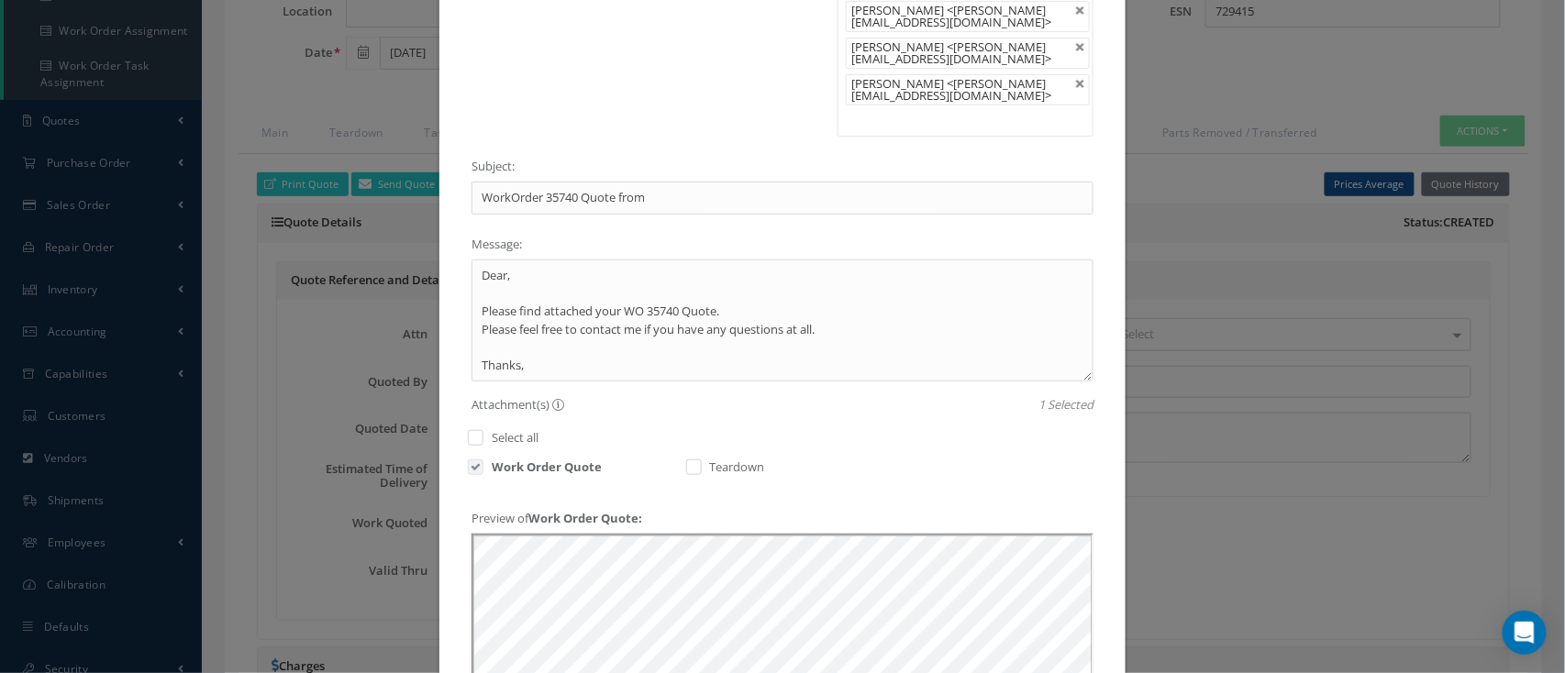
scroll to position [434, 0]
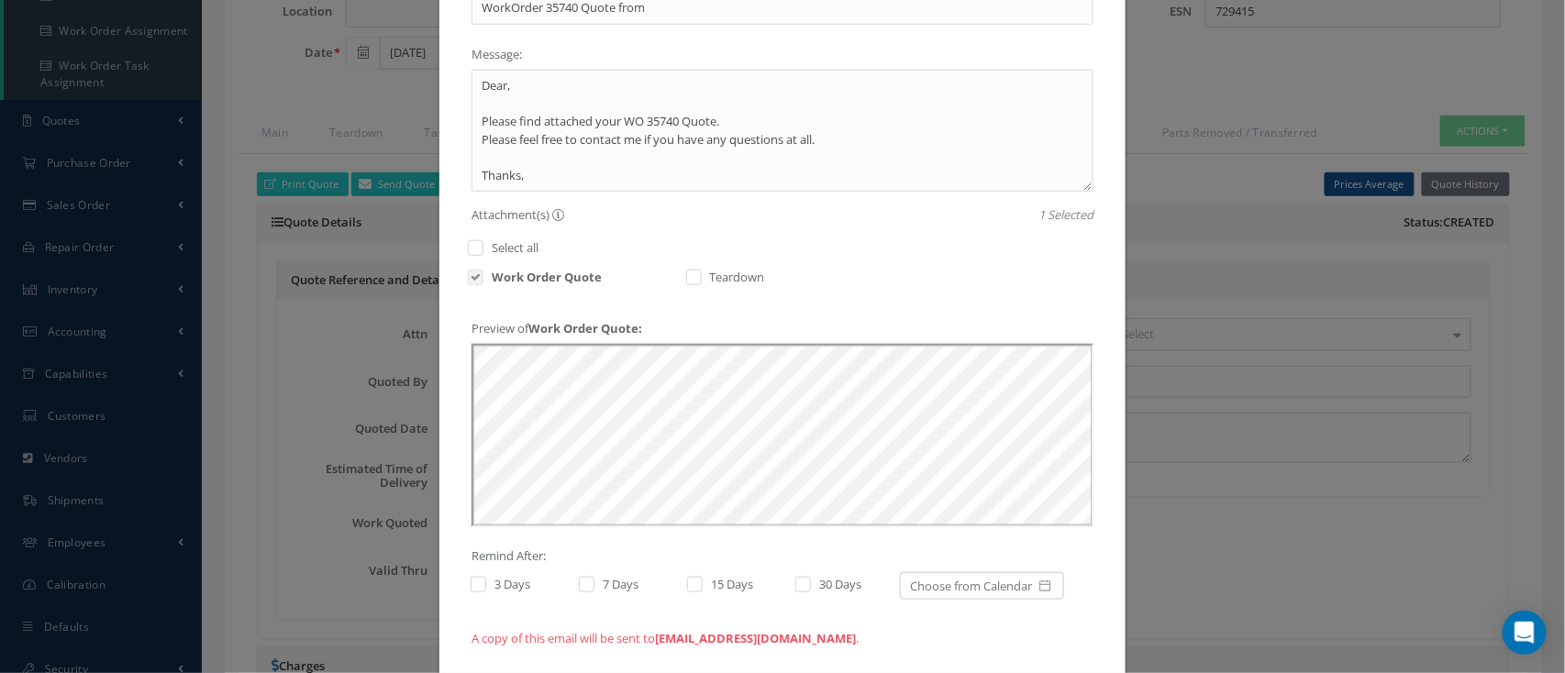
click at [495, 576] on label "3 Days" at bounding box center [510, 584] width 40 height 17
click at [482, 581] on input "checkbox" at bounding box center [477, 587] width 12 height 12
checkbox input "true"
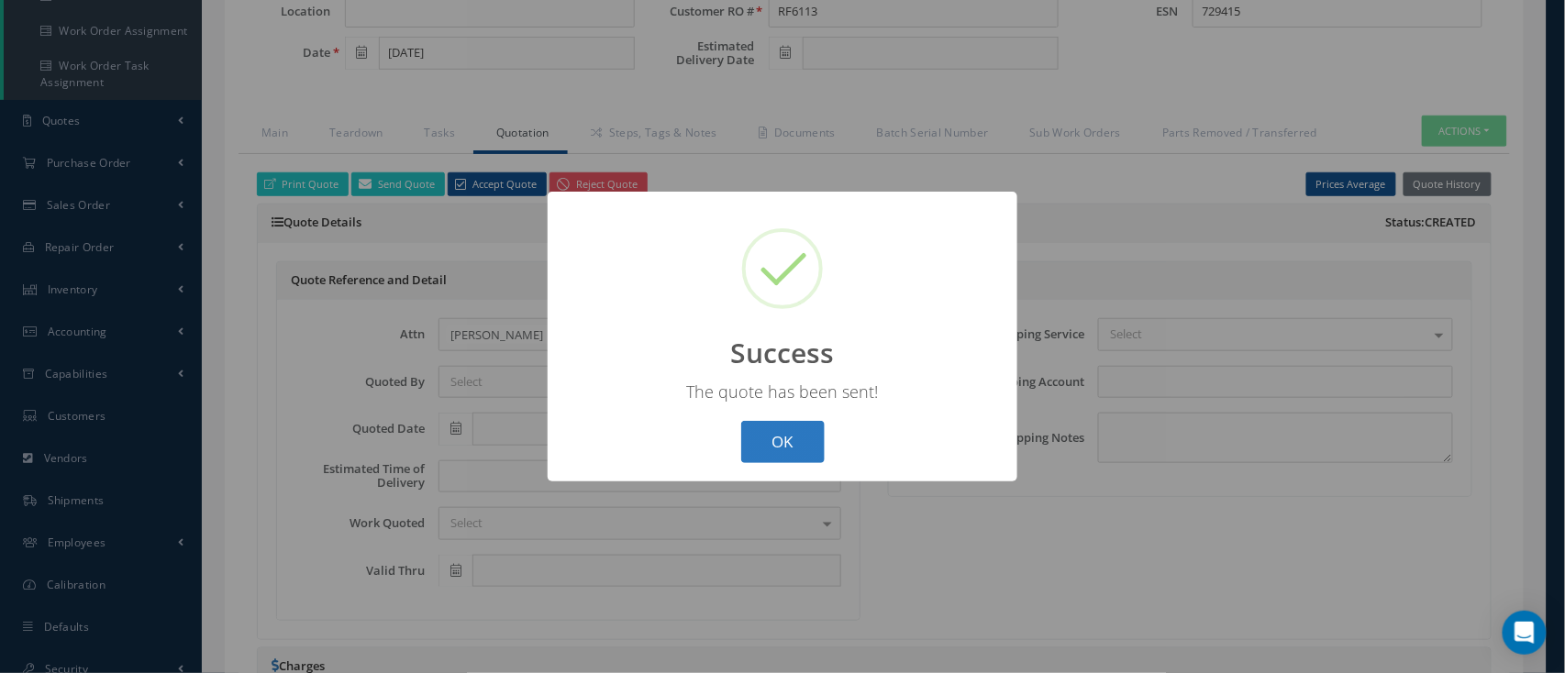
click at [780, 429] on button "OK" at bounding box center [782, 442] width 83 height 43
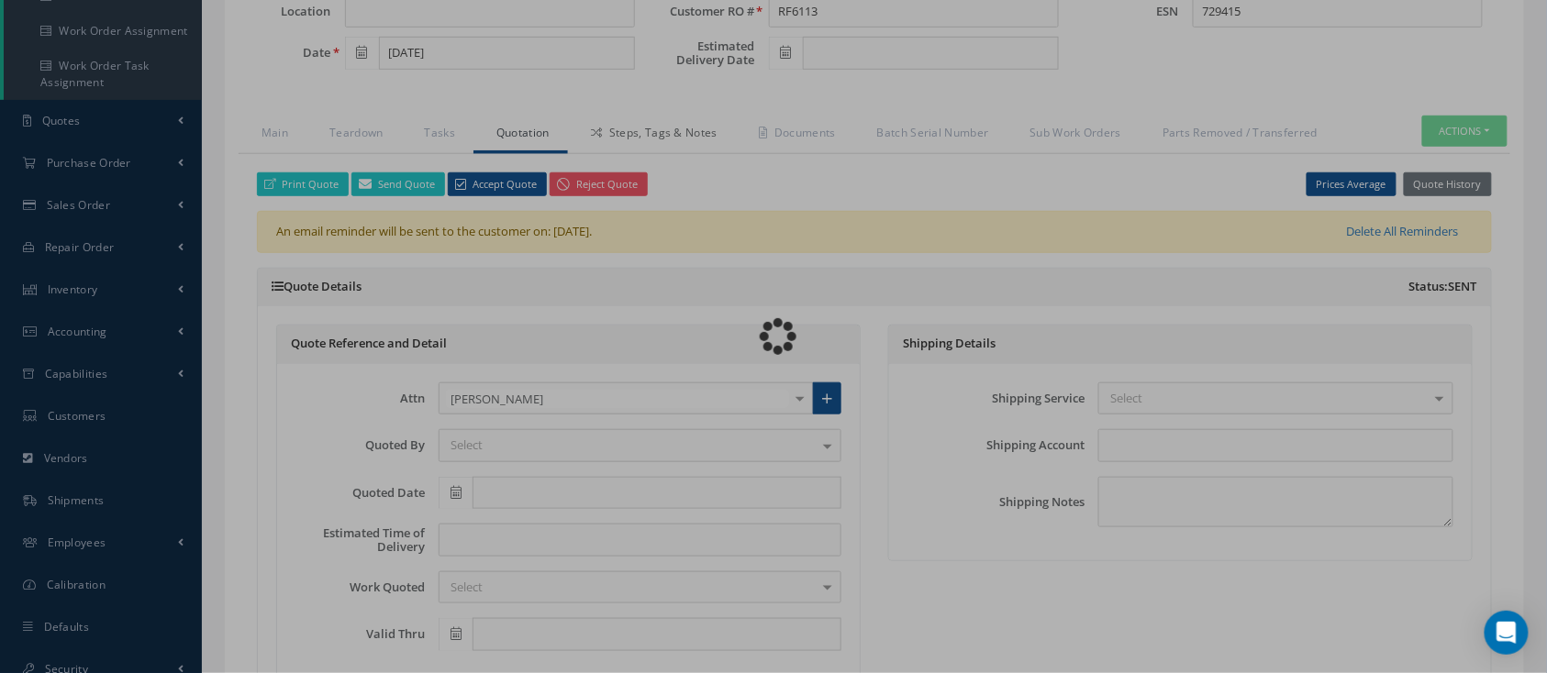
type input "CFM56-5B"
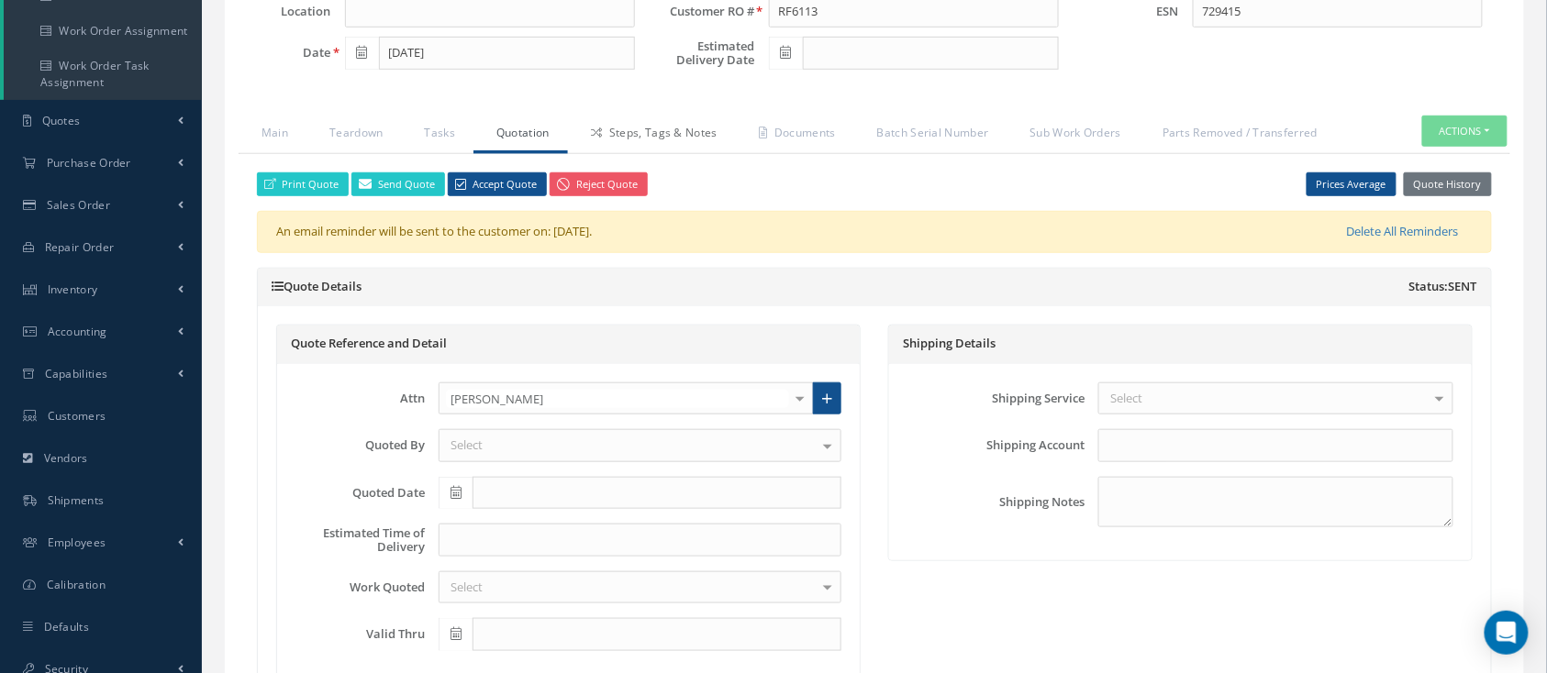
click at [665, 130] on link "Steps, Tags & Notes" at bounding box center [652, 135] width 168 height 39
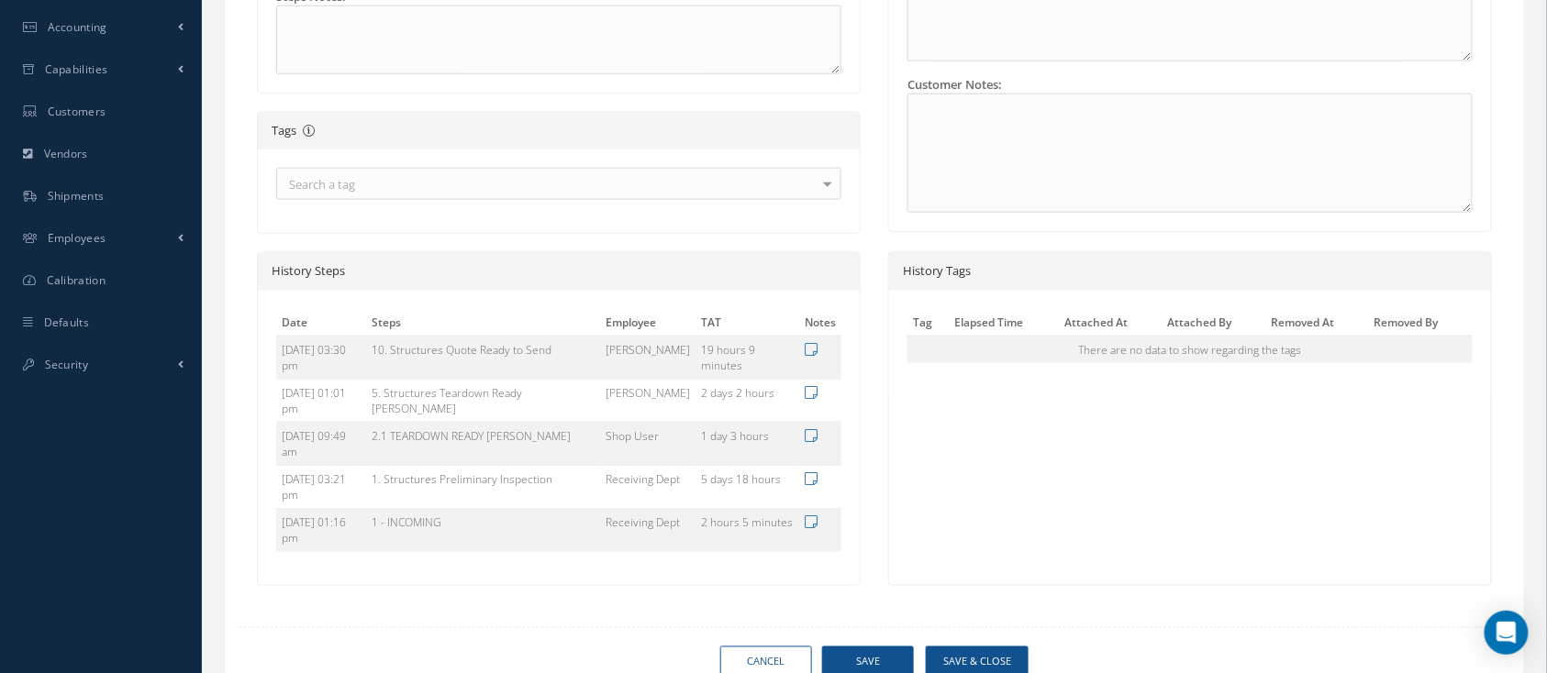
scroll to position [182, 0]
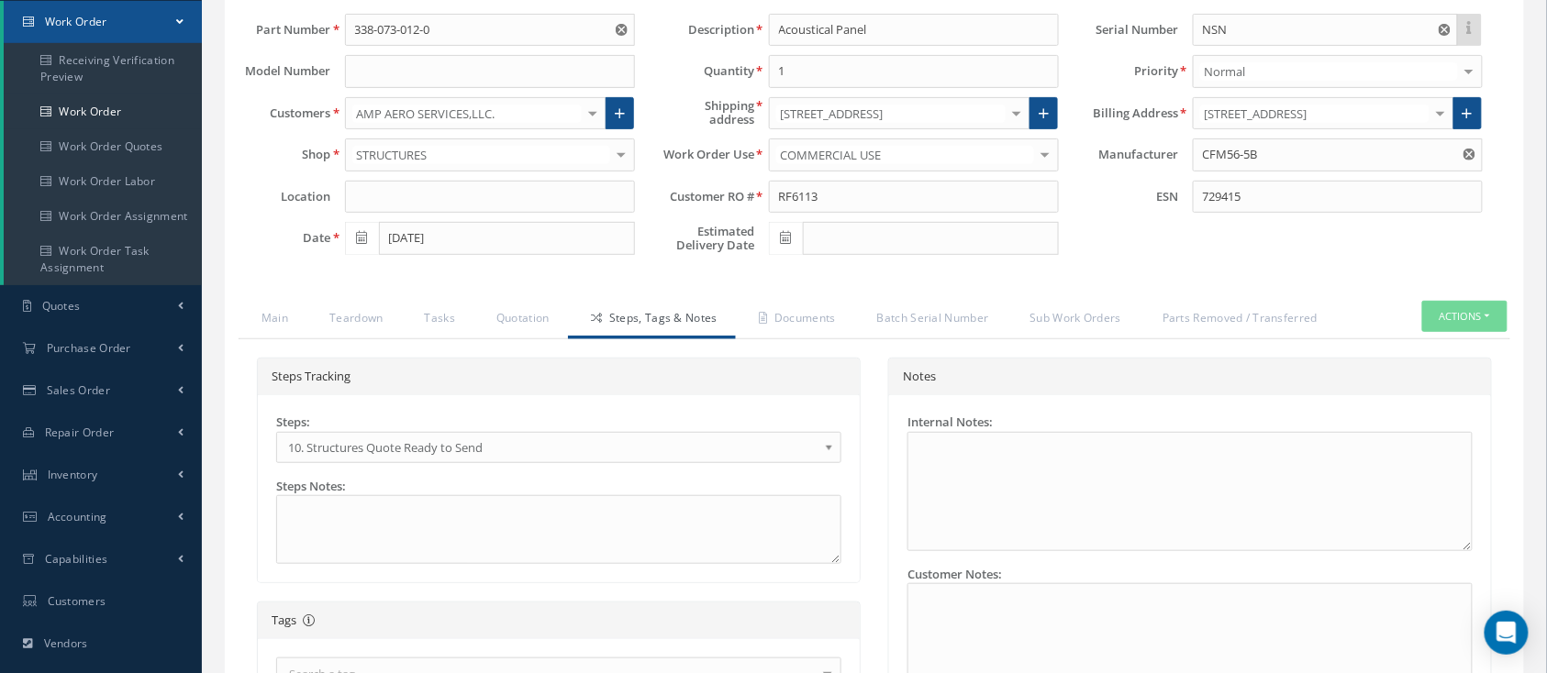
click at [459, 452] on span "10. Structures Quote Ready to Send" at bounding box center [552, 448] width 529 height 22
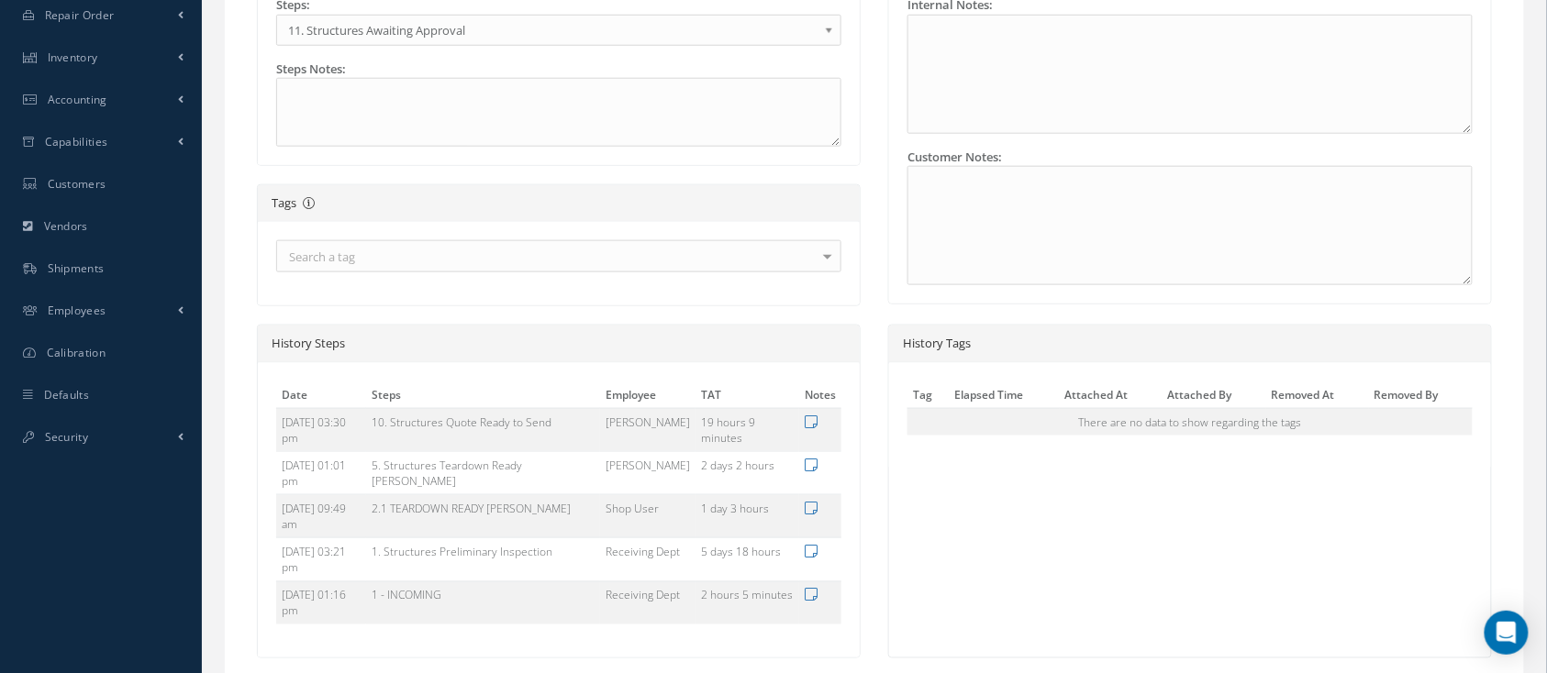
scroll to position [671, 0]
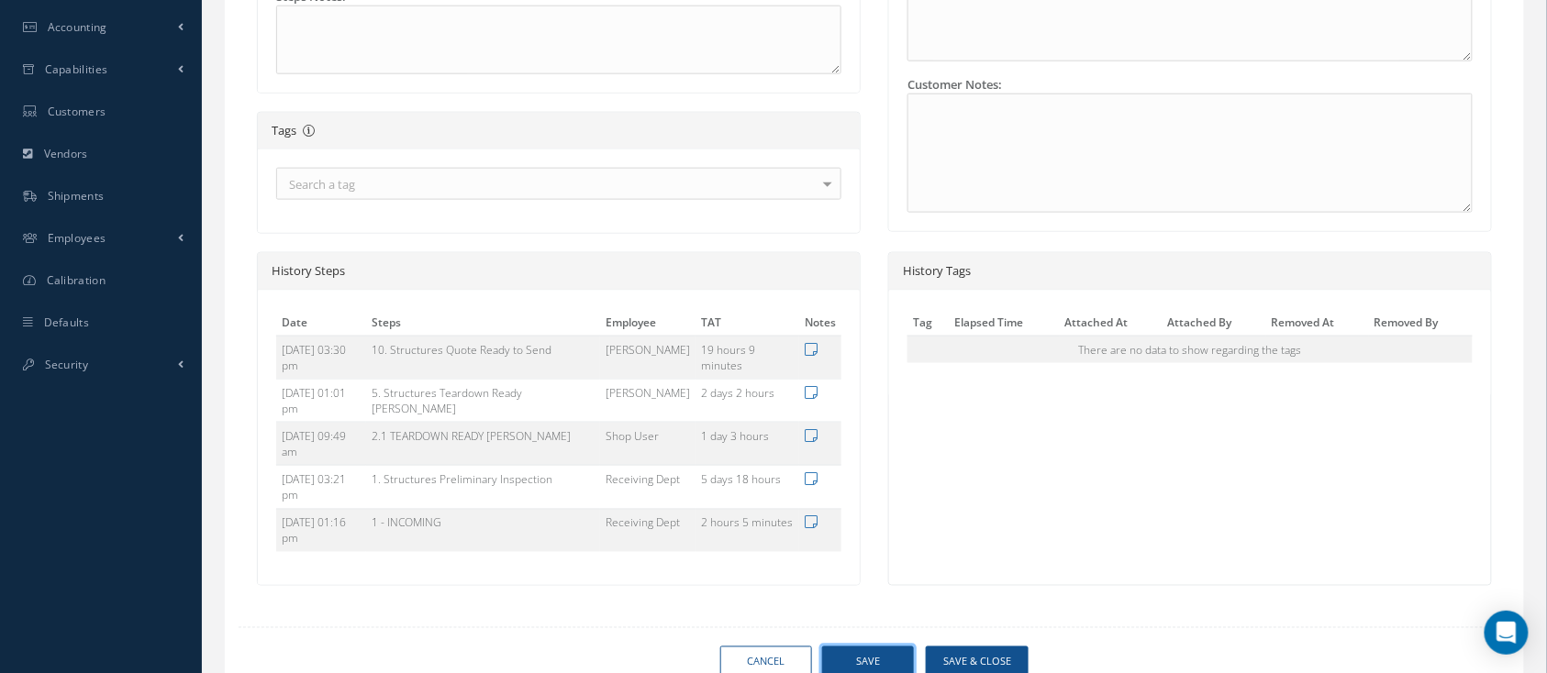
click at [893, 647] on button "Save" at bounding box center [868, 663] width 92 height 32
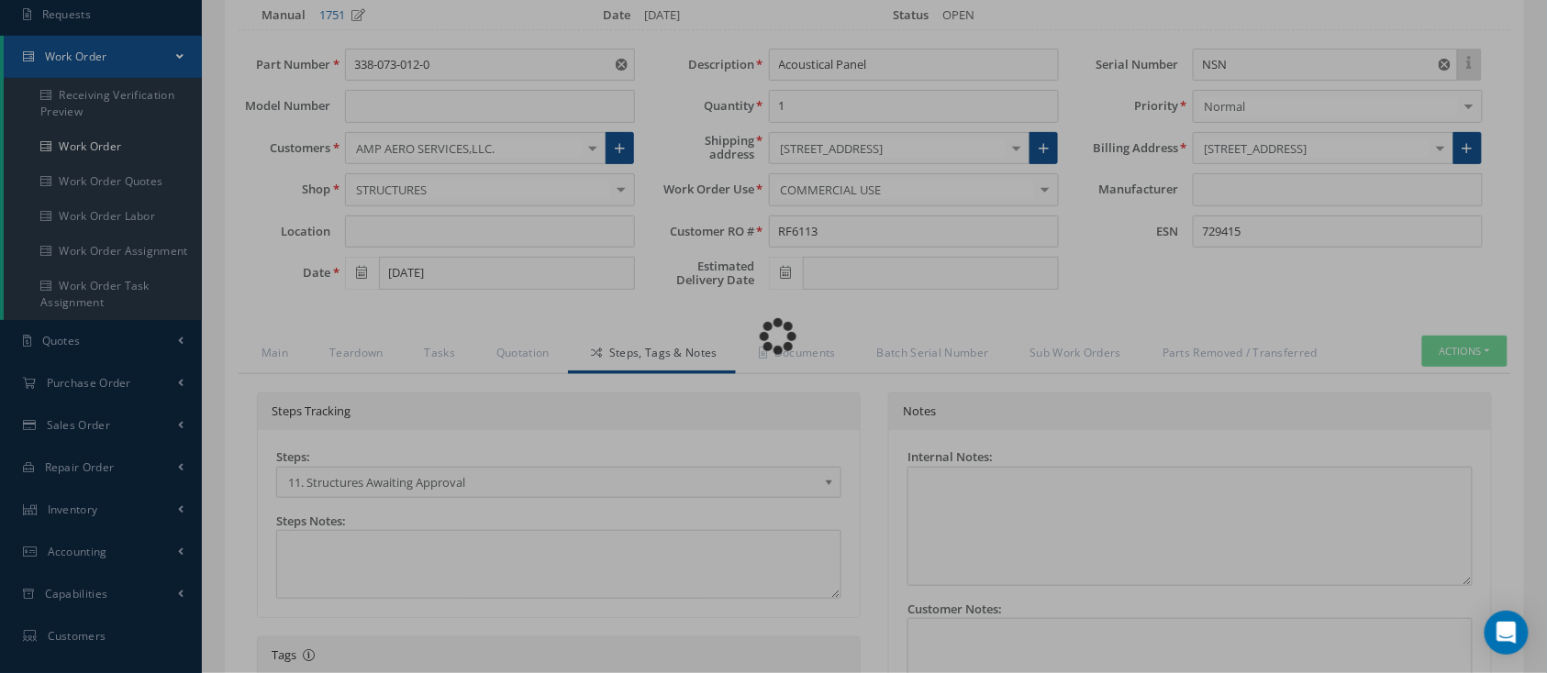
type input "CFM56-5B"
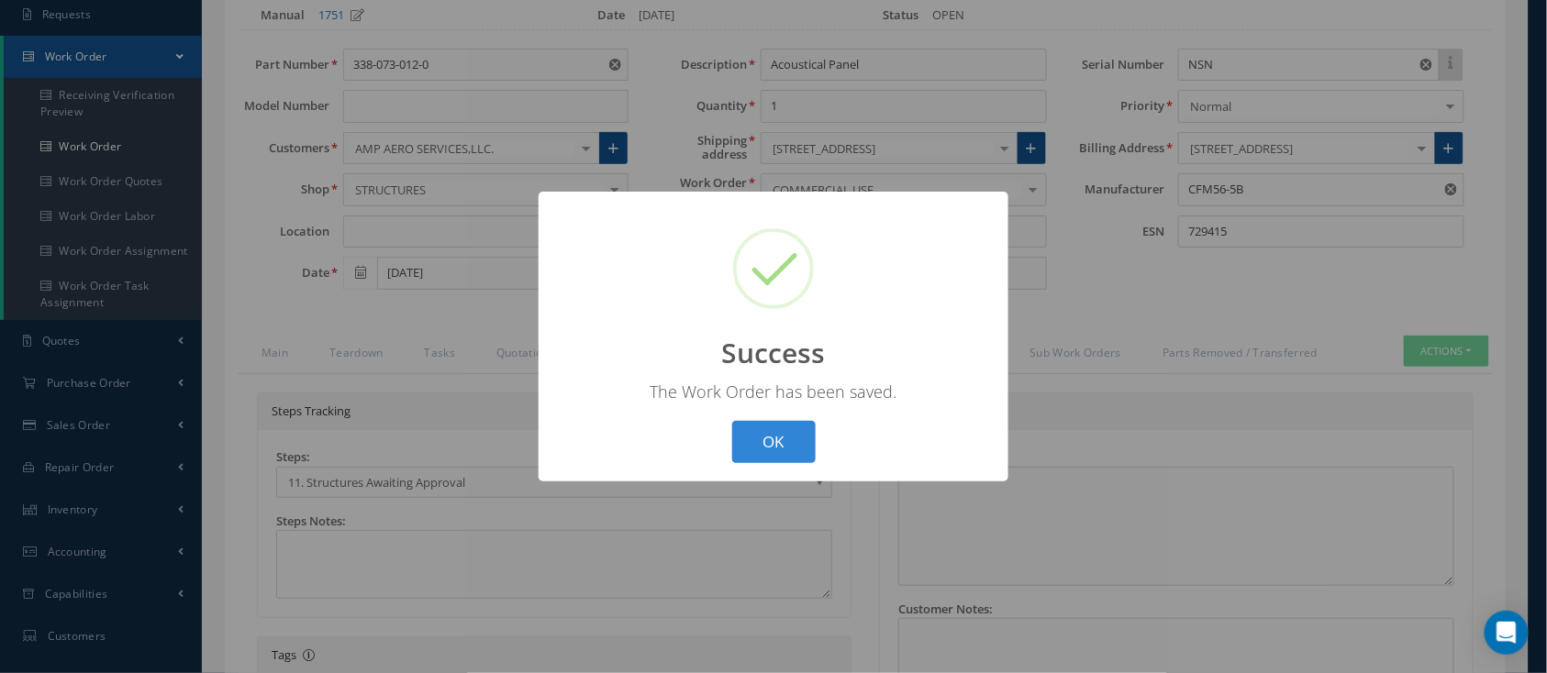
scroll to position [60, 0]
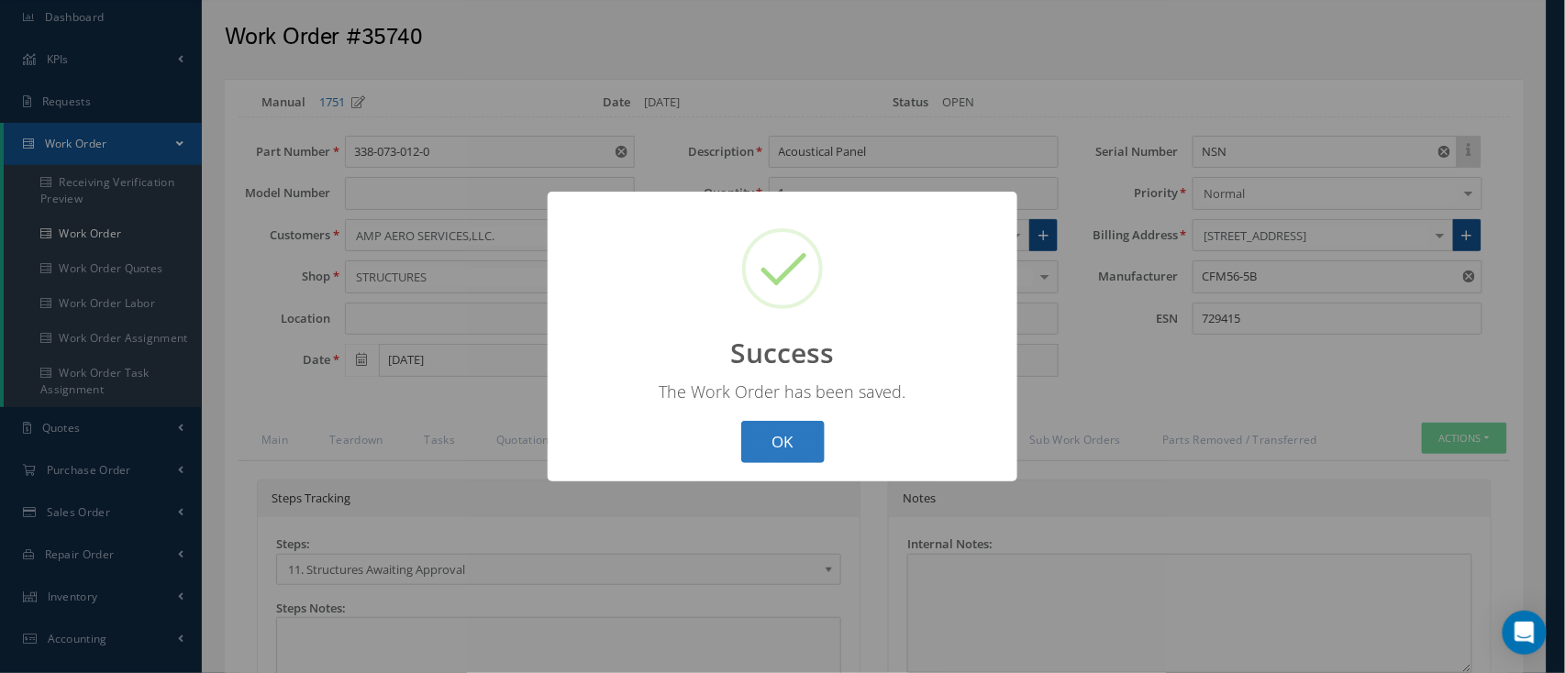
click at [786, 437] on button "OK" at bounding box center [782, 442] width 83 height 43
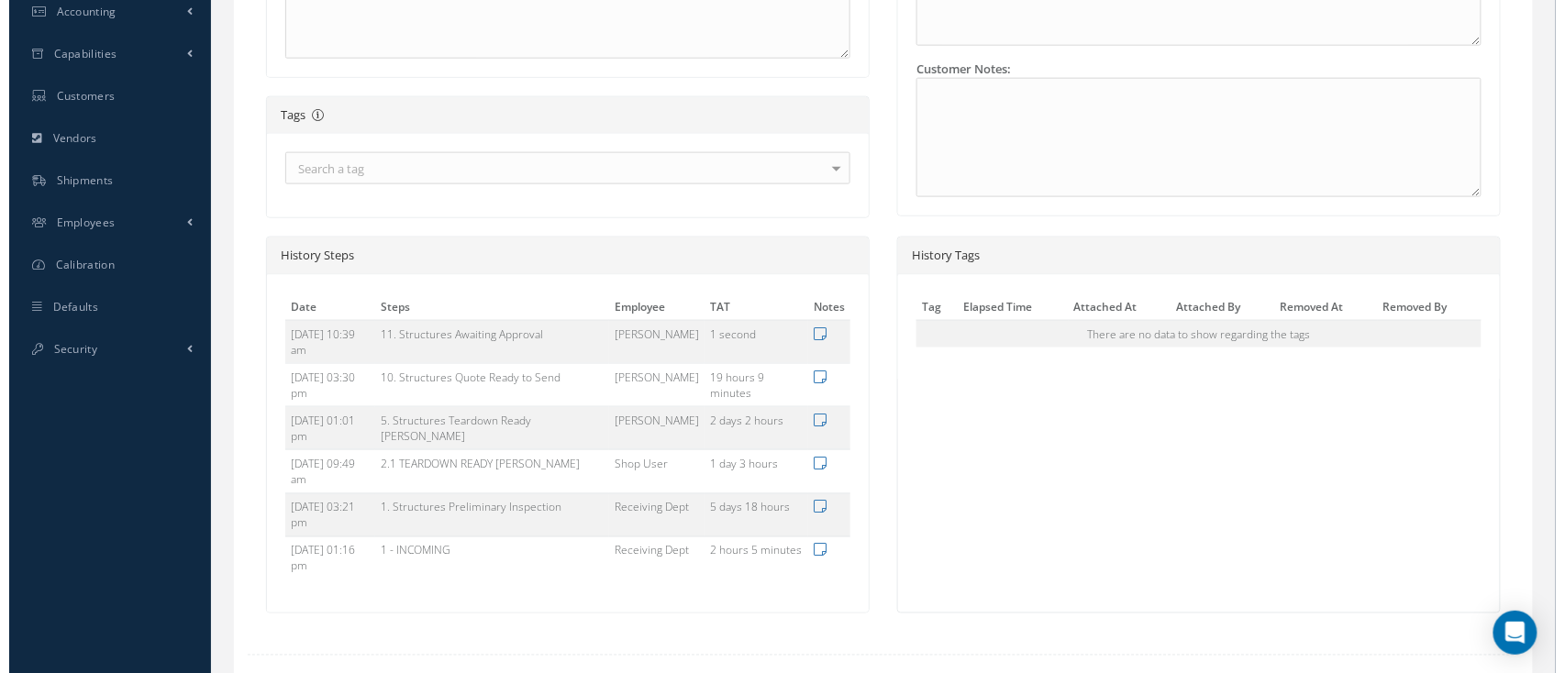
scroll to position [699, 0]
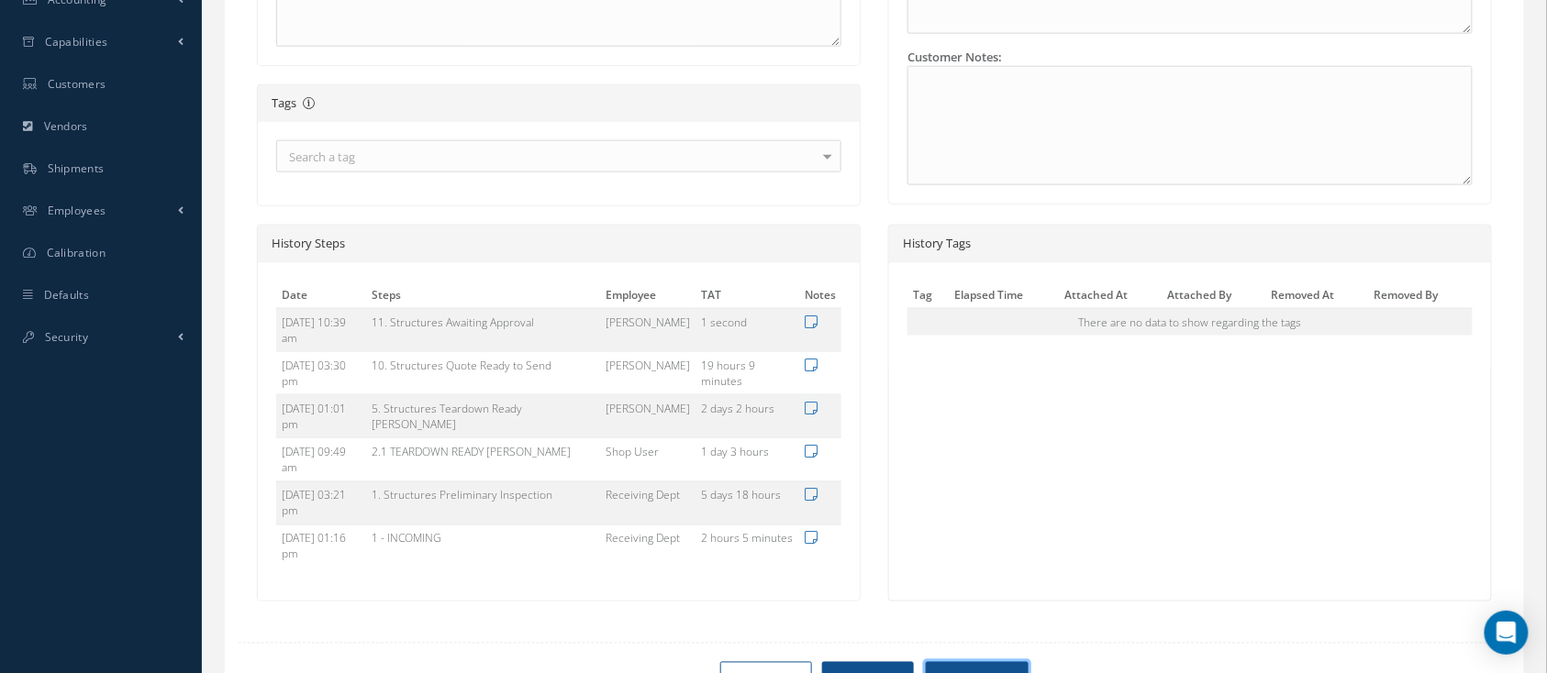
click at [970, 662] on button "Save & Close" at bounding box center [977, 678] width 103 height 32
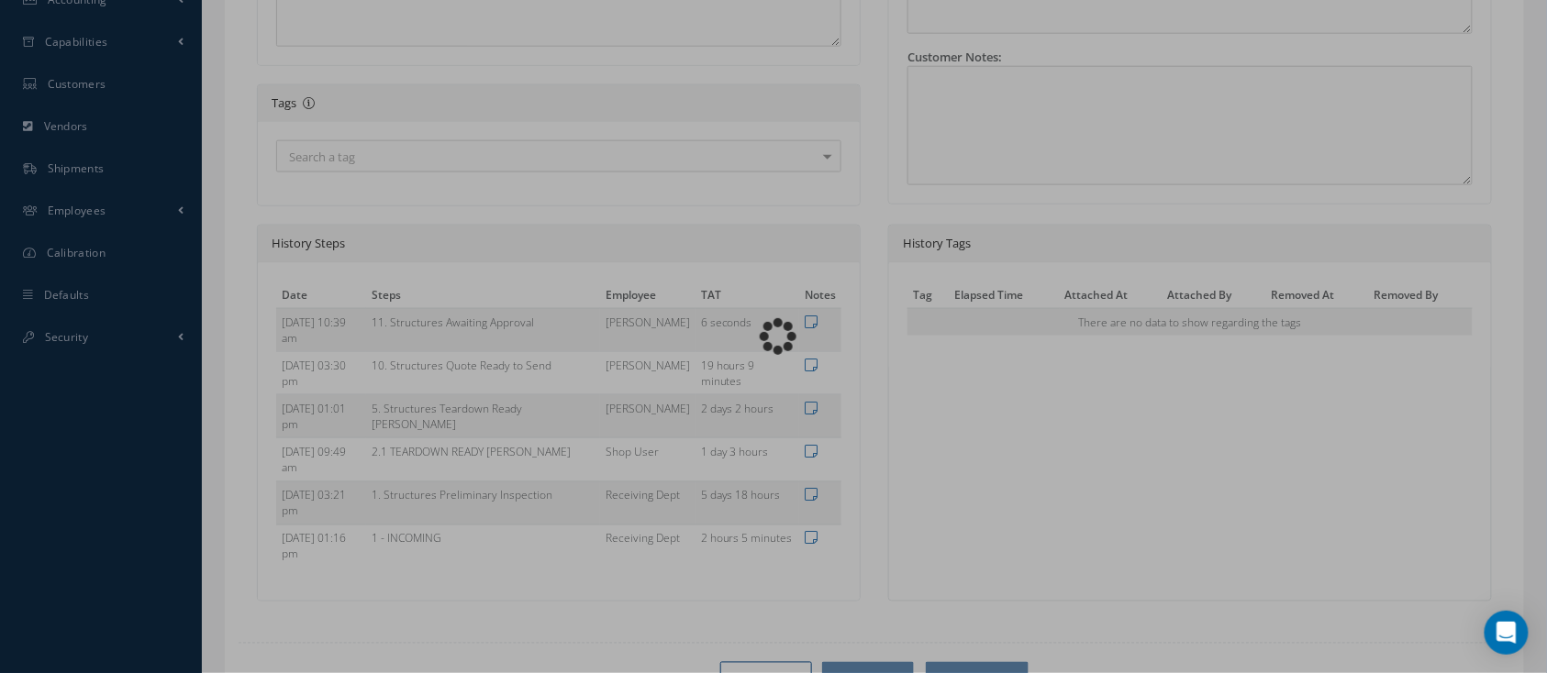
type input "CFM56-5B"
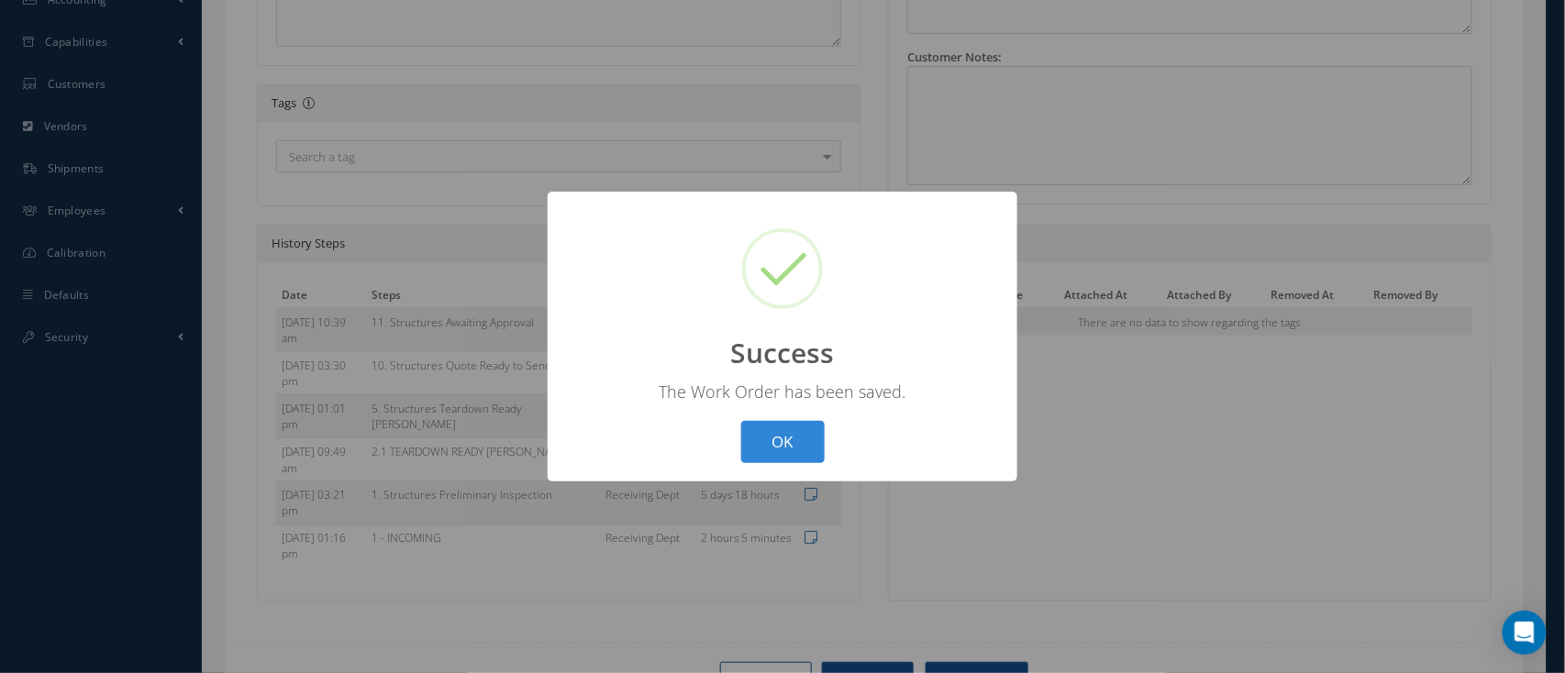
click at [787, 475] on div "? ! i Success × The Work Order has been saved. OK Cancel" at bounding box center [783, 337] width 470 height 291
click at [783, 453] on button "OK" at bounding box center [782, 442] width 83 height 43
select select "25"
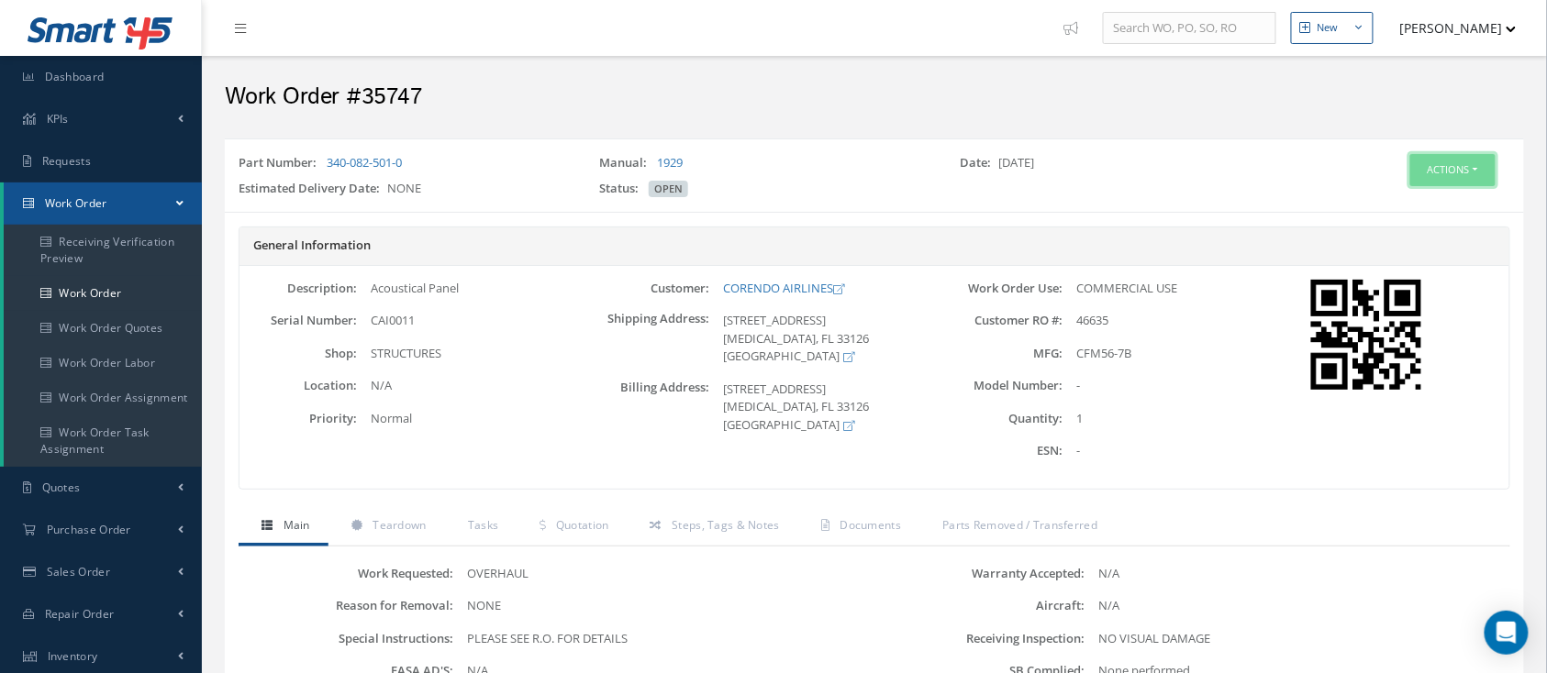
click at [1447, 172] on button "Actions" at bounding box center [1452, 170] width 85 height 32
click at [1428, 207] on link "Edit" at bounding box center [1423, 205] width 147 height 25
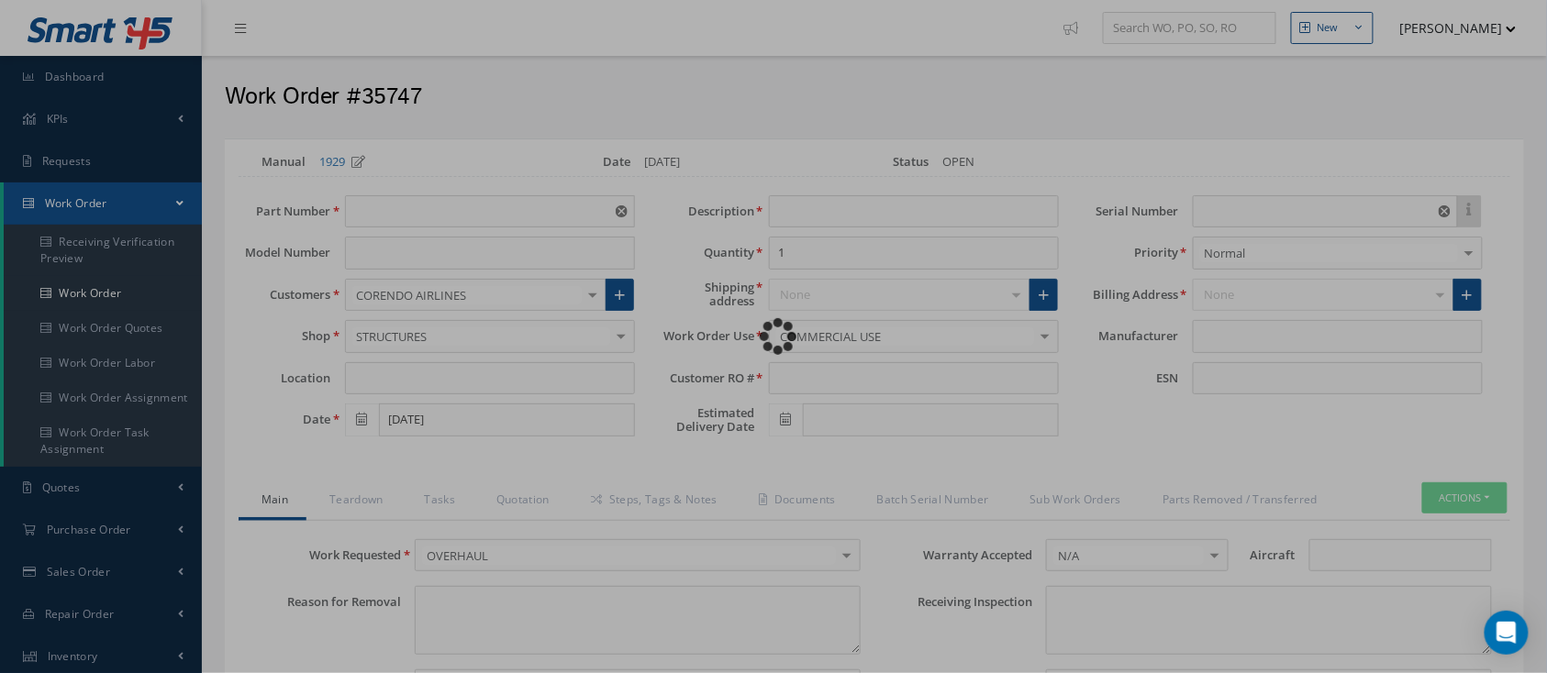
type input "340-082-501-0"
type input "[DATE]"
type input "Acoustical Panel"
type input "46635"
type input "CAI0011"
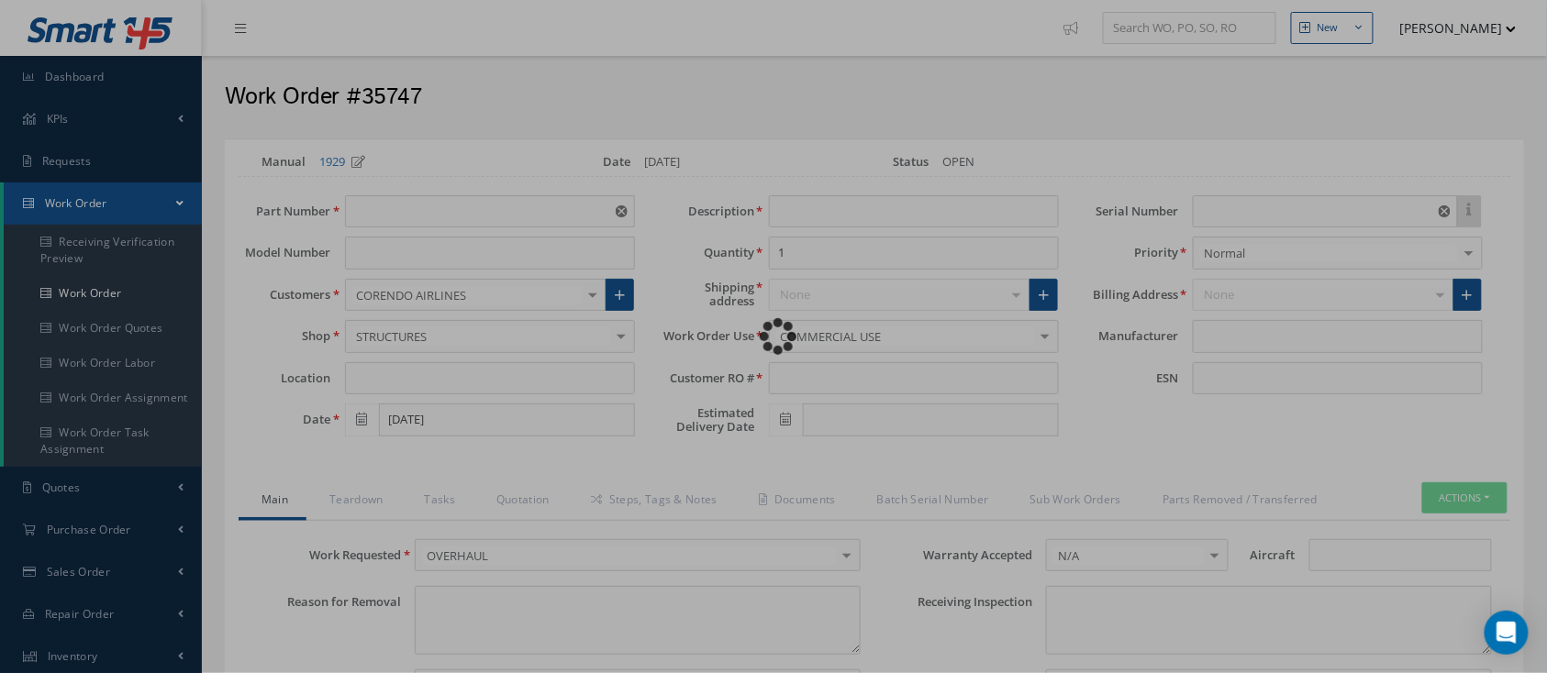
type textarea "NONE"
type textarea "PLEASE SEE R.O. FOR DETAILS"
type textarea "NO VISUAL DAMAGE"
type textarea "None performed"
type textarea "Article was inspected in reference with the following Technical Standard : CFM5…"
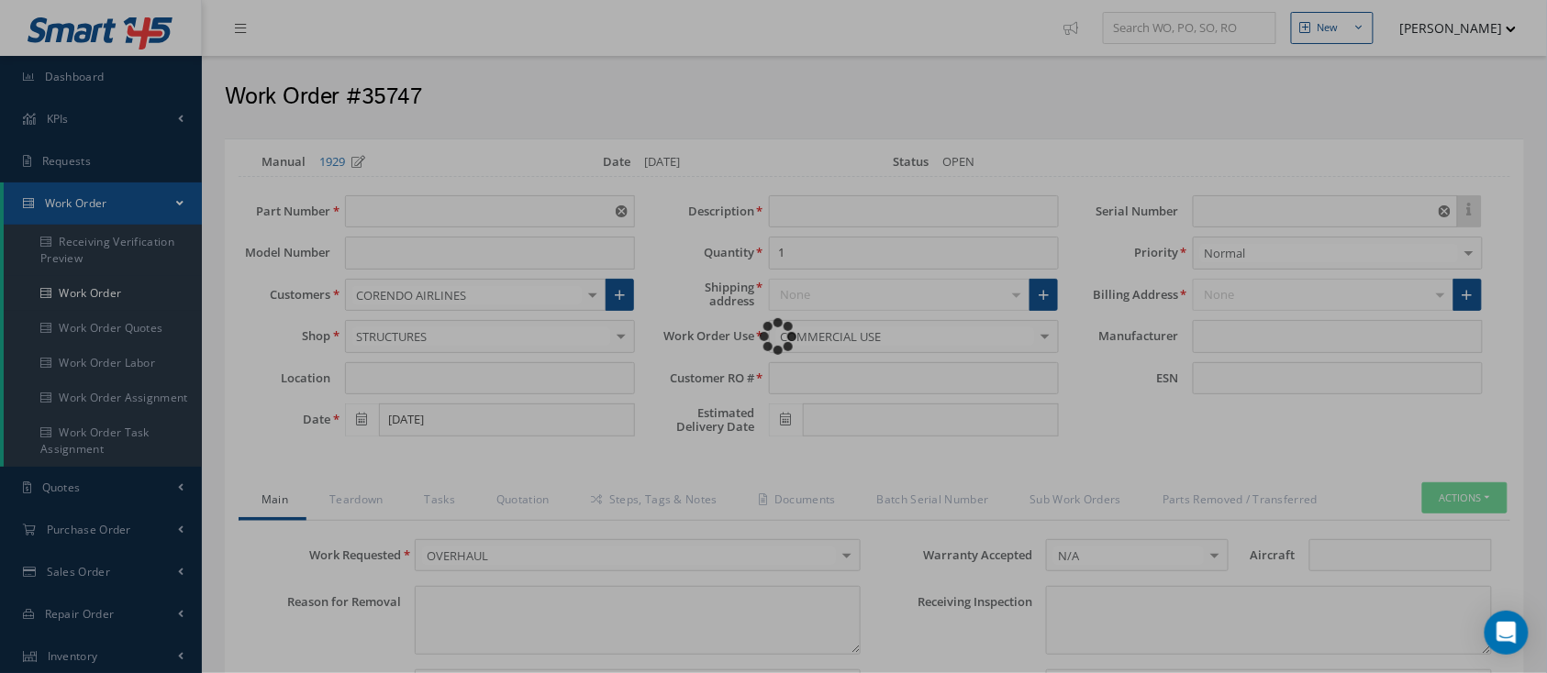
type textarea "Article has been approved to return to service."
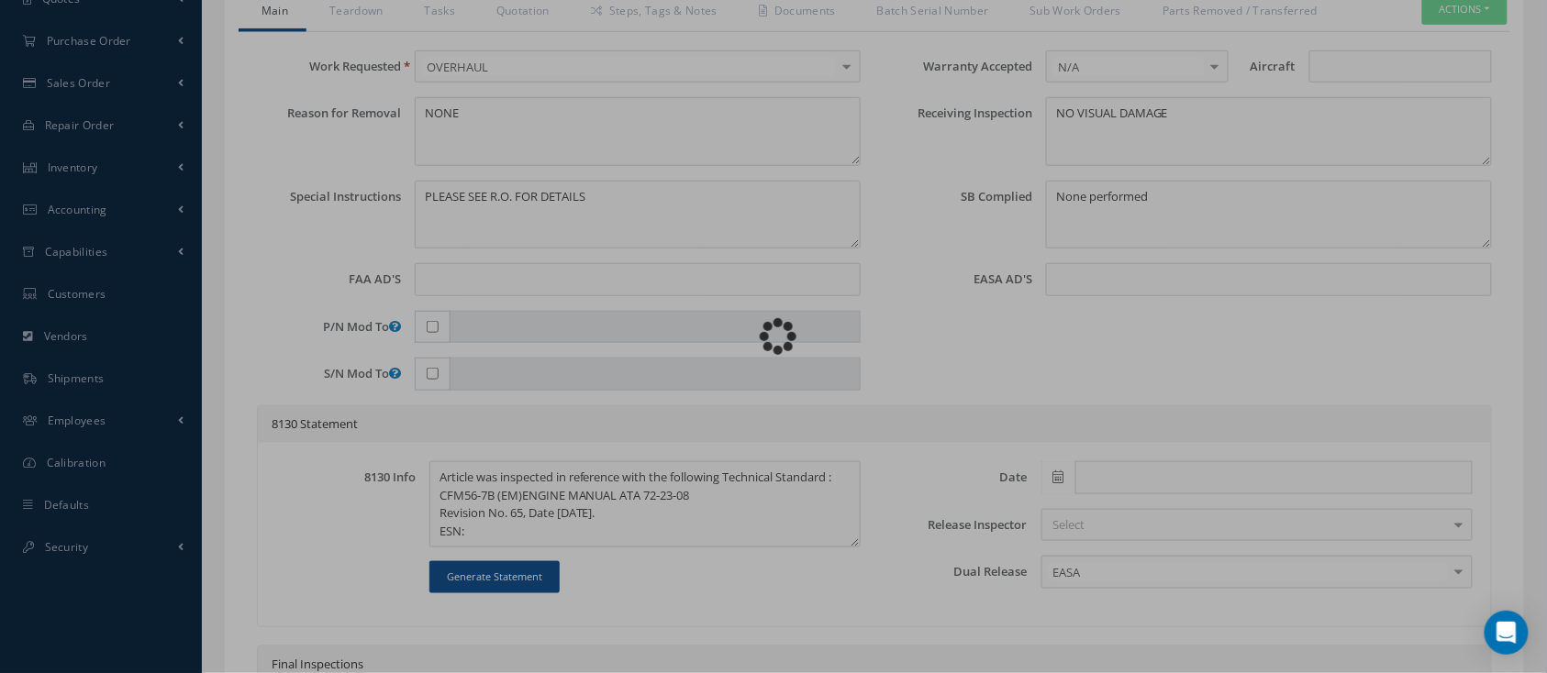
type input "CFM56-7B"
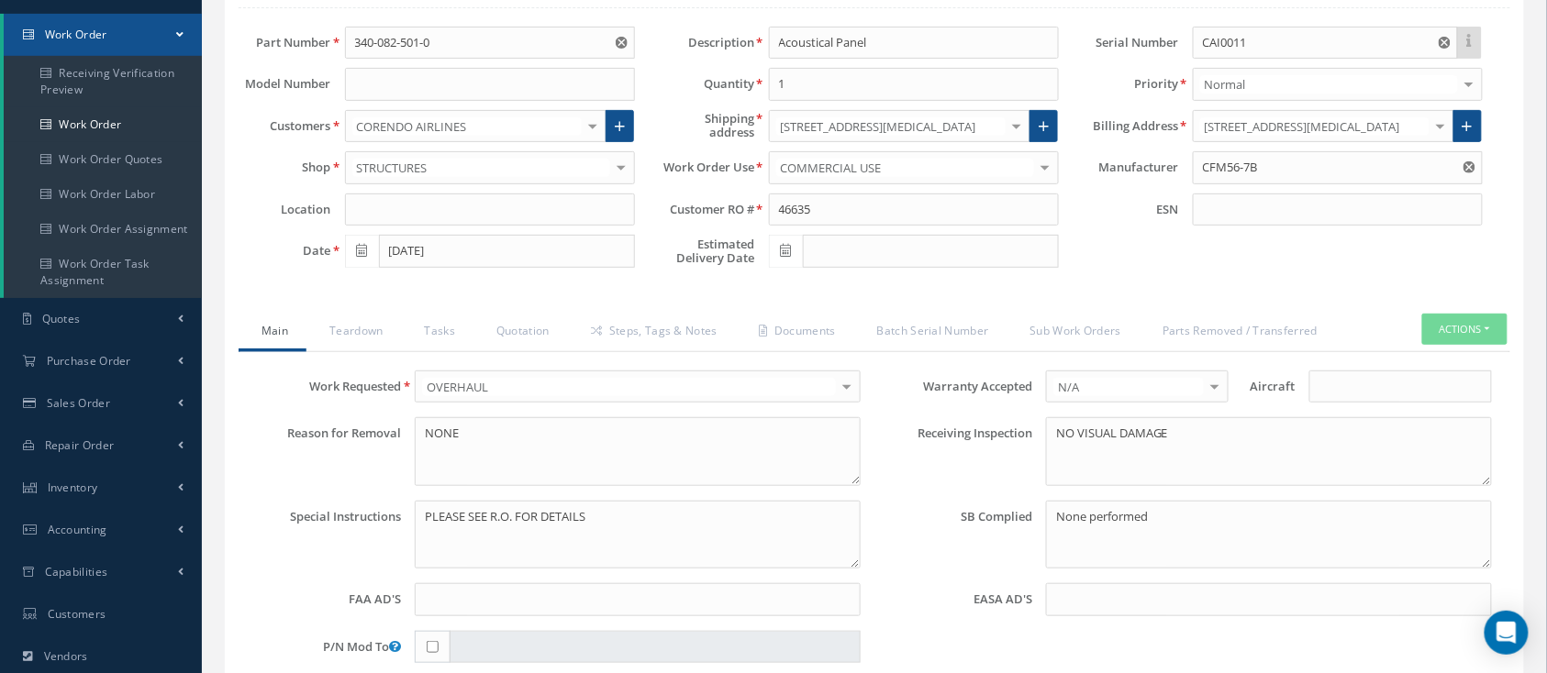
scroll to position [122, 0]
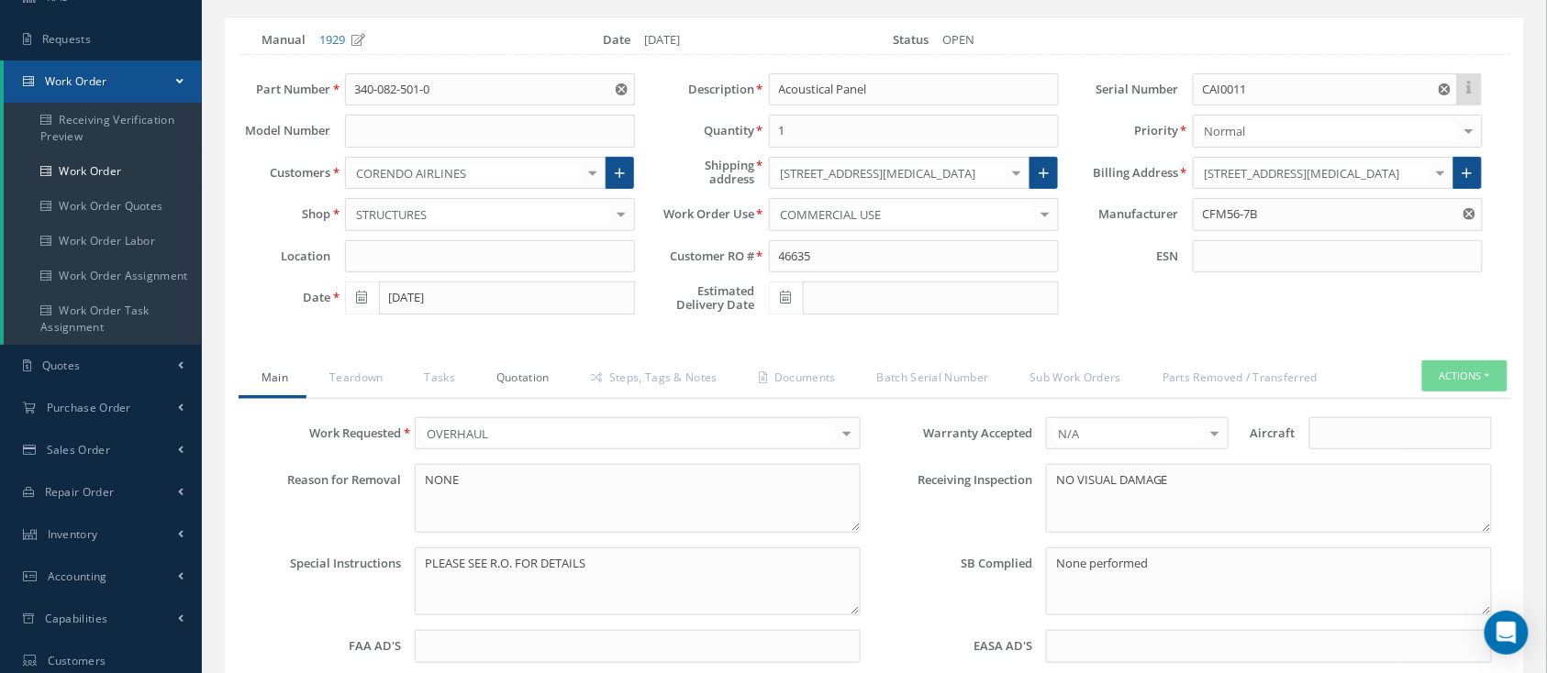
click at [489, 376] on link "Quotation" at bounding box center [520, 379] width 94 height 39
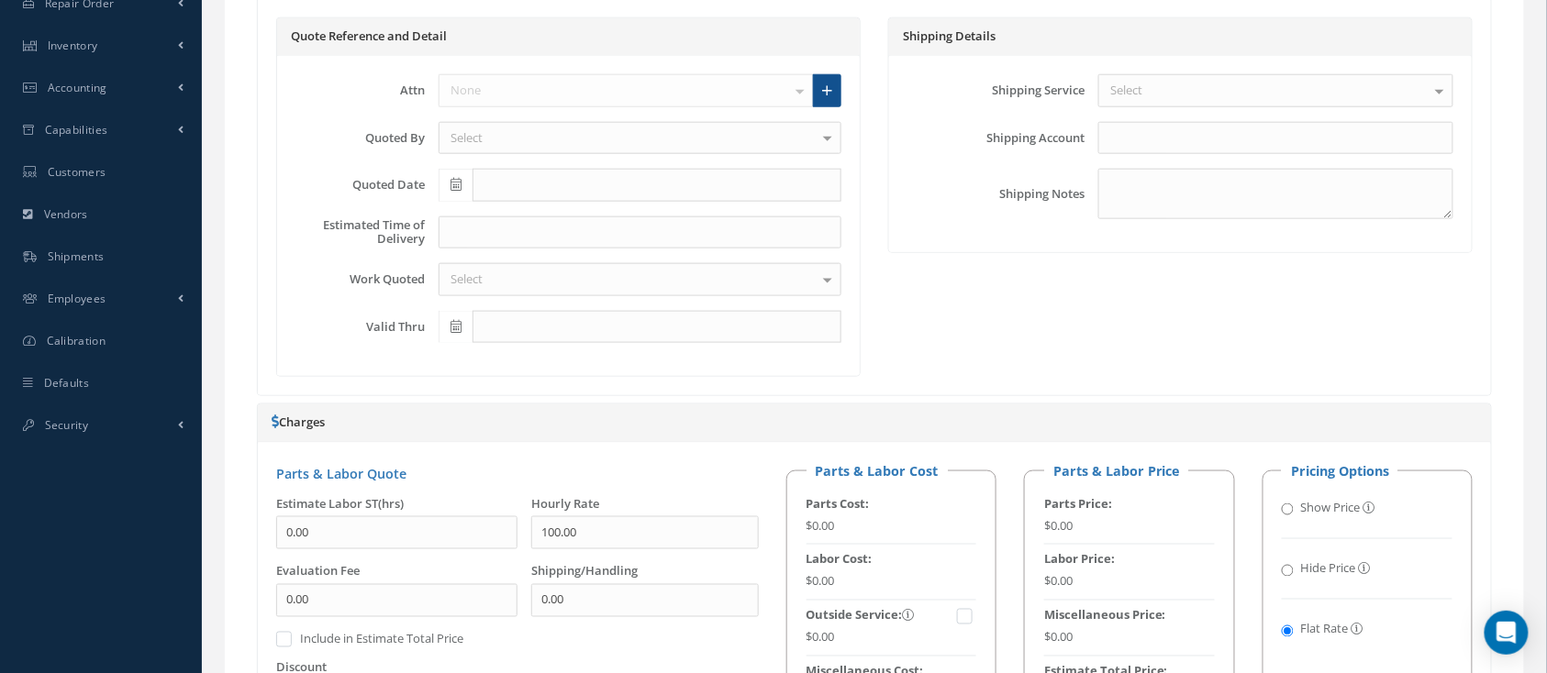
scroll to position [367, 0]
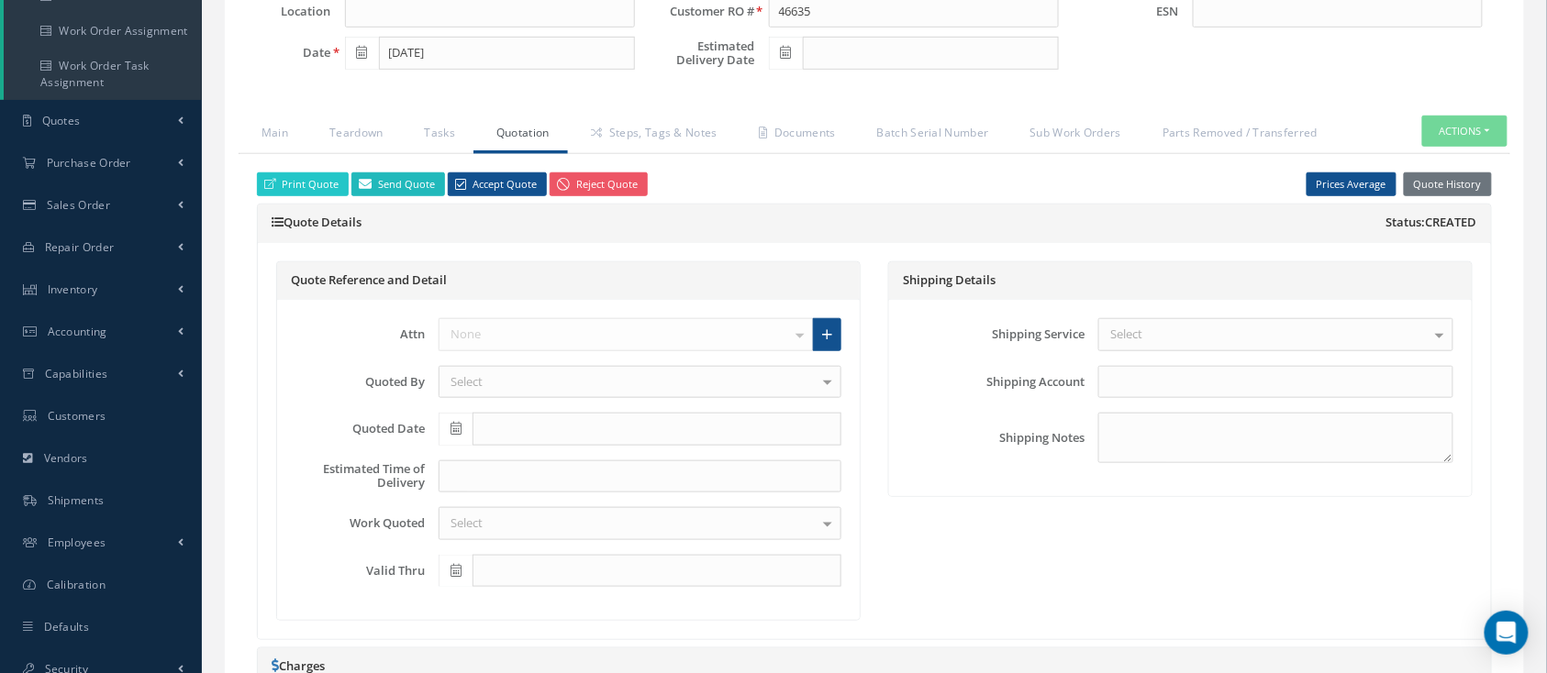
click at [395, 178] on link "Send Quote" at bounding box center [398, 184] width 94 height 25
type input "WorkOrder 35747 Quote from"
type textarea "Dear, Please find attached your WO 35747 Quote. Please feel free to contact me …"
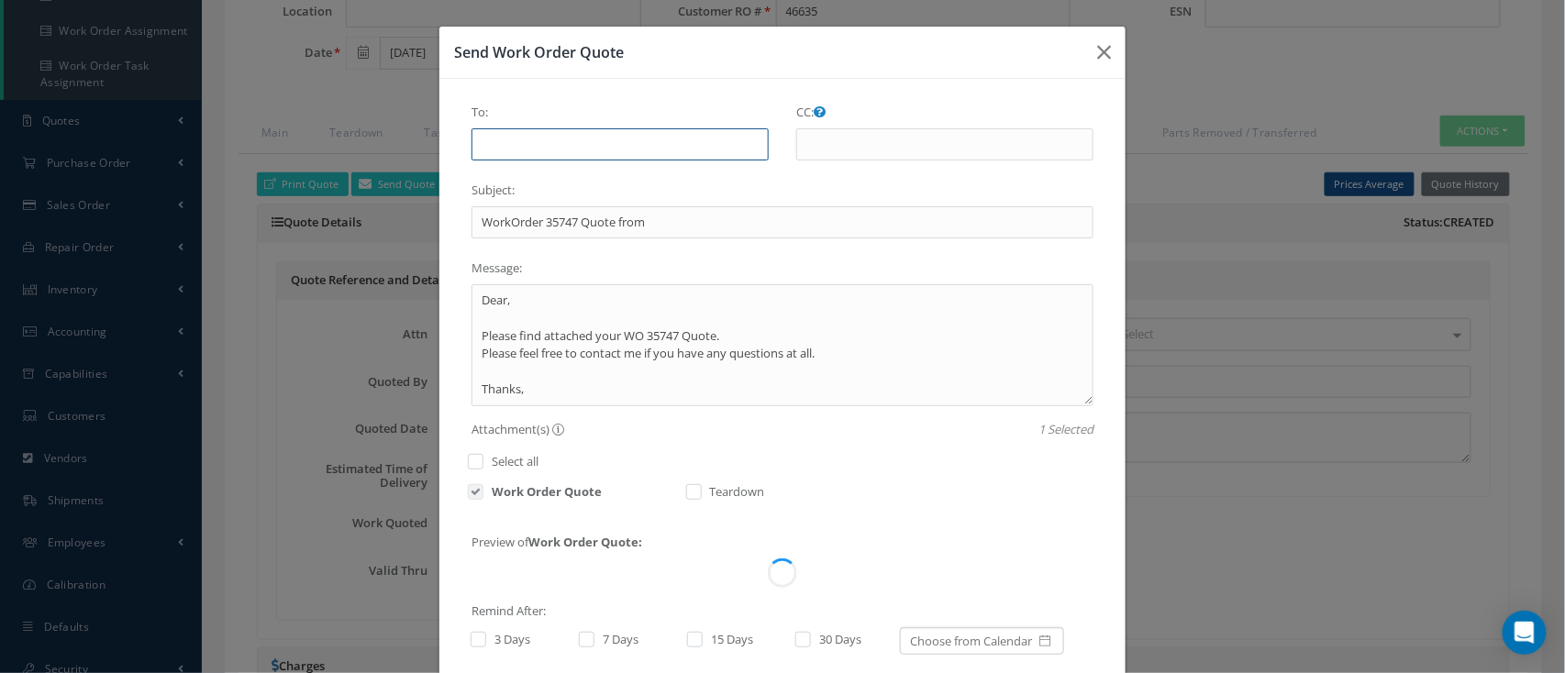
click at [630, 135] on input "To:" at bounding box center [619, 144] width 297 height 33
click at [1082, 43] on button "button" at bounding box center [1103, 52] width 43 height 51
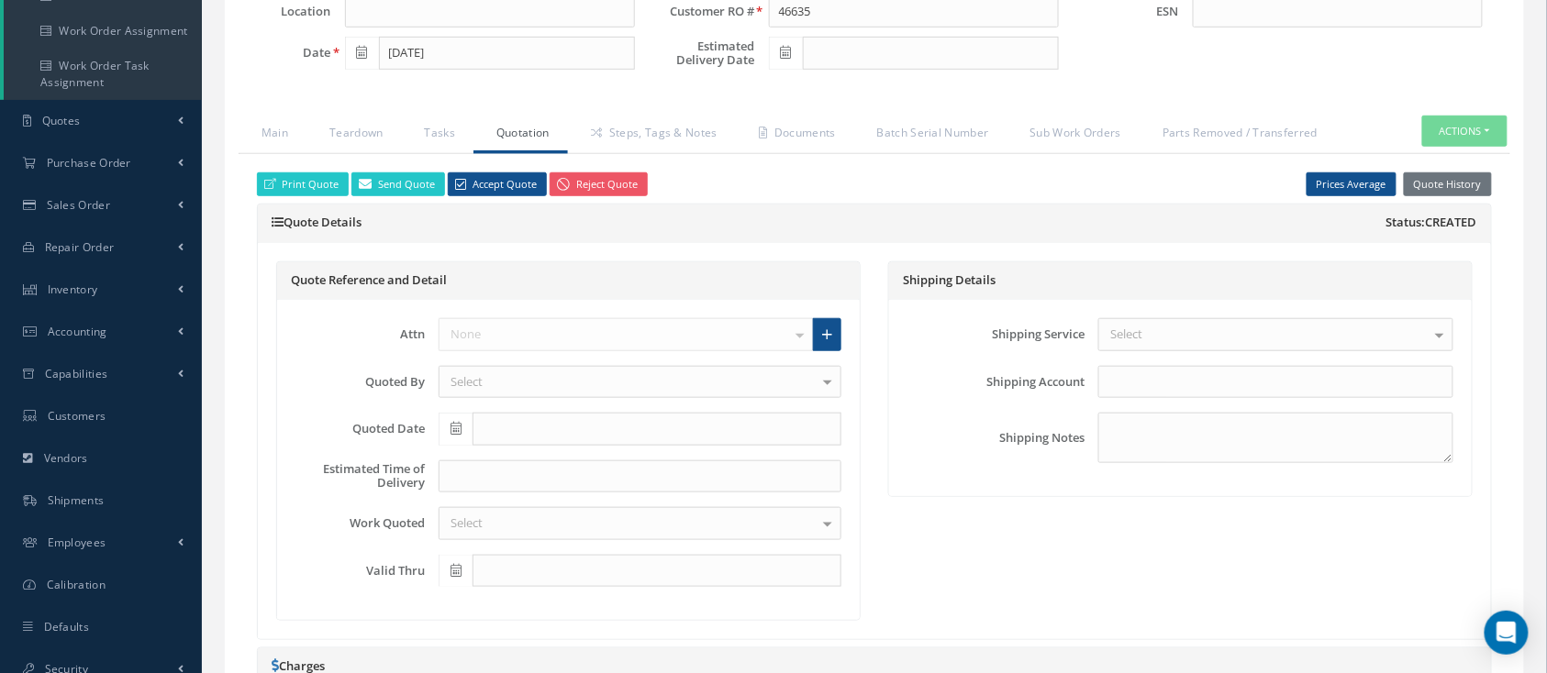
click at [749, 335] on div "None No elements found. List is empty." at bounding box center [639, 334] width 403 height 33
click at [837, 334] on link at bounding box center [827, 334] width 28 height 33
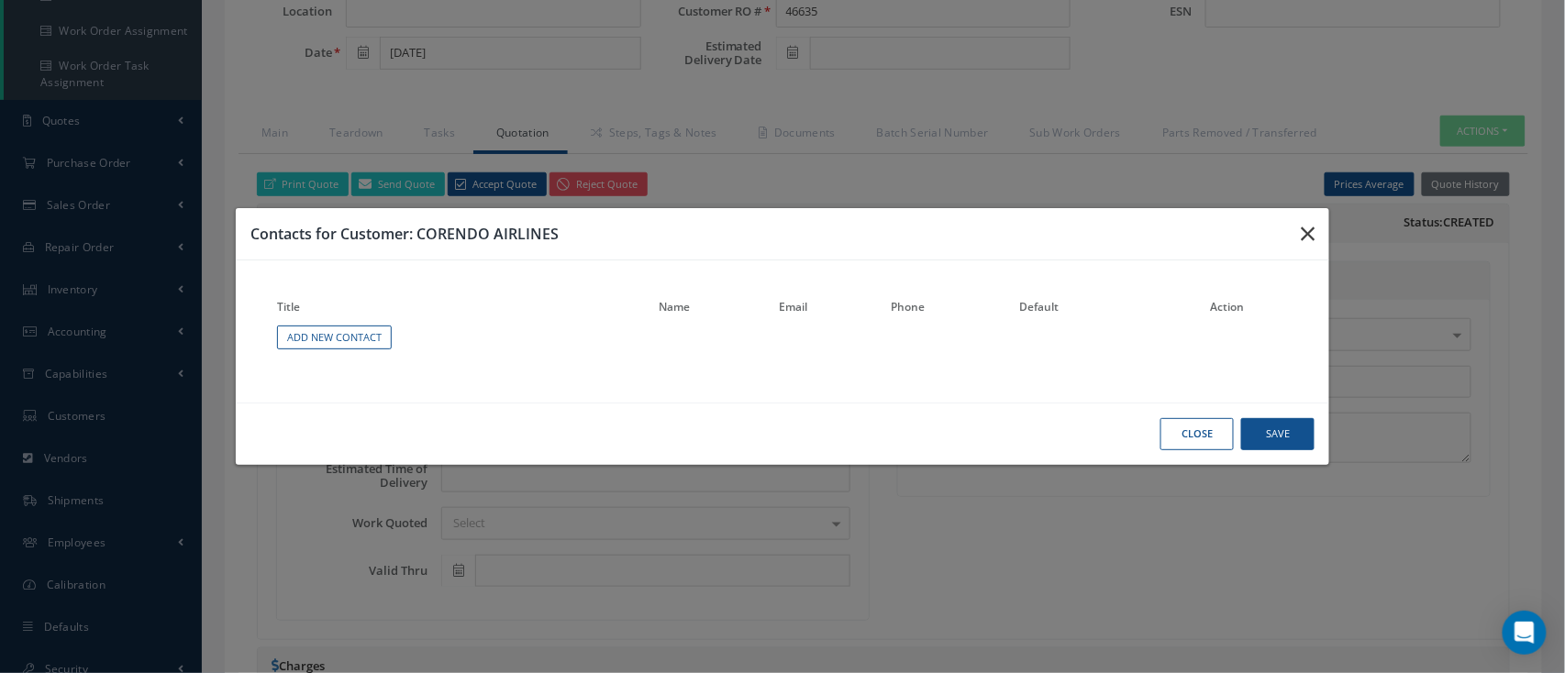
click at [1318, 234] on button "button" at bounding box center [1307, 233] width 43 height 51
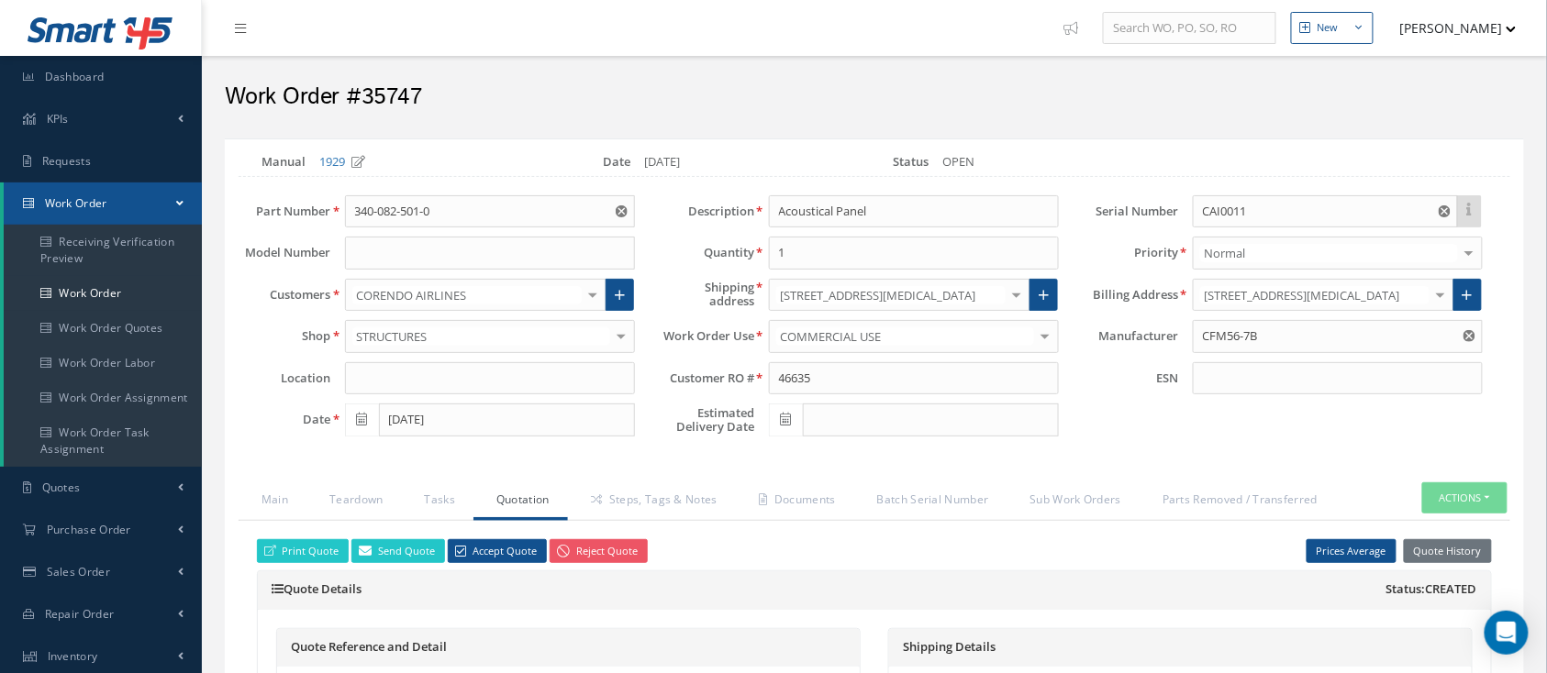
scroll to position [122, 0]
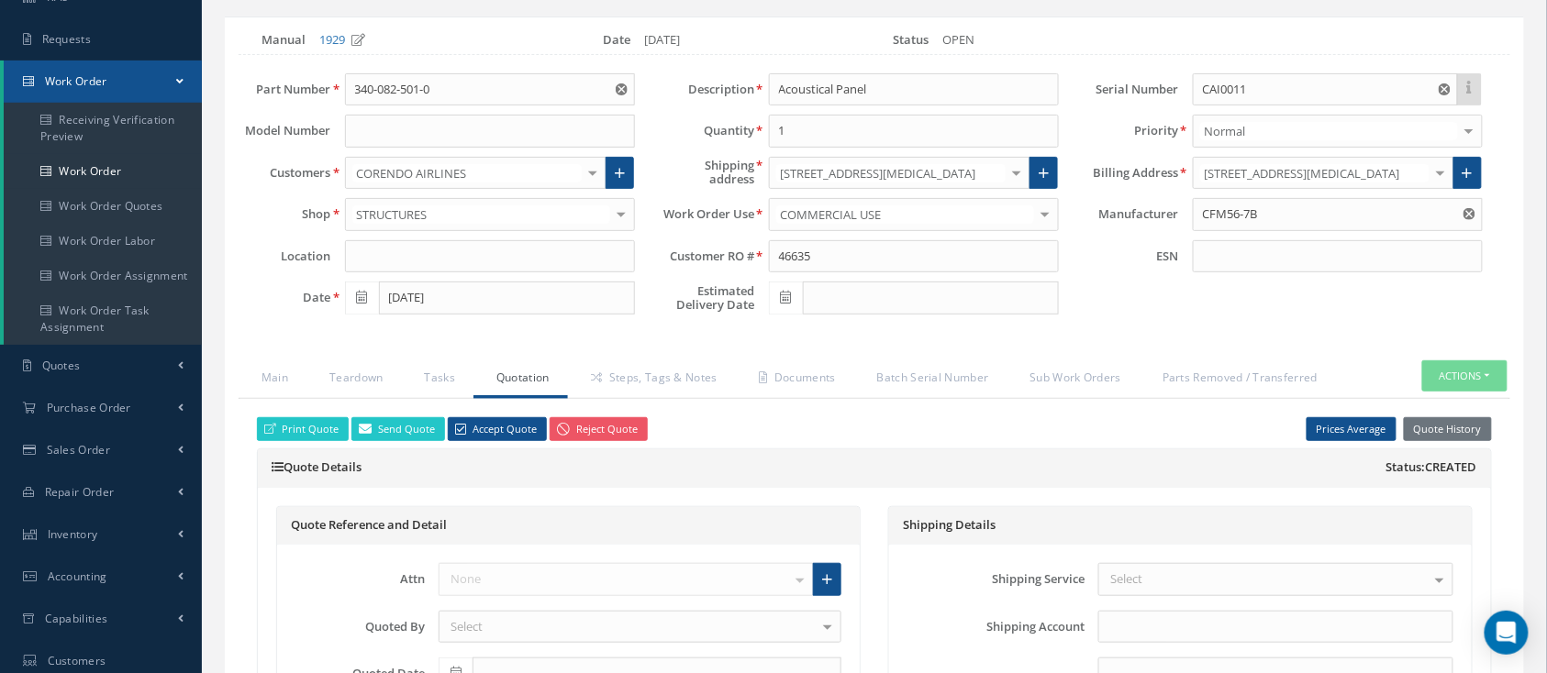
click at [782, 583] on div "None No elements found. List is empty." at bounding box center [639, 579] width 403 height 33
click at [808, 563] on div "None No elements found. List is empty." at bounding box center [639, 579] width 403 height 33
click at [823, 584] on link at bounding box center [827, 579] width 28 height 33
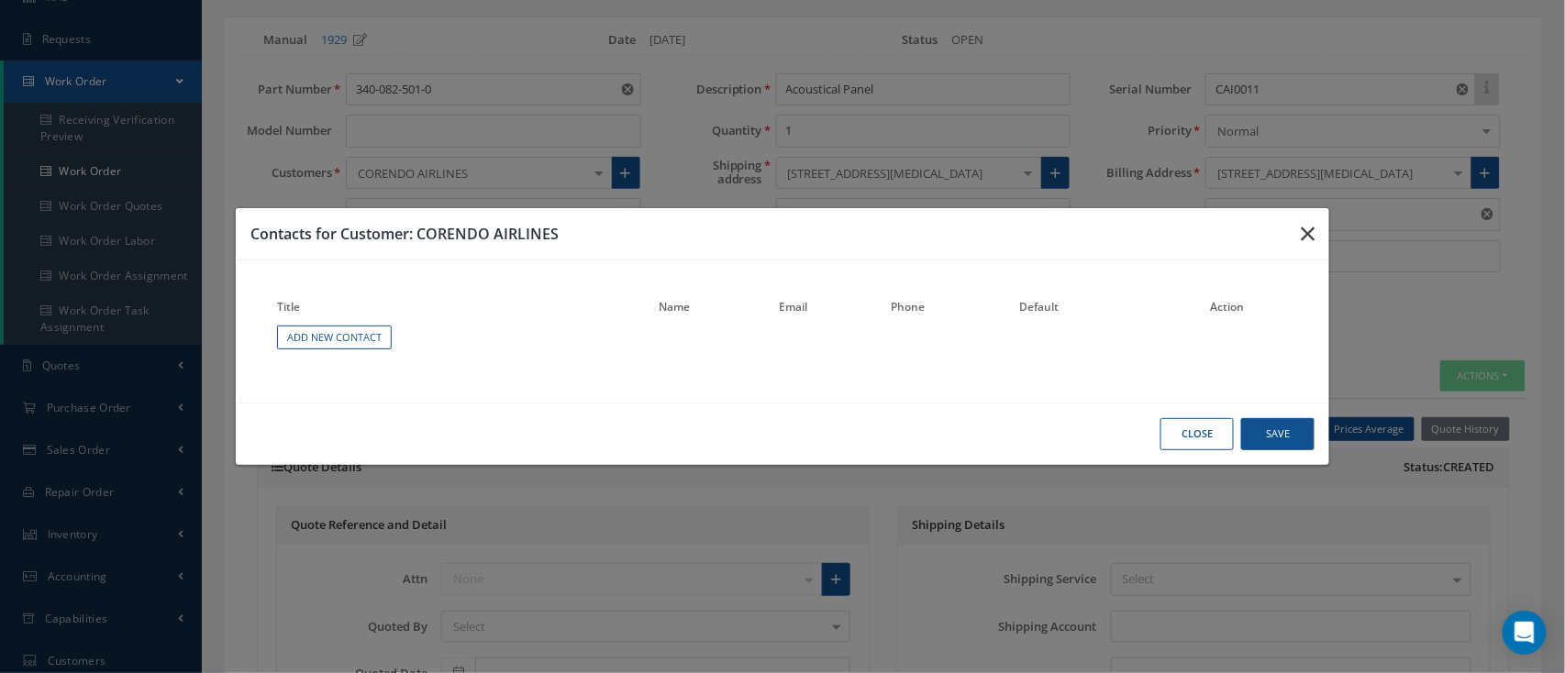
click at [1299, 234] on button "button" at bounding box center [1307, 233] width 43 height 51
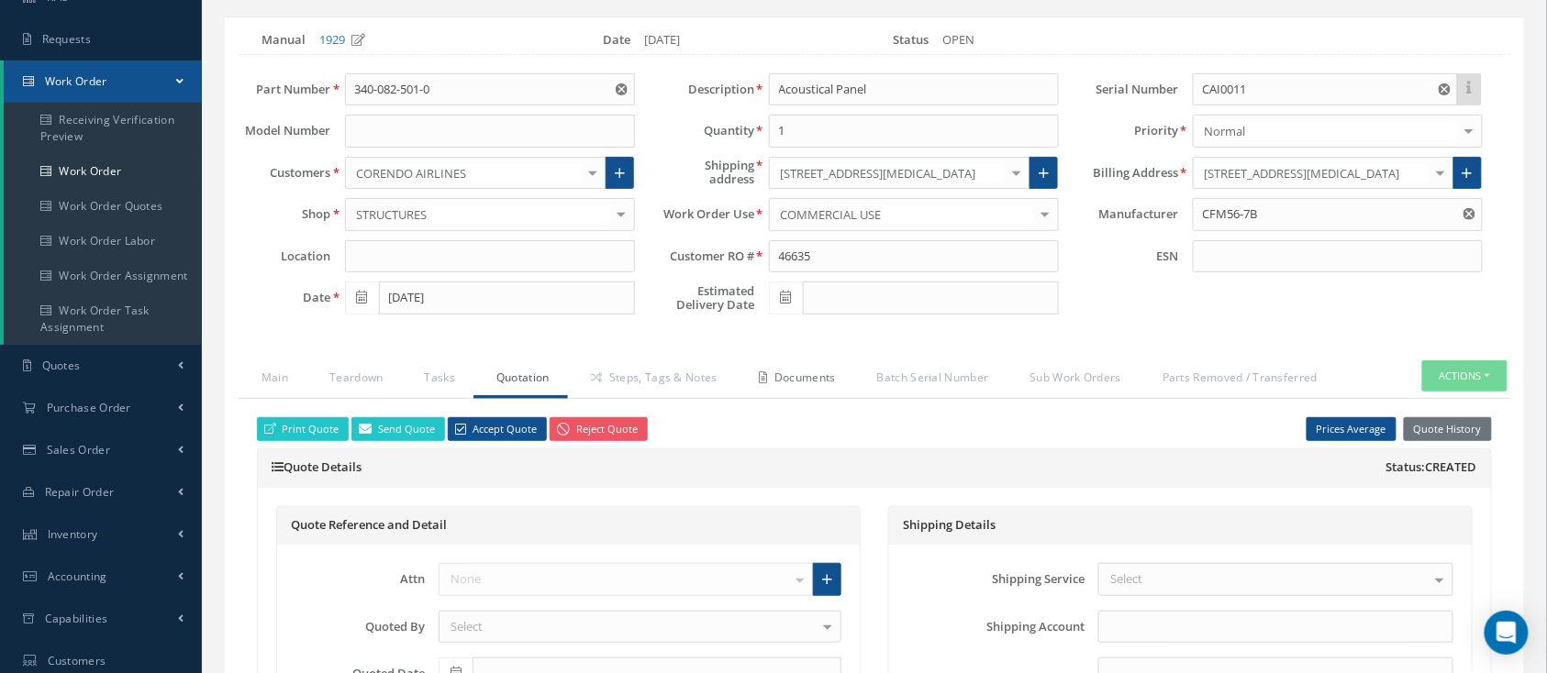
click at [809, 367] on link "Documents" at bounding box center [795, 379] width 118 height 39
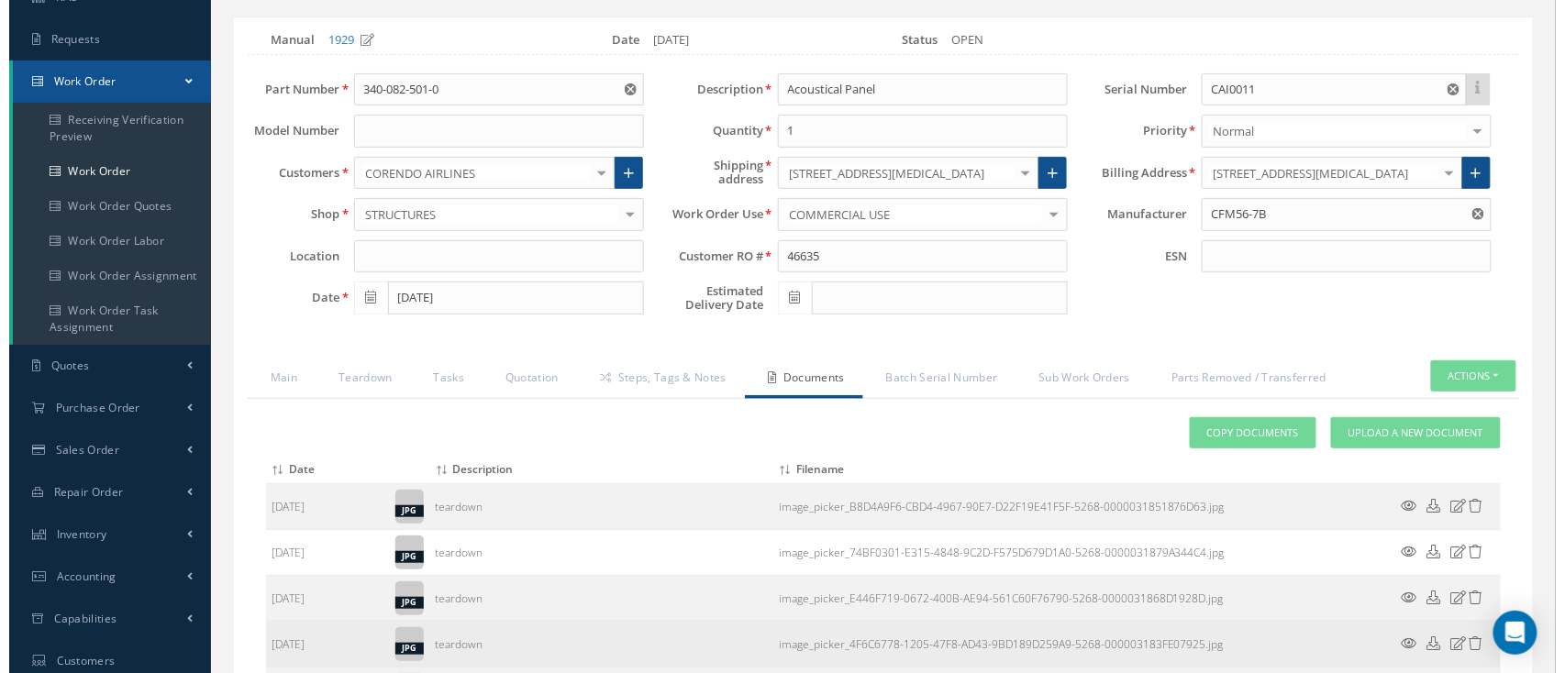
scroll to position [367, 0]
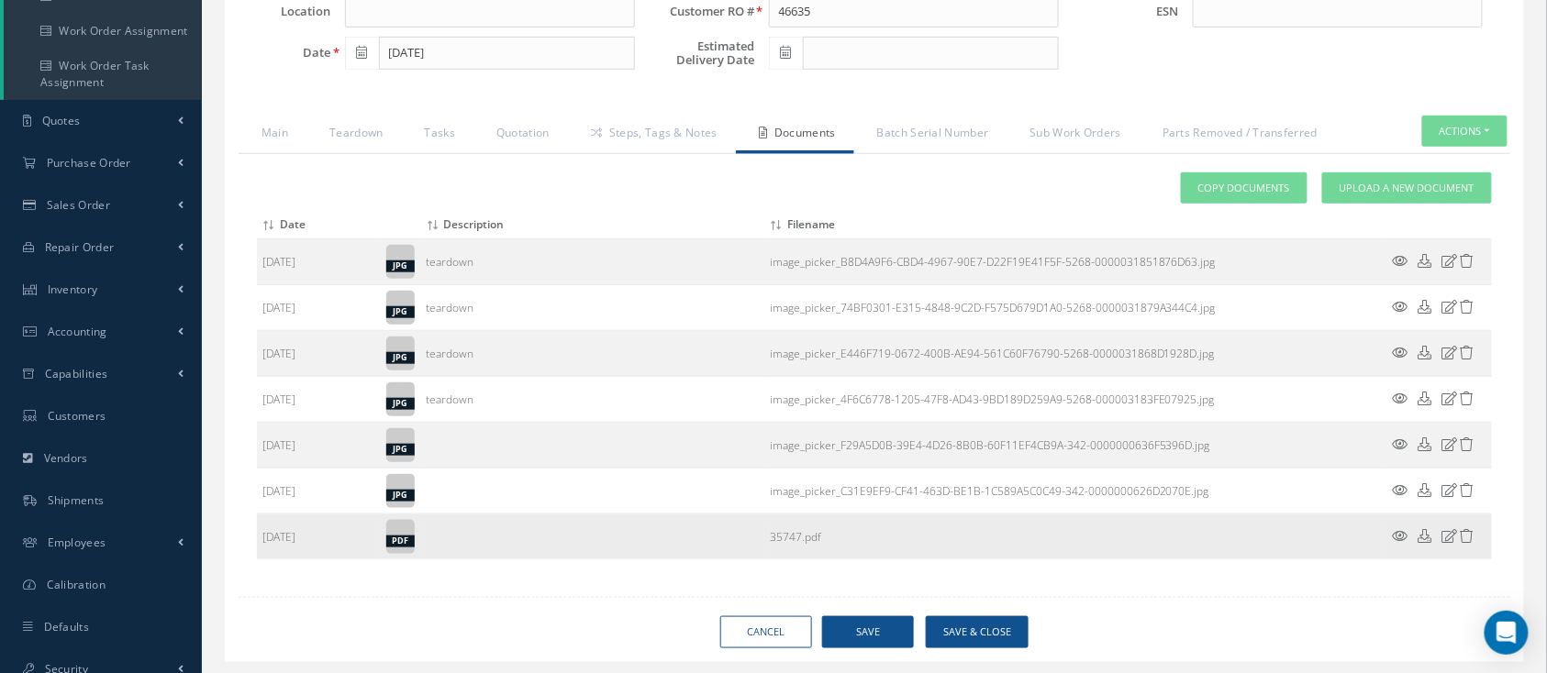
click at [1399, 529] on icon at bounding box center [1400, 536] width 16 height 14
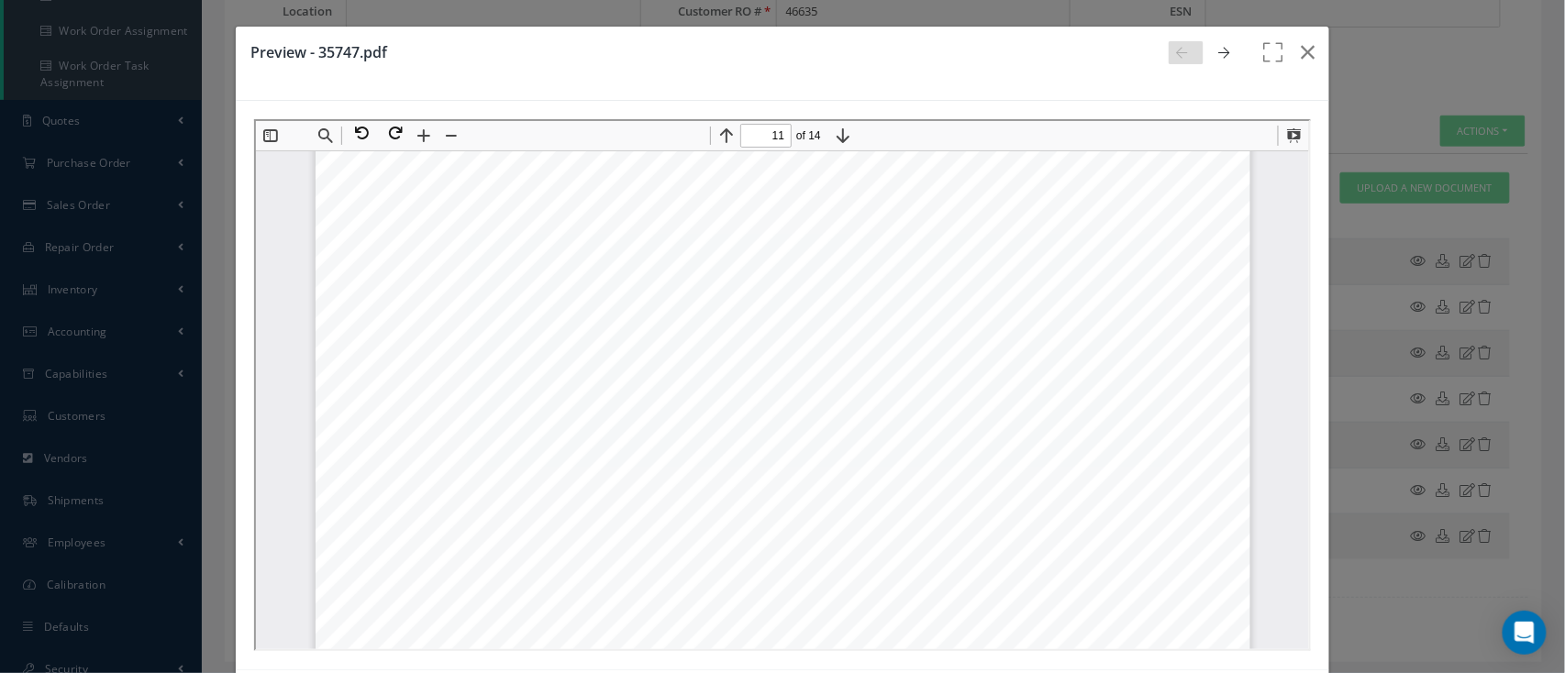
scroll to position [12239, 0]
drag, startPoint x: 948, startPoint y: 382, endPoint x: 850, endPoint y: 393, distance: 97.9
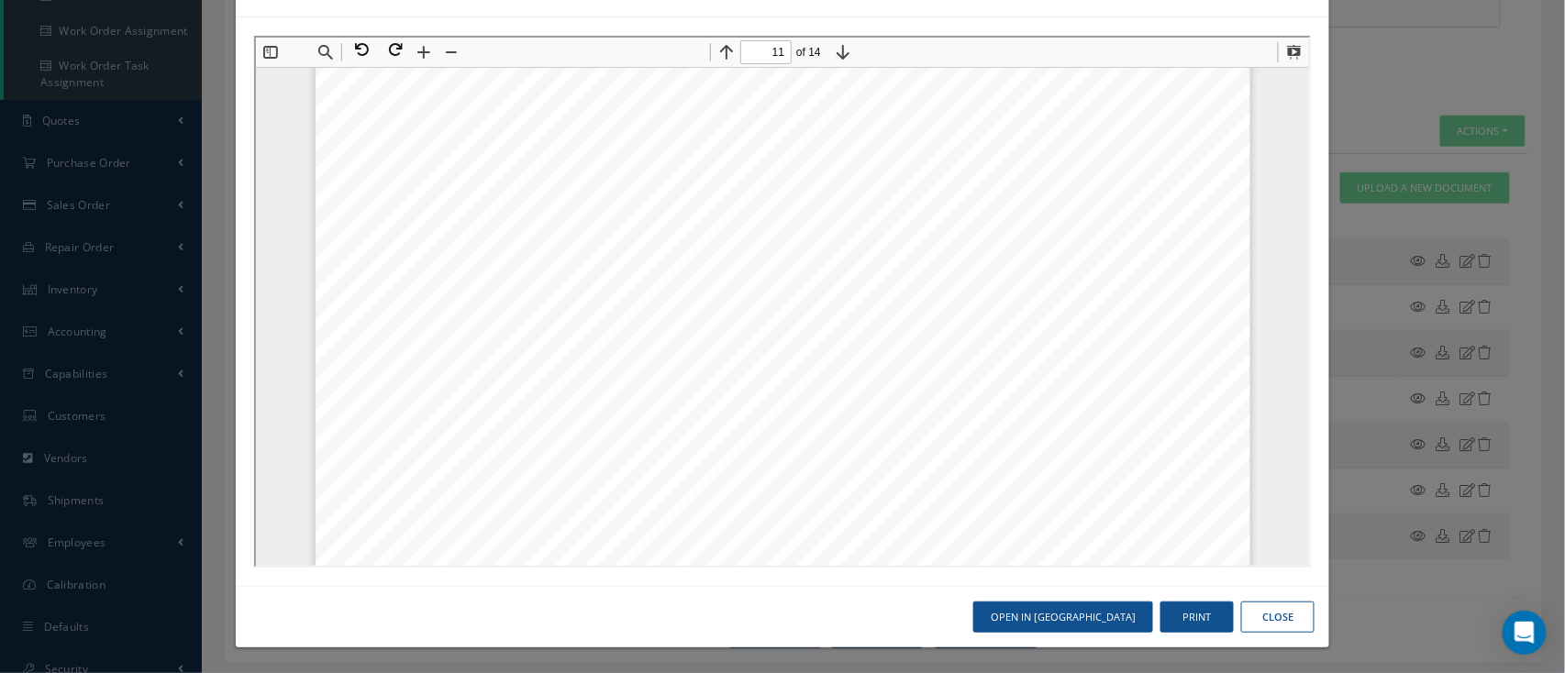
scroll to position [83, 0]
type input "12"
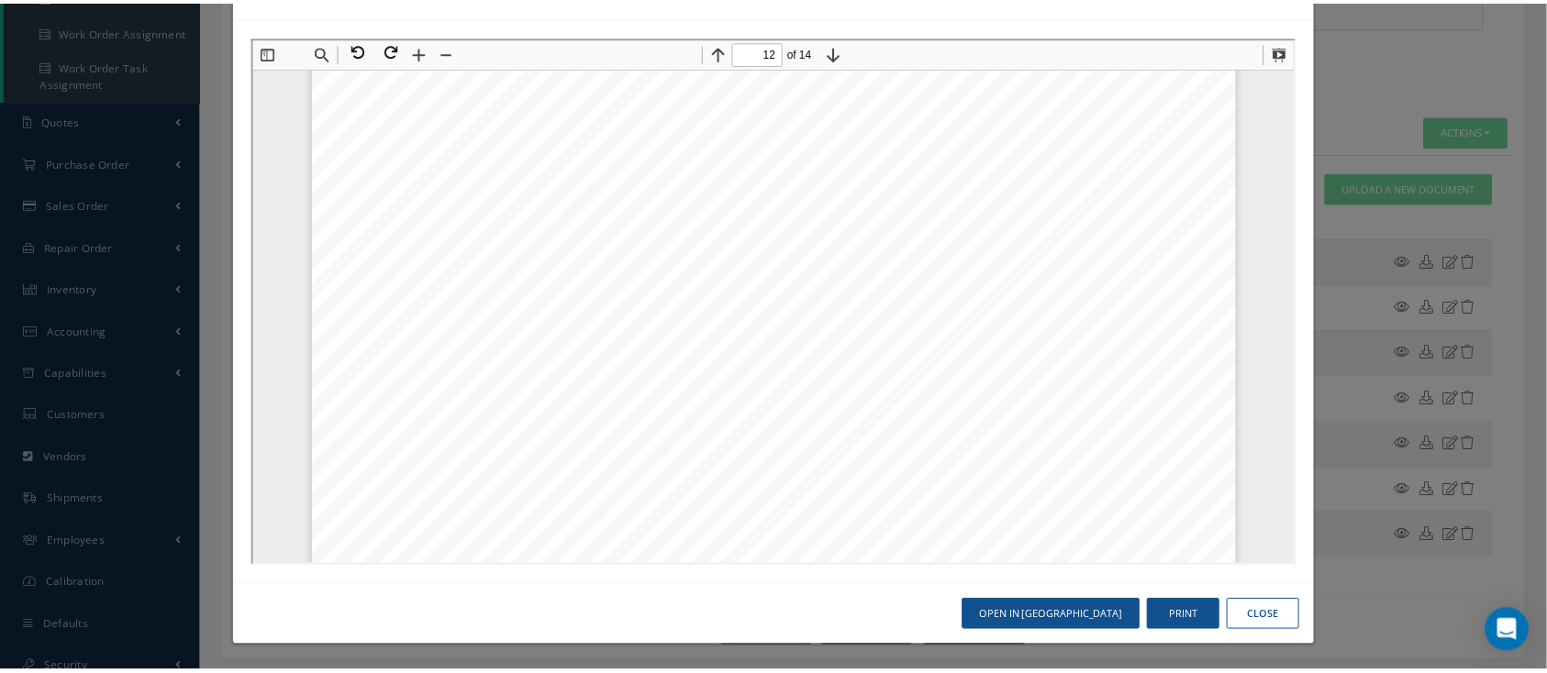
scroll to position [14074, 0]
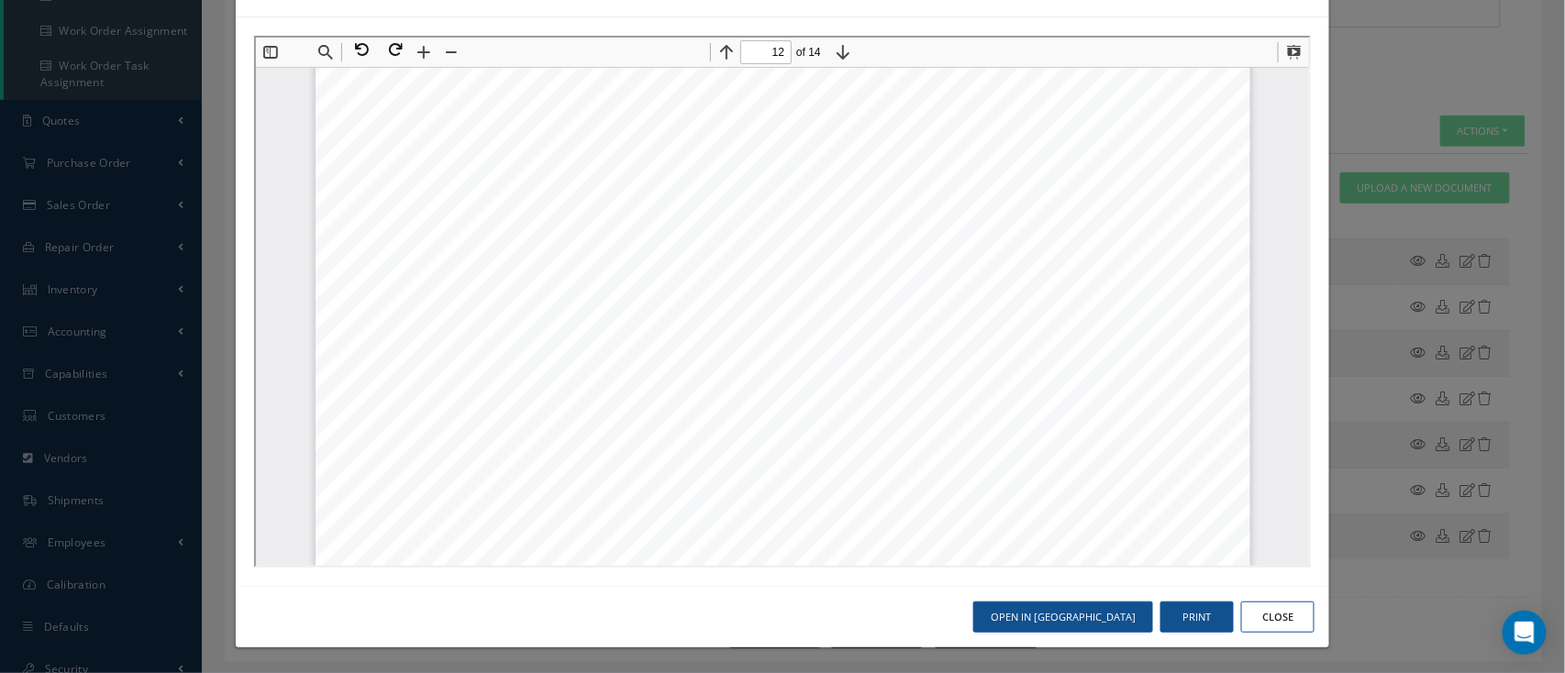
click at [1262, 608] on button "Close" at bounding box center [1277, 618] width 73 height 32
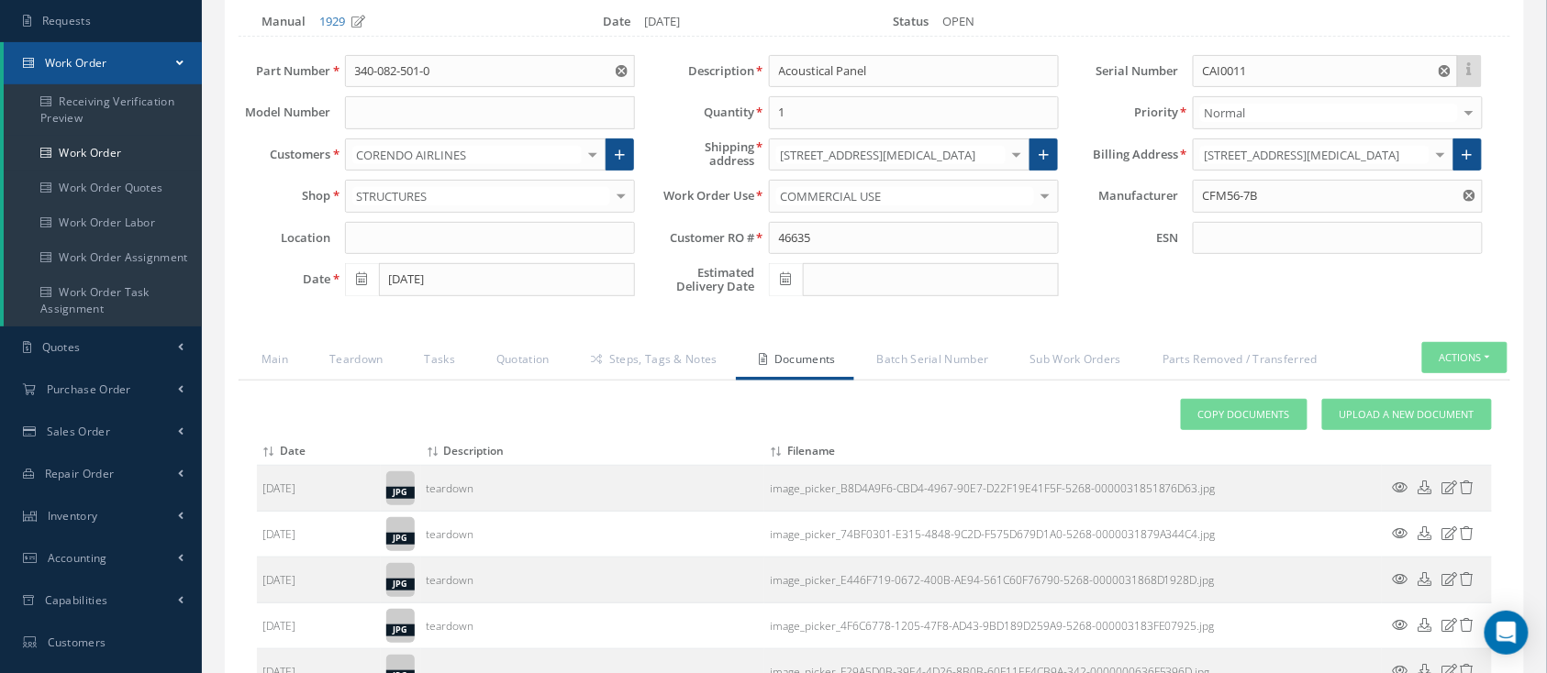
scroll to position [0, 0]
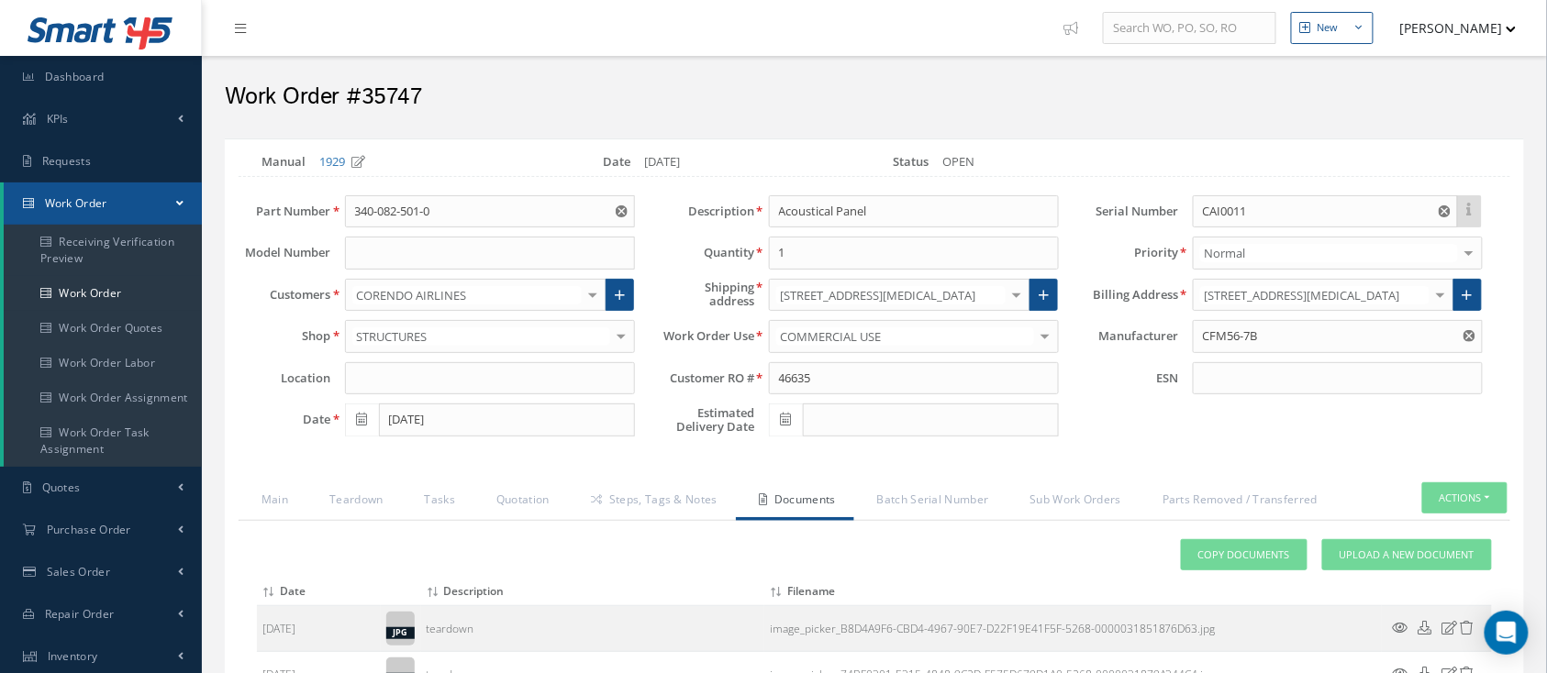
click at [500, 477] on div "Loading… Manual 1929 Date 08/19/2025 Status OPEN Part Number 340-082-501-0 Mode…" at bounding box center [874, 584] width 1299 height 891
click at [435, 507] on link "Tasks" at bounding box center [438, 501] width 72 height 39
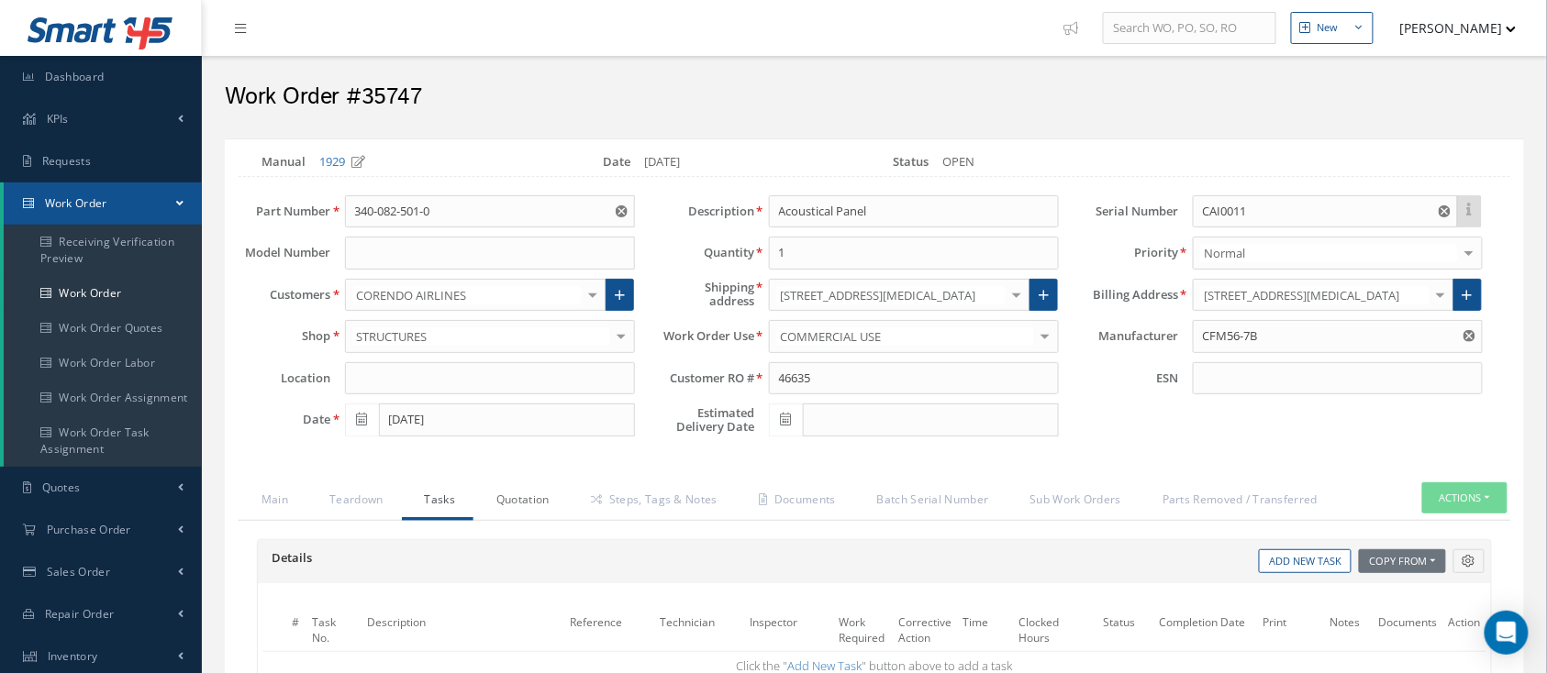
click at [538, 486] on link "Quotation" at bounding box center [520, 501] width 94 height 39
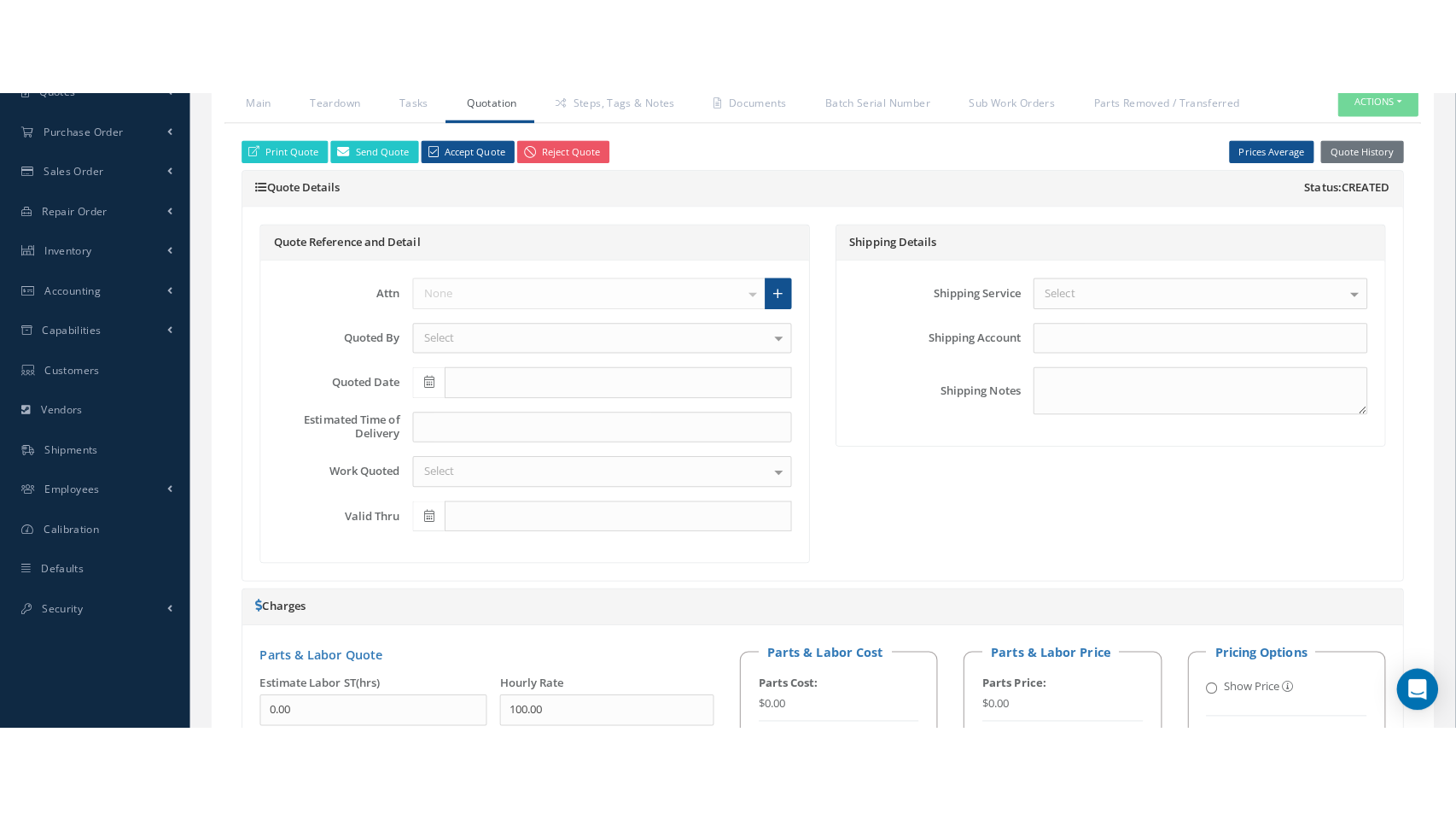
scroll to position [227, 0]
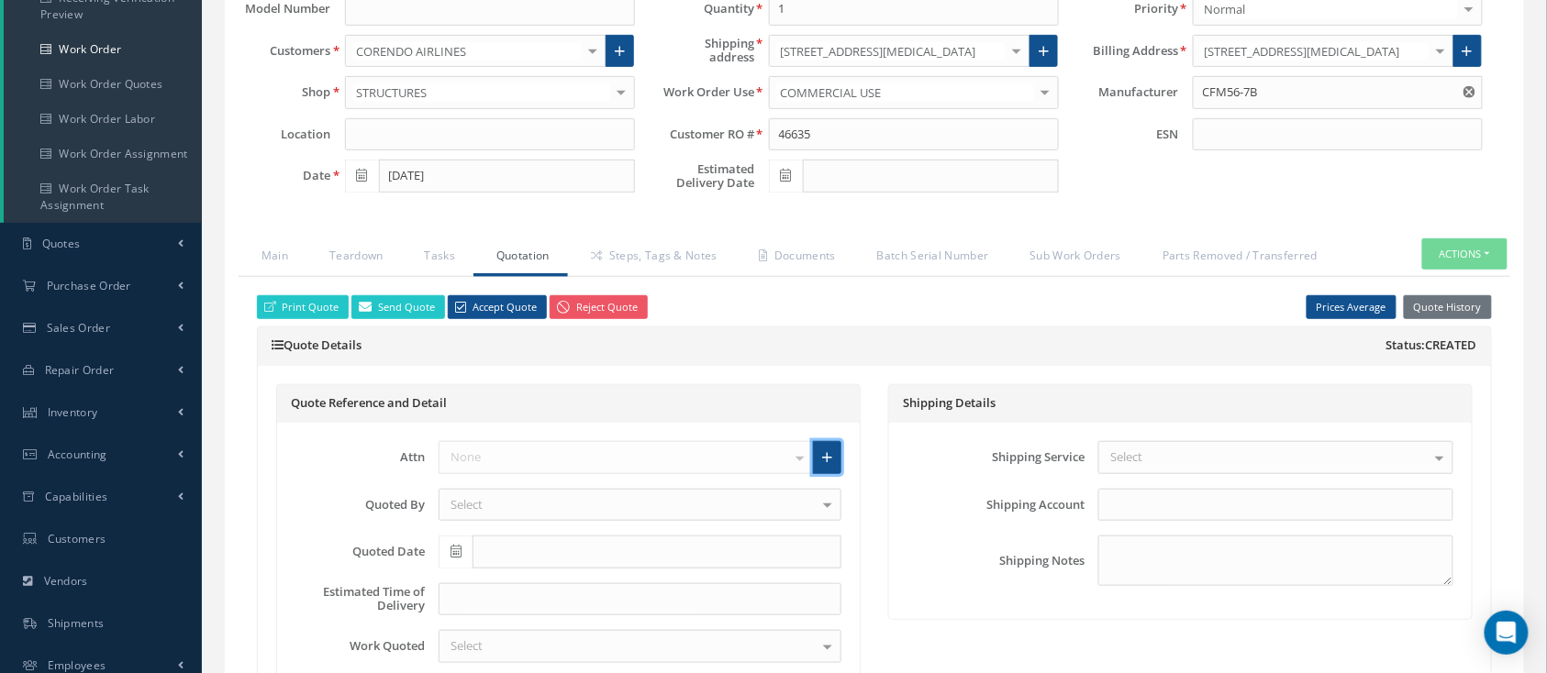
click at [835, 451] on link at bounding box center [827, 457] width 28 height 33
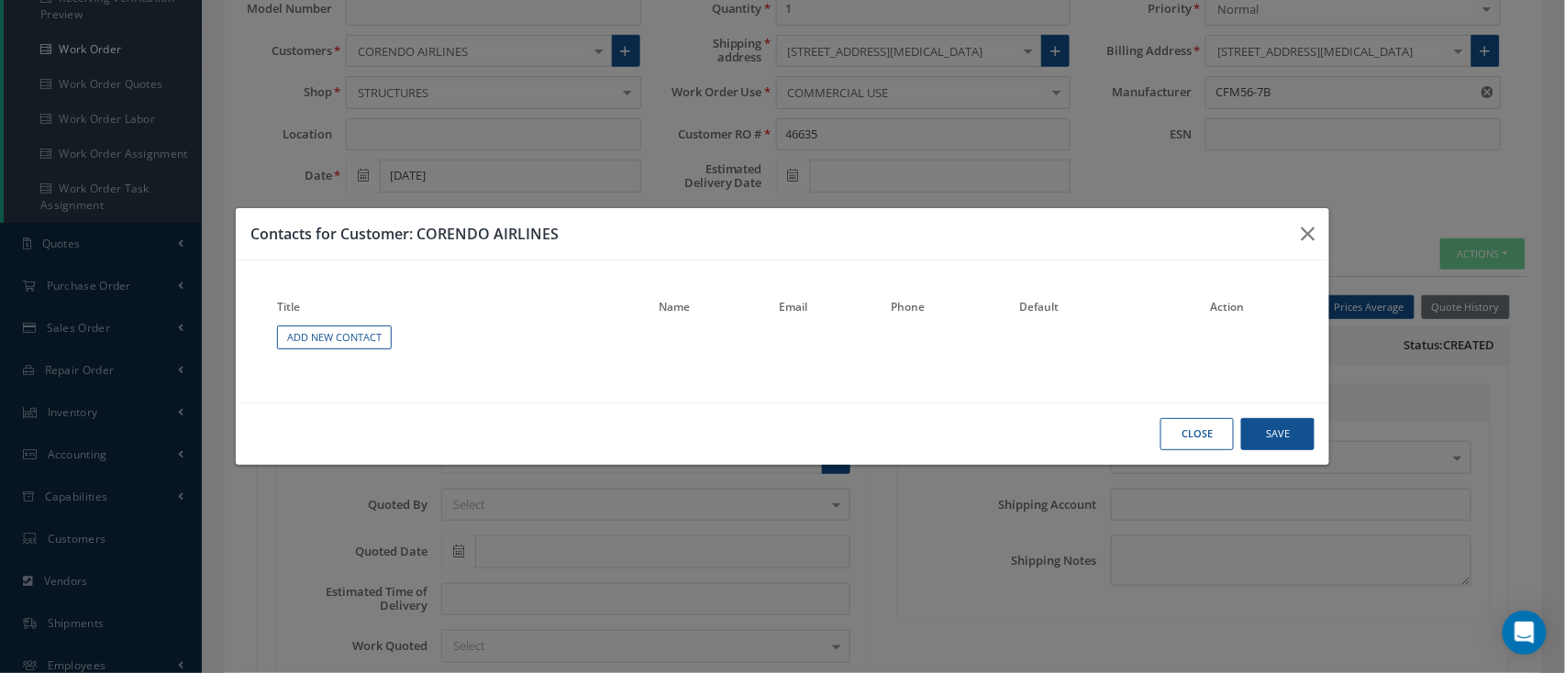
click at [375, 314] on th "Title" at bounding box center [464, 310] width 382 height 26
click at [360, 341] on link "Add New Contact" at bounding box center [334, 338] width 115 height 25
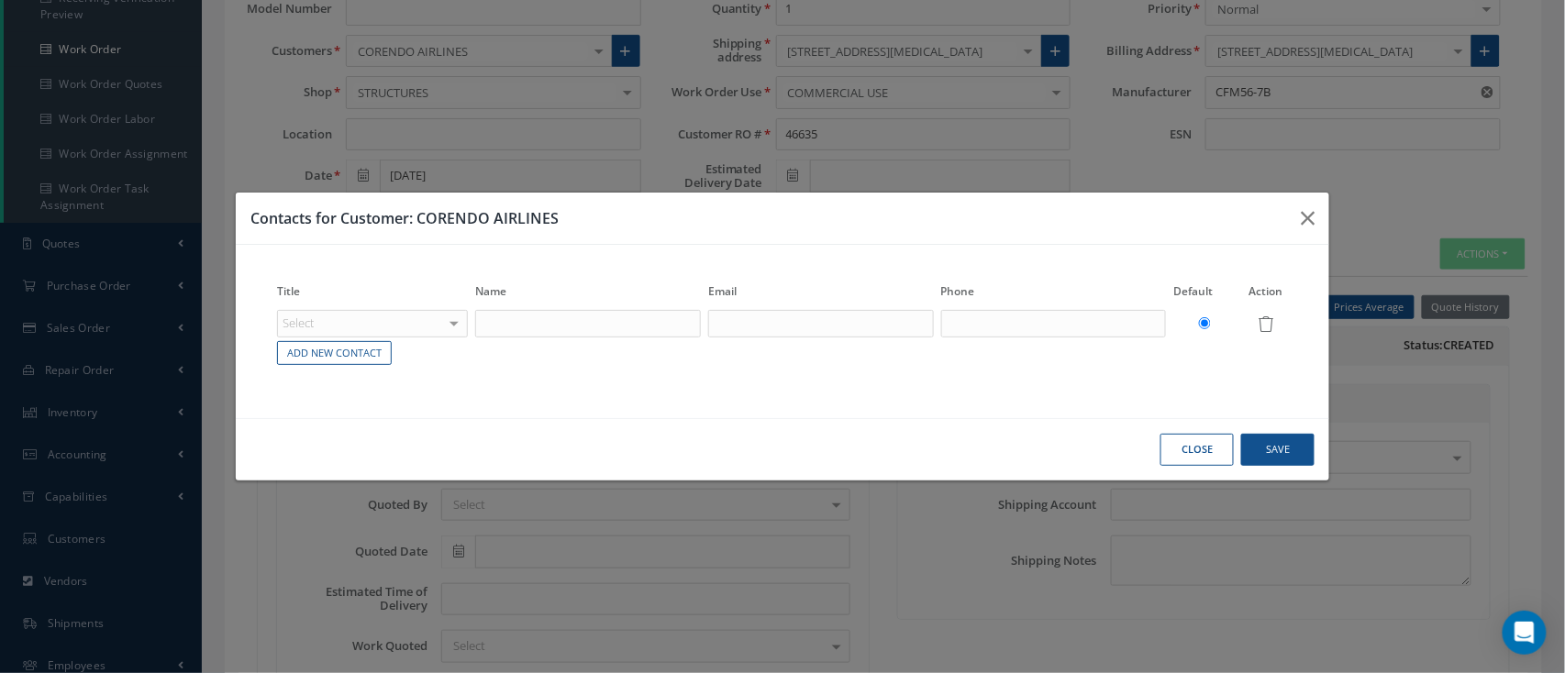
click at [389, 330] on div "Select" at bounding box center [372, 324] width 191 height 28
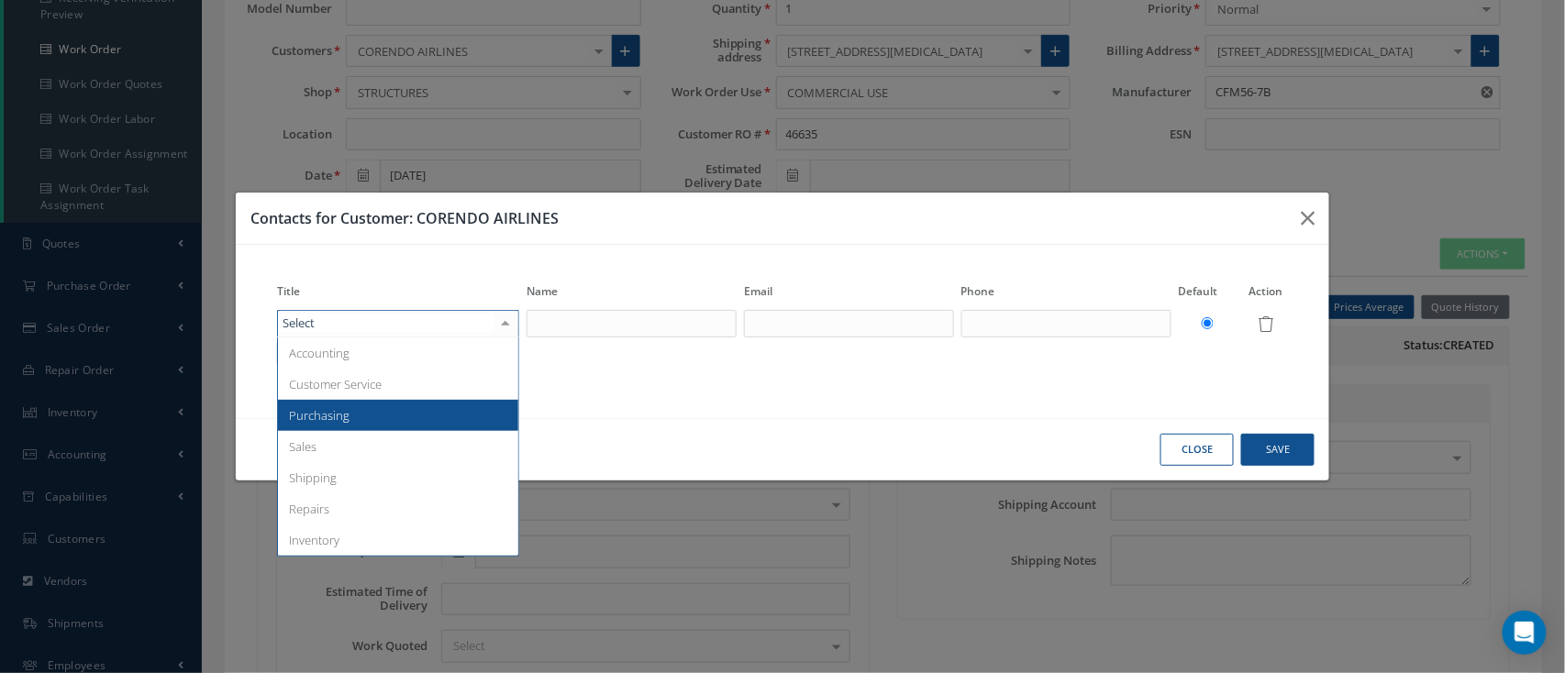
click at [356, 408] on span "Purchasing" at bounding box center [398, 415] width 240 height 31
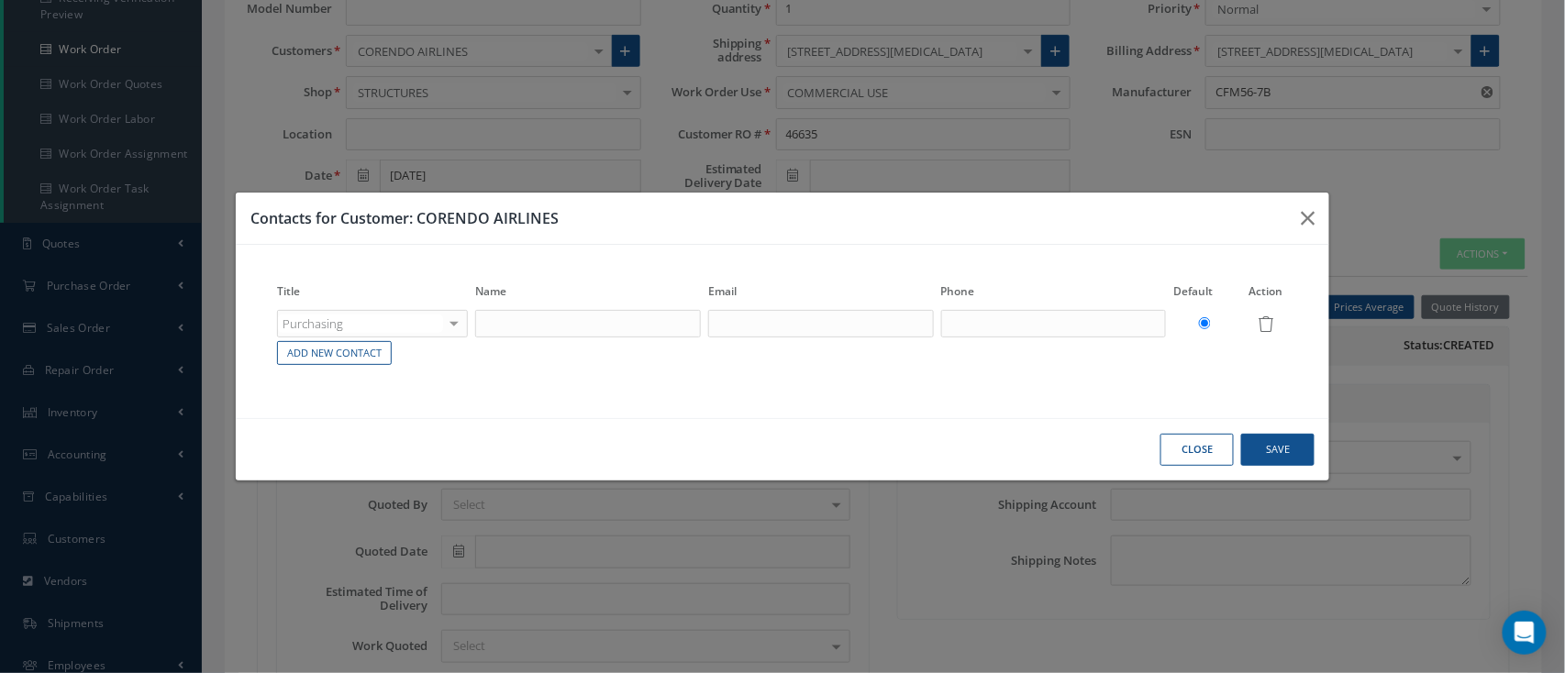
click at [539, 300] on th "Name" at bounding box center [587, 295] width 233 height 26
click at [538, 327] on input "text" at bounding box center [588, 324] width 226 height 28
type input "Nihal Yunusoglu"
click at [736, 328] on input "text" at bounding box center [821, 324] width 226 height 28
type input "nyunus"
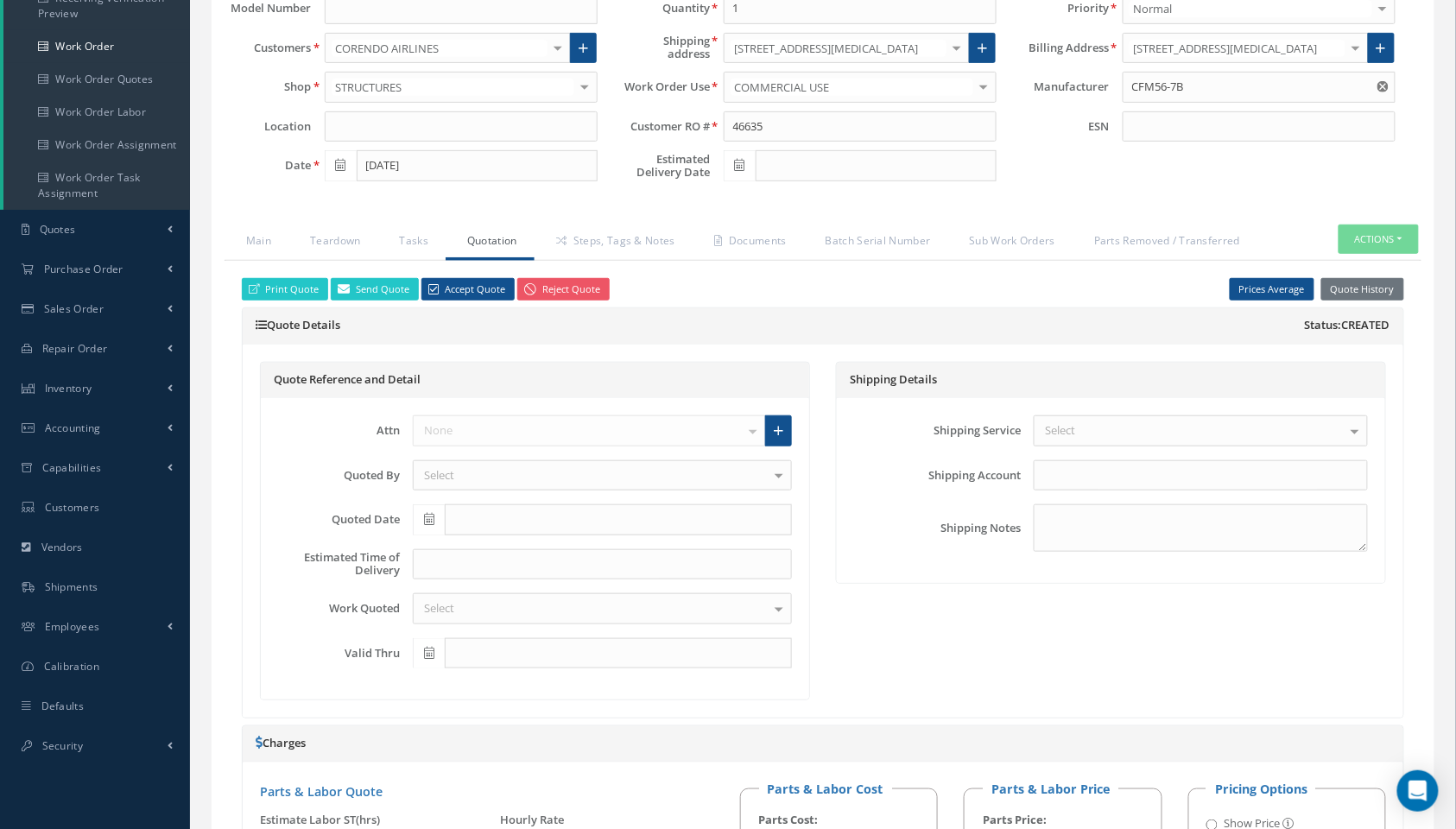
click at [760, 420] on div "None No elements found. List is empty." at bounding box center [601, 430] width 379 height 31
click at [774, 433] on link at bounding box center [778, 430] width 26 height 31
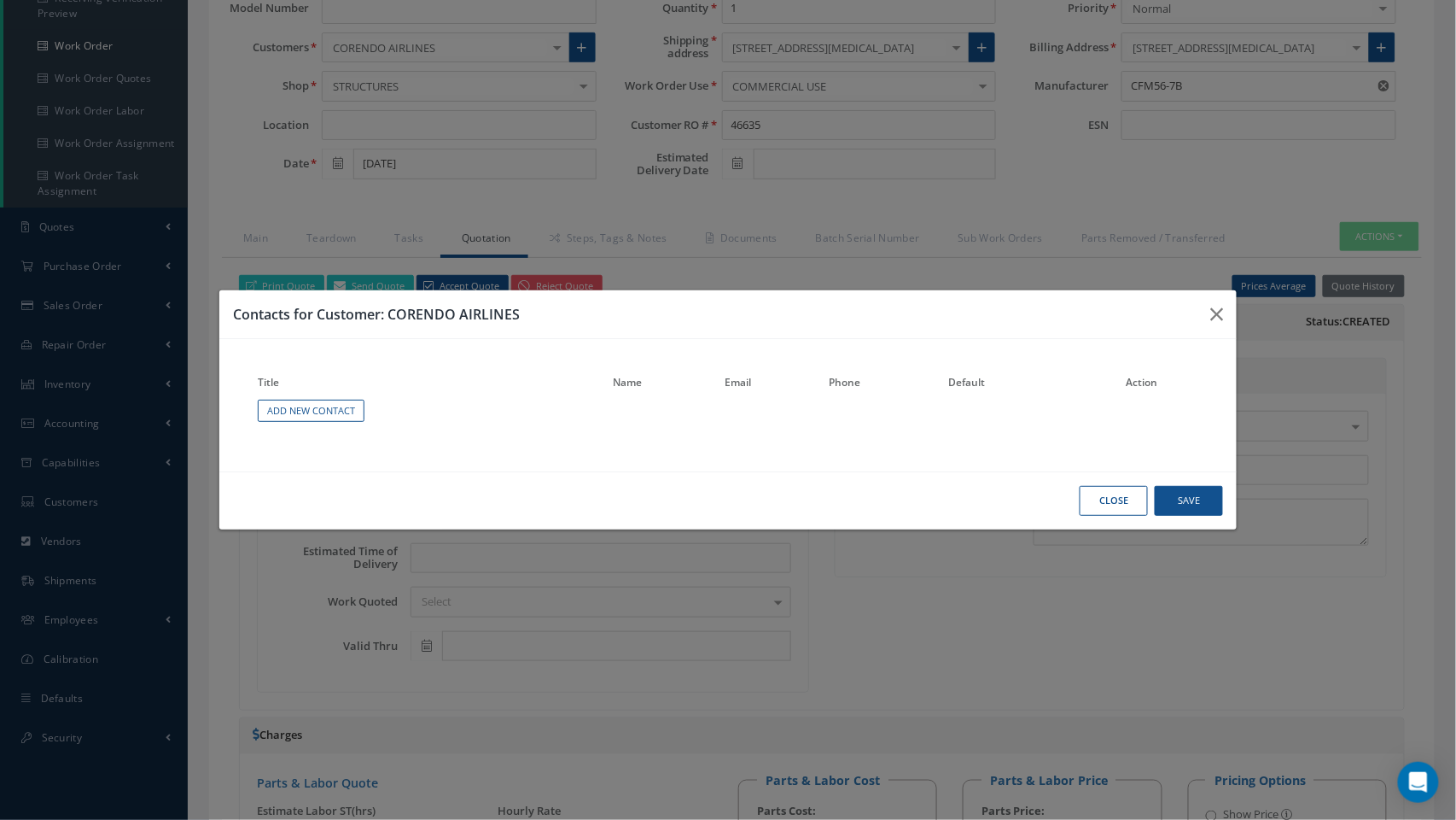
click at [371, 421] on td "Add New Contact" at bounding box center [432, 410] width 355 height 26
click at [332, 397] on td "Add New Contact" at bounding box center [432, 410] width 355 height 26
click at [327, 407] on link "Add New Contact" at bounding box center [311, 410] width 107 height 23
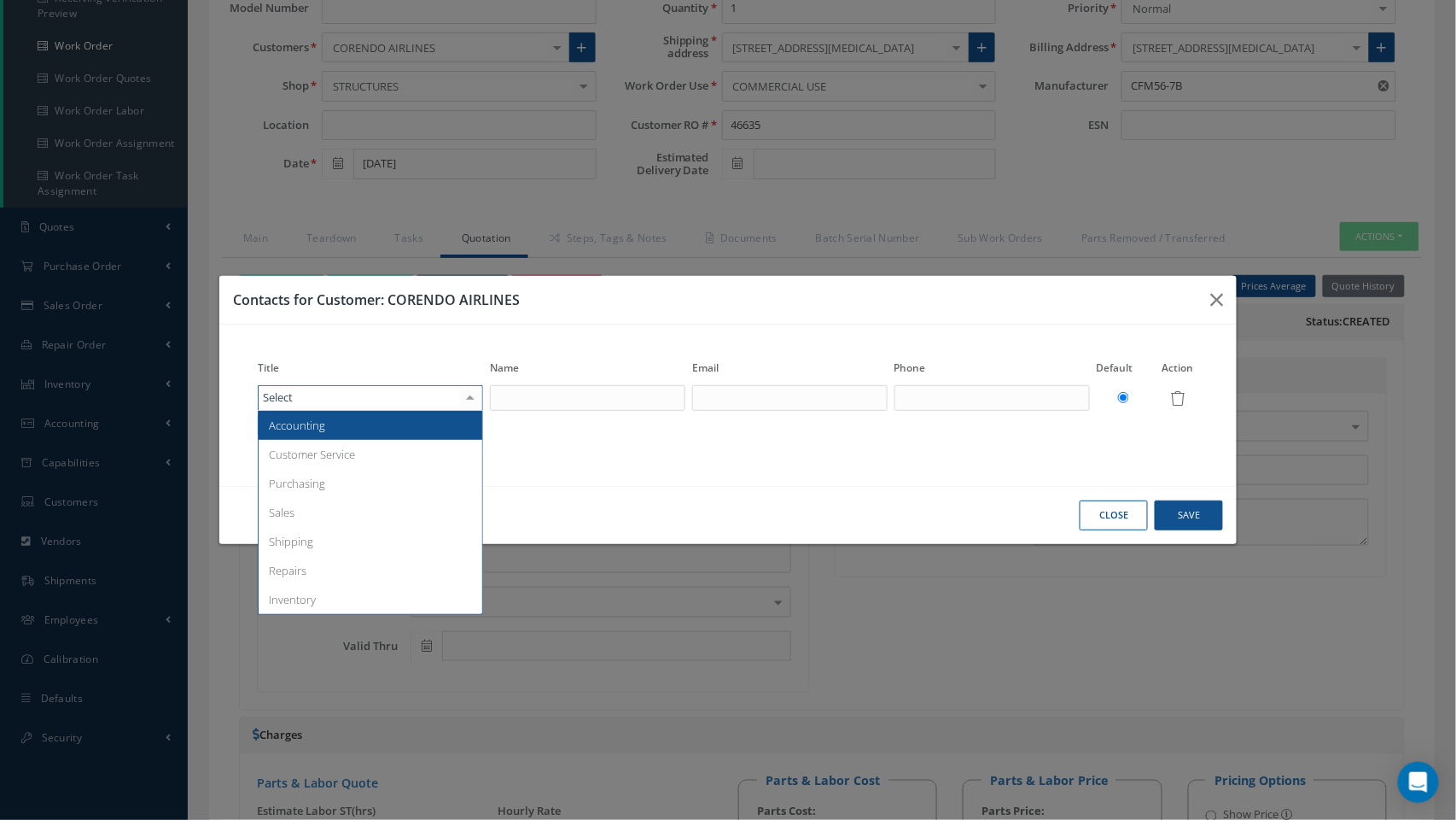
click at [336, 408] on div at bounding box center [370, 398] width 225 height 26
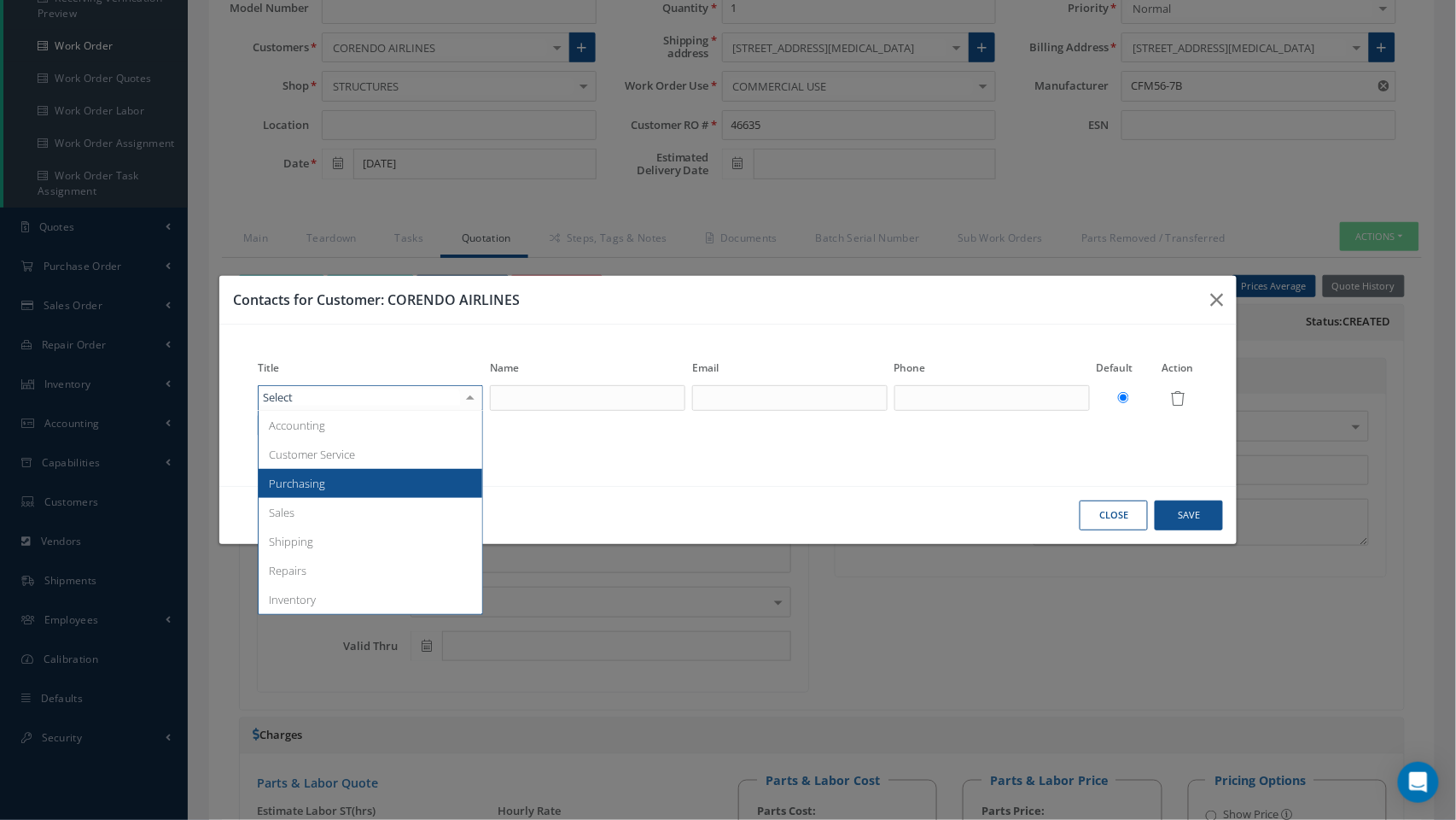
click at [363, 482] on span "Purchasing" at bounding box center [370, 483] width 223 height 29
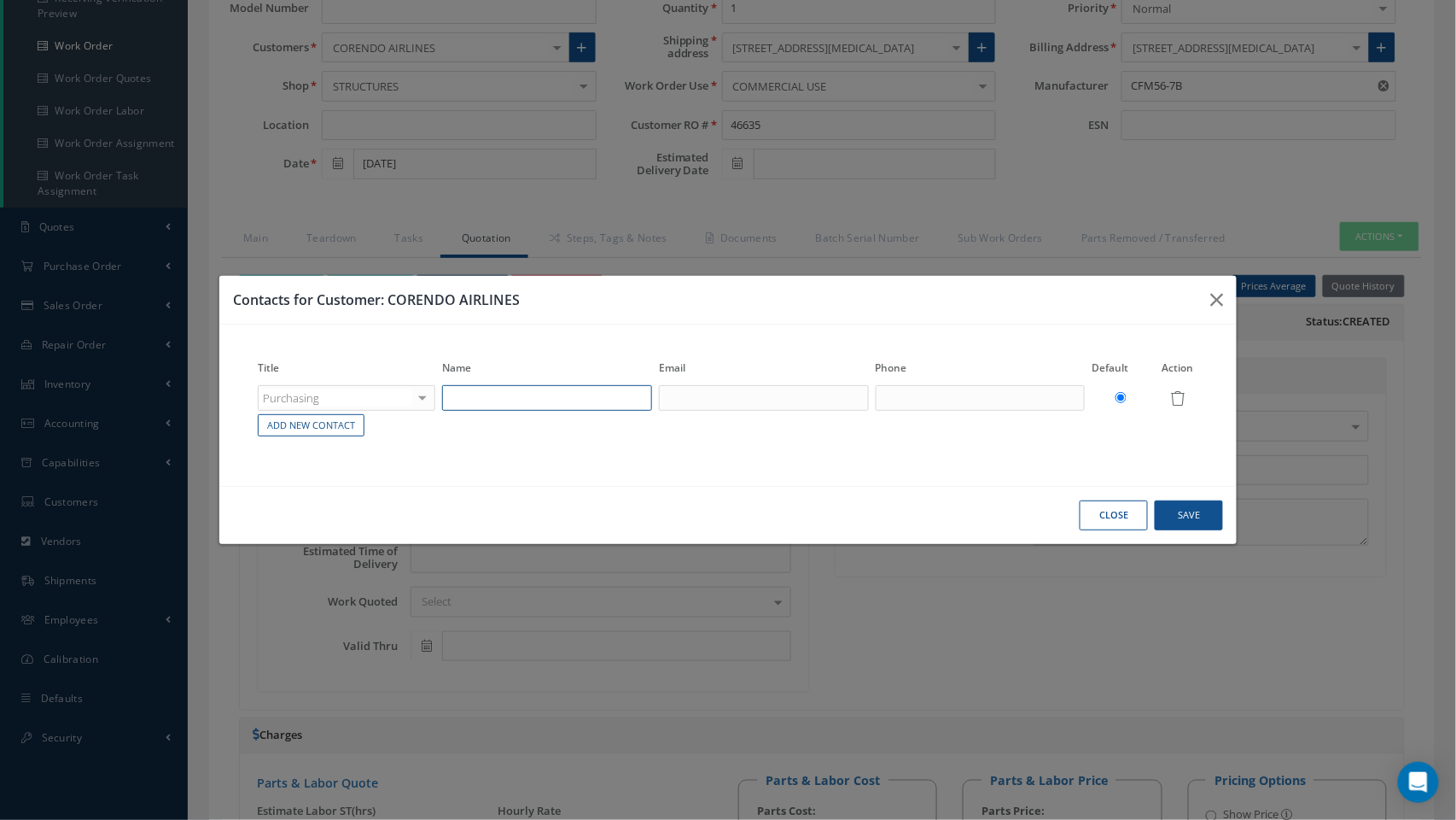
click at [570, 407] on input "text" at bounding box center [547, 398] width 210 height 26
type input "n"
type input "Nihal Yunusoglu"
click at [762, 410] on td at bounding box center [763, 397] width 217 height 29
click at [736, 397] on input "text" at bounding box center [764, 398] width 210 height 26
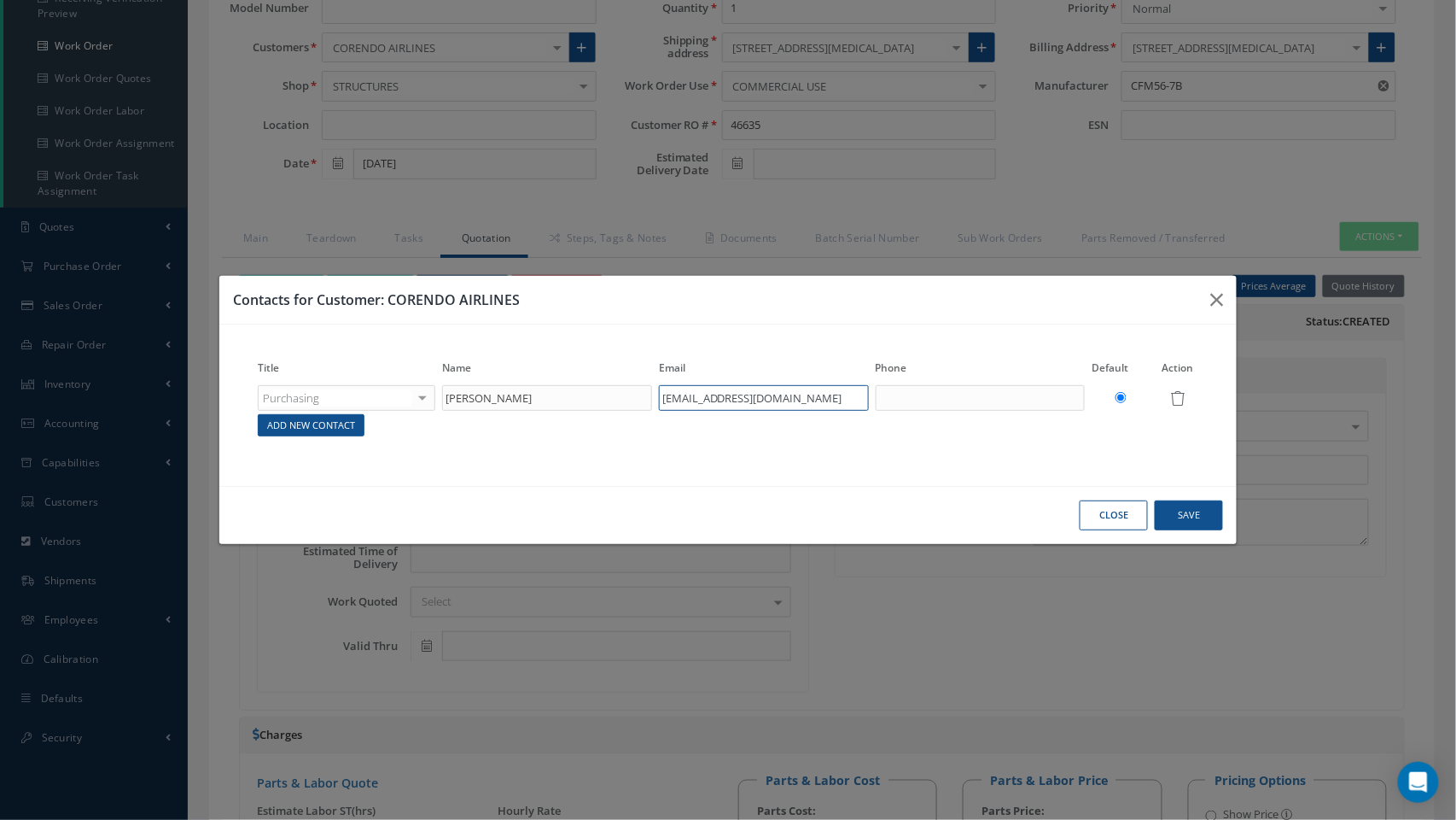
type input "nyunusoglu@corendon-airlines.com"
click at [276, 422] on link "Add New Contact" at bounding box center [311, 425] width 107 height 23
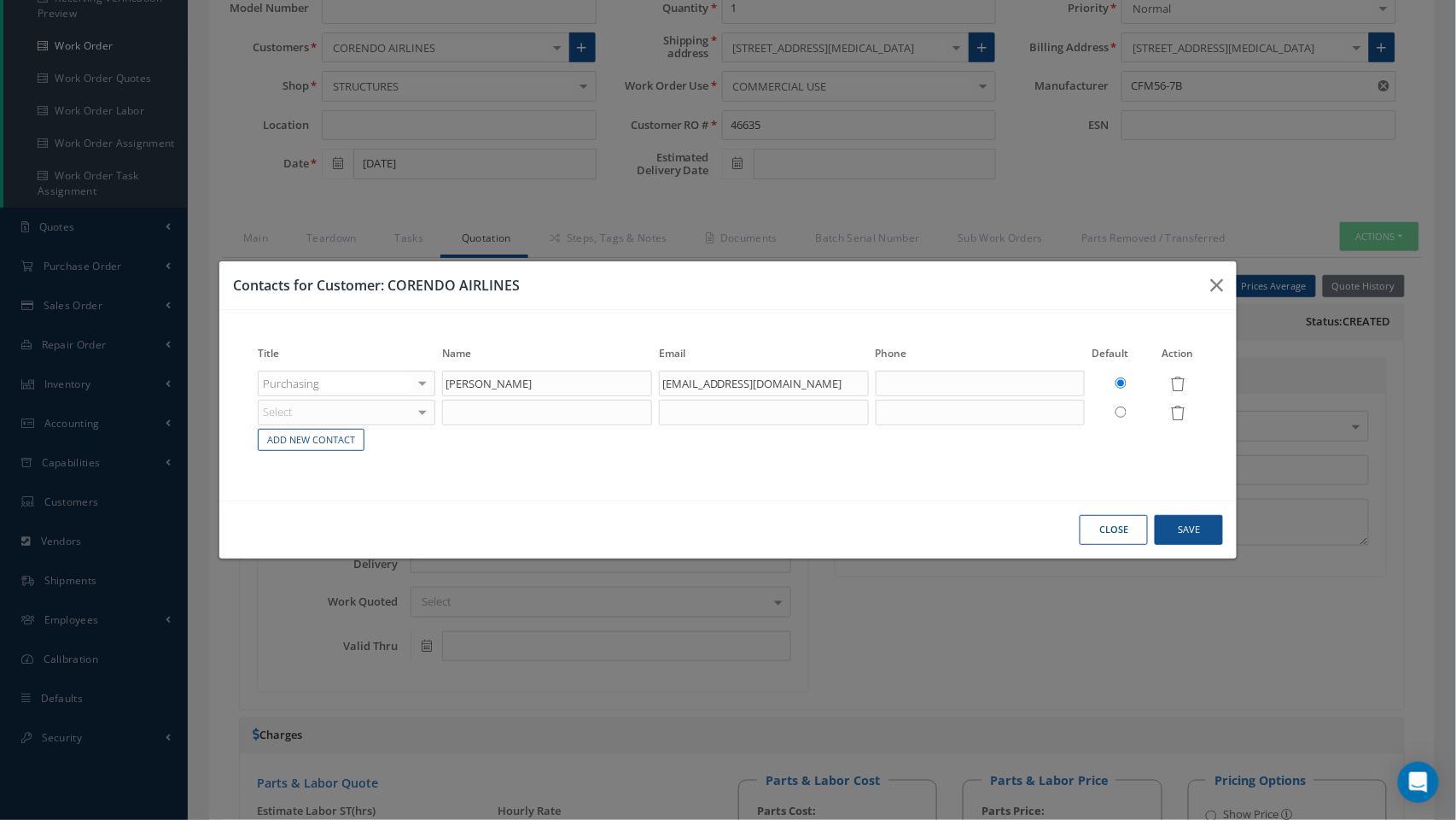
click at [296, 397] on div "Select" at bounding box center [346, 383] width 178 height 26
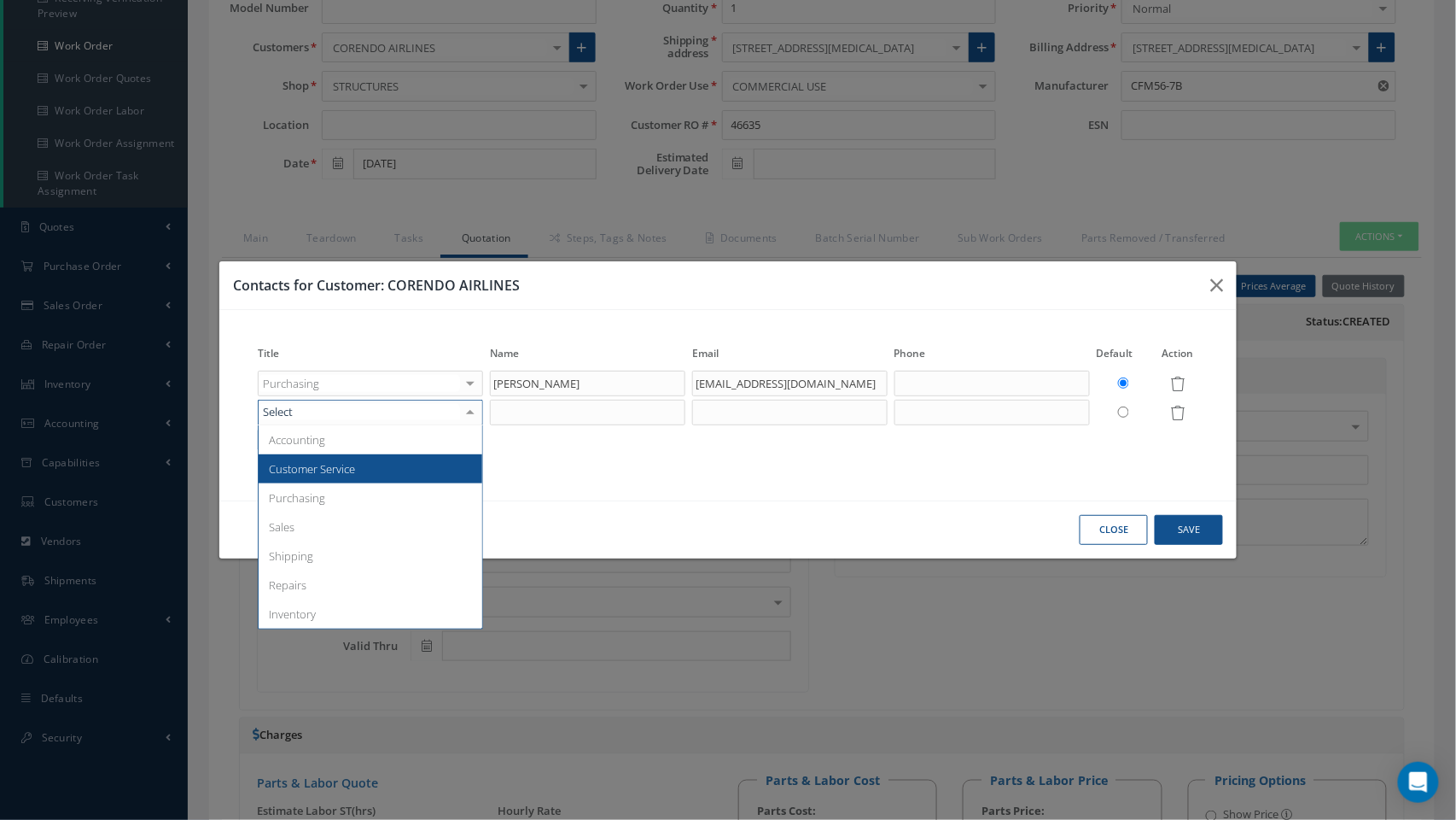
click at [342, 464] on span "Customer Service" at bounding box center [312, 468] width 87 height 16
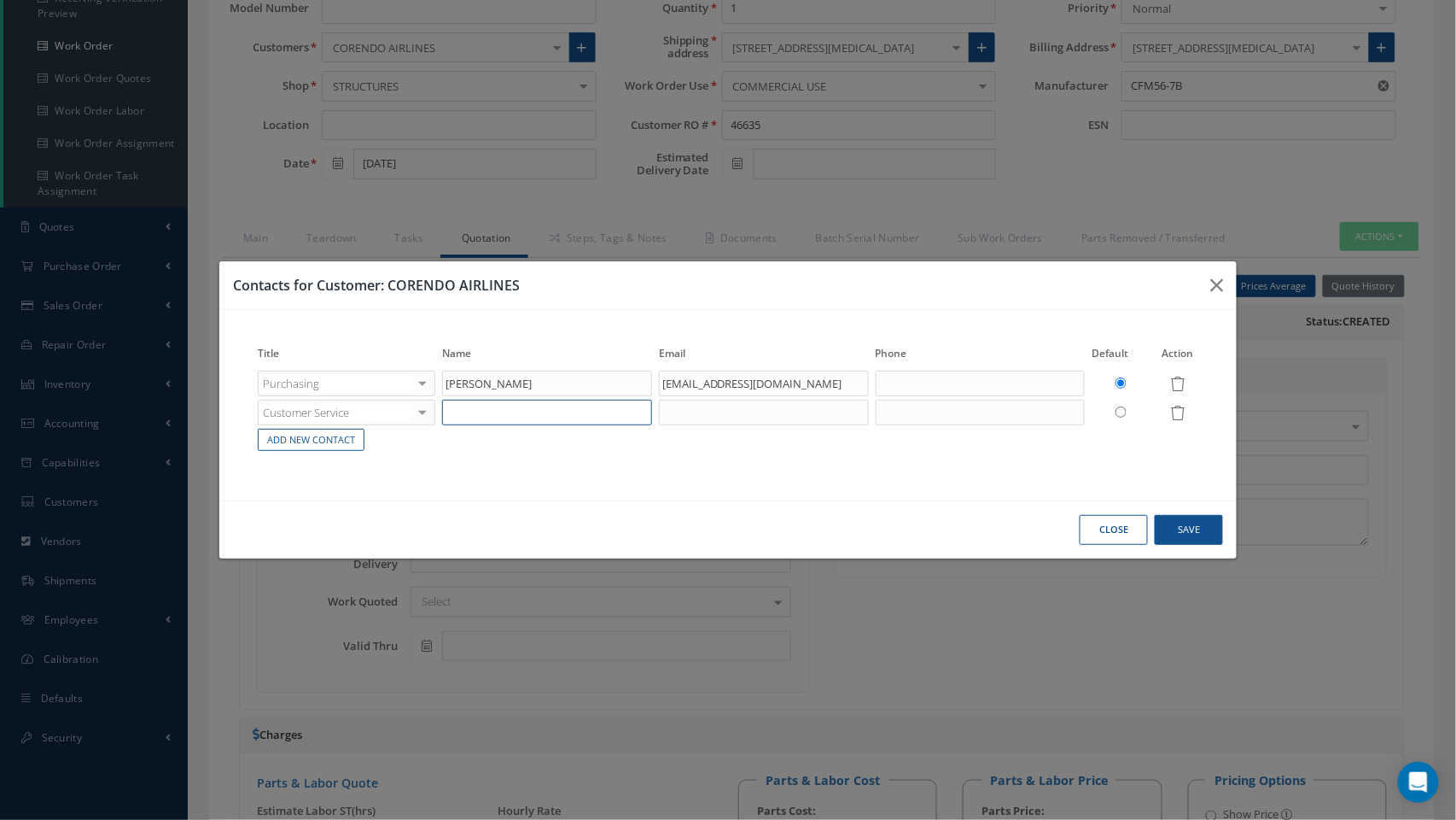
click at [521, 413] on input "text" at bounding box center [547, 412] width 210 height 26
type input "tpl@"
drag, startPoint x: 851, startPoint y: 389, endPoint x: 736, endPoint y: 383, distance: 115.2
click at [736, 383] on input "nyunusoglu@corendon-airlines.com" at bounding box center [764, 383] width 210 height 26
click at [707, 410] on input "text" at bounding box center [764, 412] width 210 height 26
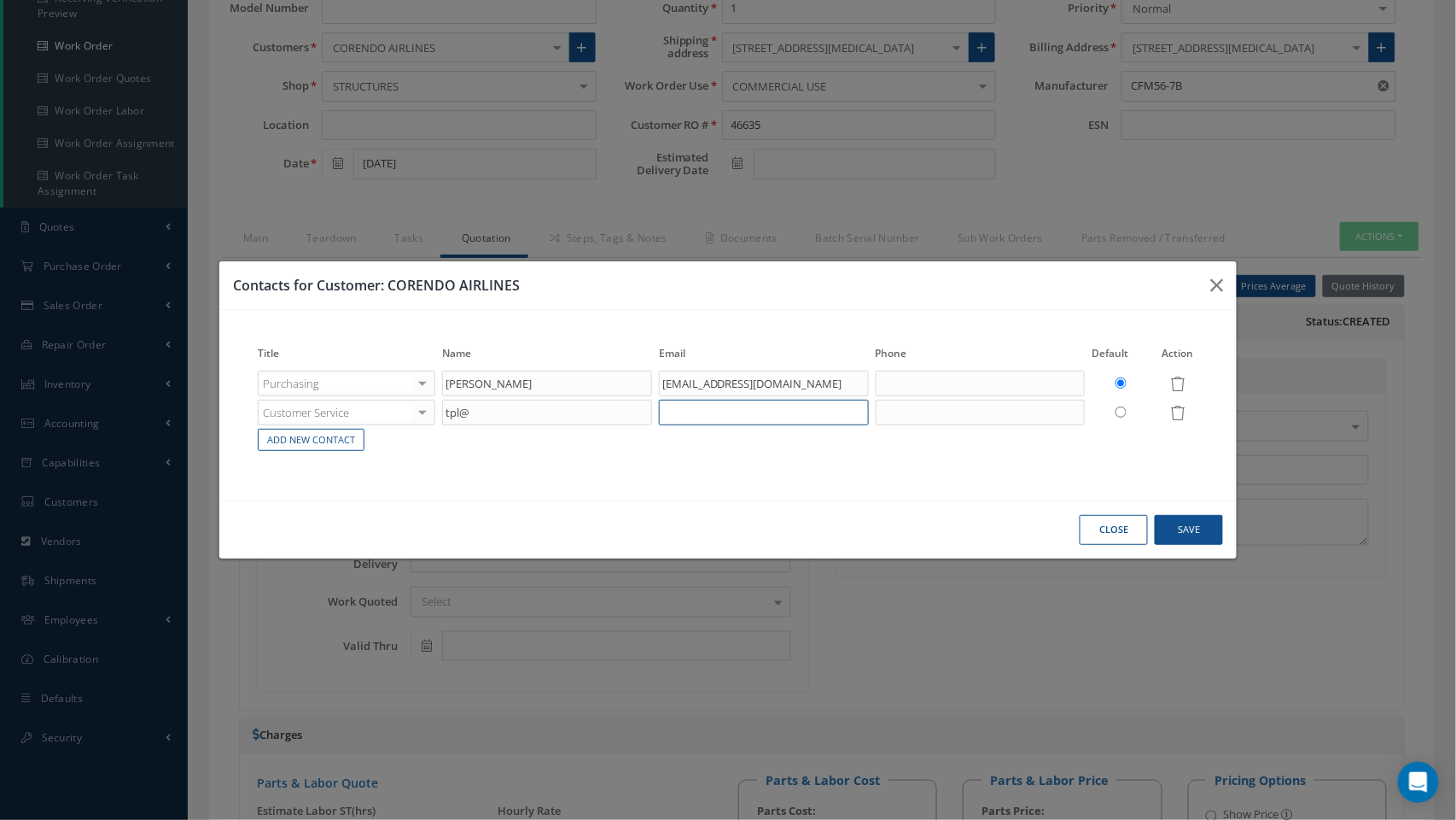
paste input "corendon-airlines.com"
type input "corendon-airlines.com"
click at [306, 440] on link "Add New Contact" at bounding box center [311, 439] width 107 height 23
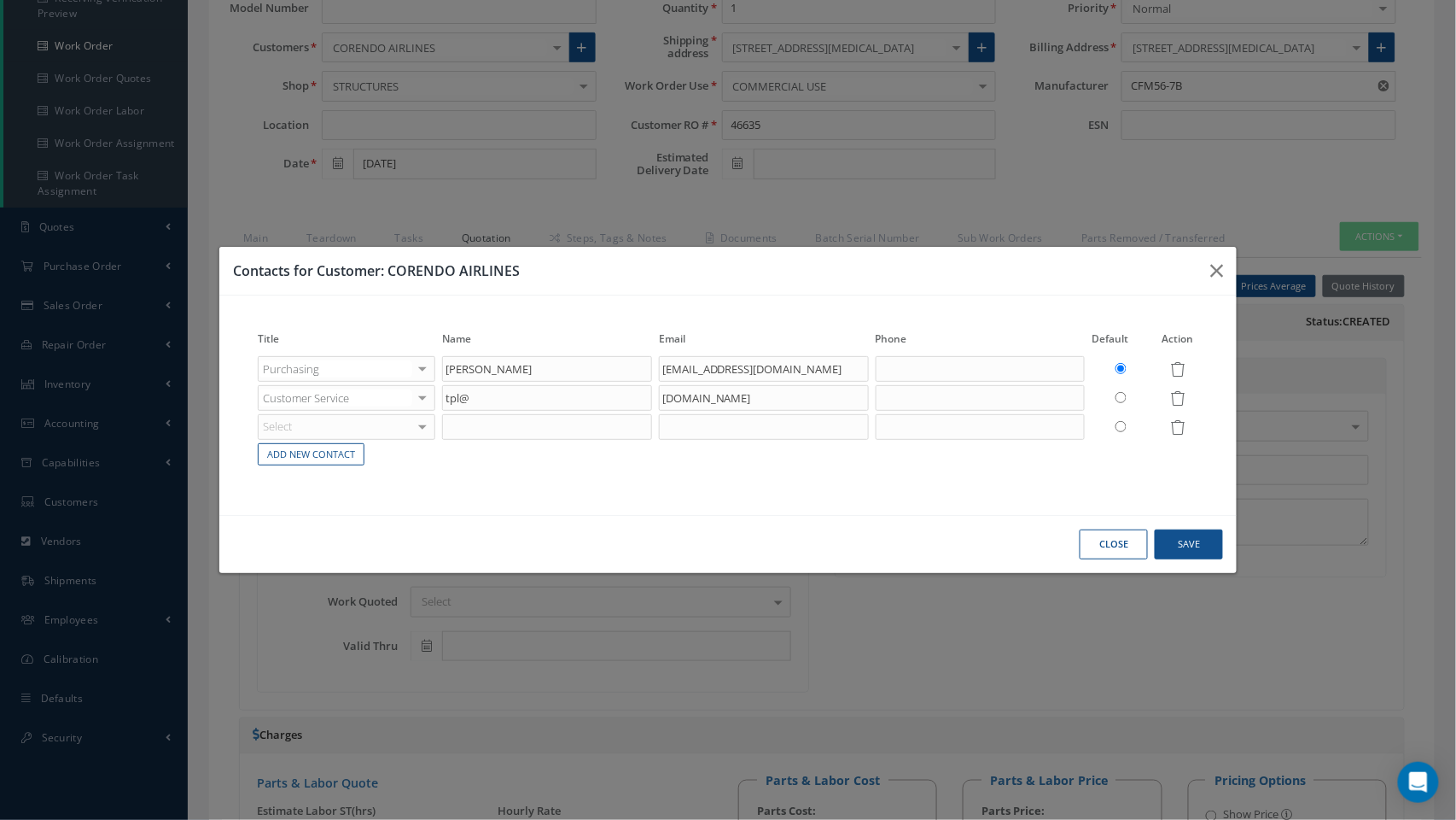
click at [403, 382] on div "Select" at bounding box center [346, 370] width 178 height 26
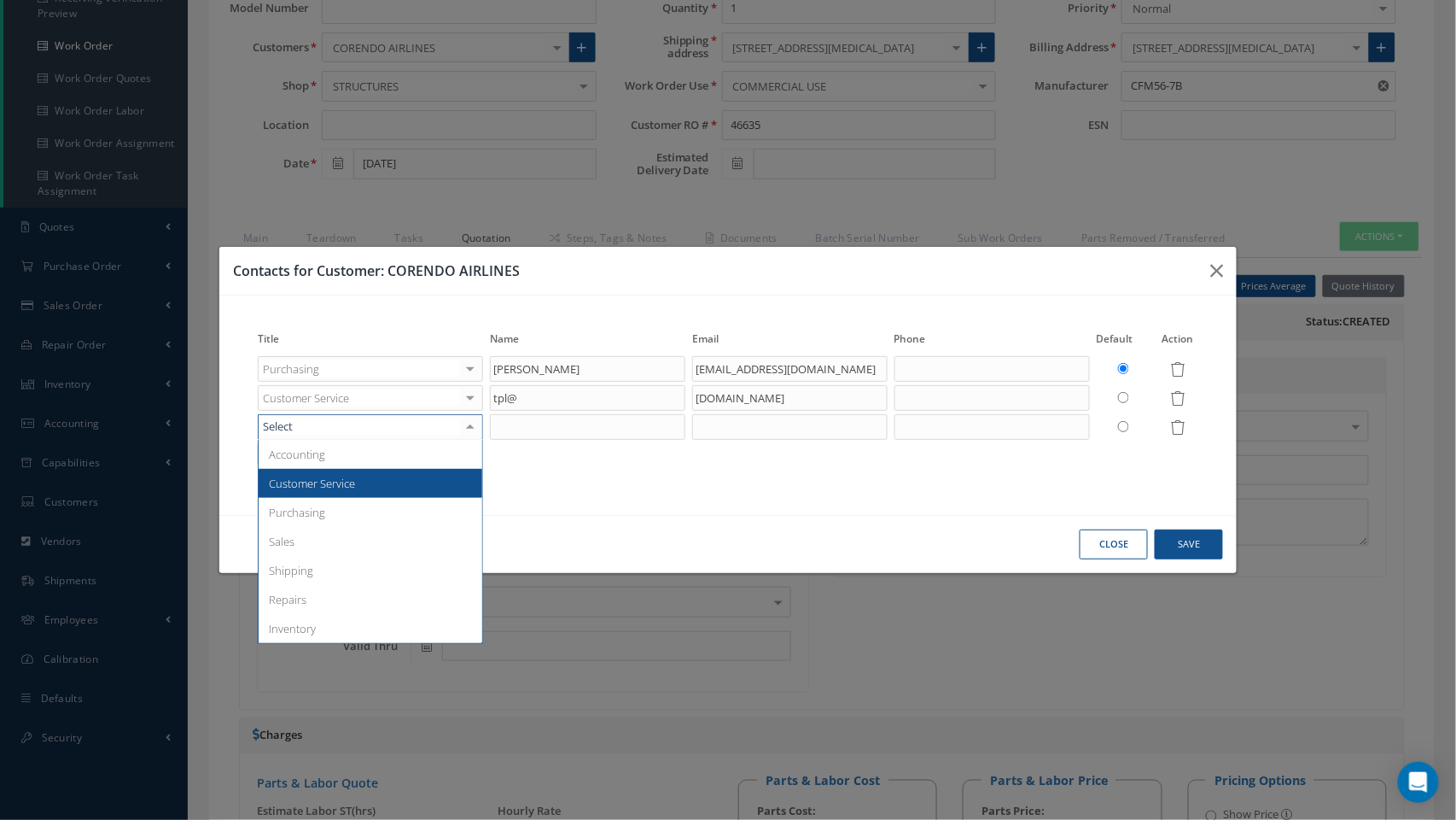
click at [388, 477] on span "Customer Service" at bounding box center [370, 483] width 223 height 29
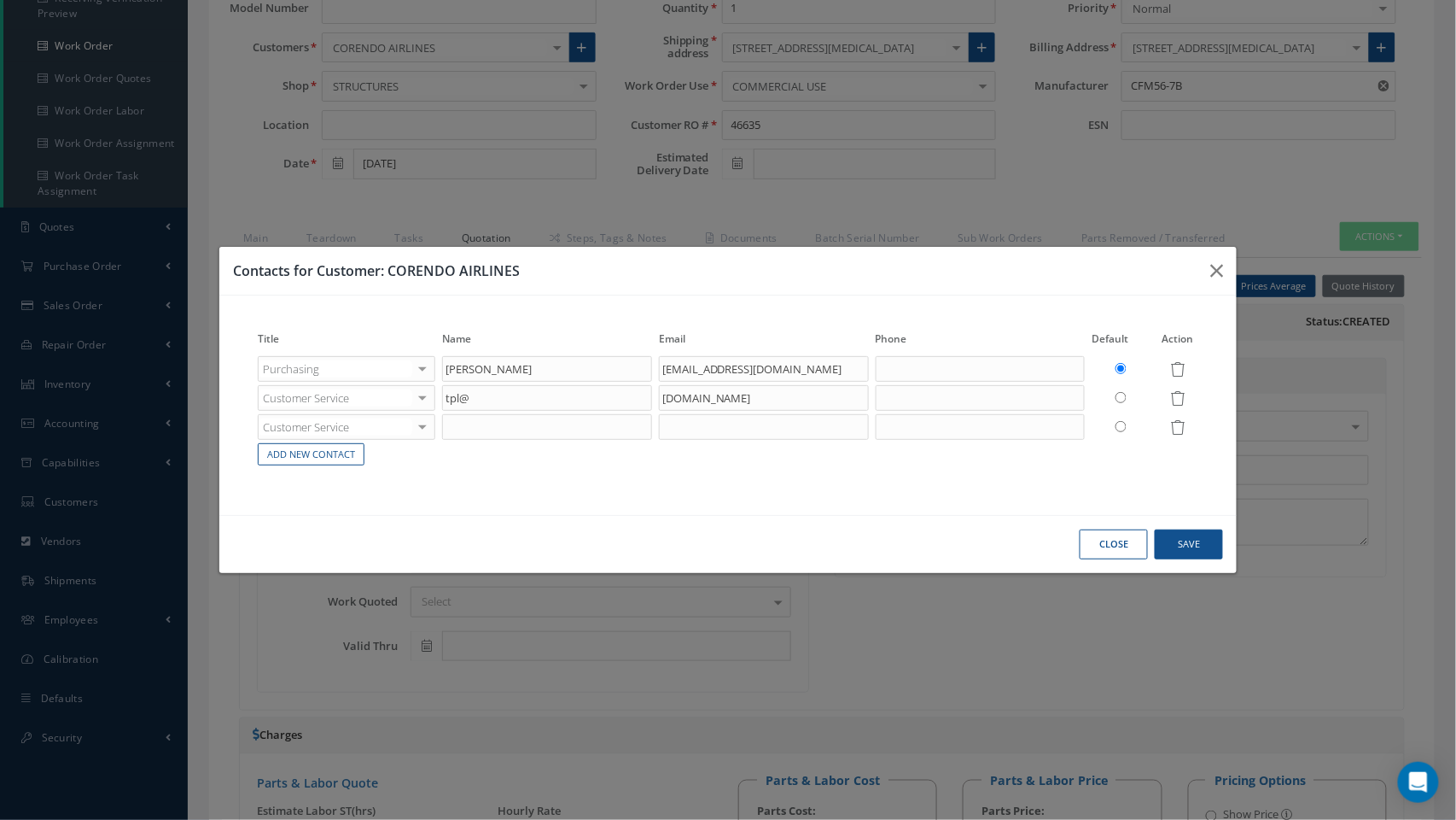
click at [546, 441] on table "Title Name Email Phone Default Action Purchasing Accounting Customer Service Pu…" at bounding box center [728, 398] width 947 height 138
click at [546, 431] on input "text" at bounding box center [547, 427] width 210 height 26
drag, startPoint x: 774, startPoint y: 400, endPoint x: 645, endPoint y: 423, distance: 131.0
click at [645, 423] on tbody "Purchasing Accounting Customer Service Purchasing Sales Shipping Repairs Invent…" at bounding box center [728, 411] width 947 height 114
drag, startPoint x: 505, startPoint y: 398, endPoint x: 416, endPoint y: 413, distance: 90.3
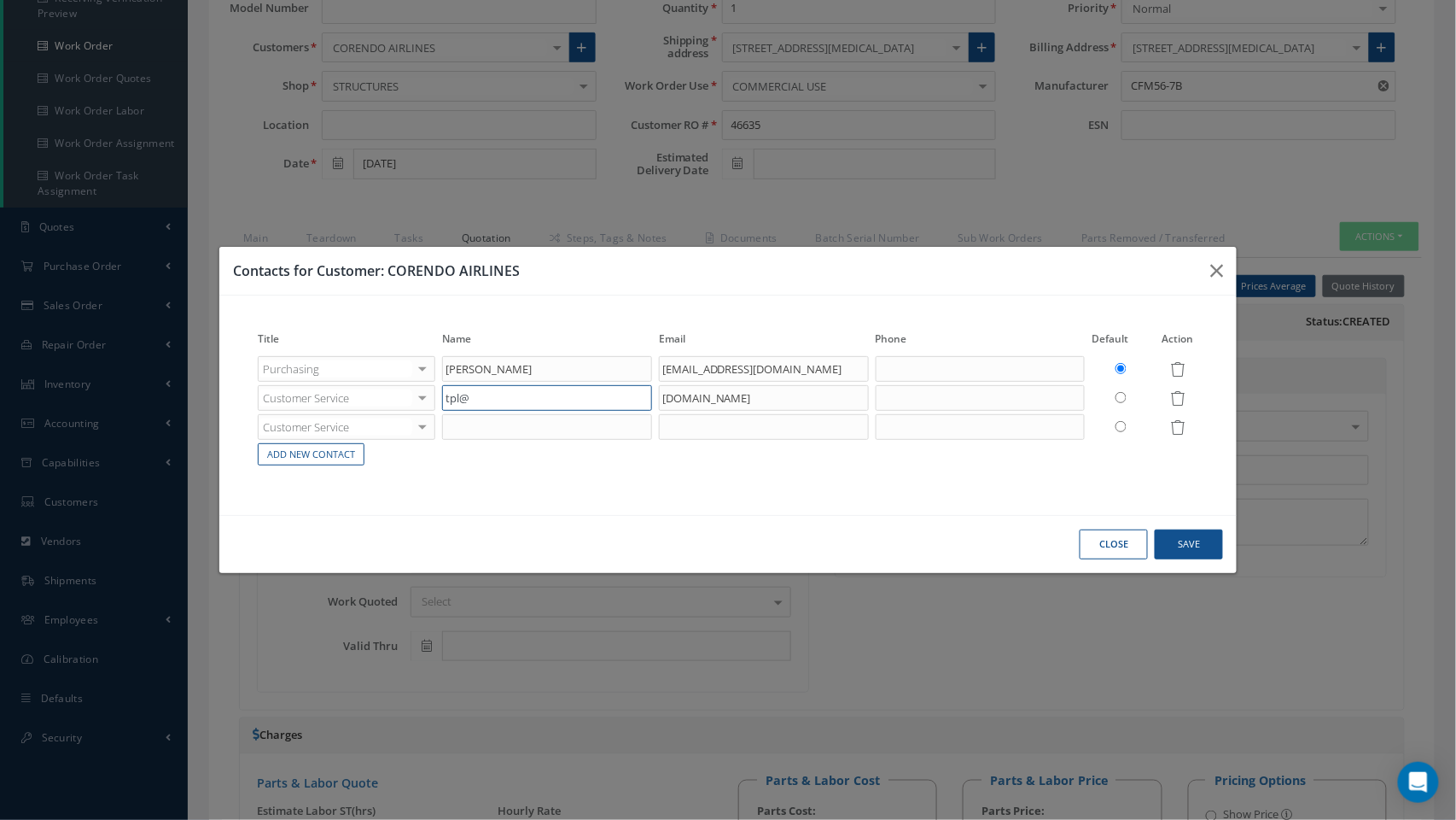
click at [416, 413] on tbody "Purchasing Accounting Customer Service Purchasing Sales Shipping Repairs Invent…" at bounding box center [728, 411] width 947 height 114
type input "Dept"
click at [772, 374] on input "nyunusoglu@corendon-airlines.com" at bounding box center [764, 370] width 210 height 26
click at [669, 399] on input "corendon-airlines.com" at bounding box center [764, 398] width 210 height 26
click at [662, 393] on input "corendon-airlines.com" at bounding box center [764, 398] width 210 height 26
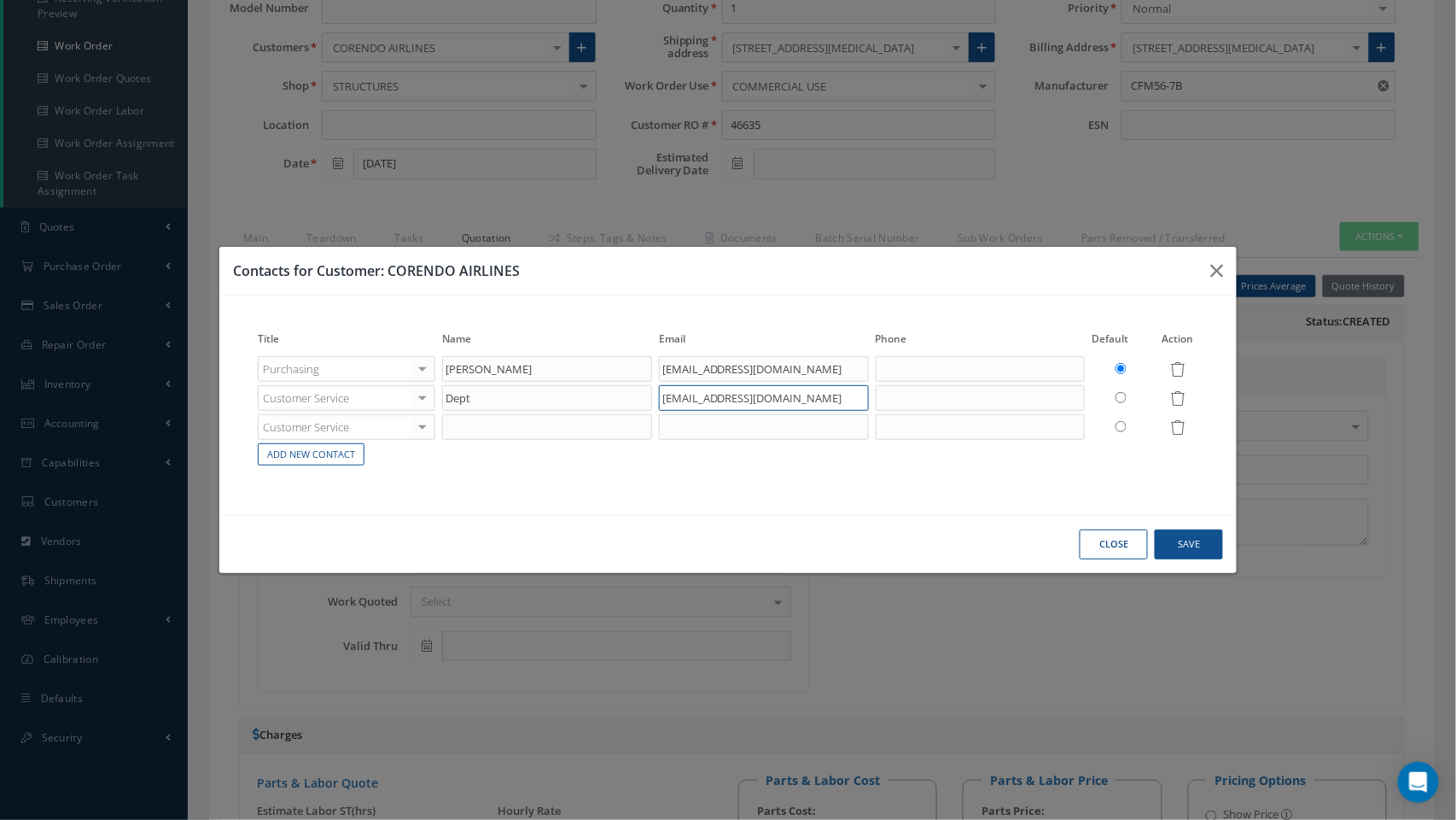
type input "tpl@corendon-airlines.com"
click at [501, 440] on table "Title Name Email Phone Default Action Purchasing Accounting Customer Service Pu…" at bounding box center [728, 398] width 947 height 138
click at [508, 417] on input "text" at bounding box center [547, 427] width 210 height 26
type input "n"
type input "Info"
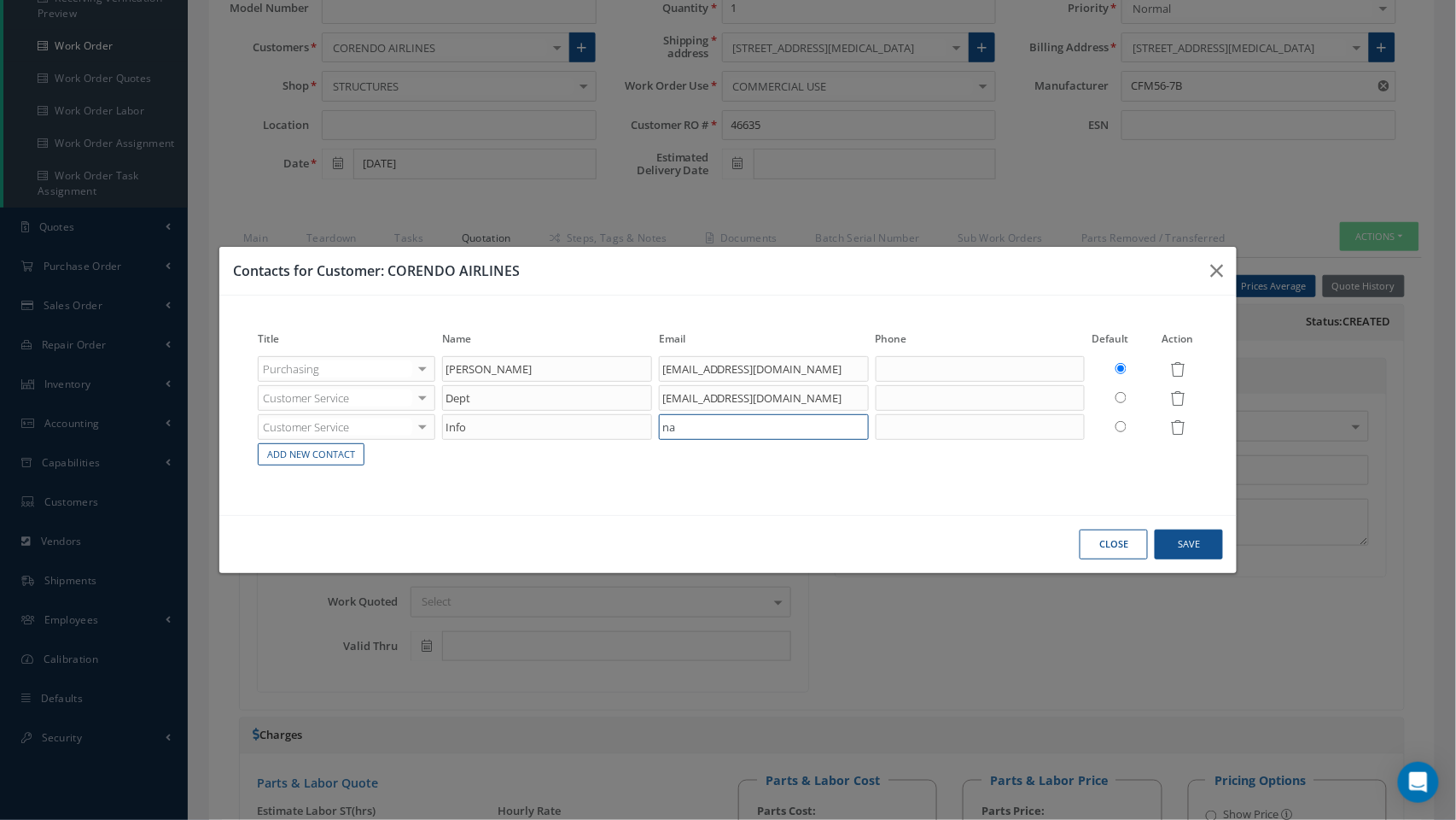
type input "n"
type input "info@nasmro.com"
click at [1208, 525] on div "Close Save" at bounding box center [728, 544] width 1017 height 58
click at [1179, 534] on button "Save" at bounding box center [1188, 544] width 68 height 30
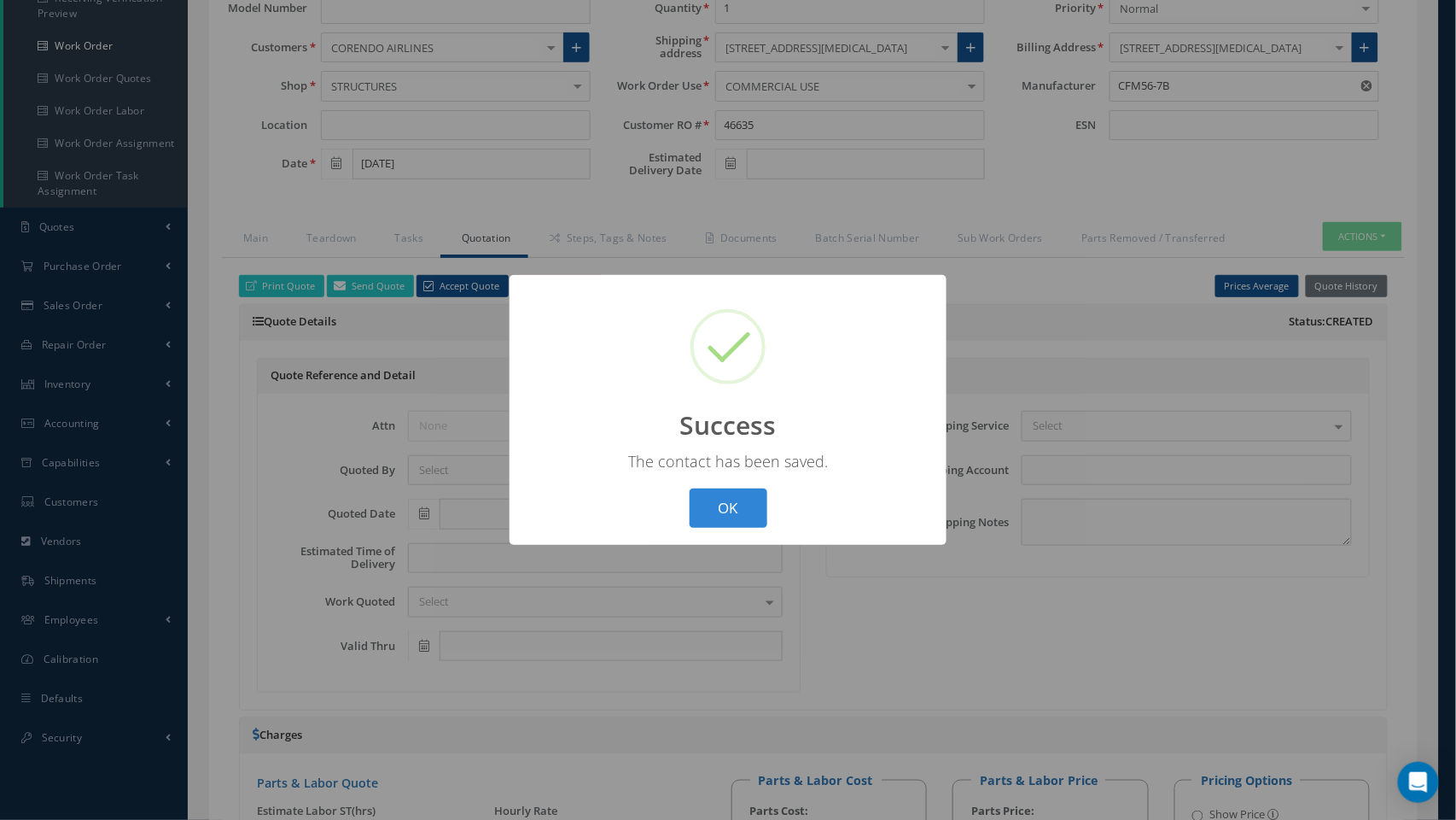
click at [718, 530] on div "? ! i Success × The contact has been saved. OK Cancel" at bounding box center [728, 410] width 437 height 271
click at [710, 508] on button "OK" at bounding box center [728, 508] width 77 height 40
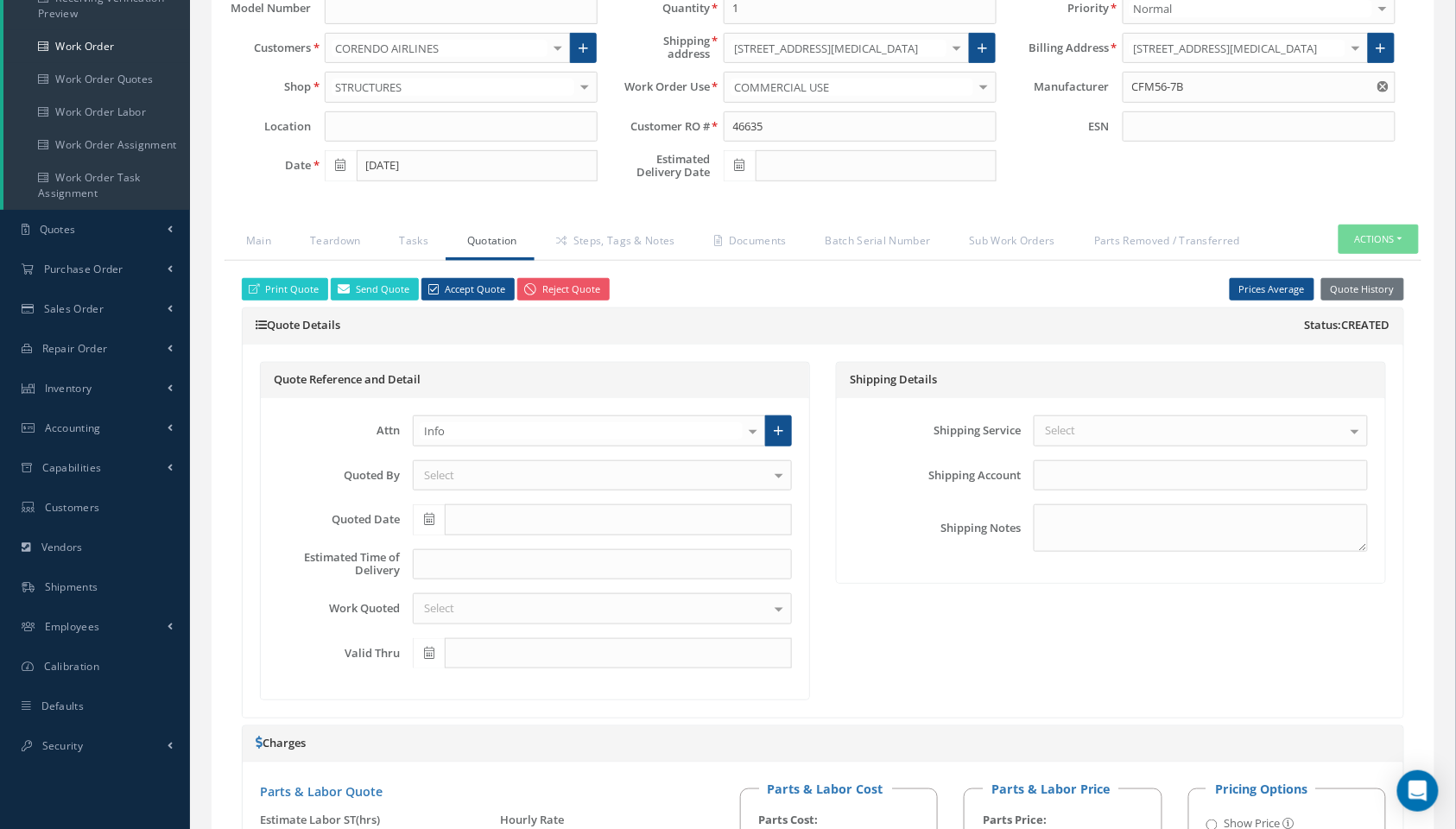
click at [587, 453] on div "Attn Info Nihal Yunusoglu Dept Info No elements found. List is empty. Contacts …" at bounding box center [535, 549] width 548 height 301
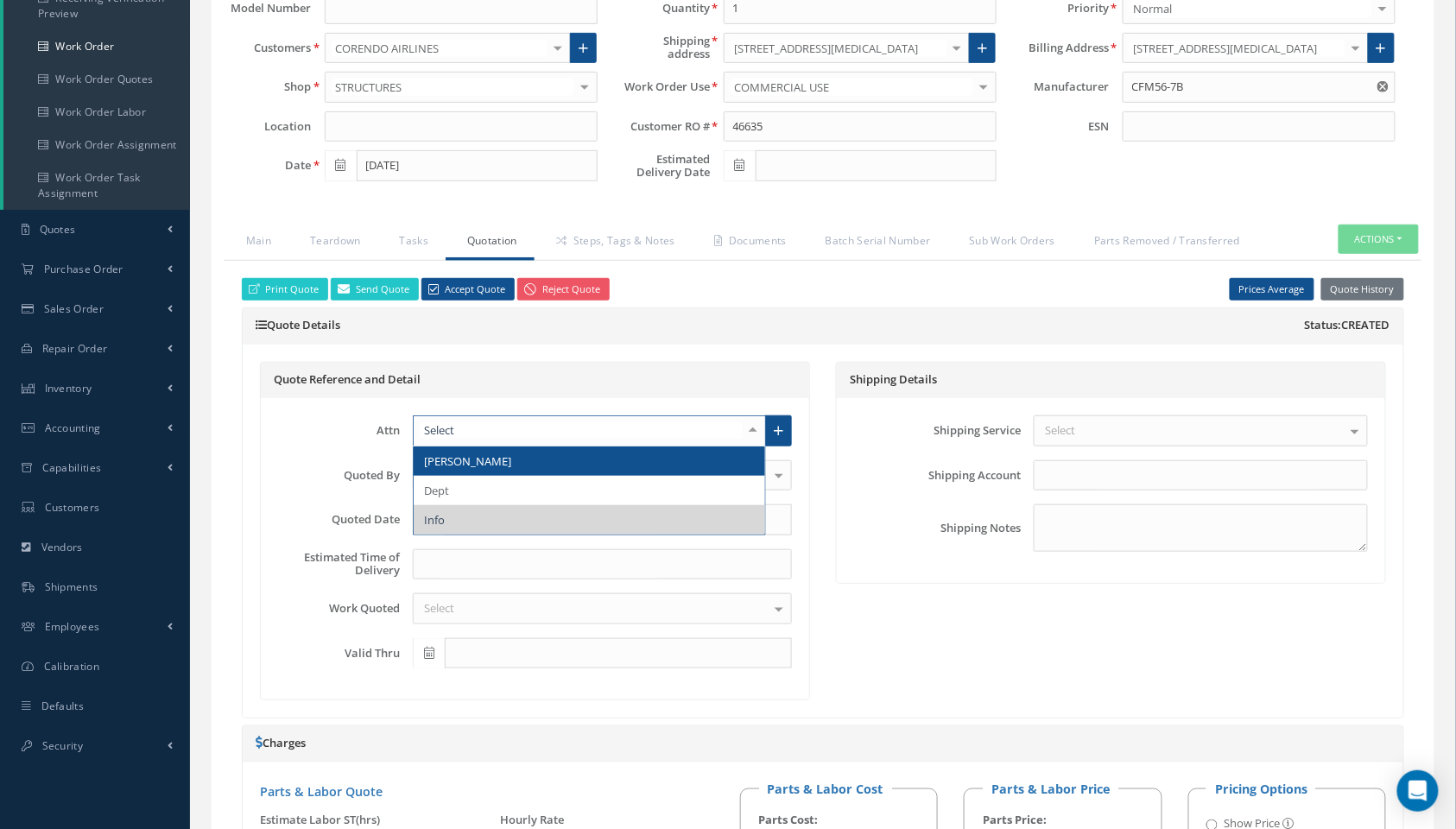
click at [587, 455] on span "Nihal Yunusoglu" at bounding box center [588, 460] width 351 height 29
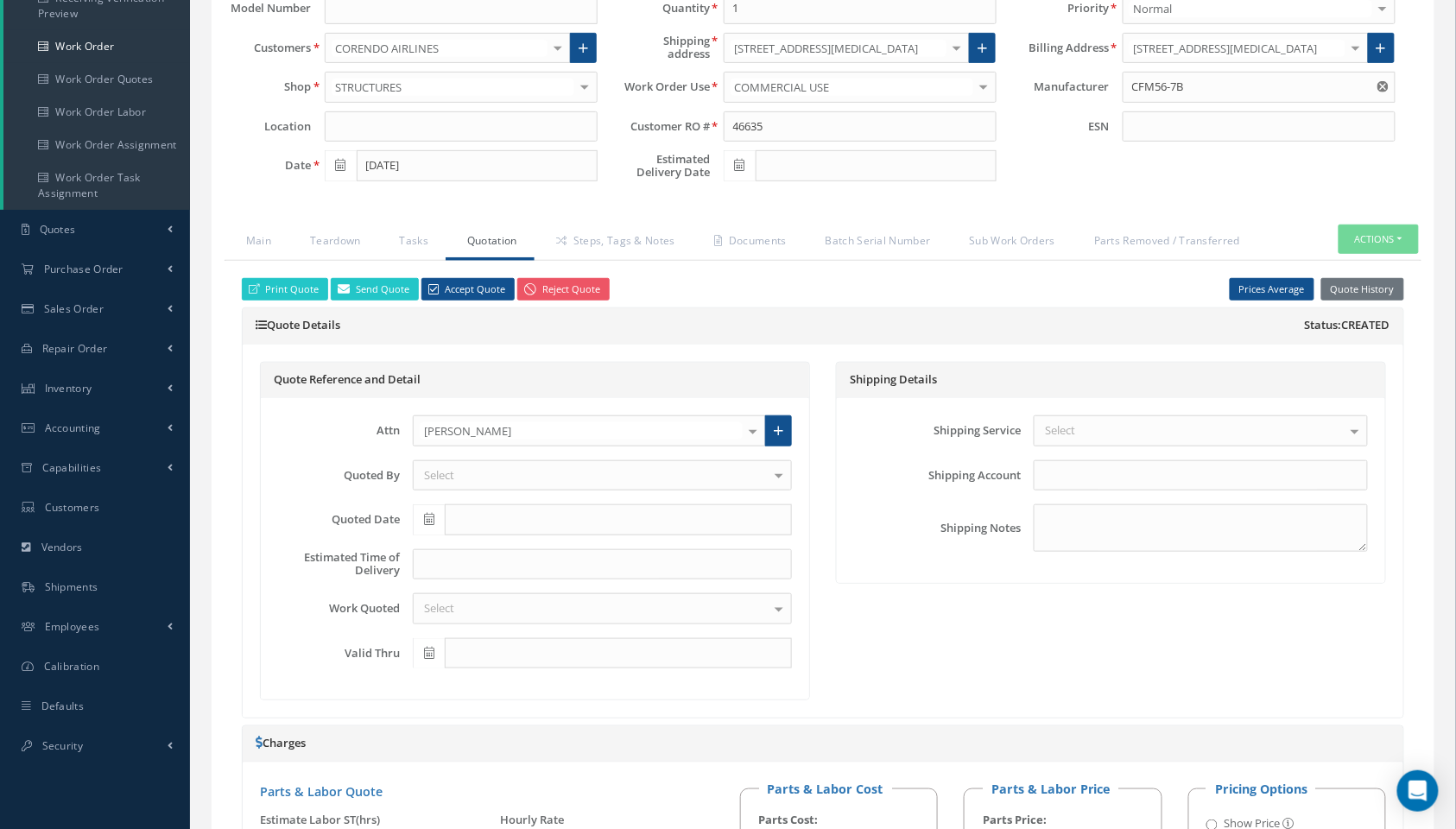
click at [681, 594] on div "Select" at bounding box center [601, 608] width 379 height 31
click at [383, 291] on link "Send Quote" at bounding box center [375, 289] width 88 height 24
type input "WorkOrder 35747 Quote from"
type textarea "Dear, Please find attached your WO 35747 Quote. Please feel free to contact me …"
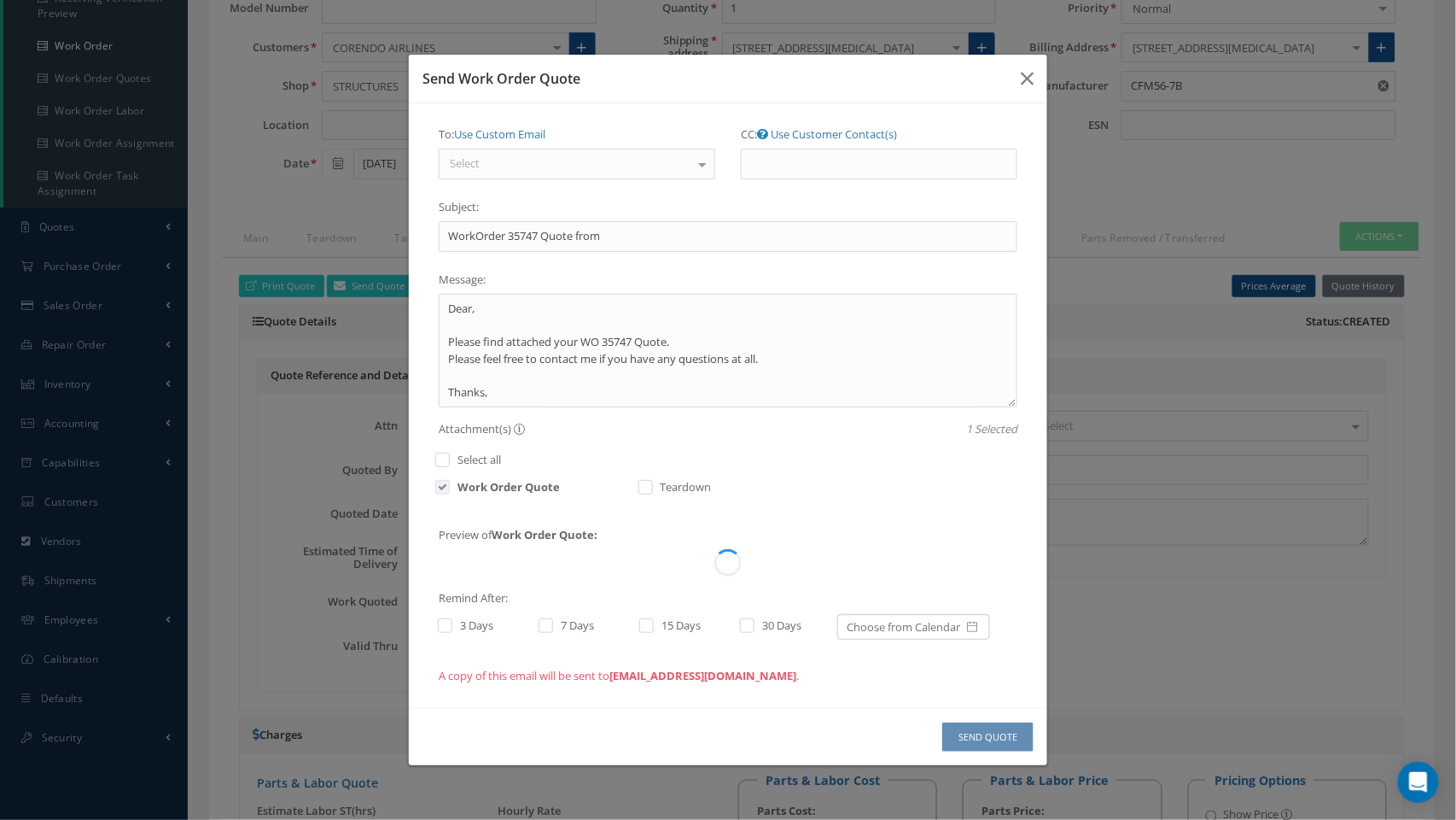
click at [633, 163] on div "Select" at bounding box center [576, 164] width 276 height 31
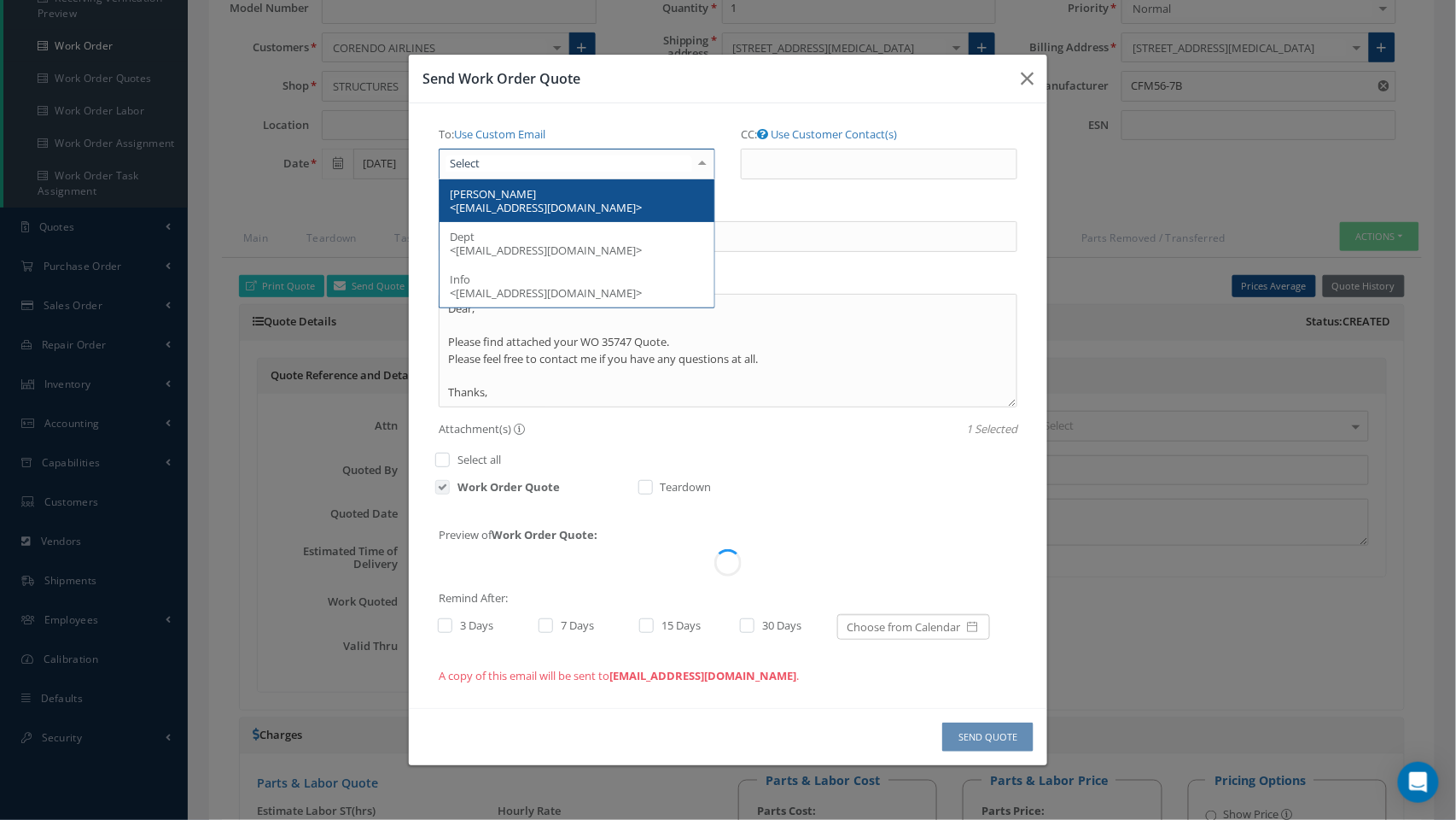
click at [614, 192] on span "Nihal Yunusoglu <nyunusoglu@corendon-airlines.com>" at bounding box center [576, 201] width 274 height 43
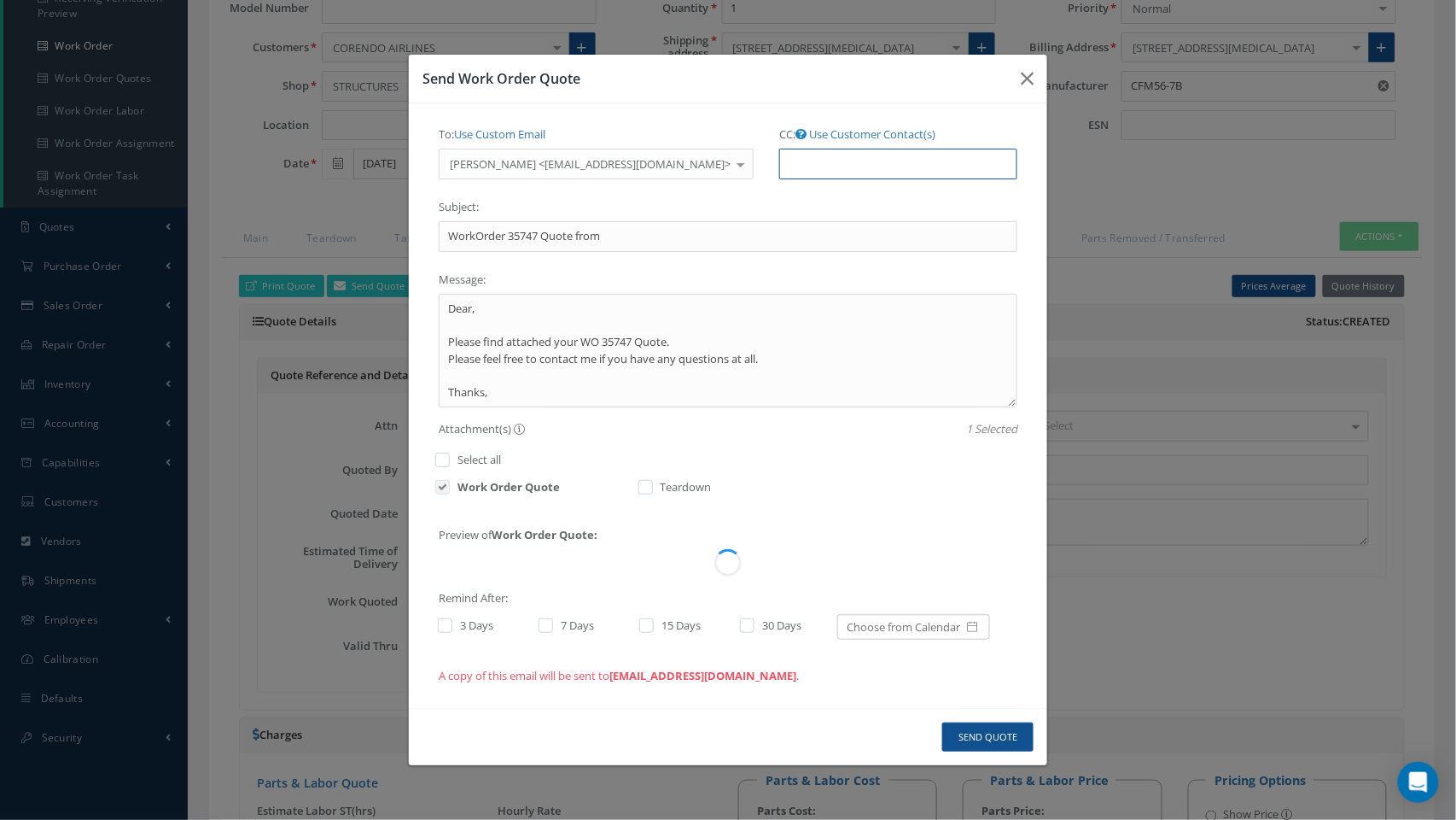
click at [886, 153] on input "CC:" at bounding box center [898, 164] width 238 height 31
click at [879, 135] on link "Use Customer Contact(s)" at bounding box center [873, 134] width 127 height 16
click at [891, 193] on div "Subject: WorkOrder 35747 Quote from" at bounding box center [728, 222] width 579 height 59
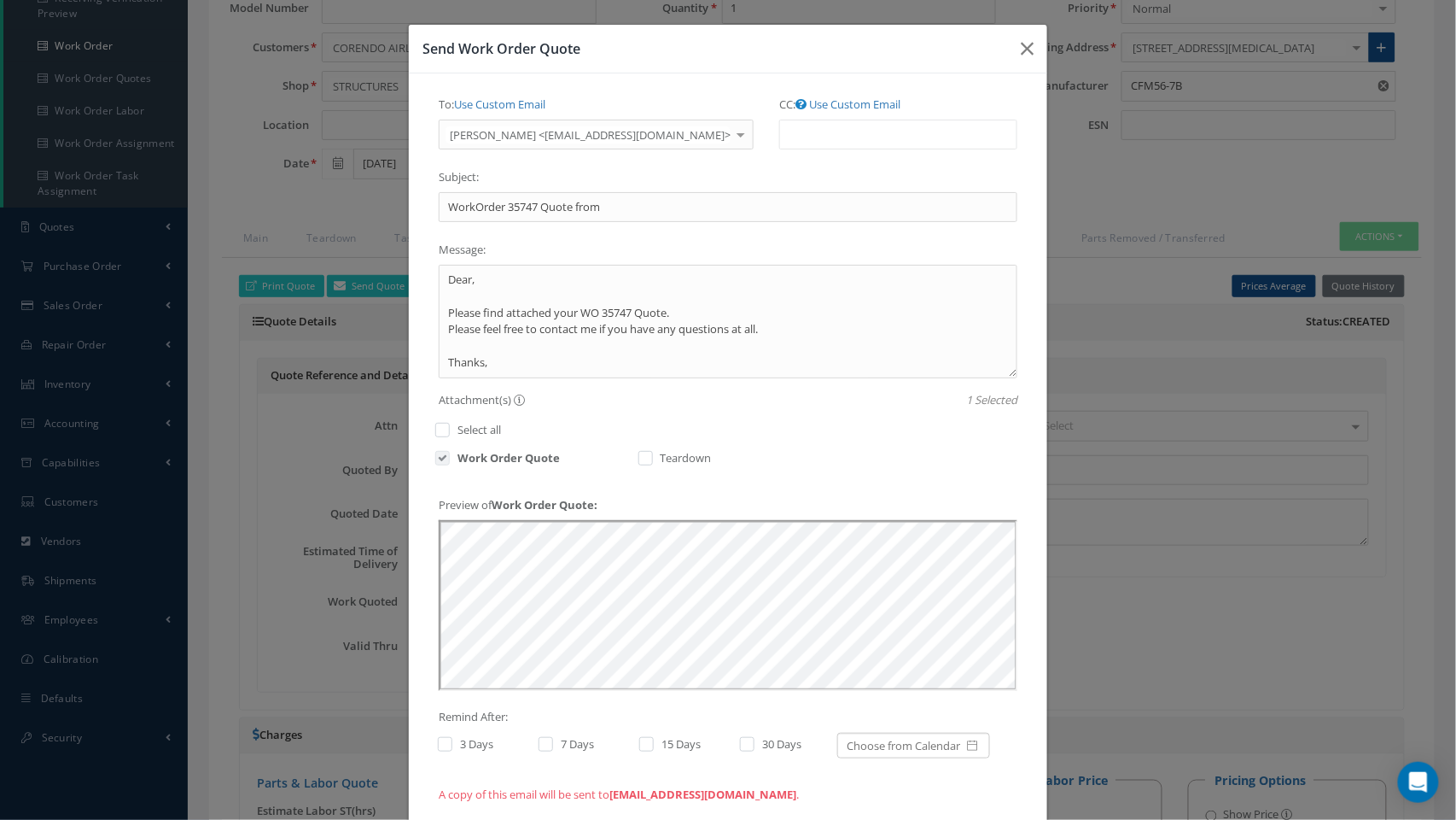
click at [863, 136] on ul at bounding box center [898, 134] width 238 height 30
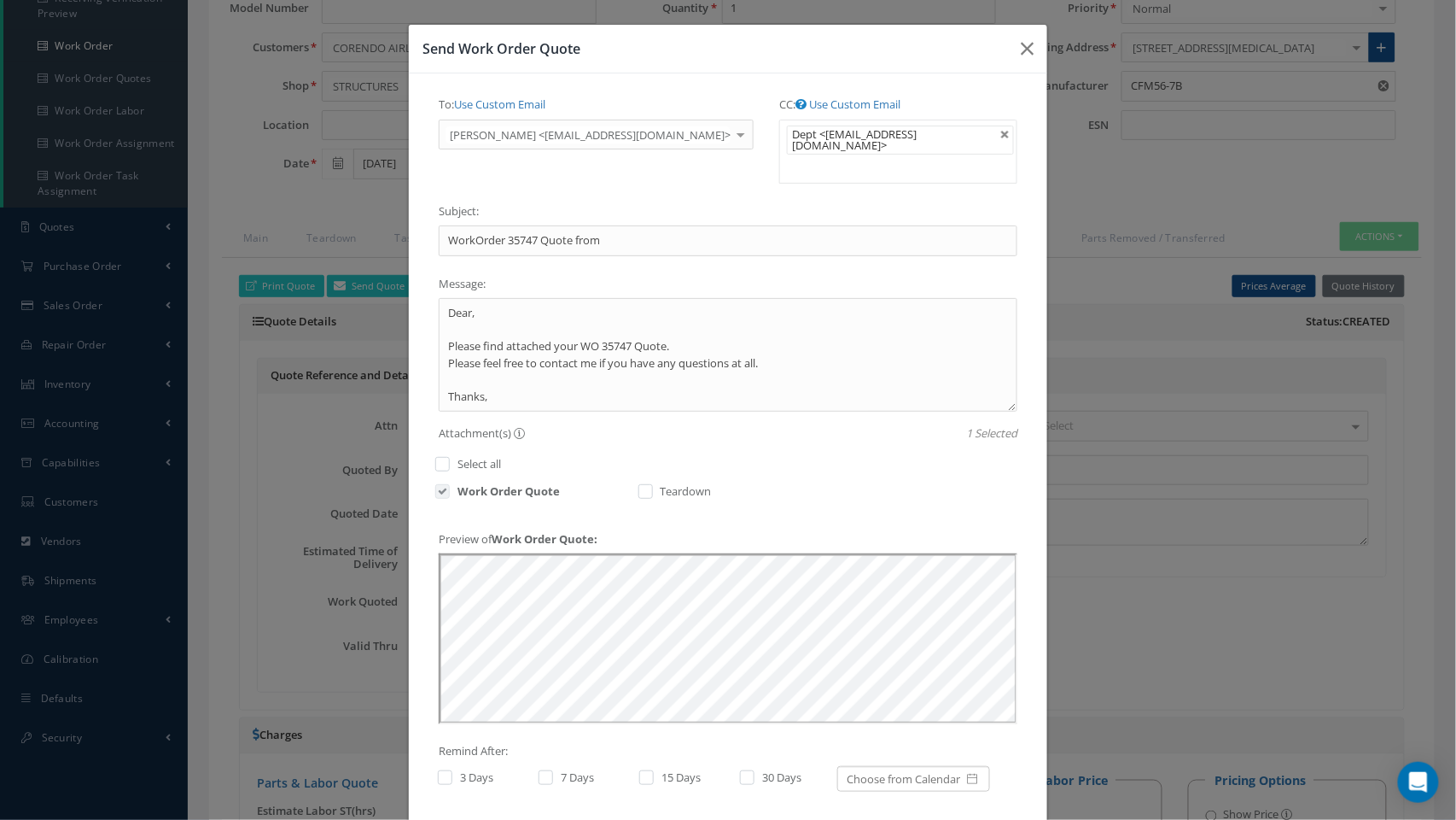
click at [859, 166] on ul "Dept <tpl@corendon-airlines.com>" at bounding box center [898, 151] width 238 height 64
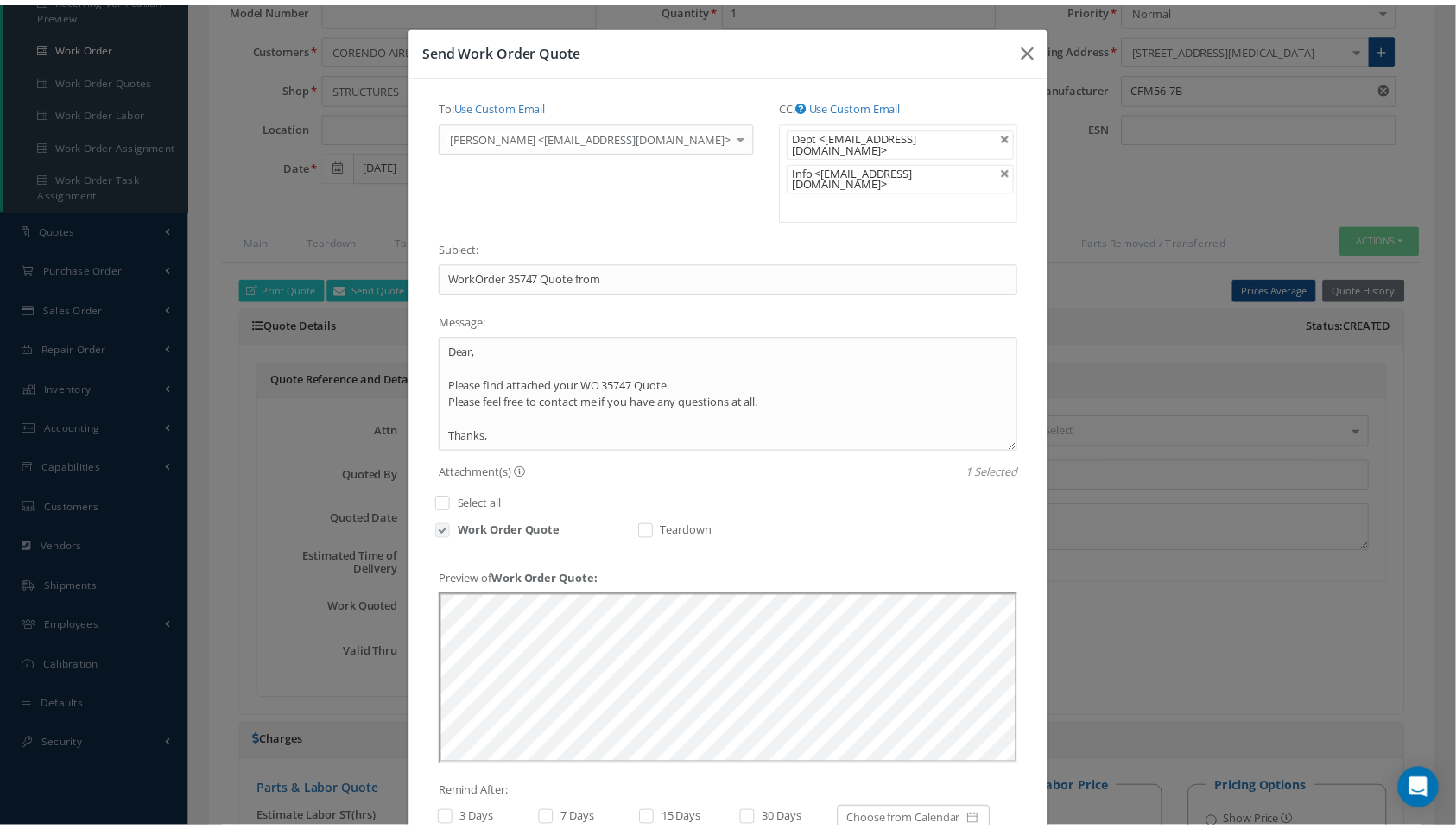
scroll to position [110, 0]
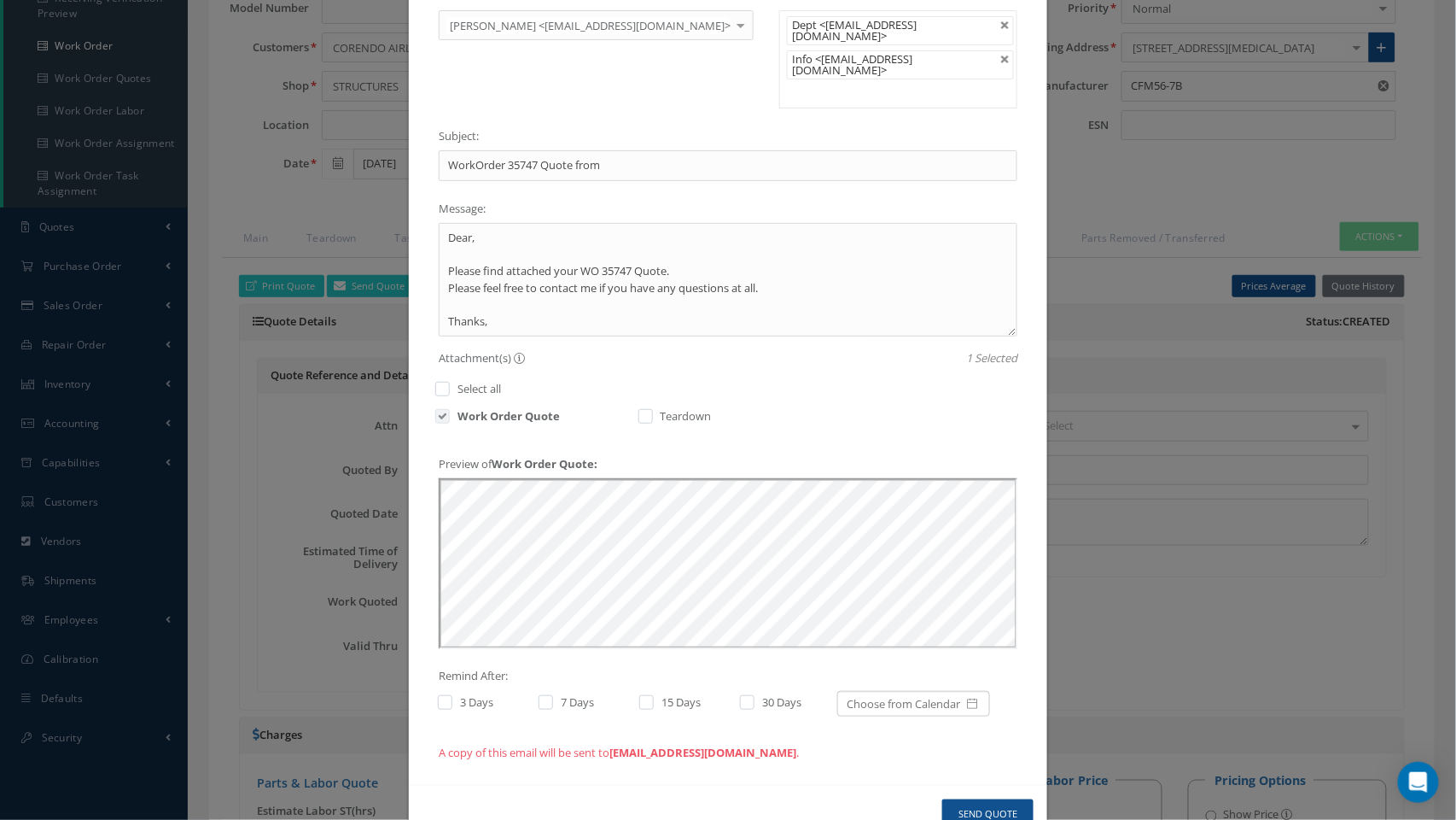
click at [460, 625] on label "3 Days" at bounding box center [474, 702] width 37 height 16
click at [448, 625] on input "checkbox" at bounding box center [444, 704] width 11 height 11
checkbox input "true"
click at [974, 625] on button "Send Quote" at bounding box center [988, 814] width 91 height 30
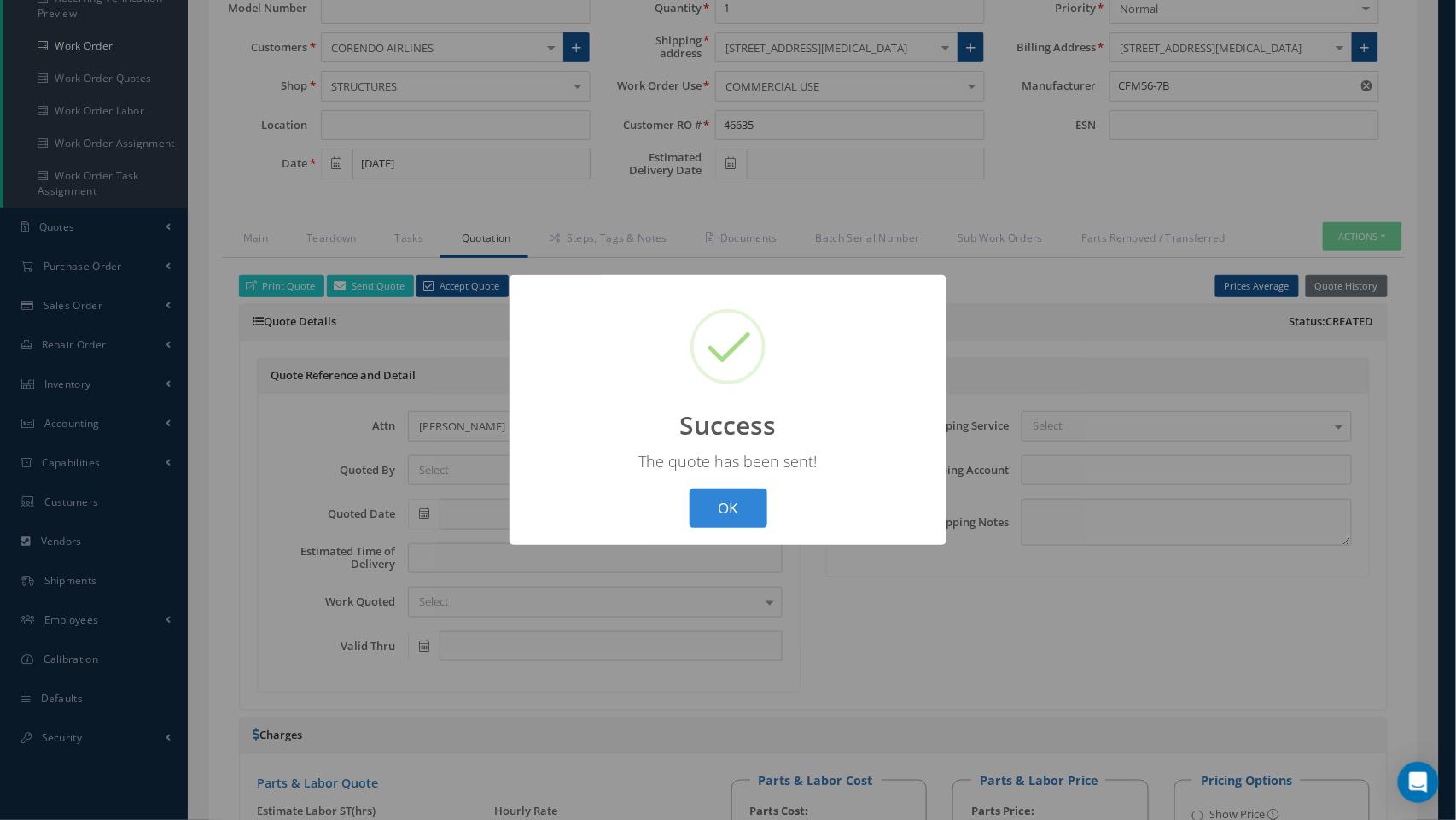
click at [732, 507] on button "OK" at bounding box center [728, 508] width 77 height 40
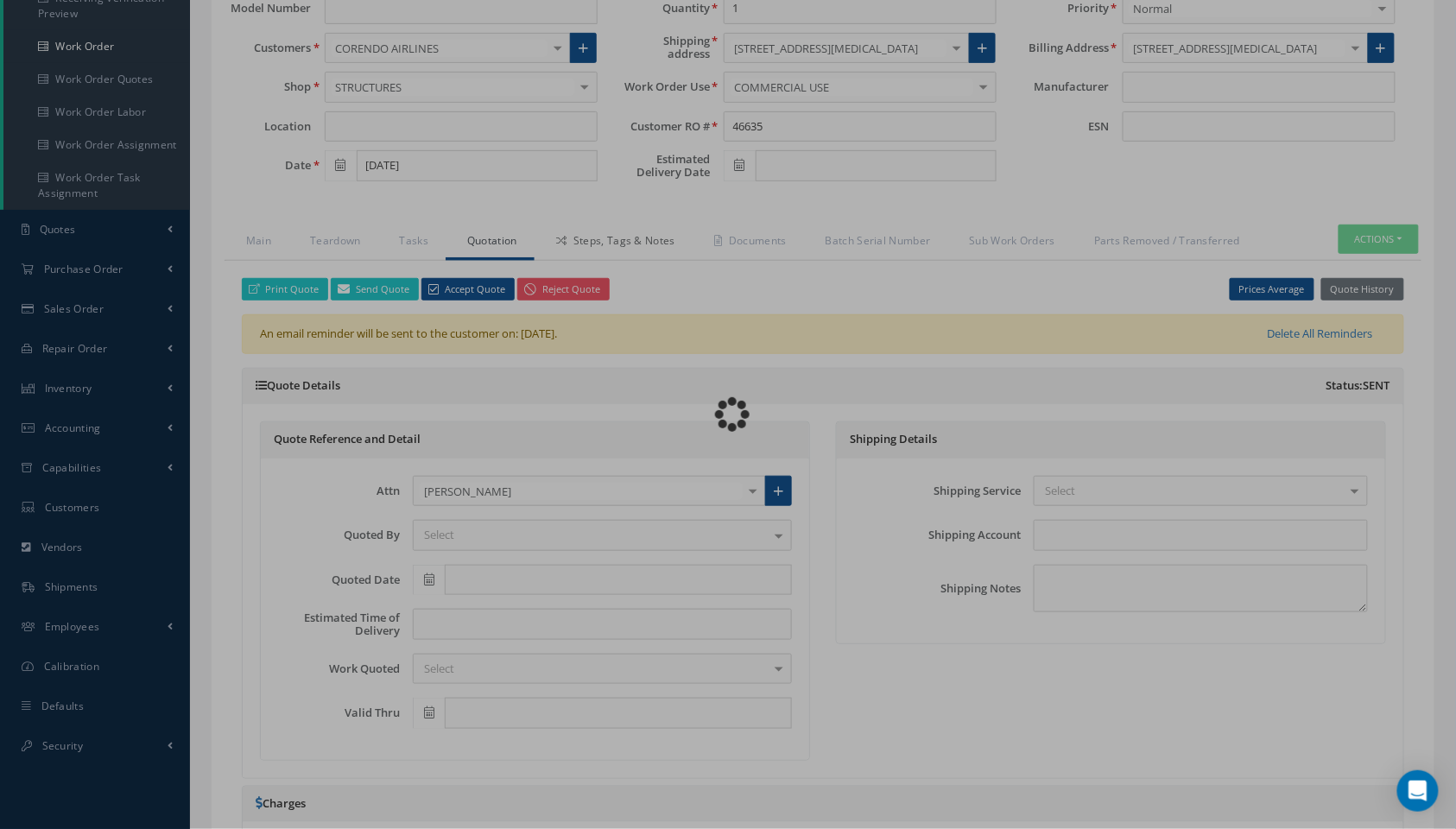
type input "CFM56-7B"
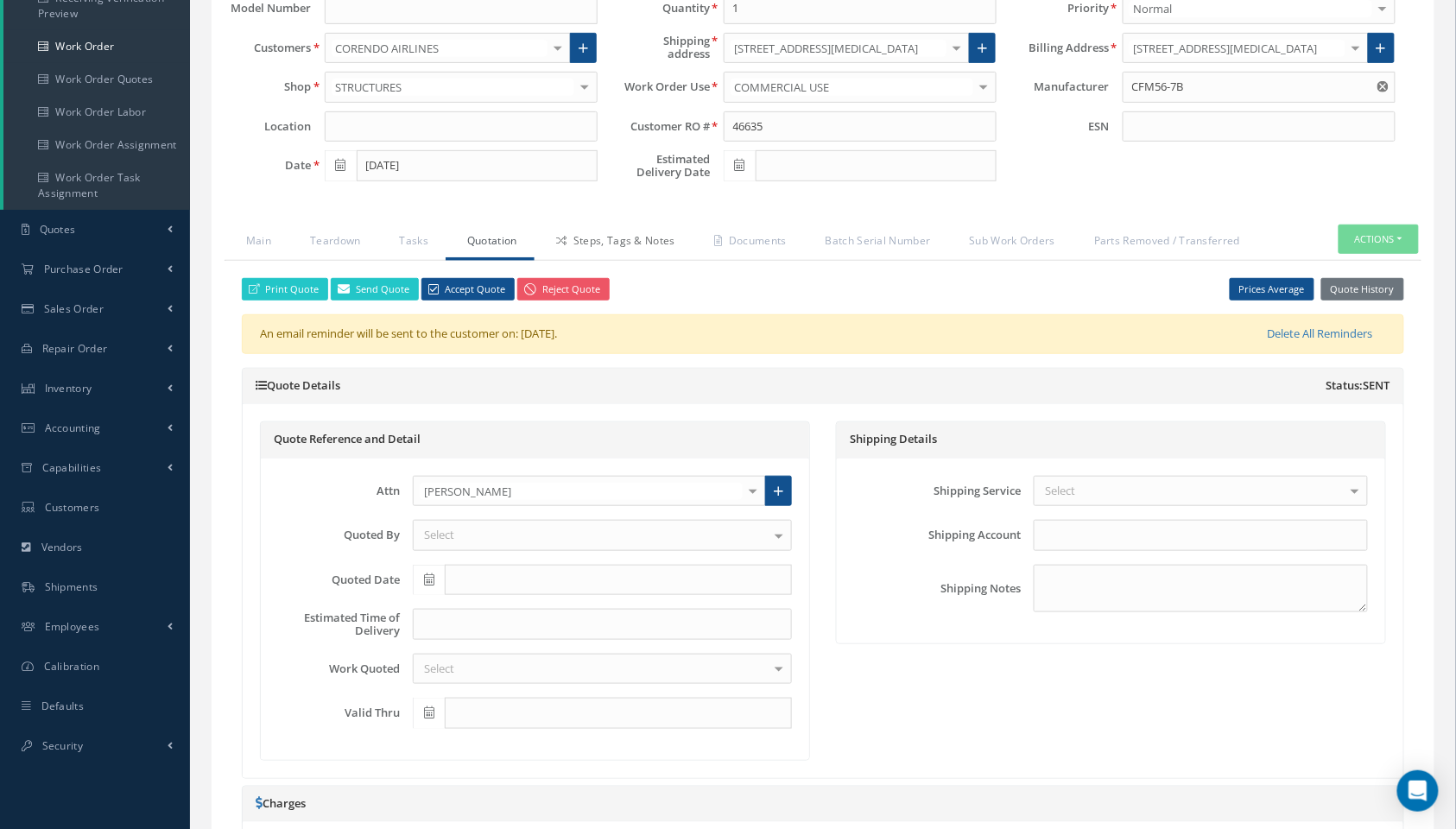
click at [652, 239] on link "Steps, Tags & Notes" at bounding box center [614, 242] width 158 height 37
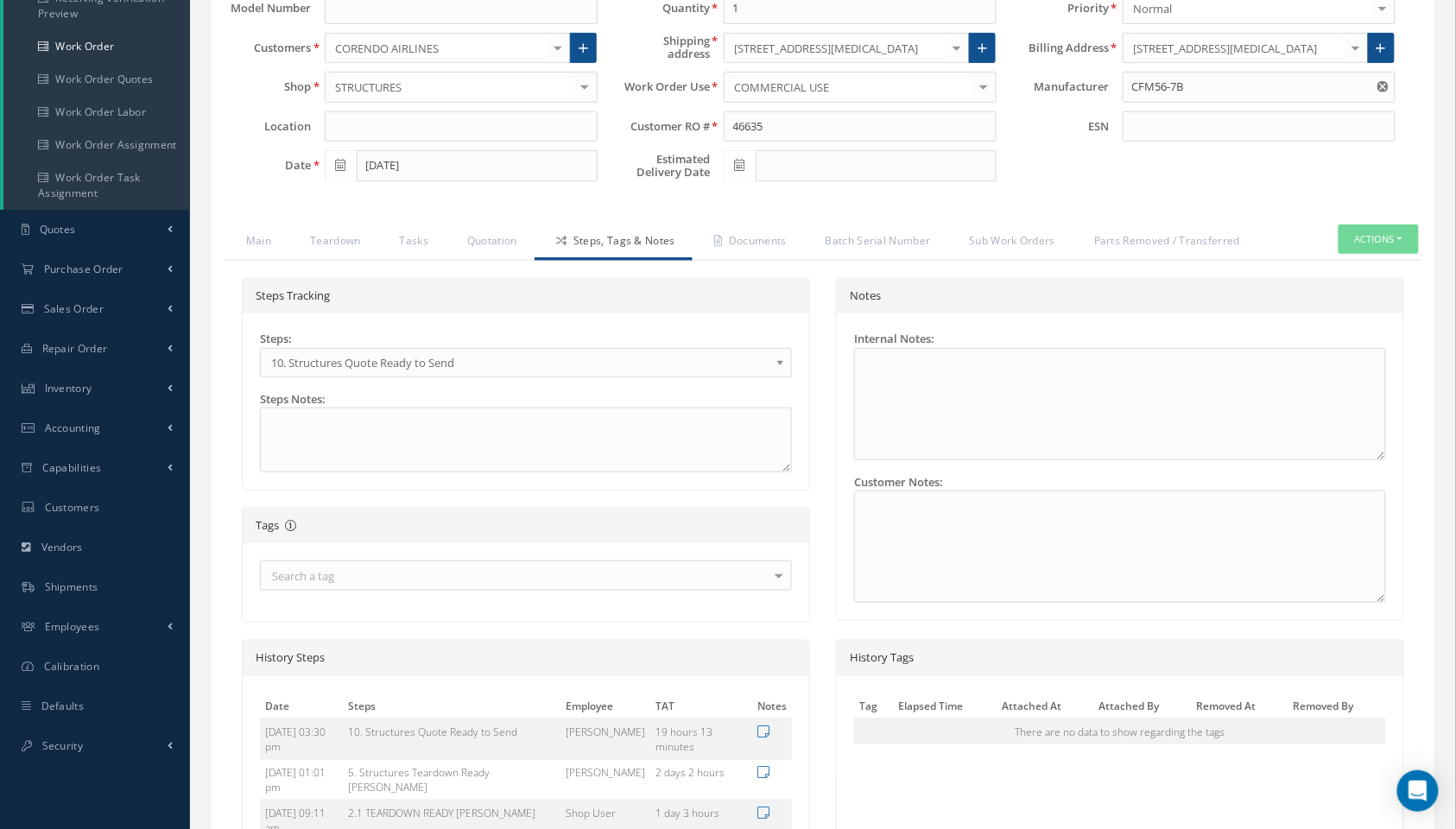
click at [536, 362] on span "10. Structures Quote Ready to Send" at bounding box center [520, 362] width 498 height 21
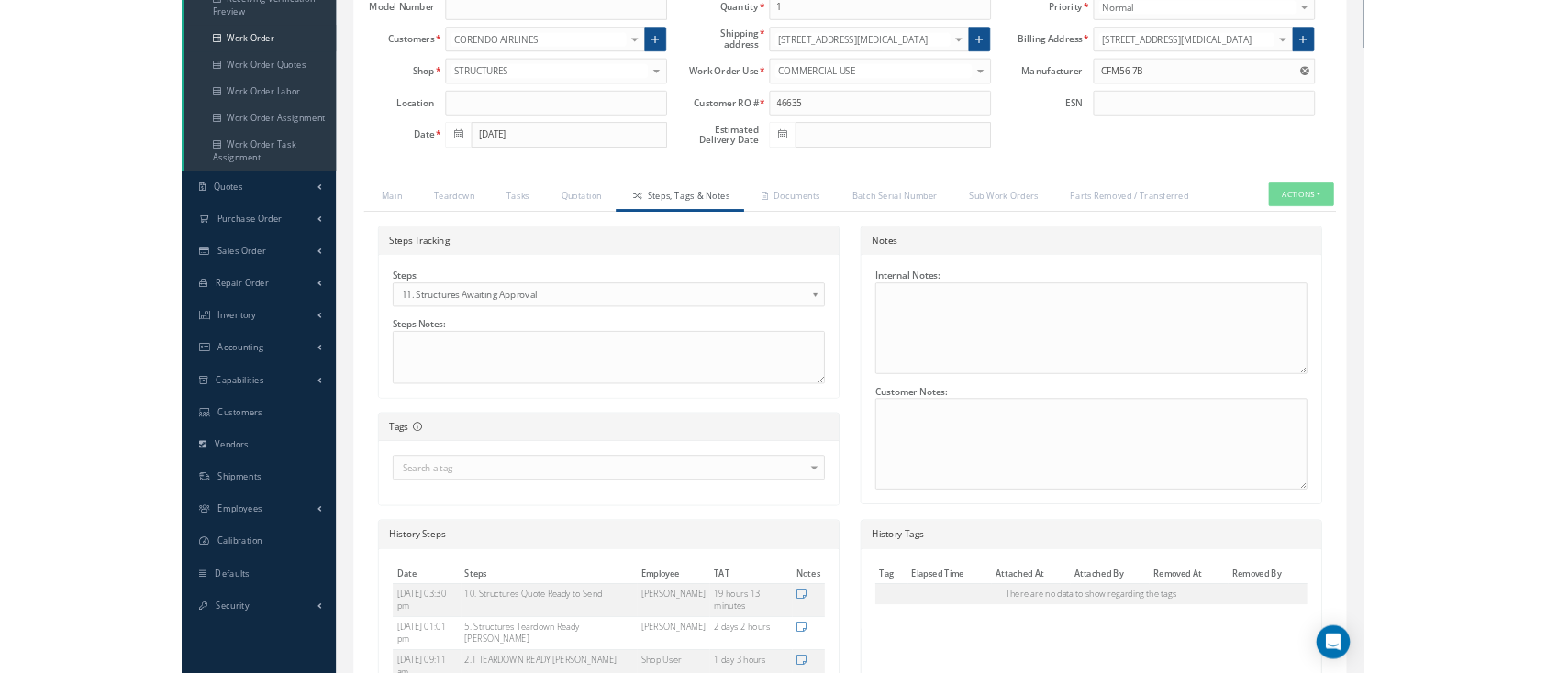
scroll to position [464, 0]
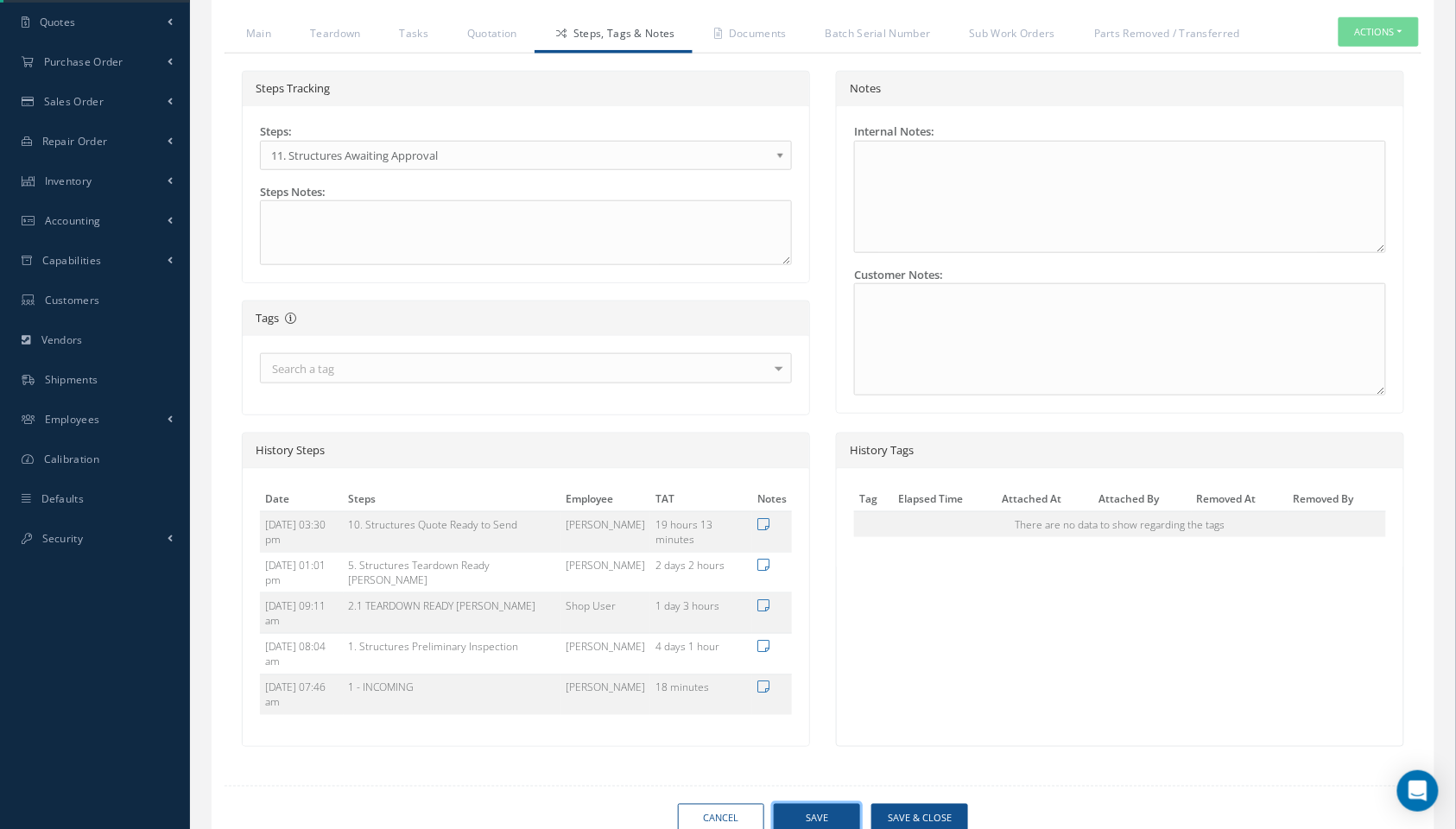
click at [828, 632] on button "Save" at bounding box center [817, 819] width 87 height 30
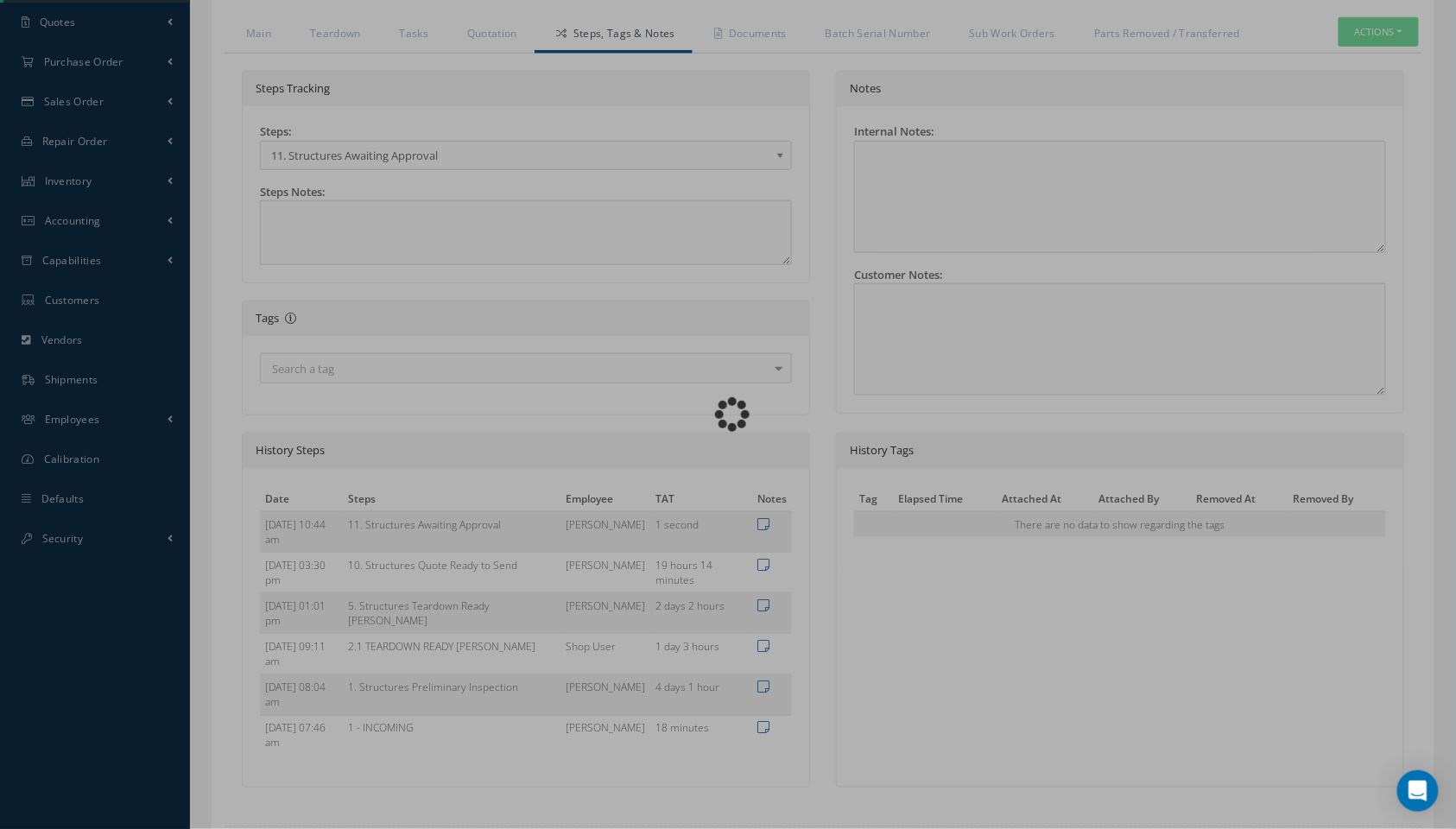
type input "CFM56-7B"
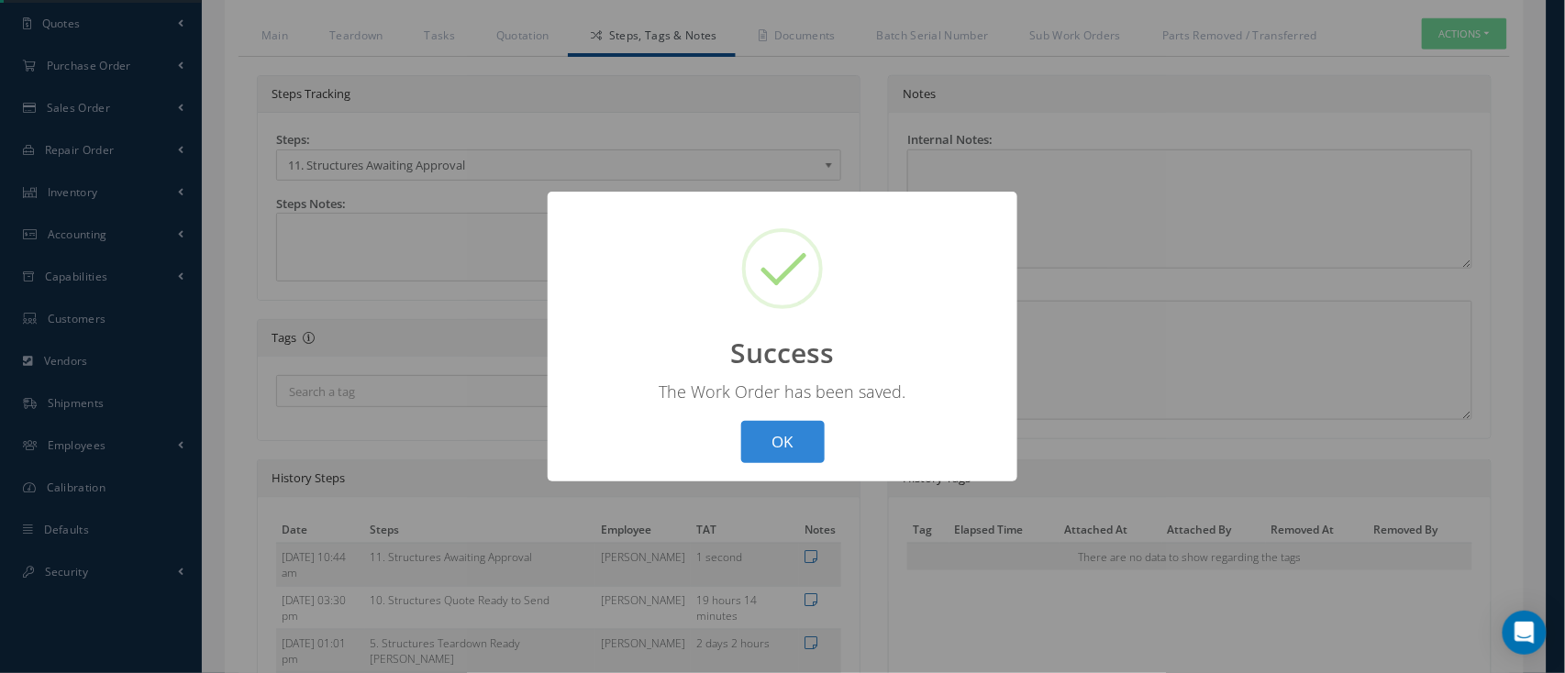
click at [786, 399] on div "The Work Order has been saved." at bounding box center [782, 392] width 433 height 22
click at [760, 433] on button "OK" at bounding box center [782, 442] width 83 height 43
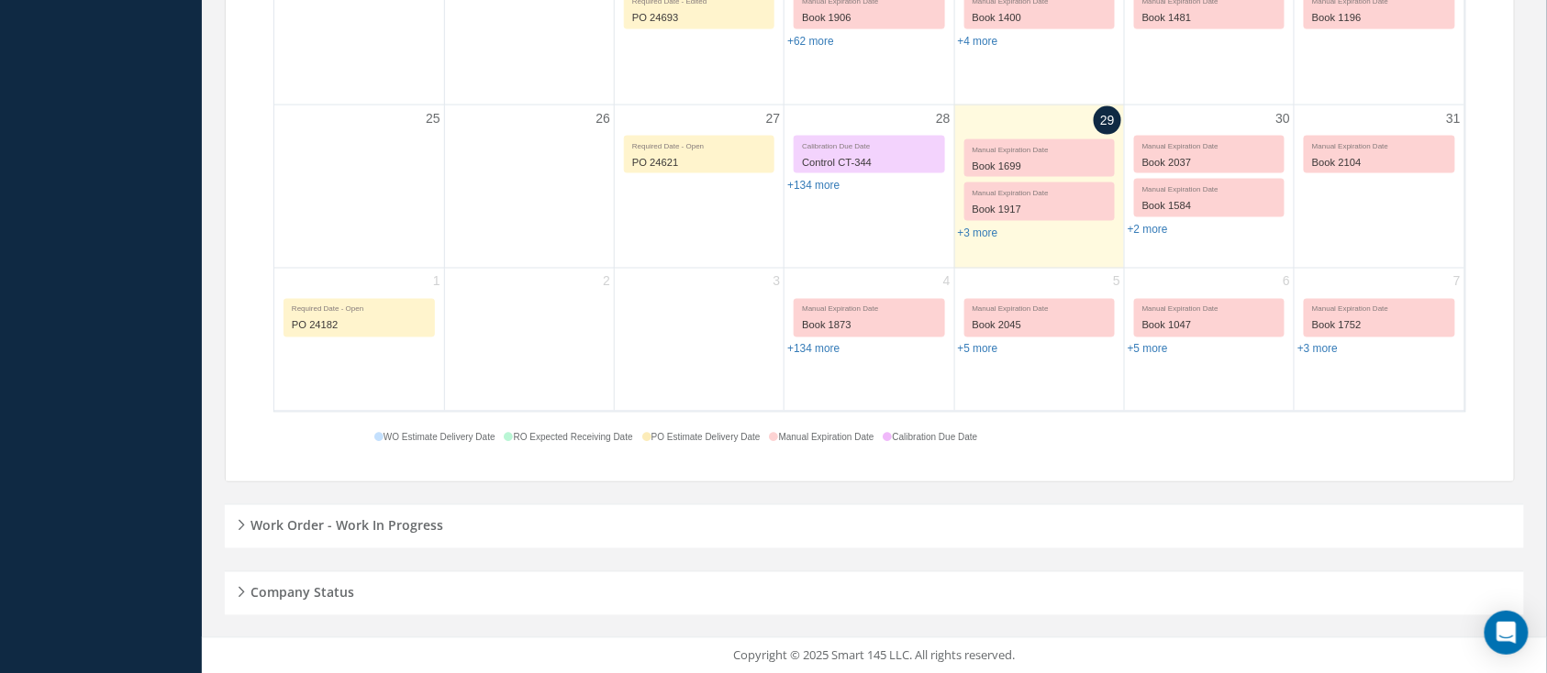
scroll to position [897, 0]
click at [407, 506] on div "Work Order - Work In Progress" at bounding box center [874, 527] width 1299 height 44
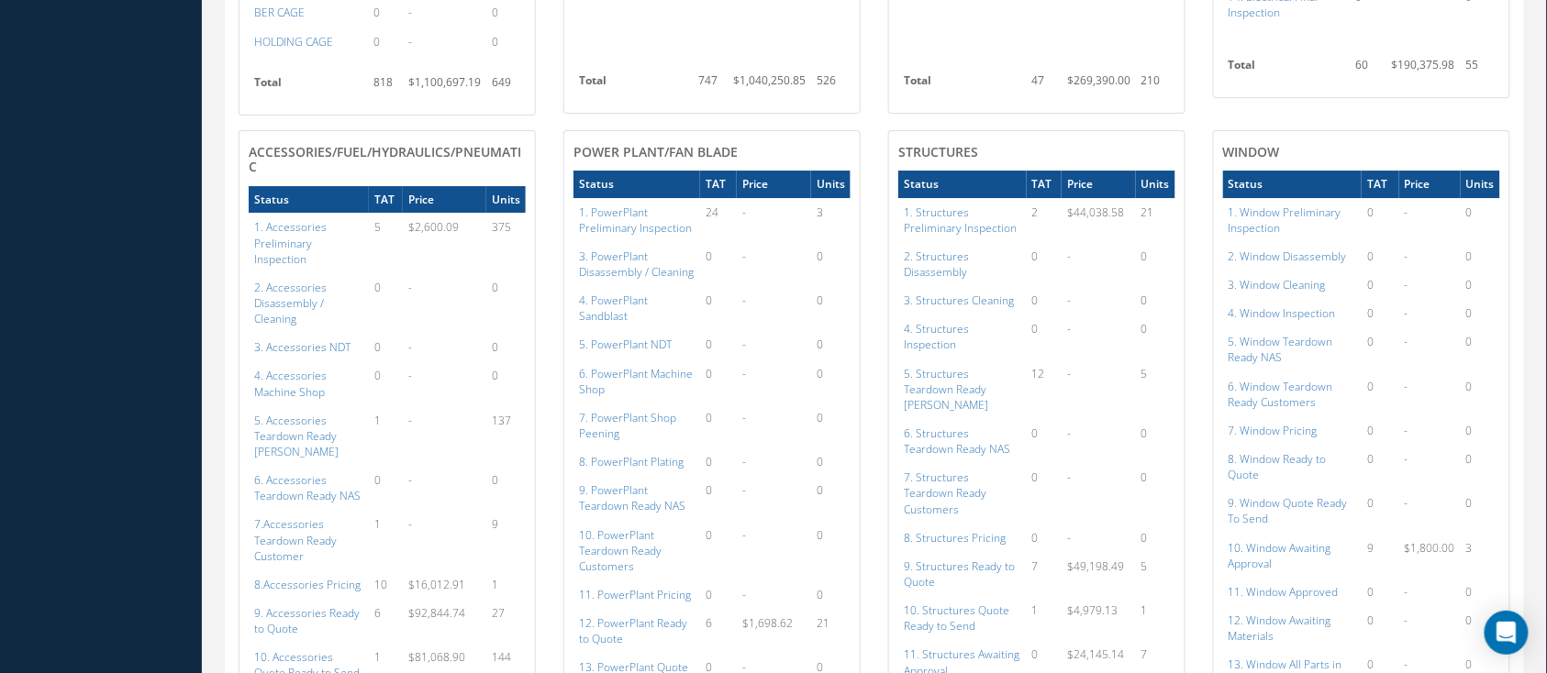
scroll to position [2243, 0]
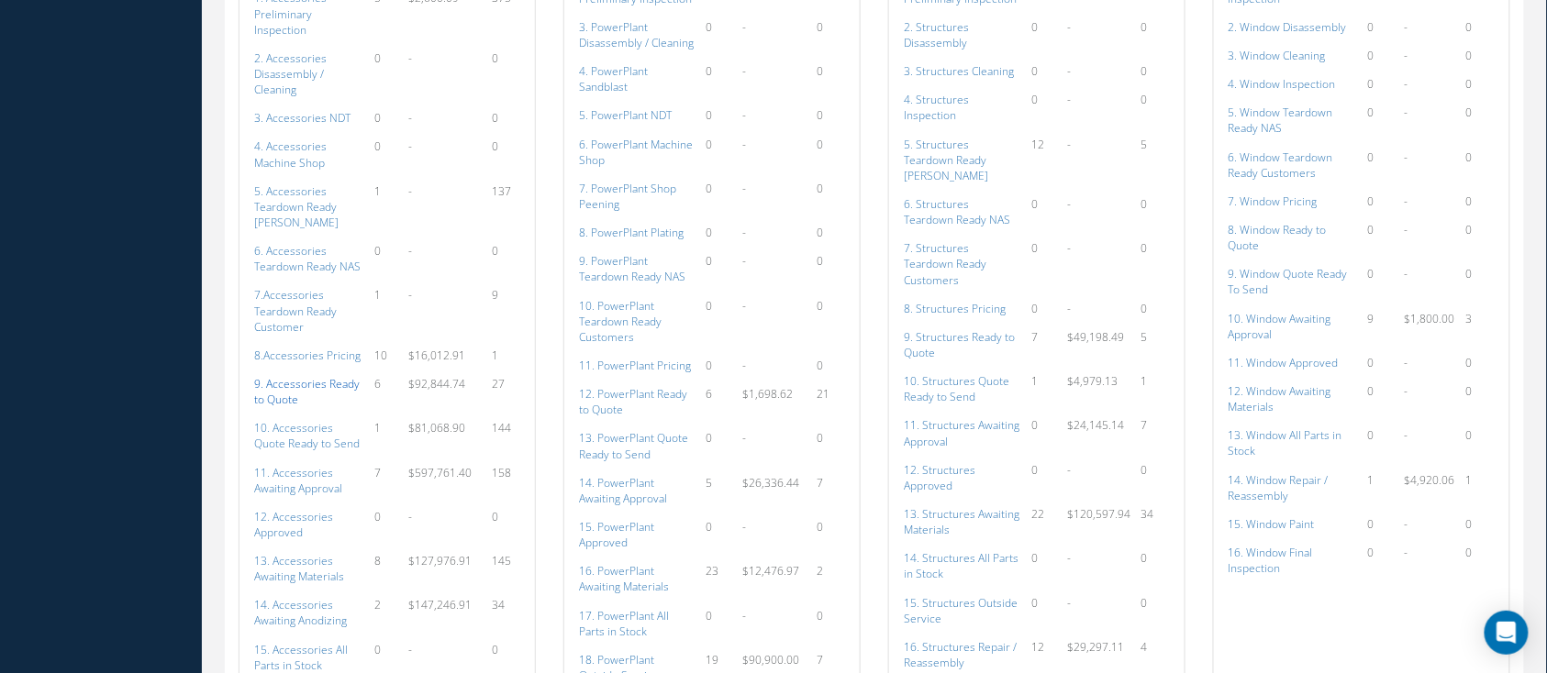
click at [337, 376] on a=109&excludeInternalCustomer=false&excludeInvoicedOrClosed=true&shop_id=14&filtersHidded"] "9. Accessories Ready to Quote" at bounding box center [306, 391] width 105 height 31
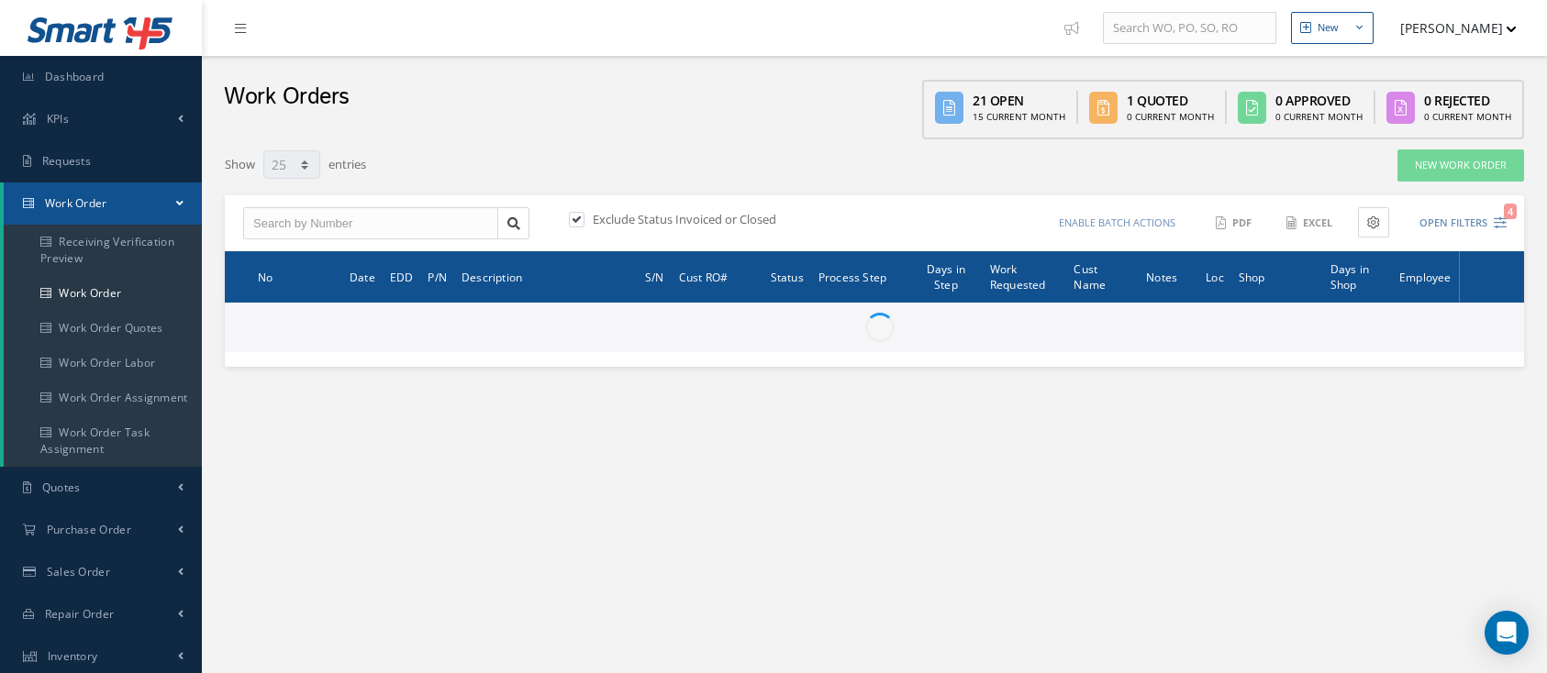
select select "25"
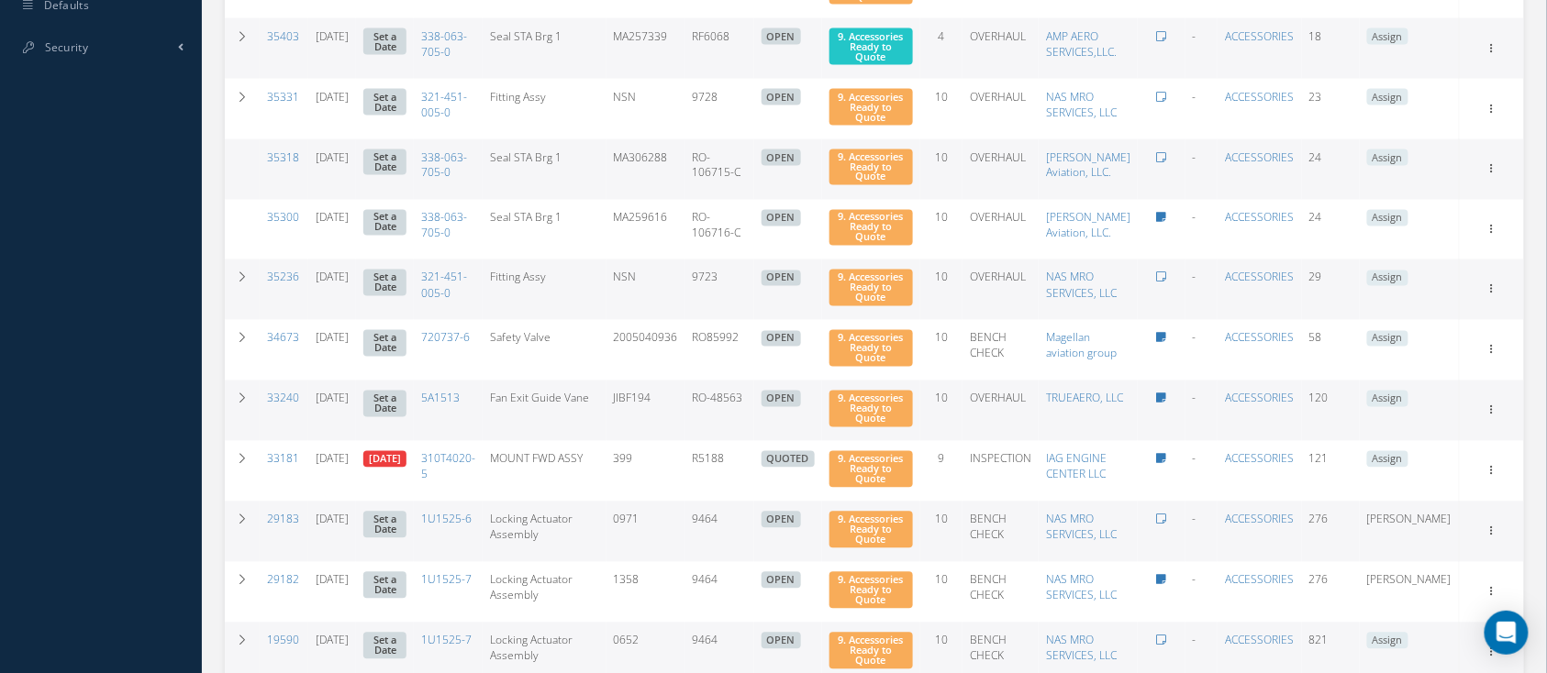
scroll to position [1016, 0]
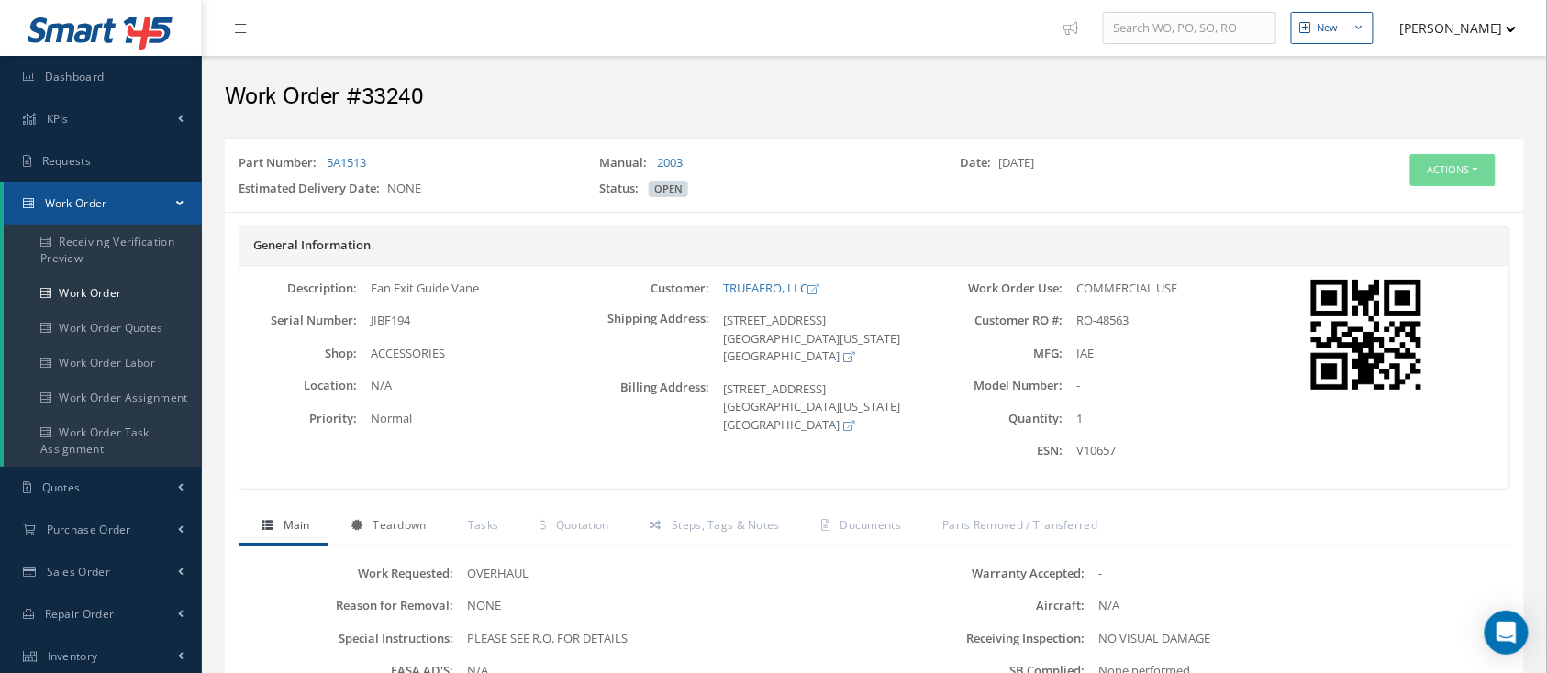
click at [381, 547] on link "Teardown" at bounding box center [386, 527] width 116 height 39
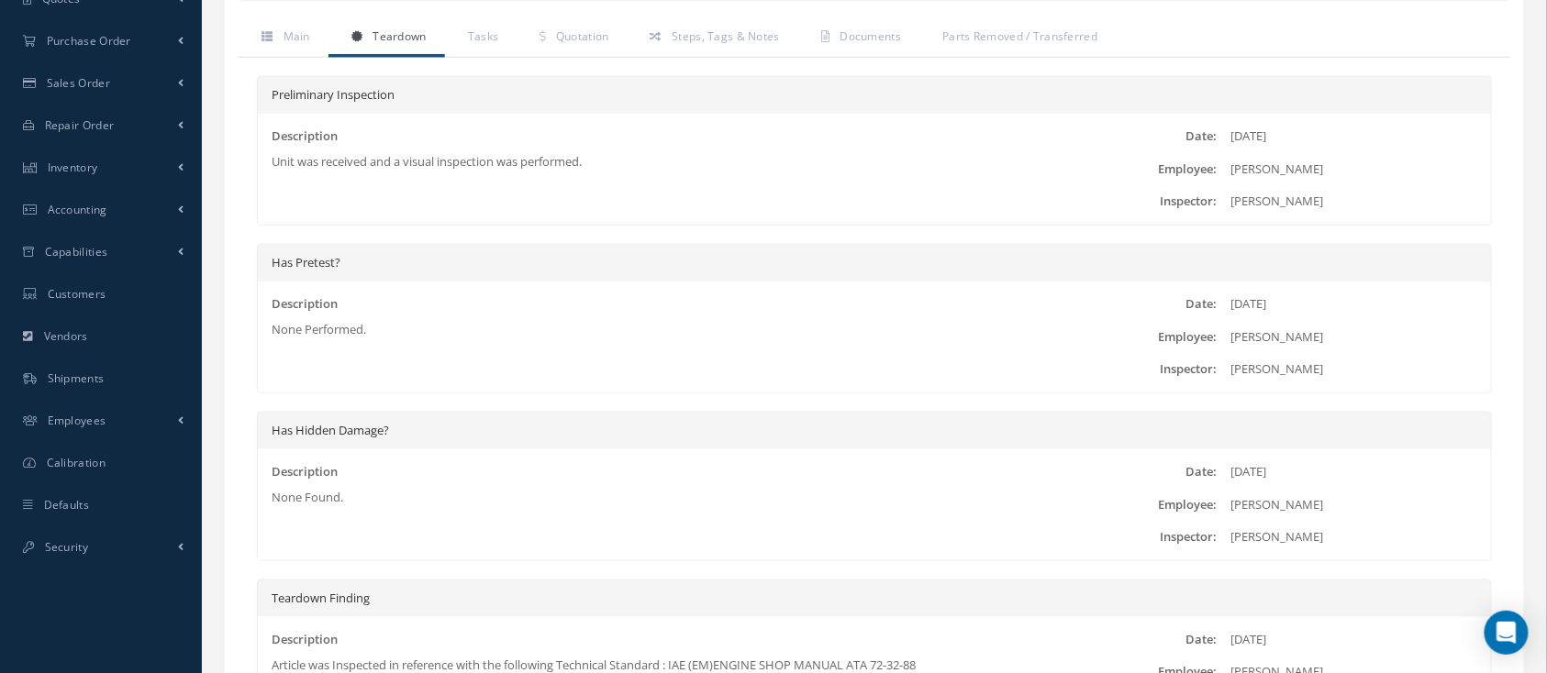
scroll to position [122, 0]
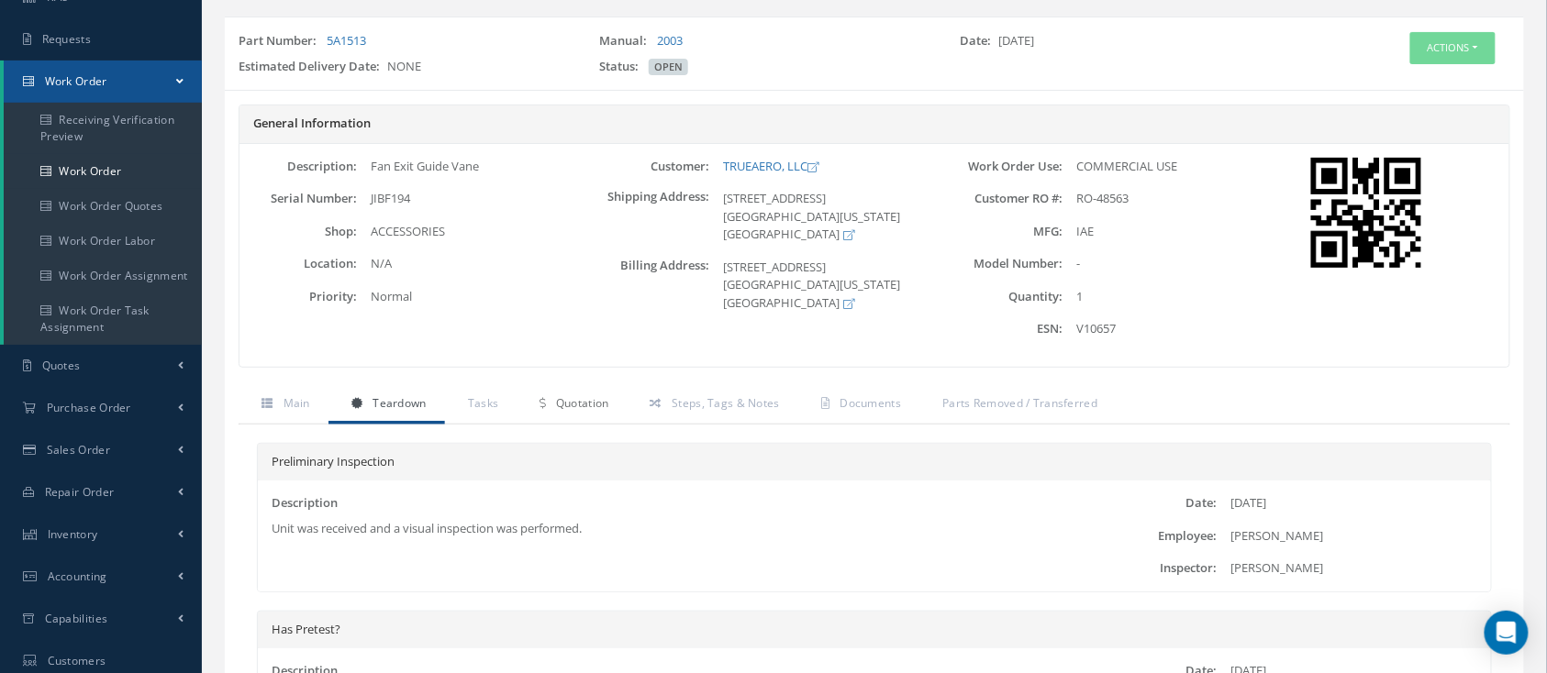
click at [597, 410] on span "Quotation" at bounding box center [582, 403] width 53 height 16
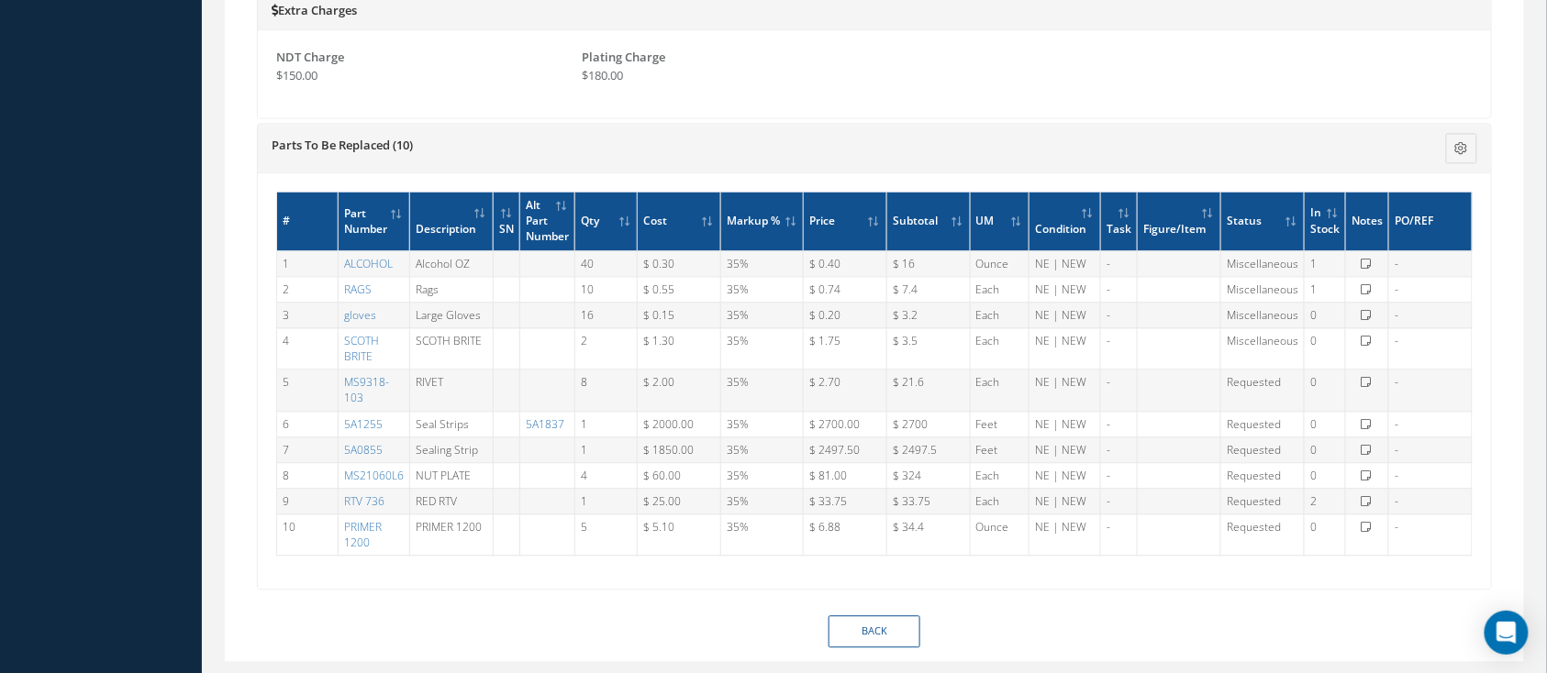
scroll to position [1223, 0]
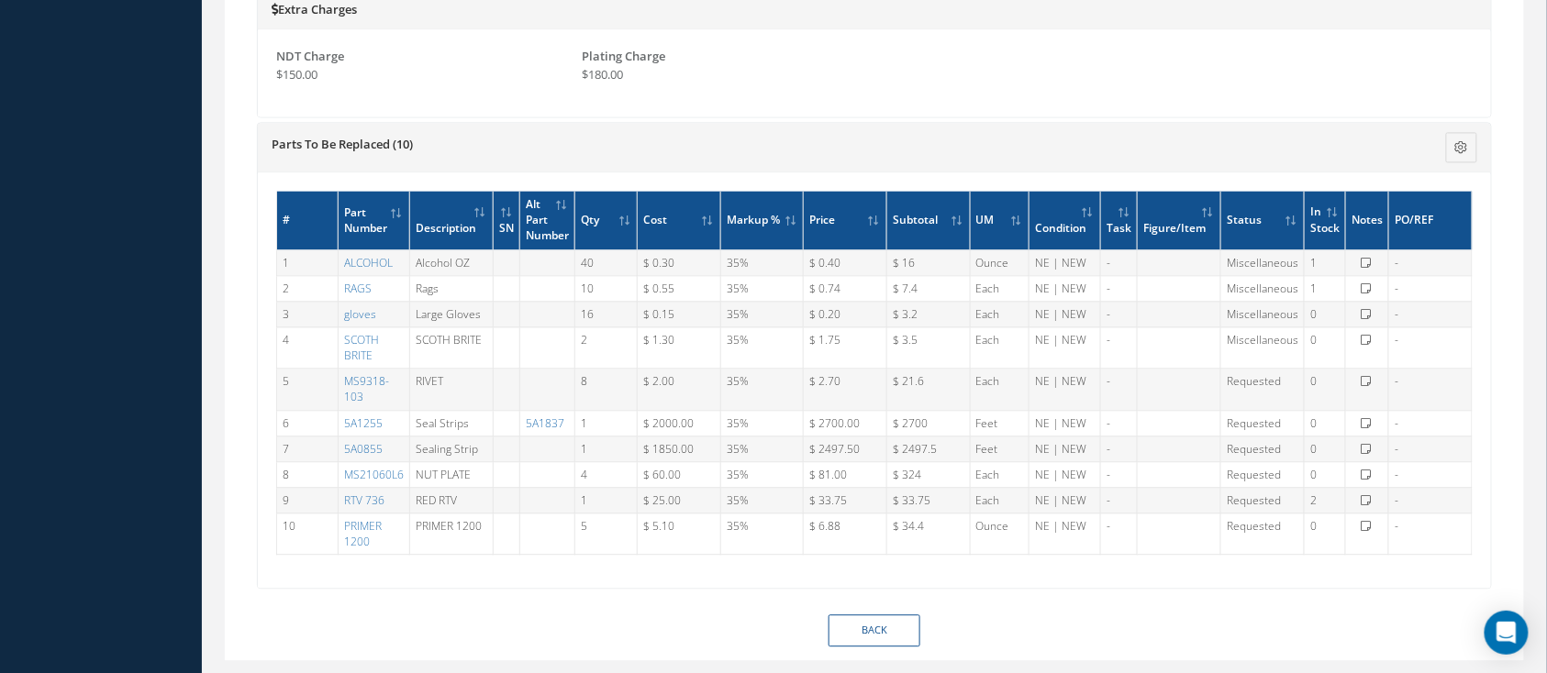
drag, startPoint x: 863, startPoint y: 433, endPoint x: 787, endPoint y: 425, distance: 76.6
click at [787, 425] on tr "6 5A1255 Seal Strips 5A1837 1 $ 2000.00 35% $ 2700.00 $ 2700 Feet NE | NEW - Re…" at bounding box center [874, 423] width 1195 height 26
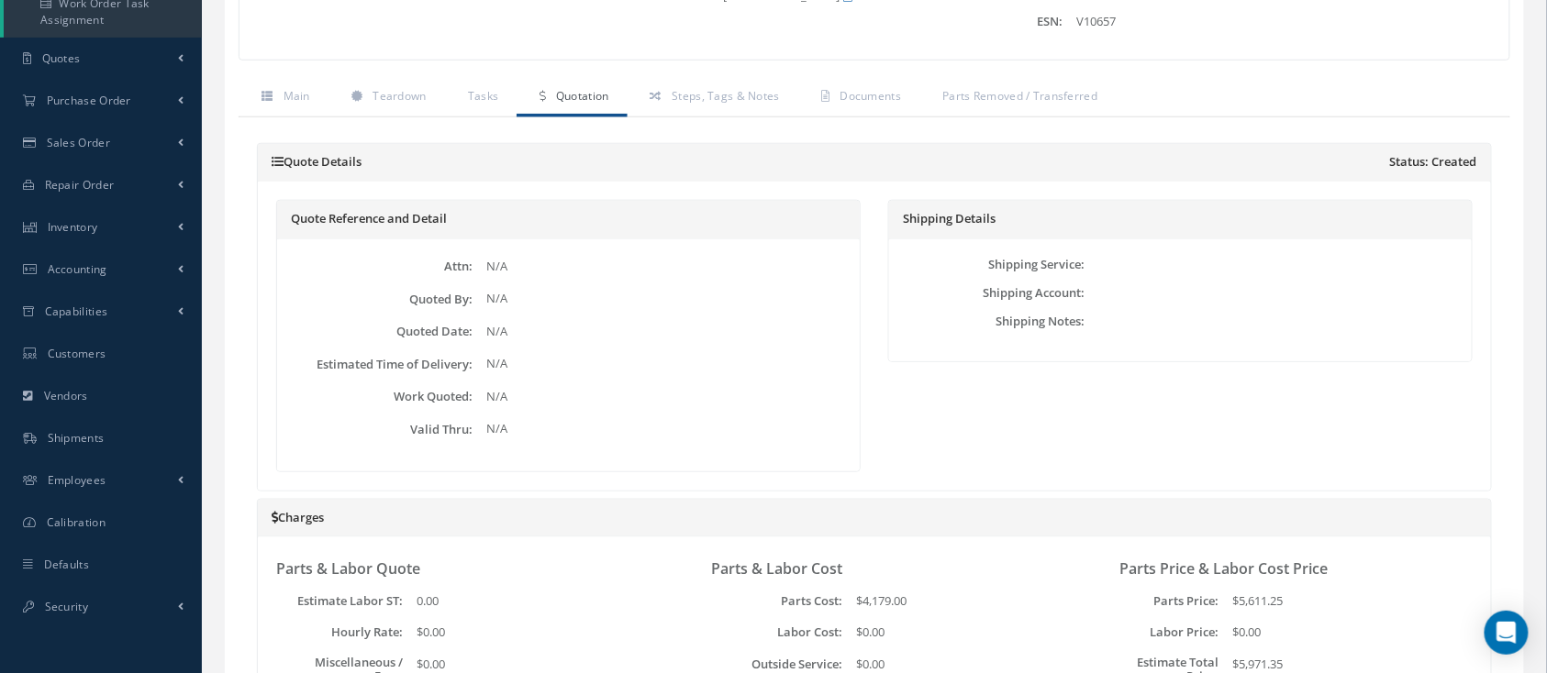
scroll to position [122, 0]
